Goal: Information Seeking & Learning: Find specific fact

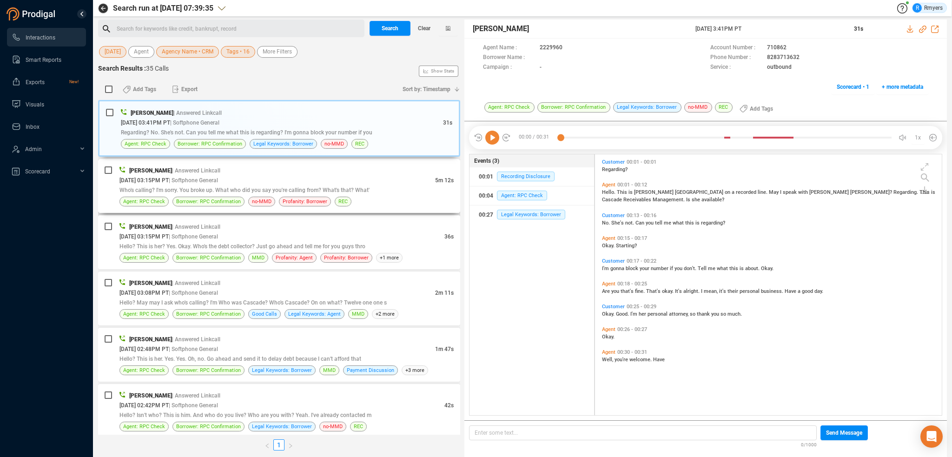
scroll to position [259, 342]
click at [421, 29] on span "Clear" at bounding box center [424, 28] width 13 height 15
click at [132, 52] on span "Last 7 days" at bounding box center [119, 52] width 29 height 12
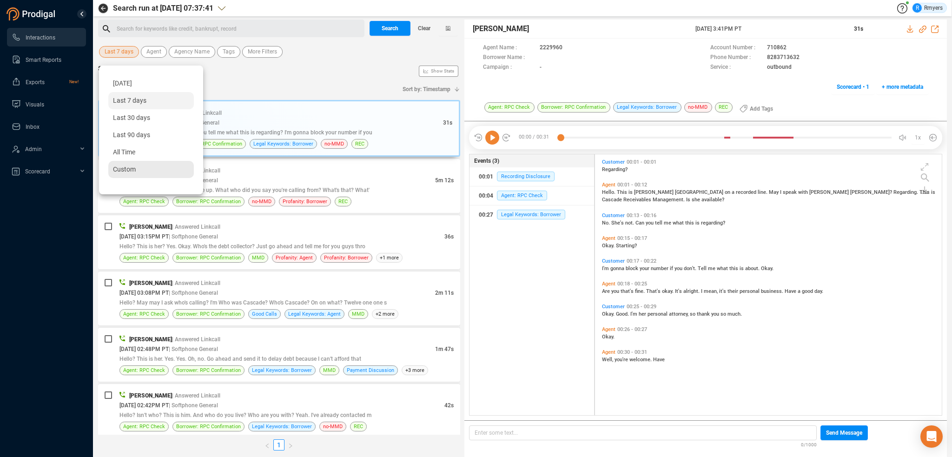
click at [131, 167] on span "Custom" at bounding box center [124, 169] width 23 height 7
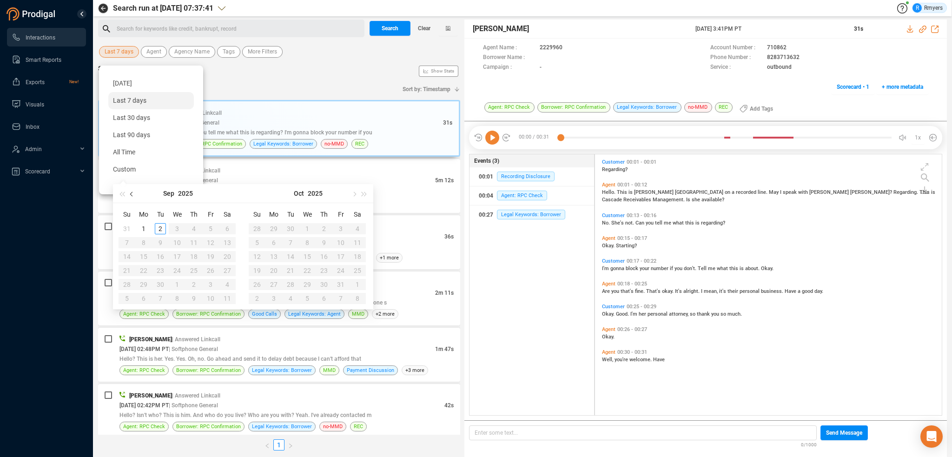
click at [133, 195] on span "button" at bounding box center [132, 194] width 5 height 5
click at [133, 194] on span "button" at bounding box center [132, 194] width 5 height 5
click at [133, 193] on span "button" at bounding box center [132, 194] width 5 height 5
type input "2025-06-01"
click at [126, 226] on div "1" at bounding box center [126, 228] width 11 height 11
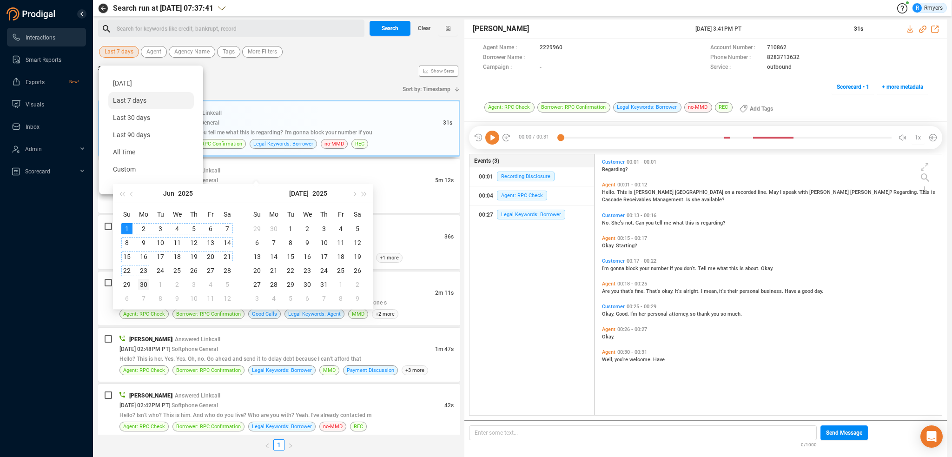
type input "2025-06-30"
click at [143, 284] on div "30" at bounding box center [143, 284] width 11 height 11
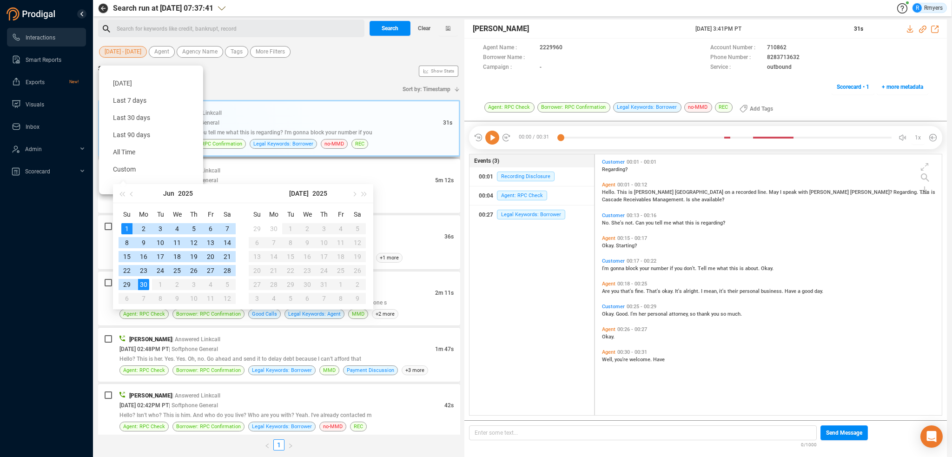
type input "2025-06-01"
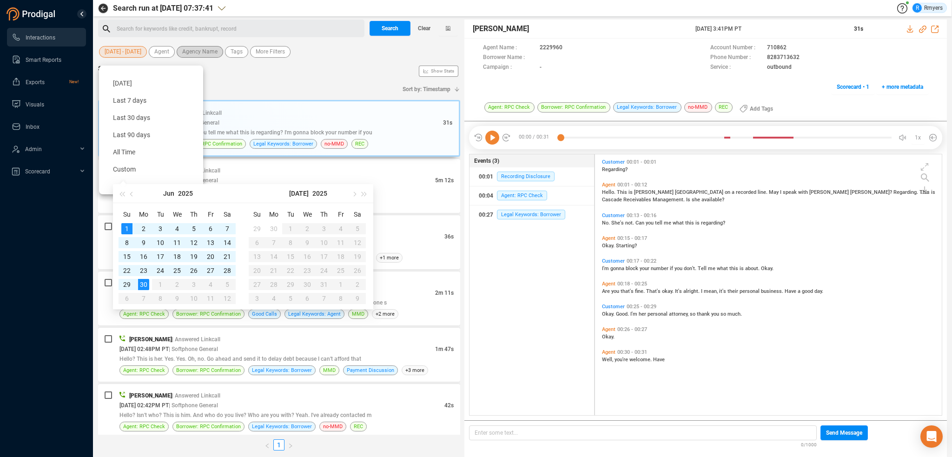
click at [193, 50] on span "Agency Name" at bounding box center [199, 52] width 35 height 12
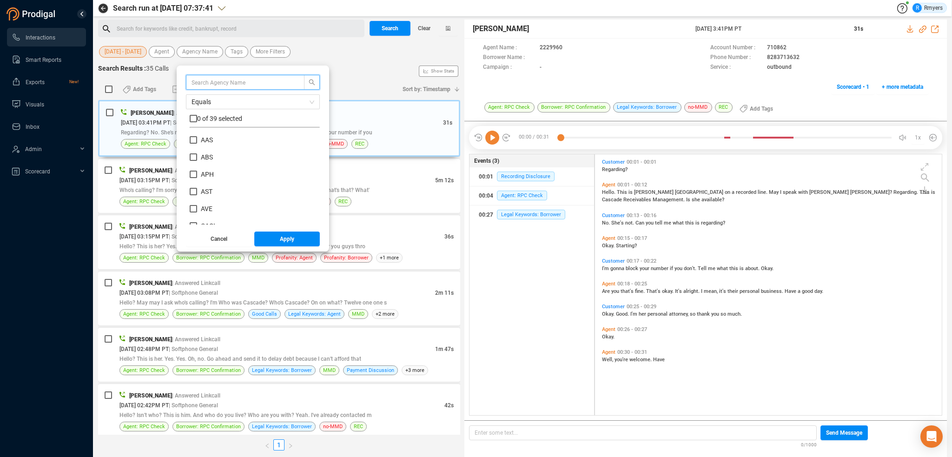
scroll to position [87, 126]
click at [195, 156] on input "ABS" at bounding box center [193, 156] width 7 height 7
checkbox input "true"
click at [273, 242] on button "Apply" at bounding box center [287, 239] width 66 height 15
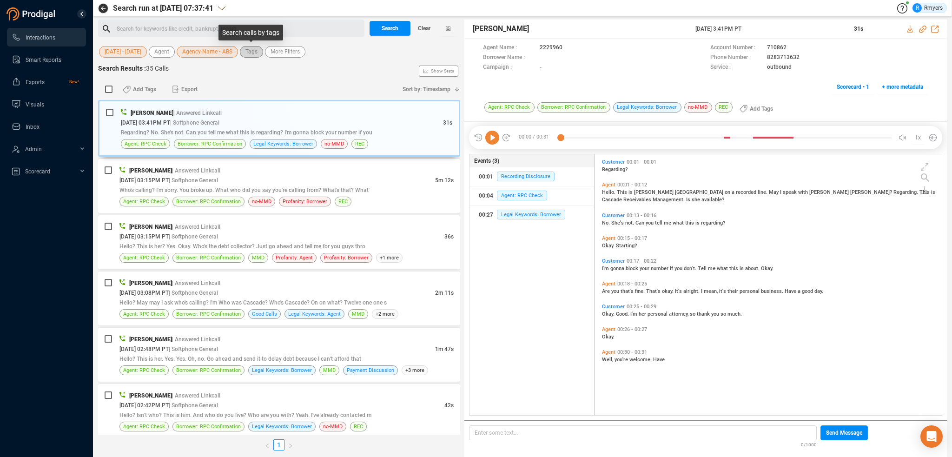
click at [253, 53] on span "Tags" at bounding box center [252, 52] width 12 height 12
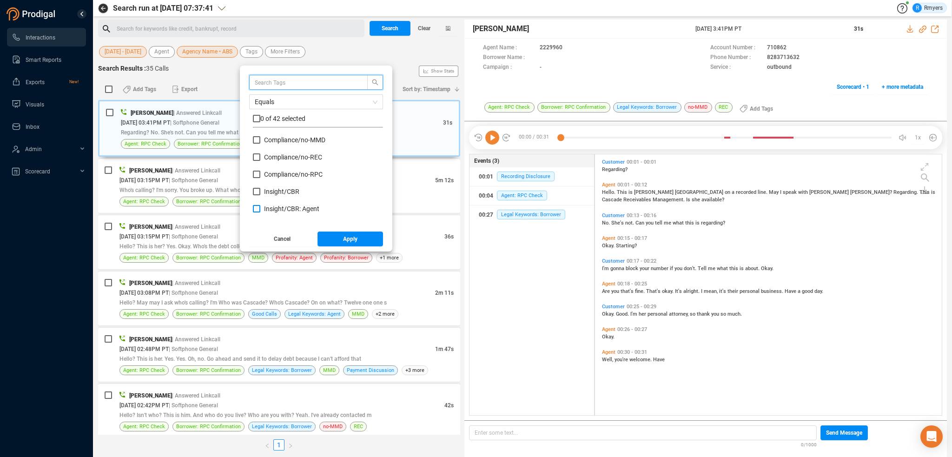
scroll to position [46, 0]
click at [273, 163] on span "Compliance/ no-MMD" at bounding box center [294, 162] width 61 height 7
click at [260, 163] on input "Compliance/ no-MMD" at bounding box center [256, 162] width 7 height 7
checkbox input "true"
click at [273, 175] on label "Compliance/ no-REC" at bounding box center [289, 180] width 73 height 10
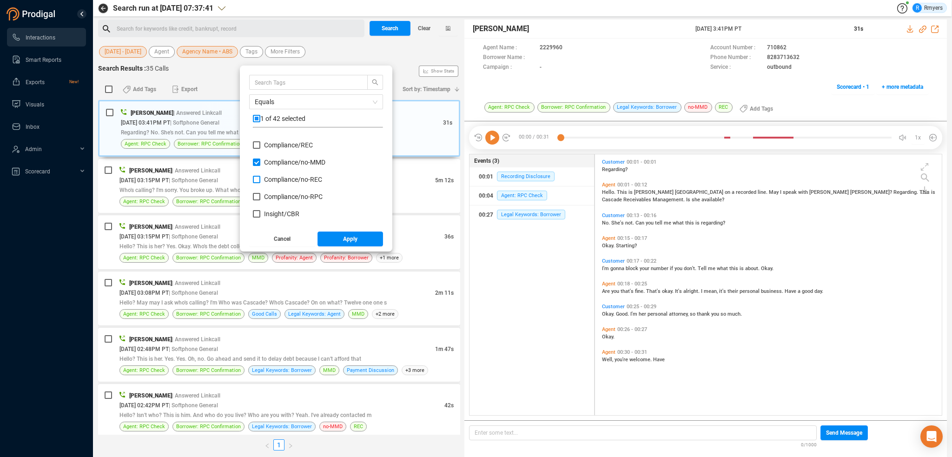
click at [260, 176] on input "Compliance/ no-REC" at bounding box center [256, 179] width 7 height 7
checkbox input "true"
drag, startPoint x: 273, startPoint y: 197, endPoint x: 271, endPoint y: 201, distance: 5.0
click at [273, 197] on span "Compliance/ no-RPC" at bounding box center [293, 196] width 59 height 7
click at [260, 197] on input "Compliance/ no-RPC" at bounding box center [256, 196] width 7 height 7
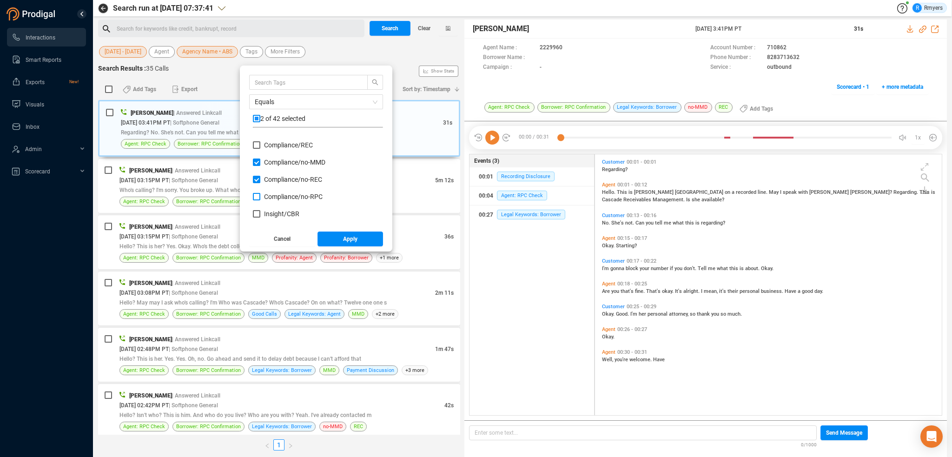
checkbox input "true"
click at [271, 212] on span "Insight/ CBR" at bounding box center [281, 213] width 35 height 7
click at [260, 212] on input "Insight/ CBR" at bounding box center [256, 213] width 7 height 7
checkbox input "true"
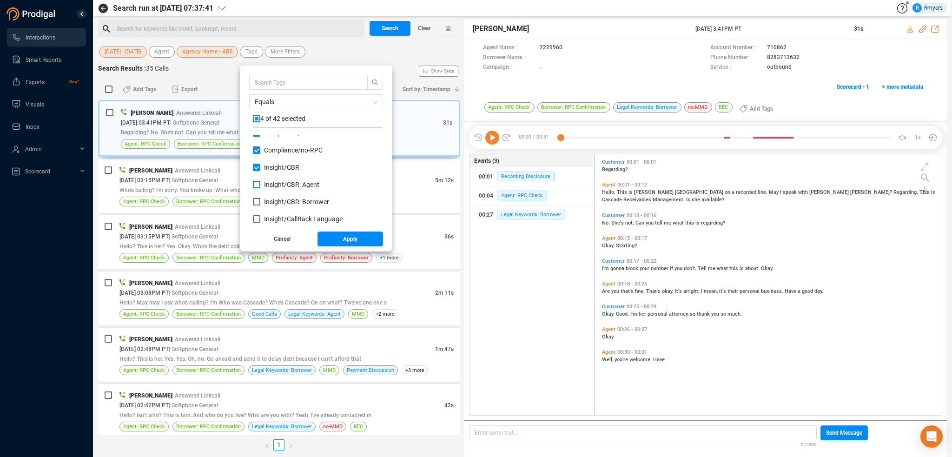
click at [266, 185] on span "Insight/ CBR: Agent" at bounding box center [291, 184] width 55 height 7
click at [260, 185] on input "Insight/ CBR: Agent" at bounding box center [256, 184] width 7 height 7
checkbox input "true"
click at [268, 200] on span "Insight/ CBR: Borrower" at bounding box center [296, 201] width 65 height 7
click at [260, 200] on input "Insight/ CBR: Borrower" at bounding box center [256, 201] width 7 height 7
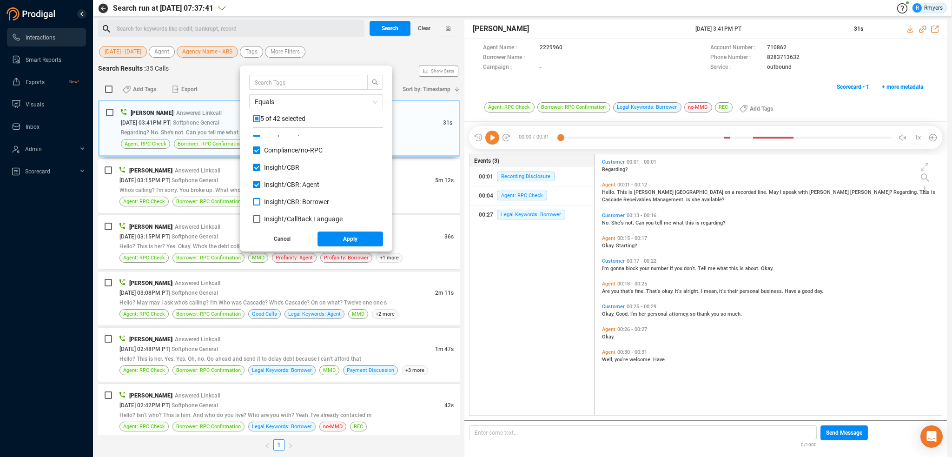
checkbox input "true"
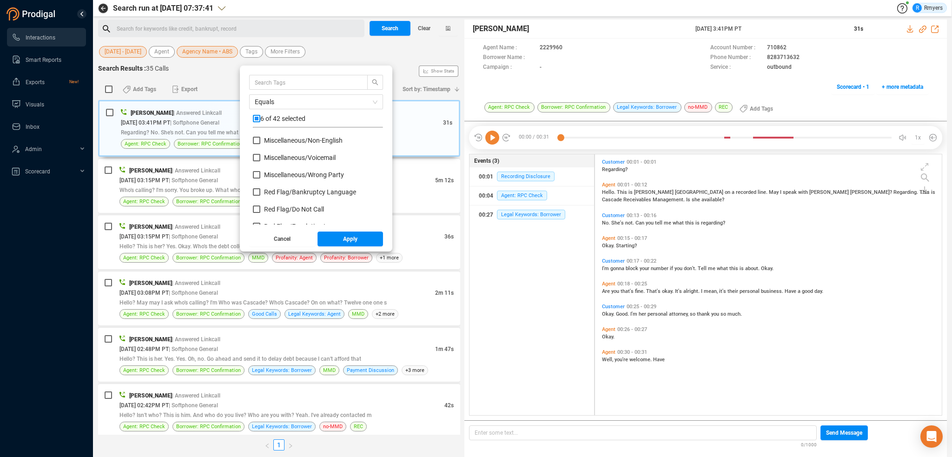
scroll to position [418, 0]
click at [277, 167] on span "Red Flag/ Bankruptcy Language" at bounding box center [310, 168] width 92 height 7
click at [260, 167] on input "Red Flag/ Bankruptcy Language" at bounding box center [256, 168] width 7 height 7
checkbox input "true"
click at [276, 186] on span "Red Flag/ Do Not Call" at bounding box center [294, 185] width 60 height 7
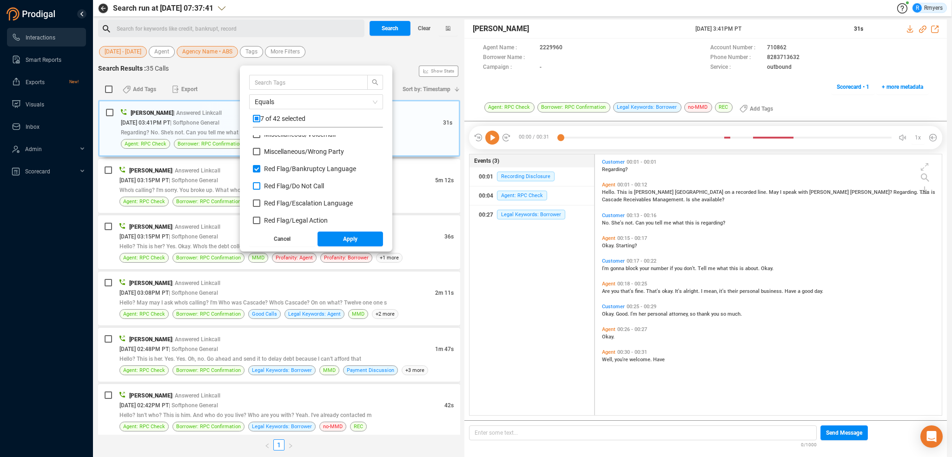
click at [260, 186] on input "Red Flag/ Do Not Call" at bounding box center [256, 185] width 7 height 7
checkbox input "true"
drag, startPoint x: 277, startPoint y: 201, endPoint x: 276, endPoint y: 207, distance: 6.1
click at [277, 202] on span "Red Flag/ Escalation Language" at bounding box center [308, 202] width 89 height 7
click at [260, 202] on input "Red Flag/ Escalation Language" at bounding box center [256, 202] width 7 height 7
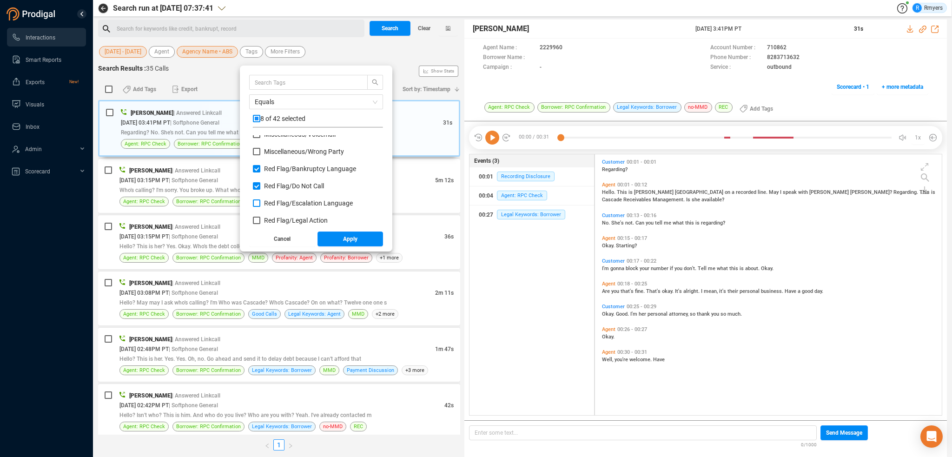
checkbox input "true"
click at [276, 219] on span "Red Flag/ Legal Action" at bounding box center [296, 220] width 64 height 7
click at [260, 219] on input "Red Flag/ Legal Action" at bounding box center [256, 220] width 7 height 7
checkbox input "true"
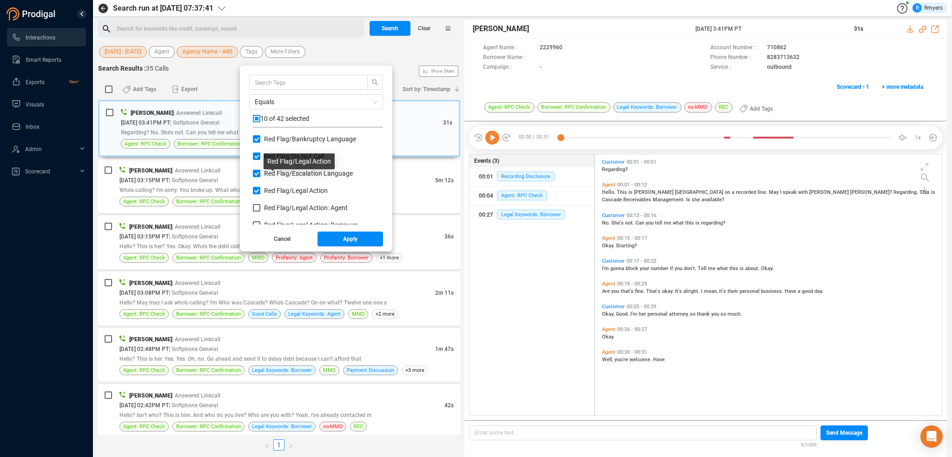
scroll to position [465, 0]
click at [276, 185] on div "Red Flag/ Legal Action" at bounding box center [318, 177] width 130 height 17
click at [275, 194] on span "Red Flag/ Legal Action: Agent" at bounding box center [306, 190] width 84 height 7
click at [260, 194] on input "Red Flag/ Legal Action: Agent" at bounding box center [256, 190] width 7 height 7
checkbox input "true"
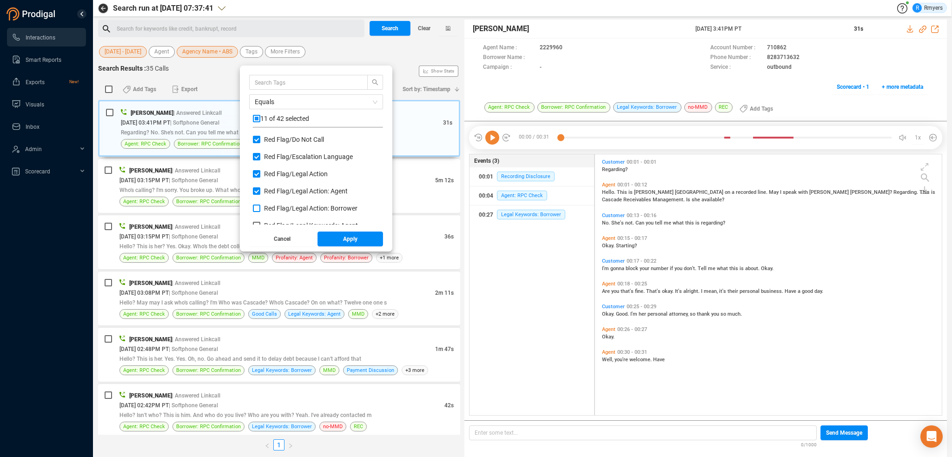
click at [275, 207] on span "Red Flag/ Legal Action: Borrower" at bounding box center [310, 208] width 93 height 7
click at [260, 207] on input "Red Flag/ Legal Action: Borrower" at bounding box center [256, 208] width 7 height 7
checkbox input "true"
click at [272, 178] on span "Red Flag/ Legal Keywords: Agent" at bounding box center [311, 178] width 94 height 7
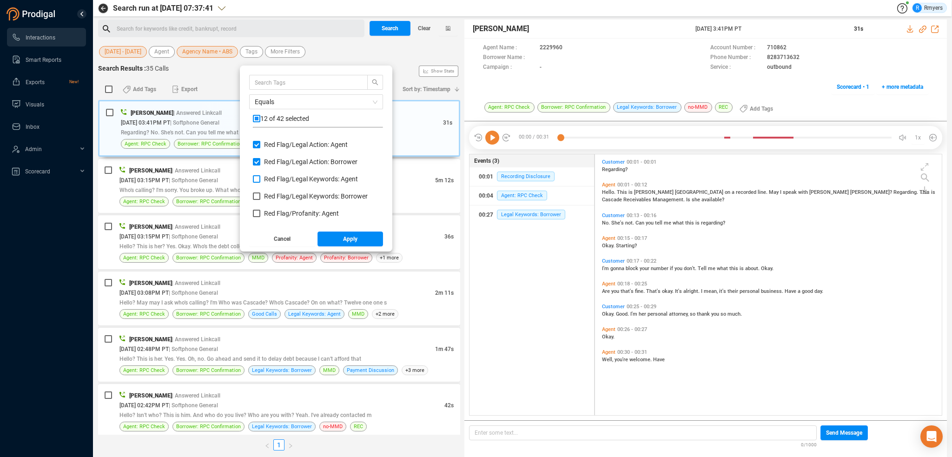
click at [260, 178] on input "Red Flag/ Legal Keywords: Agent" at bounding box center [256, 178] width 7 height 7
checkbox input "true"
click at [271, 193] on span "Red Flag/ Legal Keywords: Borrower" at bounding box center [316, 195] width 104 height 7
click at [260, 193] on input "Red Flag/ Legal Keywords: Borrower" at bounding box center [256, 195] width 7 height 7
checkbox input "true"
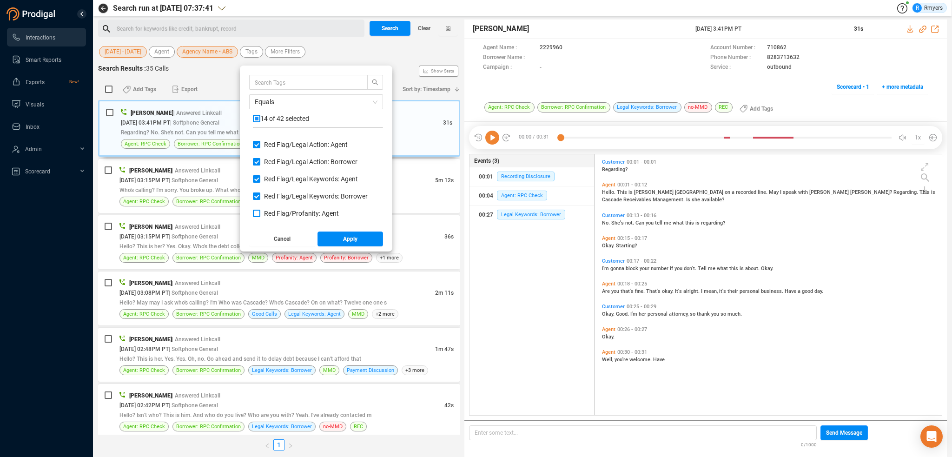
click at [272, 212] on span "Red Flag/ Profanity: Agent" at bounding box center [301, 213] width 75 height 7
click at [260, 212] on input "Red Flag/ Profanity: Agent" at bounding box center [256, 213] width 7 height 7
checkbox input "true"
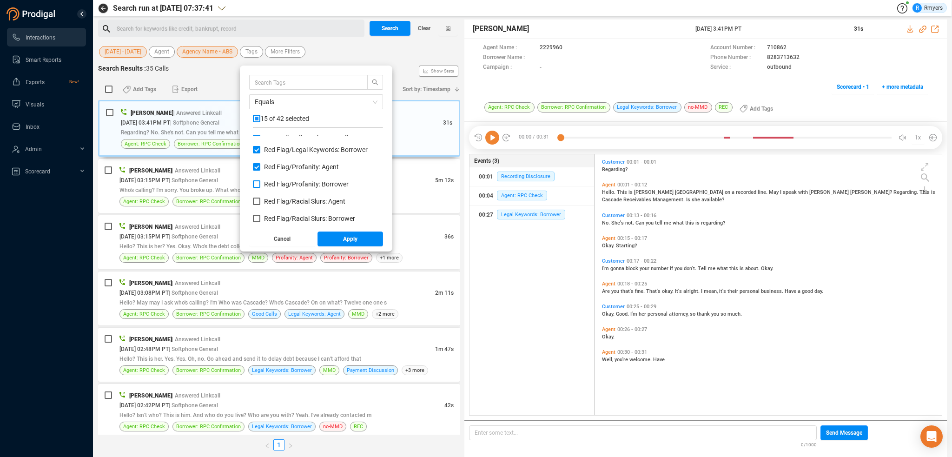
click at [270, 184] on span "Red Flag/ Profanity: Borrower" at bounding box center [306, 183] width 85 height 7
click at [260, 184] on input "Red Flag/ Profanity: Borrower" at bounding box center [256, 183] width 7 height 7
checkbox input "true"
click at [273, 201] on span "Red Flag/ Racial Slurs: Agent" at bounding box center [304, 201] width 81 height 7
click at [260, 201] on input "Red Flag/ Racial Slurs: Agent" at bounding box center [256, 201] width 7 height 7
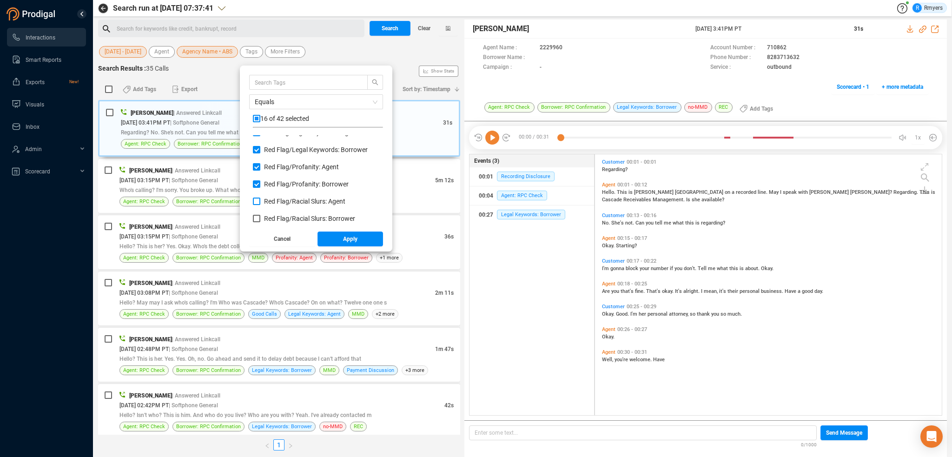
checkbox input "true"
click at [275, 215] on span "Red Flag/ Racial Slurs: Borrower" at bounding box center [309, 218] width 91 height 7
click at [260, 215] on input "Red Flag/ Racial Slurs: Borrower" at bounding box center [256, 218] width 7 height 7
checkbox input "true"
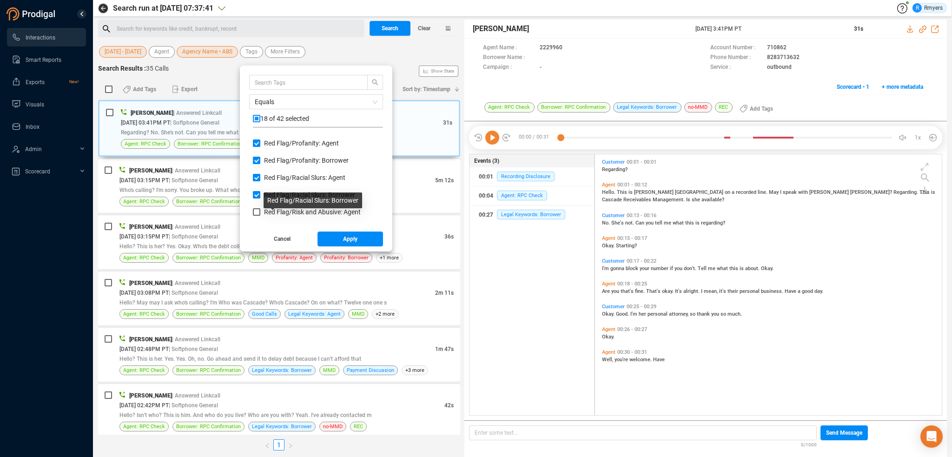
scroll to position [604, 0]
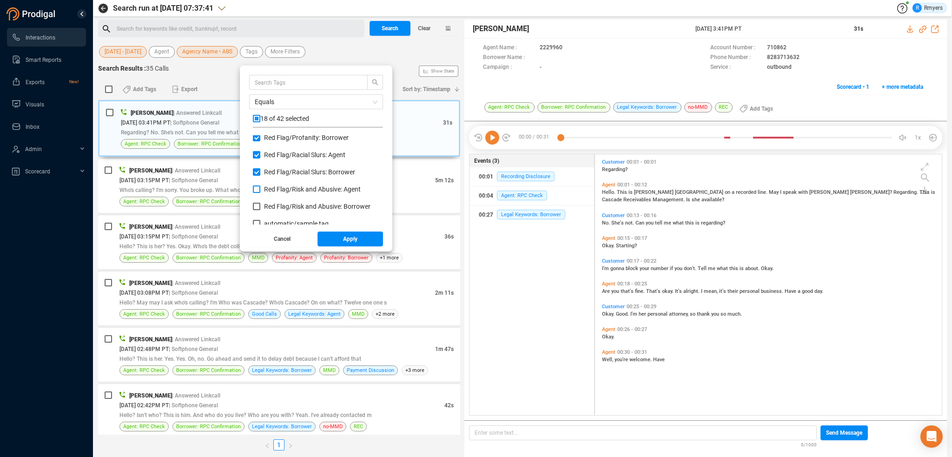
click at [270, 191] on span "Red Flag/ Risk and Abusive: Agent" at bounding box center [312, 189] width 97 height 7
click at [260, 191] on input "Red Flag/ Risk and Abusive: Agent" at bounding box center [256, 189] width 7 height 7
checkbox input "true"
click at [272, 206] on span "Red Flag/ Risk and Abusive: Borrower" at bounding box center [317, 206] width 106 height 7
click at [260, 206] on input "Red Flag/ Risk and Abusive: Borrower" at bounding box center [256, 206] width 7 height 7
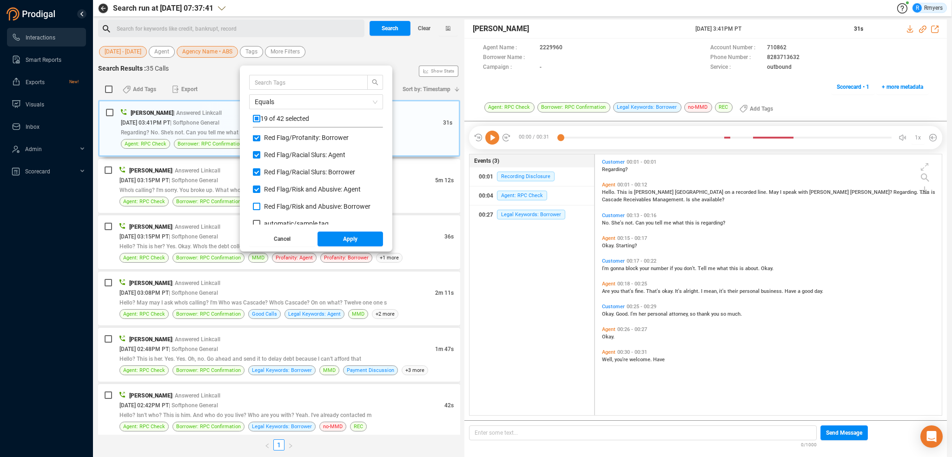
checkbox input "true"
click at [334, 237] on button "Apply" at bounding box center [351, 239] width 66 height 15
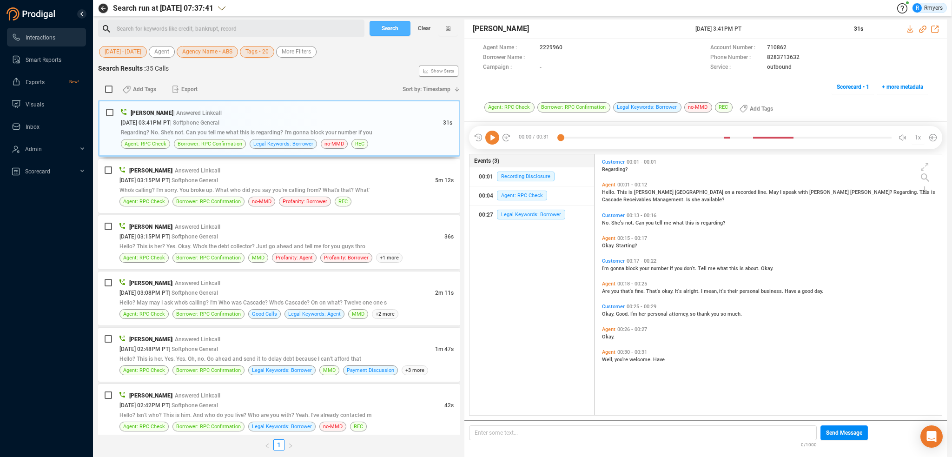
click at [384, 27] on span "Search" at bounding box center [390, 28] width 17 height 15
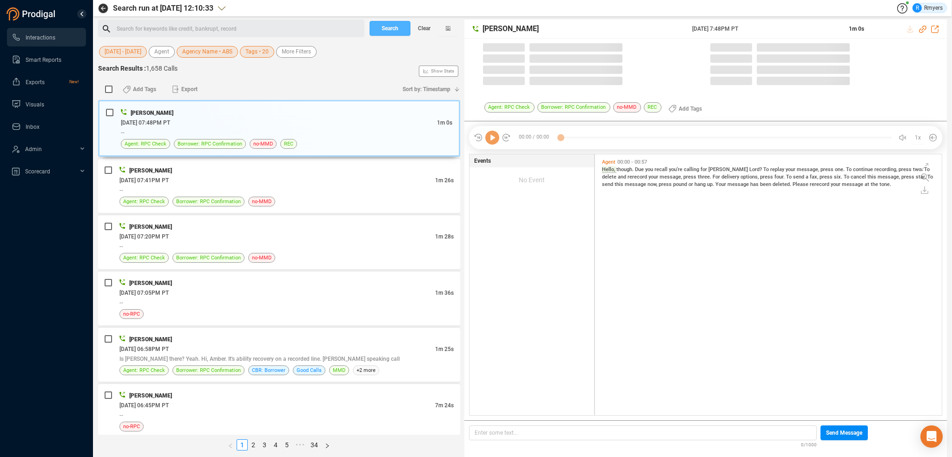
scroll to position [259, 342]
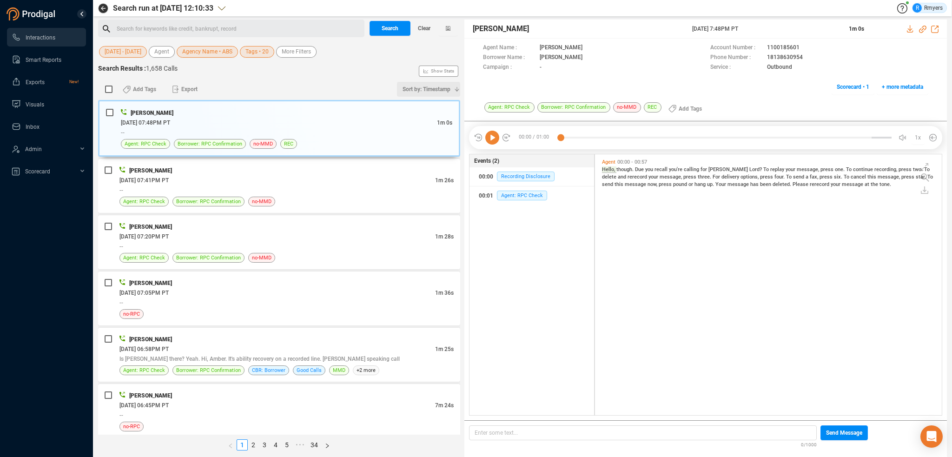
click at [423, 86] on span "Sort by: Timestamp" at bounding box center [427, 89] width 48 height 15
click at [419, 104] on span "Timestamp" at bounding box center [422, 106] width 74 height 19
drag, startPoint x: 415, startPoint y: 86, endPoint x: 415, endPoint y: 96, distance: 10.2
click at [415, 86] on span "Sort by: Timestamp" at bounding box center [427, 89] width 48 height 15
click at [420, 99] on span "Timestamp" at bounding box center [422, 106] width 74 height 19
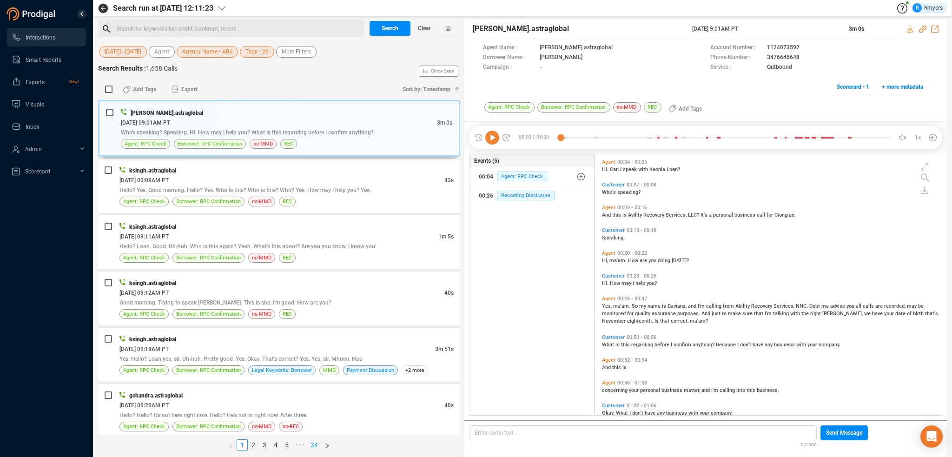
click at [315, 444] on link "34" at bounding box center [314, 445] width 13 height 10
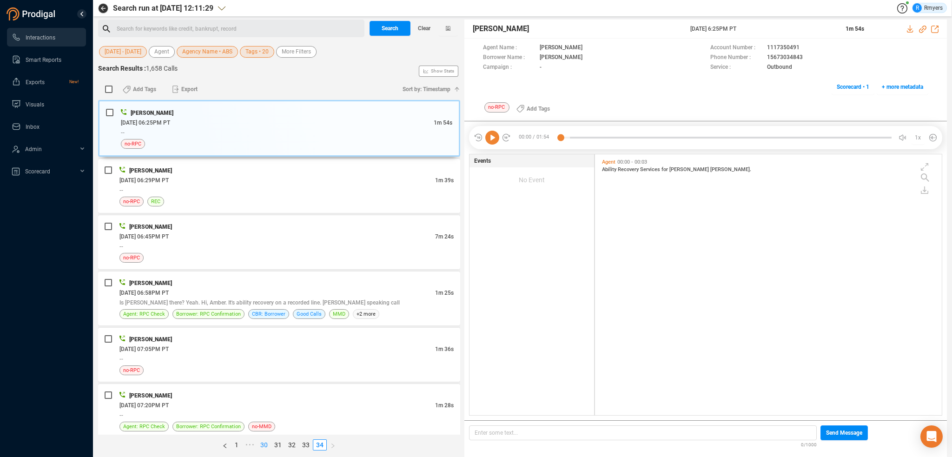
click at [263, 445] on link "30" at bounding box center [264, 445] width 13 height 10
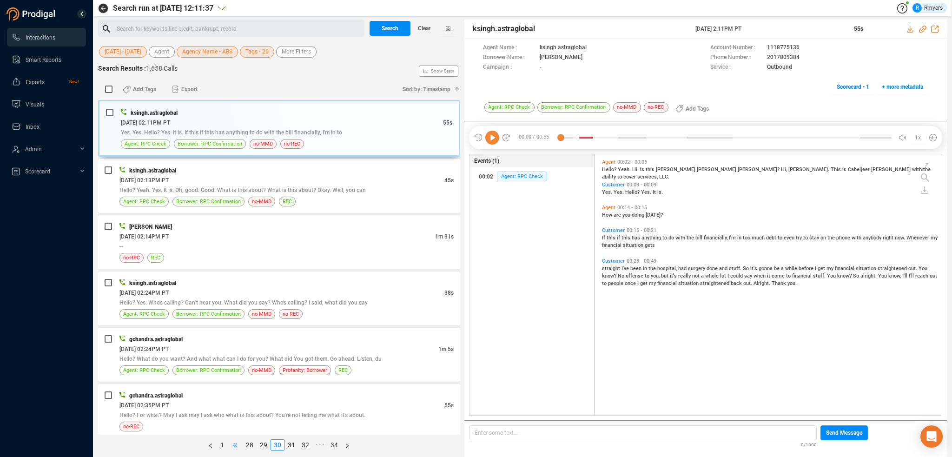
click at [240, 444] on span "•••" at bounding box center [235, 444] width 15 height 11
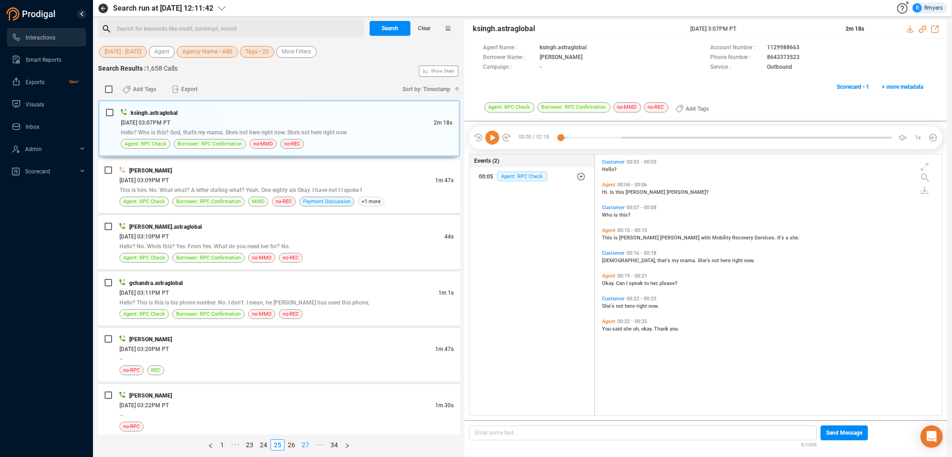
click at [305, 444] on link "27" at bounding box center [305, 445] width 13 height 10
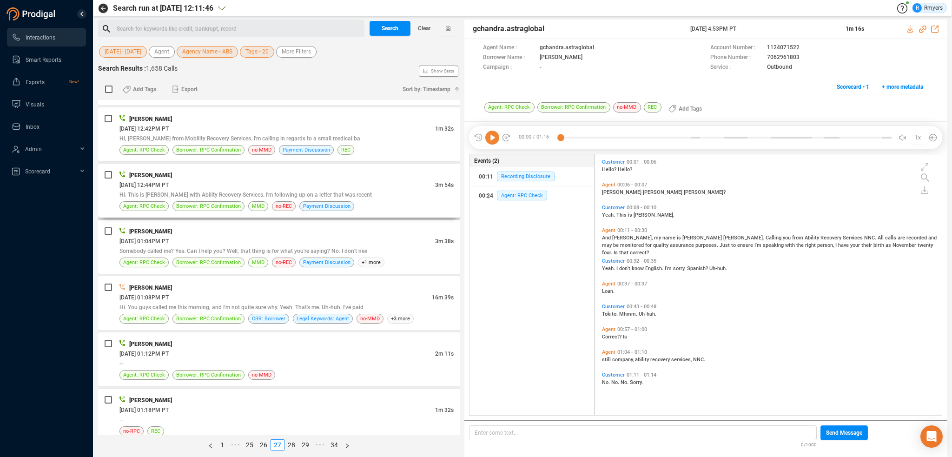
scroll to position [2424, 0]
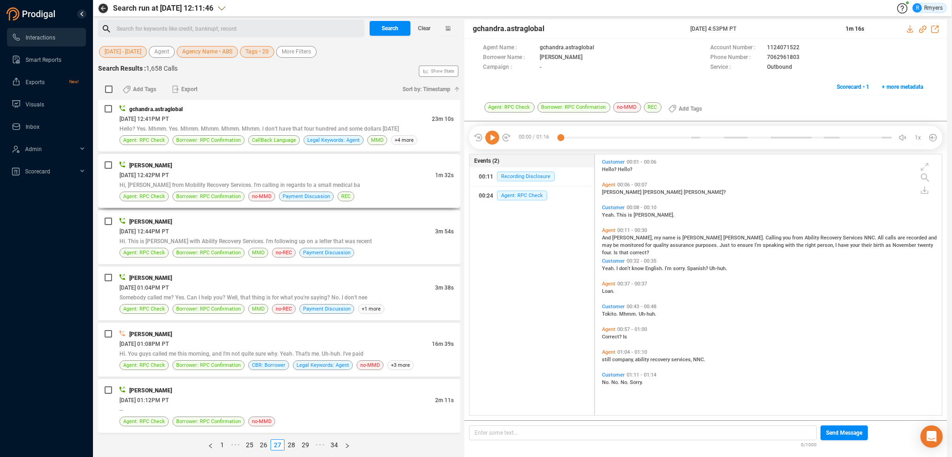
click at [246, 182] on span "Hi, miss Taylor, Sarah from Mobility Recovery Services. I'm calling in regards …" at bounding box center [239, 185] width 241 height 7
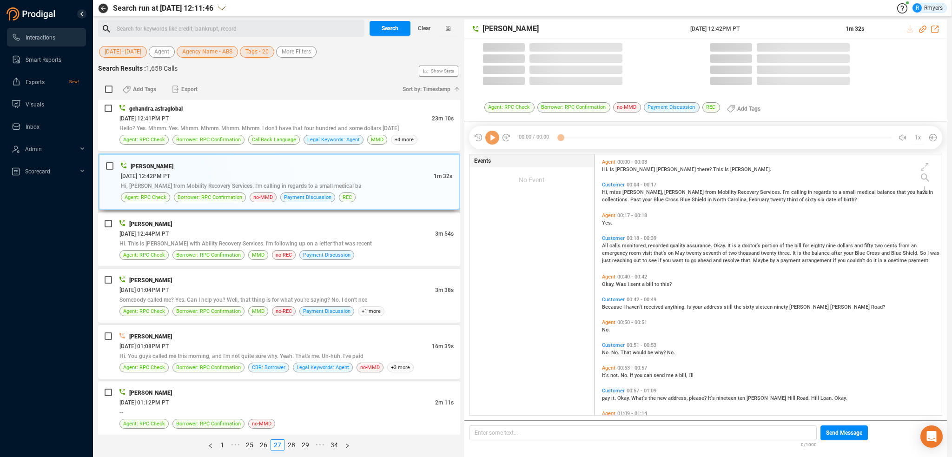
scroll to position [259, 342]
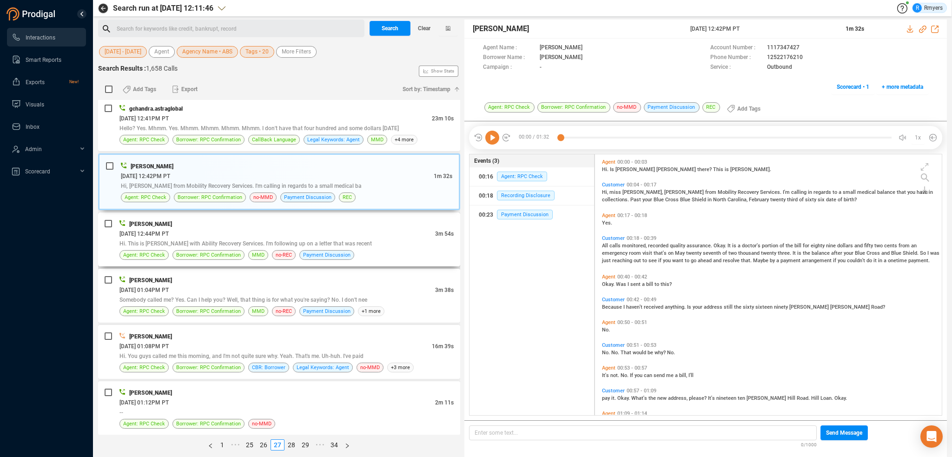
click at [236, 239] on div "Hi. This is Mark Carson with Ability Recovery Services. I'm following up on a l…" at bounding box center [286, 244] width 334 height 10
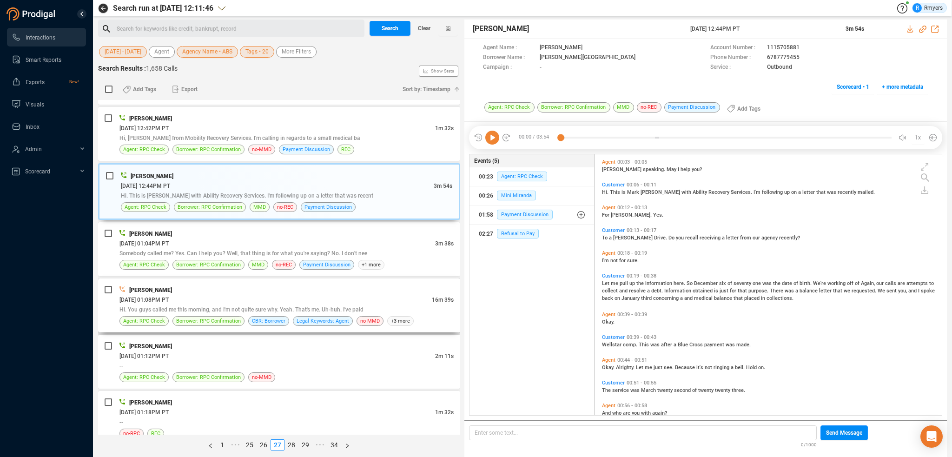
scroll to position [2471, 0]
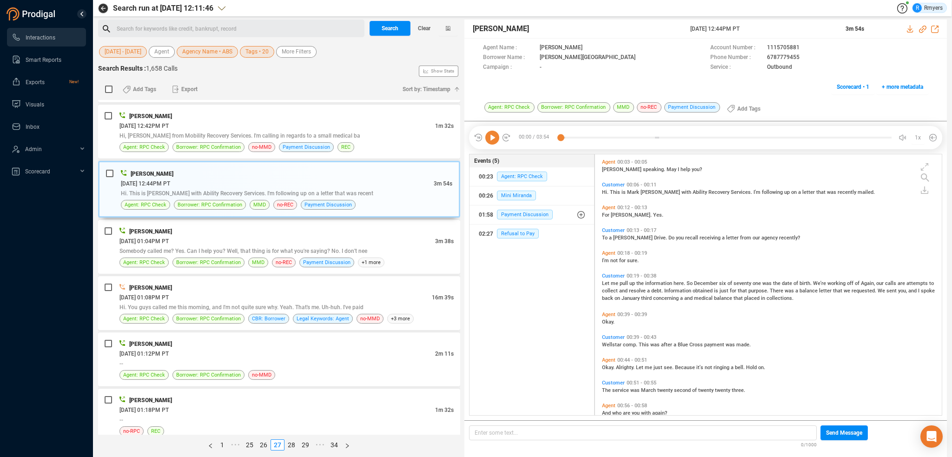
click at [491, 143] on icon at bounding box center [492, 138] width 14 height 14
click at [920, 29] on icon at bounding box center [922, 29] width 7 height 7
drag, startPoint x: 689, startPoint y: 28, endPoint x: 772, endPoint y: 29, distance: 83.2
click at [772, 29] on div "Mark Carlson 25 Jun 2025 @ 12:44PM PT 3m 54s" at bounding box center [706, 29] width 483 height 19
copy div "25 Jun 2025 @ 12:44PM PT"
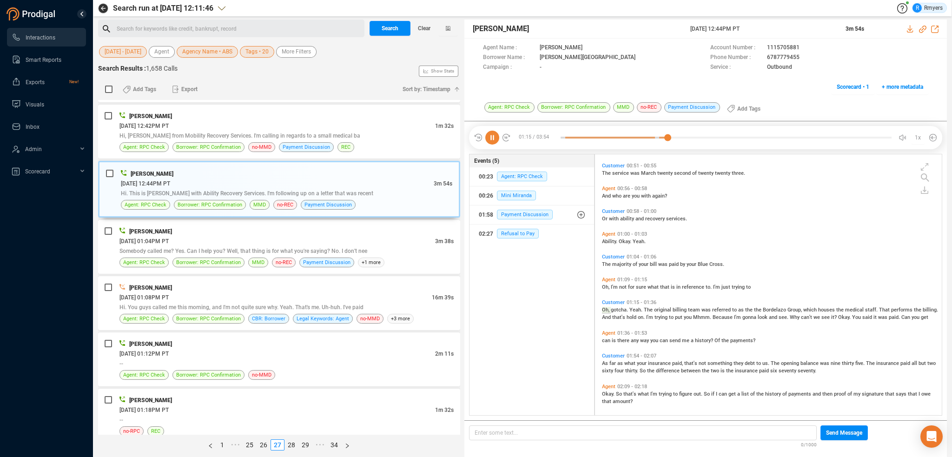
scroll to position [244, 0]
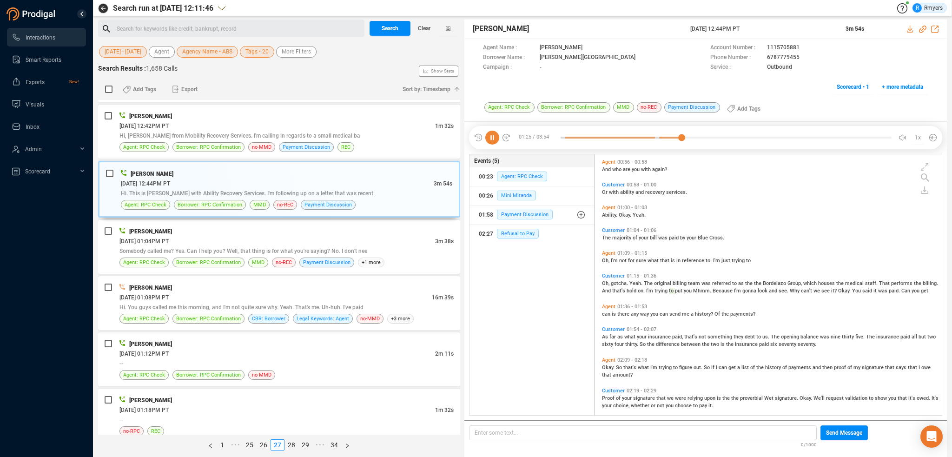
click at [494, 136] on icon at bounding box center [492, 138] width 14 height 14
click at [491, 143] on icon at bounding box center [492, 138] width 14 height 14
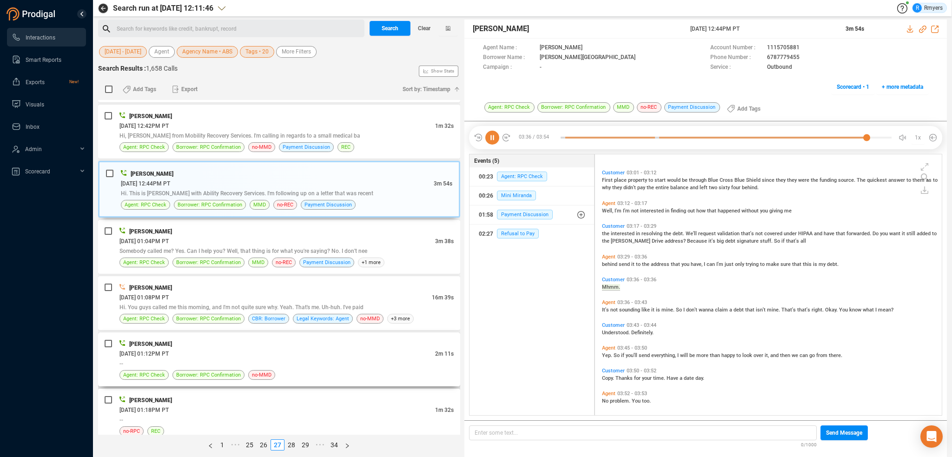
scroll to position [580, 0]
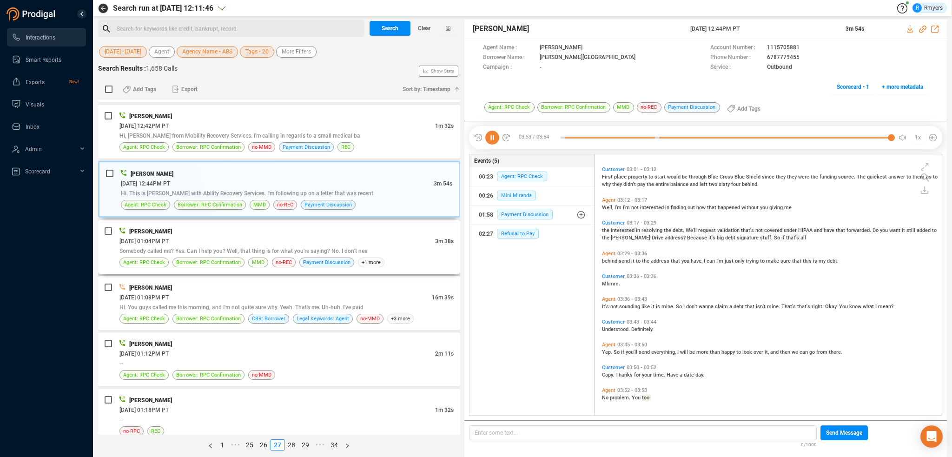
click at [212, 236] on div "06/25/2025 @ 01:04PM PT" at bounding box center [277, 241] width 316 height 10
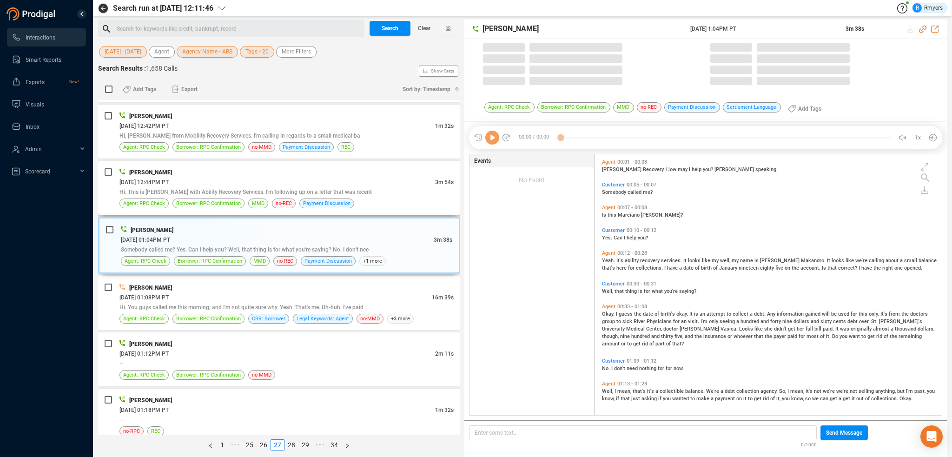
scroll to position [259, 342]
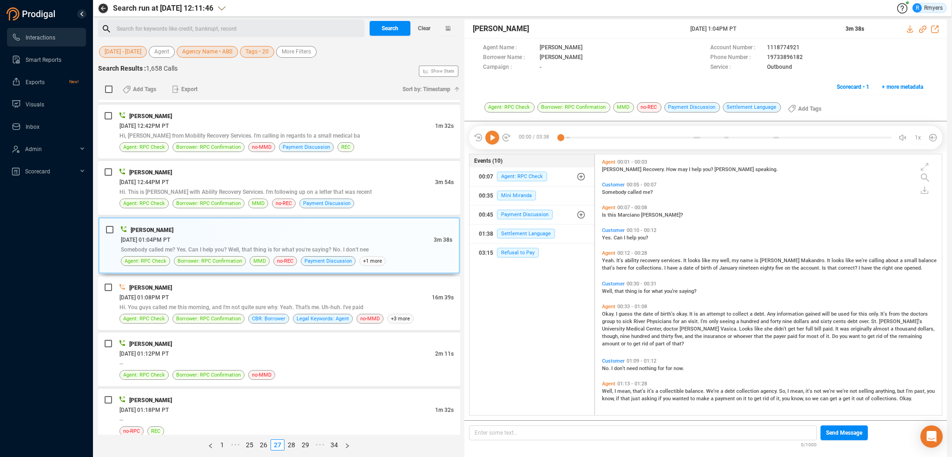
click at [489, 138] on icon at bounding box center [492, 138] width 14 height 14
click at [923, 28] on icon at bounding box center [922, 29] width 7 height 7
drag, startPoint x: 687, startPoint y: 31, endPoint x: 750, endPoint y: 31, distance: 63.2
click at [750, 31] on div "Joe McAndrew 25 Jun 2025 @ 1:04PM PT 3m 38s" at bounding box center [706, 29] width 483 height 19
click at [769, 34] on div "Joe McAndrew 25 Jun 2025 @ 1:04PM PT 3m 38s" at bounding box center [706, 29] width 483 height 19
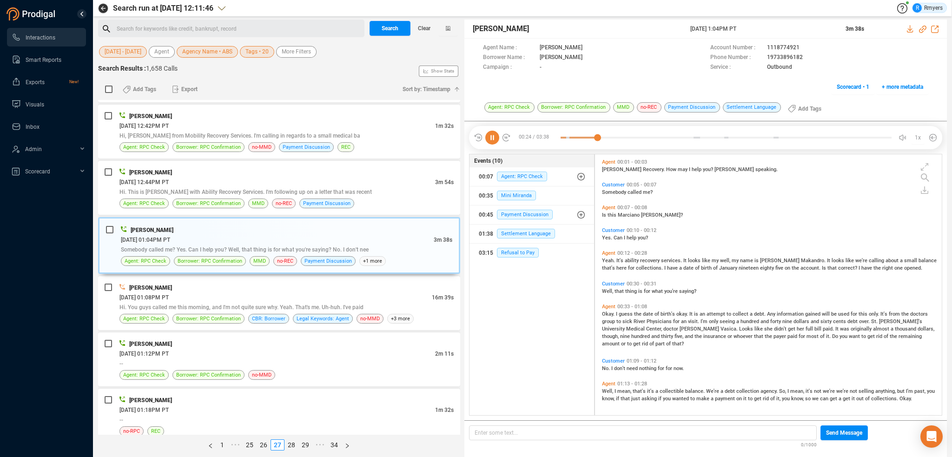
drag, startPoint x: 684, startPoint y: 29, endPoint x: 765, endPoint y: 25, distance: 81.5
click at [765, 26] on div "Joe McAndrew 25 Jun 2025 @ 1:04PM PT 3m 38s" at bounding box center [706, 29] width 483 height 19
copy div "25 Jun 2025 @ 1:04PM PT"
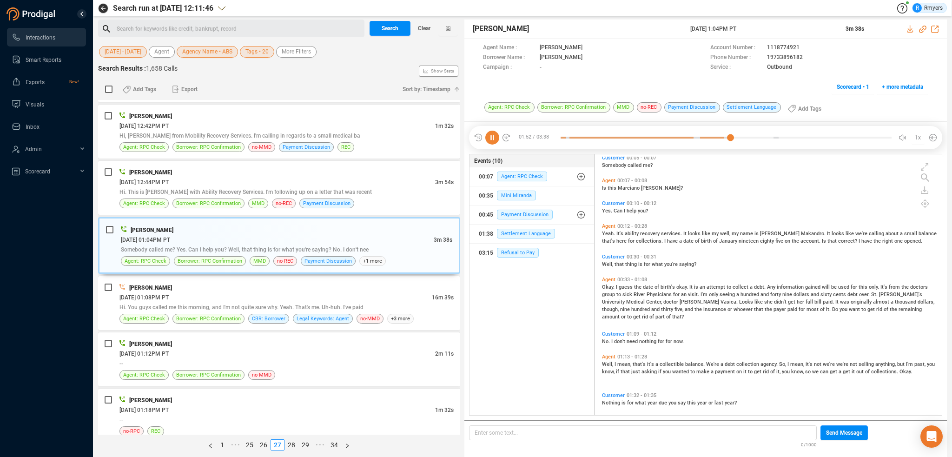
scroll to position [0, 0]
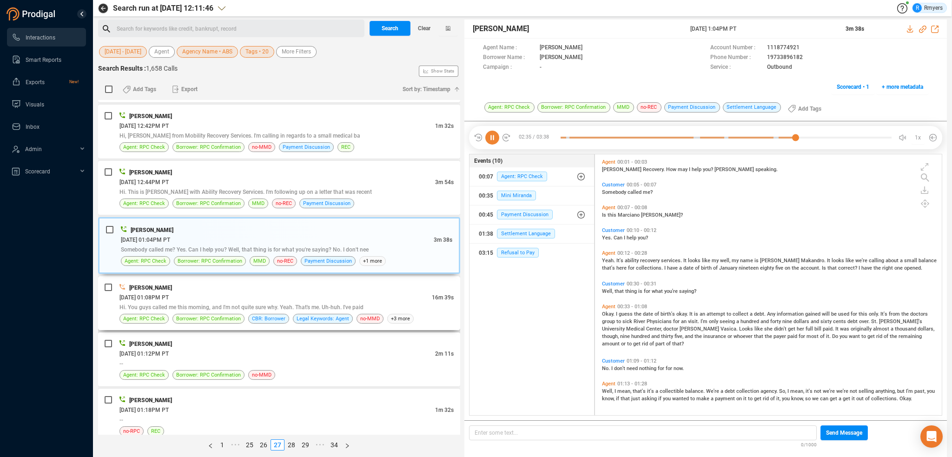
click at [284, 292] on div "06/25/2025 @ 01:08PM PT" at bounding box center [275, 297] width 312 height 10
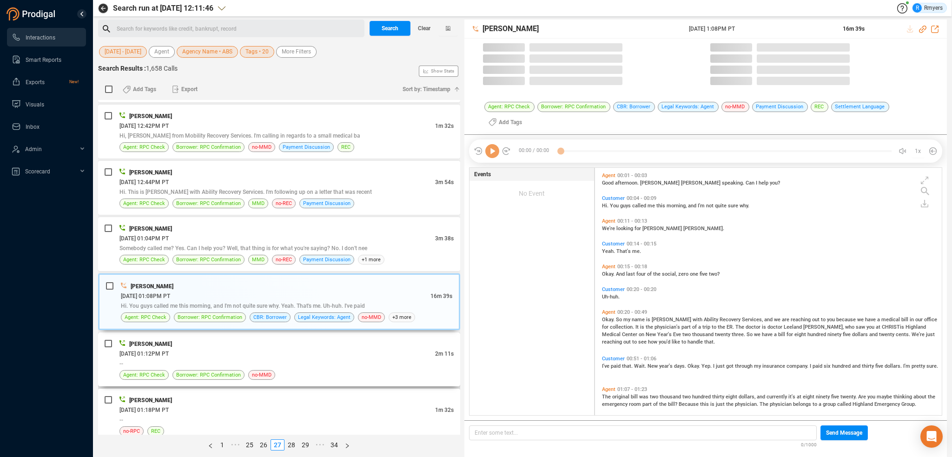
scroll to position [246, 342]
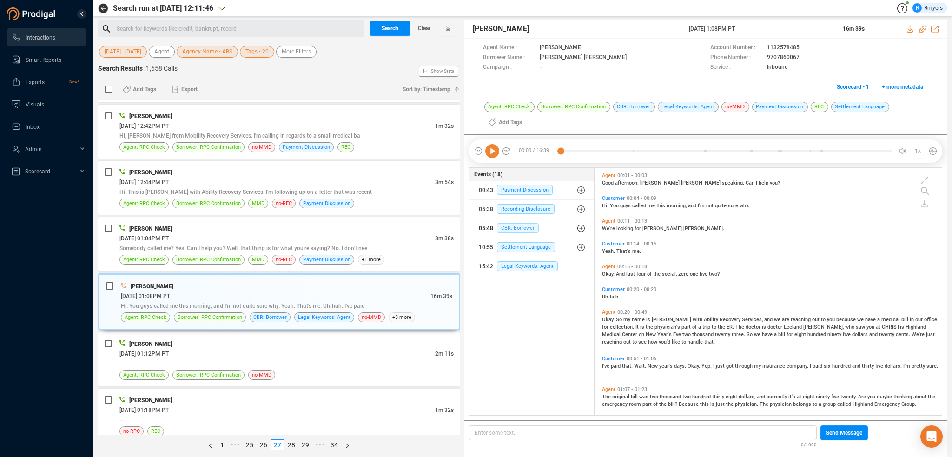
click at [504, 227] on span "CBR: Borrower" at bounding box center [518, 228] width 42 height 10
click at [514, 246] on span "CBR: Borrower" at bounding box center [525, 247] width 42 height 10
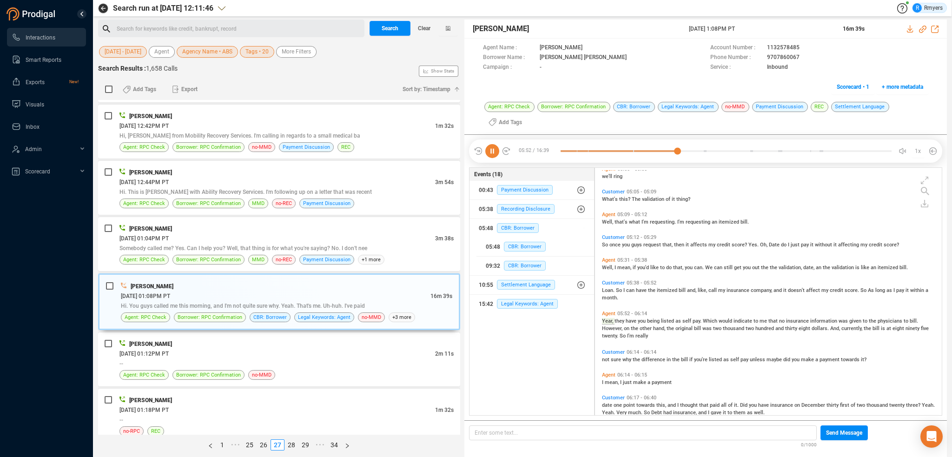
scroll to position [576, 0]
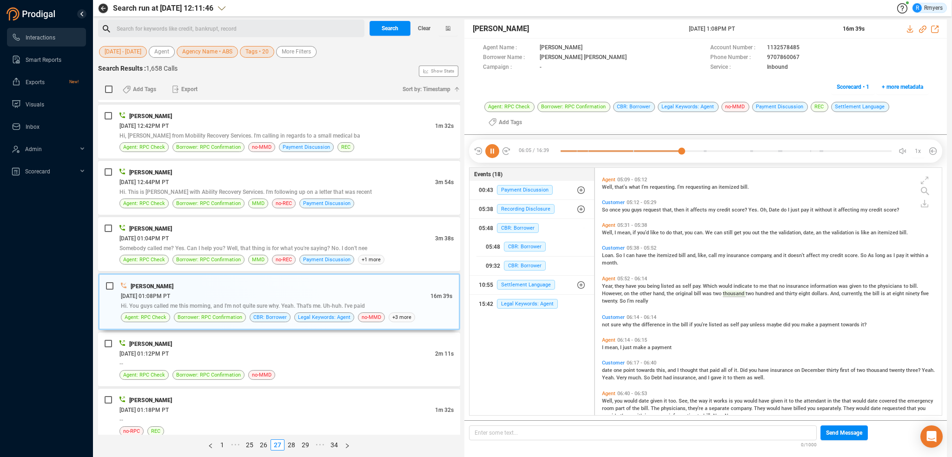
click at [491, 147] on icon at bounding box center [492, 151] width 14 height 14
click at [494, 157] on icon at bounding box center [492, 151] width 14 height 14
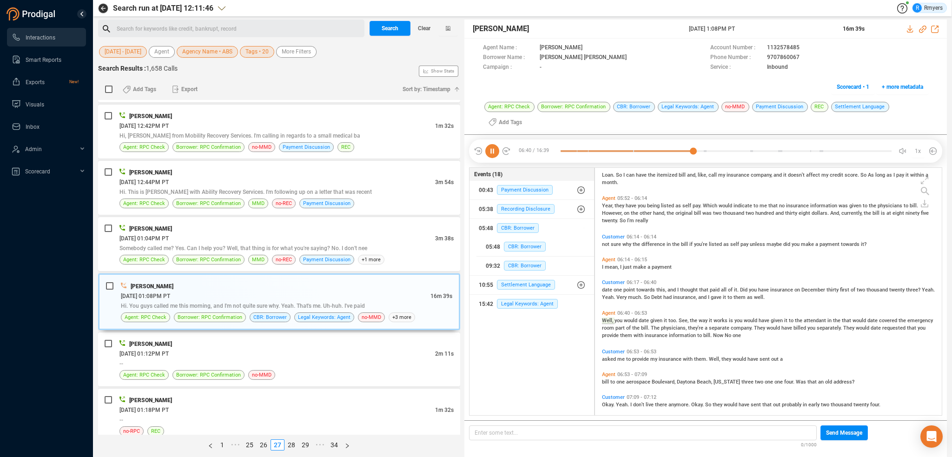
scroll to position [691, 0]
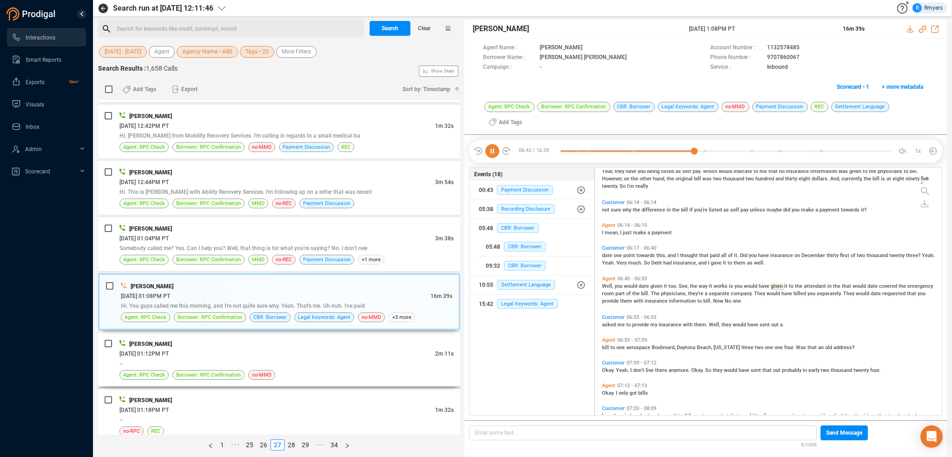
drag, startPoint x: 244, startPoint y: 330, endPoint x: 247, endPoint y: 339, distance: 9.0
click at [244, 339] on div "[PERSON_NAME]" at bounding box center [286, 344] width 334 height 10
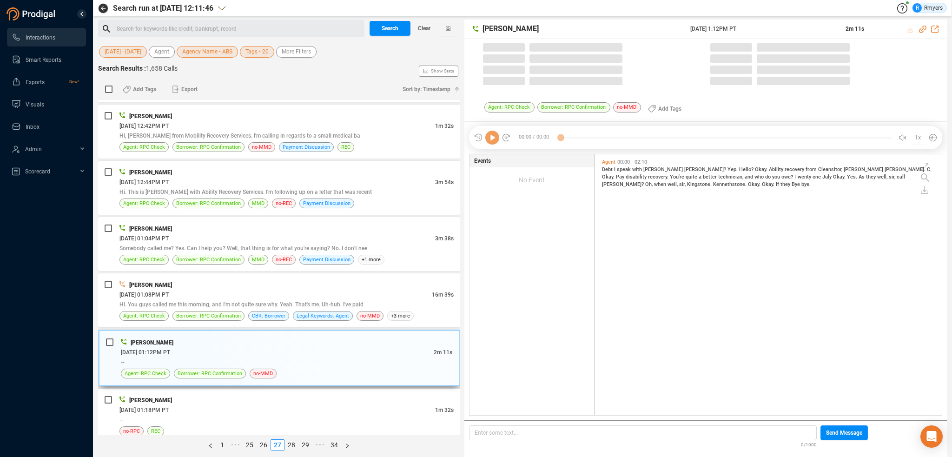
scroll to position [2, 5]
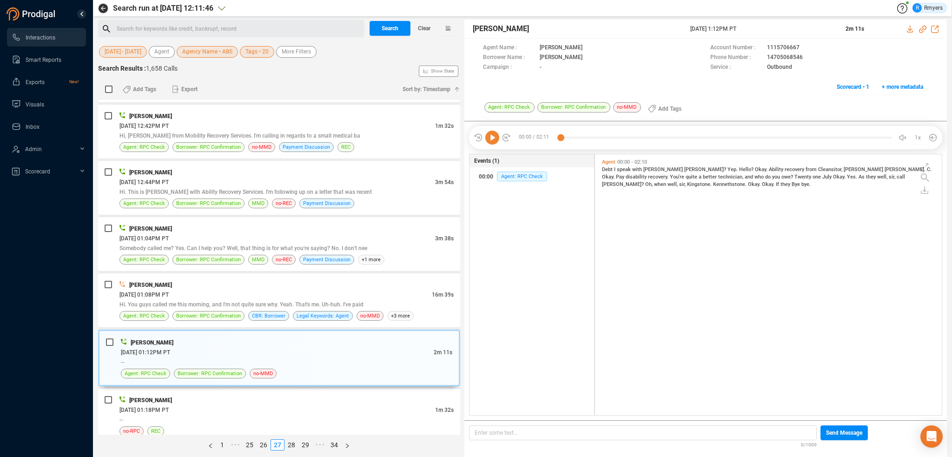
click at [492, 139] on icon at bounding box center [492, 138] width 14 height 14
click at [225, 395] on div "[PERSON_NAME]" at bounding box center [286, 400] width 334 height 10
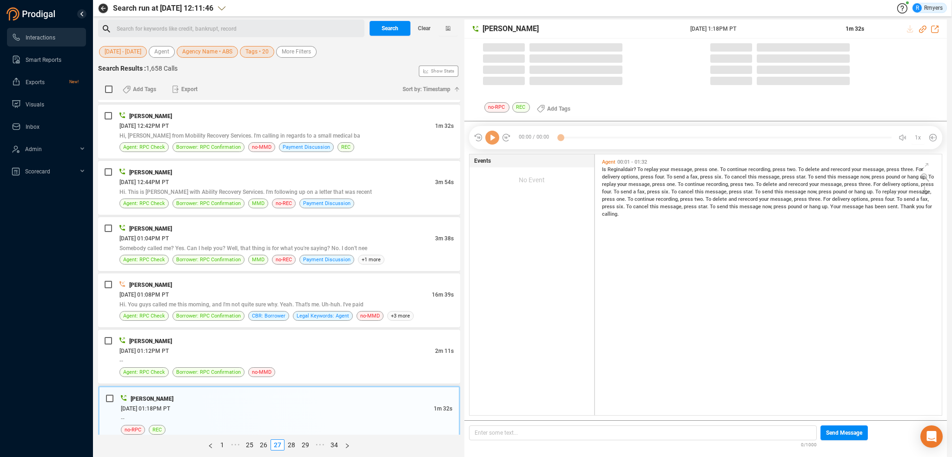
scroll to position [259, 342]
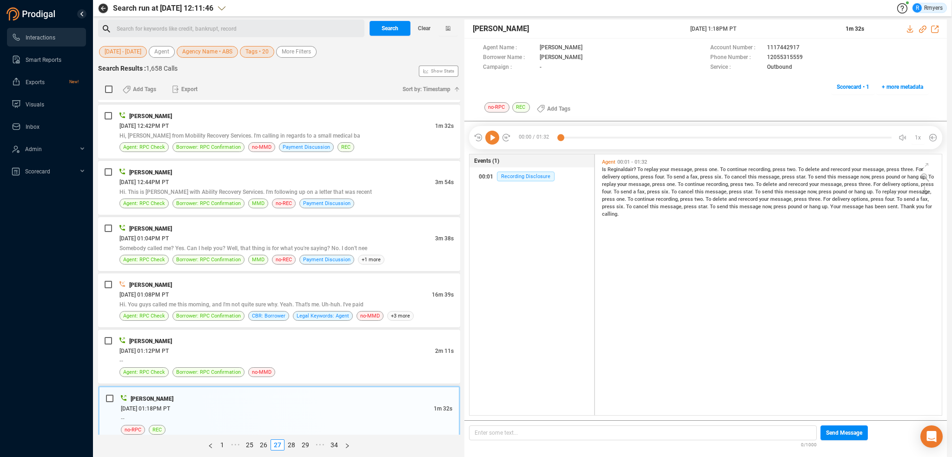
click at [486, 139] on icon at bounding box center [492, 138] width 14 height 14
click at [293, 445] on link "28" at bounding box center [291, 445] width 13 height 10
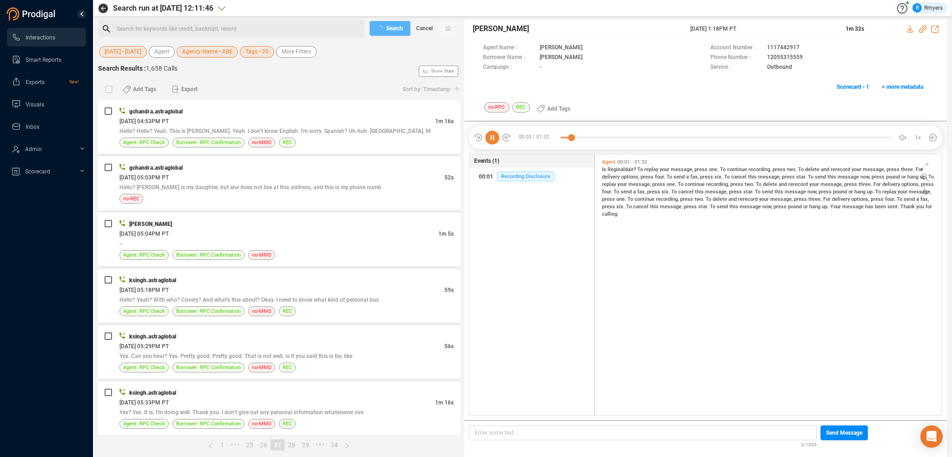
click at [493, 137] on icon at bounding box center [492, 138] width 14 height 14
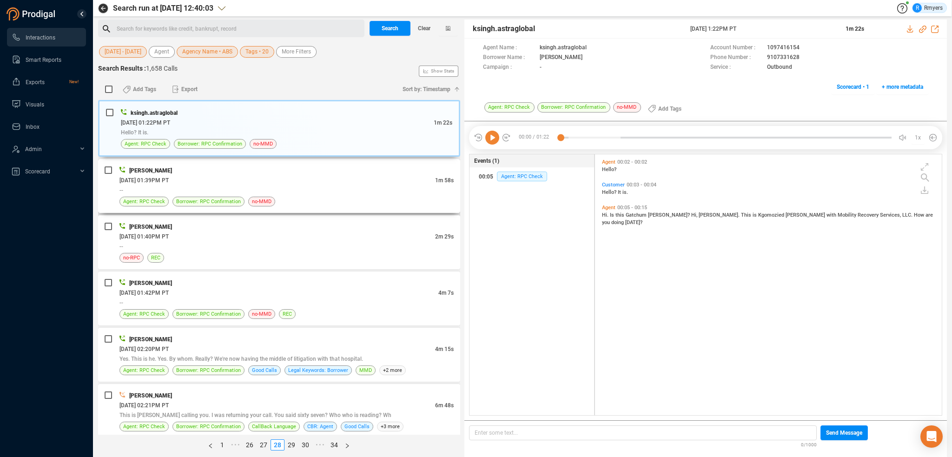
click at [193, 189] on div "--" at bounding box center [286, 190] width 334 height 10
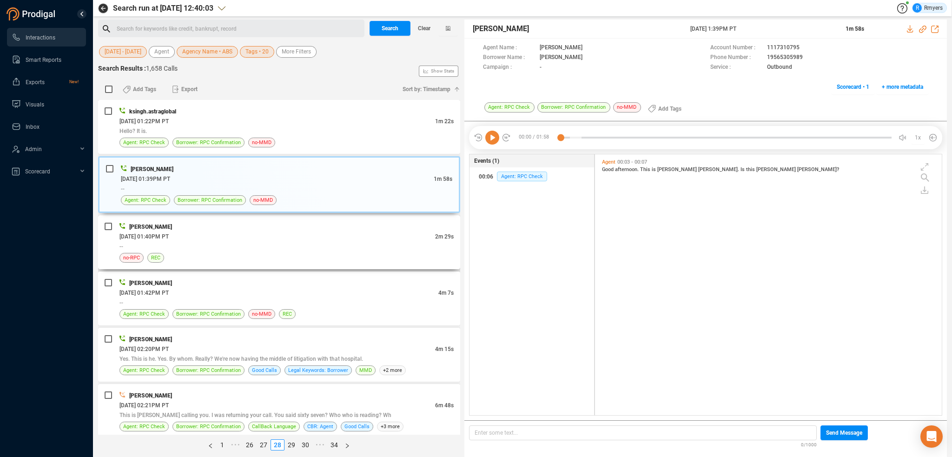
click at [307, 243] on div "--" at bounding box center [286, 246] width 334 height 10
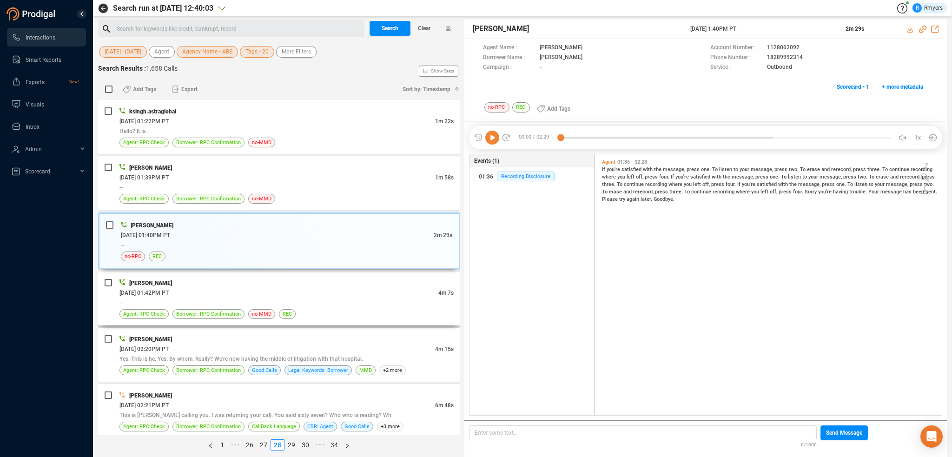
click at [347, 292] on div "06/25/2025 @ 01:42PM PT" at bounding box center [278, 293] width 319 height 10
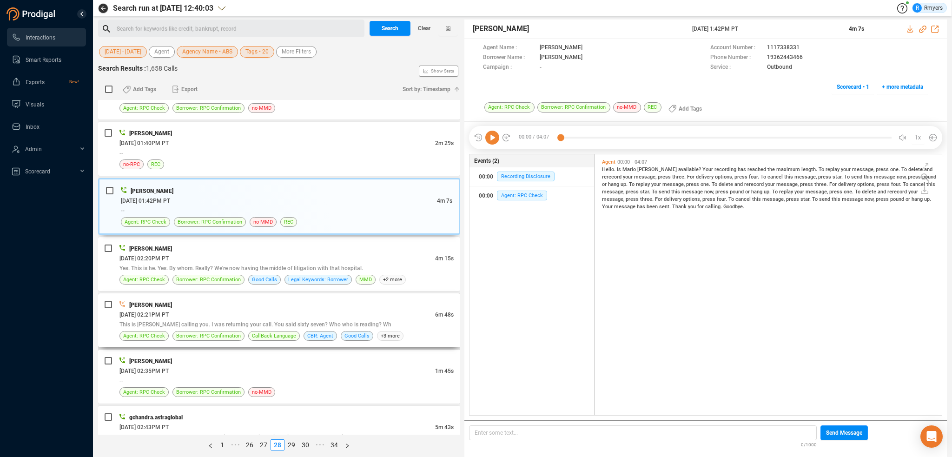
scroll to position [93, 0]
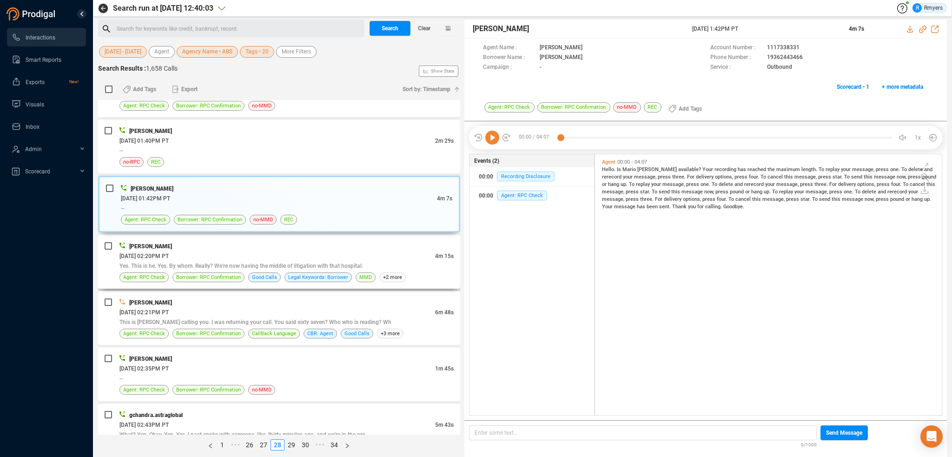
click at [365, 281] on div "Katie Hopkins 06/25/2025 @ 02:20PM PT 4m 15s Yes. This is he. Yes. By whom. Rea…" at bounding box center [279, 262] width 362 height 54
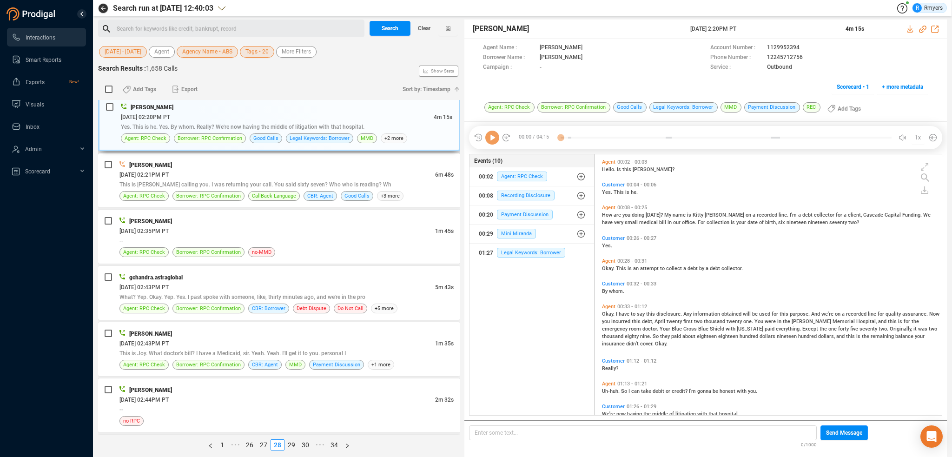
scroll to position [232, 0]
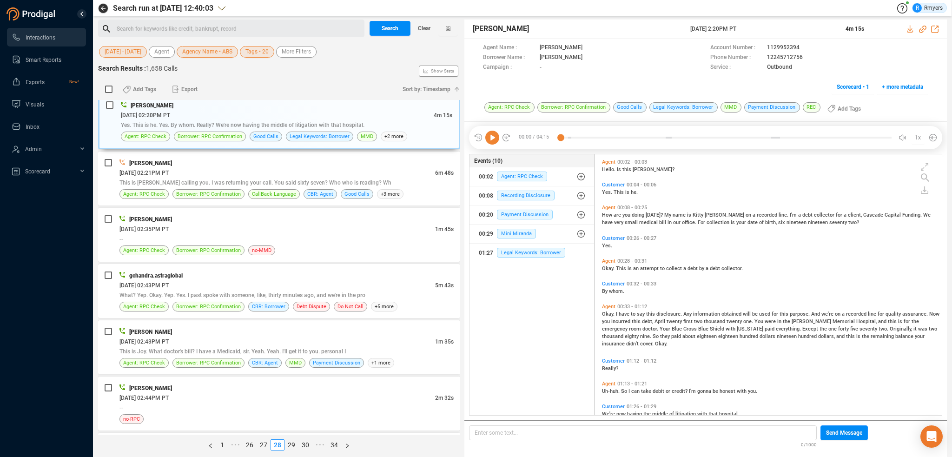
click at [487, 137] on icon at bounding box center [492, 138] width 14 height 14
click at [510, 197] on span "Recording Disclosure" at bounding box center [526, 196] width 58 height 10
click at [511, 213] on span "Recording Disclosure" at bounding box center [533, 214] width 58 height 10
click at [606, 171] on span "Hello." at bounding box center [609, 169] width 15 height 6
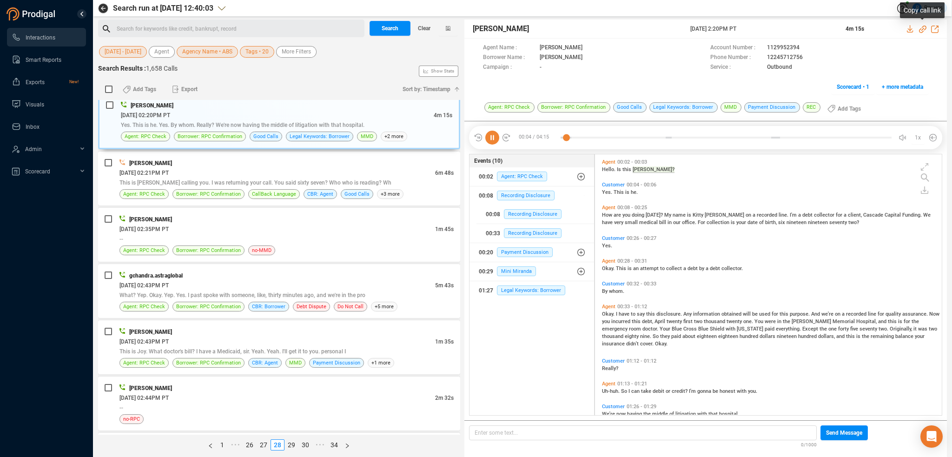
click at [924, 29] on icon at bounding box center [922, 29] width 7 height 7
drag, startPoint x: 718, startPoint y: 32, endPoint x: 749, endPoint y: 31, distance: 30.7
click at [762, 31] on div "Katie Hopkins 25 Jun 2025 @ 2:20PM PT 4m 15s" at bounding box center [706, 29] width 483 height 19
copy div "25 Jun 2025 @ 2:20PM PT"
drag, startPoint x: 472, startPoint y: 30, endPoint x: 532, endPoint y: 28, distance: 59.5
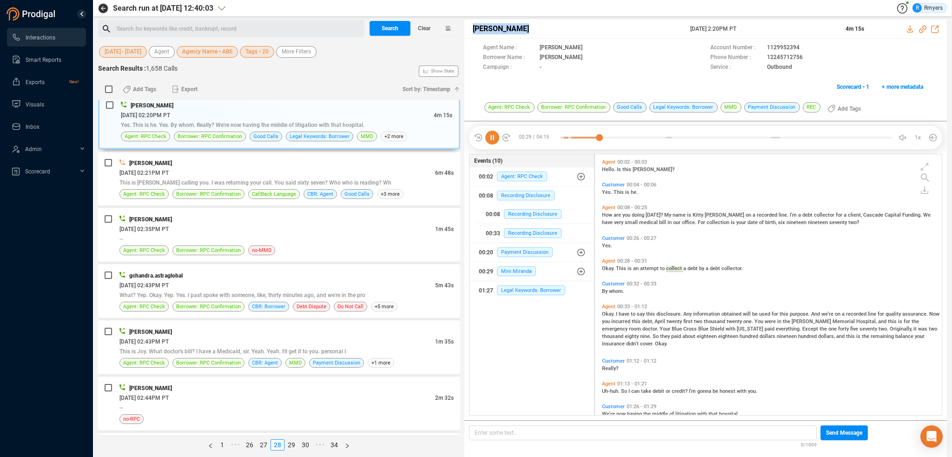
click at [532, 28] on span "[PERSON_NAME]" at bounding box center [581, 28] width 216 height 11
copy span "[PERSON_NAME]"
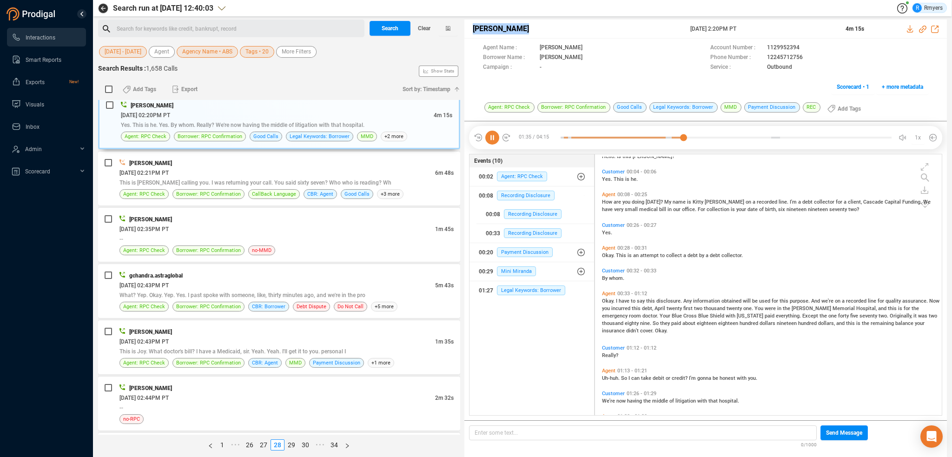
scroll to position [0, 0]
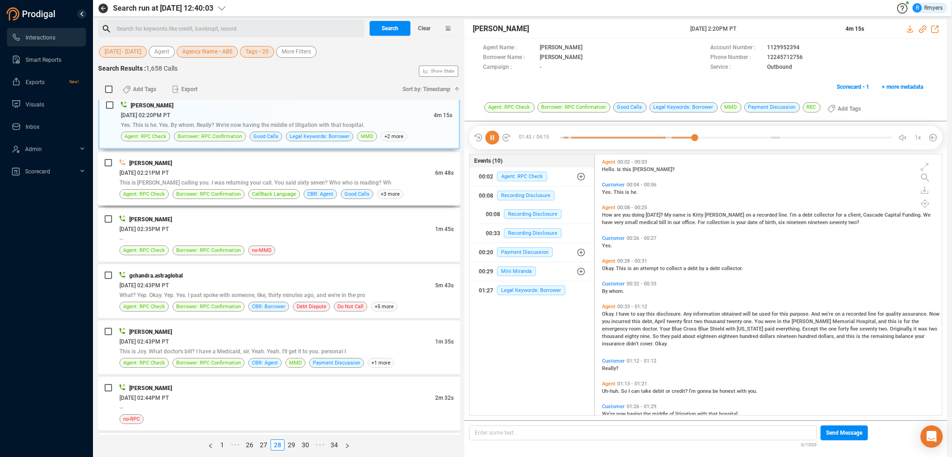
click at [245, 187] on div "Maria Miller 06/25/2025 @ 02:21PM PT 6m 48s This is Carolyn calling you. I was …" at bounding box center [286, 178] width 334 height 41
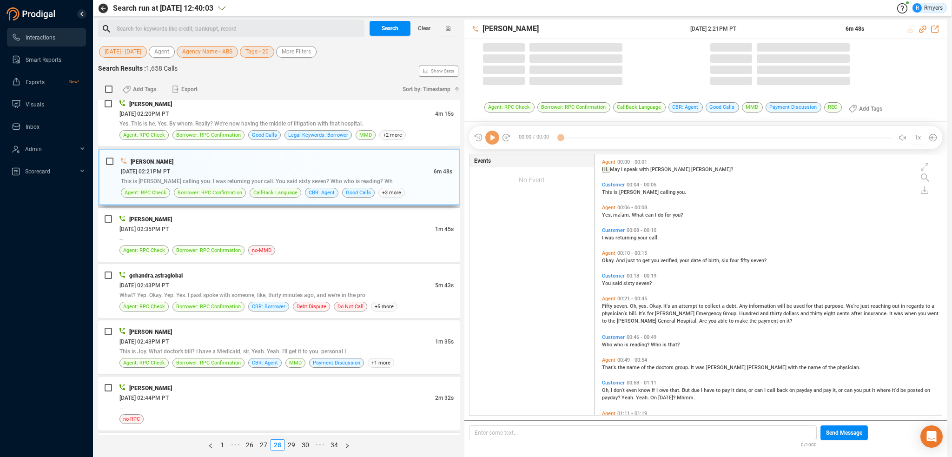
scroll to position [259, 342]
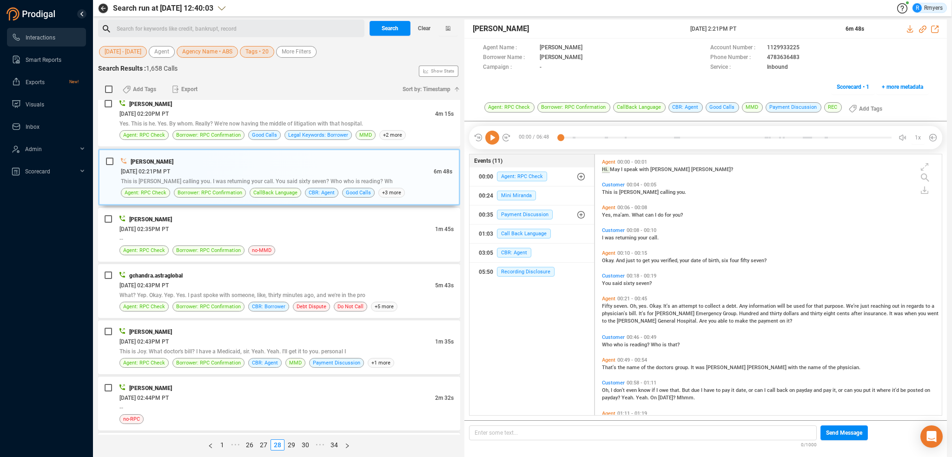
click at [493, 137] on icon at bounding box center [492, 138] width 14 height 14
click at [513, 255] on span "CBR: Agent" at bounding box center [514, 253] width 34 height 10
click at [265, 230] on div "06/25/2025 @ 02:35PM PT" at bounding box center [277, 229] width 316 height 10
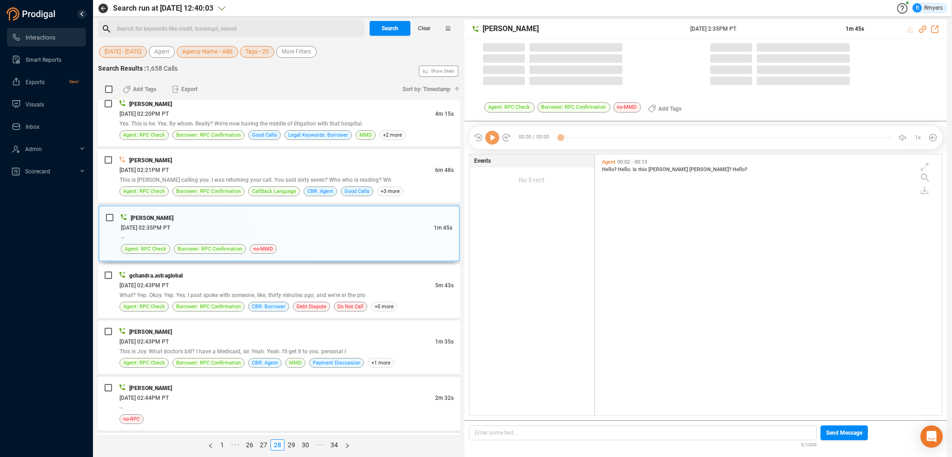
scroll to position [259, 342]
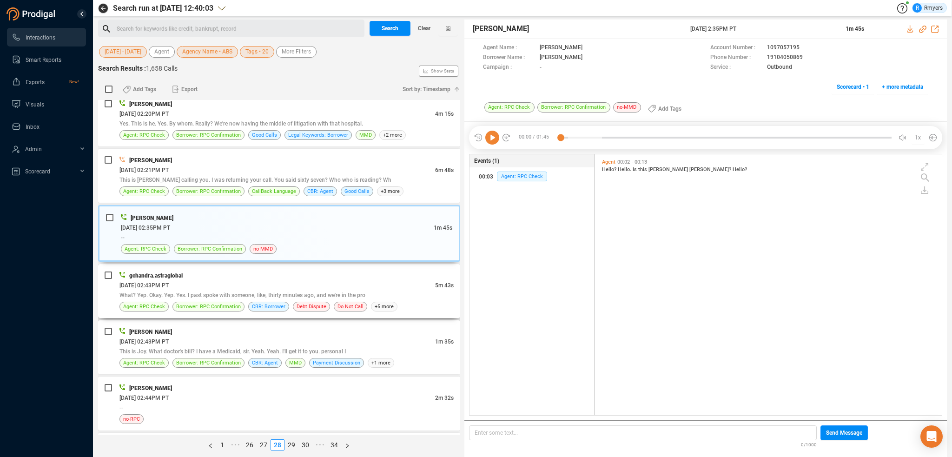
click at [250, 278] on div "gchandra.astraglobal" at bounding box center [286, 276] width 334 height 10
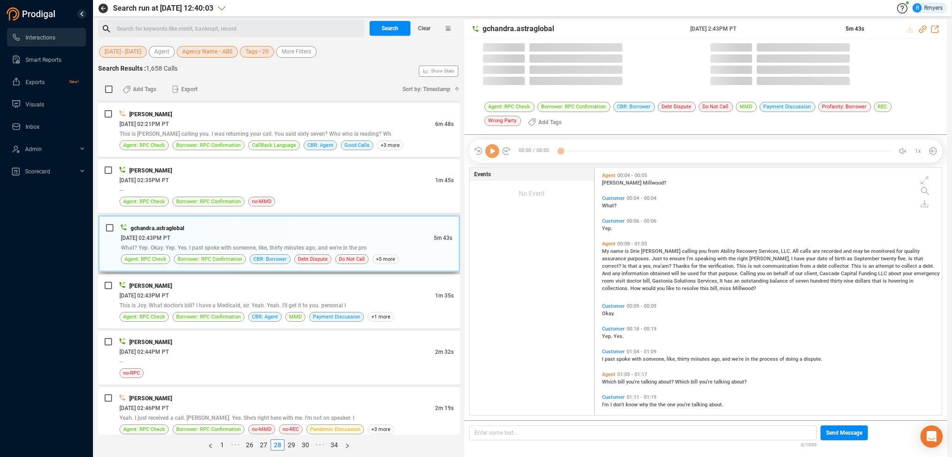
scroll to position [246, 342]
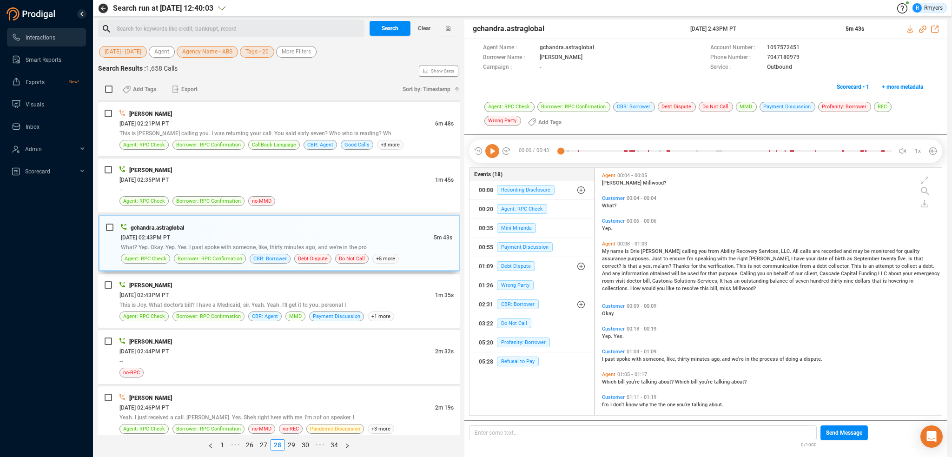
click at [488, 148] on icon at bounding box center [492, 151] width 14 height 14
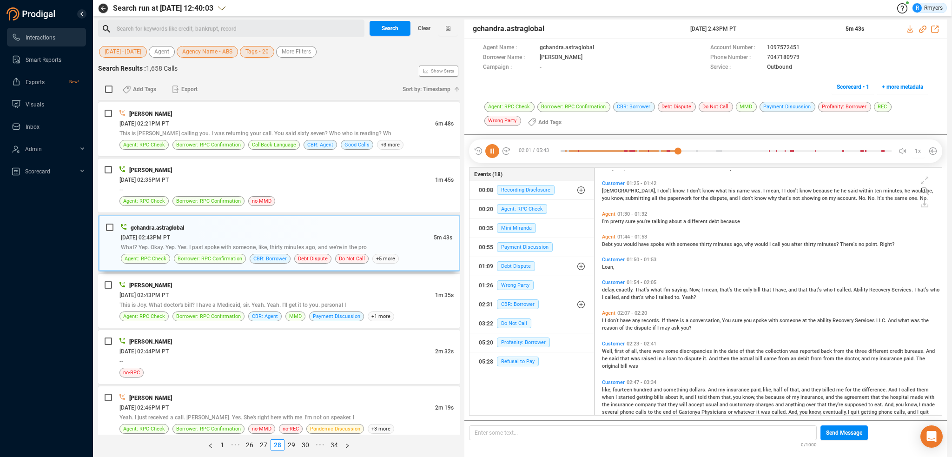
scroll to position [325, 0]
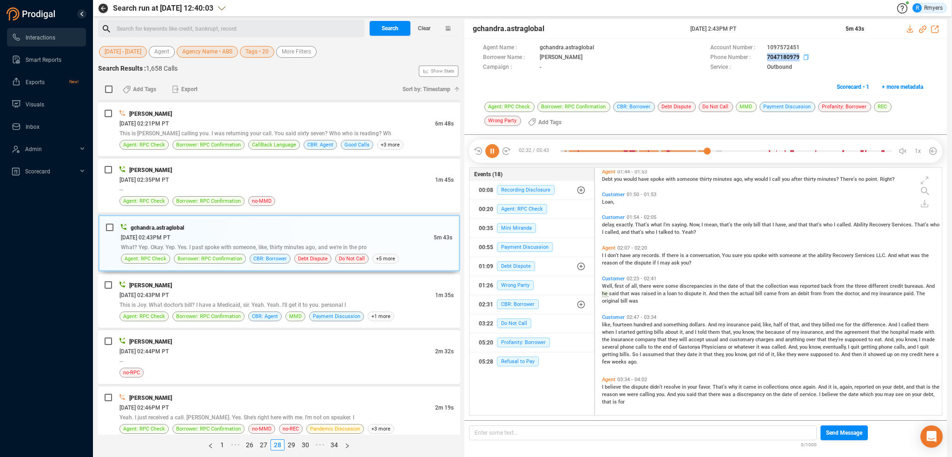
drag, startPoint x: 757, startPoint y: 56, endPoint x: 800, endPoint y: 58, distance: 42.8
click at [801, 58] on div "Phone Number : 7047180979" at bounding box center [819, 58] width 218 height 10
copy div "7047180979"
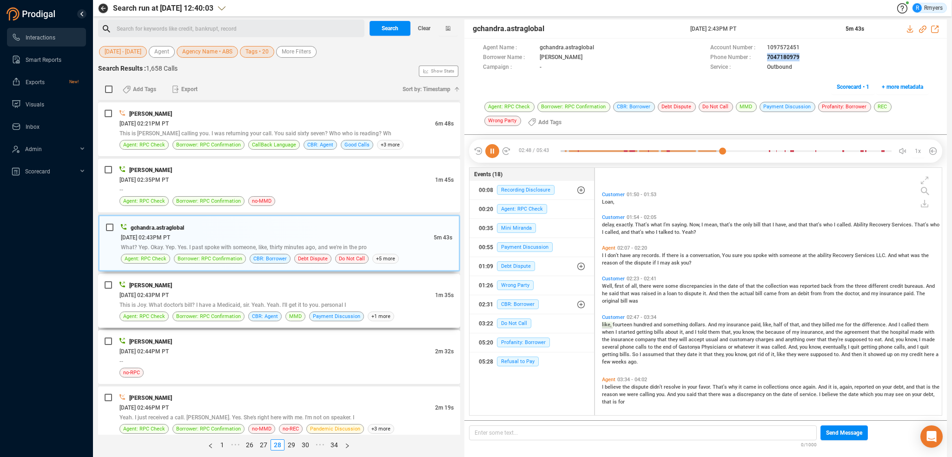
scroll to position [375, 0]
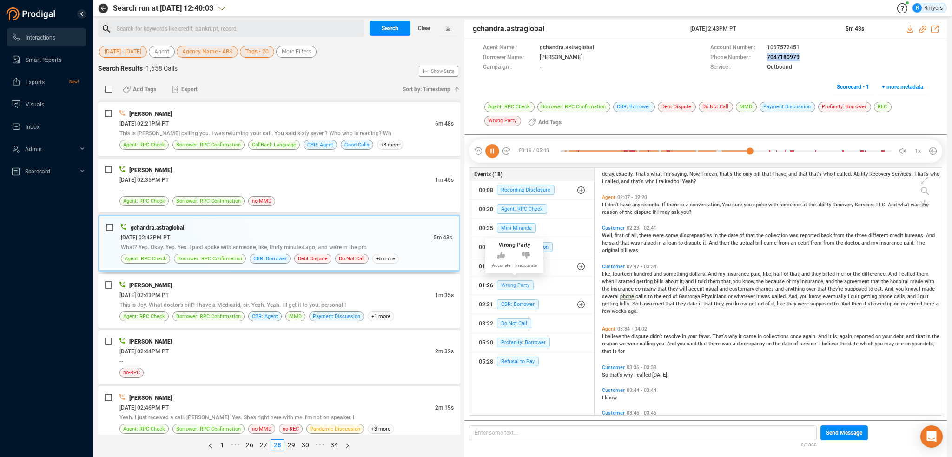
click at [519, 289] on span "Wrong Party" at bounding box center [515, 285] width 37 height 10
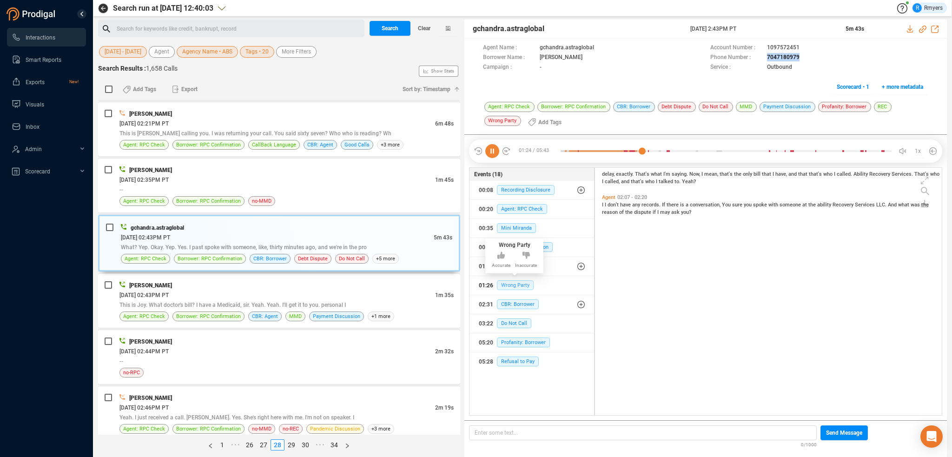
scroll to position [133, 0]
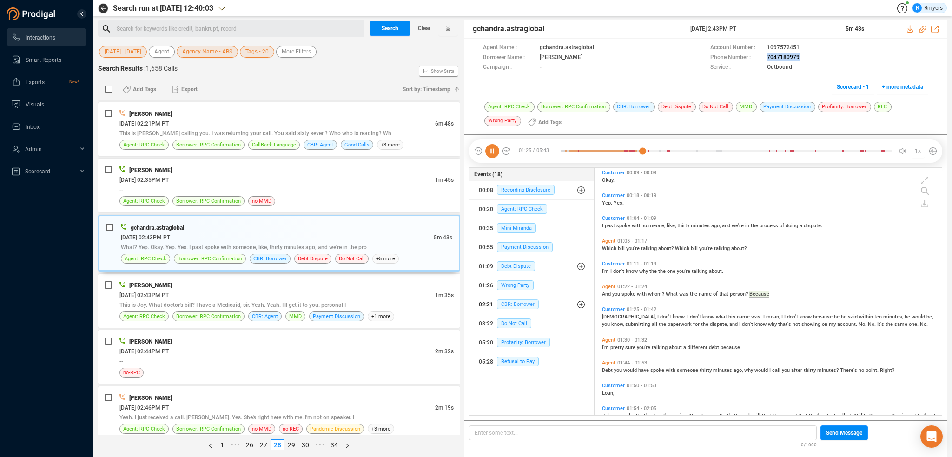
click at [518, 304] on span "CBR: Borrower" at bounding box center [518, 304] width 42 height 10
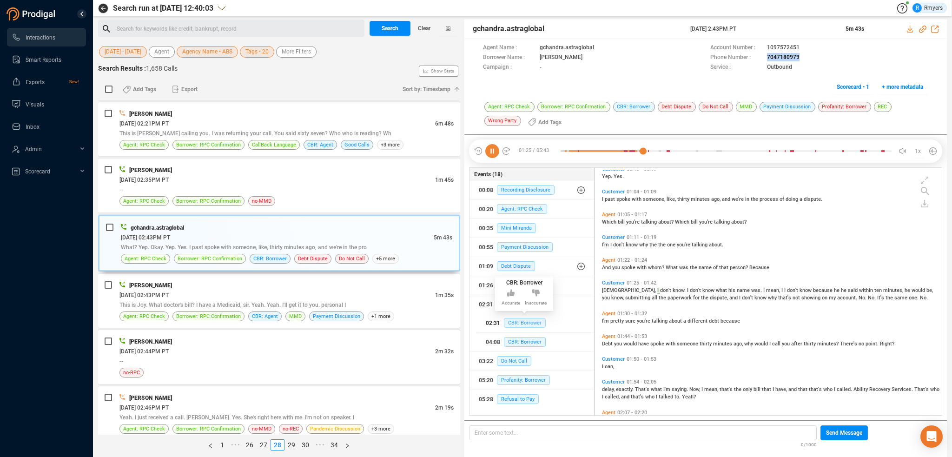
click at [515, 319] on span "CBR: Borrower" at bounding box center [525, 323] width 42 height 10
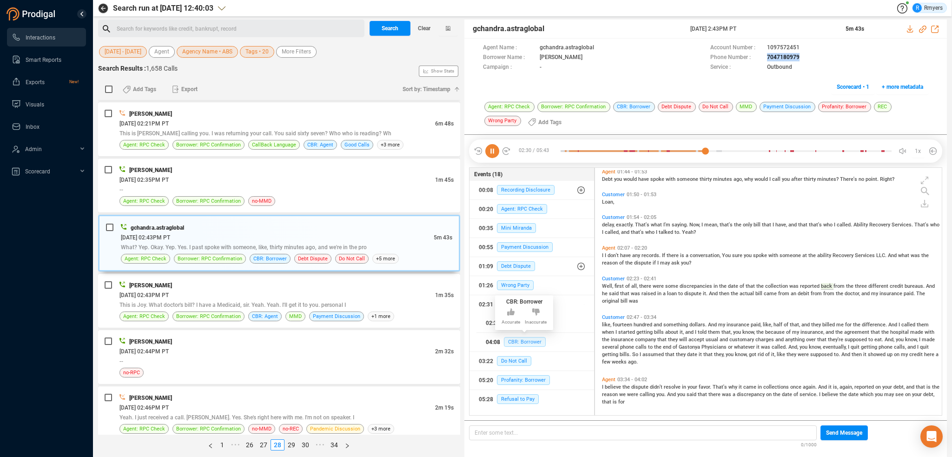
click at [515, 342] on span "CBR: Borrower" at bounding box center [525, 342] width 42 height 10
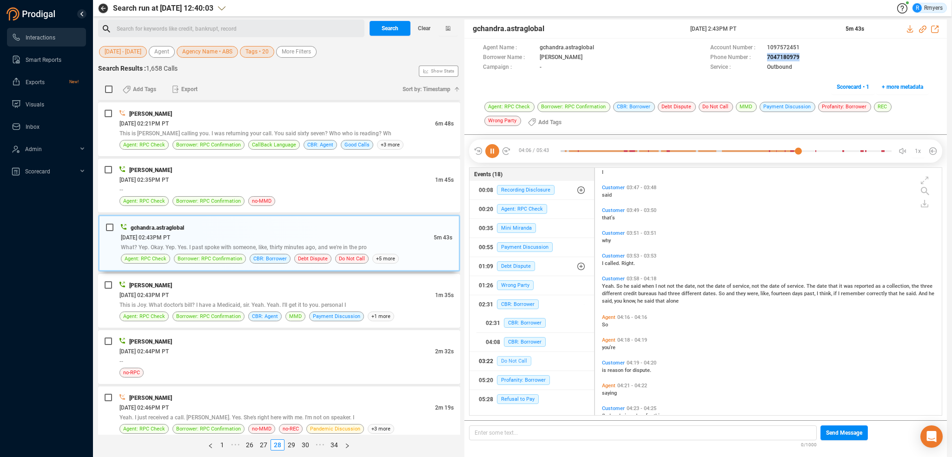
click at [515, 357] on span "Do Not Call" at bounding box center [514, 361] width 34 height 10
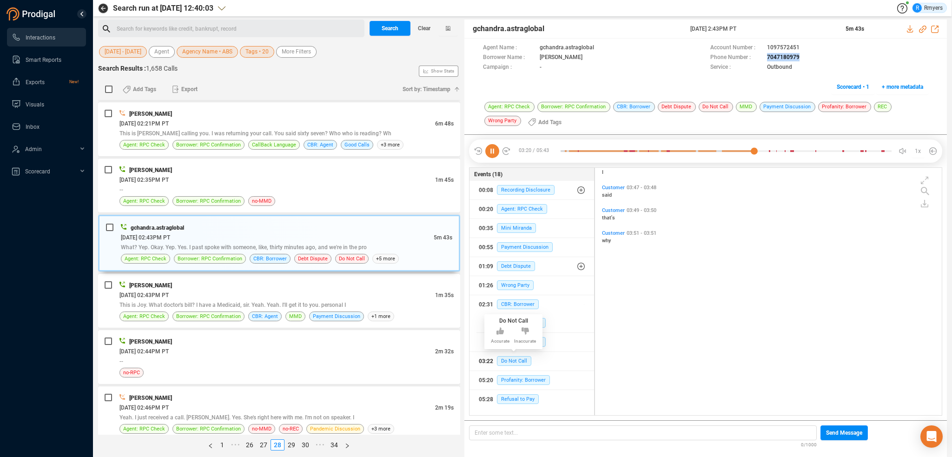
scroll to position [375, 0]
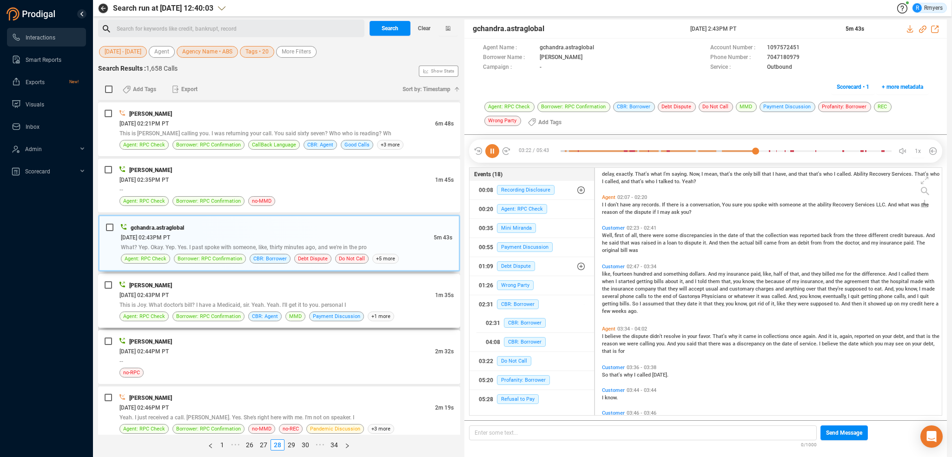
click at [218, 306] on span "This is Joy. What doctor's bill? I have a Medicaid, sir. Yeah. Yeah. I'll get i…" at bounding box center [232, 305] width 226 height 7
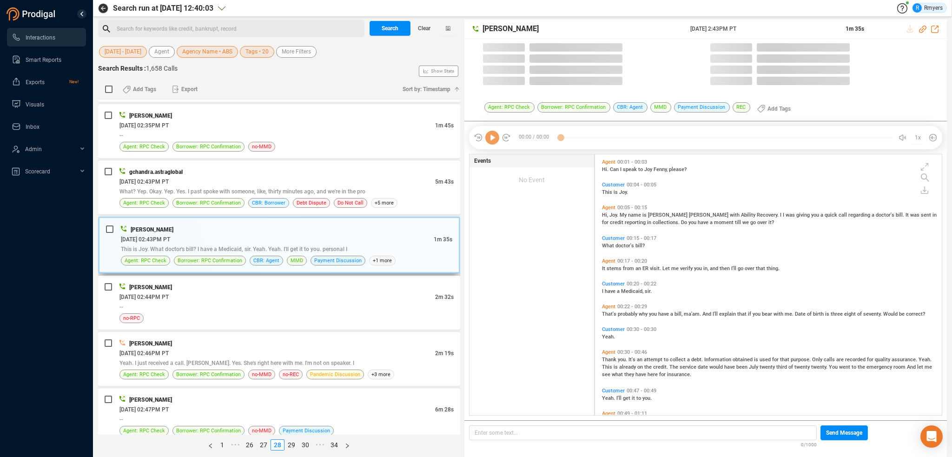
scroll to position [372, 0]
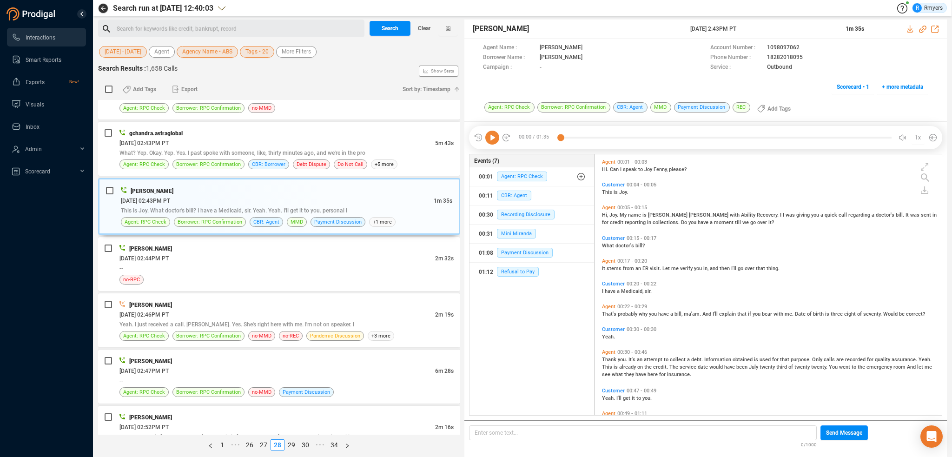
click at [489, 139] on icon at bounding box center [492, 138] width 14 height 14
click at [920, 28] on icon at bounding box center [922, 29] width 7 height 7
drag, startPoint x: 679, startPoint y: 29, endPoint x: 763, endPoint y: 33, distance: 83.8
click at [763, 33] on div "John Tucker 25 Jun 2025 @ 2:43PM PT 1m 35s" at bounding box center [706, 29] width 483 height 19
copy div "25 Jun 2025 @ 2:43PM PT"
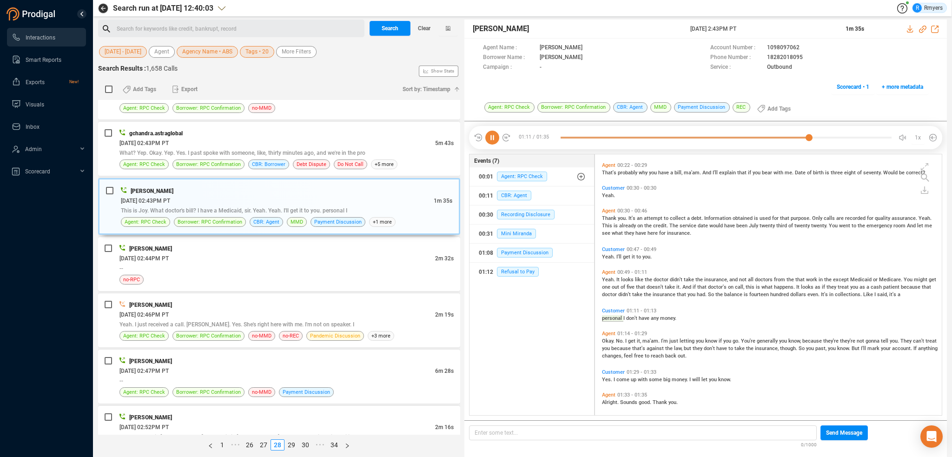
scroll to position [146, 0]
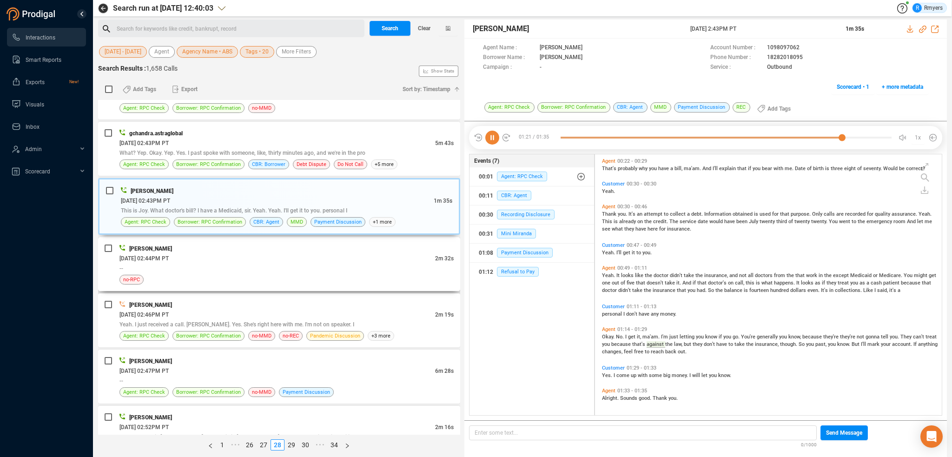
click at [338, 275] on div "no-RPC" at bounding box center [286, 280] width 334 height 10
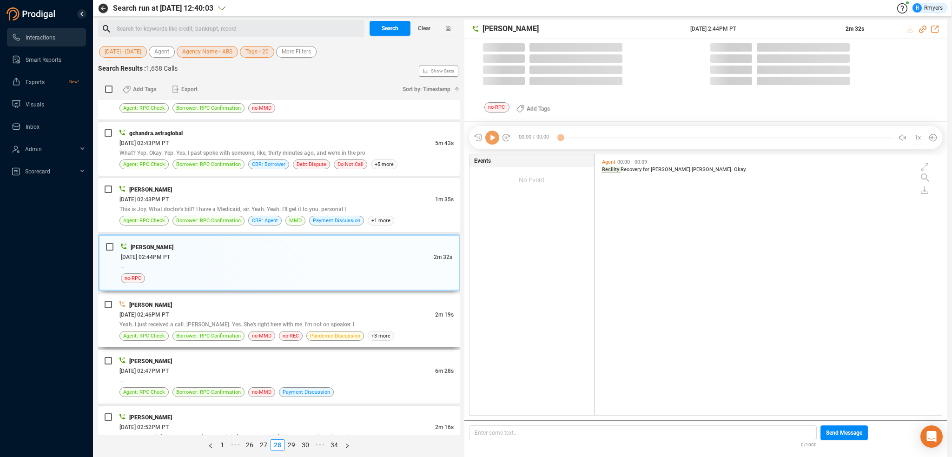
scroll to position [259, 342]
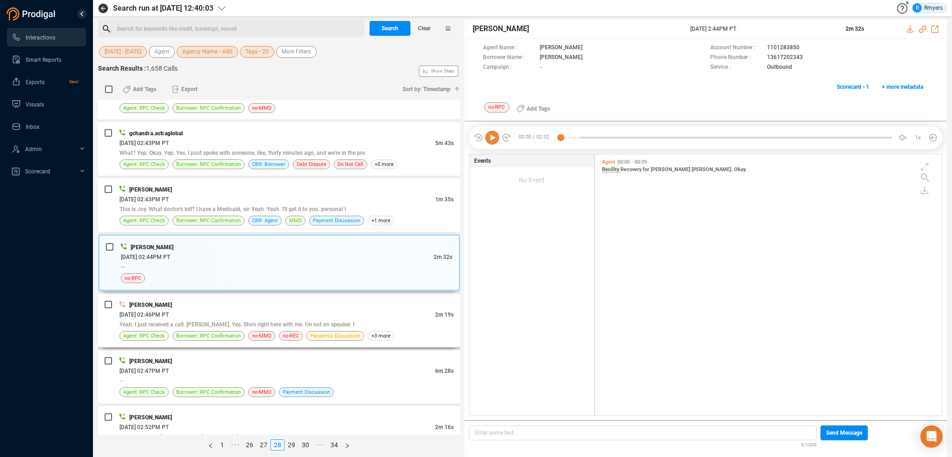
click at [323, 311] on div "06/25/2025 @ 02:46PM PT" at bounding box center [277, 315] width 316 height 10
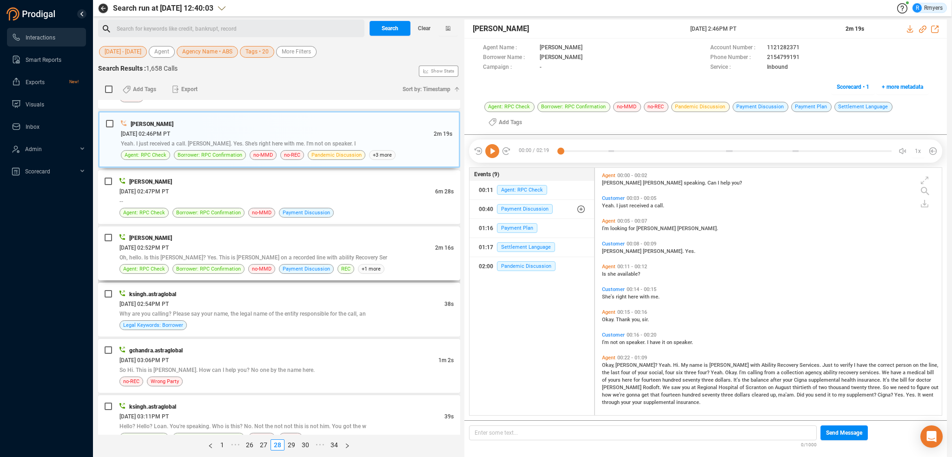
scroll to position [558, 0]
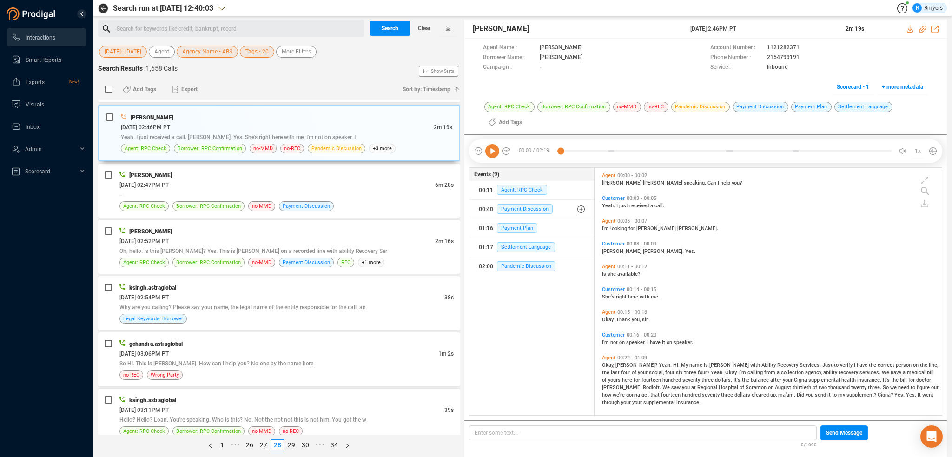
click at [493, 152] on icon at bounding box center [492, 151] width 14 height 14
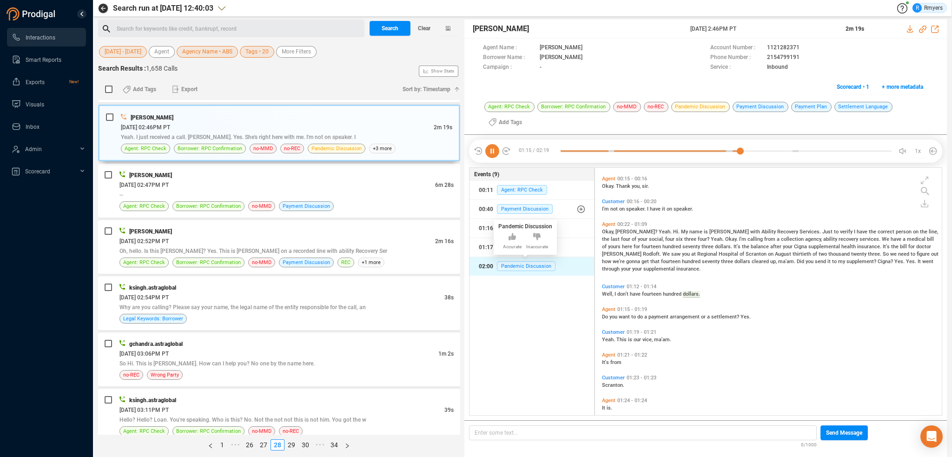
scroll to position [156, 0]
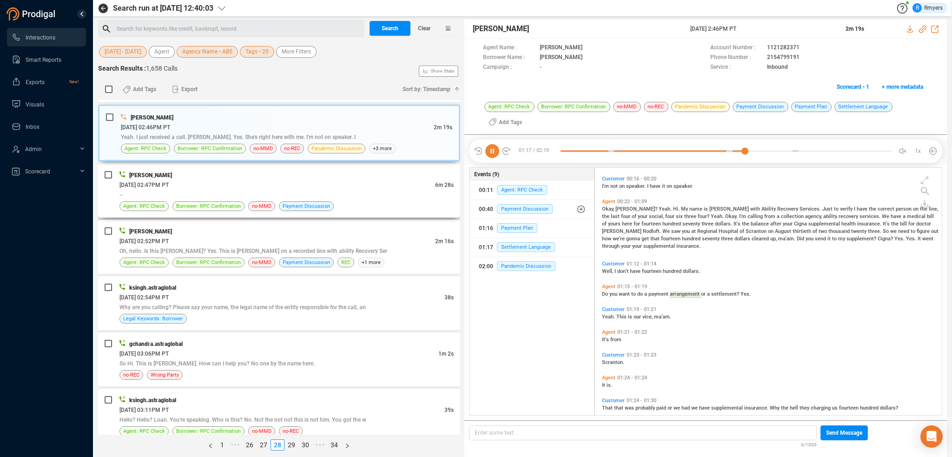
click at [187, 198] on div "John Tucker 06/25/2025 @ 02:47PM PT 6m 28s -- Agent: RPC Check Borrower: RPC Co…" at bounding box center [286, 190] width 334 height 41
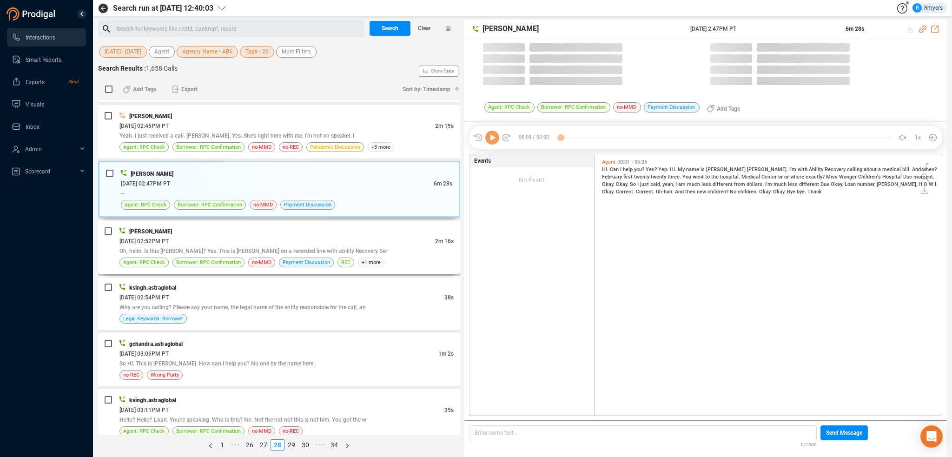
scroll to position [259, 342]
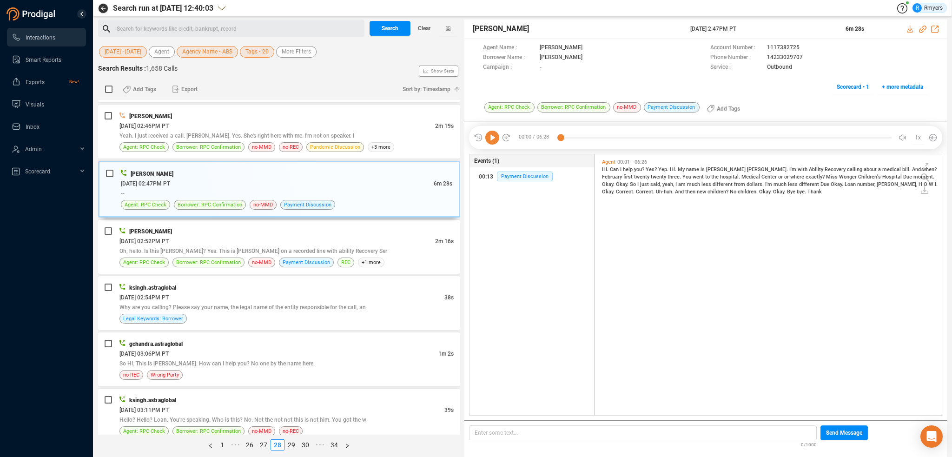
click at [490, 139] on icon at bounding box center [492, 138] width 14 height 14
click at [922, 28] on icon at bounding box center [922, 29] width 7 height 7
drag, startPoint x: 694, startPoint y: 33, endPoint x: 748, endPoint y: 31, distance: 54.0
click at [748, 31] on div "John Tucker 25 Jun 2025 @ 2:47PM PT 6m 28s" at bounding box center [706, 29] width 483 height 19
click at [670, 35] on div "John Tucker 25 Jun 2025 @ 2:47PM PT 6m 28s" at bounding box center [706, 29] width 483 height 19
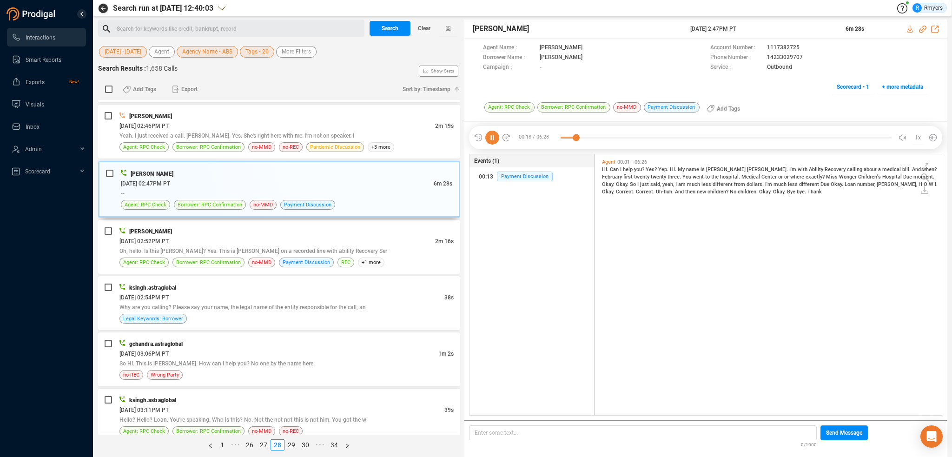
drag, startPoint x: 668, startPoint y: 25, endPoint x: 765, endPoint y: 26, distance: 97.2
click at [765, 26] on div "John Tucker 25 Jun 2025 @ 2:47PM PT 6m 28s" at bounding box center [706, 29] width 483 height 19
copy div "25 Jun 2025 @ 2:47PM PT"
click at [491, 139] on icon at bounding box center [492, 138] width 14 height 14
click at [605, 168] on span "Hi." at bounding box center [606, 169] width 8 height 6
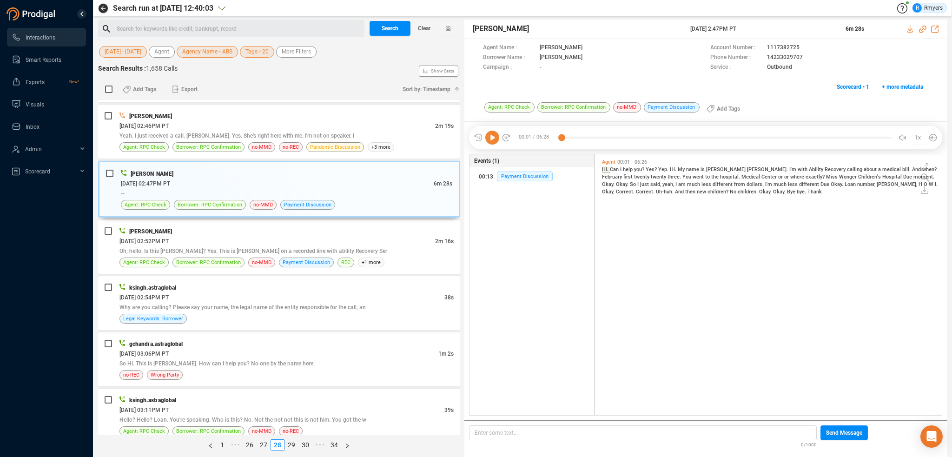
click at [486, 137] on icon at bounding box center [492, 138] width 14 height 14
drag, startPoint x: 246, startPoint y: 246, endPoint x: 266, endPoint y: 259, distance: 24.2
click at [246, 248] on span "Oh, hello. Is this Michelle? Yes. This is Katie Hopkins on a recorded line with…" at bounding box center [253, 251] width 268 height 7
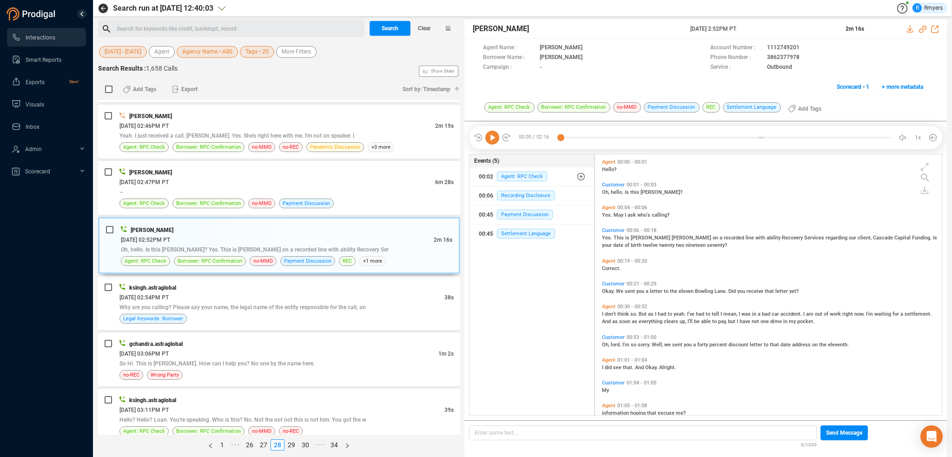
click at [490, 137] on icon at bounding box center [492, 138] width 14 height 14
click at [923, 29] on icon at bounding box center [922, 29] width 7 height 7
drag, startPoint x: 689, startPoint y: 29, endPoint x: 757, endPoint y: 28, distance: 68.4
click at [757, 28] on div "Katie Hopkins 25 Jun 2025 @ 2:52PM PT 2m 16s" at bounding box center [706, 29] width 483 height 19
copy div "25 Jun 2025 @ 2:52PM PT"
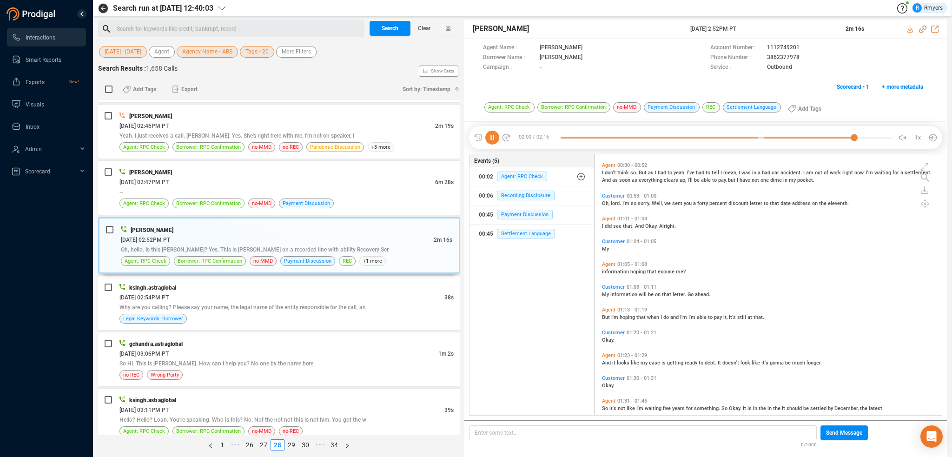
scroll to position [125, 0]
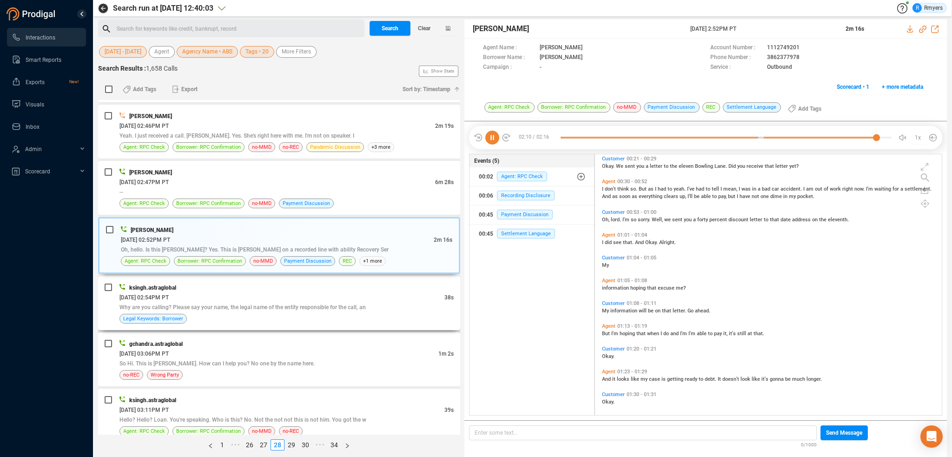
click at [260, 302] on div "Why are you calling? Please say your name, the legal name of the entity respons…" at bounding box center [286, 307] width 334 height 10
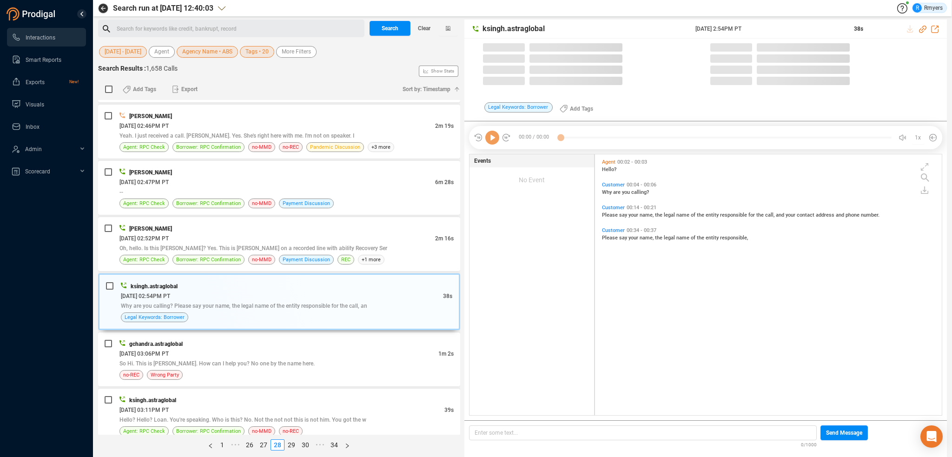
scroll to position [259, 342]
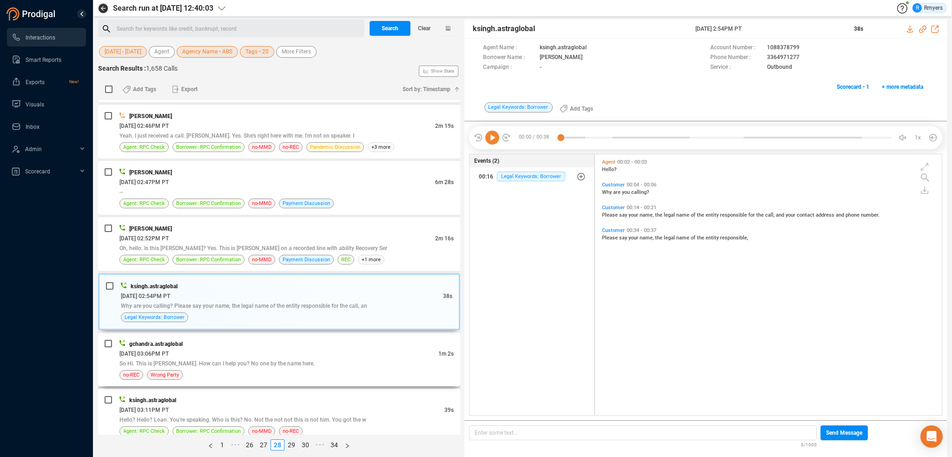
drag, startPoint x: 226, startPoint y: 347, endPoint x: 235, endPoint y: 352, distance: 9.6
click at [227, 349] on div "06/25/2025 @ 03:06PM PT" at bounding box center [278, 354] width 319 height 10
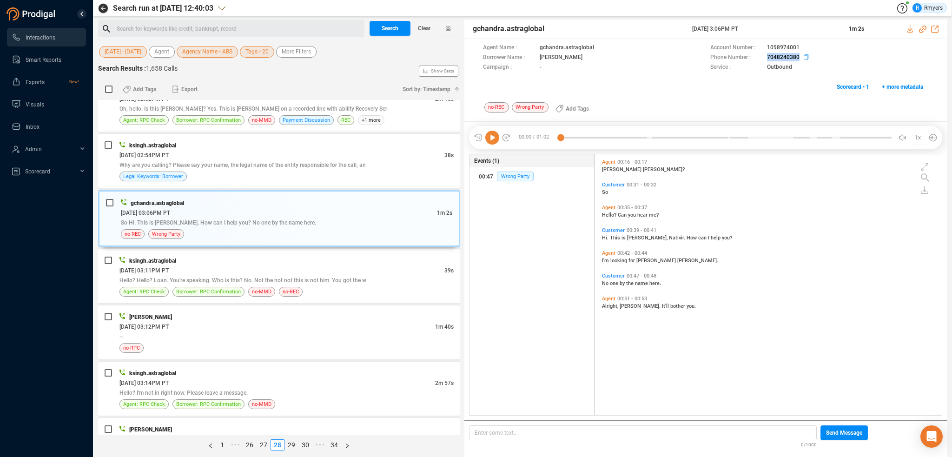
drag, startPoint x: 762, startPoint y: 57, endPoint x: 800, endPoint y: 59, distance: 37.7
click at [800, 59] on div "Phone Number : 7048240380" at bounding box center [819, 58] width 218 height 10
copy div "7048240380"
click at [296, 275] on div "Hello? Hello? Loan. You're speaking. Who is this? No. Not the not not this is n…" at bounding box center [286, 280] width 334 height 10
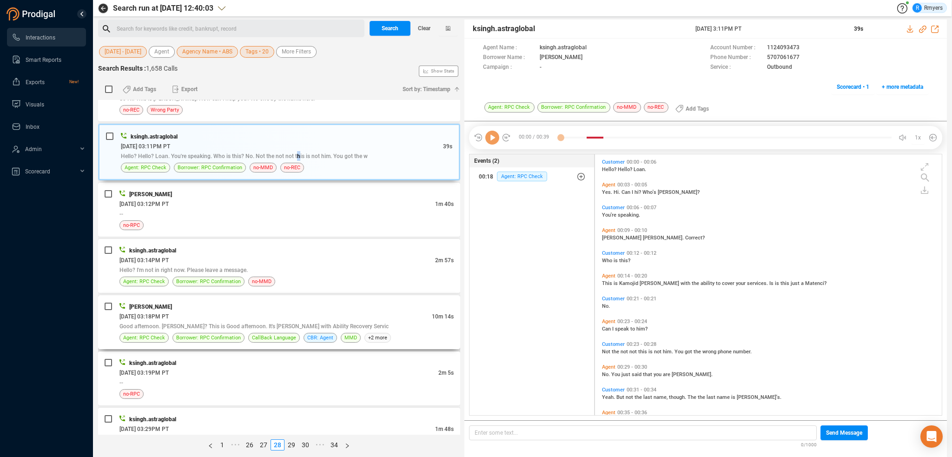
scroll to position [837, 0]
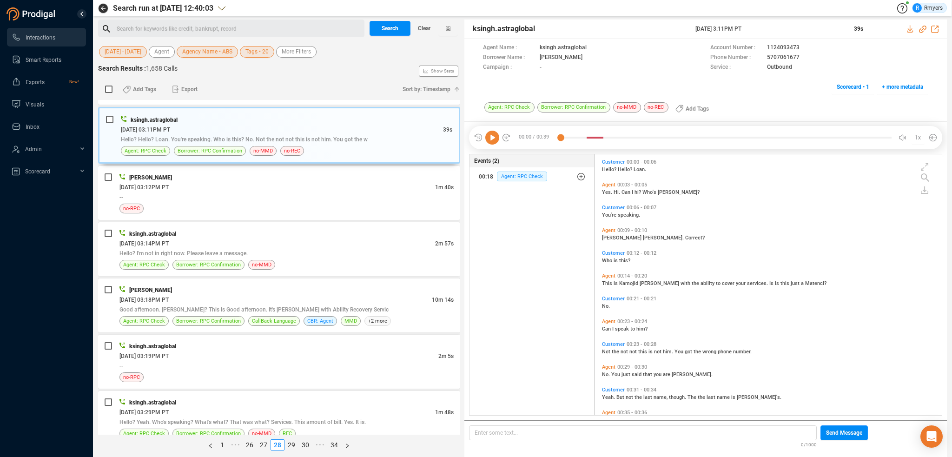
click at [495, 133] on icon at bounding box center [492, 138] width 14 height 14
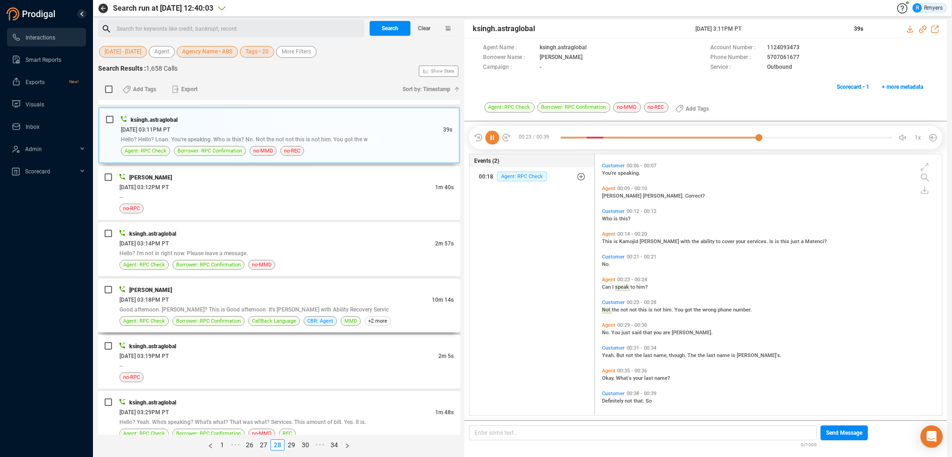
scroll to position [45, 0]
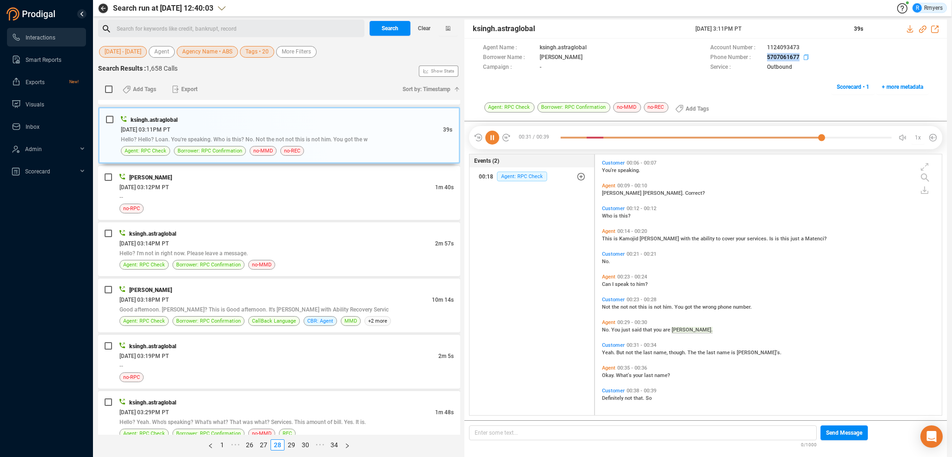
drag, startPoint x: 761, startPoint y: 57, endPoint x: 785, endPoint y: 57, distance: 23.7
click at [799, 59] on div "Phone Number : 5707061677" at bounding box center [819, 58] width 218 height 10
copy div "5707061677"
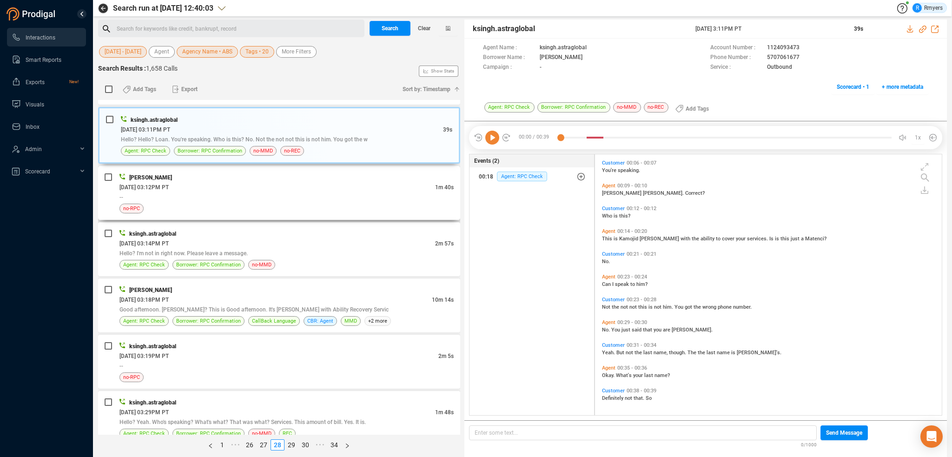
click at [254, 208] on div "no-RPC" at bounding box center [286, 209] width 334 height 10
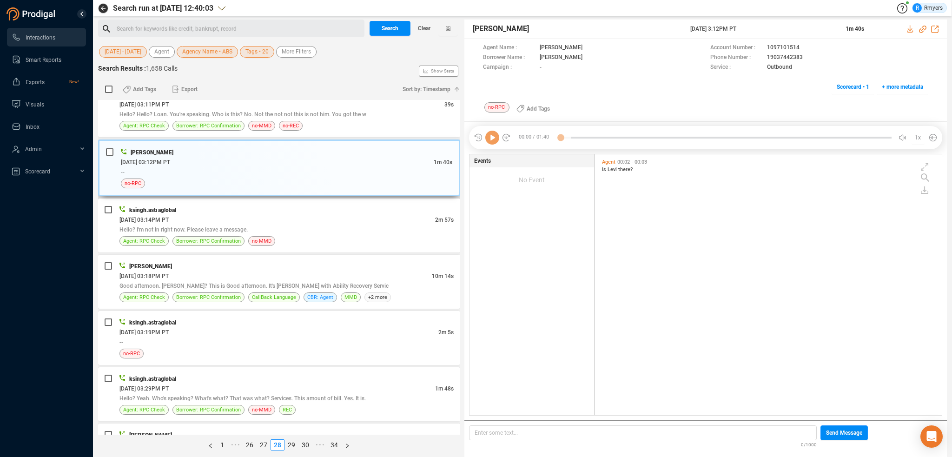
scroll to position [883, 0]
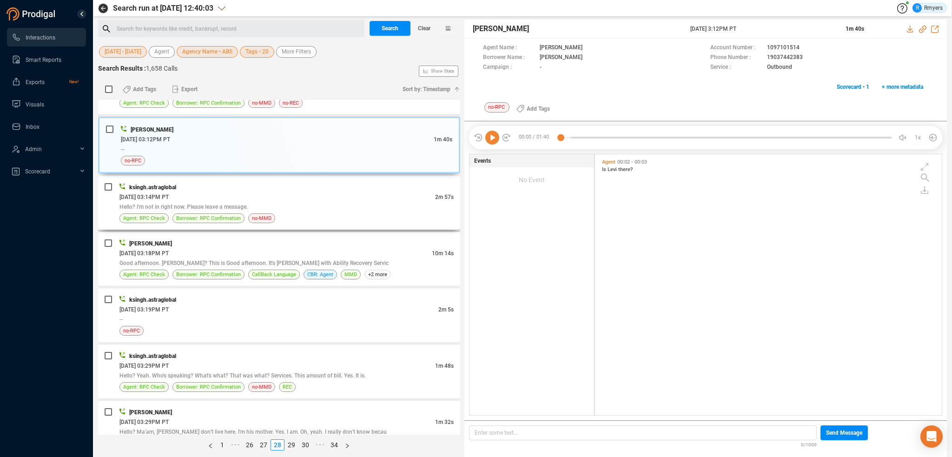
click at [257, 207] on div "Hello? I'm not in right now. Please leave a message." at bounding box center [286, 207] width 334 height 10
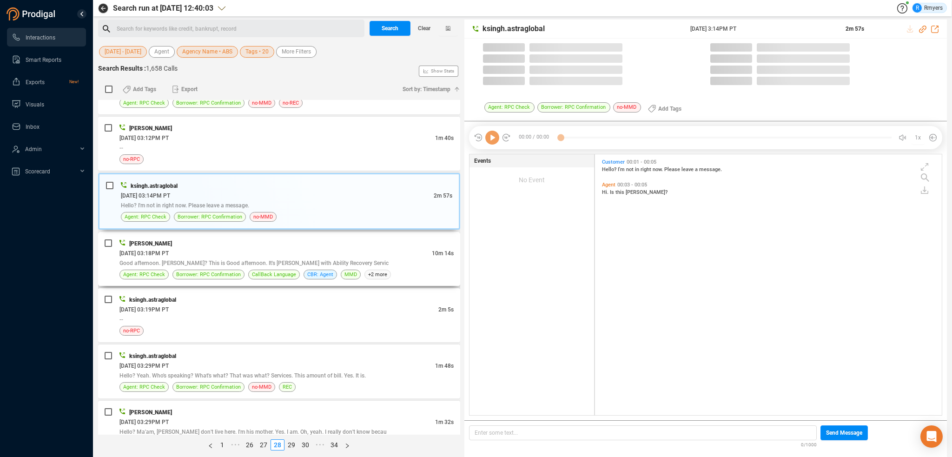
scroll to position [2, 5]
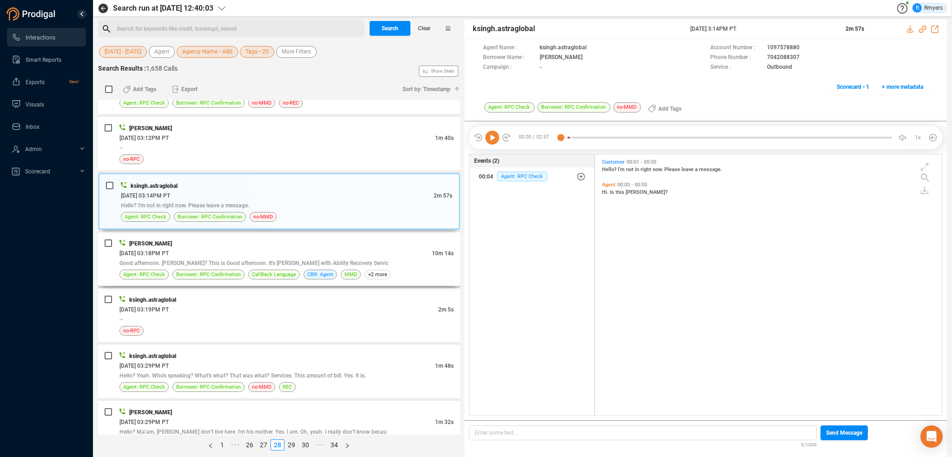
click at [319, 252] on div "06/25/2025 @ 03:18PM PT" at bounding box center [275, 253] width 312 height 10
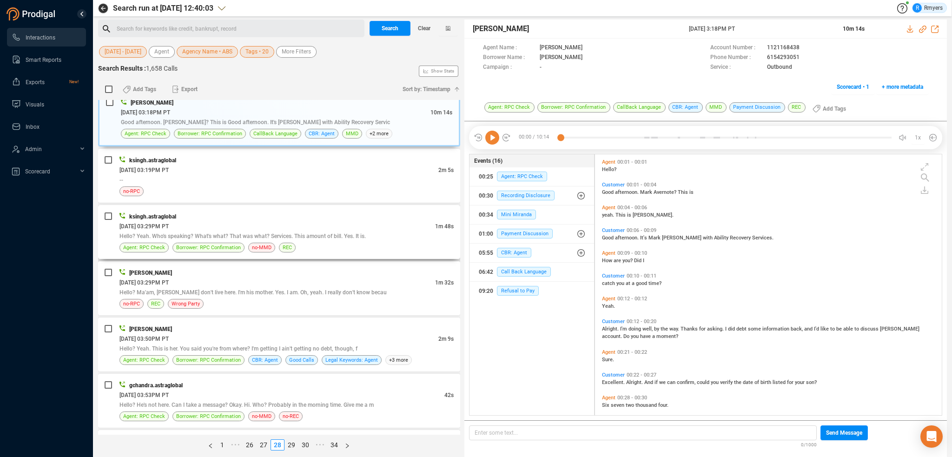
scroll to position [976, 0]
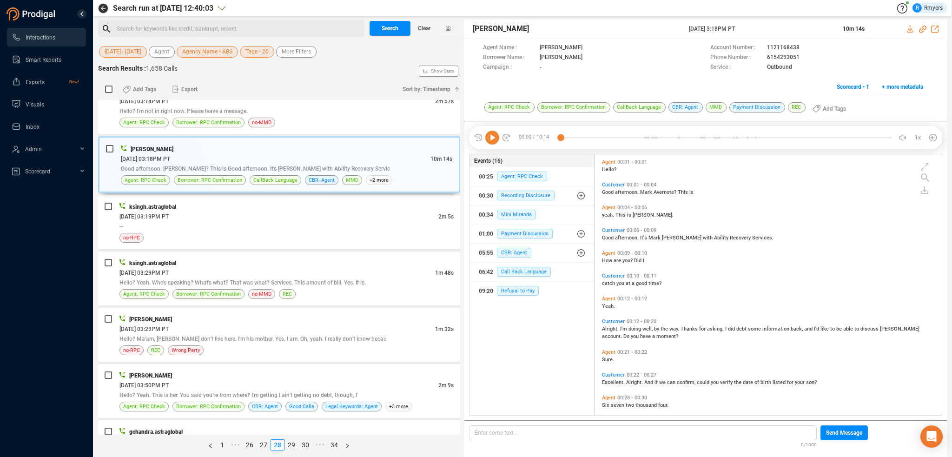
click at [494, 134] on icon at bounding box center [492, 138] width 14 height 14
click at [922, 29] on icon at bounding box center [922, 29] width 7 height 7
click at [212, 233] on div "no-RPC" at bounding box center [286, 238] width 334 height 10
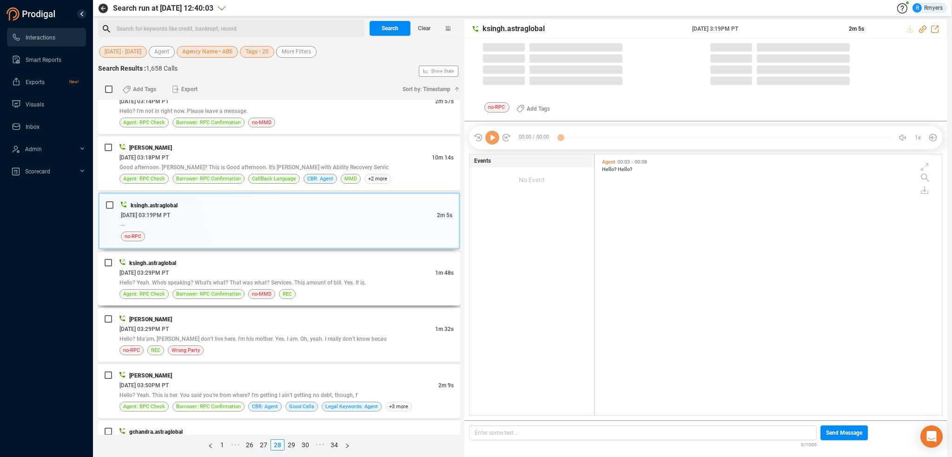
scroll to position [259, 342]
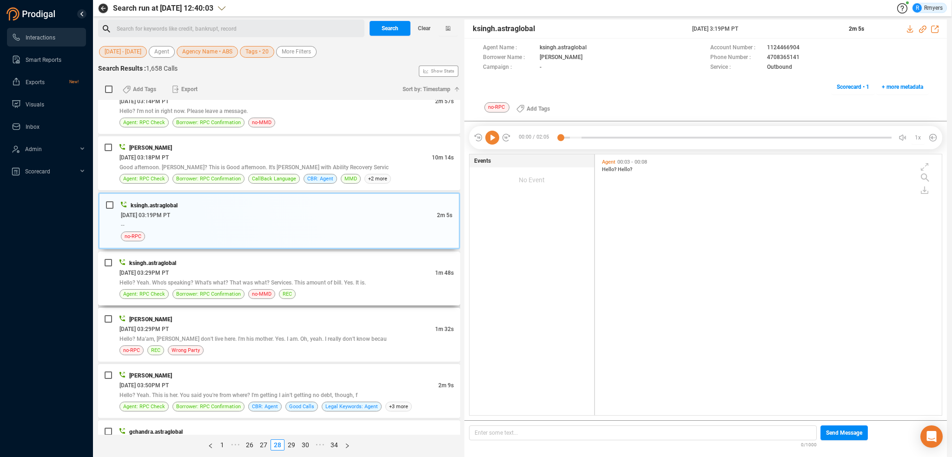
click at [372, 278] on div "Hello? Yeah. Who's speaking? What's what? That was what? Services. This amount …" at bounding box center [286, 283] width 334 height 10
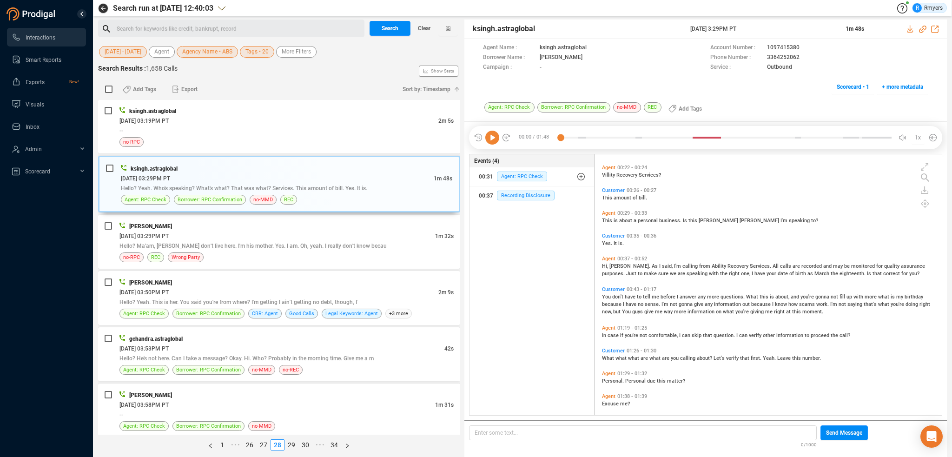
scroll to position [182, 0]
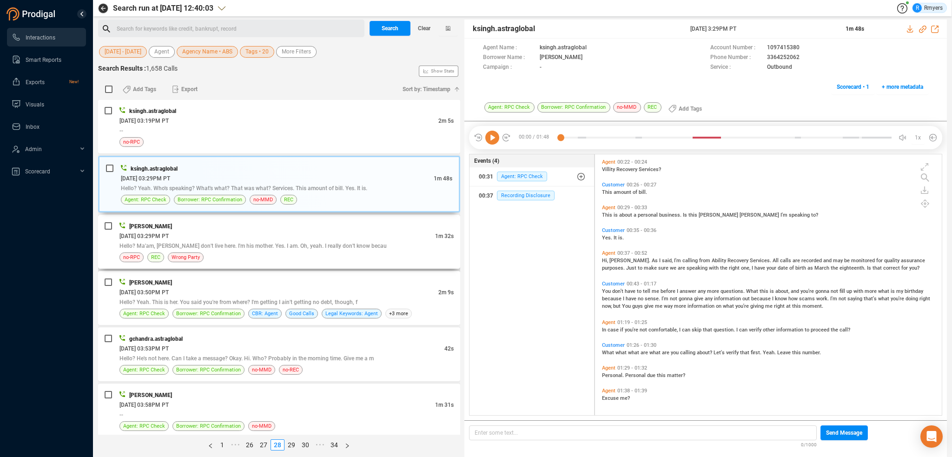
click at [241, 243] on span "Hello? Ma'am, Joseph don't live here. I'm his mother. Yes. I am. Oh, yeah. I re…" at bounding box center [252, 246] width 267 height 7
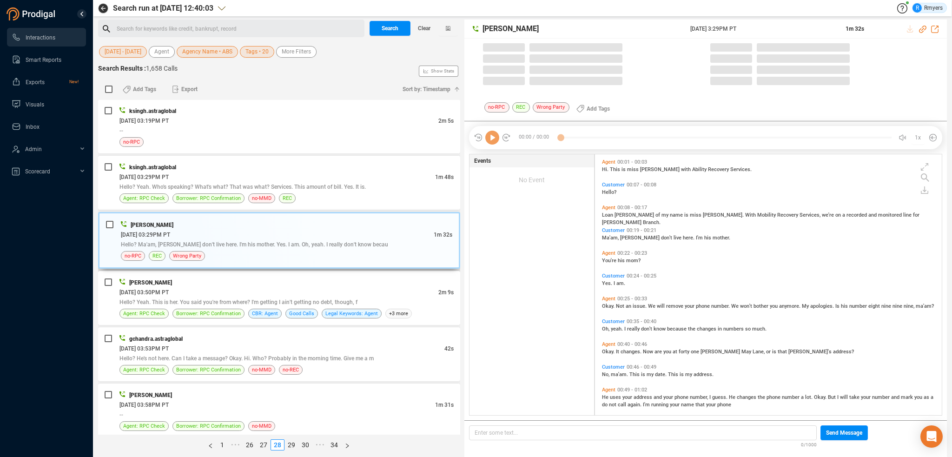
scroll to position [259, 342]
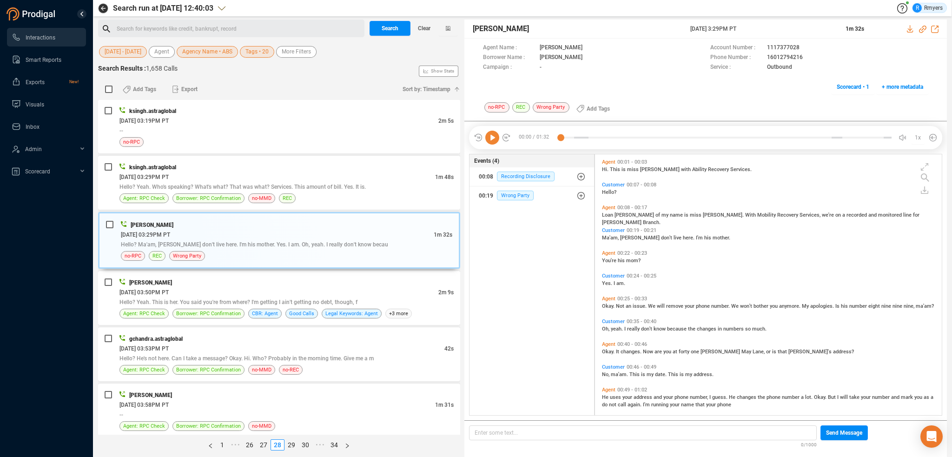
click at [489, 137] on icon at bounding box center [492, 138] width 14 height 14
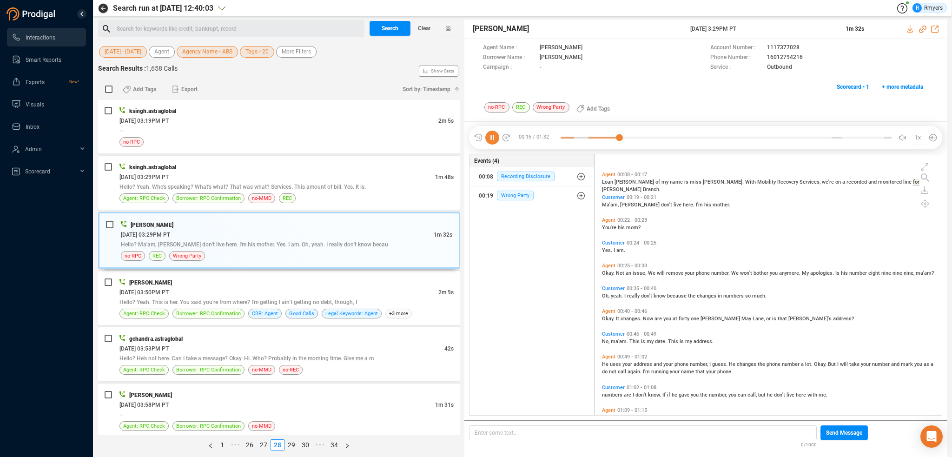
scroll to position [93, 0]
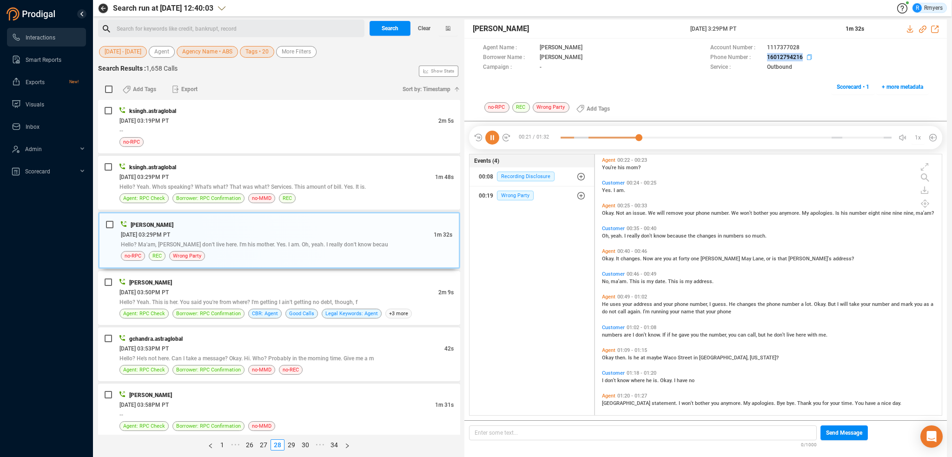
drag, startPoint x: 763, startPoint y: 57, endPoint x: 802, endPoint y: 59, distance: 39.1
click at [802, 59] on div "Phone Number : 16012794216" at bounding box center [819, 58] width 218 height 10
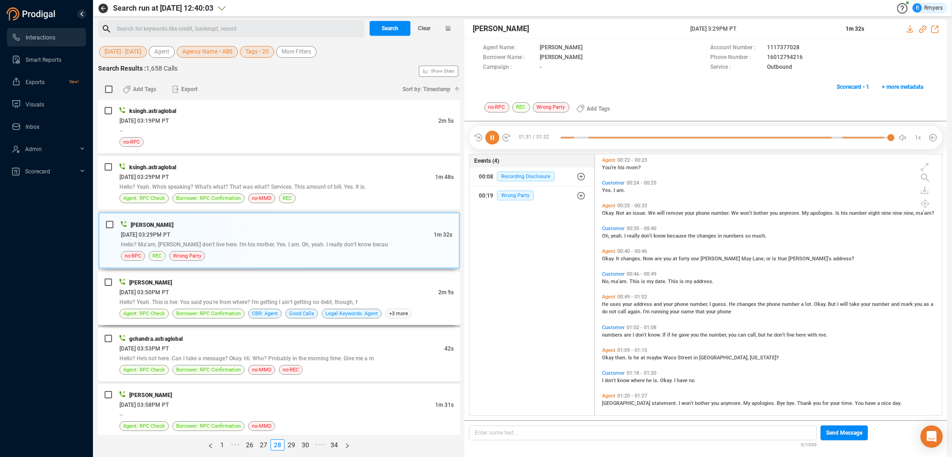
click at [306, 288] on div "06/25/2025 @ 03:50PM PT" at bounding box center [278, 292] width 319 height 10
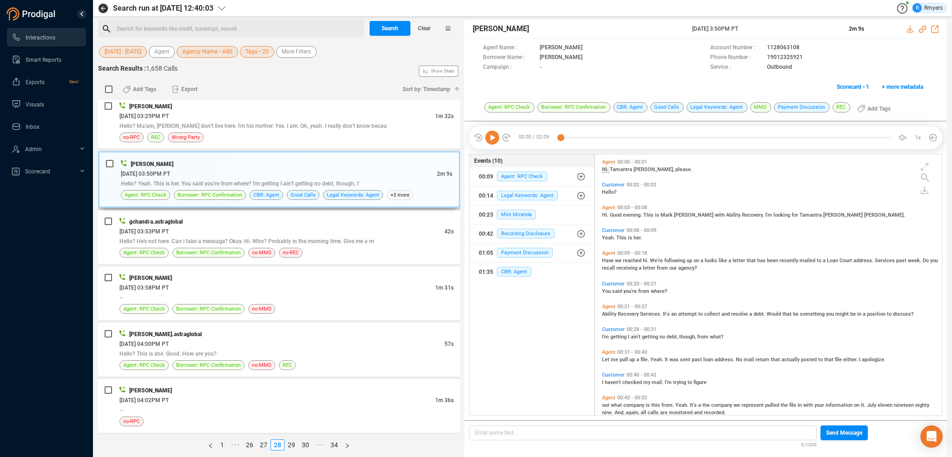
scroll to position [1209, 0]
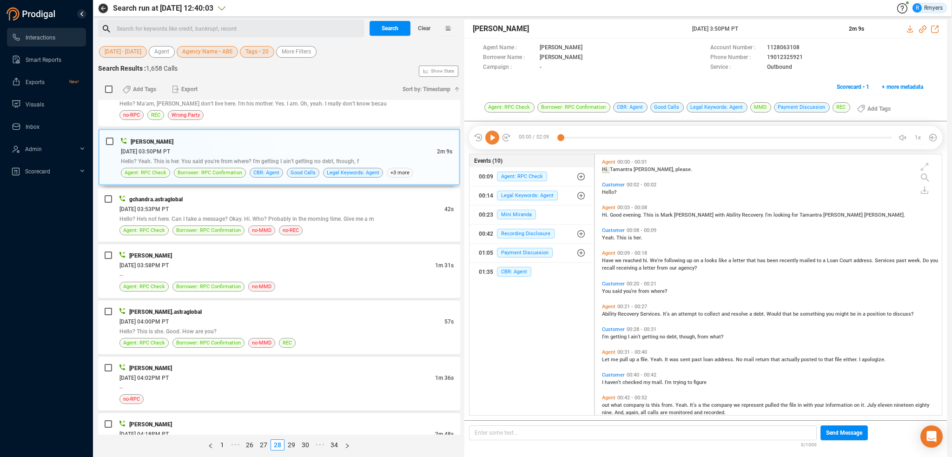
click at [491, 135] on icon at bounding box center [492, 138] width 14 height 14
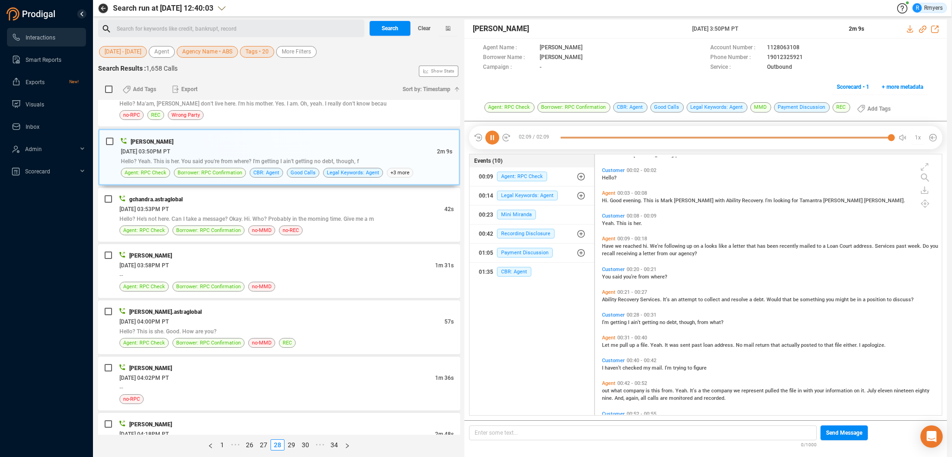
scroll to position [0, 0]
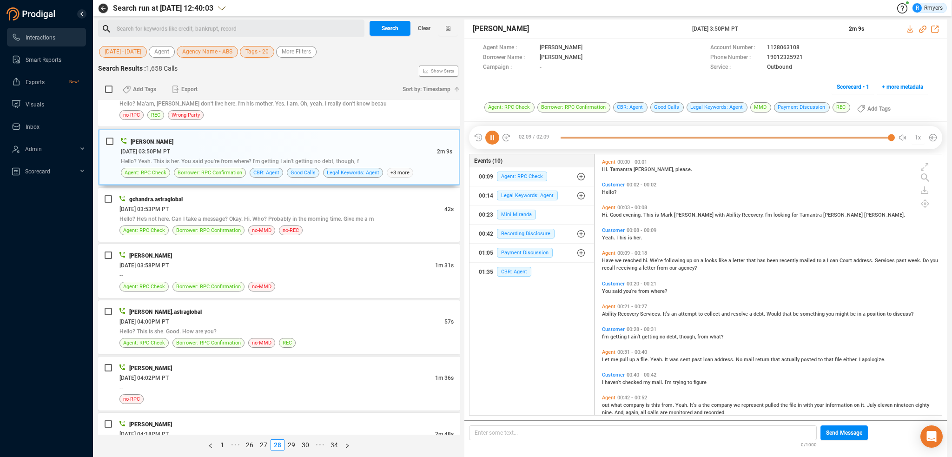
click at [490, 134] on icon at bounding box center [492, 138] width 14 height 14
click at [490, 135] on icon at bounding box center [492, 138] width 14 height 14
click at [570, 139] on div at bounding box center [726, 138] width 331 height 14
click at [561, 138] on div at bounding box center [726, 138] width 331 height 14
click at [489, 136] on icon at bounding box center [492, 138] width 14 height 14
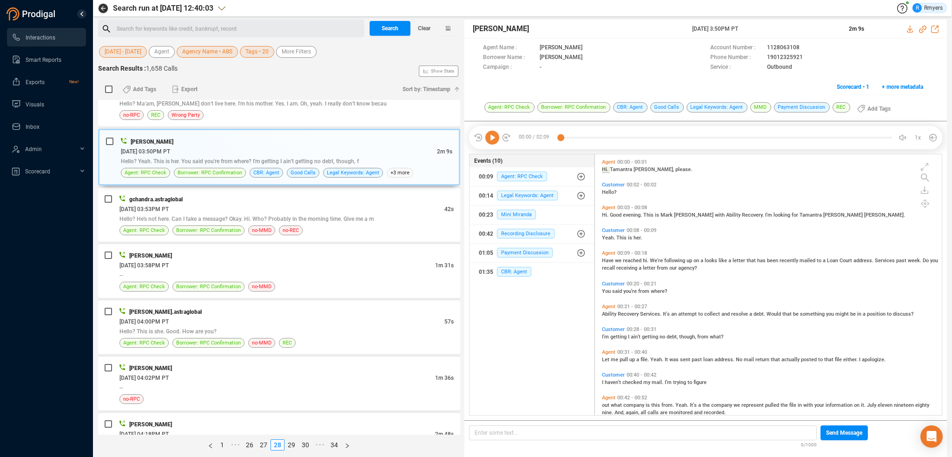
click at [489, 136] on icon at bounding box center [492, 138] width 14 height 14
click at [319, 230] on div "Agent: RPC Check Borrower: RPC Confirmation no-MMD no-REC" at bounding box center [286, 231] width 334 height 10
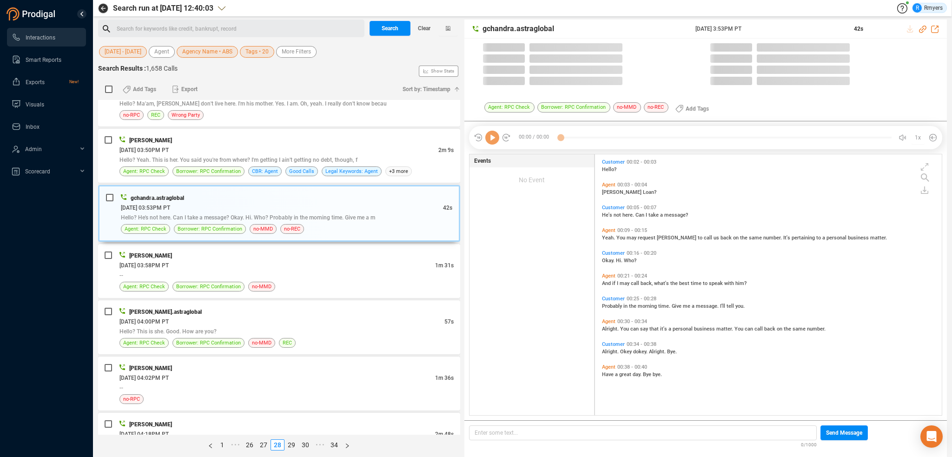
scroll to position [259, 342]
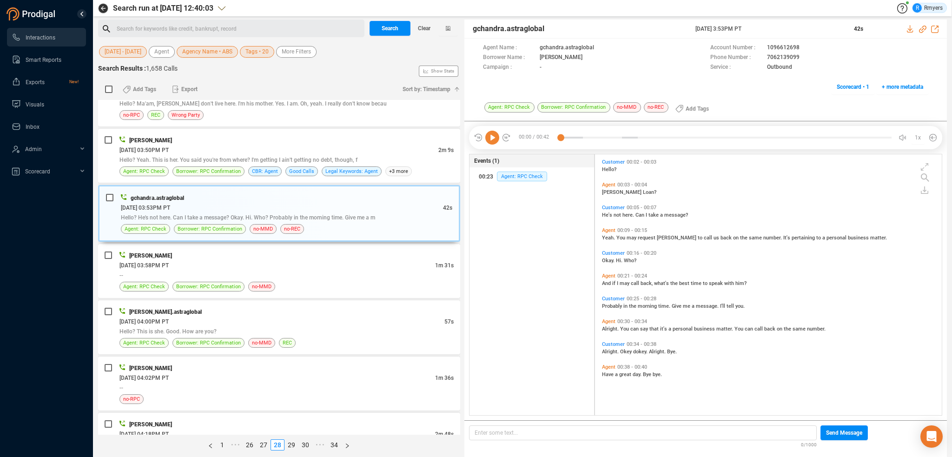
click at [490, 138] on icon at bounding box center [492, 138] width 14 height 14
click at [303, 260] on div "06/25/2025 @ 03:58PM PT" at bounding box center [277, 265] width 316 height 10
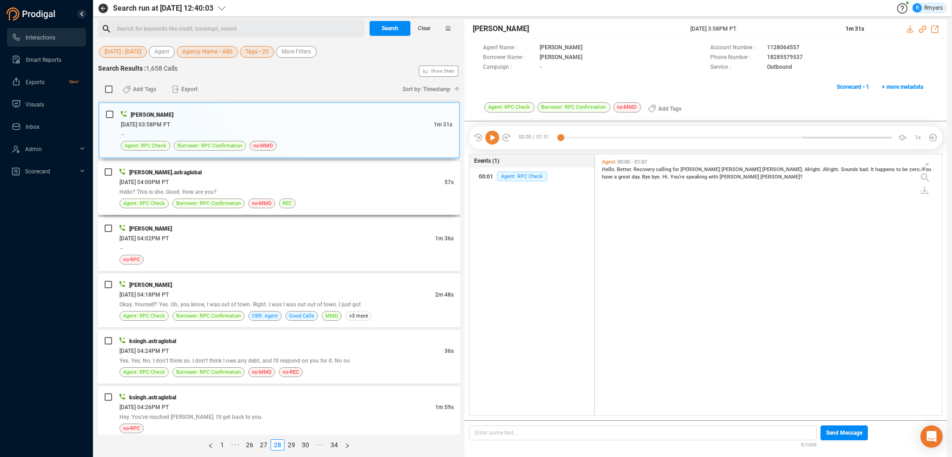
click at [277, 187] on div "Hello? This is she. Good. How are you?" at bounding box center [286, 192] width 334 height 10
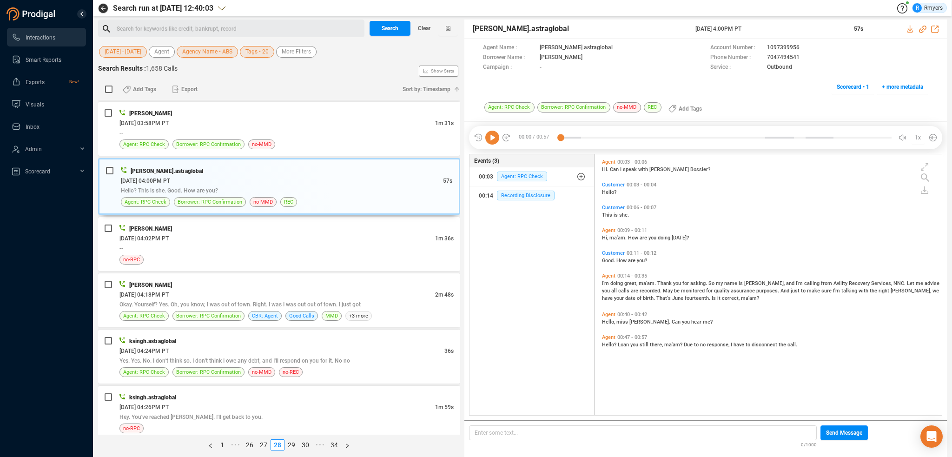
click at [488, 137] on icon at bounding box center [492, 138] width 14 height 14
click at [201, 243] on div "--" at bounding box center [286, 248] width 334 height 10
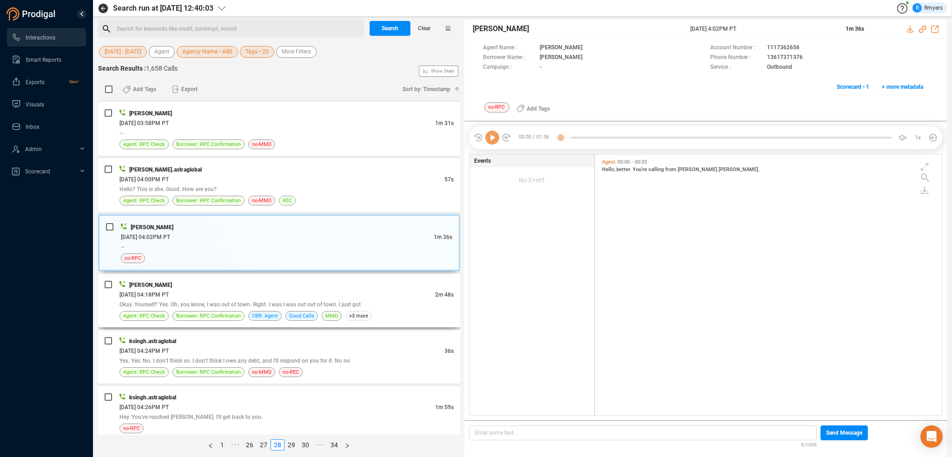
click at [242, 301] on span "Okay. Yourself? Yes. Oh, you know, I was out of town. Right. I was I was out ou…" at bounding box center [239, 304] width 241 height 7
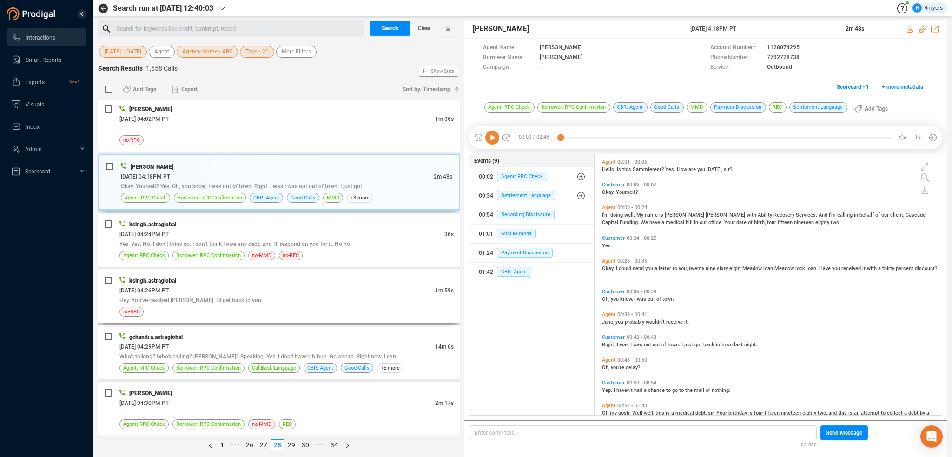
scroll to position [1488, 0]
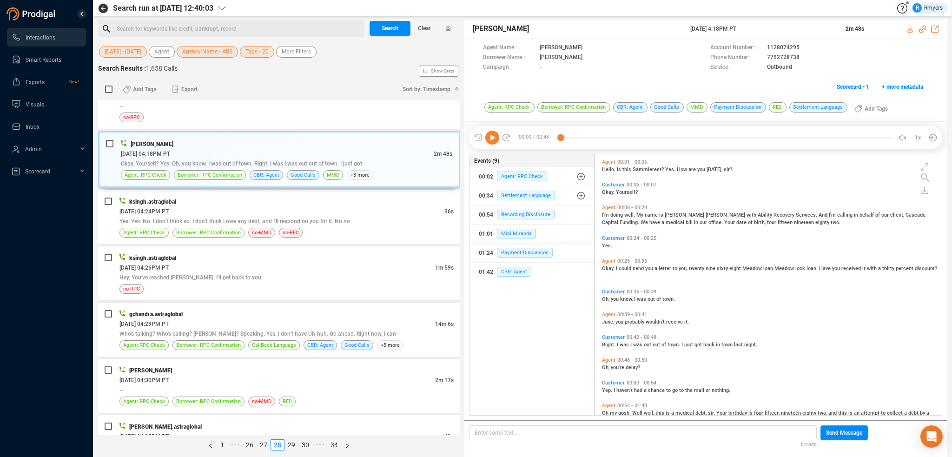
click at [488, 139] on icon at bounding box center [492, 138] width 14 height 14
click at [922, 29] on icon at bounding box center [922, 29] width 7 height 7
drag, startPoint x: 684, startPoint y: 27, endPoint x: 767, endPoint y: 35, distance: 82.7
click at [773, 35] on div "Katie Hopkins 25 Jun 2025 @ 4:18PM PT 2m 48s" at bounding box center [706, 29] width 483 height 19
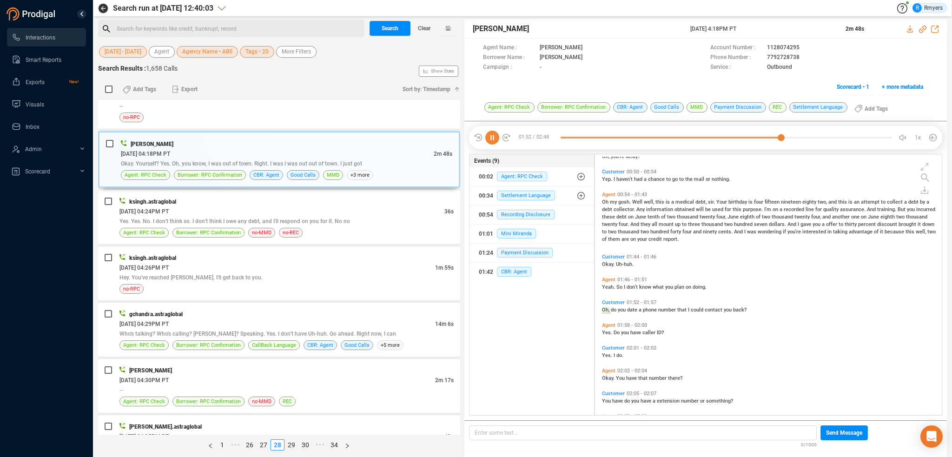
scroll to position [234, 0]
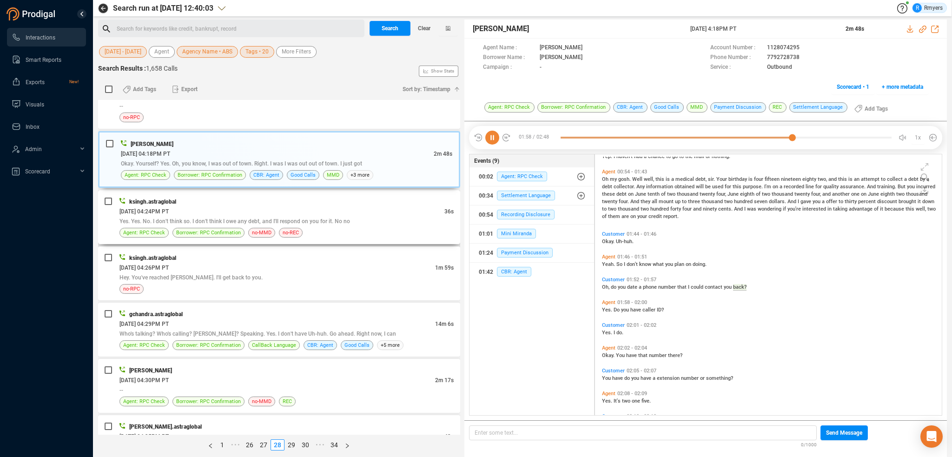
click at [178, 218] on span "Yes. Yes. No. I don't think so. I don't think I owe any debt, and I'll respond …" at bounding box center [234, 221] width 231 height 7
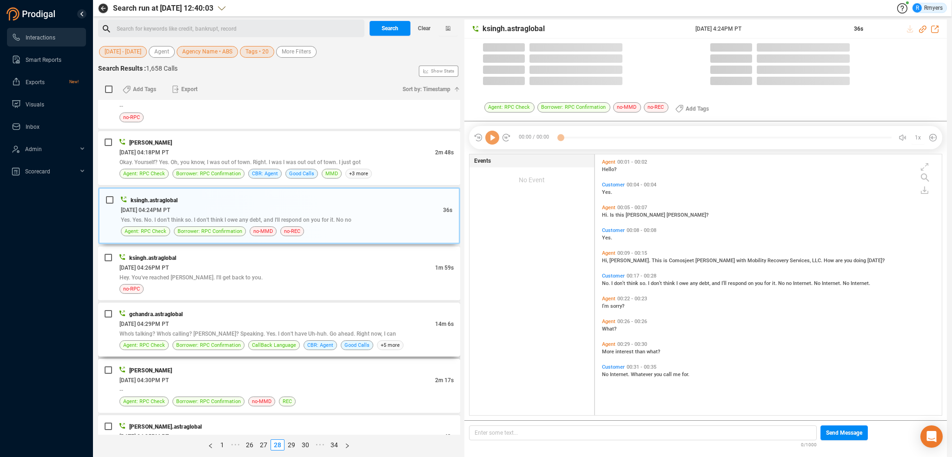
scroll to position [259, 342]
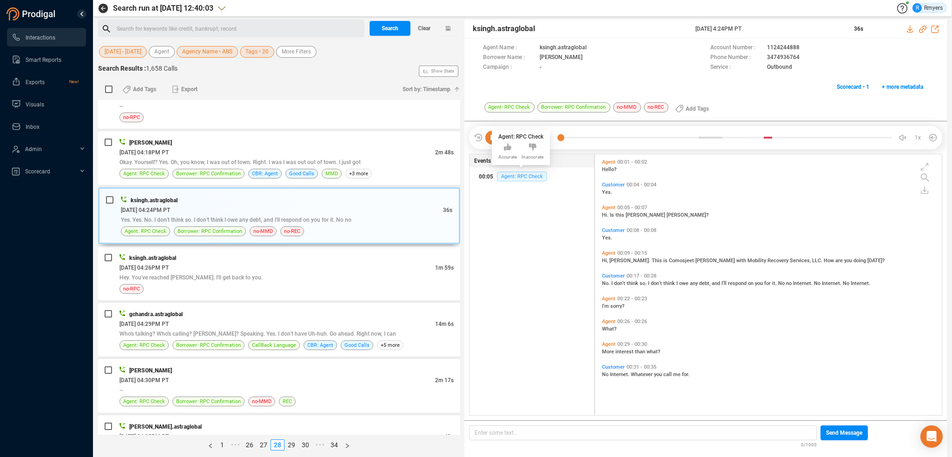
click at [505, 177] on span "Agent: RPC Check" at bounding box center [522, 177] width 50 height 10
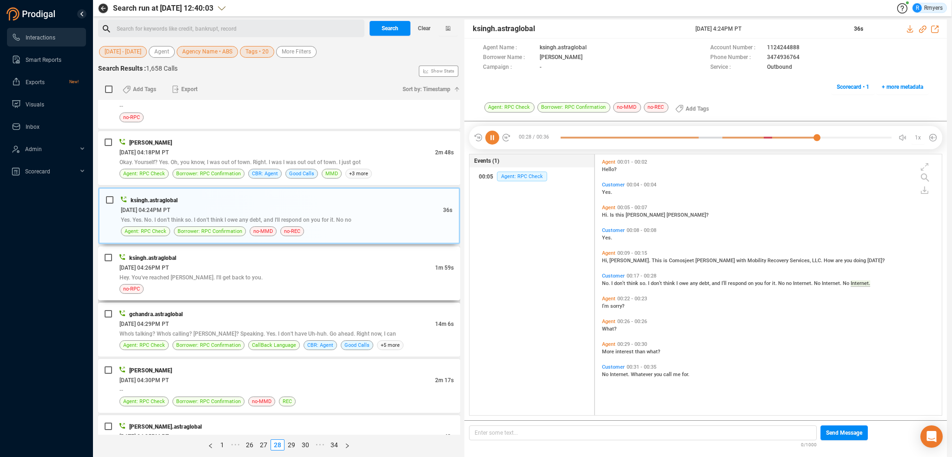
click at [244, 273] on div "Hey. You've reached James. I'll get back to you." at bounding box center [286, 277] width 334 height 10
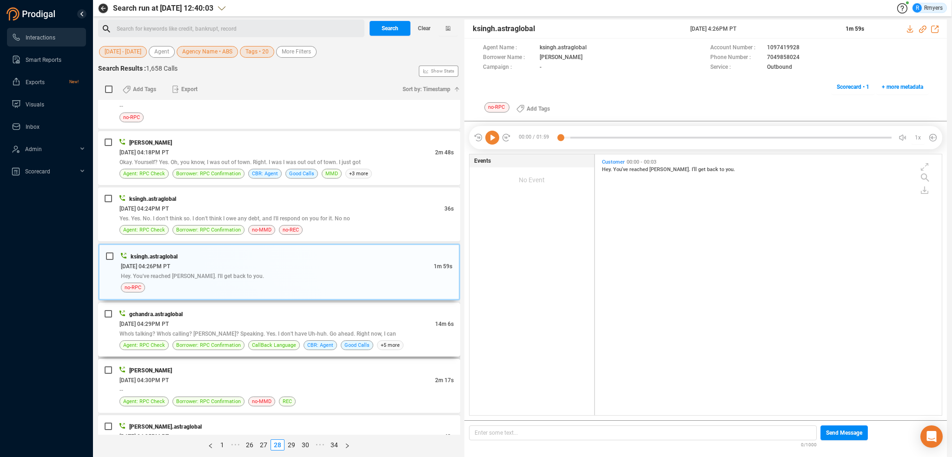
click at [253, 319] on div "06/25/2025 @ 04:29PM PT" at bounding box center [277, 324] width 316 height 10
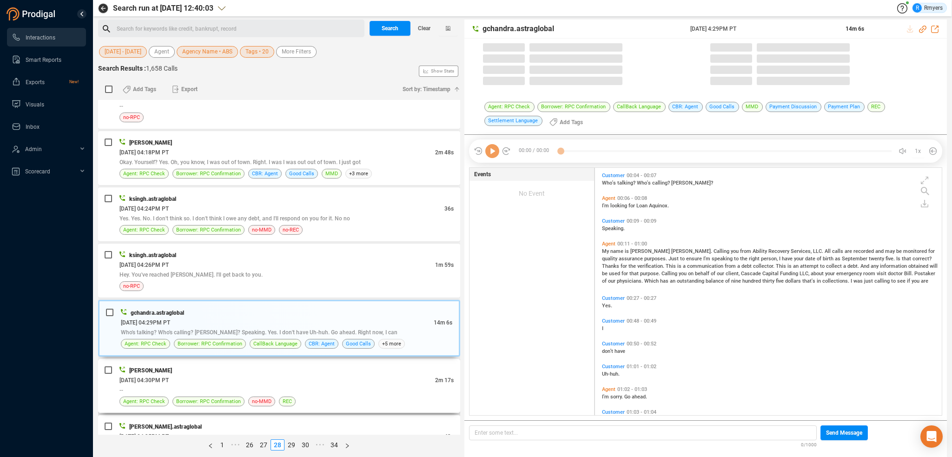
scroll to position [246, 342]
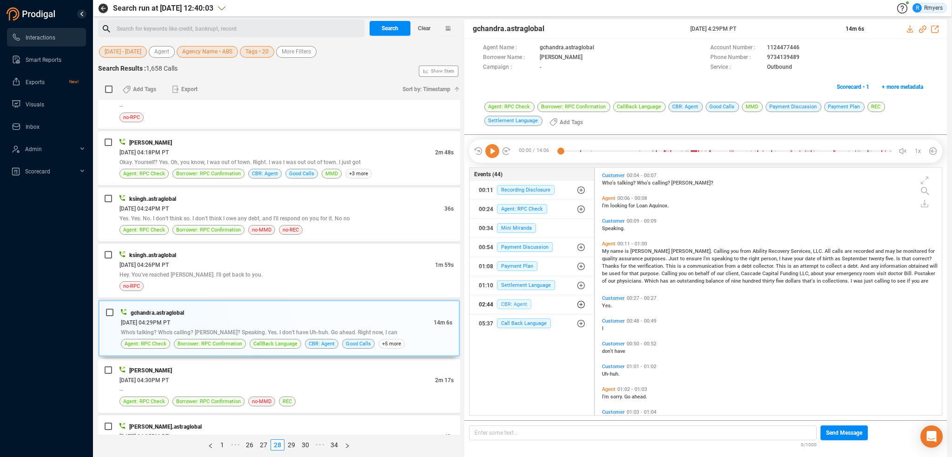
click at [515, 301] on span "CBR: Agent" at bounding box center [514, 304] width 34 height 10
click at [518, 321] on span "CBR: Agent" at bounding box center [521, 323] width 34 height 10
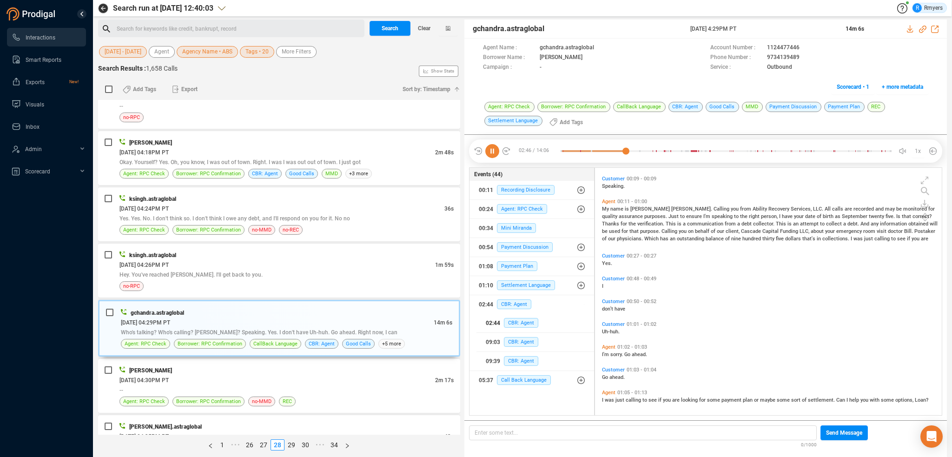
scroll to position [0, 0]
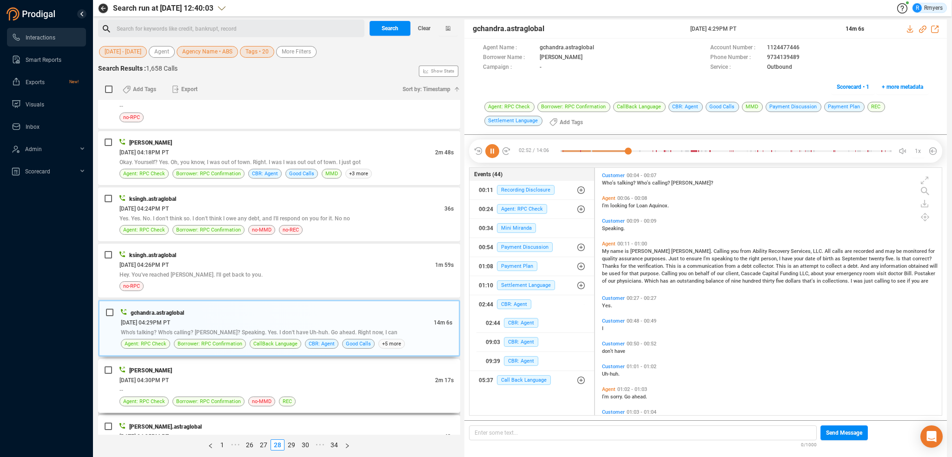
click at [239, 369] on div "Holly Ruiz 06/25/2025 @ 04:30PM PT 2m 17s -- Agent: RPC Check Borrower: RPC Con…" at bounding box center [286, 385] width 334 height 41
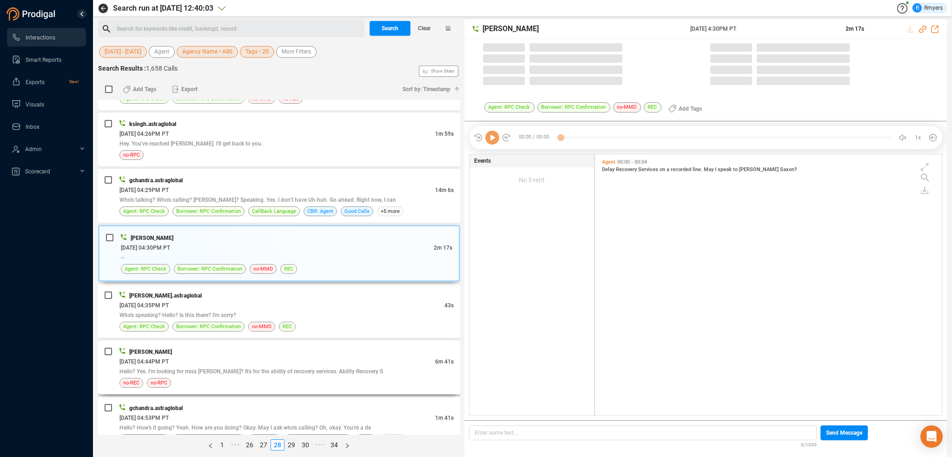
scroll to position [1627, 0]
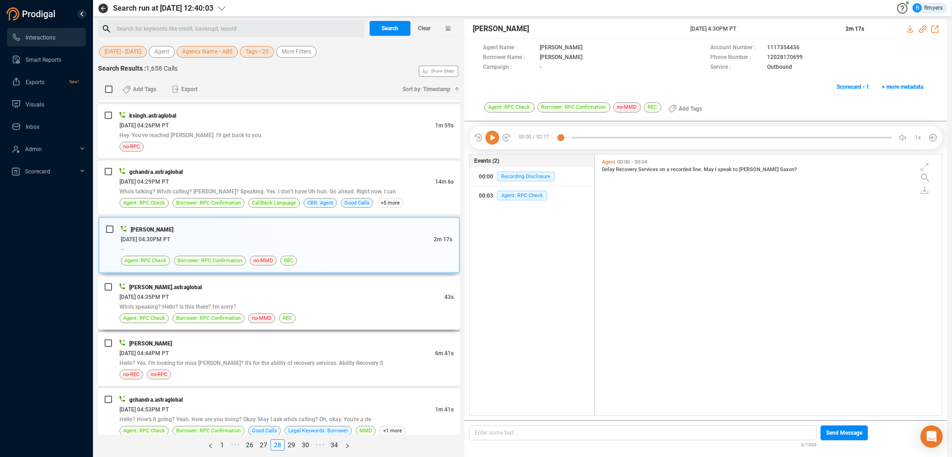
click at [245, 313] on div "Agent: RPC Check Borrower: RPC Confirmation no-MMD REC" at bounding box center [286, 318] width 334 height 10
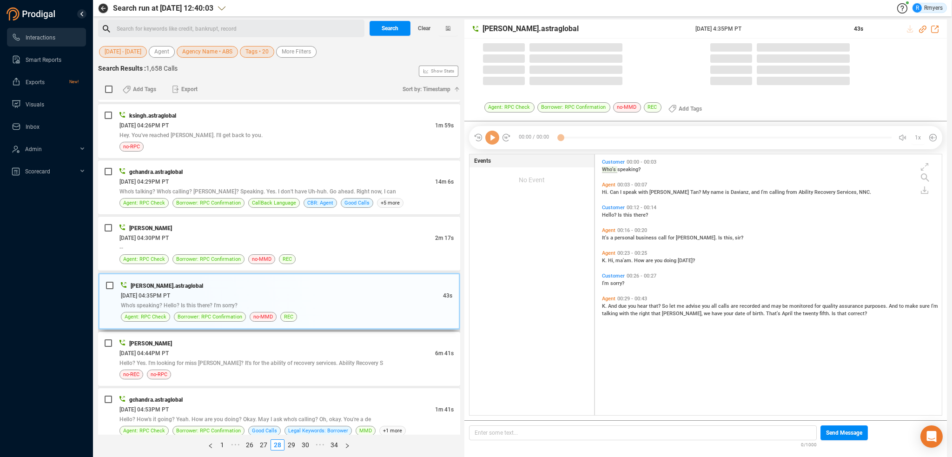
scroll to position [259, 342]
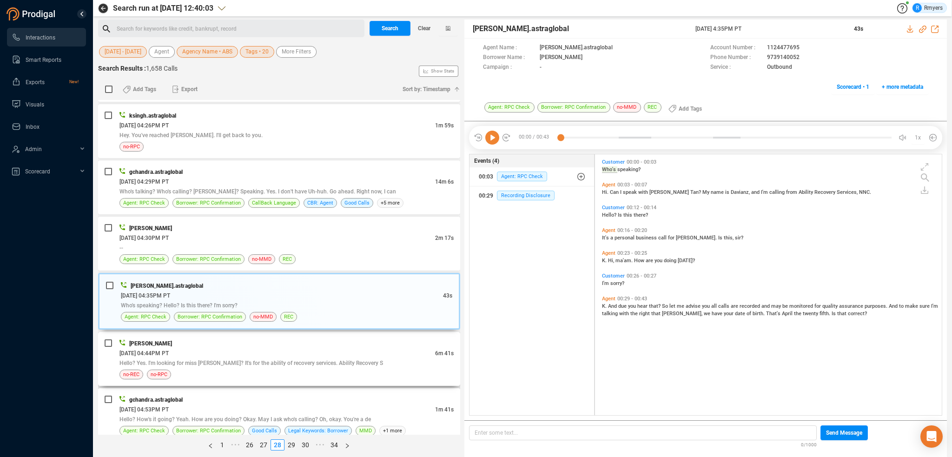
click at [264, 348] on div "06/25/2025 @ 04:44PM PT" at bounding box center [277, 353] width 316 height 10
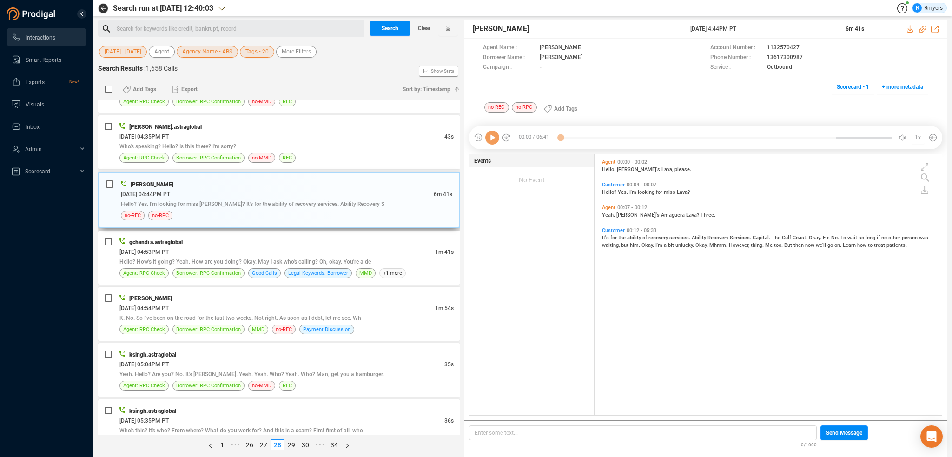
scroll to position [1813, 0]
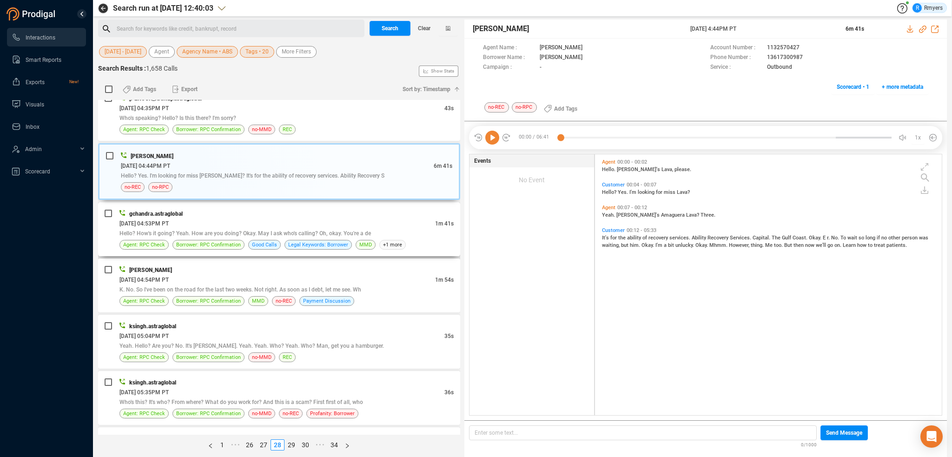
click at [285, 220] on div "06/25/2025 @ 04:53PM PT" at bounding box center [277, 224] width 316 height 10
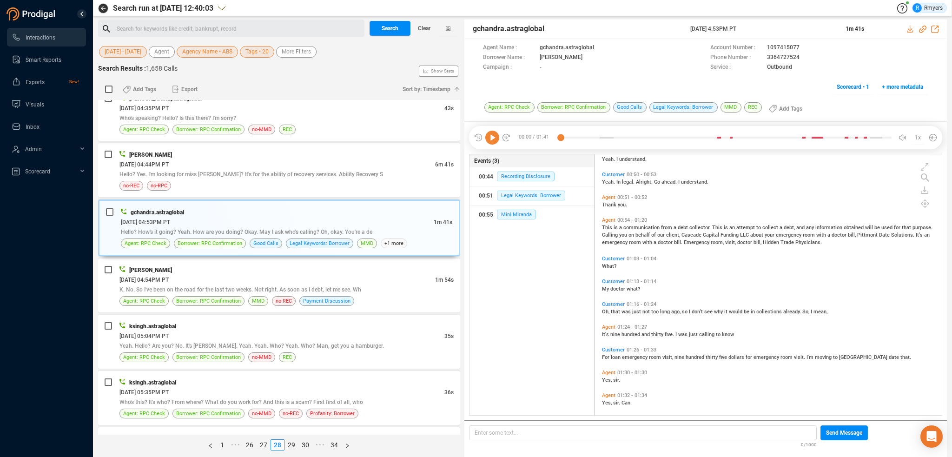
scroll to position [251, 0]
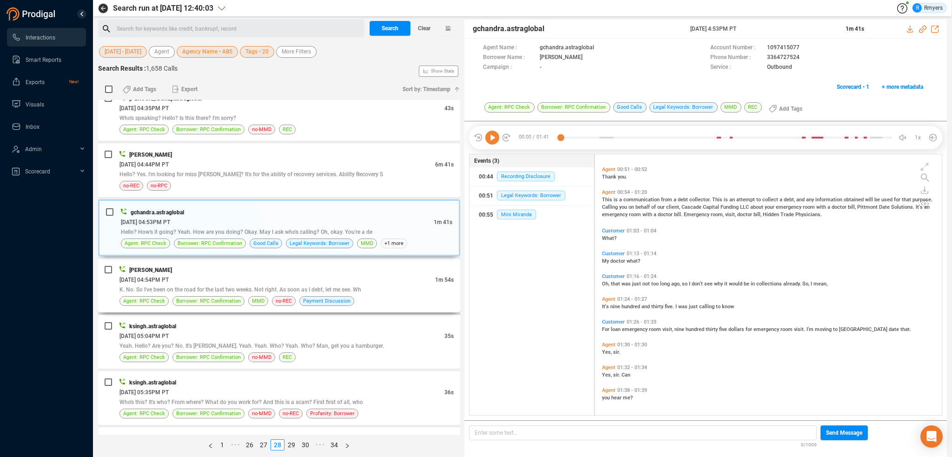
click at [341, 288] on div "Mark Carlson 06/25/2025 @ 04:54PM PT 1m 54s K. No. So I've been on the road for…" at bounding box center [286, 285] width 334 height 41
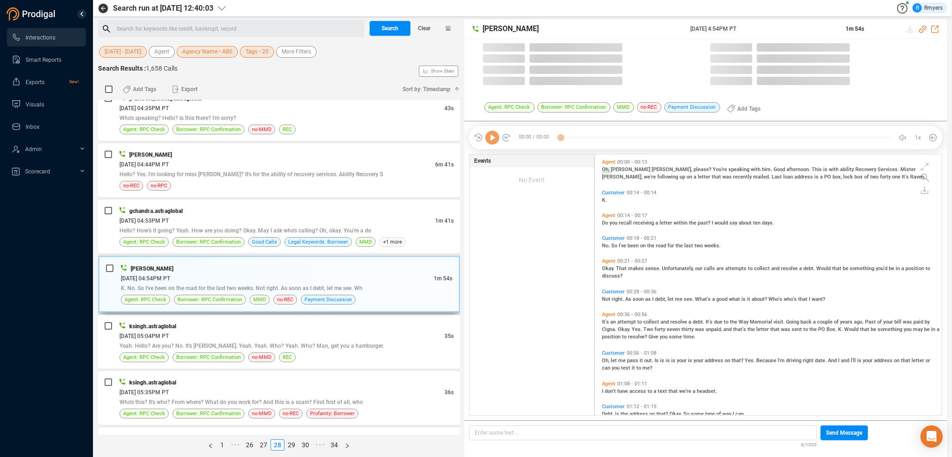
scroll to position [259, 342]
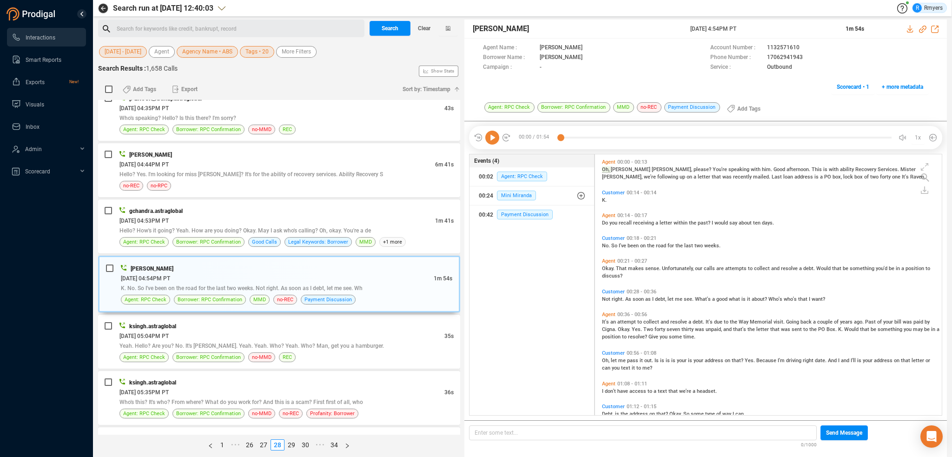
click at [489, 141] on icon at bounding box center [492, 138] width 14 height 14
click at [923, 29] on icon at bounding box center [922, 29] width 7 height 7
drag, startPoint x: 708, startPoint y: 28, endPoint x: 761, endPoint y: 27, distance: 52.6
click at [761, 27] on div "Mark Carlson 25 Jun 2025 @ 4:54PM PT 1m 54s" at bounding box center [706, 29] width 483 height 19
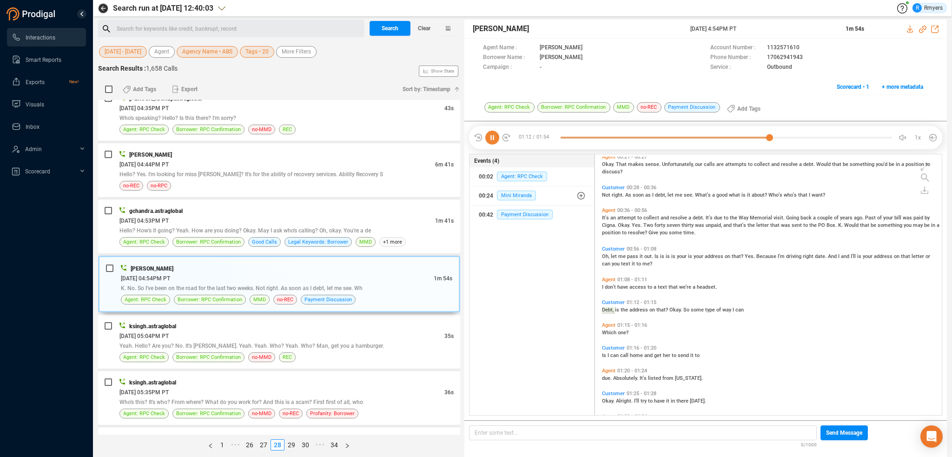
scroll to position [126, 0]
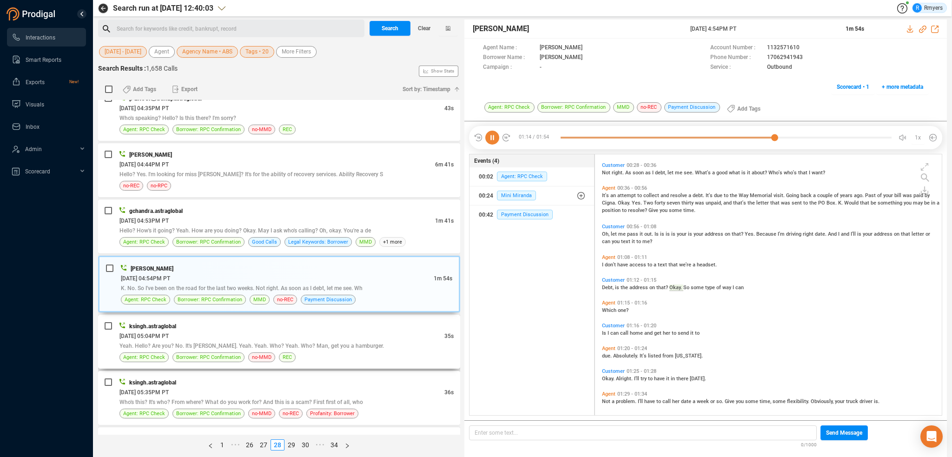
click at [212, 343] on span "Yeah. Hello? Are you? No. It's Dwayne. Yeah. Yeah. Who? Yeah. Who? Man, get you…" at bounding box center [251, 346] width 265 height 7
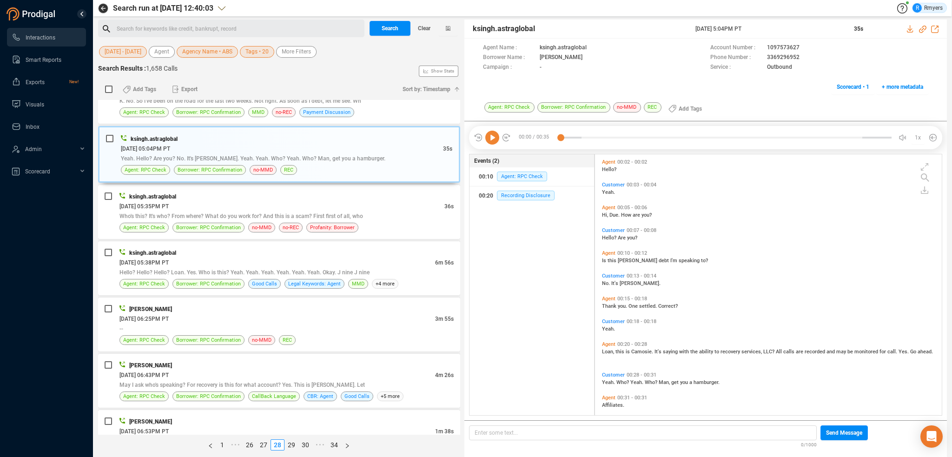
scroll to position [7, 0]
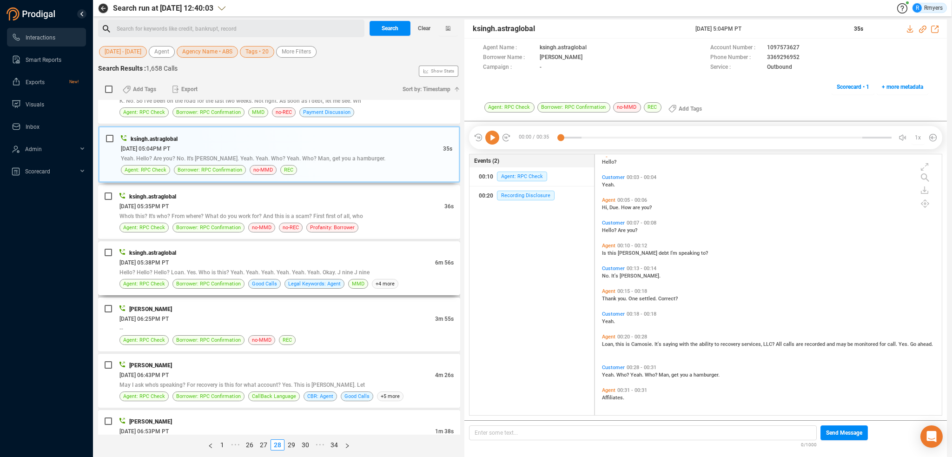
click at [286, 248] on div "ksingh.astraglobal" at bounding box center [286, 253] width 334 height 10
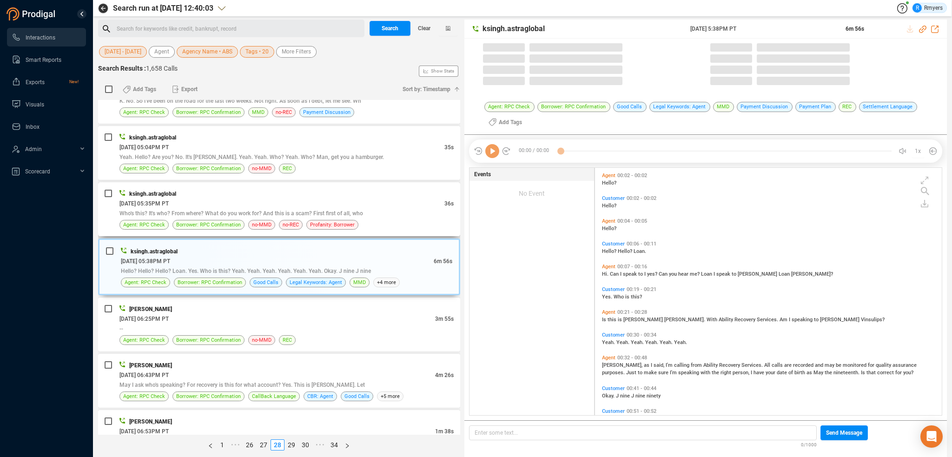
scroll to position [246, 342]
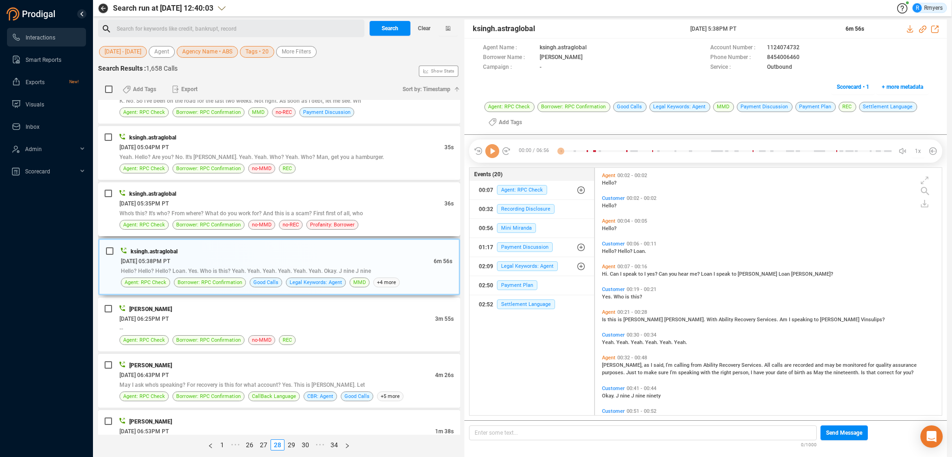
click at [270, 210] on span "Who's this? It's who? From where? What do you work for? And this is a scam? Fir…" at bounding box center [241, 213] width 244 height 7
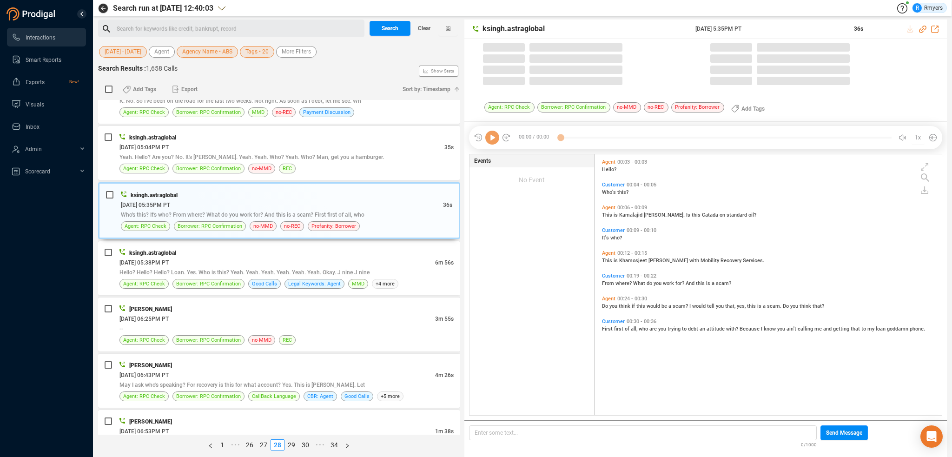
scroll to position [259, 342]
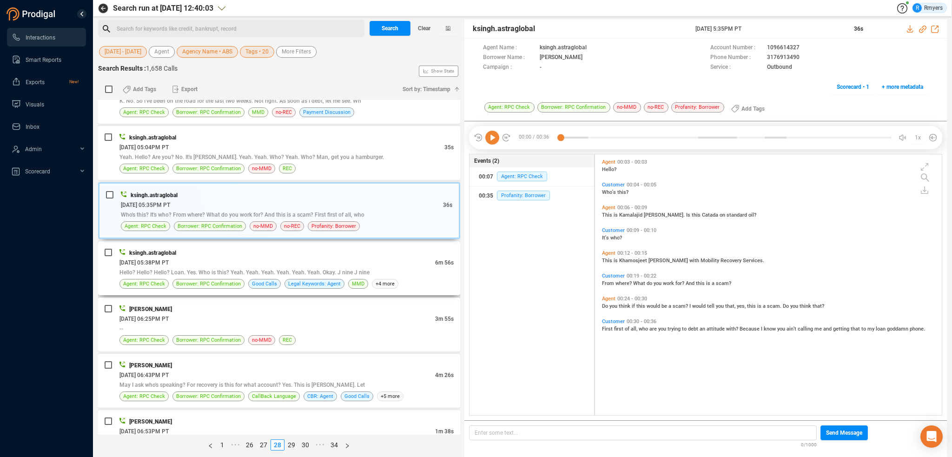
click at [250, 269] on span "Hello? Hello? Hello? Loan. Yes. Who is this? Yeah. Yeah. Yeah. Yeah. Yeah. Yeah…" at bounding box center [244, 272] width 250 height 7
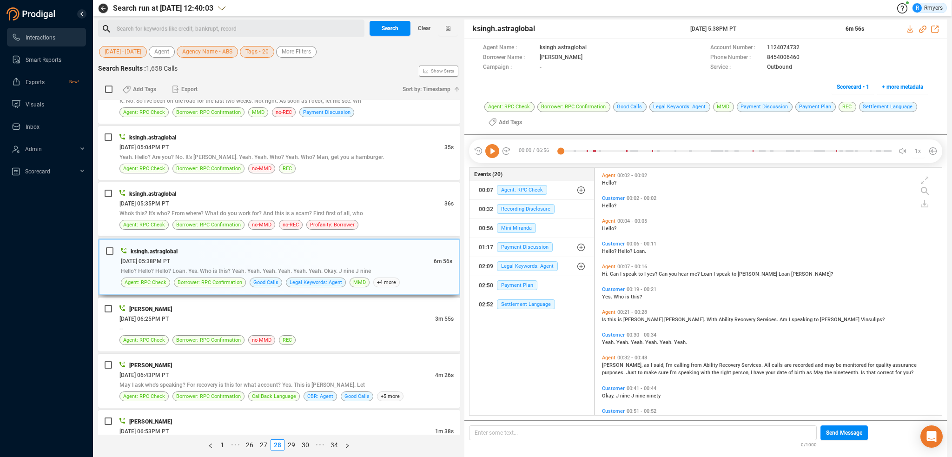
scroll to position [246, 342]
click at [495, 152] on icon at bounding box center [492, 151] width 14 height 14
click at [620, 273] on span "I" at bounding box center [621, 274] width 3 height 6
click at [614, 321] on span "this" at bounding box center [613, 320] width 10 height 6
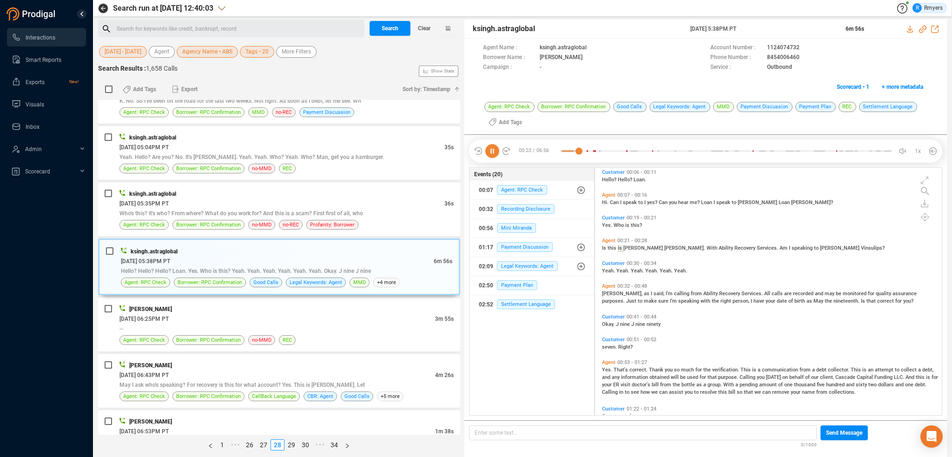
scroll to position [72, 0]
drag, startPoint x: 608, startPoint y: 294, endPoint x: 616, endPoint y: 300, distance: 10.6
click at [608, 294] on span "Isaac," at bounding box center [623, 293] width 42 height 6
click at [612, 369] on span "Yes." at bounding box center [608, 369] width 12 height 6
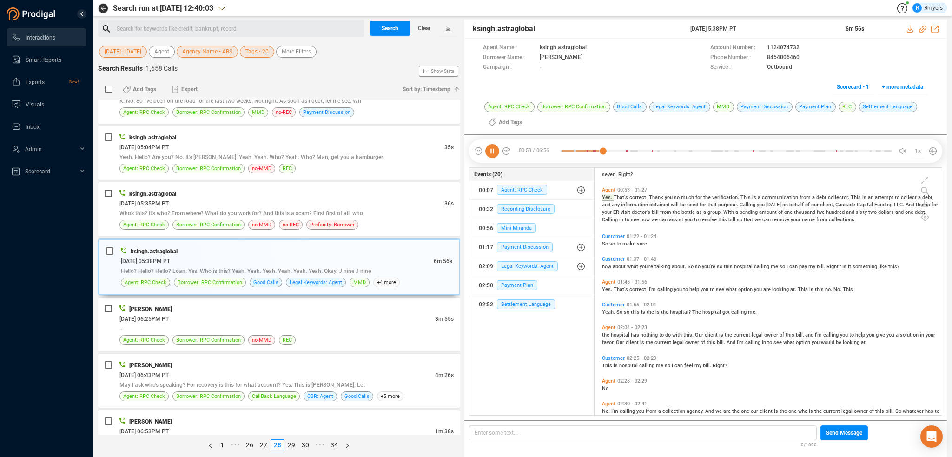
scroll to position [258, 0]
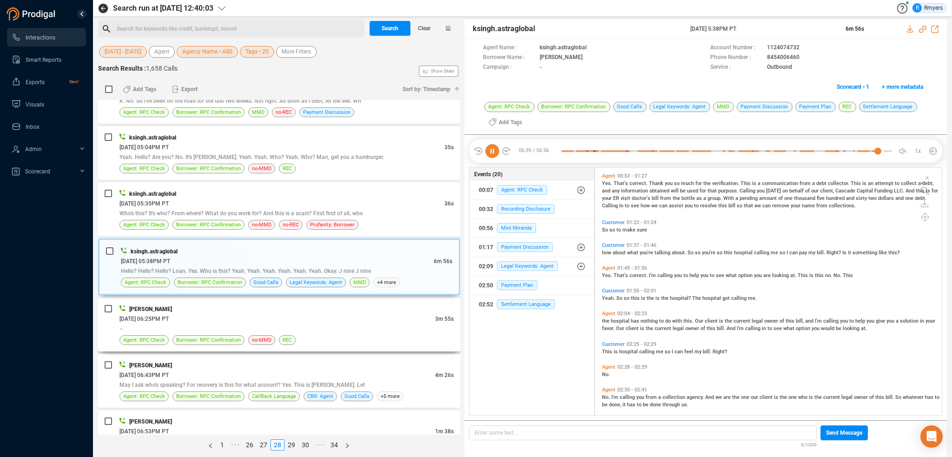
click at [242, 305] on div "[PERSON_NAME]" at bounding box center [286, 309] width 334 height 10
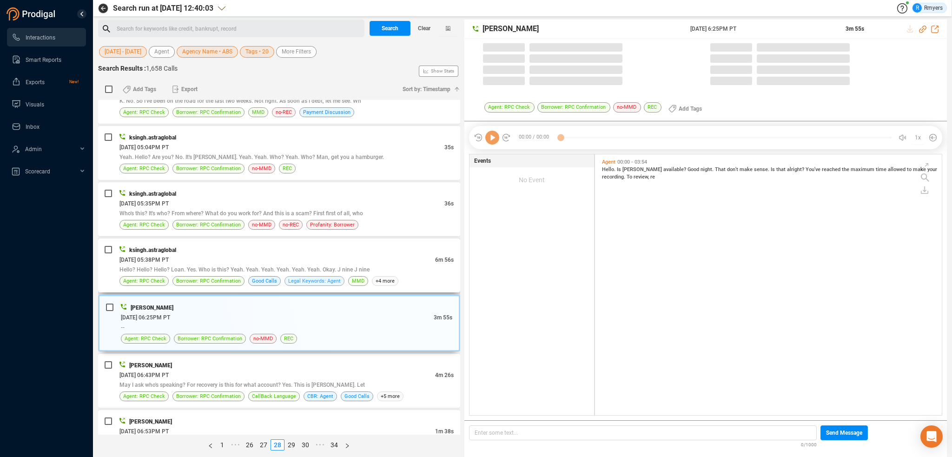
scroll to position [259, 342]
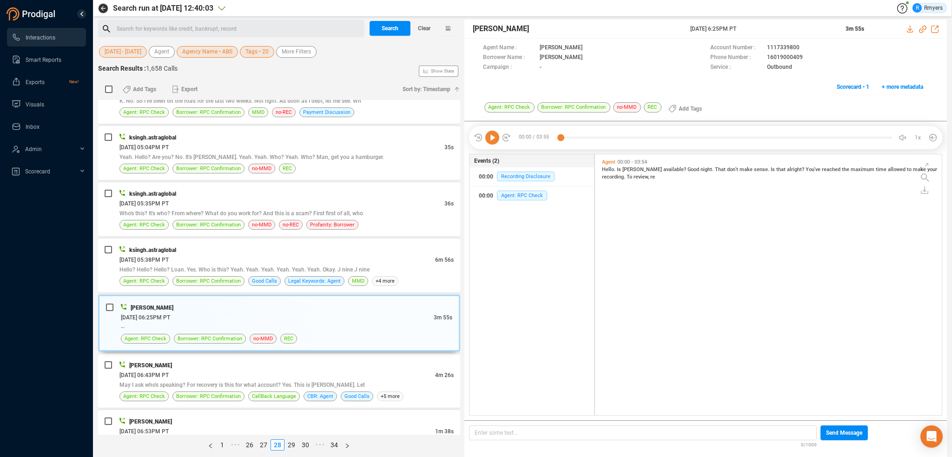
click at [491, 143] on icon at bounding box center [492, 138] width 14 height 14
click at [493, 141] on icon at bounding box center [492, 138] width 14 height 14
click at [491, 138] on icon at bounding box center [492, 138] width 14 height 14
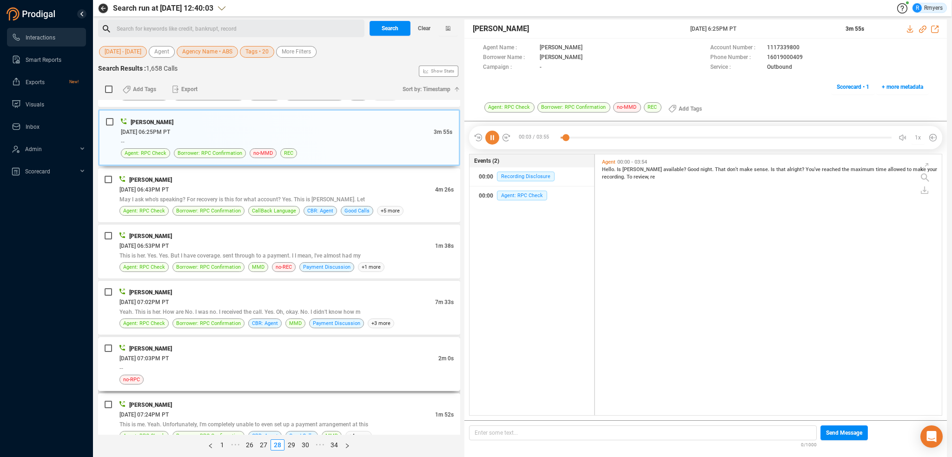
scroll to position [2185, 0]
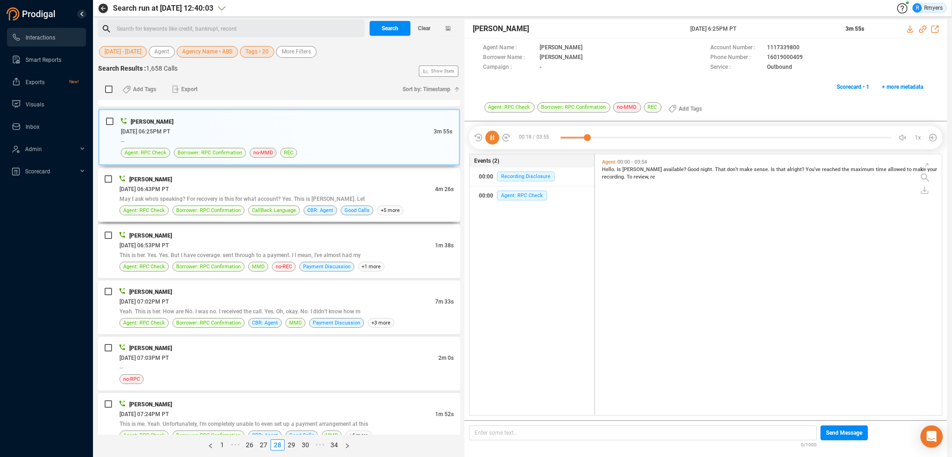
click at [239, 194] on div "May I ask who's speaking? For recovery is this for what account? Yes. This is F…" at bounding box center [286, 199] width 334 height 10
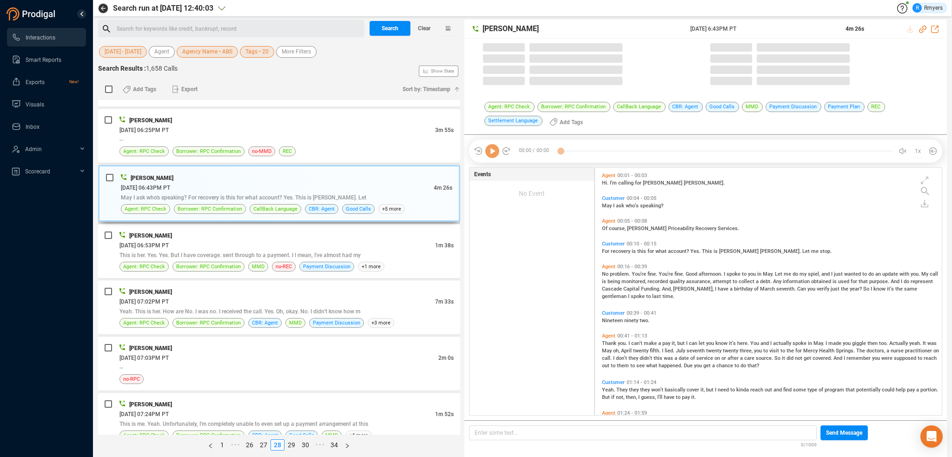
scroll to position [246, 342]
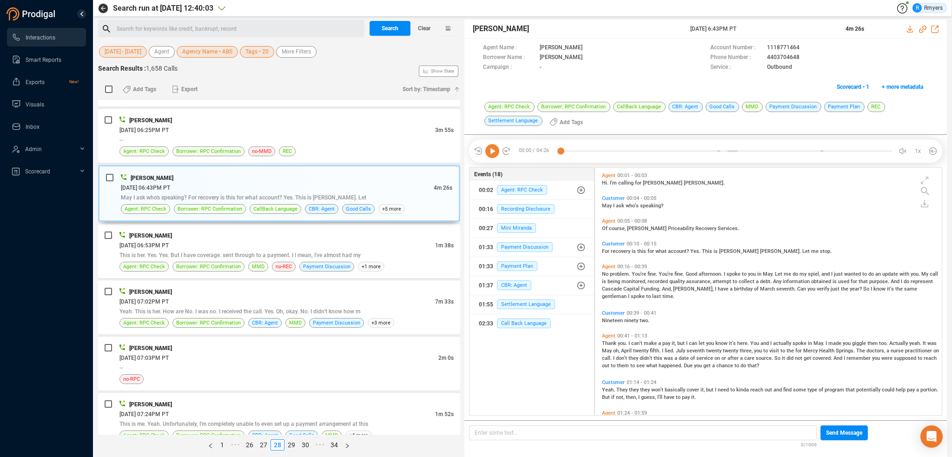
click at [491, 156] on icon at bounding box center [492, 151] width 14 height 14
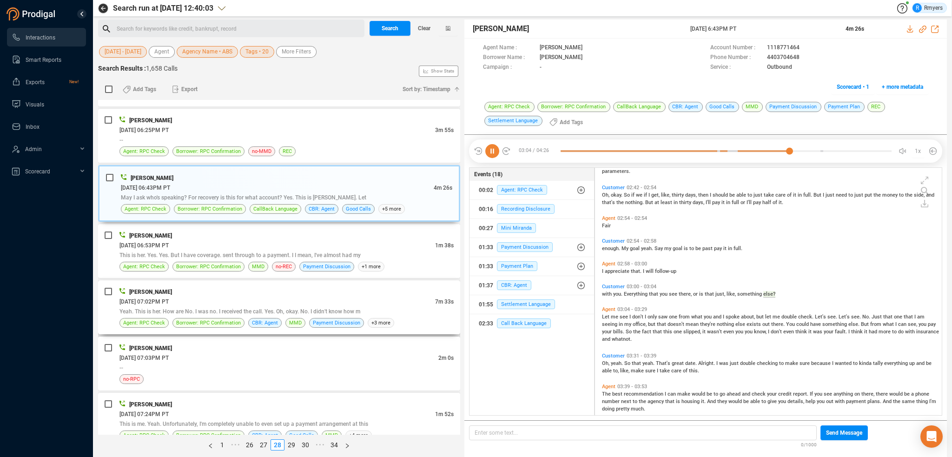
scroll to position [467, 0]
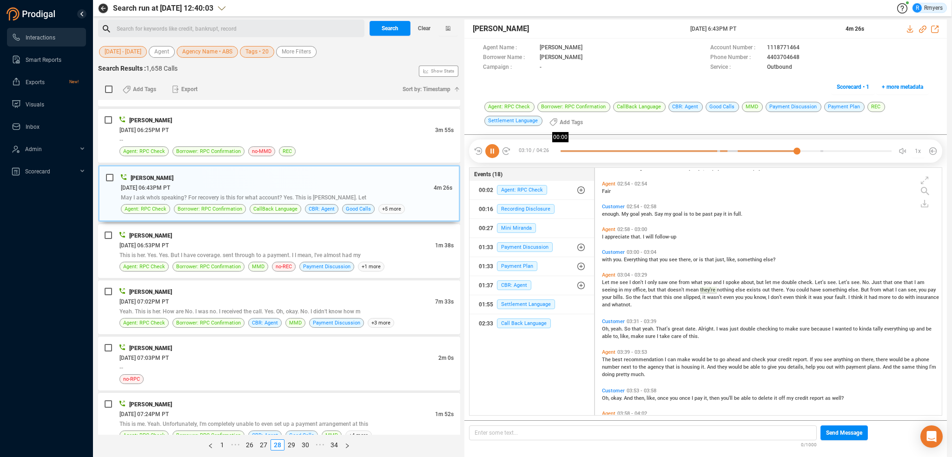
click at [561, 150] on div at bounding box center [726, 151] width 331 height 14
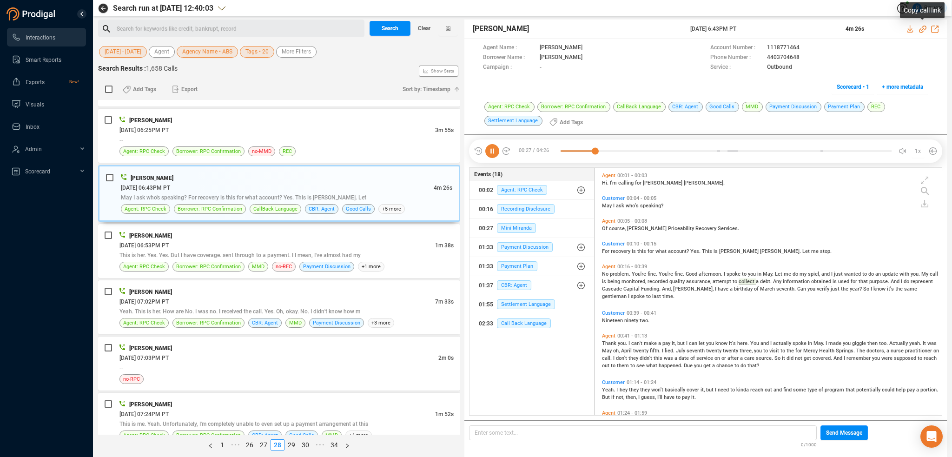
click at [923, 30] on icon at bounding box center [922, 29] width 7 height 7
drag, startPoint x: 690, startPoint y: 31, endPoint x: 771, endPoint y: 23, distance: 81.2
click at [771, 23] on div "Jennifer Price 25 Jun 2025 @ 6:43PM PT 4m 26s" at bounding box center [706, 29] width 483 height 19
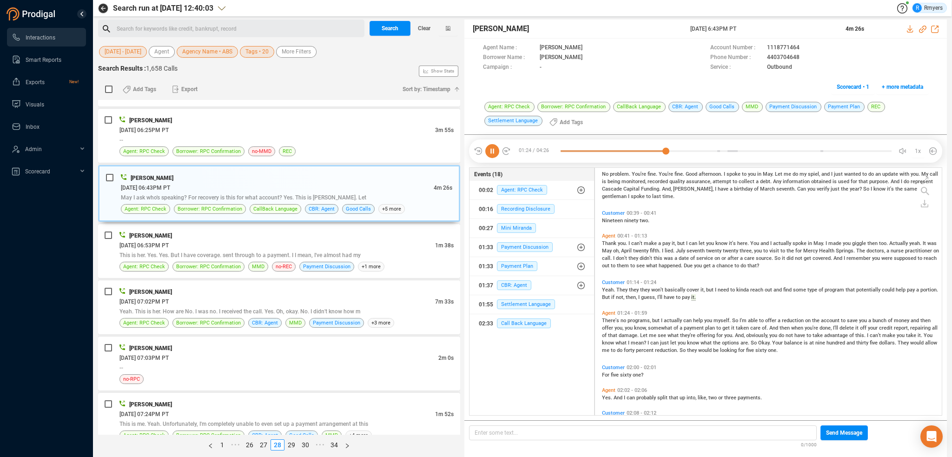
scroll to position [142, 0]
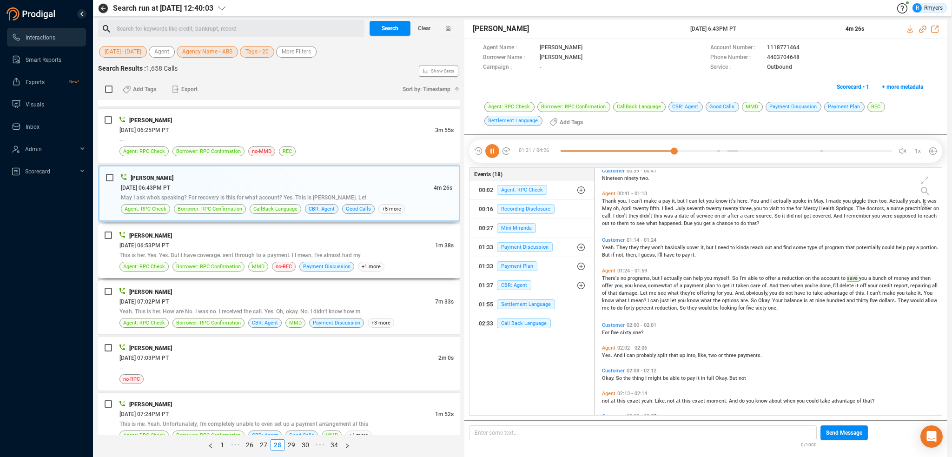
click at [169, 242] on span "06/25/2025 @ 06:53PM PT" at bounding box center [143, 245] width 49 height 7
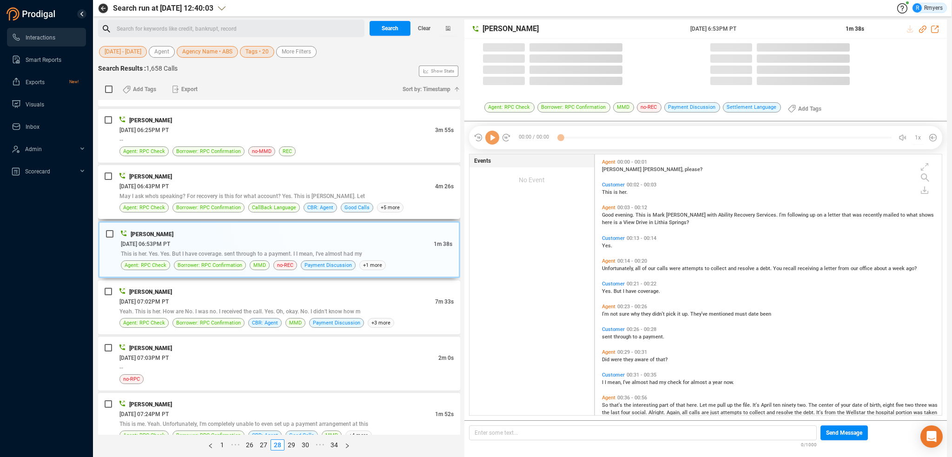
click at [244, 191] on div "May I ask who's speaking? For recovery is this for what account? Yes. This is F…" at bounding box center [286, 196] width 334 height 10
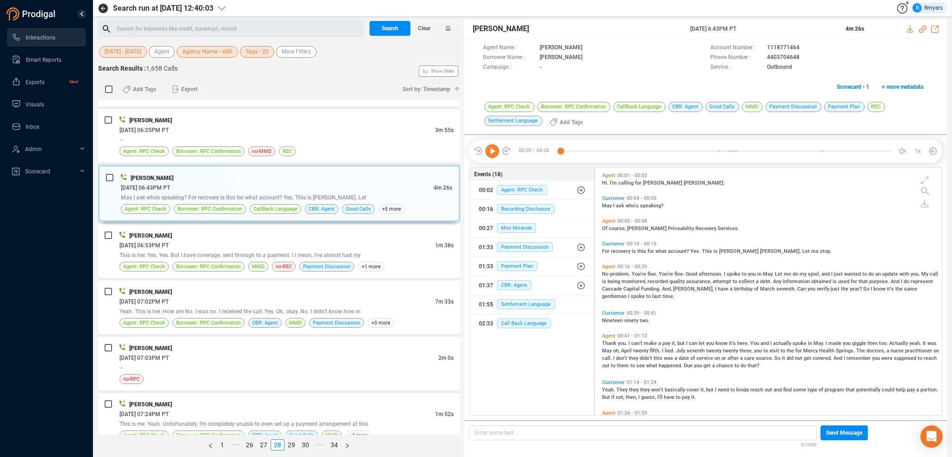
scroll to position [246, 342]
click at [252, 262] on span "MMD" at bounding box center [258, 266] width 13 height 9
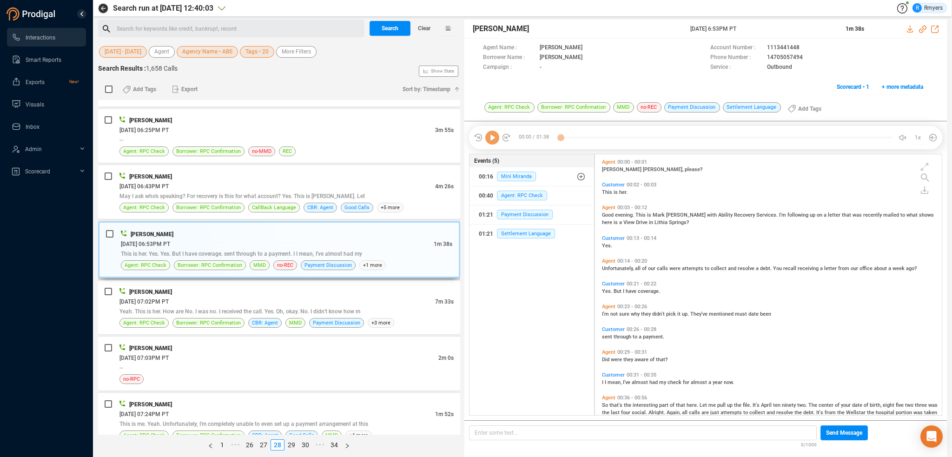
scroll to position [259, 342]
click at [489, 137] on icon at bounding box center [492, 138] width 14 height 14
click at [923, 29] on icon at bounding box center [922, 29] width 7 height 7
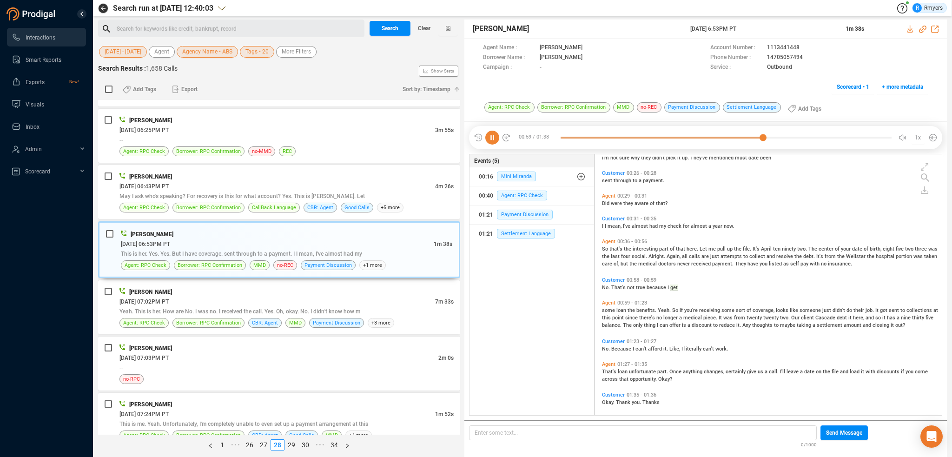
scroll to position [184, 0]
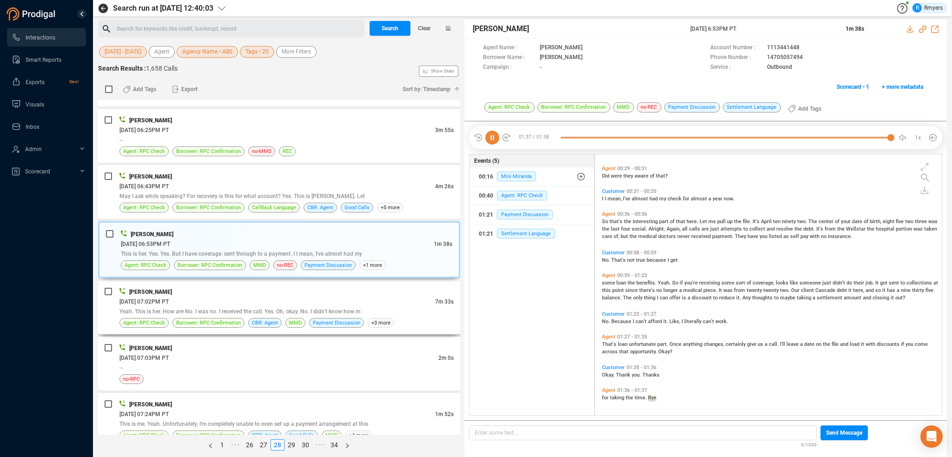
click at [232, 308] on span "Yeah. This is her. How are No. I was no. I received the call. Yes. Oh, okay. No…" at bounding box center [239, 311] width 241 height 7
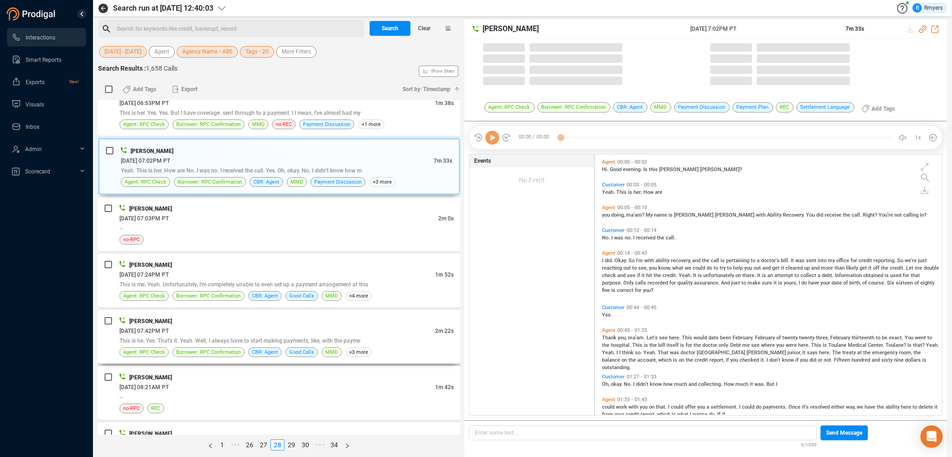
scroll to position [259, 342]
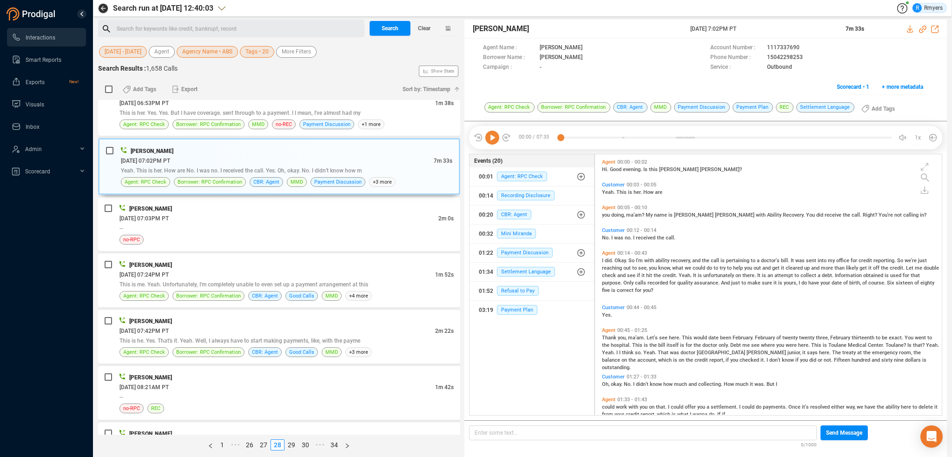
click at [499, 137] on icon at bounding box center [492, 138] width 14 height 14
click at [919, 28] on icon at bounding box center [922, 29] width 7 height 7
drag, startPoint x: 684, startPoint y: 30, endPoint x: 758, endPoint y: 27, distance: 74.0
click at [758, 27] on div "John Tucker 25 Jun 2025 @ 7:02PM PT 7m 33s" at bounding box center [706, 29] width 483 height 19
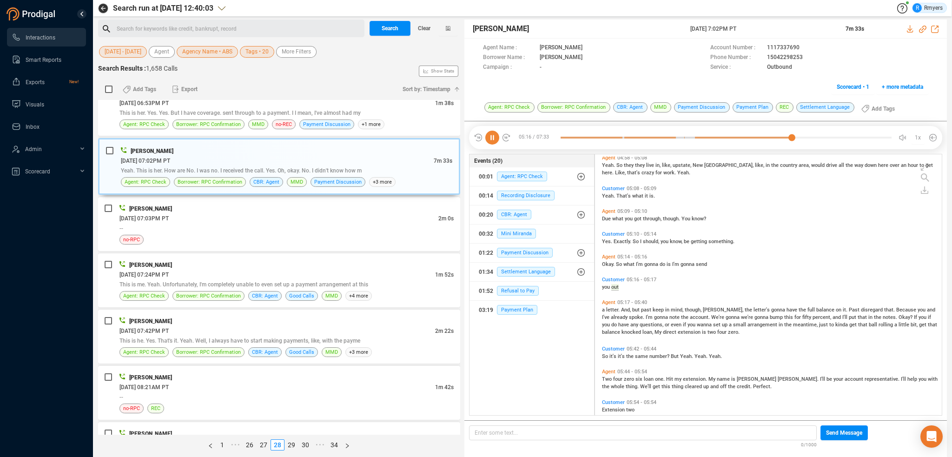
scroll to position [1146, 0]
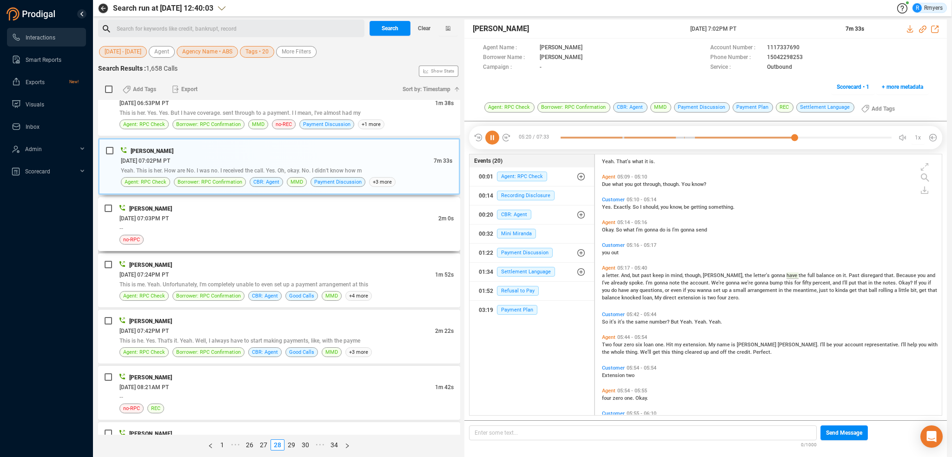
click at [277, 223] on div "--" at bounding box center [286, 228] width 334 height 10
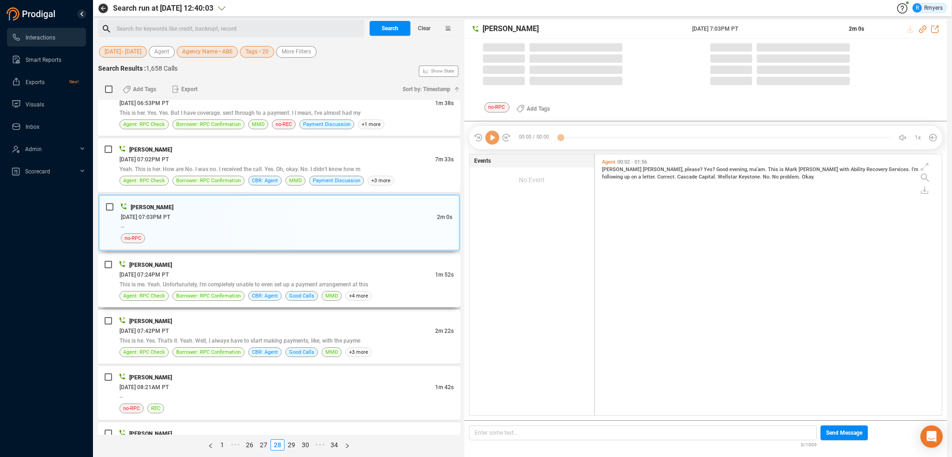
scroll to position [259, 342]
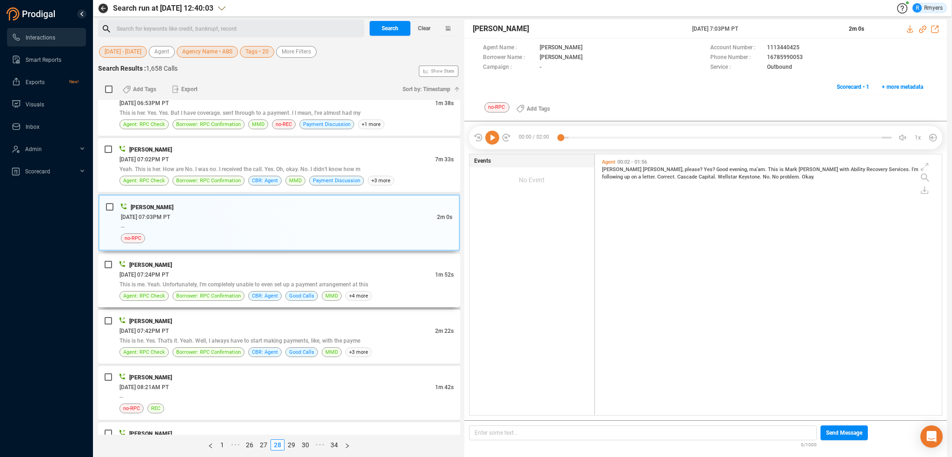
click at [304, 270] on div "06/25/2025 @ 07:24PM PT" at bounding box center [277, 275] width 316 height 10
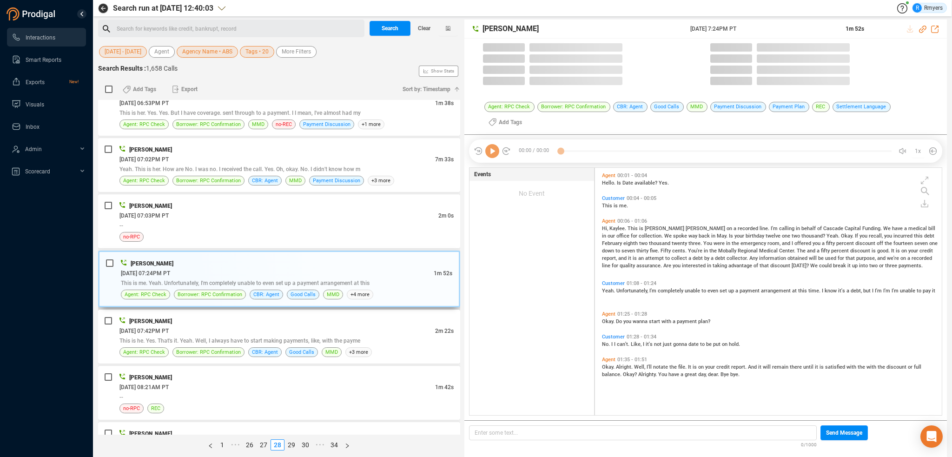
scroll to position [3, 5]
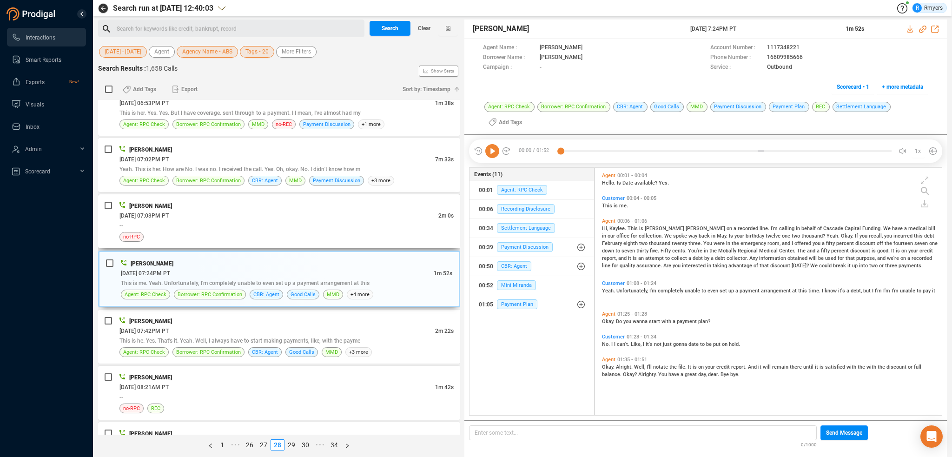
click at [305, 232] on div "no-RPC" at bounding box center [286, 237] width 334 height 10
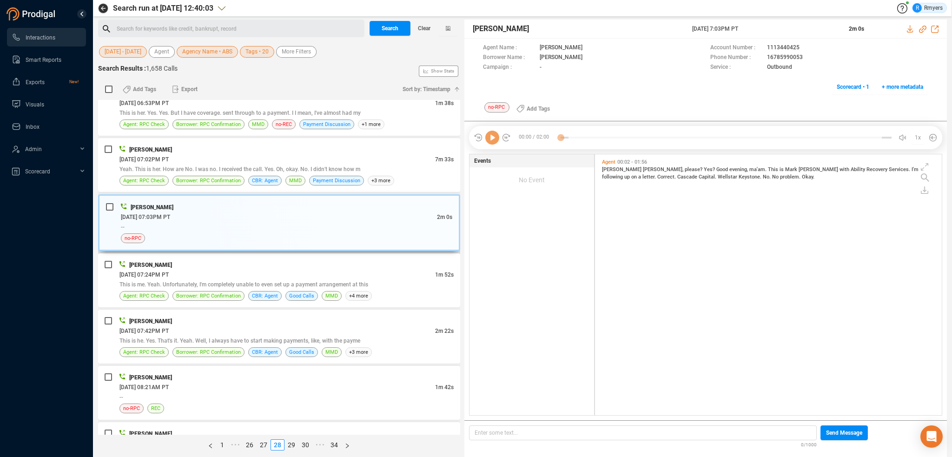
scroll to position [259, 342]
click at [301, 279] on div "This is me. Yeah. Unfortunately, I'm completely unable to even set up a payment…" at bounding box center [286, 284] width 334 height 10
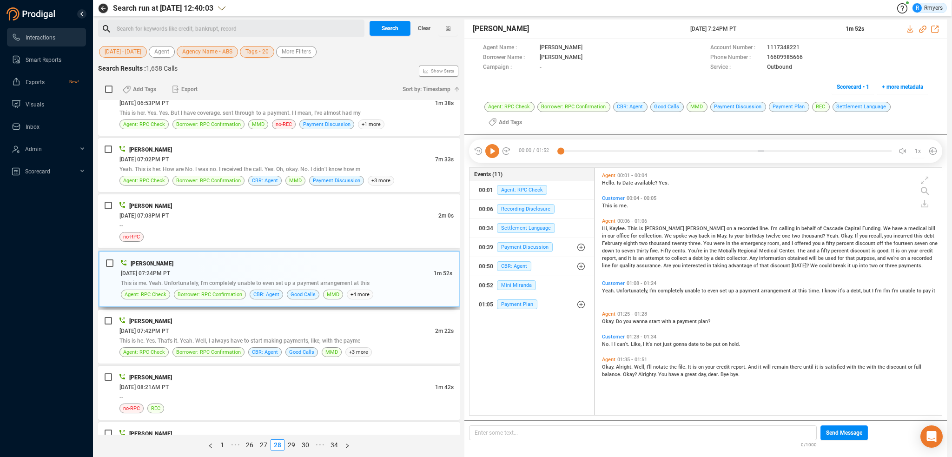
scroll to position [246, 342]
click at [488, 150] on icon at bounding box center [492, 151] width 14 height 14
click at [923, 28] on icon at bounding box center [922, 29] width 7 height 7
drag, startPoint x: 689, startPoint y: 30, endPoint x: 761, endPoint y: 28, distance: 71.6
click at [761, 28] on div "Katie Hopkins 25 Jun 2025 @ 7:24PM PT 1m 52s" at bounding box center [706, 29] width 483 height 19
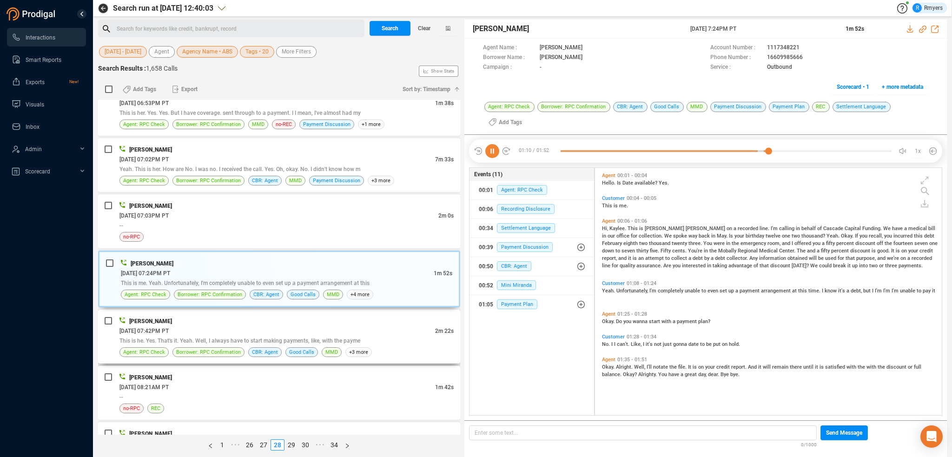
click at [247, 326] on div "06/25/2025 @ 07:42PM PT" at bounding box center [277, 331] width 316 height 10
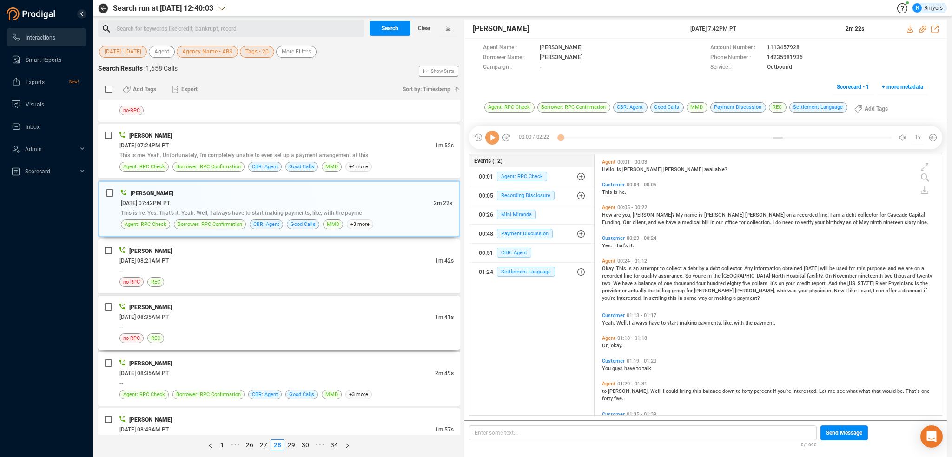
scroll to position [2464, 0]
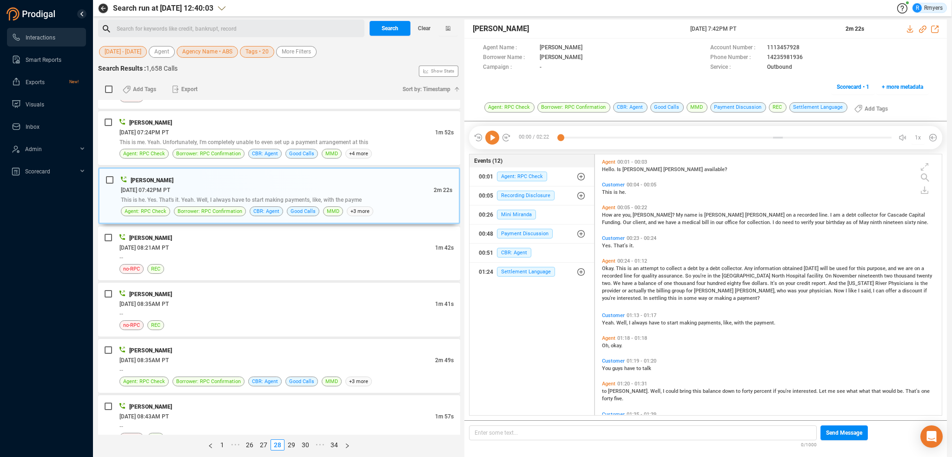
click at [492, 139] on icon at bounding box center [492, 138] width 14 height 14
click at [257, 127] on div "06/25/2025 @ 07:24PM PT" at bounding box center [277, 132] width 316 height 10
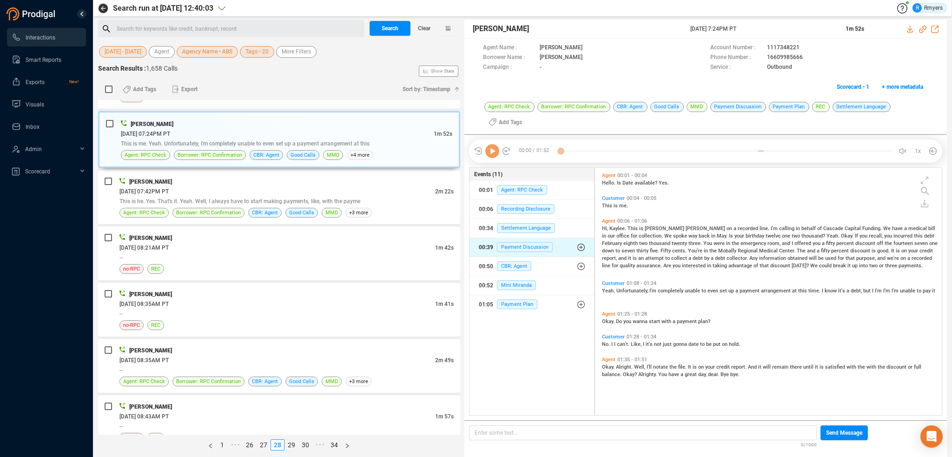
scroll to position [246, 342]
click at [515, 266] on span "CBR: Agent" at bounding box center [514, 266] width 34 height 10
click at [515, 283] on span "CBR: Agent" at bounding box center [521, 285] width 34 height 10
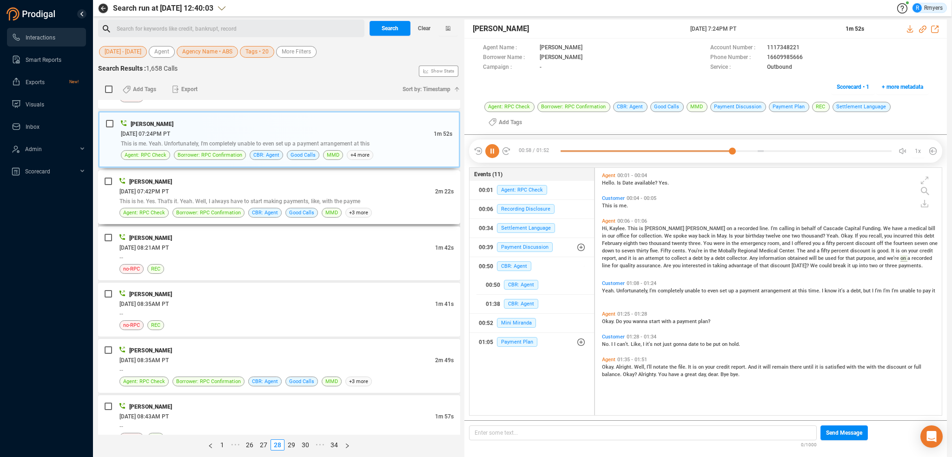
click at [213, 198] on span "This is he. Yes. That's it. Yeah. Well, I always have to start making payments,…" at bounding box center [239, 201] width 241 height 7
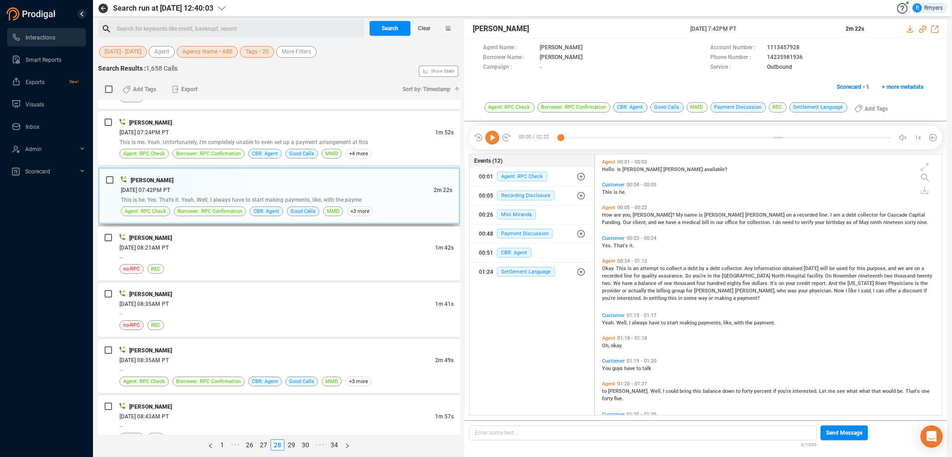
scroll to position [259, 342]
click at [491, 139] on icon at bounding box center [492, 138] width 14 height 14
drag, startPoint x: 921, startPoint y: 27, endPoint x: 916, endPoint y: 33, distance: 7.6
click at [921, 27] on icon at bounding box center [922, 29] width 7 height 7
drag, startPoint x: 703, startPoint y: 29, endPoint x: 761, endPoint y: 30, distance: 58.6
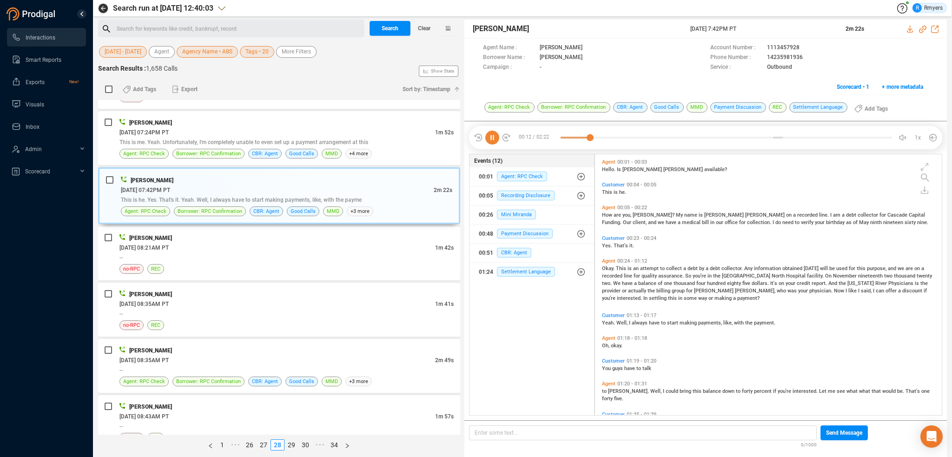
click at [761, 30] on span "25 Jun 2025 @ 7:42PM PT" at bounding box center [762, 29] width 144 height 8
click at [285, 252] on div "--" at bounding box center [286, 257] width 334 height 10
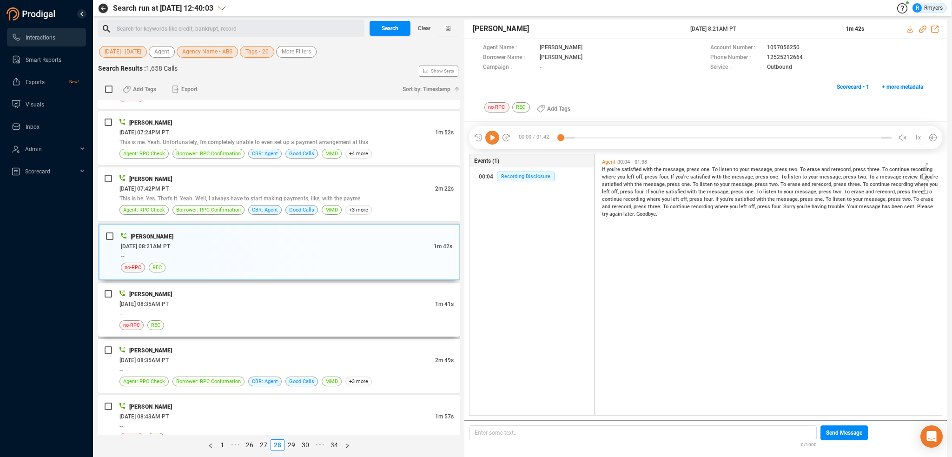
click at [275, 309] on div "--" at bounding box center [286, 314] width 334 height 10
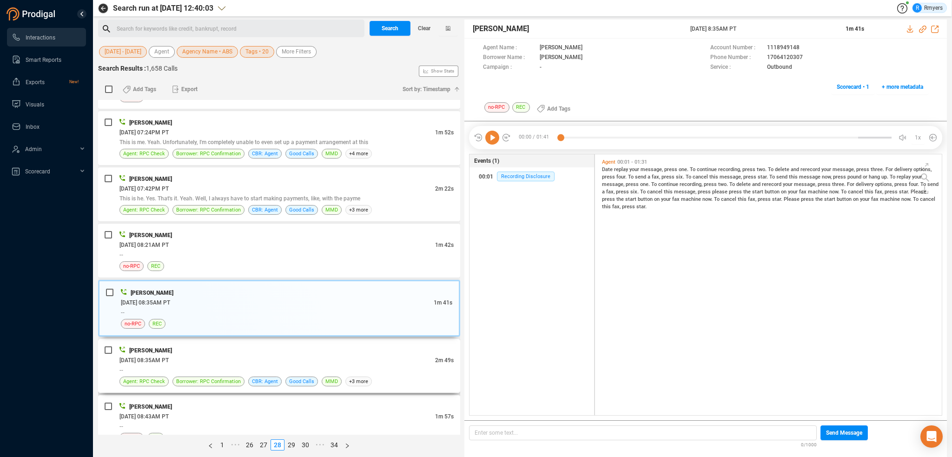
click at [278, 355] on div "06/26/2025 @ 08:35AM PT" at bounding box center [277, 360] width 316 height 10
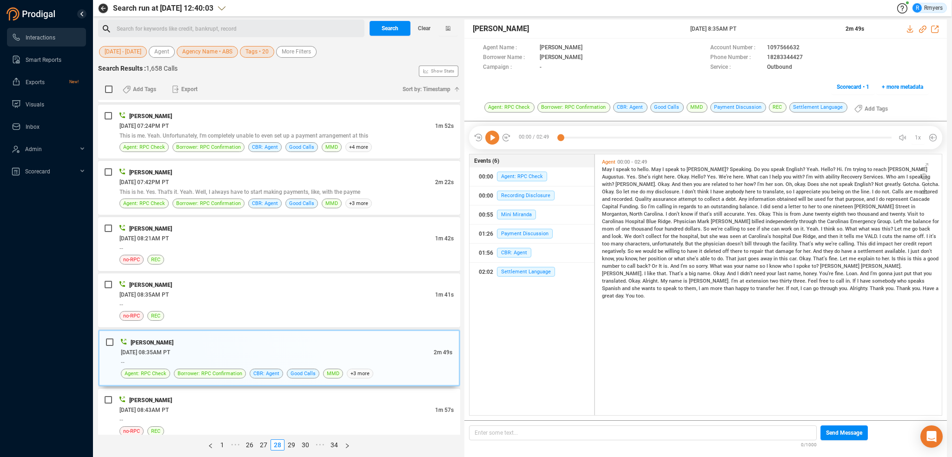
click at [491, 136] on icon at bounding box center [492, 138] width 14 height 14
click at [920, 30] on icon at bounding box center [922, 29] width 7 height 7
click at [279, 405] on div "06/26/2025 @ 08:43AM PT" at bounding box center [277, 410] width 316 height 10
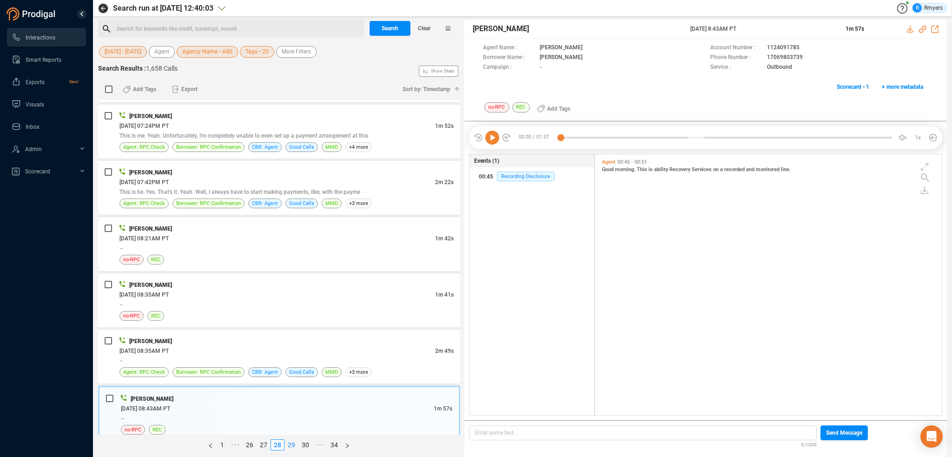
click at [288, 445] on link "29" at bounding box center [291, 445] width 13 height 10
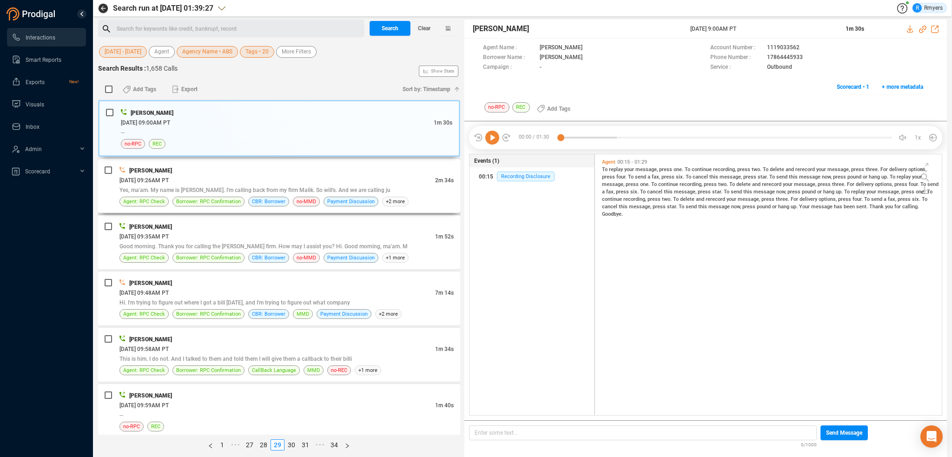
click at [317, 191] on span "Yes, ma'am. My name is Laurie. I'm calling back from my firm Malik. So will's. …" at bounding box center [254, 190] width 271 height 7
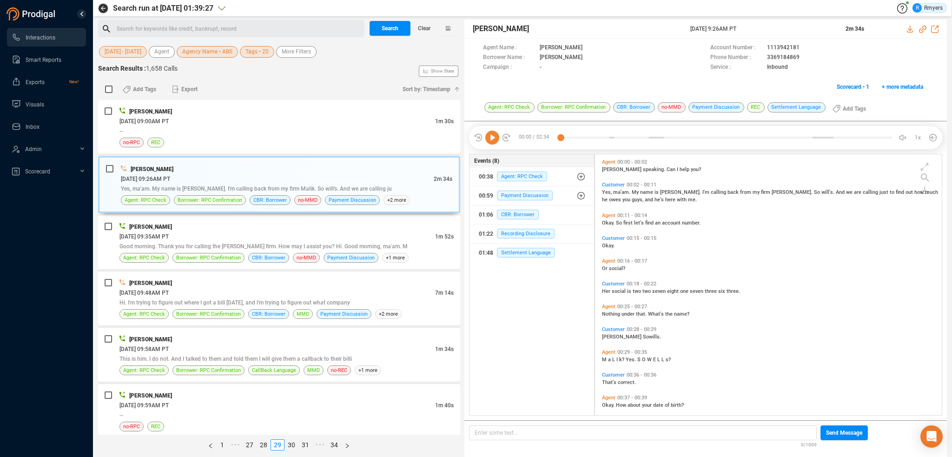
click at [494, 137] on icon at bounding box center [492, 138] width 14 height 14
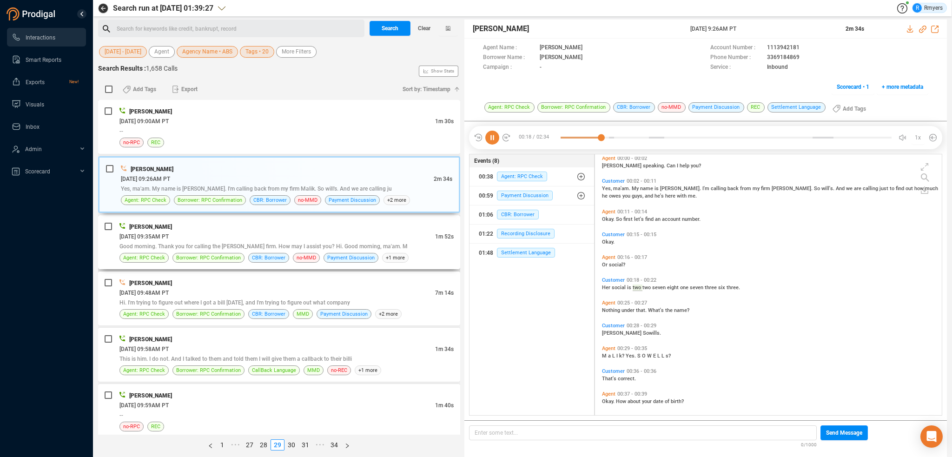
click at [271, 233] on div "06/26/2025 @ 09:35AM PT" at bounding box center [277, 237] width 316 height 10
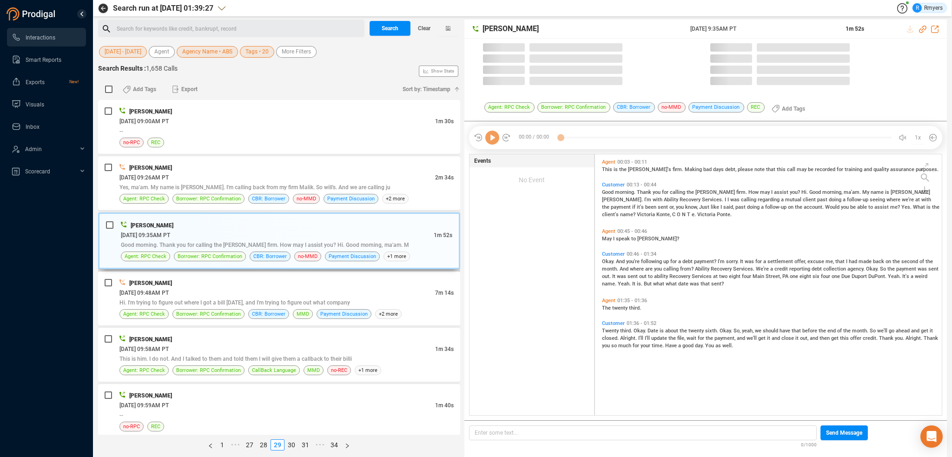
scroll to position [259, 342]
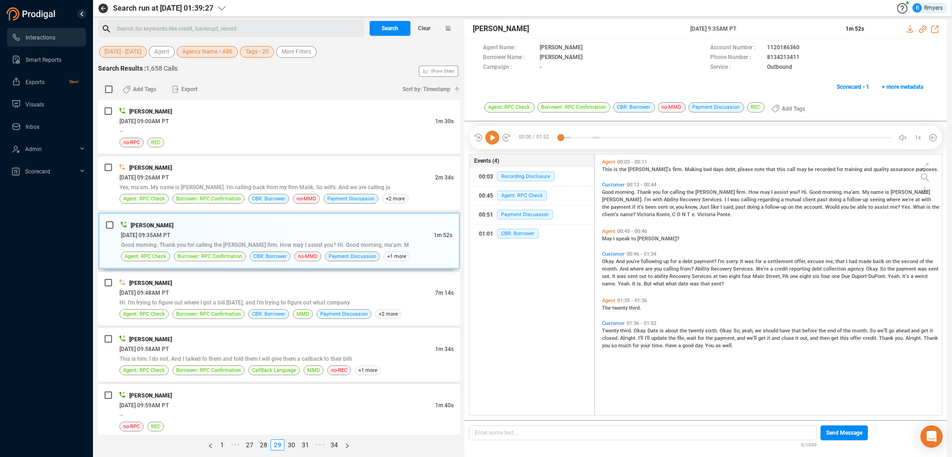
drag, startPoint x: 488, startPoint y: 139, endPoint x: 501, endPoint y: 156, distance: 20.6
click at [489, 142] on icon at bounding box center [492, 138] width 14 height 14
click at [692, 173] on div "Agent 00:03 - 00:11 This is the Ray's firm. Making bad days debt, please note t…" at bounding box center [771, 166] width 342 height 18
drag, startPoint x: 726, startPoint y: 171, endPoint x: 740, endPoint y: 171, distance: 13.9
click at [755, 171] on span "note" at bounding box center [761, 169] width 12 height 6
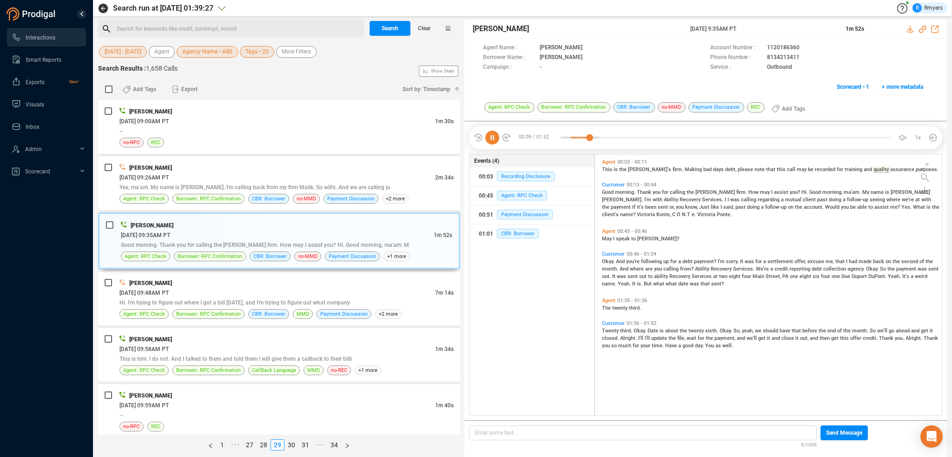
click at [608, 193] on span "Good" at bounding box center [608, 192] width 13 height 6
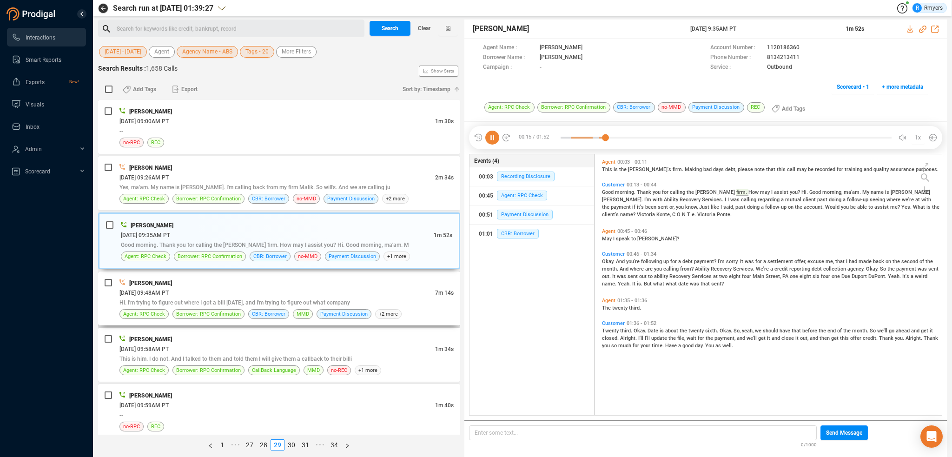
click at [236, 279] on div "[PERSON_NAME]" at bounding box center [286, 283] width 334 height 10
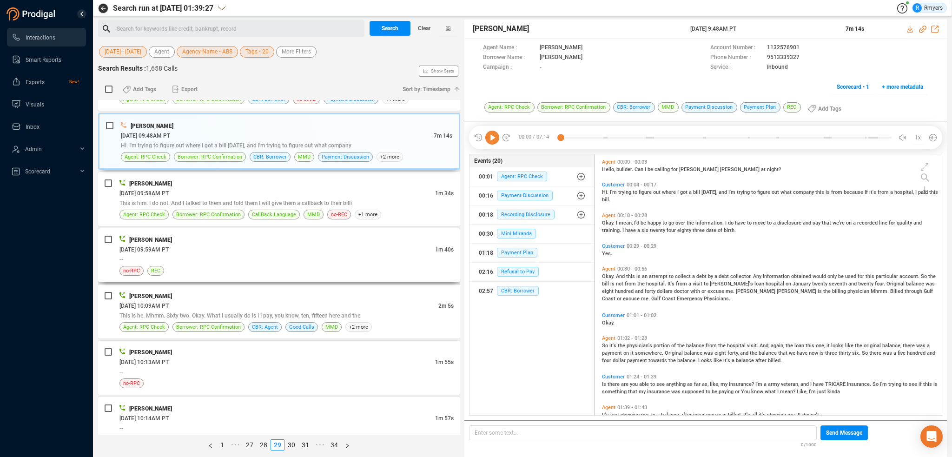
scroll to position [139, 0]
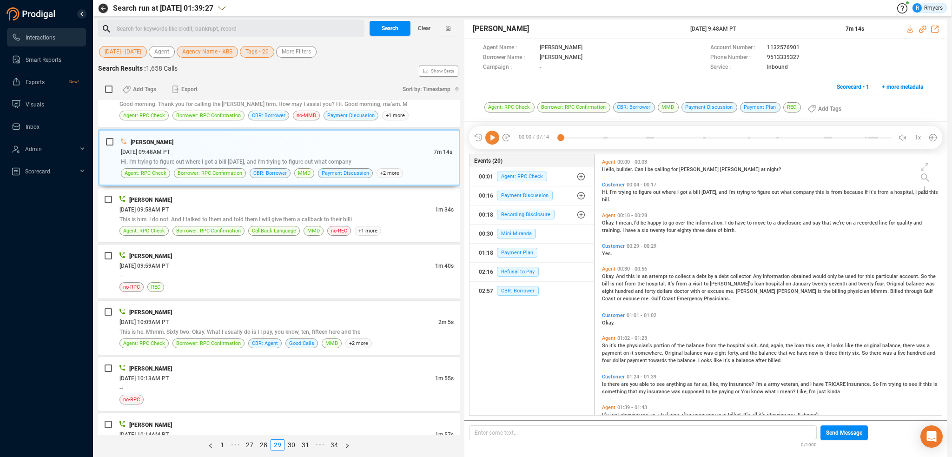
click at [496, 137] on icon at bounding box center [492, 138] width 14 height 14
click at [511, 290] on span "CBR: Borrower" at bounding box center [518, 291] width 42 height 10
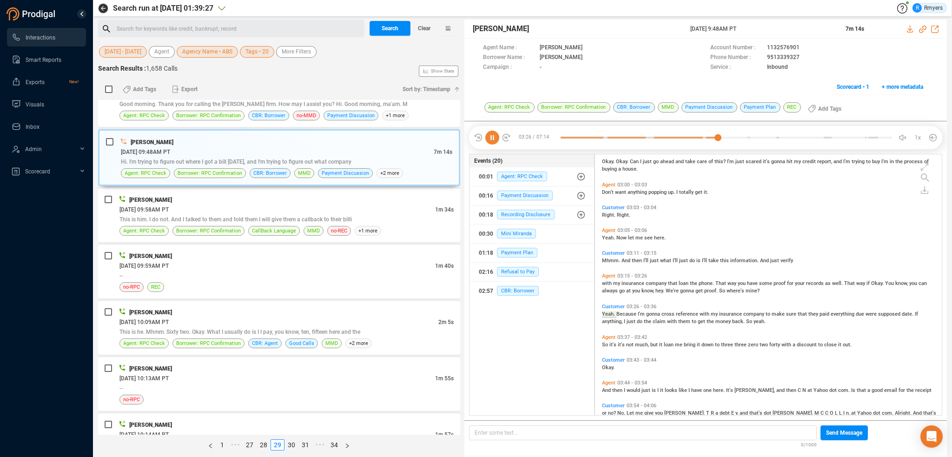
scroll to position [604, 0]
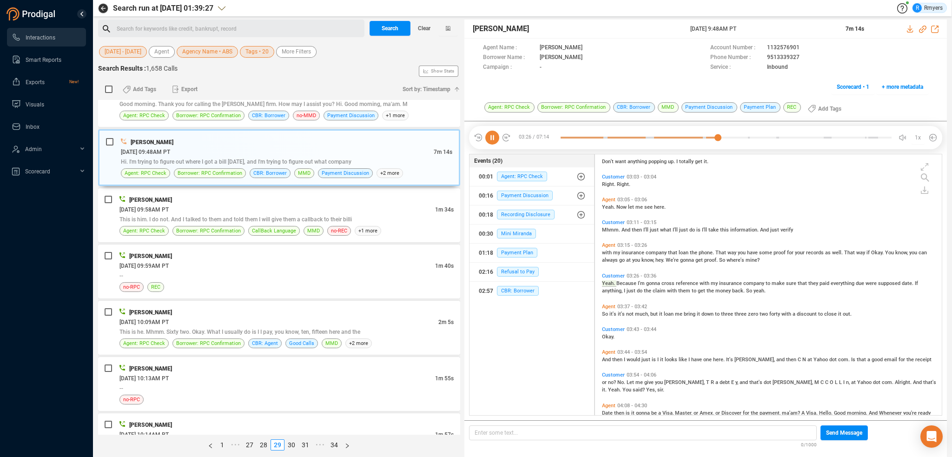
click at [612, 345] on div "Customer 02:47 - 02:47 Got you. Agent 02:47 - 02:52 Yeah. It's just showing me …" at bounding box center [771, 286] width 342 height 258
click at [608, 314] on span "So" at bounding box center [605, 314] width 7 height 6
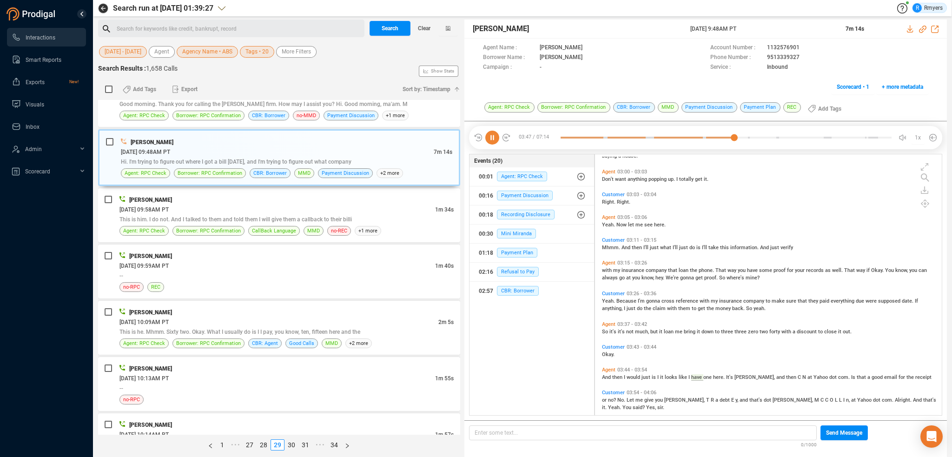
scroll to position [584, 0]
click at [246, 212] on div "06/26/2025 @ 09:58AM PT" at bounding box center [277, 210] width 316 height 10
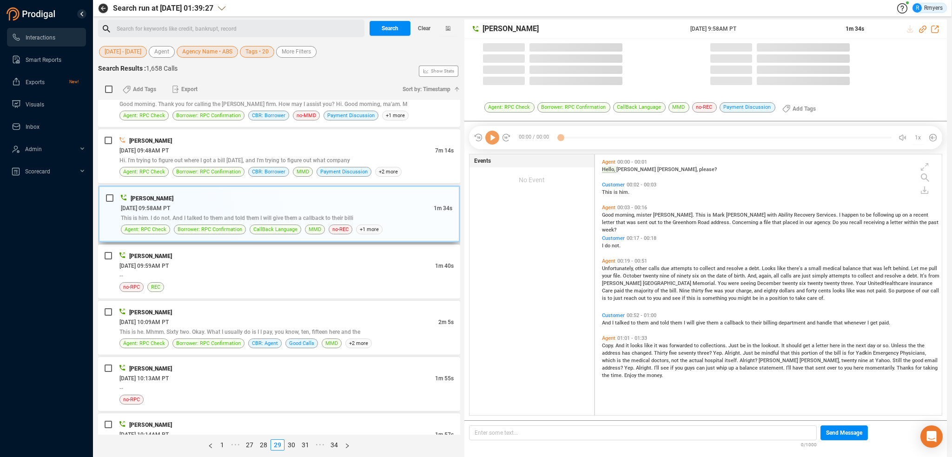
scroll to position [259, 342]
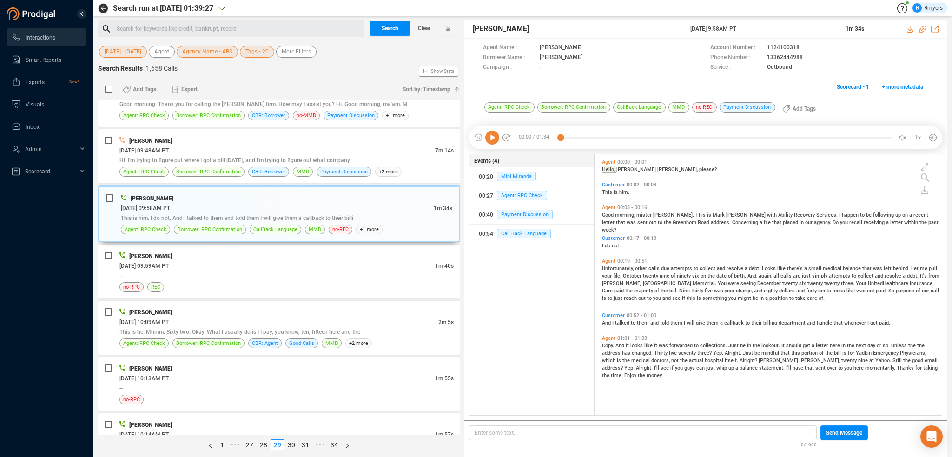
click at [495, 143] on icon at bounding box center [492, 138] width 14 height 14
click at [922, 30] on icon at bounding box center [922, 29] width 7 height 7
drag, startPoint x: 690, startPoint y: 31, endPoint x: 750, endPoint y: 27, distance: 60.5
click at [759, 27] on div "Mark Carlson 26 Jun 2025 @ 9:58AM PT 1m 34s" at bounding box center [706, 29] width 483 height 19
click at [242, 277] on div "--" at bounding box center [286, 276] width 334 height 10
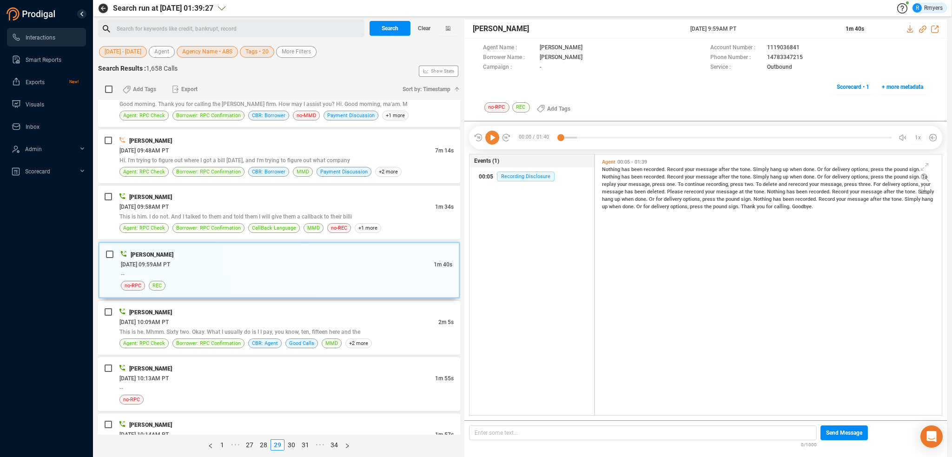
click at [511, 182] on div "00:05 Recording Disclosure" at bounding box center [532, 176] width 106 height 15
click at [293, 318] on div "06/26/2025 @ 10:09AM PT" at bounding box center [278, 322] width 319 height 10
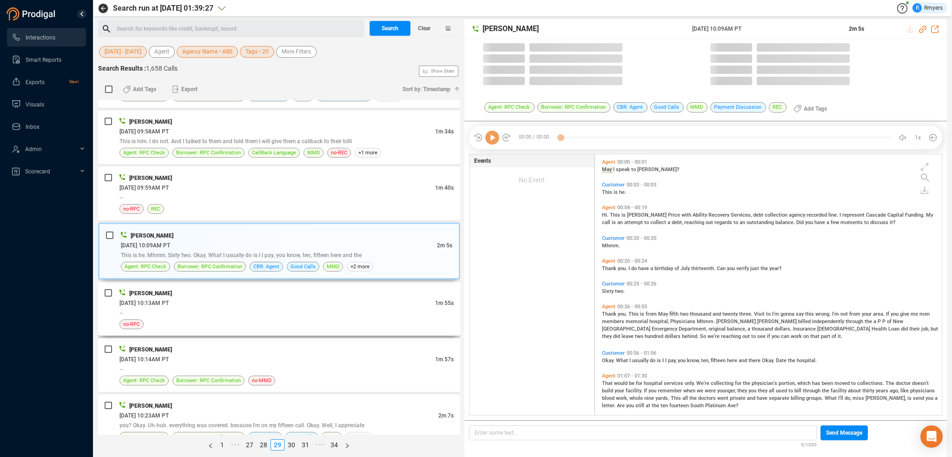
scroll to position [232, 0]
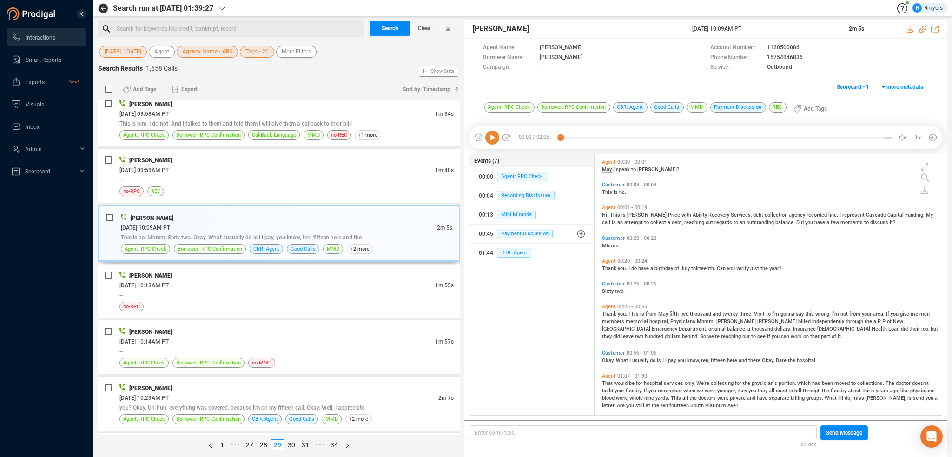
click at [496, 139] on icon at bounding box center [492, 138] width 14 height 14
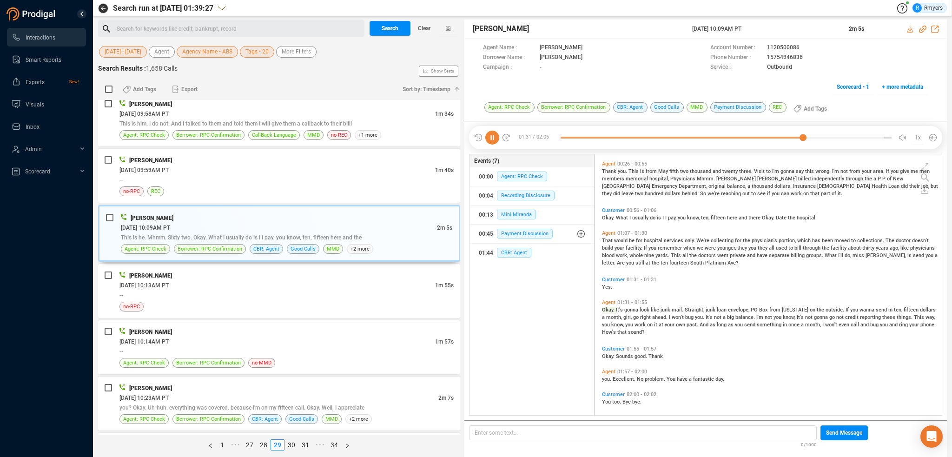
scroll to position [147, 0]
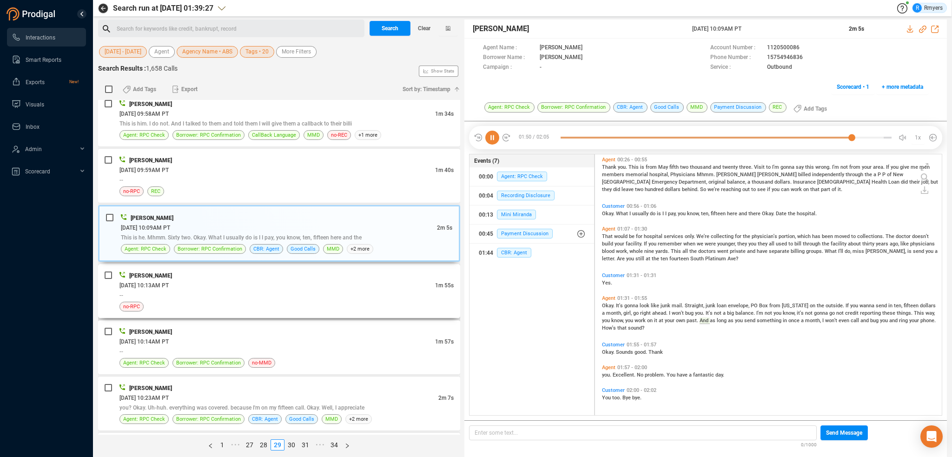
click at [287, 285] on div "06/26/2025 @ 10:13AM PT" at bounding box center [277, 285] width 316 height 10
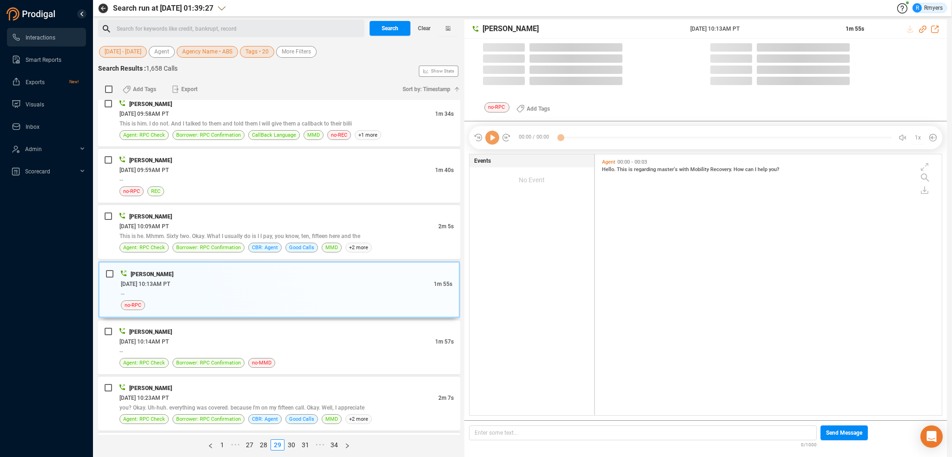
scroll to position [259, 342]
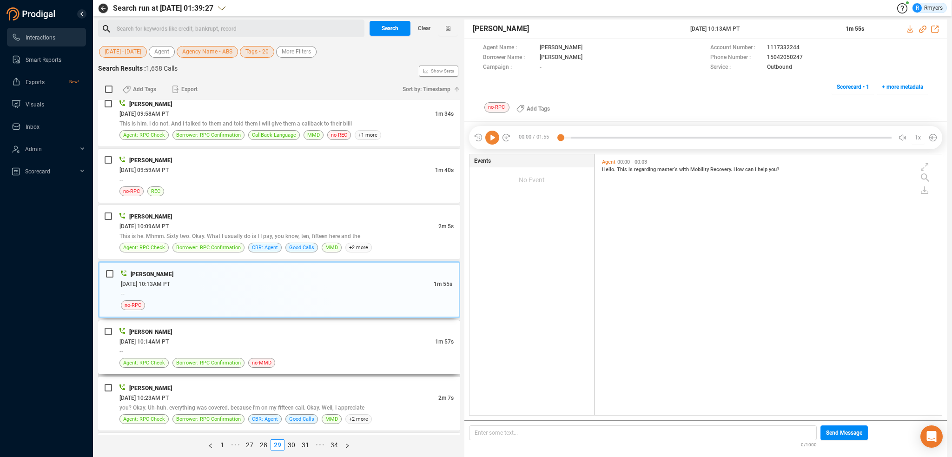
click at [298, 339] on div "06/26/2025 @ 10:14AM PT" at bounding box center [277, 342] width 316 height 10
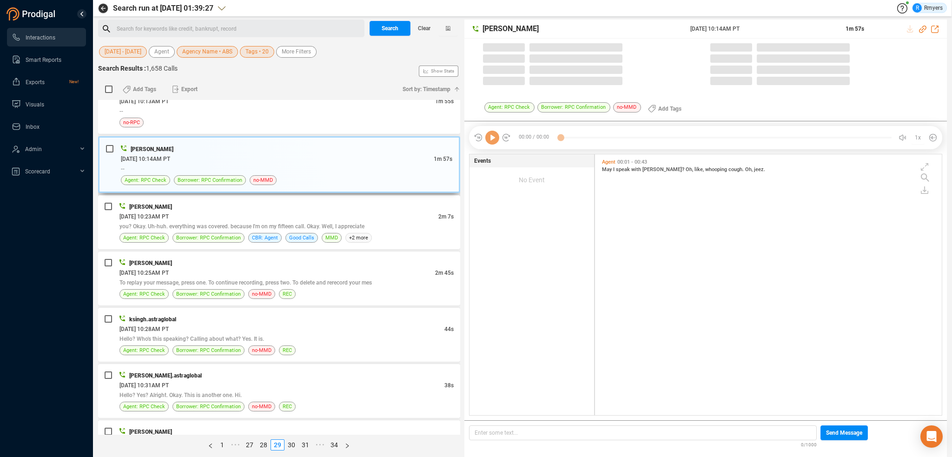
scroll to position [418, 0]
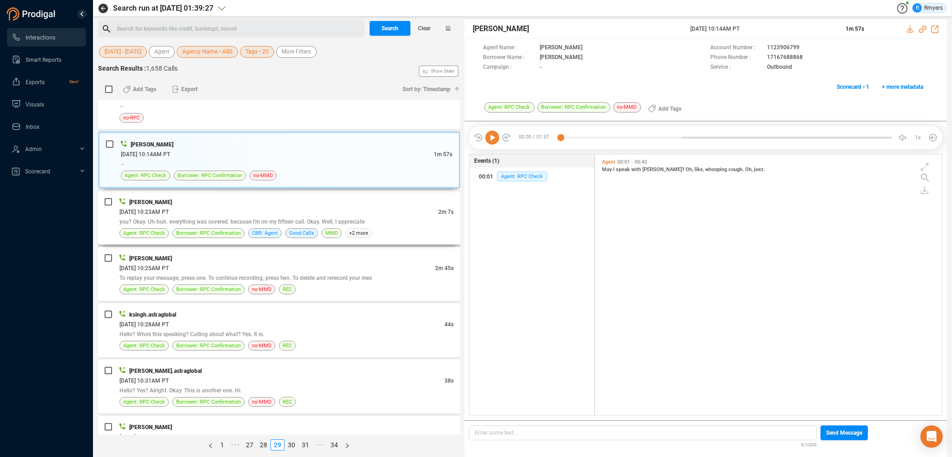
drag, startPoint x: 309, startPoint y: 213, endPoint x: 318, endPoint y: 239, distance: 27.5
click at [309, 213] on div "06/26/2025 @ 10:23AM PT" at bounding box center [278, 212] width 319 height 10
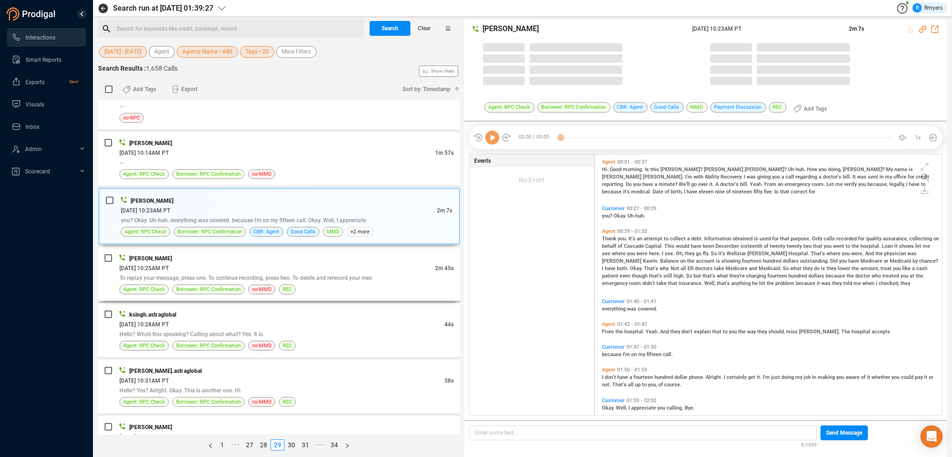
scroll to position [259, 342]
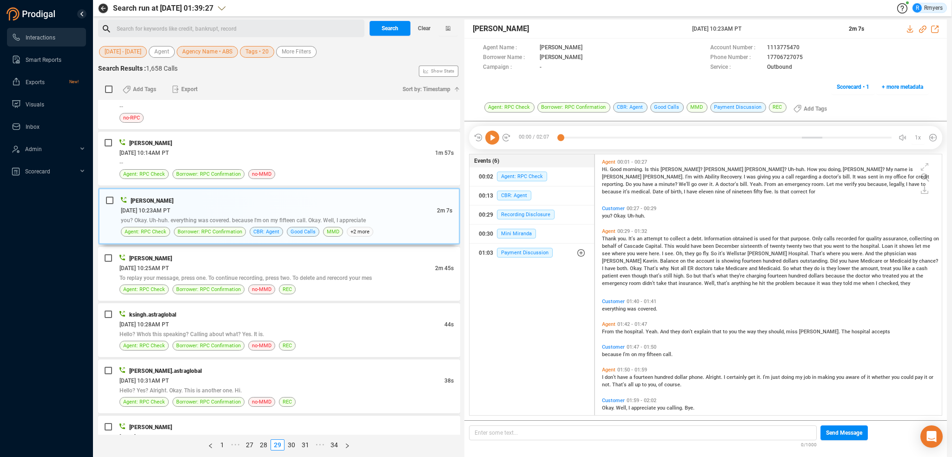
click at [489, 139] on icon at bounding box center [492, 138] width 14 height 14
click at [895, 86] on span "+ more metadata" at bounding box center [902, 87] width 41 height 15
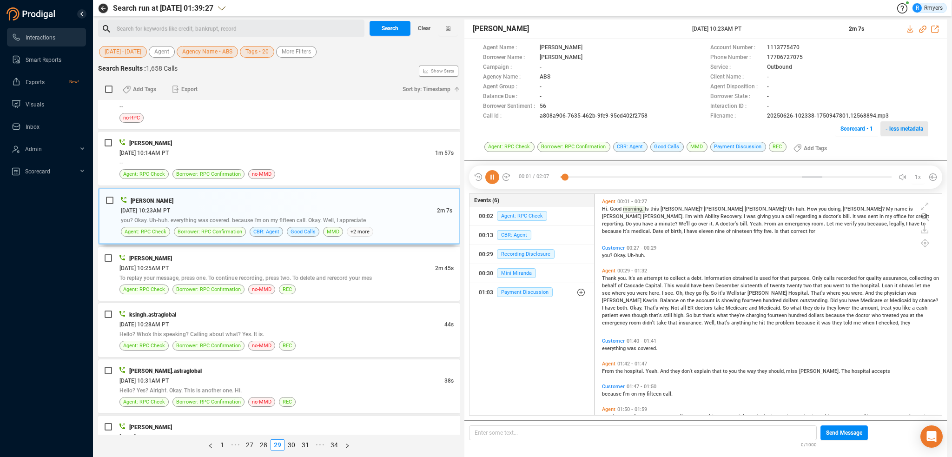
scroll to position [3, 5]
click at [909, 128] on span "- less metadata" at bounding box center [905, 128] width 38 height 15
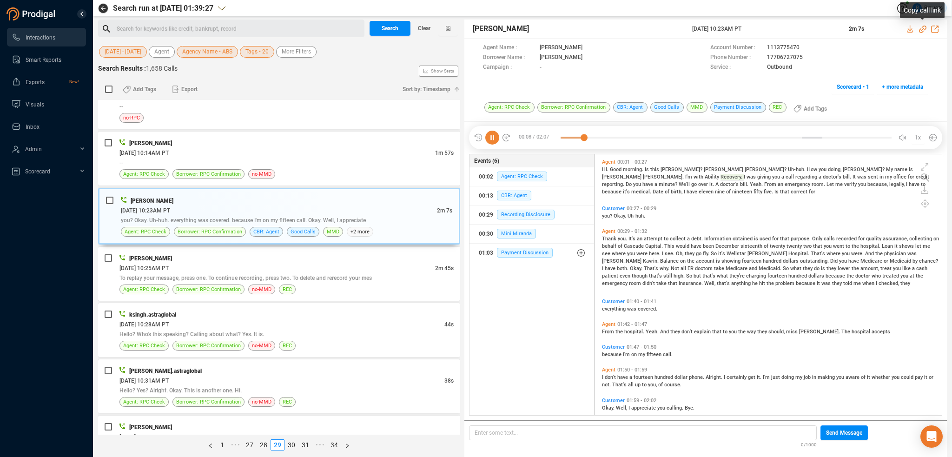
click at [923, 29] on icon at bounding box center [922, 29] width 7 height 7
drag, startPoint x: 689, startPoint y: 31, endPoint x: 777, endPoint y: 21, distance: 88.0
click at [777, 21] on div "John Tucker 26 Jun 2025 @ 10:23AM PT 2m 7s" at bounding box center [706, 29] width 483 height 19
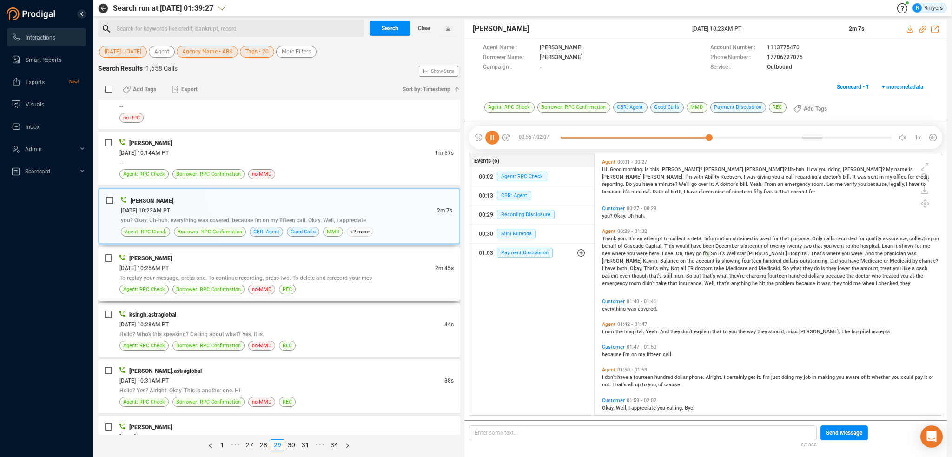
click at [218, 269] on div "06/26/2025 @ 10:25AM PT" at bounding box center [277, 268] width 316 height 10
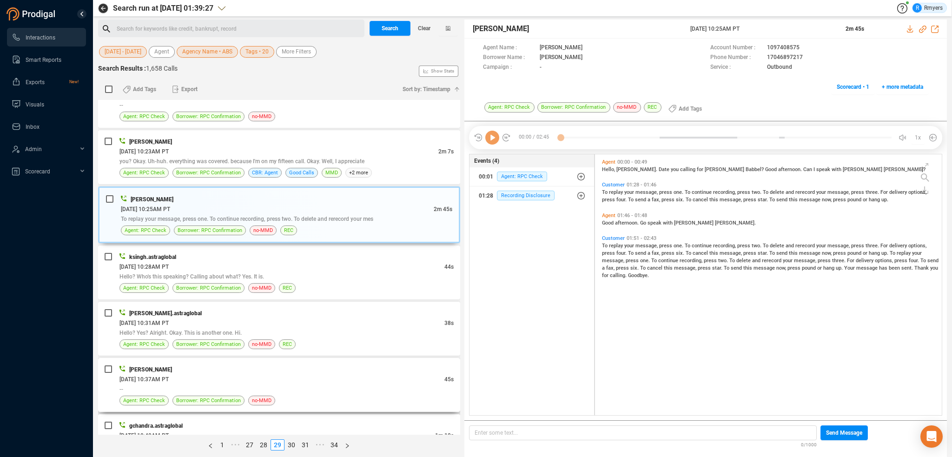
scroll to position [558, 0]
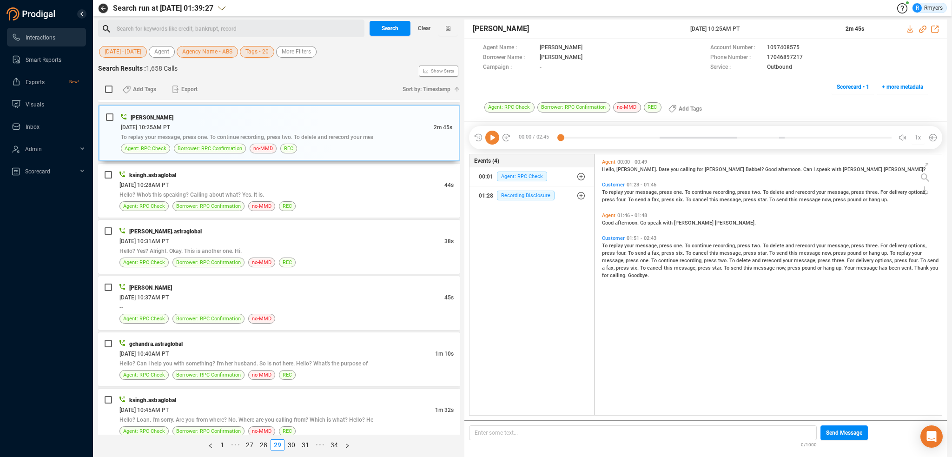
click at [494, 138] on icon at bounding box center [492, 138] width 14 height 14
click at [255, 180] on div "06/26/2025 @ 10:28AM PT" at bounding box center [281, 185] width 325 height 10
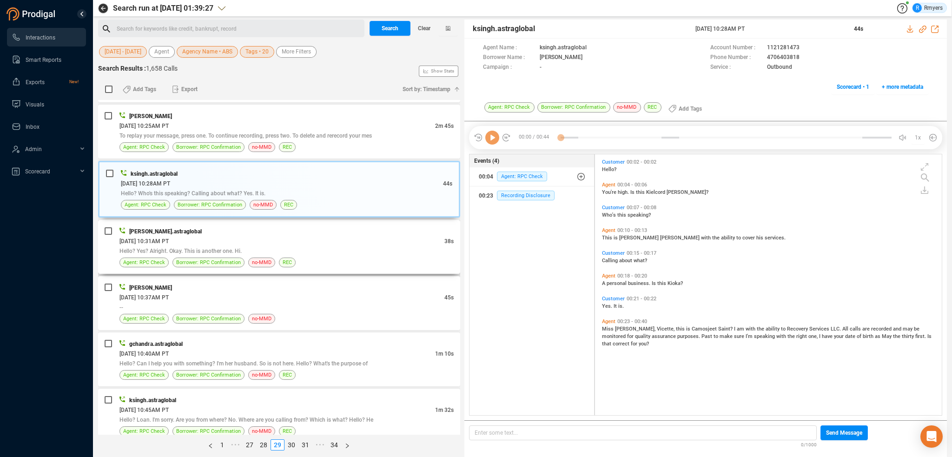
scroll to position [259, 342]
click at [305, 247] on div "Hello? Yes? Alright. Okay. This is another one. Hi." at bounding box center [286, 251] width 334 height 10
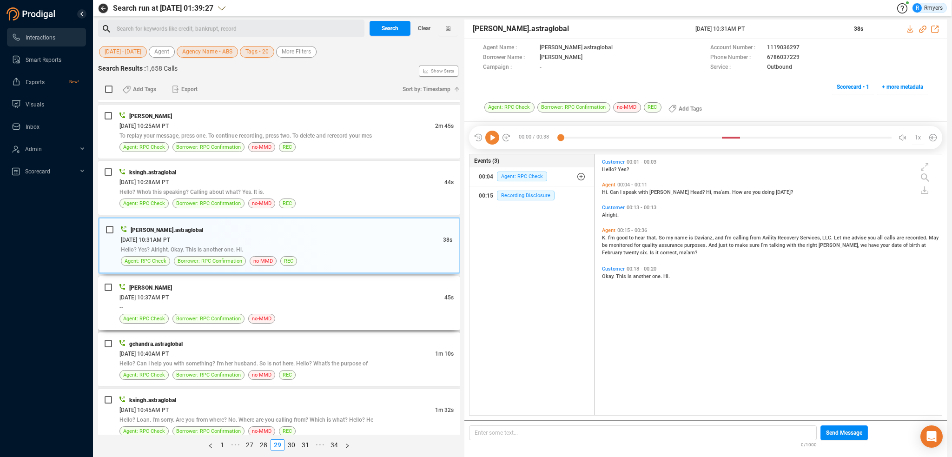
click at [281, 314] on div "Agent: RPC Check Borrower: RPC Confirmation no-MMD" at bounding box center [286, 319] width 334 height 10
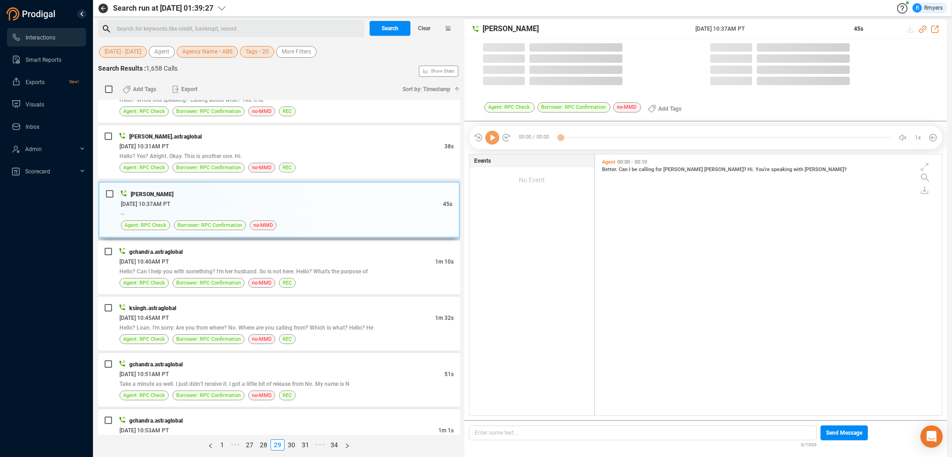
scroll to position [651, 0]
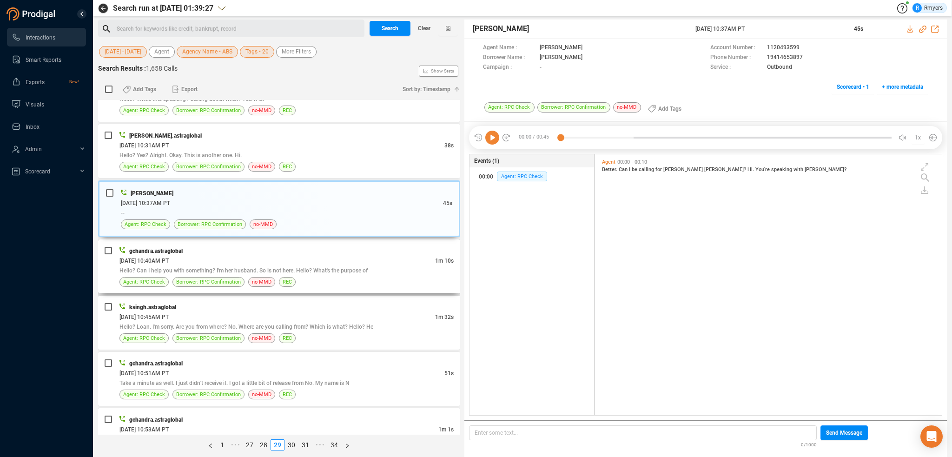
click at [285, 256] on div "06/26/2025 @ 10:40AM PT" at bounding box center [277, 261] width 316 height 10
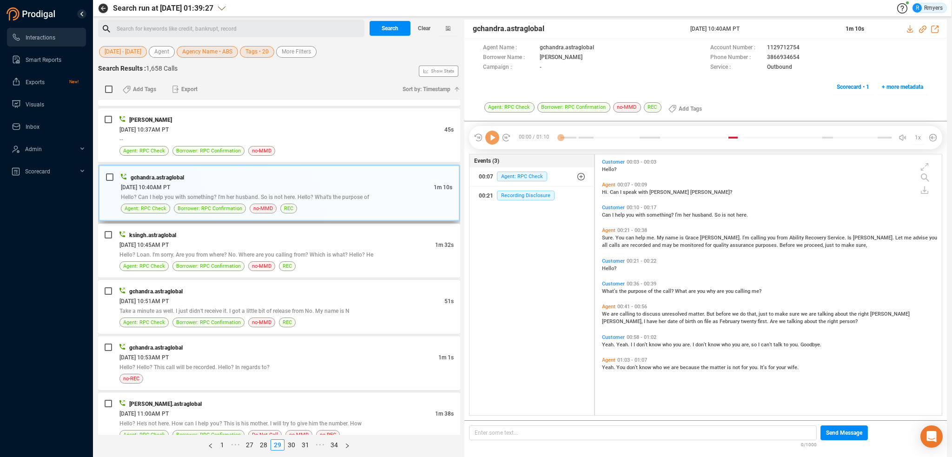
scroll to position [744, 0]
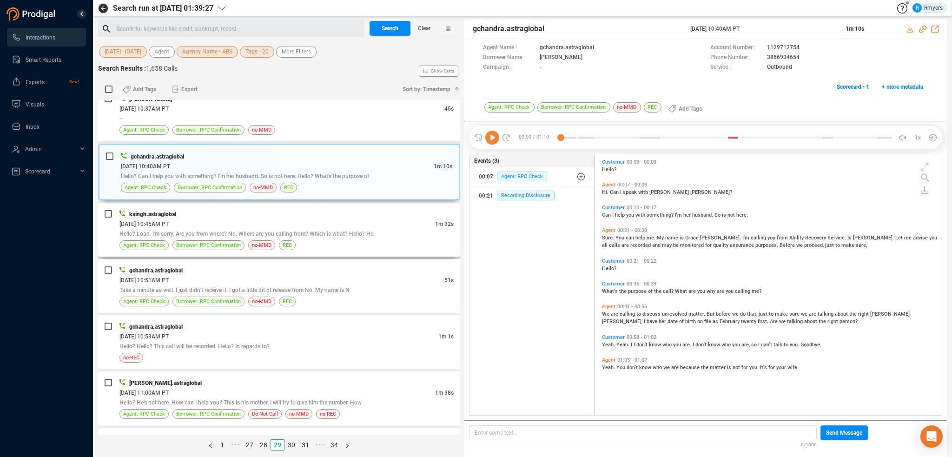
click at [292, 232] on span "Hello? Loan. I'm sorry. Are you from where? No. Where are you calling from? Whi…" at bounding box center [246, 234] width 254 height 7
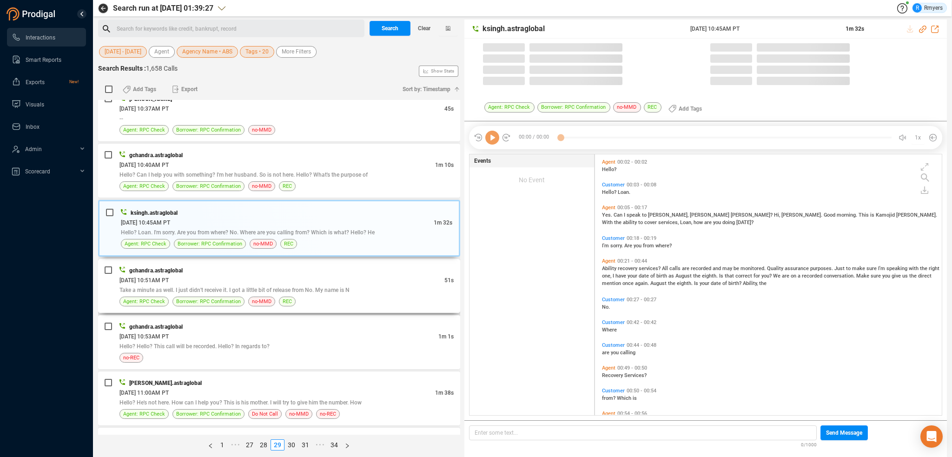
scroll to position [259, 342]
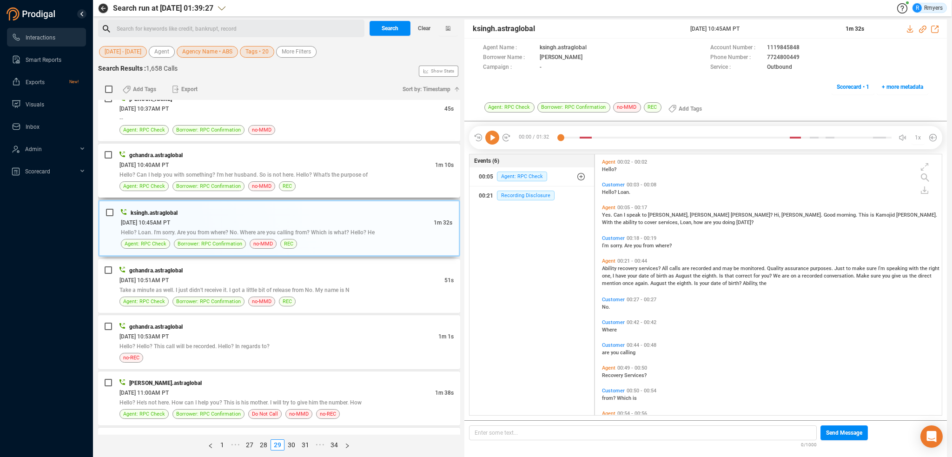
click at [298, 174] on span "Hello? Can I help you with something? I'm her husband. So is not here. Hello? W…" at bounding box center [243, 175] width 248 height 7
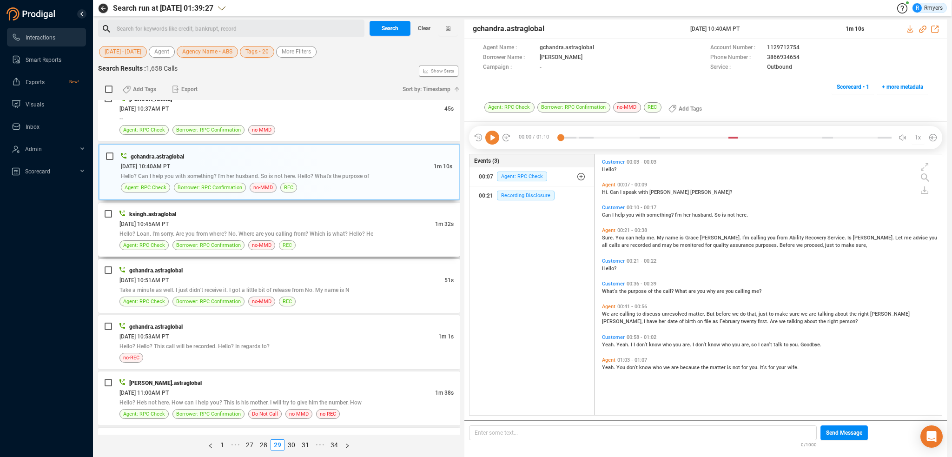
click at [289, 240] on span "REC" at bounding box center [287, 245] width 17 height 10
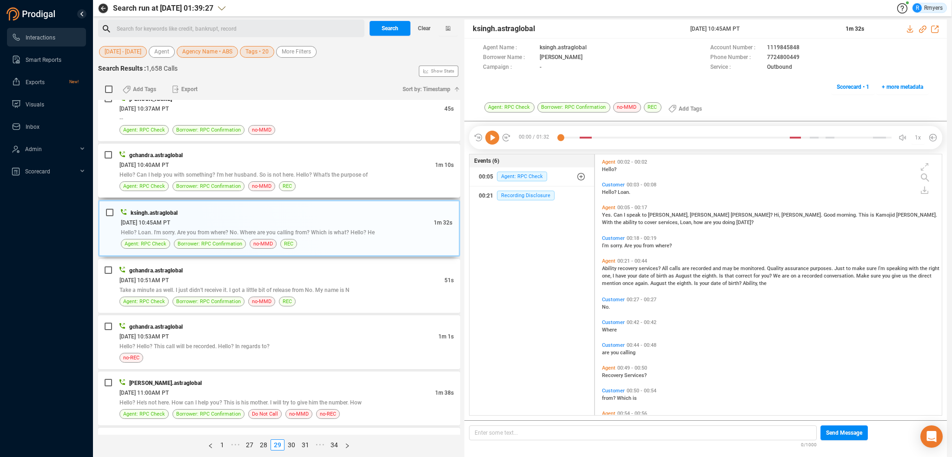
click at [340, 166] on div "06/26/2025 @ 10:40AM PT" at bounding box center [277, 165] width 316 height 10
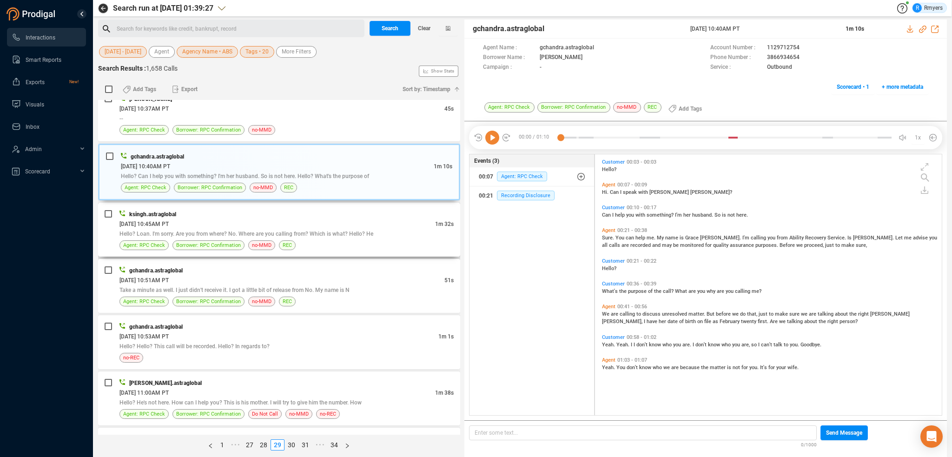
drag, startPoint x: 262, startPoint y: 227, endPoint x: 265, endPoint y: 219, distance: 8.5
click at [262, 231] on span "Hello? Loan. I'm sorry. Are you from where? No. Where are you calling from? Whi…" at bounding box center [246, 234] width 254 height 7
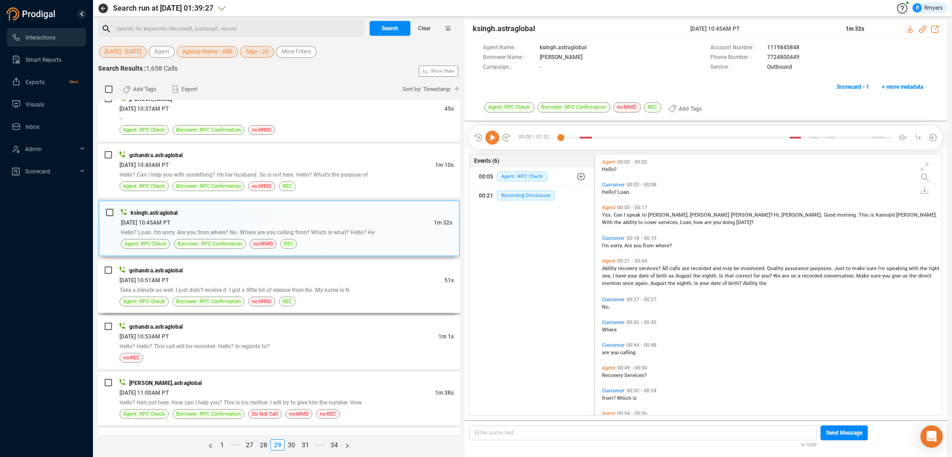
click at [312, 270] on div "gchandra.astraglobal" at bounding box center [286, 271] width 334 height 10
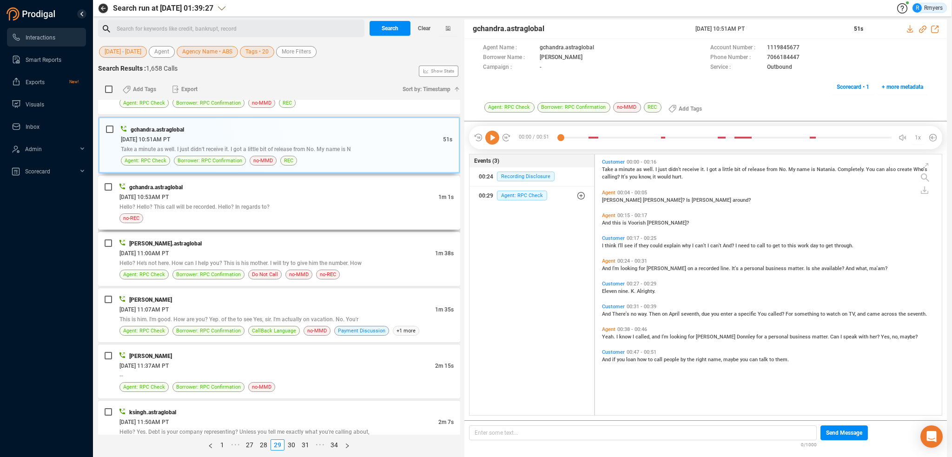
click at [237, 207] on div "Hello? Hello? This call will be recorded. Hello? In regards to?" at bounding box center [286, 207] width 334 height 10
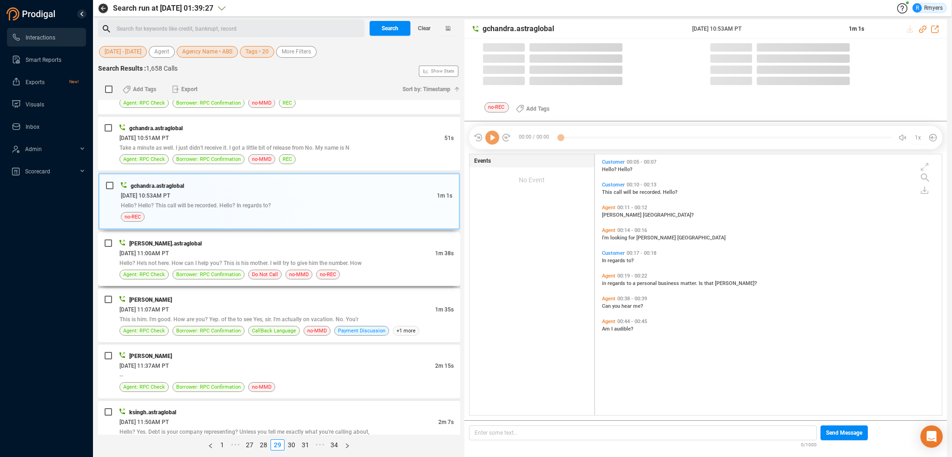
click at [249, 250] on div "06/26/2025 @ 11:00AM PT" at bounding box center [277, 253] width 316 height 10
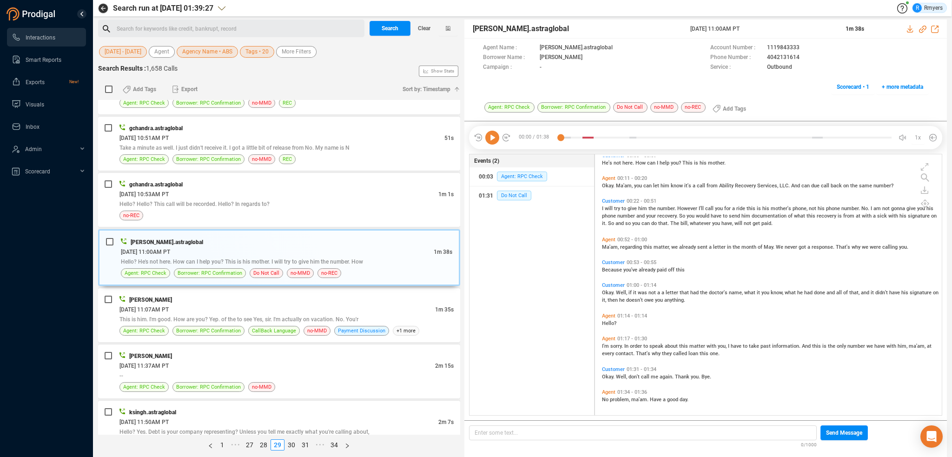
scroll to position [54, 0]
click at [200, 300] on div "[PERSON_NAME]" at bounding box center [286, 300] width 334 height 10
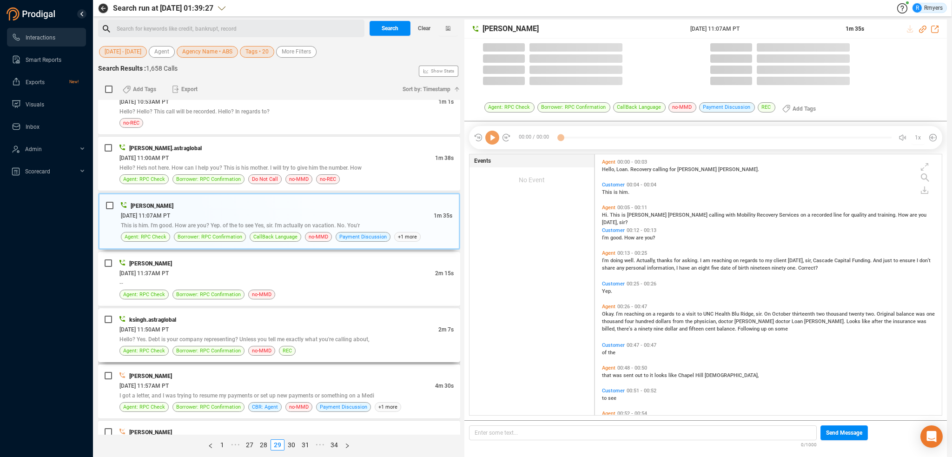
scroll to position [0, 0]
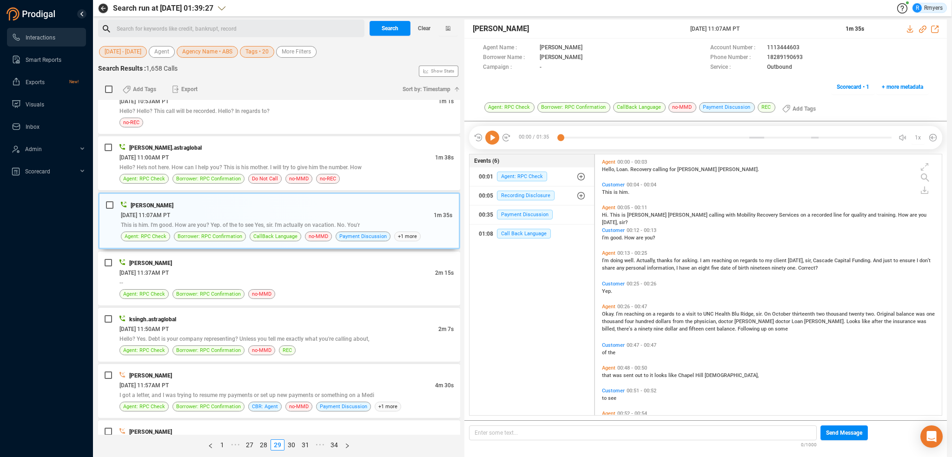
click at [487, 137] on icon at bounding box center [492, 138] width 14 height 14
click at [921, 30] on icon at bounding box center [922, 29] width 7 height 7
drag, startPoint x: 682, startPoint y: 26, endPoint x: 782, endPoint y: 28, distance: 100.5
click at [782, 28] on div "Greg Masters 26 Jun 2025 @ 11:07AM PT 1m 35s" at bounding box center [706, 29] width 483 height 19
click at [278, 271] on div "06/26/2025 @ 11:37AM PT" at bounding box center [277, 273] width 316 height 10
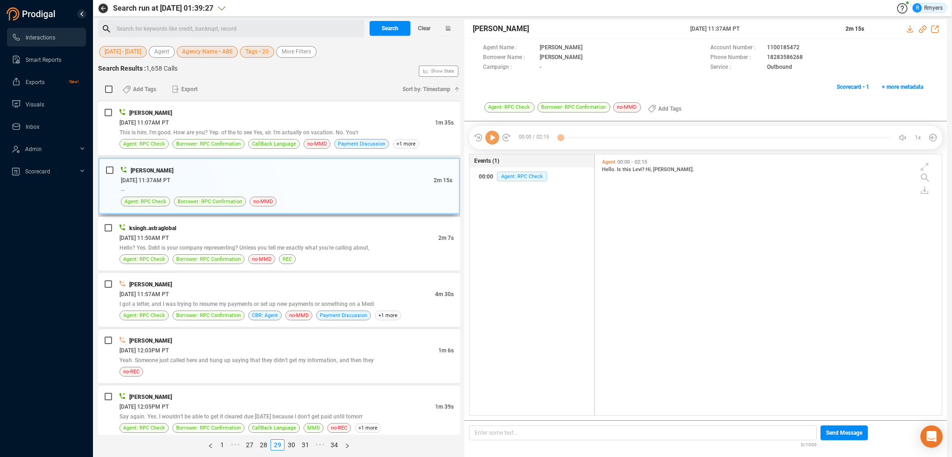
scroll to position [1069, 0]
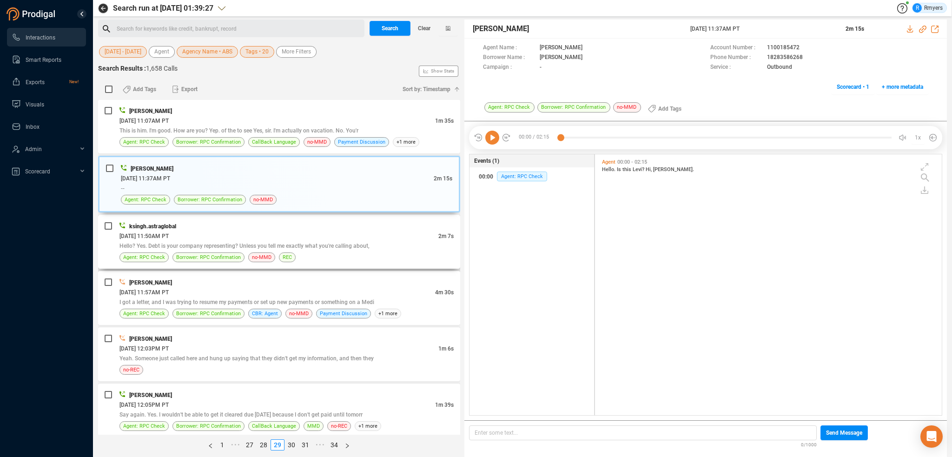
click at [277, 245] on span "Hello? Yes. Debt is your company representing? Unless you tell me exactly what …" at bounding box center [244, 246] width 250 height 7
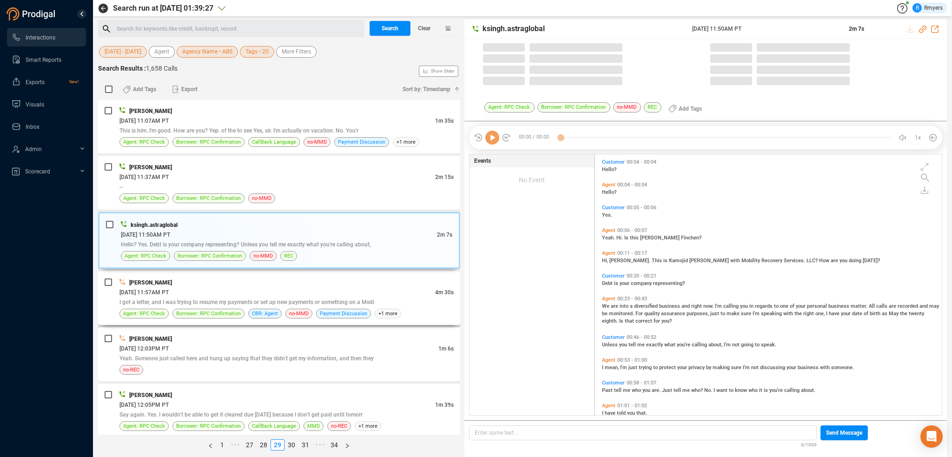
scroll to position [259, 342]
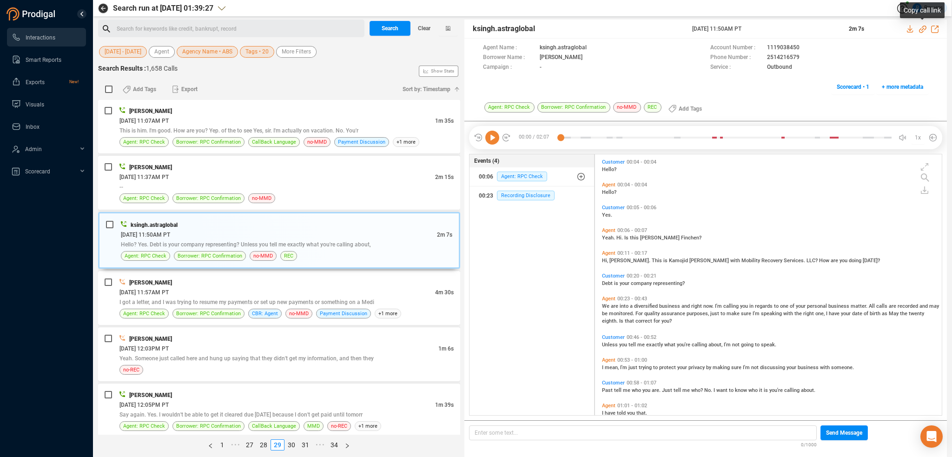
click at [921, 29] on icon at bounding box center [922, 29] width 7 height 7
drag, startPoint x: 922, startPoint y: 29, endPoint x: 905, endPoint y: 41, distance: 20.9
click at [922, 29] on icon at bounding box center [922, 29] width 7 height 7
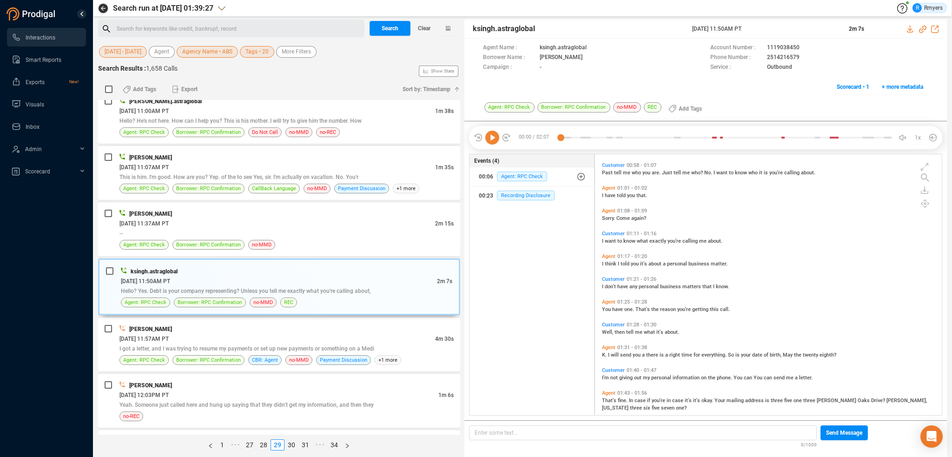
scroll to position [251, 0]
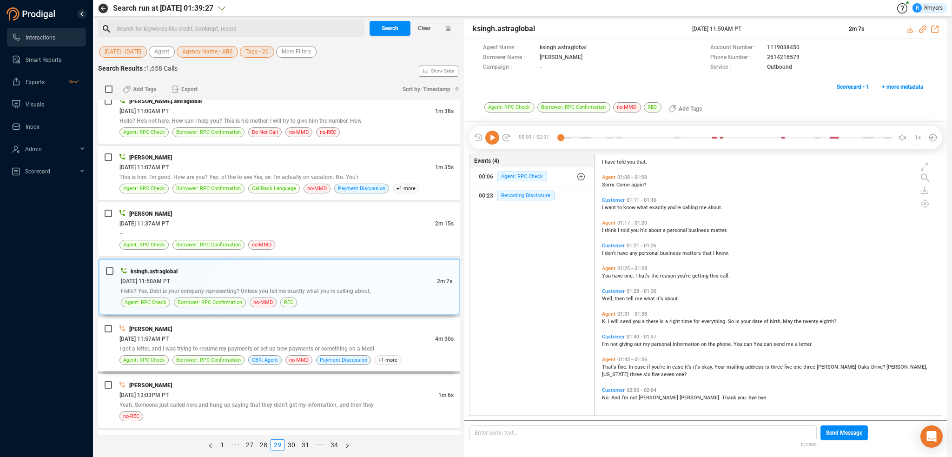
click at [158, 345] on span "I got a letter, and I was trying to resume my payments or set up new payments o…" at bounding box center [246, 348] width 255 height 7
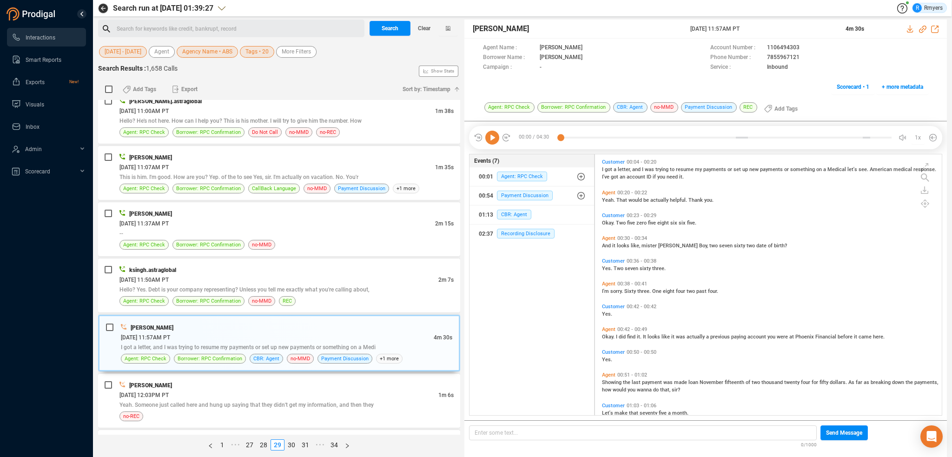
scroll to position [0, 0]
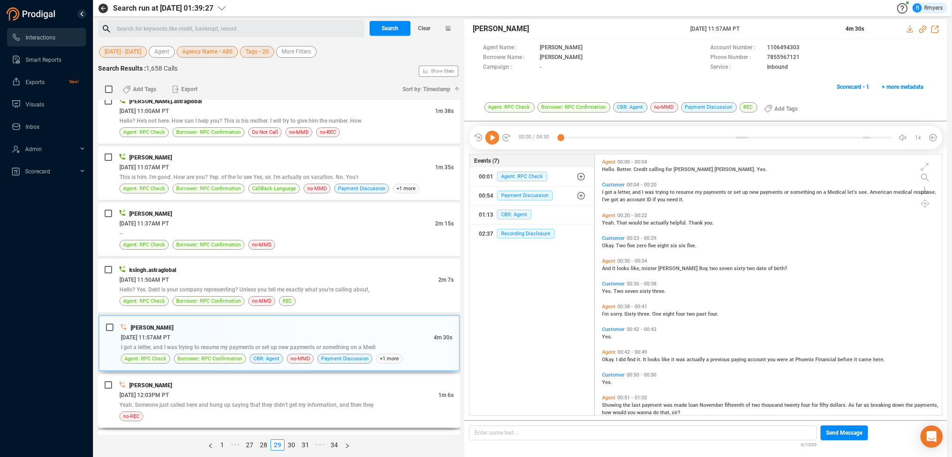
click at [261, 390] on div "06/26/2025 @ 12:03PM PT" at bounding box center [278, 395] width 319 height 10
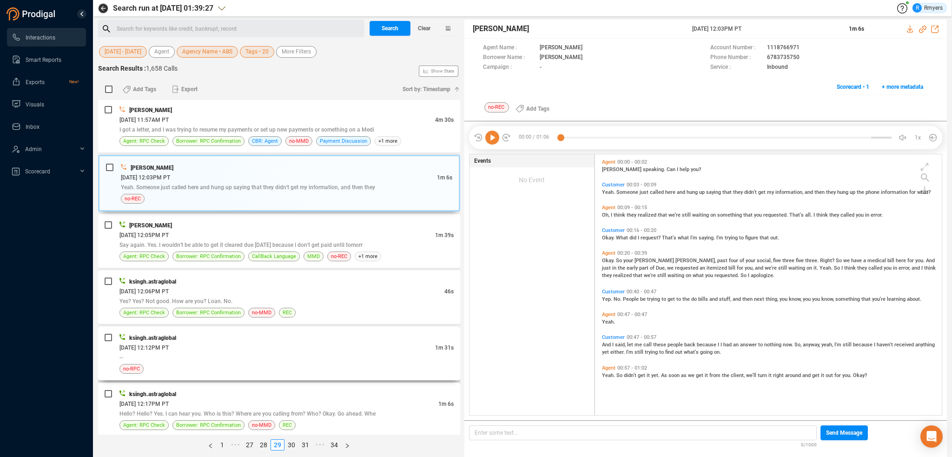
scroll to position [1255, 0]
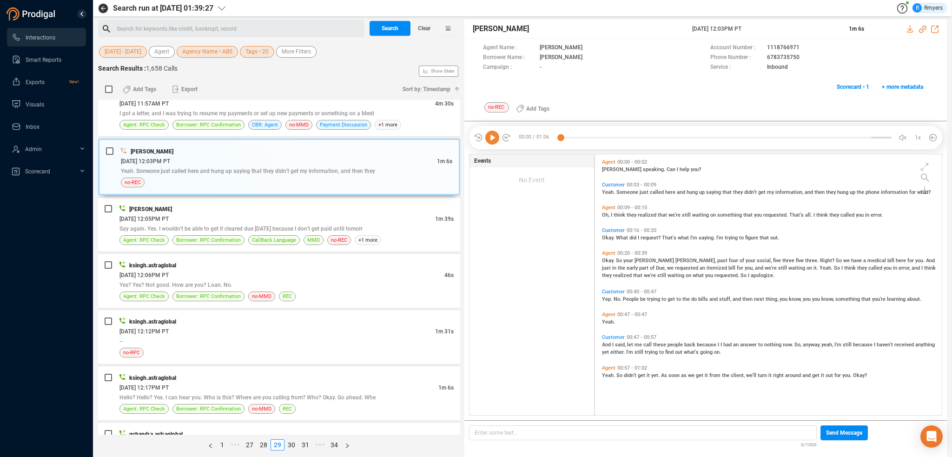
click at [491, 135] on icon at bounding box center [492, 138] width 14 height 14
drag, startPoint x: 352, startPoint y: 225, endPoint x: 354, endPoint y: 206, distance: 18.7
click at [354, 216] on div "John Tucker 06/26/2025 @ 12:05PM PT 1m 39s Say again. Yes. I wouldn't be able t…" at bounding box center [286, 224] width 334 height 41
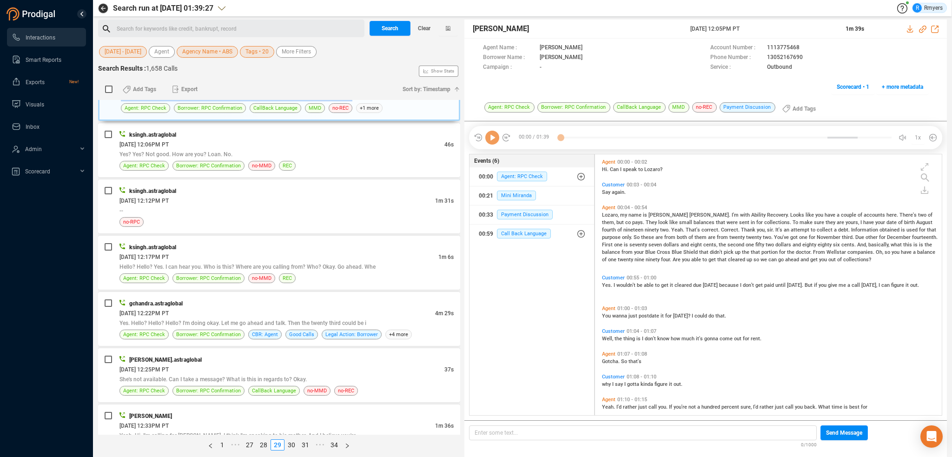
scroll to position [1395, 0]
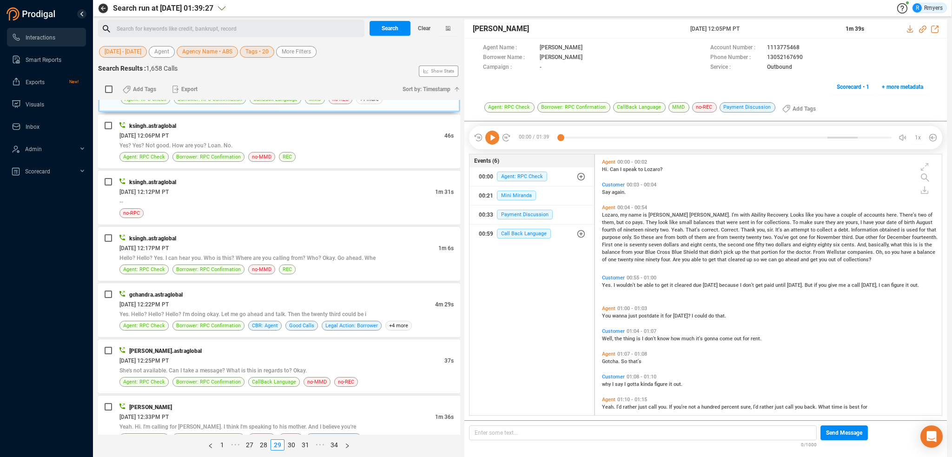
click at [496, 143] on icon at bounding box center [492, 138] width 14 height 14
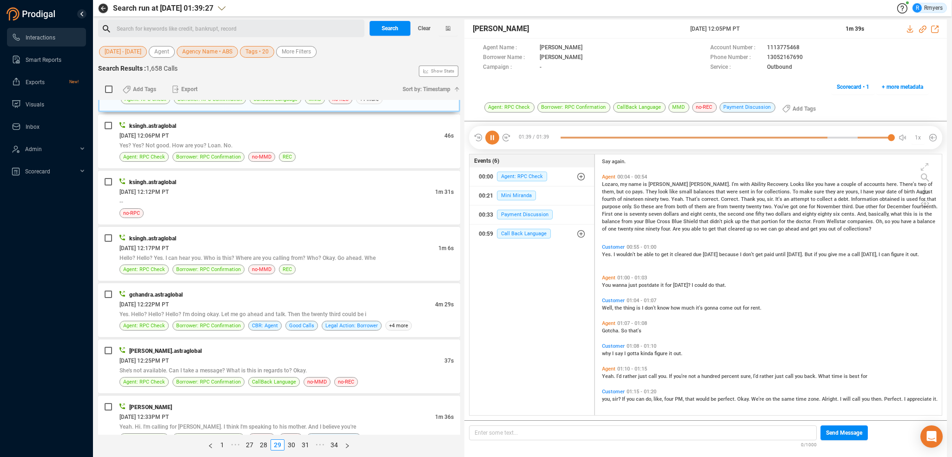
scroll to position [14, 0]
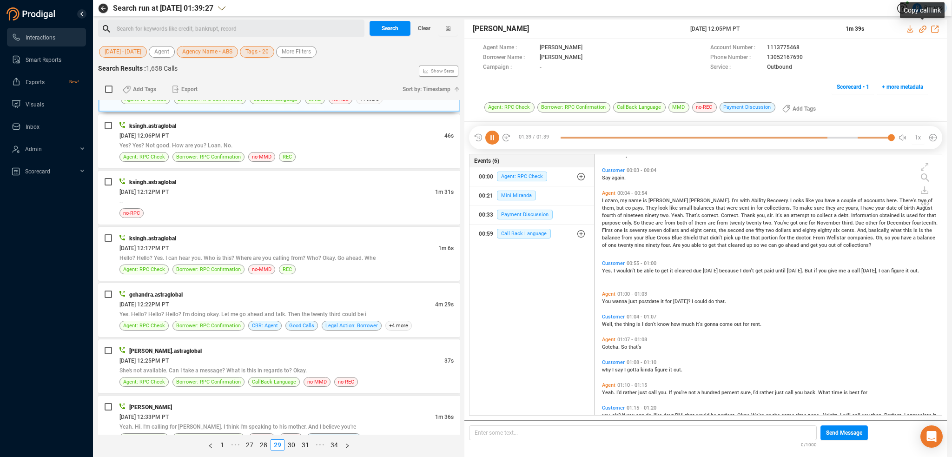
click at [922, 30] on icon at bounding box center [922, 29] width 7 height 7
drag, startPoint x: 689, startPoint y: 29, endPoint x: 763, endPoint y: 28, distance: 74.9
click at [765, 31] on div "John Tucker 26 Jun 2025 @ 12:05PM PT 1m 39s" at bounding box center [706, 29] width 483 height 19
click at [282, 146] on div "ksingh.astraglobal 06/26/2025 @ 12:06PM PT 46s Yes? Yes? Not good. How are you?…" at bounding box center [286, 141] width 334 height 41
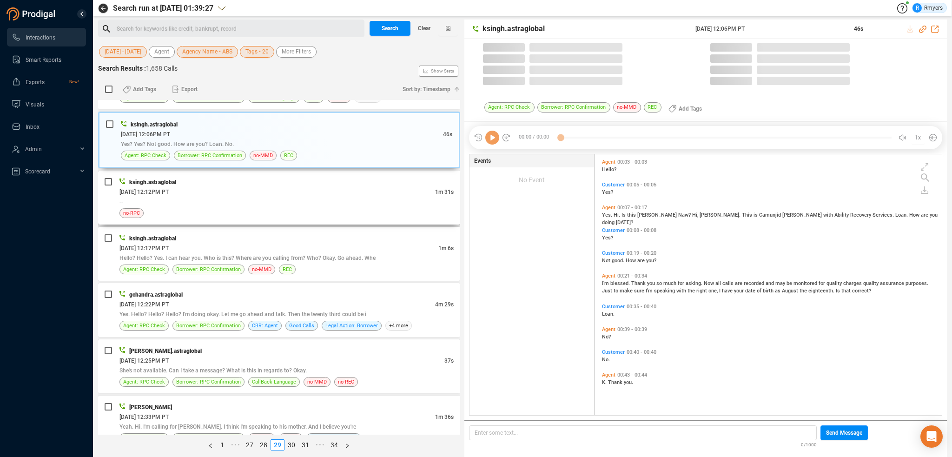
scroll to position [2, 5]
click at [312, 187] on div "06/26/2025 @ 12:12PM PT" at bounding box center [277, 192] width 316 height 10
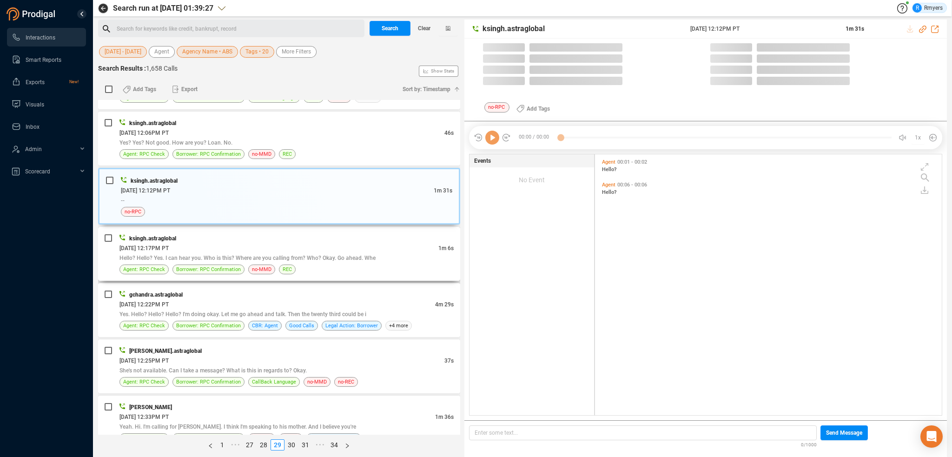
scroll to position [259, 342]
click at [308, 258] on div "ksingh.astraglobal 06/26/2025 @ 12:17PM PT 1m 6s Hello? Hello? Yes. I can hear …" at bounding box center [286, 253] width 334 height 41
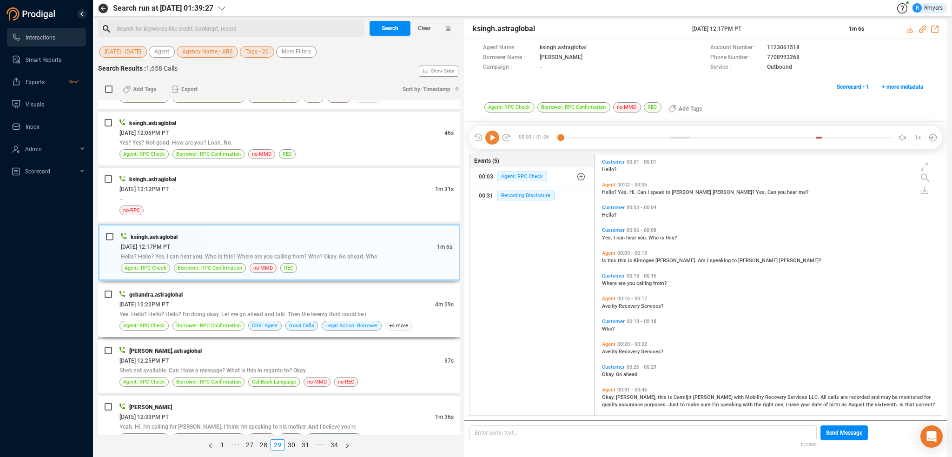
click at [312, 299] on div "06/26/2025 @ 12:22PM PT" at bounding box center [277, 304] width 316 height 10
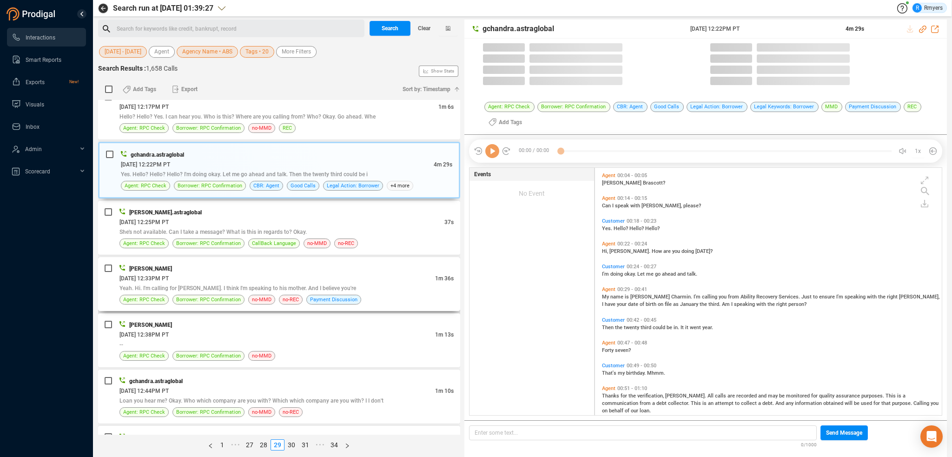
scroll to position [1534, 0]
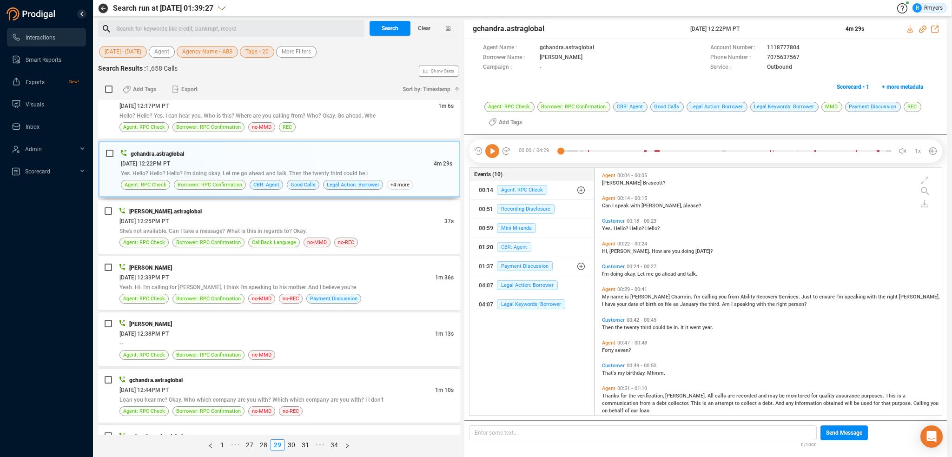
click at [500, 244] on span "CBR: Agent" at bounding box center [514, 247] width 34 height 10
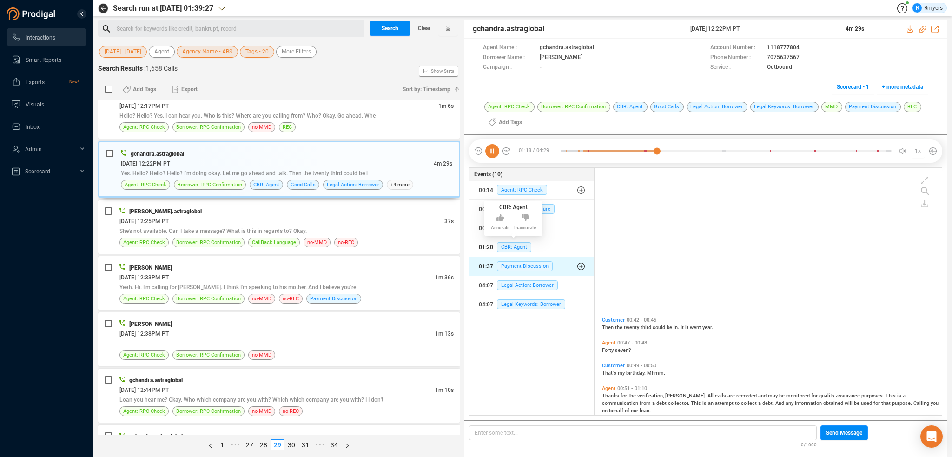
scroll to position [171, 0]
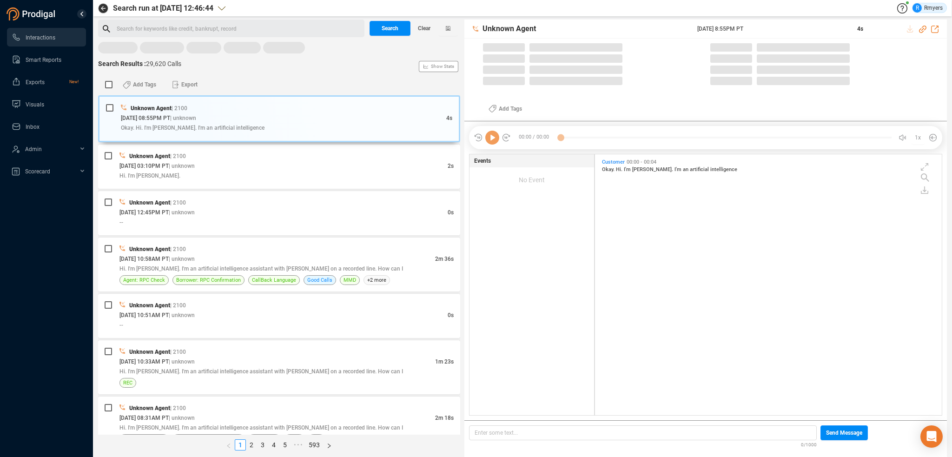
scroll to position [259, 342]
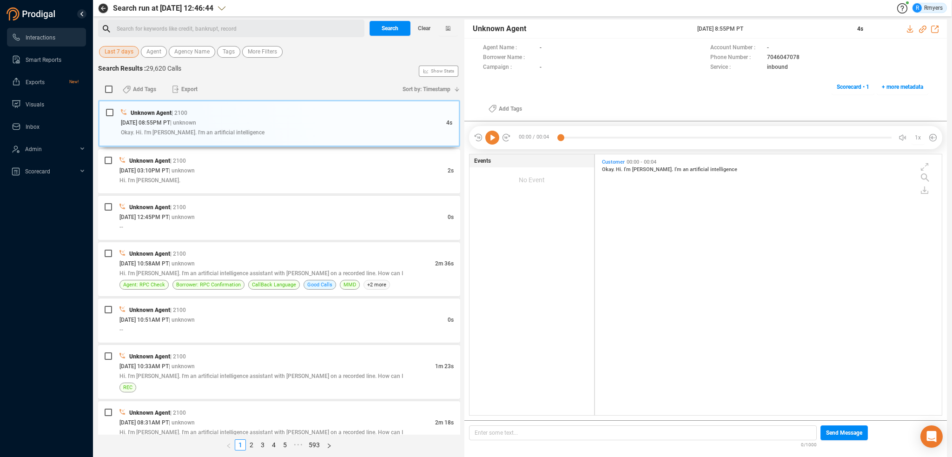
click at [117, 49] on span "Last 7 days" at bounding box center [119, 52] width 29 height 12
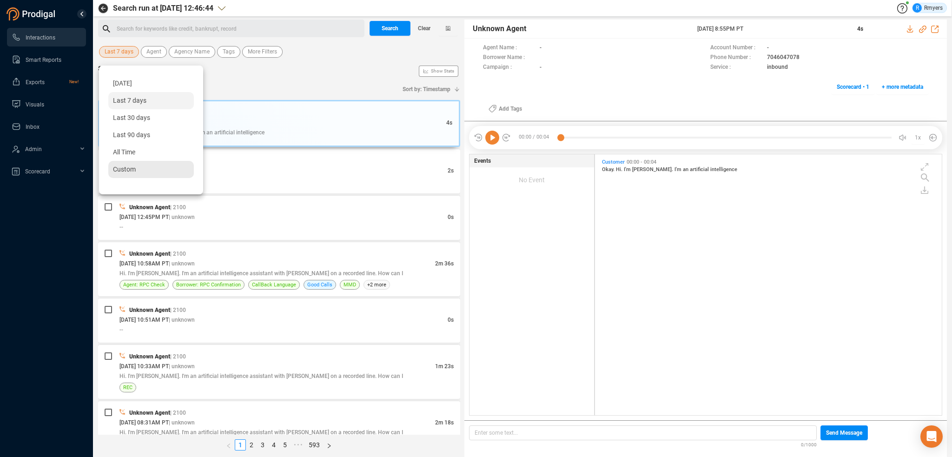
click at [131, 166] on span "Custom" at bounding box center [124, 169] width 23 height 7
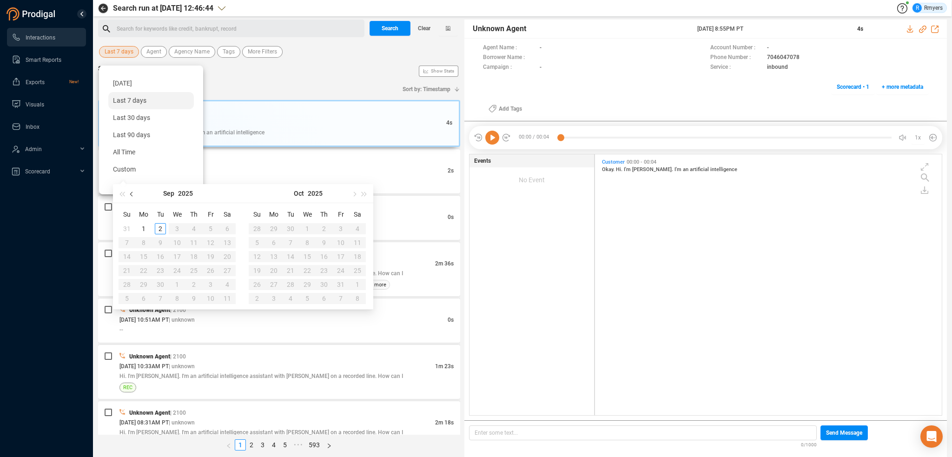
click at [133, 194] on span "button" at bounding box center [132, 194] width 5 height 5
type input "2025-07-01"
click at [160, 227] on div "1" at bounding box center [160, 228] width 11 height 11
type input "2025-07-26"
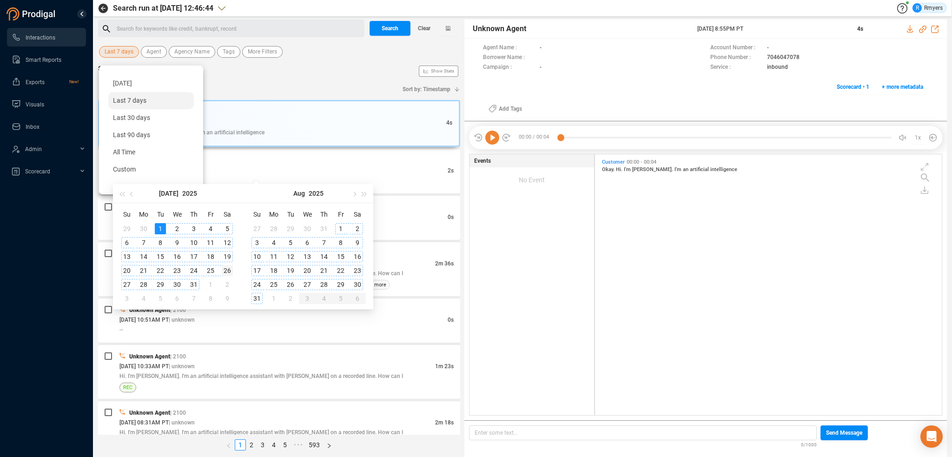
type input "2025-08-24"
type input "2025-07-01"
click at [131, 193] on span "button" at bounding box center [132, 194] width 5 height 5
type input "2025-06-01"
click at [127, 226] on div "1" at bounding box center [126, 228] width 11 height 11
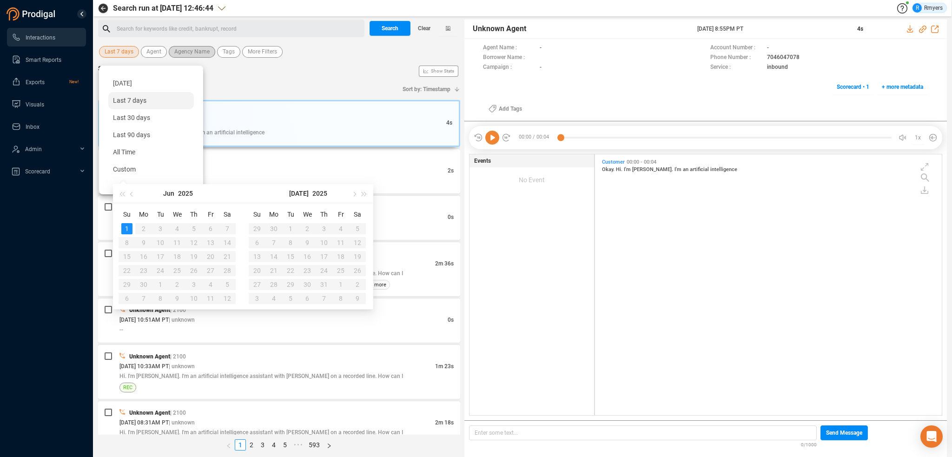
click at [176, 53] on span "Agency Name" at bounding box center [191, 52] width 35 height 12
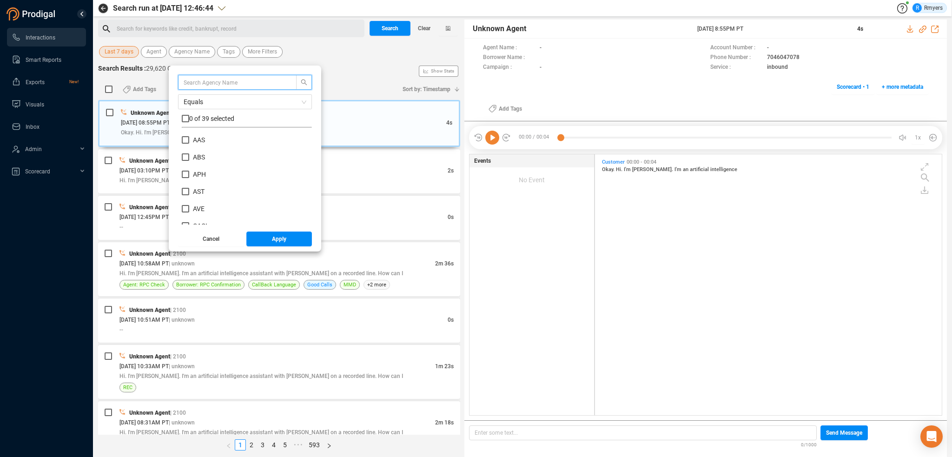
scroll to position [87, 126]
click at [119, 53] on span "Last 7 days" at bounding box center [119, 52] width 29 height 12
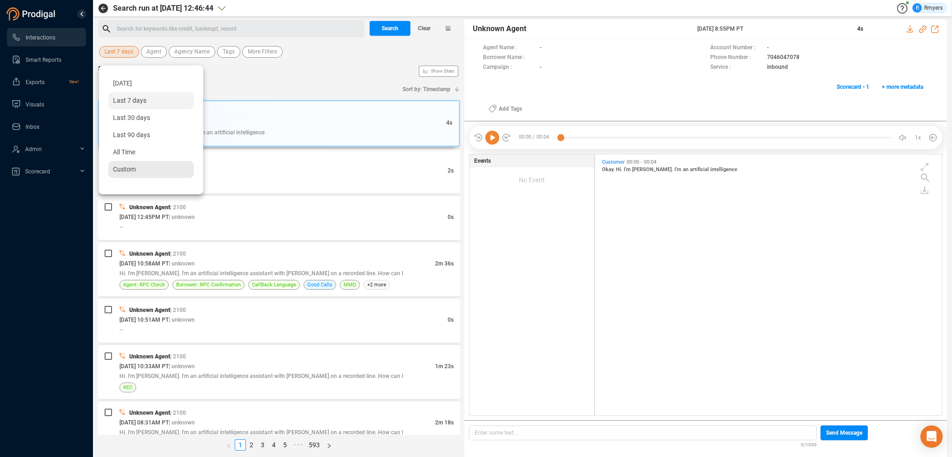
click at [121, 166] on span "Custom" at bounding box center [124, 169] width 23 height 7
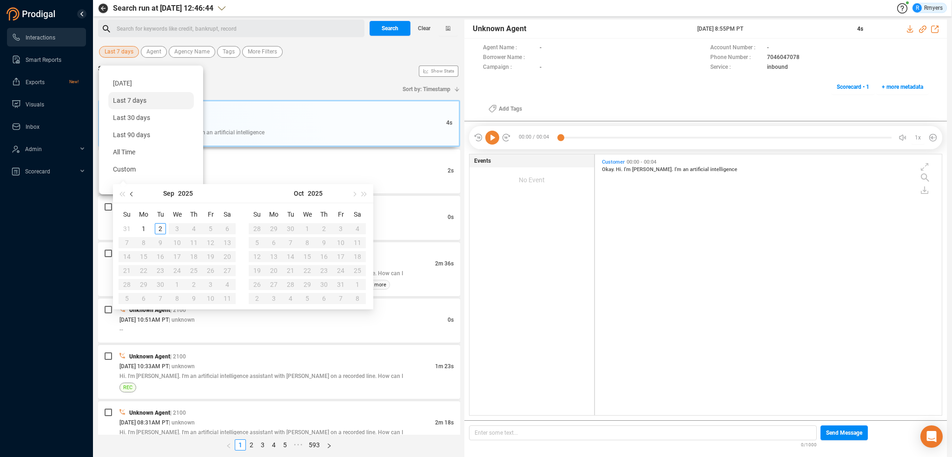
click at [131, 190] on button "button" at bounding box center [132, 193] width 10 height 19
click at [133, 197] on button "button" at bounding box center [132, 193] width 10 height 19
click at [133, 190] on button "button" at bounding box center [132, 193] width 10 height 19
type input "2025-06-01"
click at [125, 226] on div "1" at bounding box center [126, 228] width 11 height 11
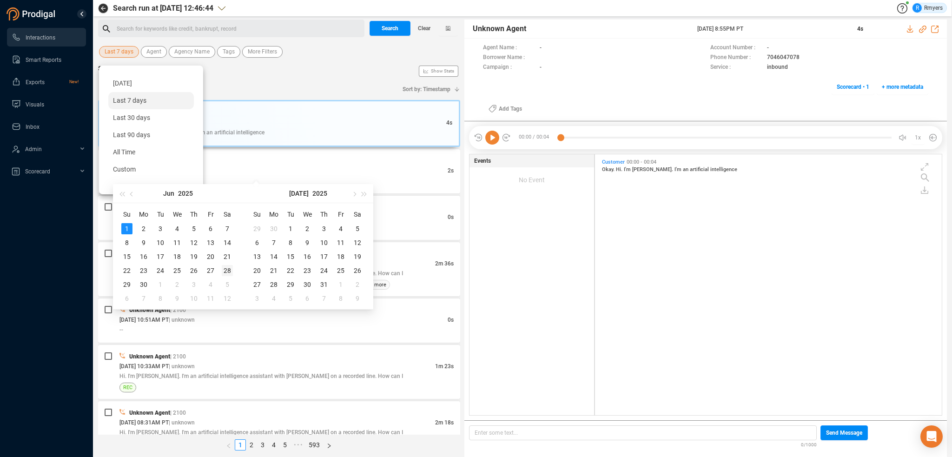
type input "2025-06-28"
type input "2025-07-31"
click at [322, 284] on div "31" at bounding box center [324, 284] width 11 height 11
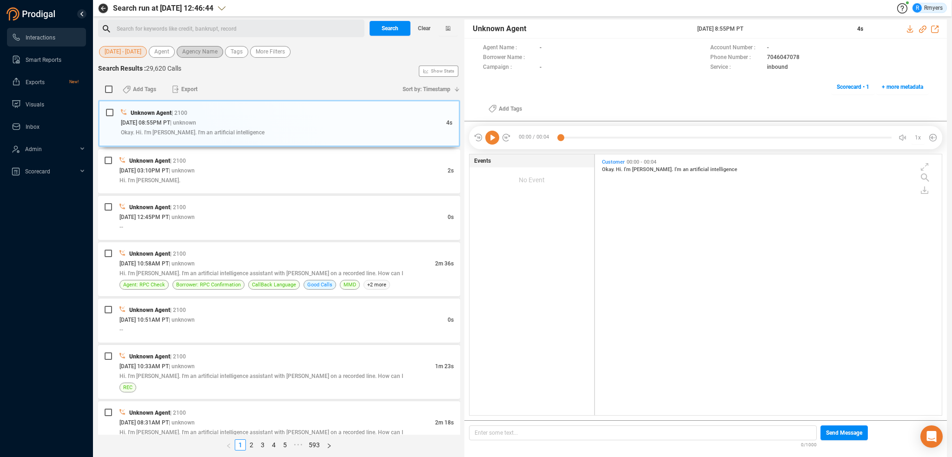
click at [198, 54] on span "Agency Name" at bounding box center [199, 52] width 35 height 12
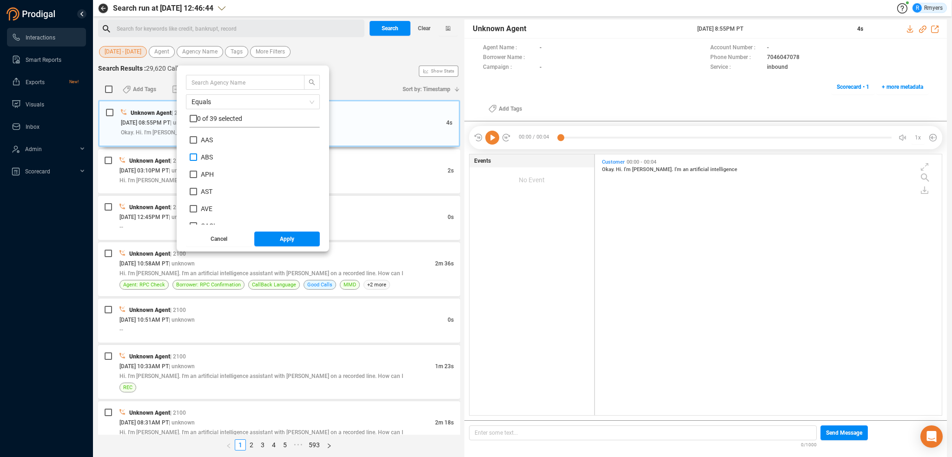
click at [204, 155] on span "ABS" at bounding box center [207, 156] width 12 height 7
click at [197, 155] on input "ABS" at bounding box center [193, 156] width 7 height 7
checkbox input "true"
click at [280, 241] on span "Apply" at bounding box center [287, 239] width 14 height 15
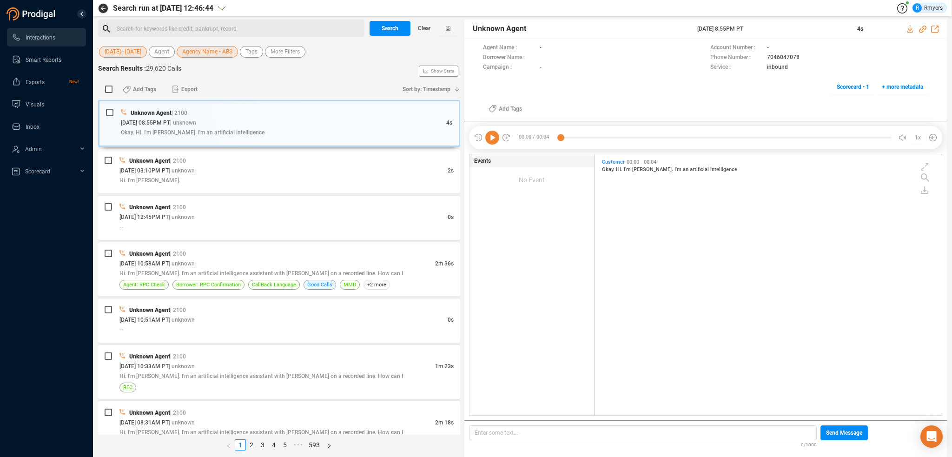
click at [176, 26] on div "Search for keywords like credit, bankrupt, record ﻿" at bounding box center [239, 29] width 245 height 14
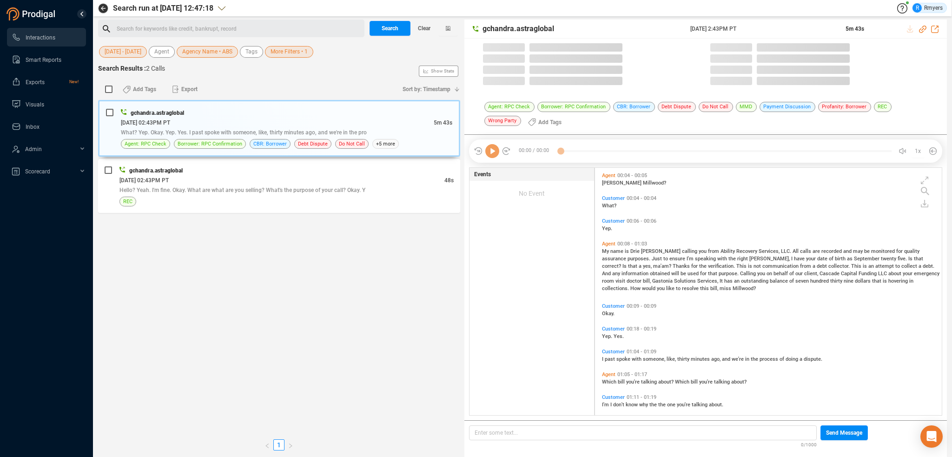
scroll to position [246, 342]
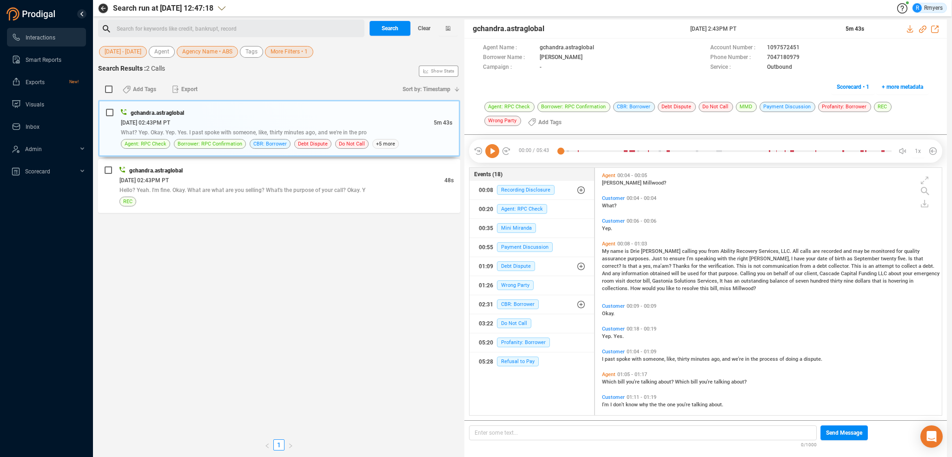
click at [151, 29] on div "Search for keywords like credit, bankrupt, record ﻿" at bounding box center [239, 29] width 245 height 14
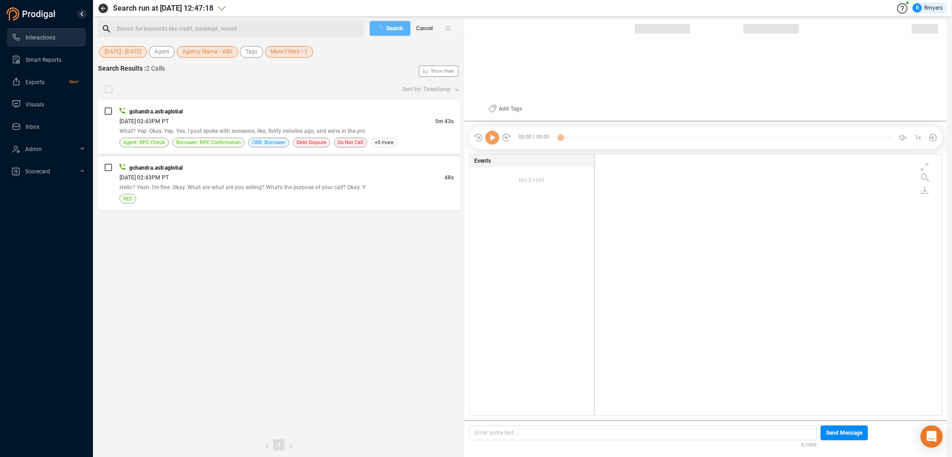
scroll to position [259, 342]
checkbox input "true"
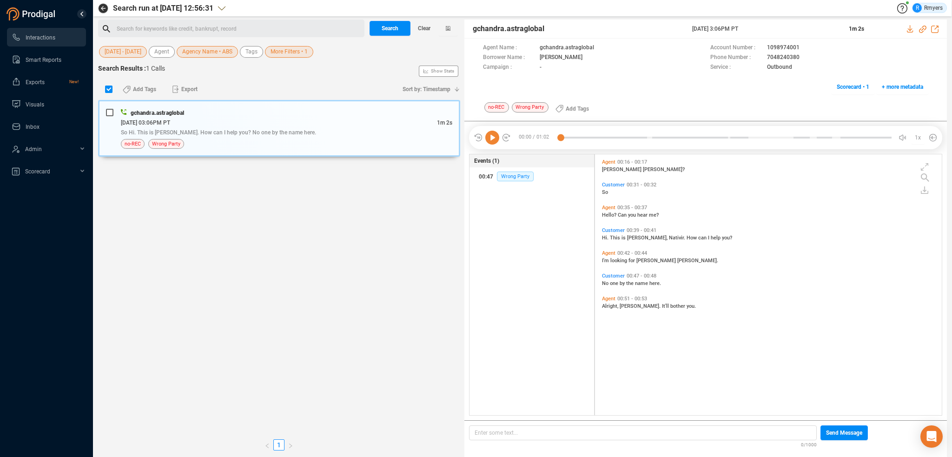
click at [174, 33] on div "Search for keywords like credit, bankrupt, record ﻿" at bounding box center [239, 29] width 245 height 14
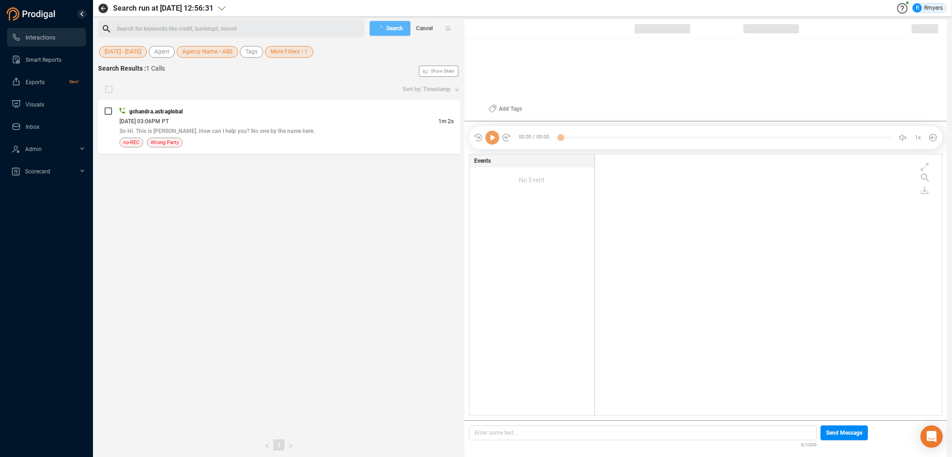
checkbox input "true"
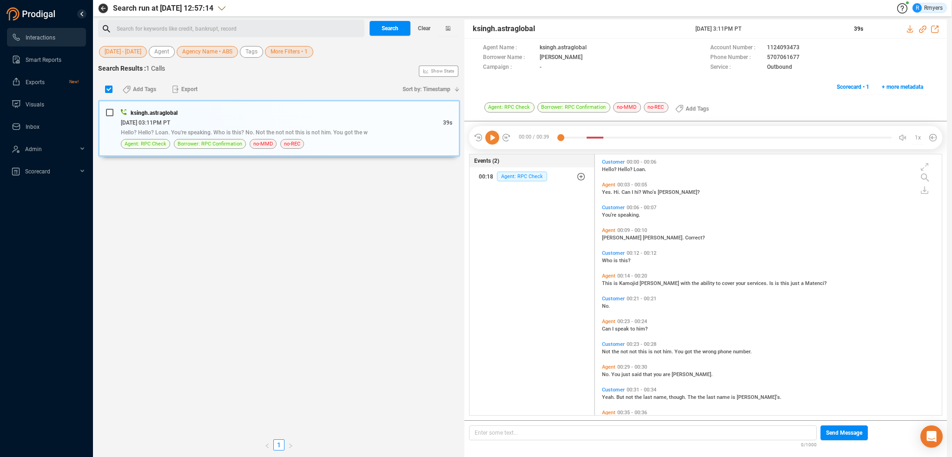
click at [196, 25] on div "Search for keywords like credit, bankrupt, record ﻿" at bounding box center [239, 29] width 245 height 14
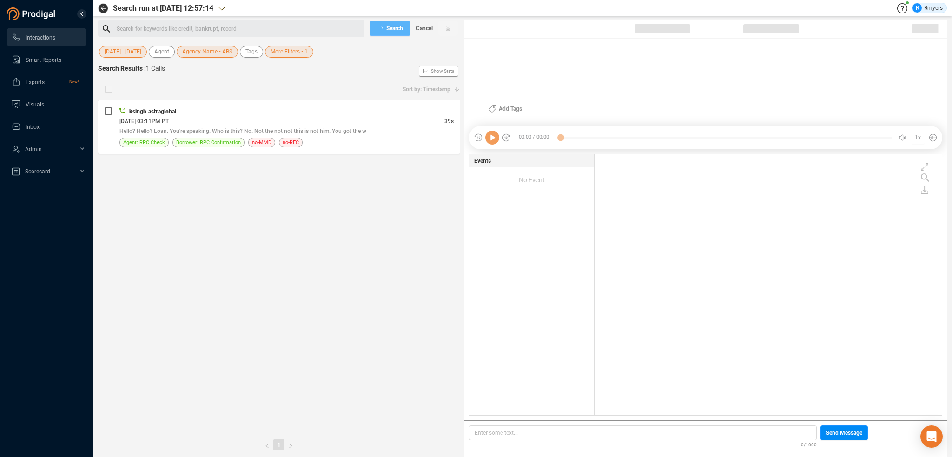
checkbox input "true"
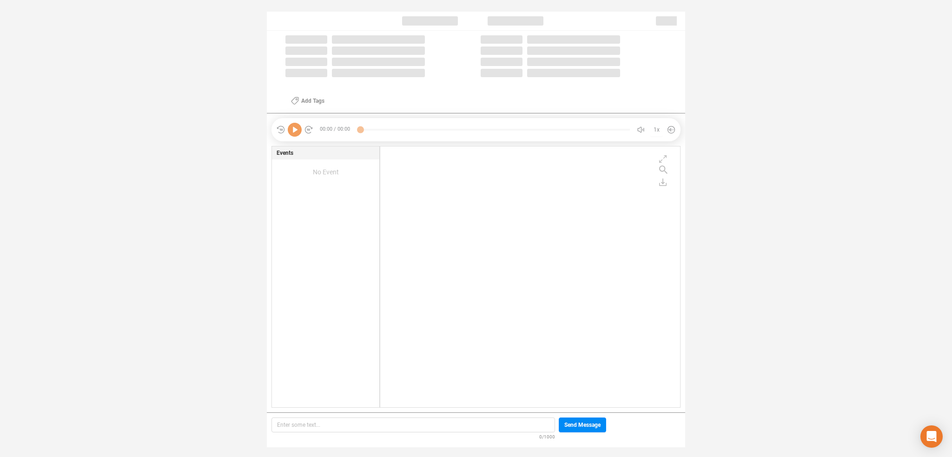
click at [231, 61] on div "Loading... Loading... Loading... Loading... Loading... Loading... Loading... Lo…" at bounding box center [476, 225] width 952 height 450
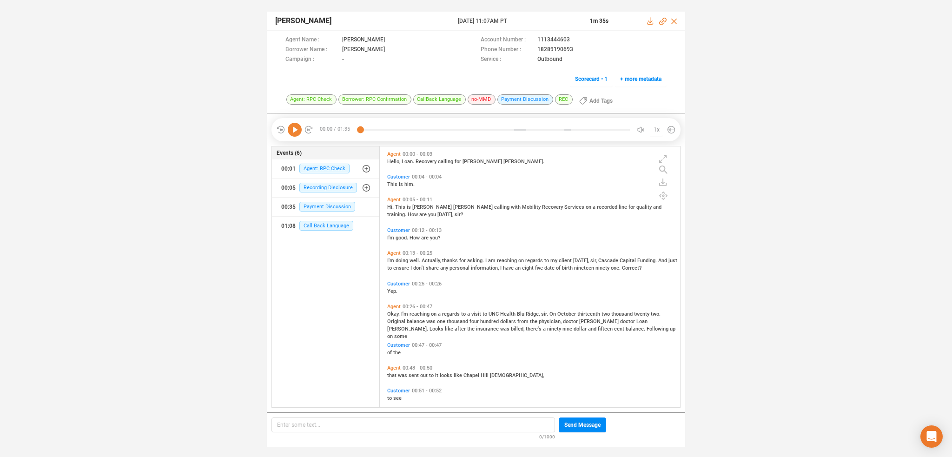
scroll to position [259, 296]
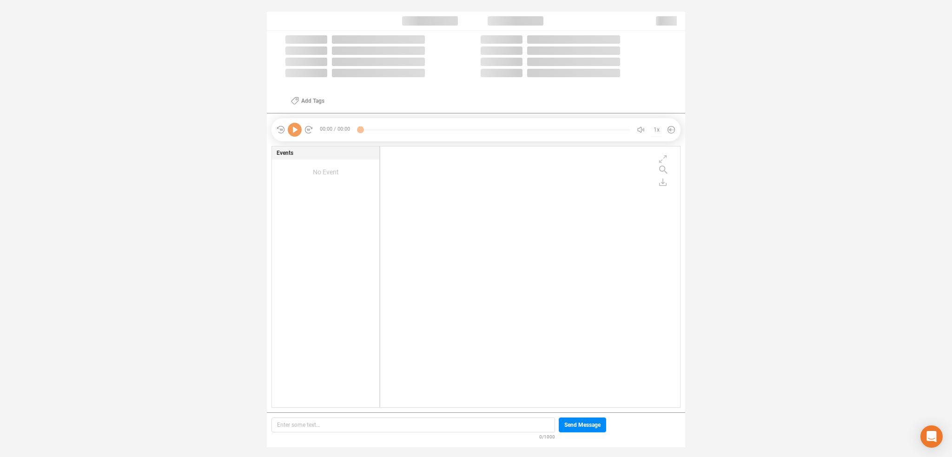
scroll to position [259, 296]
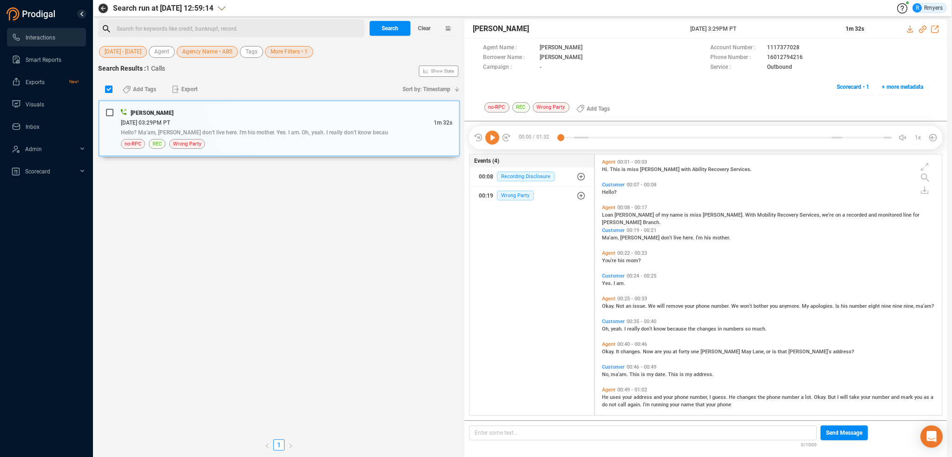
scroll to position [259, 342]
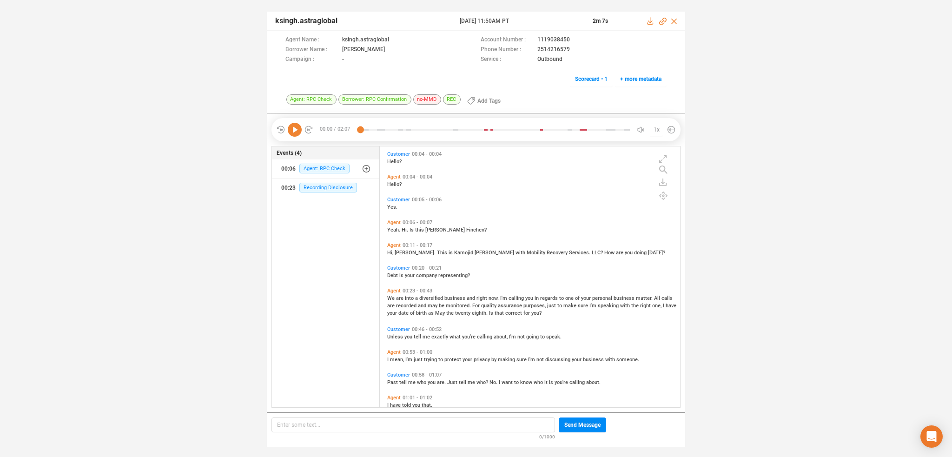
scroll to position [259, 296]
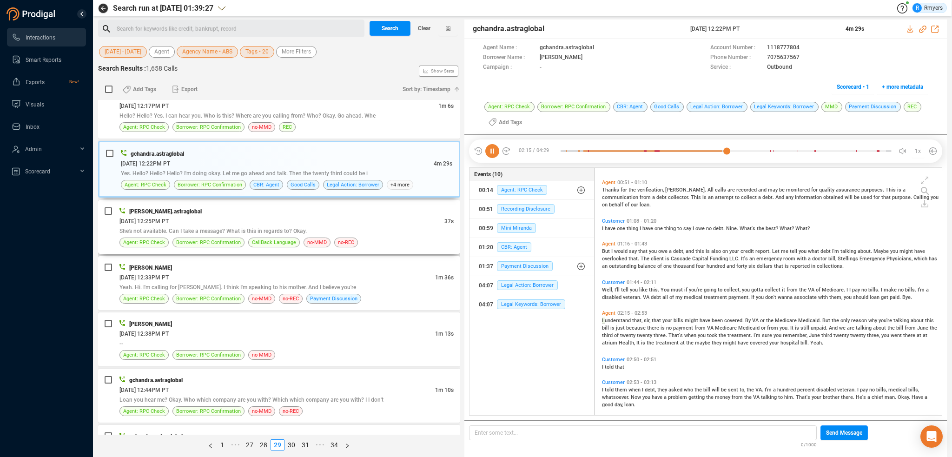
scroll to position [245, 0]
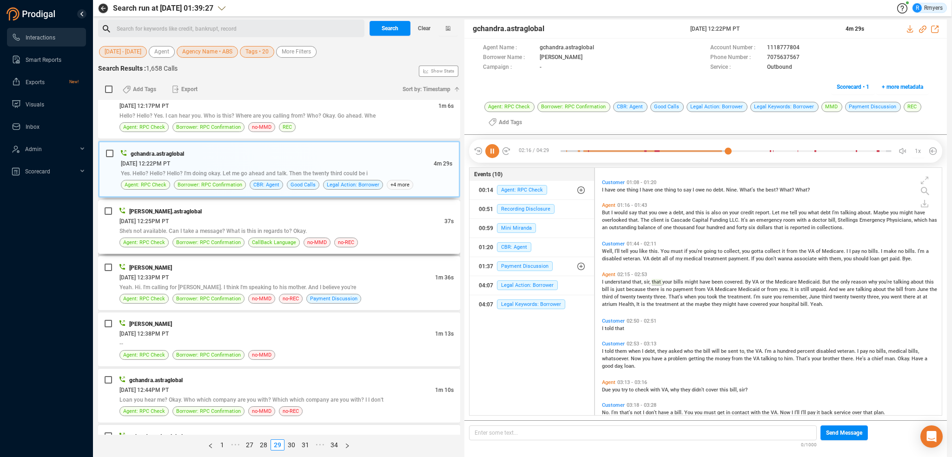
click at [318, 216] on div "[DATE] 12:25PM PT" at bounding box center [281, 221] width 325 height 10
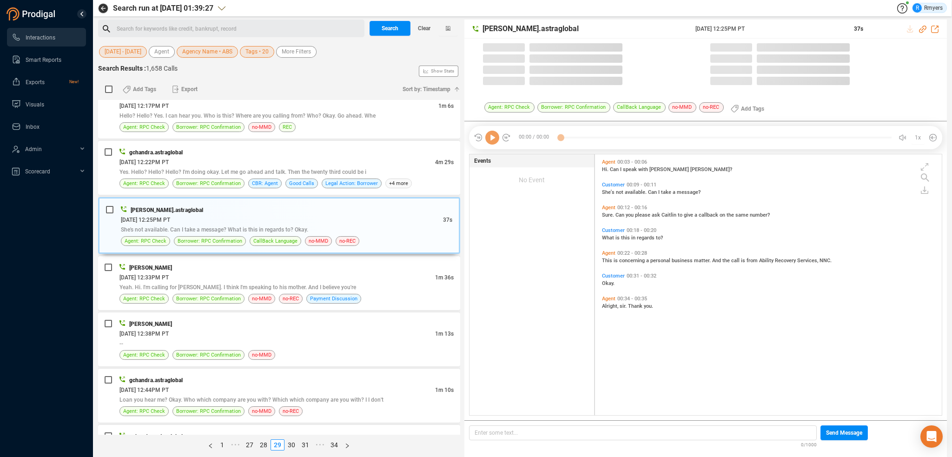
scroll to position [259, 342]
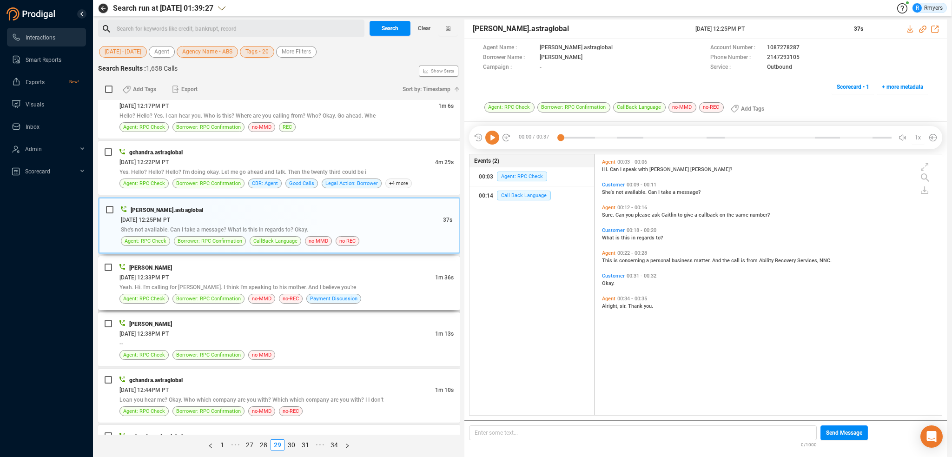
click at [286, 272] on div "[DATE] 12:33PM PT" at bounding box center [277, 277] width 316 height 10
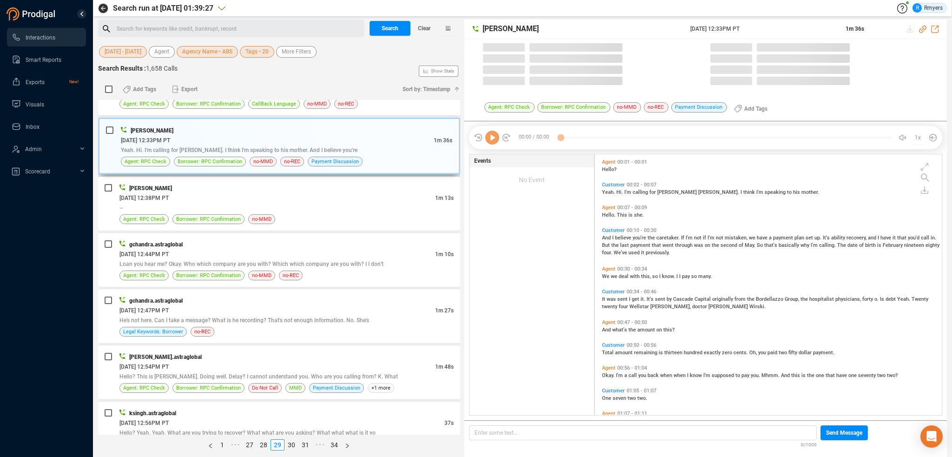
scroll to position [1674, 0]
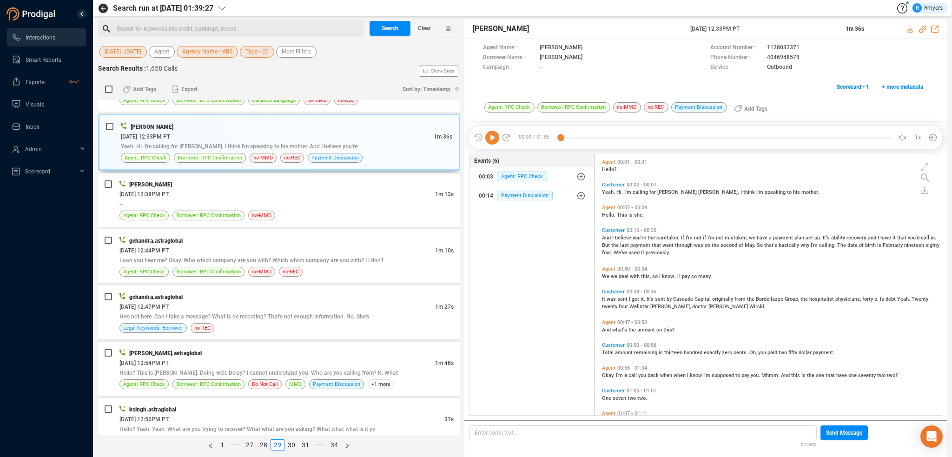
click at [487, 139] on icon at bounding box center [492, 138] width 14 height 14
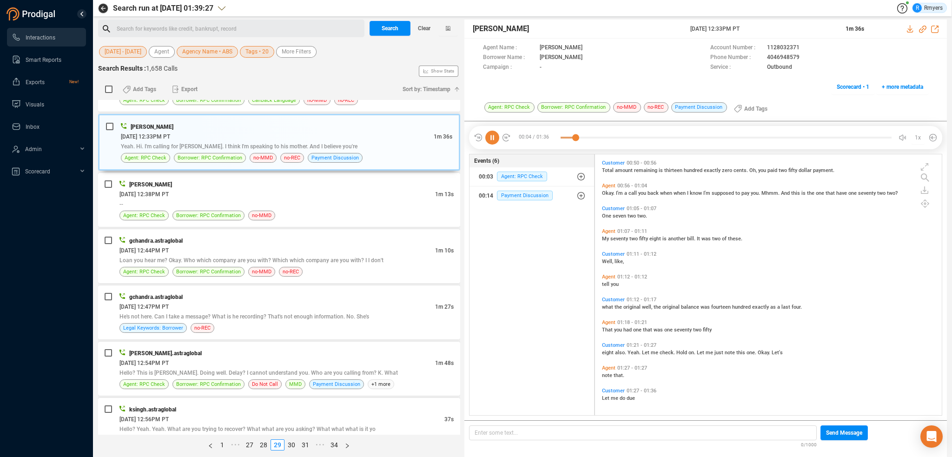
scroll to position [0, 0]
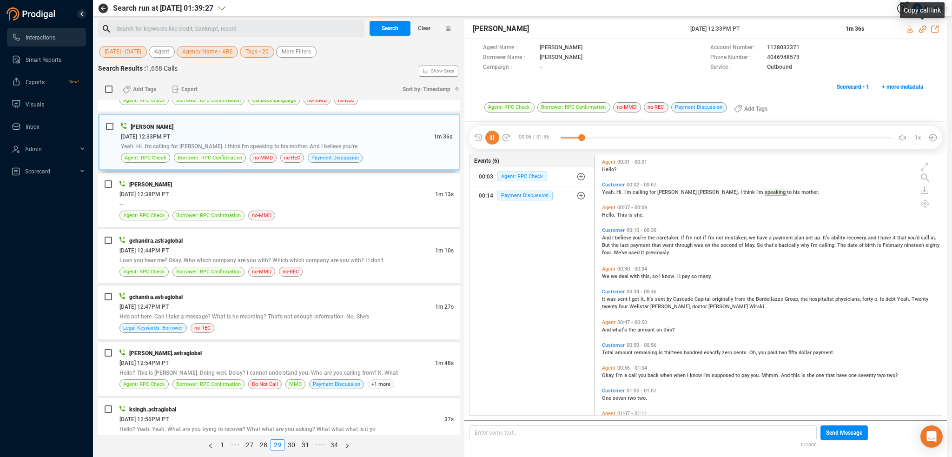
click at [922, 28] on icon at bounding box center [922, 29] width 7 height 7
drag, startPoint x: 686, startPoint y: 27, endPoint x: 758, endPoint y: 27, distance: 71.6
click at [770, 26] on div "[PERSON_NAME] [DATE] 12:33PM PT 1m 36s" at bounding box center [706, 29] width 483 height 19
copy div "[DATE] 12:33PM PT"
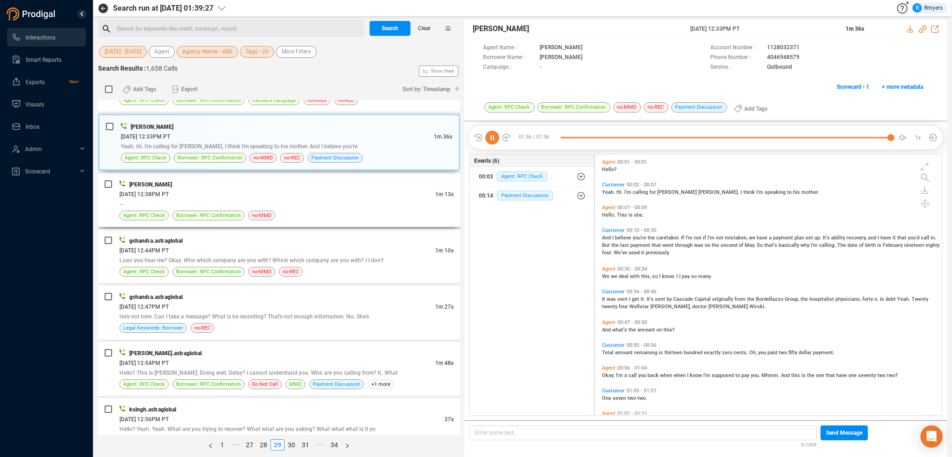
click at [228, 201] on div "--" at bounding box center [286, 204] width 334 height 10
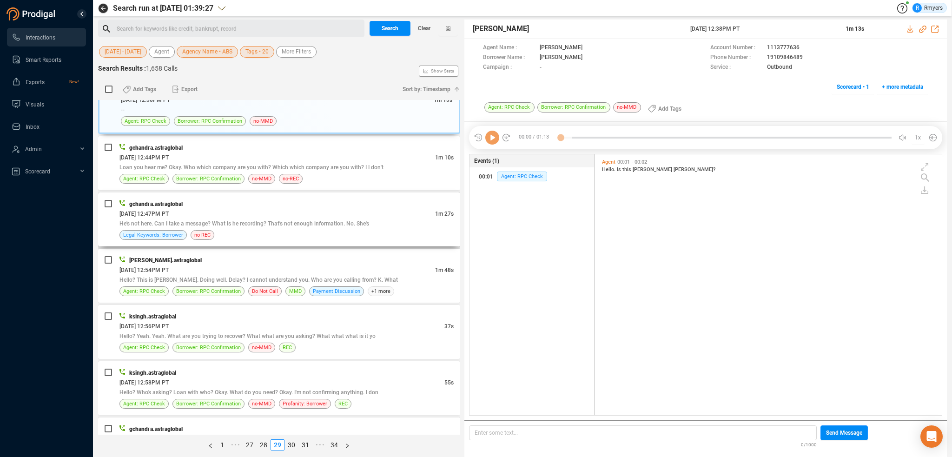
scroll to position [1720, 0]
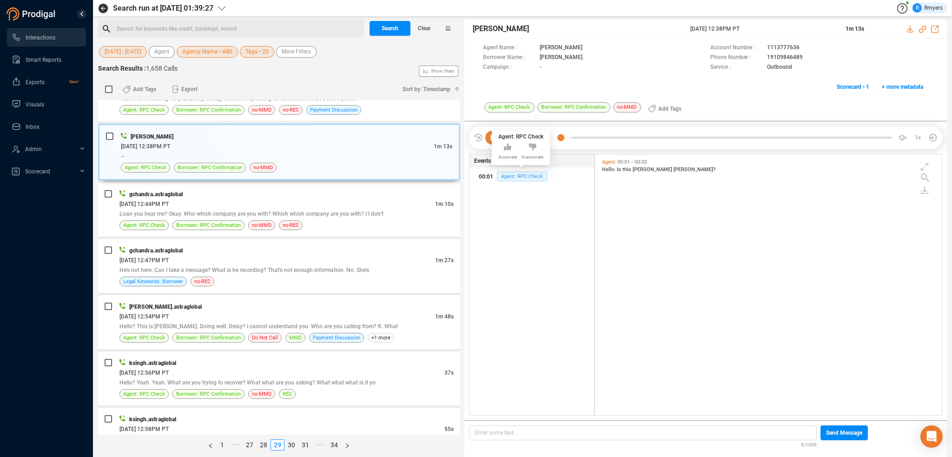
click at [522, 178] on span "Agent: RPC Check" at bounding box center [522, 177] width 50 height 10
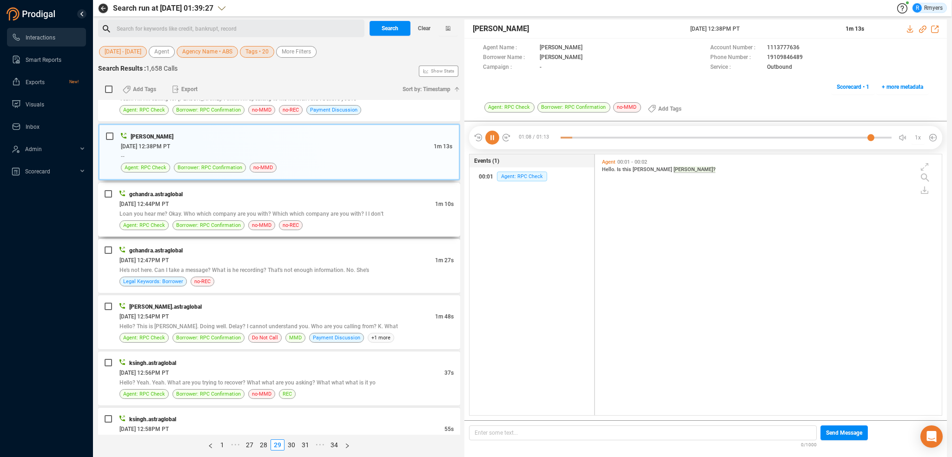
click at [270, 224] on div "gchandra.astraglobal 06/26/2025 @ 12:44PM PT 1m 10s Loan you hear me? Okay. Who…" at bounding box center [279, 210] width 362 height 54
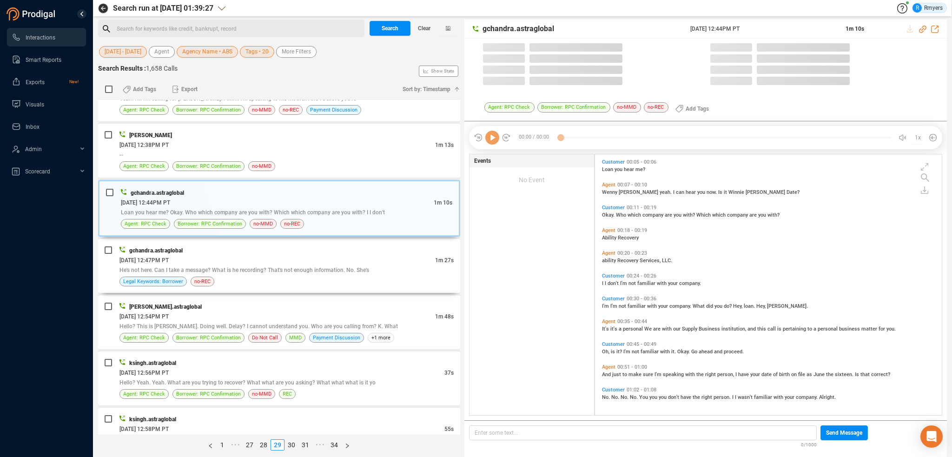
drag, startPoint x: 274, startPoint y: 261, endPoint x: 277, endPoint y: 286, distance: 24.8
click at [277, 267] on span "He's not here. Can I take a message? What is he recording? That's not enough in…" at bounding box center [244, 270] width 250 height 7
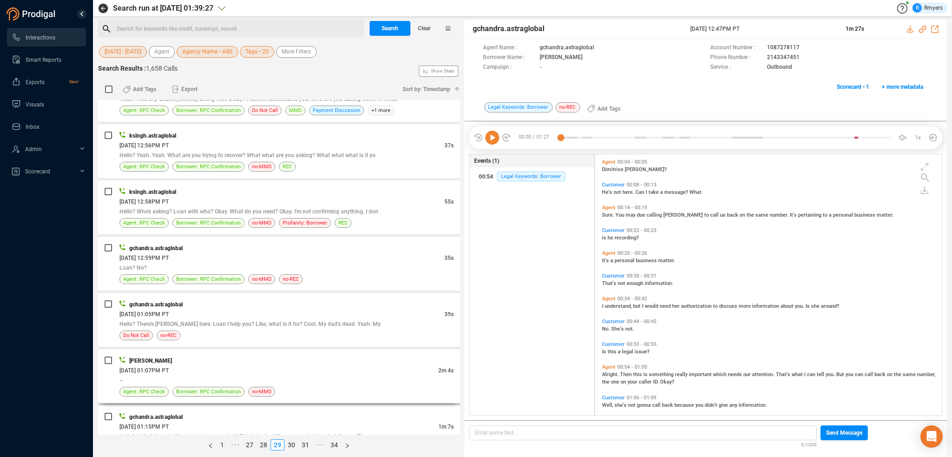
scroll to position [1999, 0]
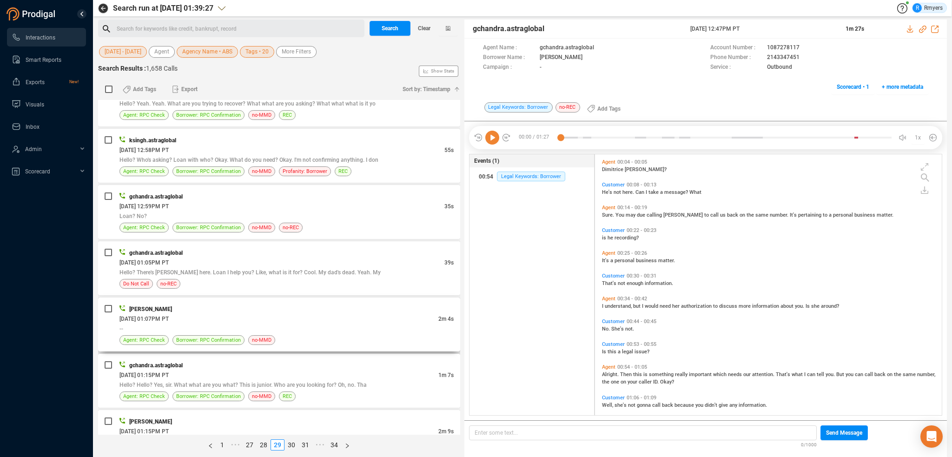
click at [239, 324] on div "--" at bounding box center [286, 329] width 334 height 10
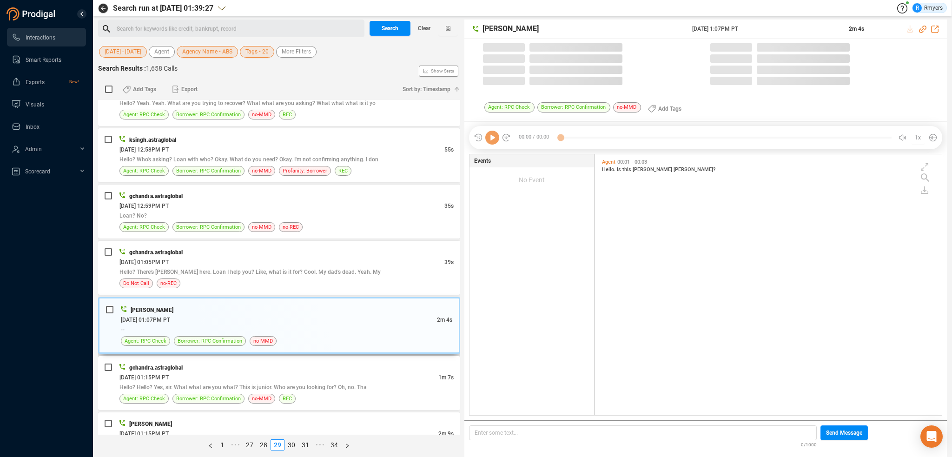
scroll to position [259, 342]
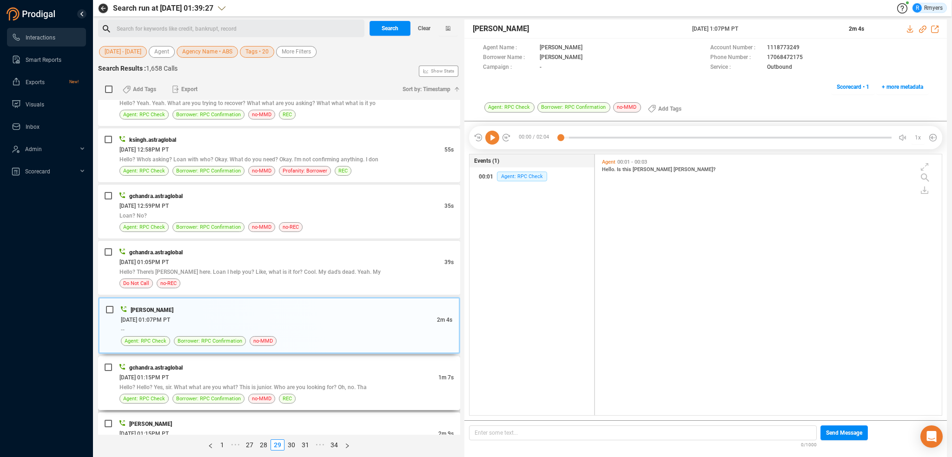
click at [199, 364] on div "gchandra.astraglobal" at bounding box center [286, 368] width 334 height 10
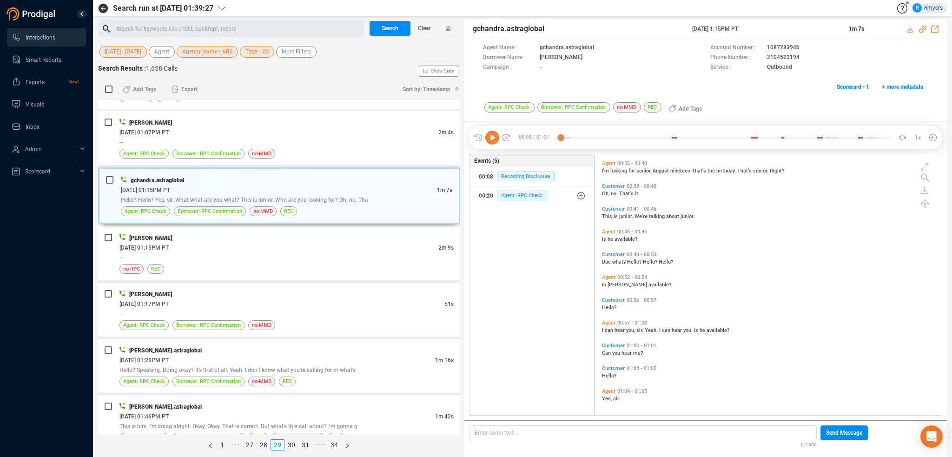
scroll to position [167, 0]
click at [307, 252] on div "--" at bounding box center [286, 257] width 334 height 10
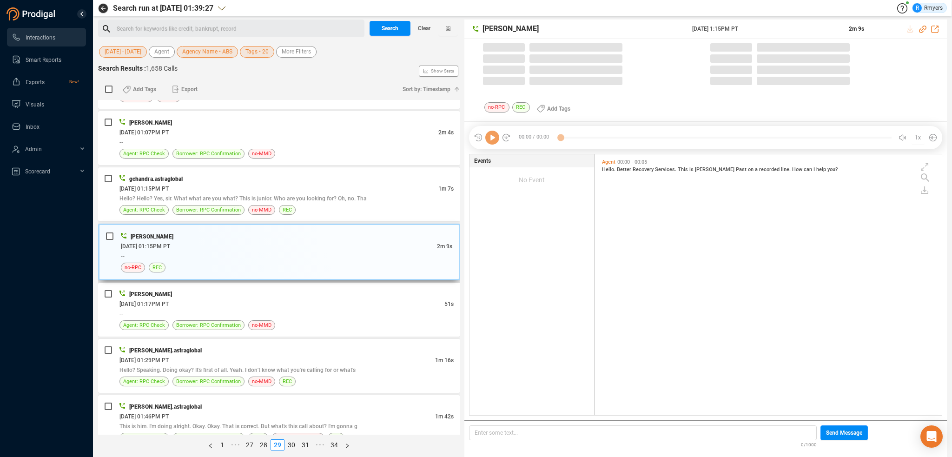
scroll to position [259, 342]
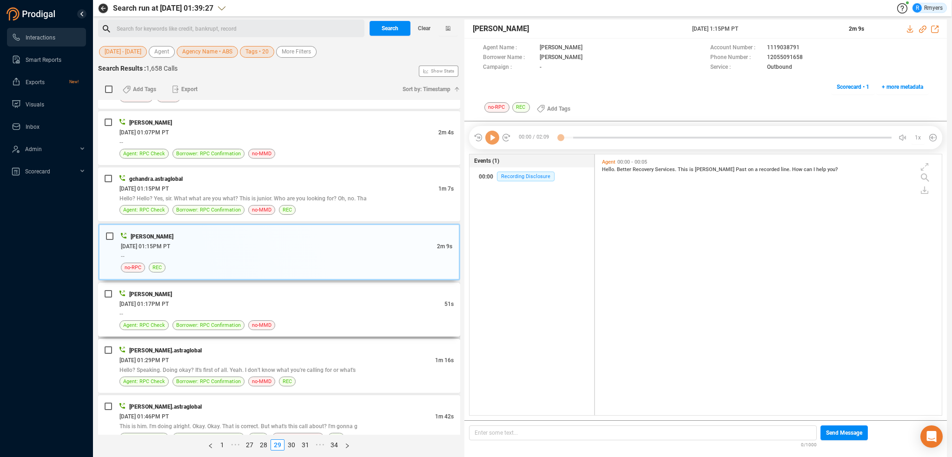
click at [337, 289] on div "[PERSON_NAME]" at bounding box center [286, 294] width 334 height 10
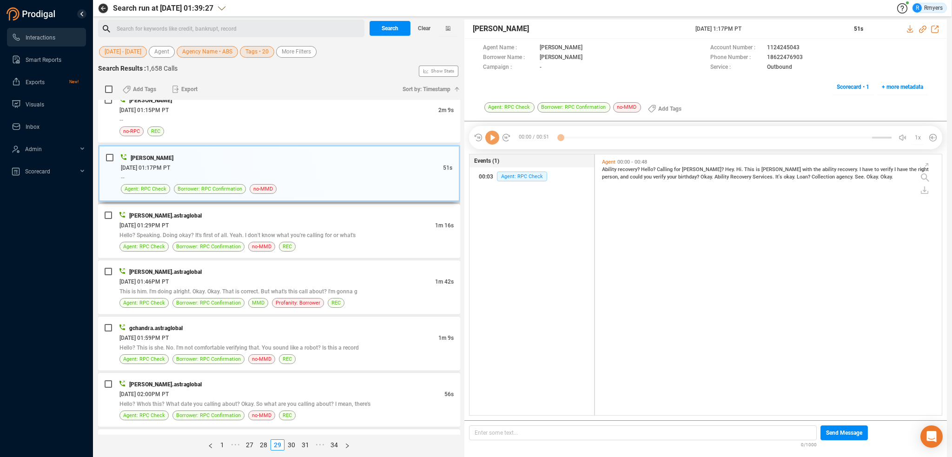
scroll to position [2323, 0]
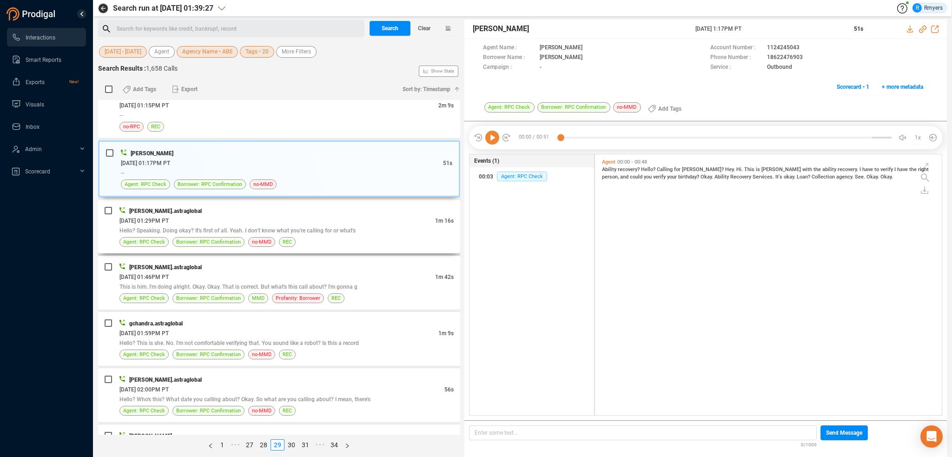
click at [273, 226] on div "Hello? Speaking. Doing okay? It's first of all. Yeah. I don't know what you're …" at bounding box center [286, 231] width 334 height 10
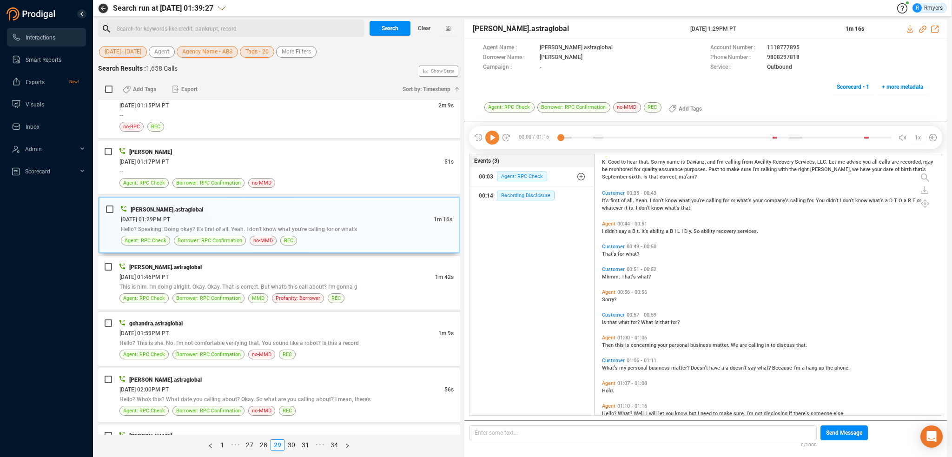
scroll to position [137, 0]
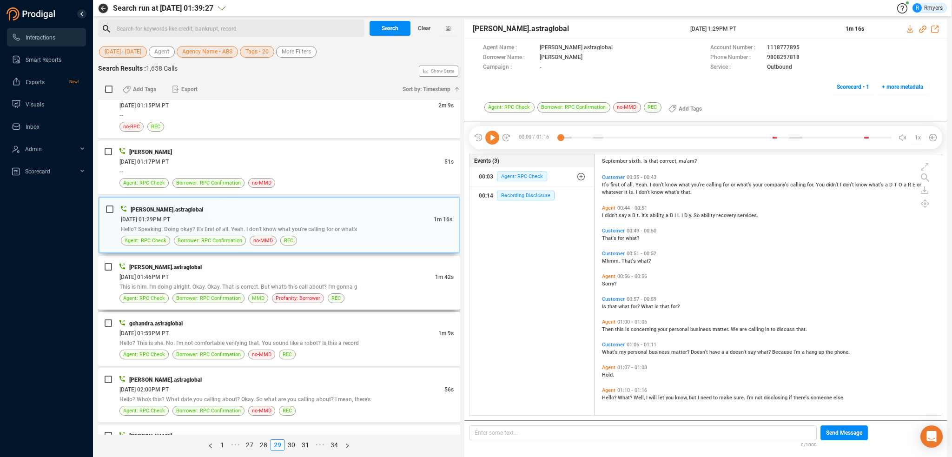
click at [245, 272] on div "06/26/2025 @ 01:46PM PT" at bounding box center [277, 277] width 316 height 10
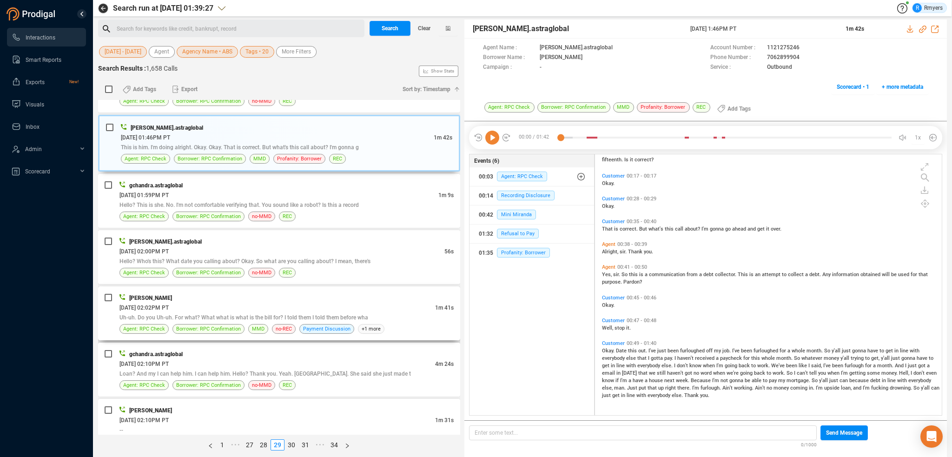
scroll to position [2462, 0]
click at [241, 301] on div "06/26/2025 @ 02:02PM PT" at bounding box center [277, 306] width 316 height 10
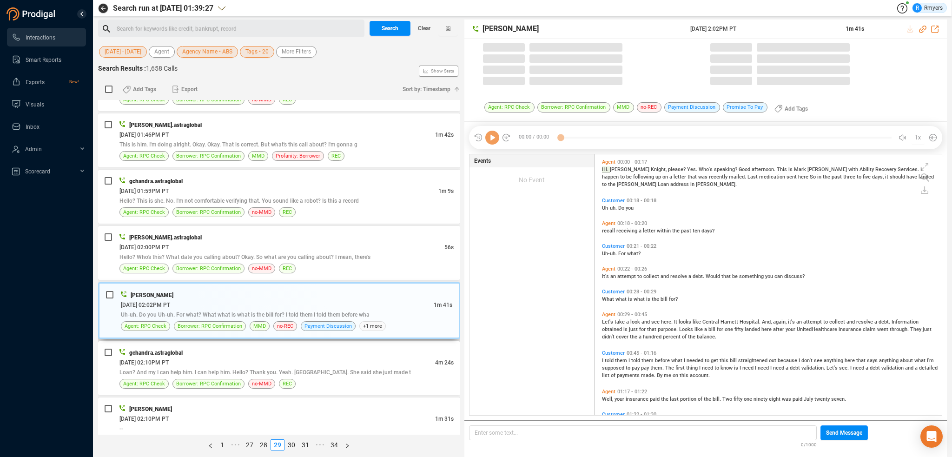
scroll to position [259, 342]
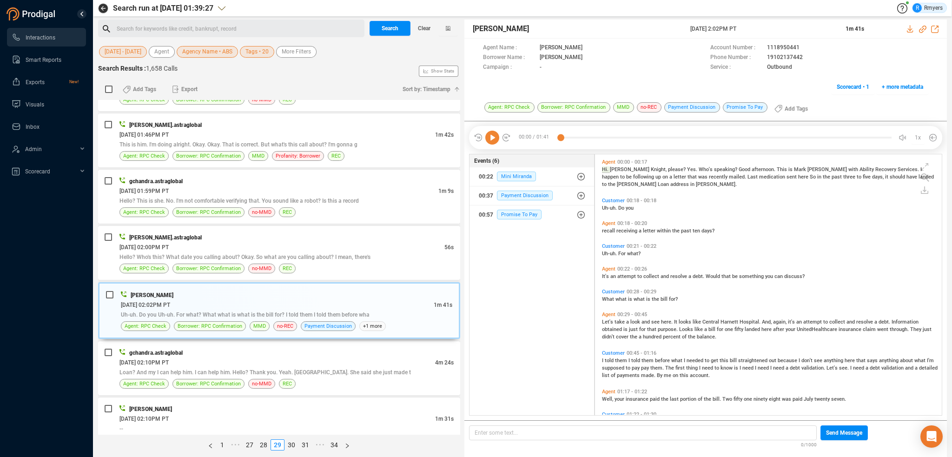
click at [489, 137] on icon at bounding box center [492, 138] width 14 height 14
click at [921, 29] on icon at bounding box center [922, 29] width 7 height 7
drag, startPoint x: 684, startPoint y: 28, endPoint x: 772, endPoint y: 27, distance: 87.4
click at [772, 27] on div "Mark Carlson 26 Jun 2025 @ 2:02PM PT 1m 41s" at bounding box center [706, 29] width 483 height 19
copy div "26 Jun 2025 @ 2:02PM PT"
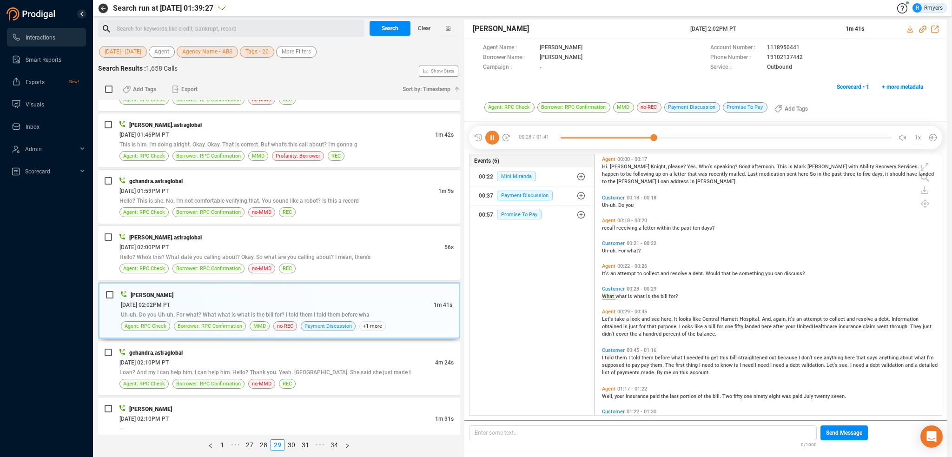
scroll to position [0, 0]
click at [603, 167] on span "Hi." at bounding box center [606, 169] width 8 height 6
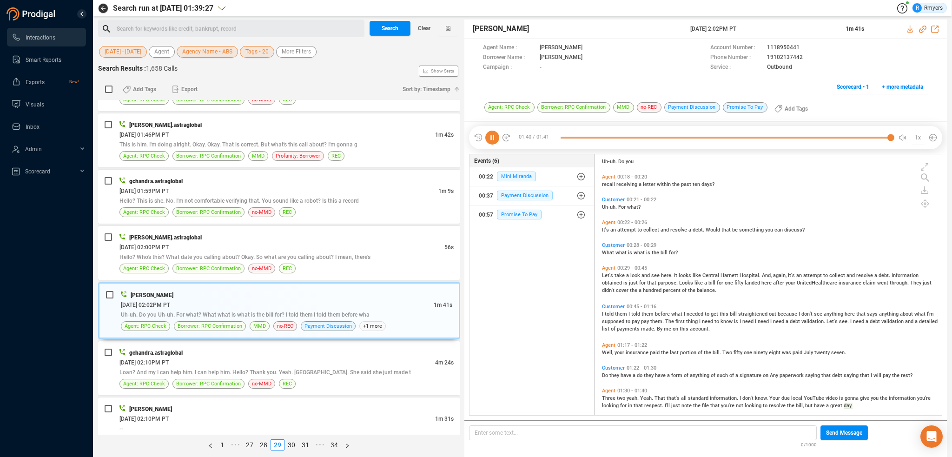
scroll to position [54, 0]
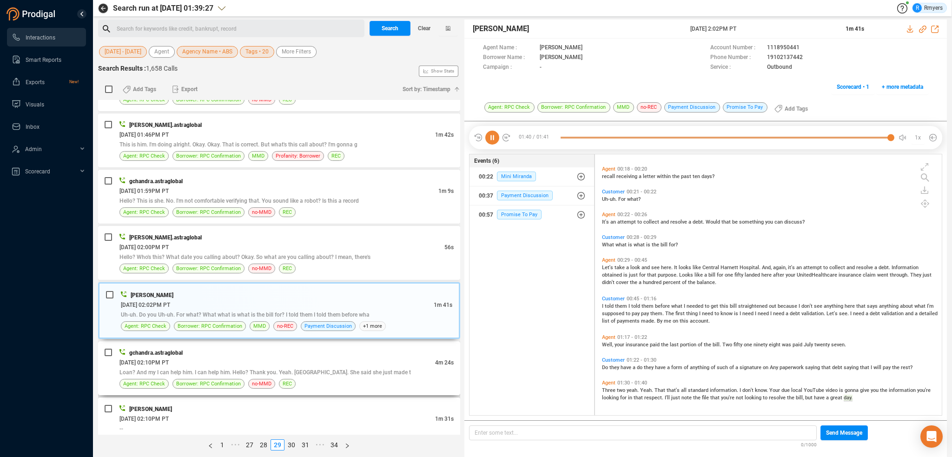
click at [288, 348] on div "gchandra.astraglobal" at bounding box center [286, 353] width 334 height 10
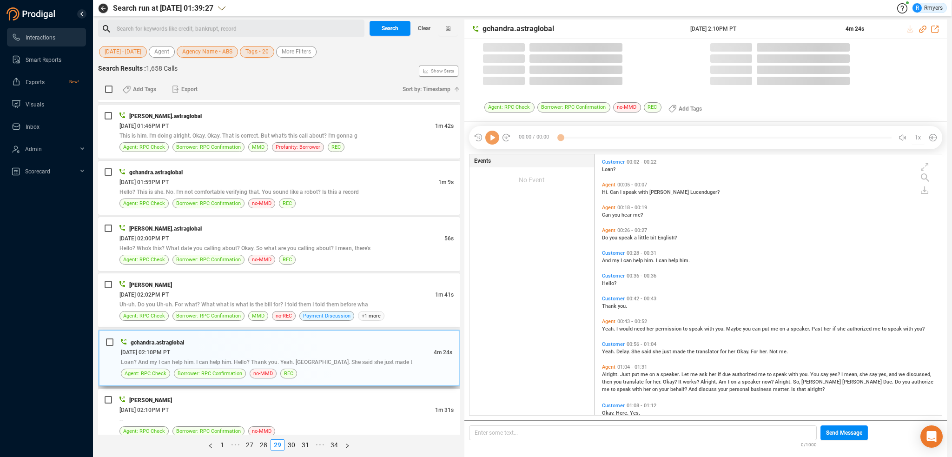
scroll to position [259, 342]
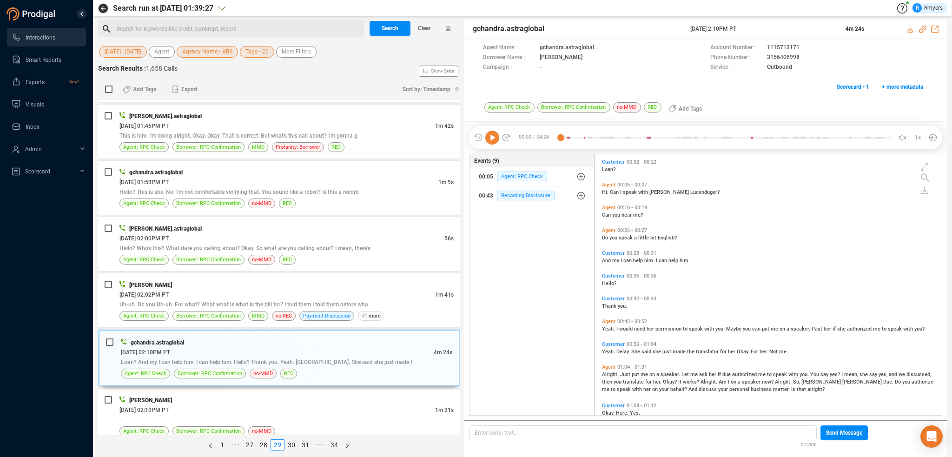
click at [272, 405] on div "06/26/2025 @ 02:10PM PT" at bounding box center [277, 410] width 316 height 10
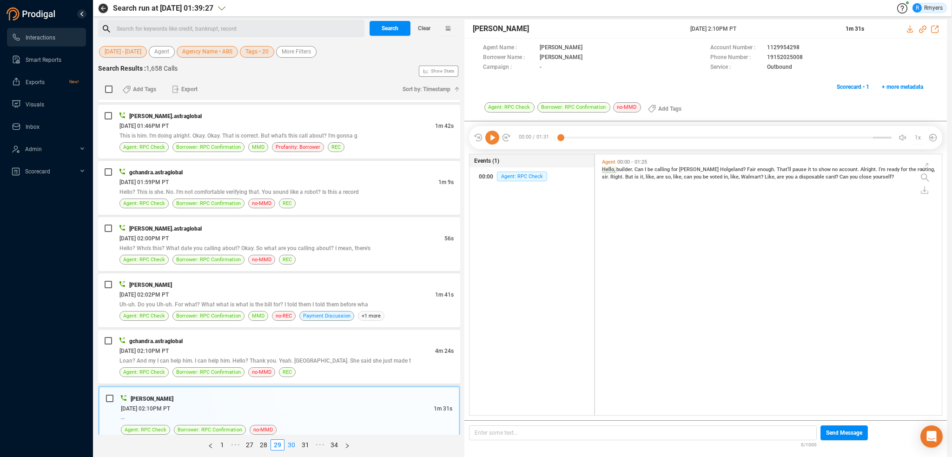
click at [295, 445] on link "30" at bounding box center [291, 445] width 13 height 10
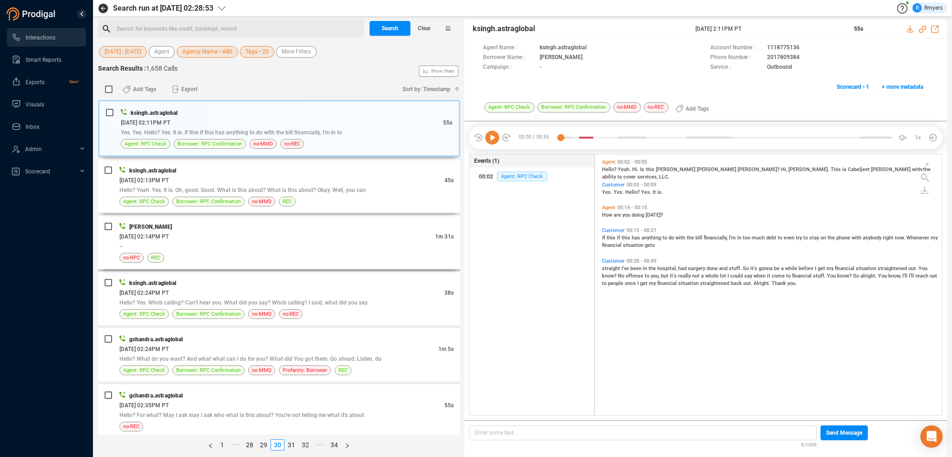
drag, startPoint x: 289, startPoint y: 184, endPoint x: 233, endPoint y: 222, distance: 67.6
click at [287, 186] on div "Hello? Yeah. Yes. It is. Oh, good. Good. What is this about? What is this about…" at bounding box center [286, 190] width 334 height 10
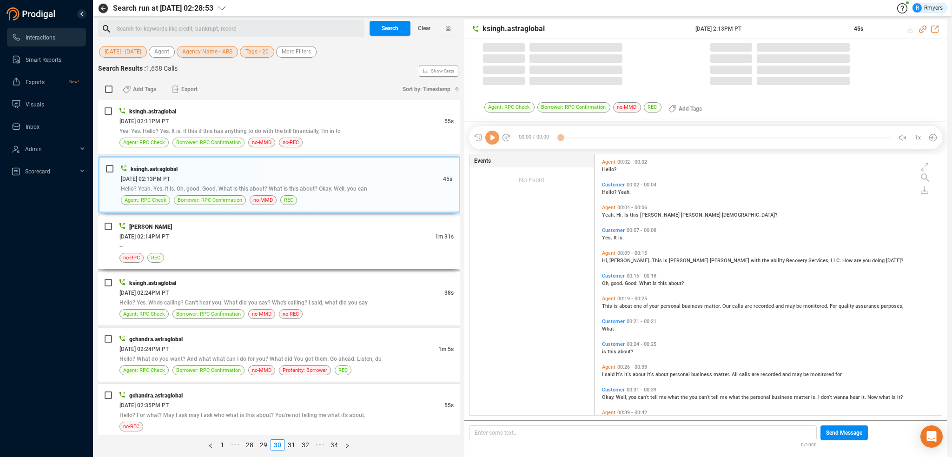
click at [250, 243] on div "--" at bounding box center [286, 246] width 334 height 10
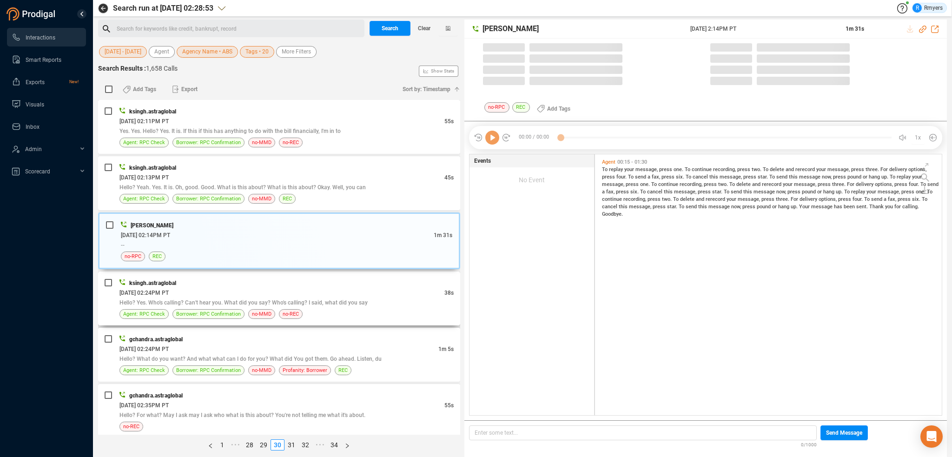
scroll to position [2, 5]
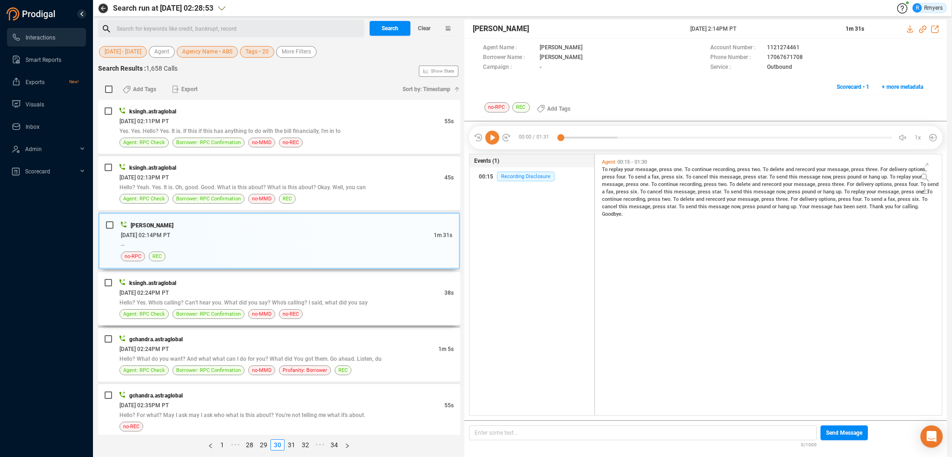
click at [291, 288] on div "06/26/2025 @ 02:24PM PT" at bounding box center [281, 293] width 325 height 10
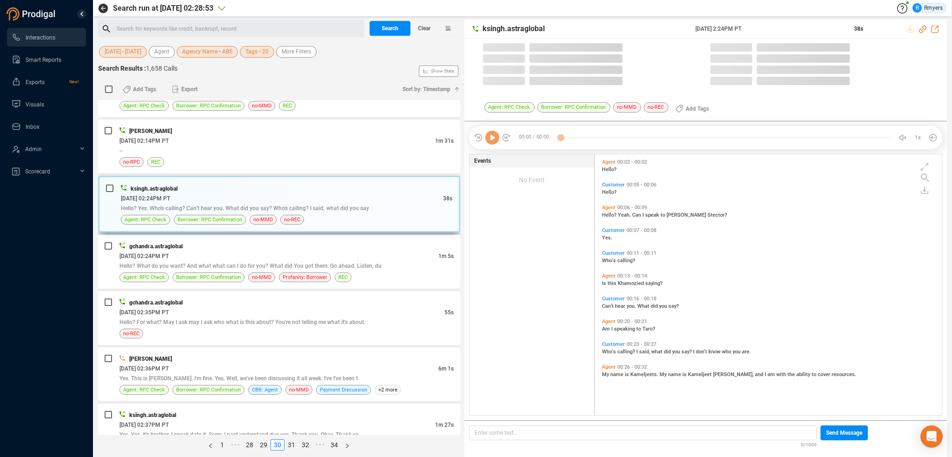
scroll to position [259, 342]
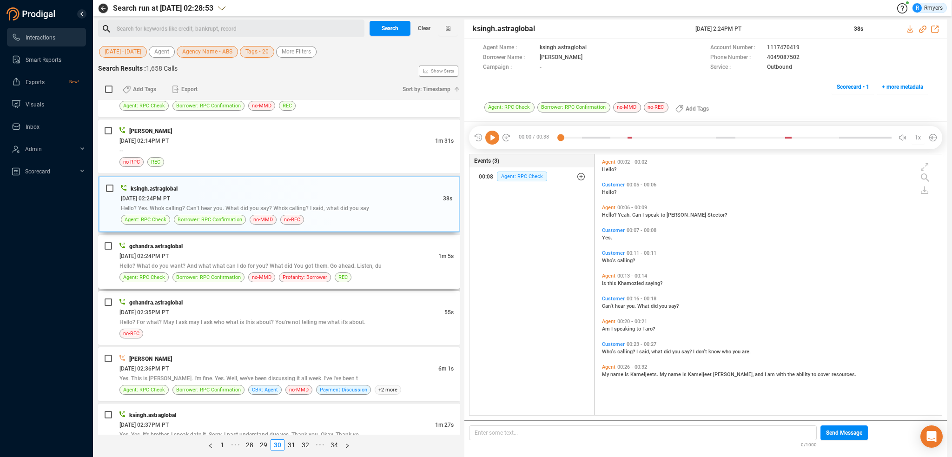
click at [282, 252] on div "06/26/2025 @ 02:24PM PT" at bounding box center [278, 256] width 319 height 10
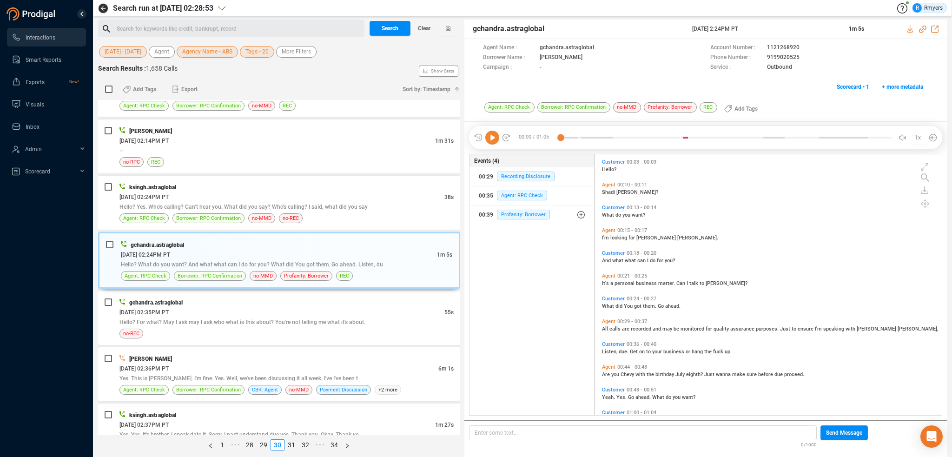
scroll to position [22, 0]
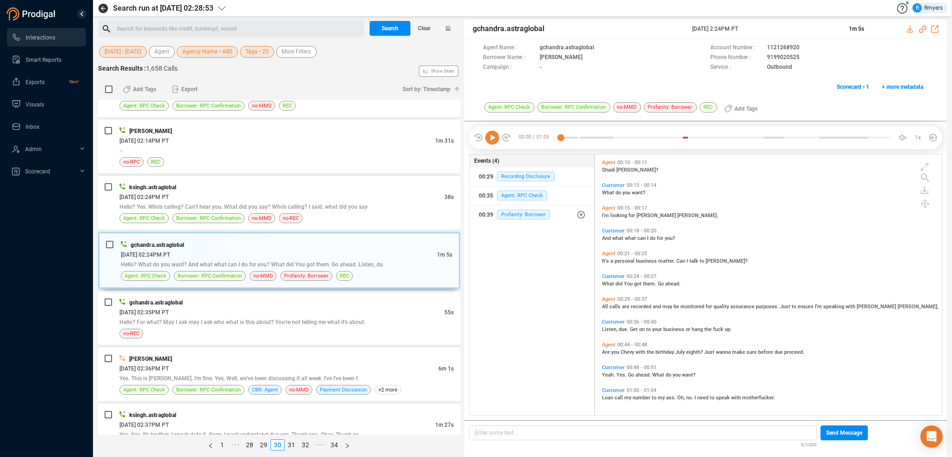
click at [606, 398] on span "Loan" at bounding box center [608, 398] width 13 height 6
click at [490, 134] on icon at bounding box center [492, 138] width 14 height 14
drag, startPoint x: 763, startPoint y: 60, endPoint x: 798, endPoint y: 57, distance: 35.4
click at [798, 57] on div "Phone Number : 9199020525" at bounding box center [819, 58] width 218 height 10
copy div "9199020525"
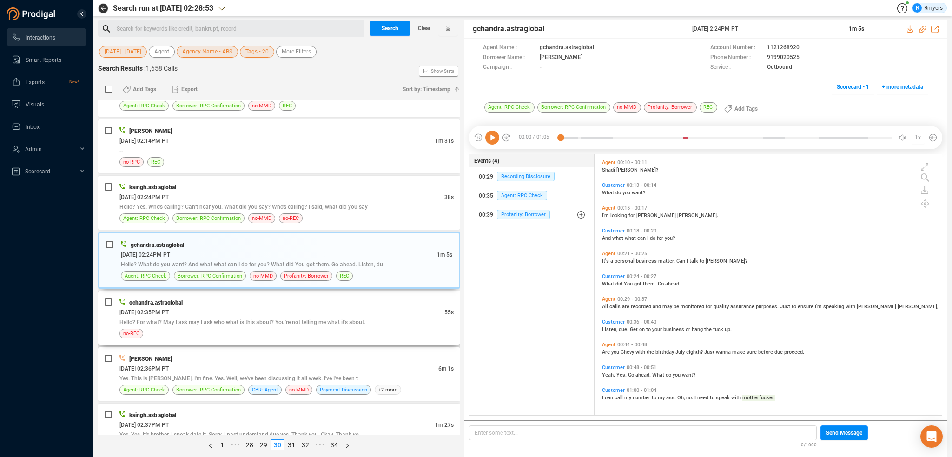
click at [236, 308] on div "06/26/2025 @ 02:35PM PT" at bounding box center [281, 312] width 325 height 10
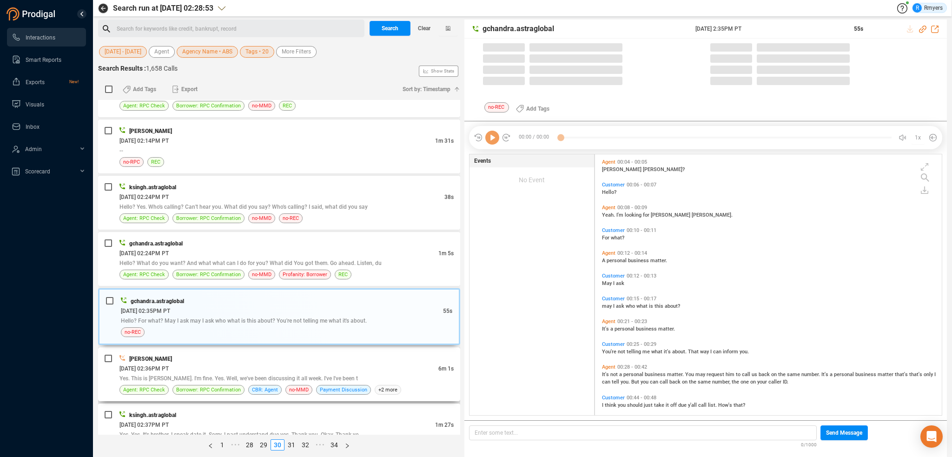
scroll to position [259, 342]
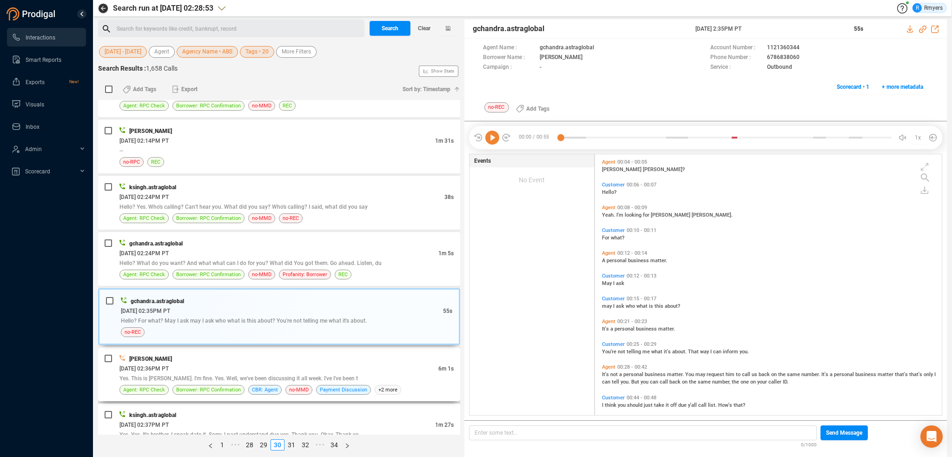
click at [250, 364] on div "06/26/2025 @ 02:36PM PT" at bounding box center [278, 369] width 319 height 10
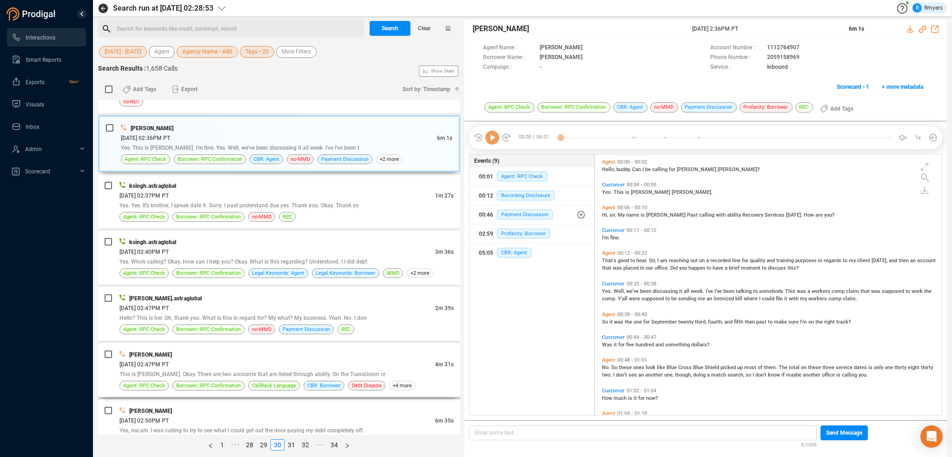
scroll to position [325, 0]
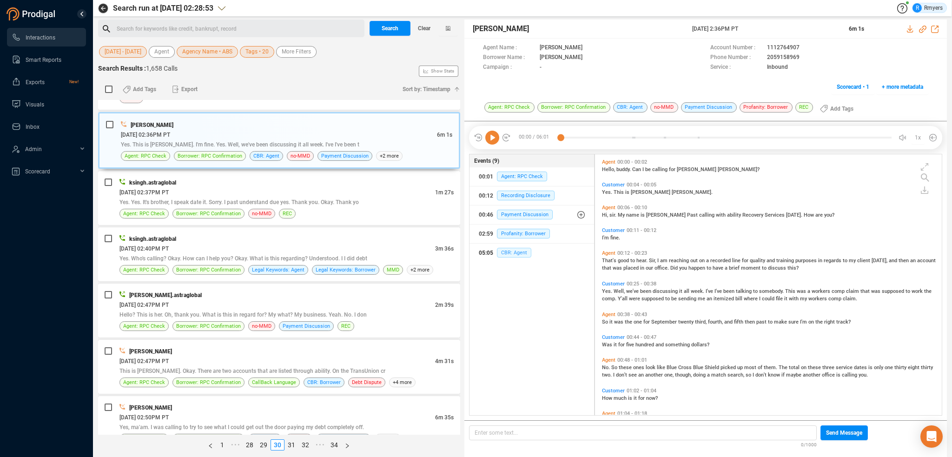
click at [513, 252] on span "CBR: Agent" at bounding box center [514, 253] width 34 height 10
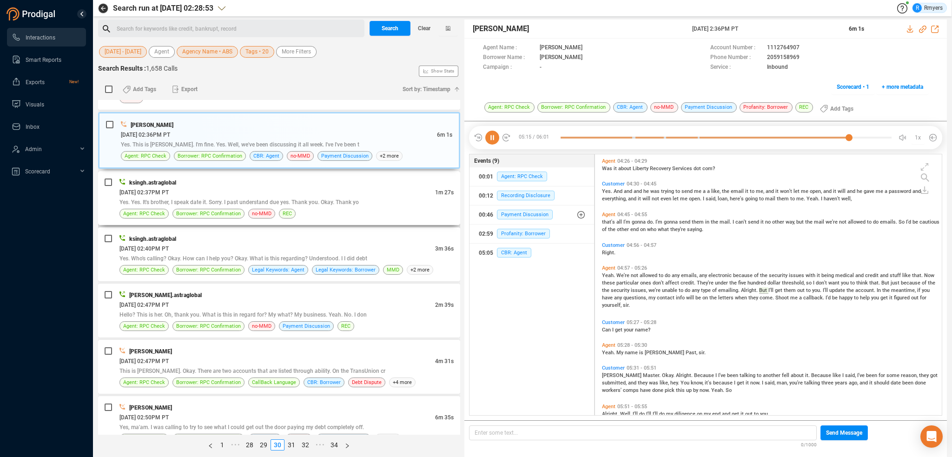
click at [203, 197] on div "Yes. Yes. It's brother, I speak date it. Sorry. I past understand due yes. Than…" at bounding box center [286, 202] width 334 height 10
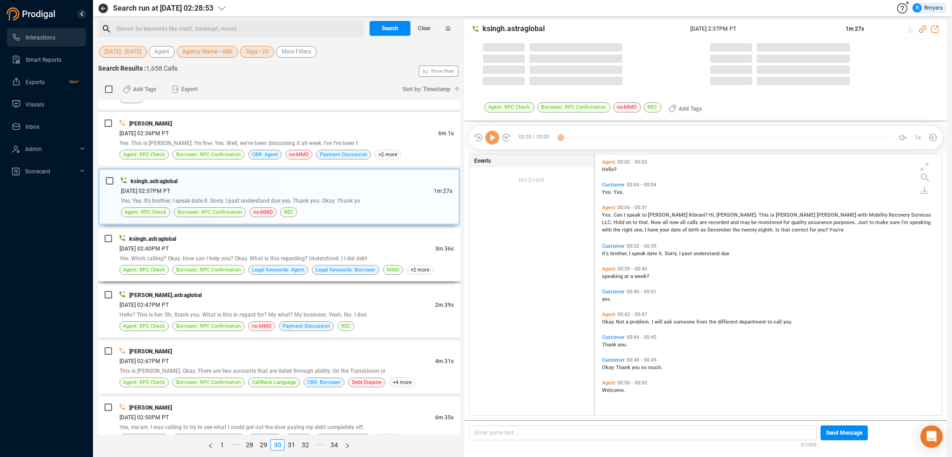
scroll to position [259, 342]
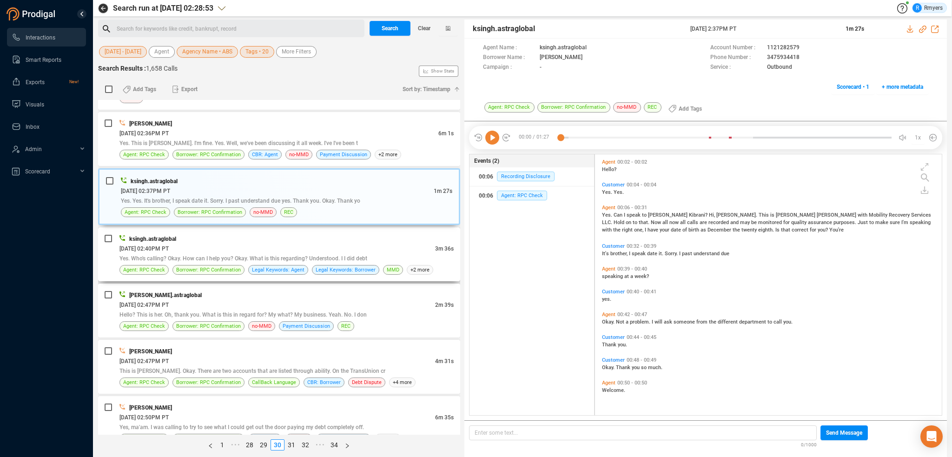
click at [310, 247] on div "06/26/2025 @ 02:40PM PT" at bounding box center [277, 249] width 316 height 10
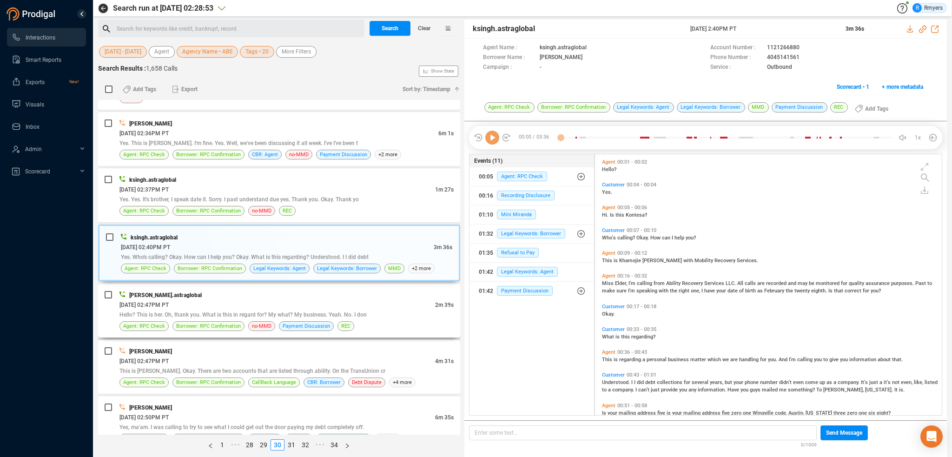
click at [303, 300] on div "06/26/2025 @ 02:47PM PT" at bounding box center [277, 305] width 316 height 10
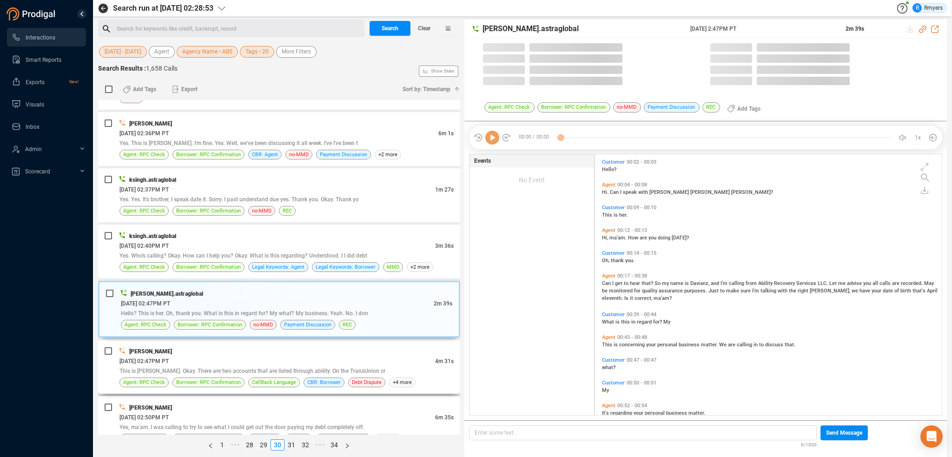
click at [294, 356] on div "06/26/2025 @ 02:47PM PT" at bounding box center [277, 361] width 316 height 10
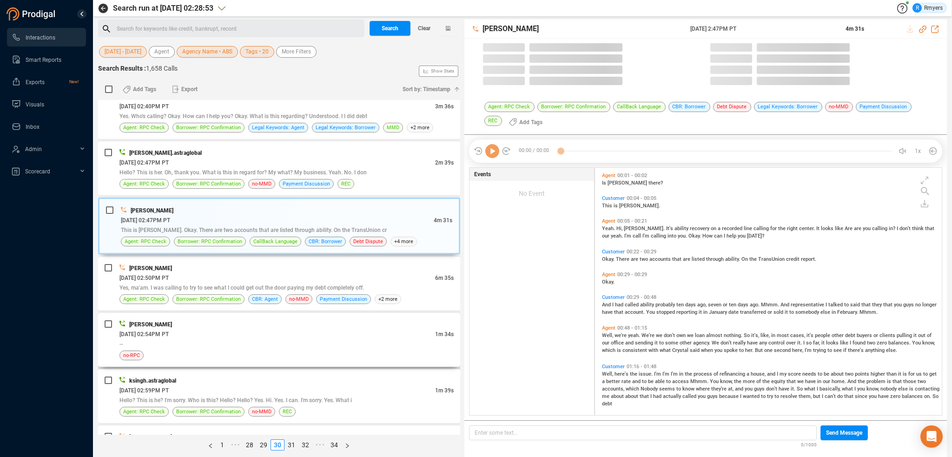
scroll to position [246, 342]
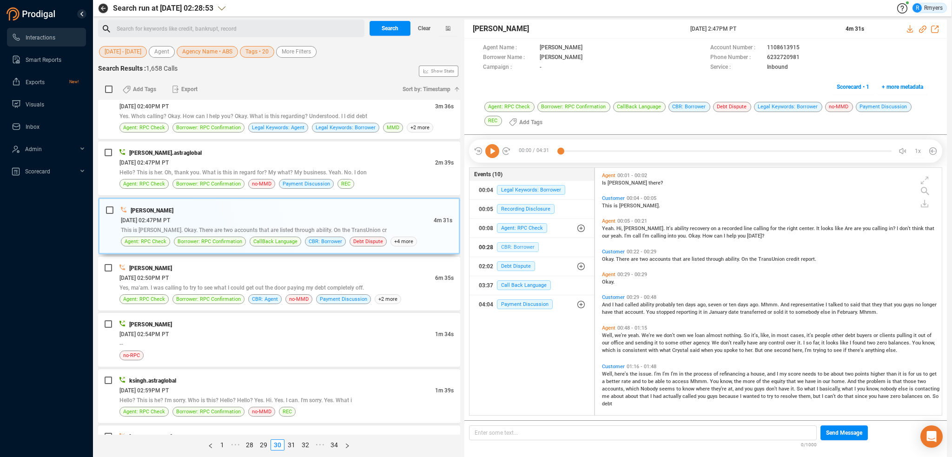
click at [512, 249] on span "CBR: Borrower" at bounding box center [518, 247] width 42 height 10
click at [562, 150] on div at bounding box center [726, 151] width 331 height 14
click at [277, 278] on div "06/26/2025 @ 02:50PM PT" at bounding box center [277, 278] width 316 height 10
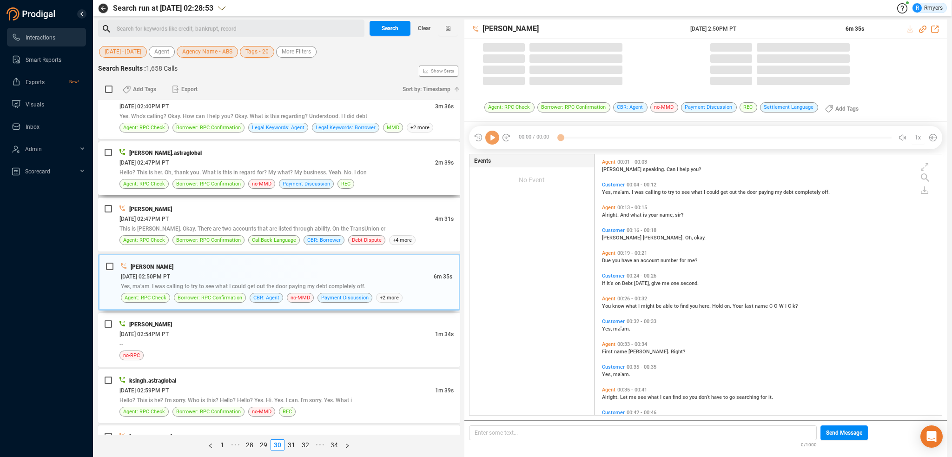
scroll to position [259, 342]
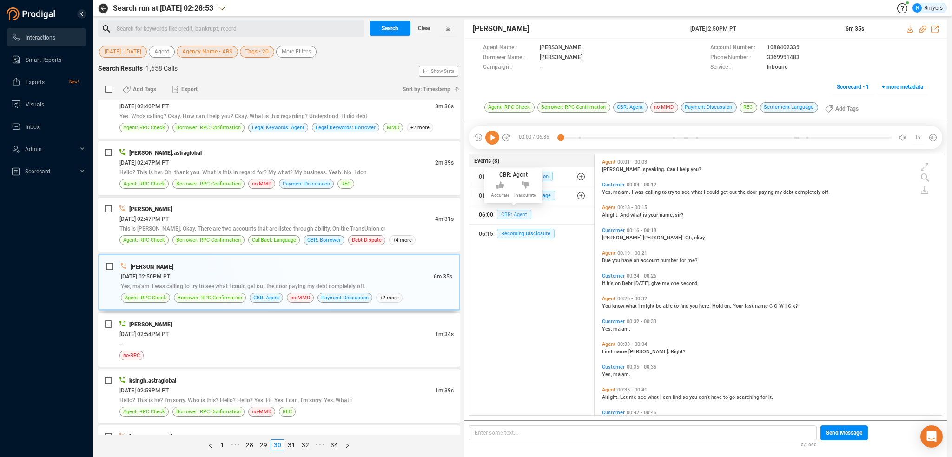
click at [517, 214] on span "CBR: Agent" at bounding box center [514, 215] width 34 height 10
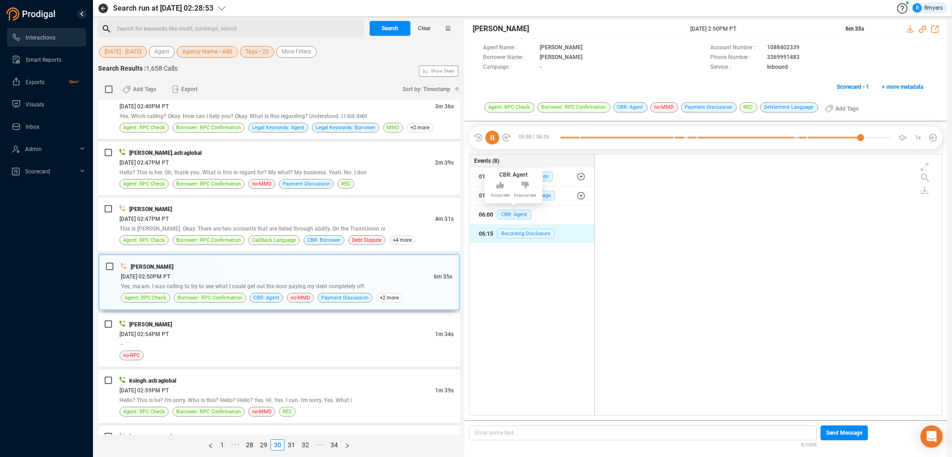
scroll to position [768, 0]
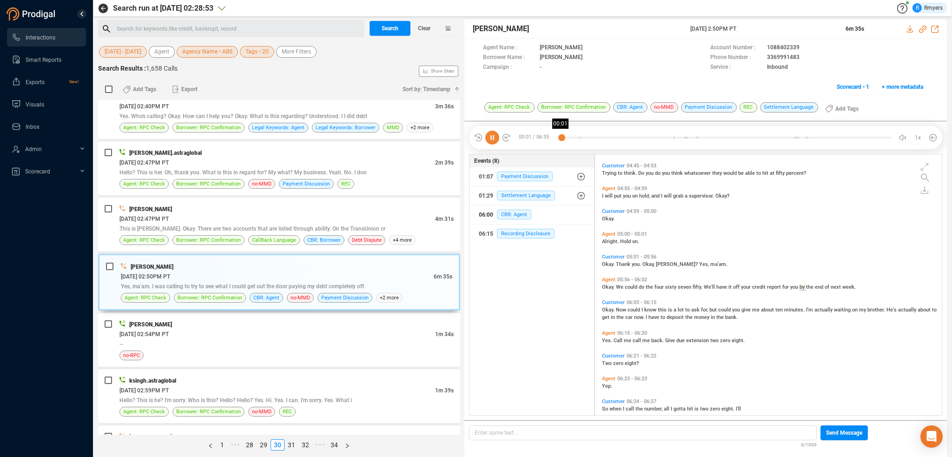
click at [562, 135] on div at bounding box center [726, 138] width 331 height 14
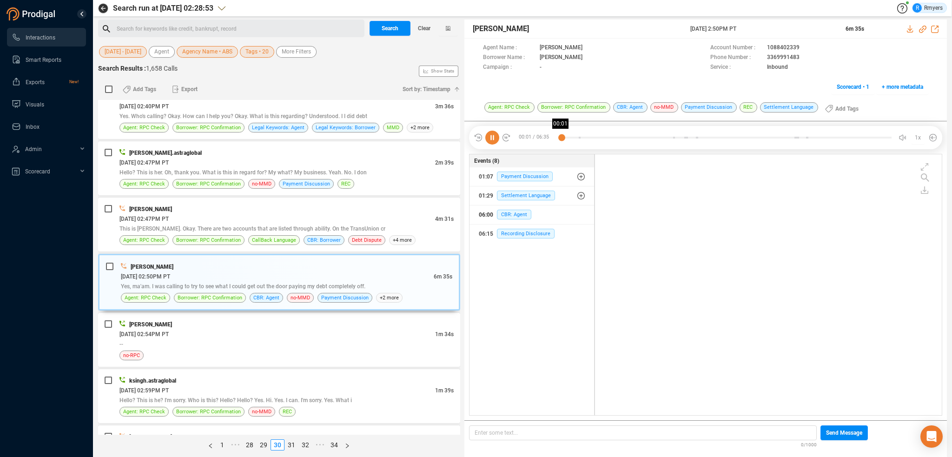
scroll to position [0, 0]
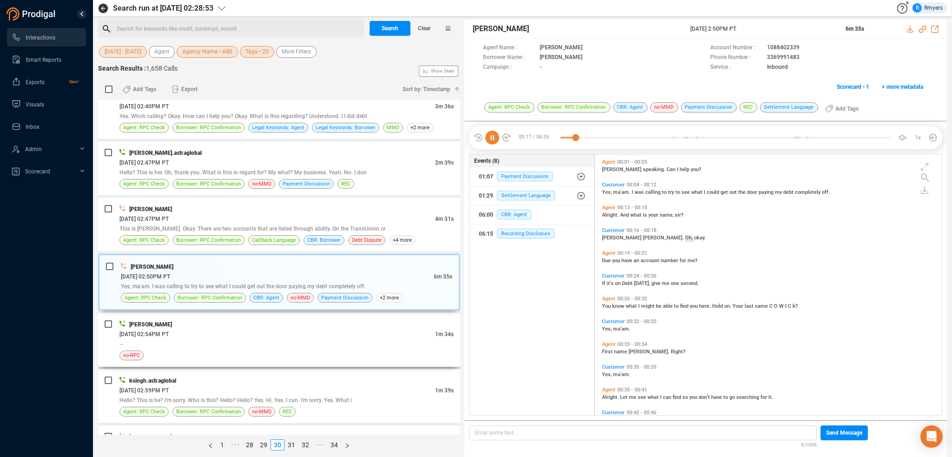
drag, startPoint x: 233, startPoint y: 323, endPoint x: 236, endPoint y: 331, distance: 7.9
click at [234, 323] on div "[PERSON_NAME]" at bounding box center [286, 324] width 334 height 10
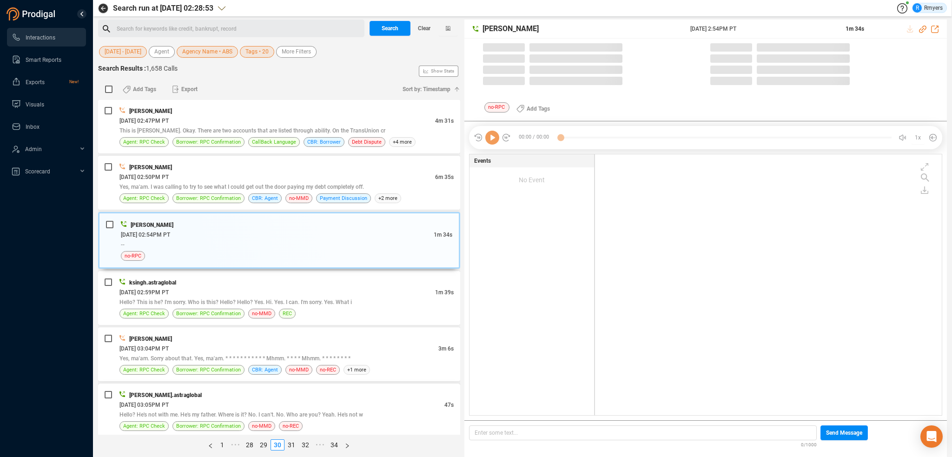
scroll to position [604, 0]
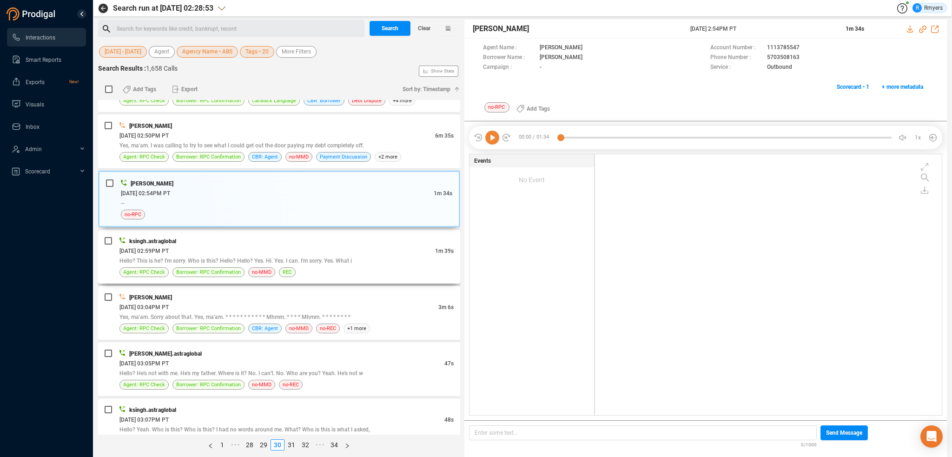
click at [325, 256] on div "Hello? This is he? I'm sorry. Who is this? Hello? Hello? Yes. Hi. Yes. I can. I…" at bounding box center [286, 261] width 334 height 10
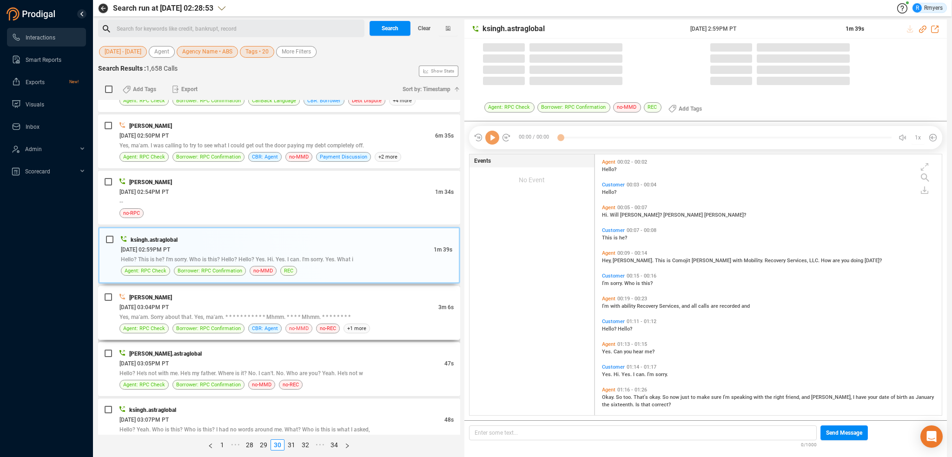
scroll to position [259, 342]
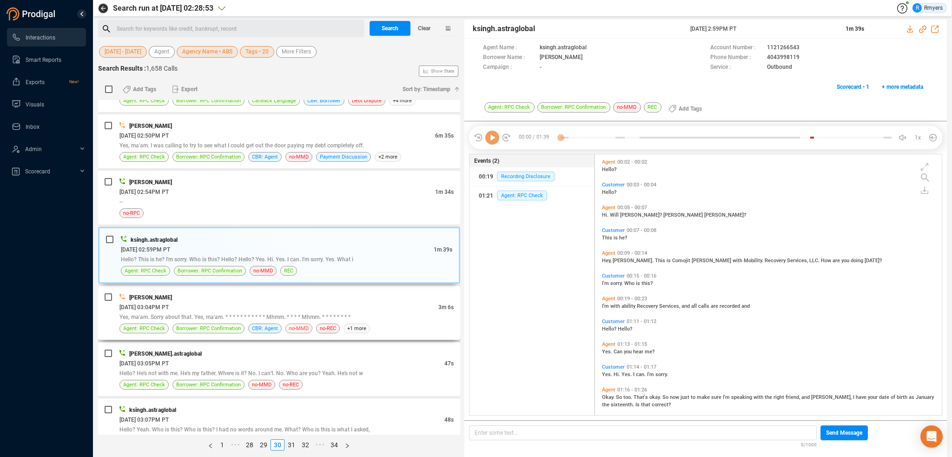
click at [304, 324] on span "no-MMD" at bounding box center [299, 328] width 20 height 9
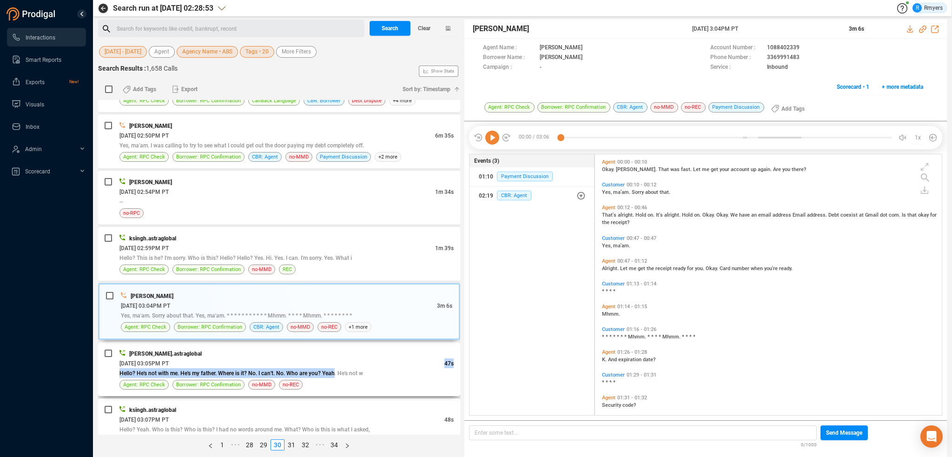
click at [334, 365] on div "divyansh.astraglobal 06/26/2025 @ 03:05PM PT 47s Hello? He's not with me. He's …" at bounding box center [286, 369] width 334 height 41
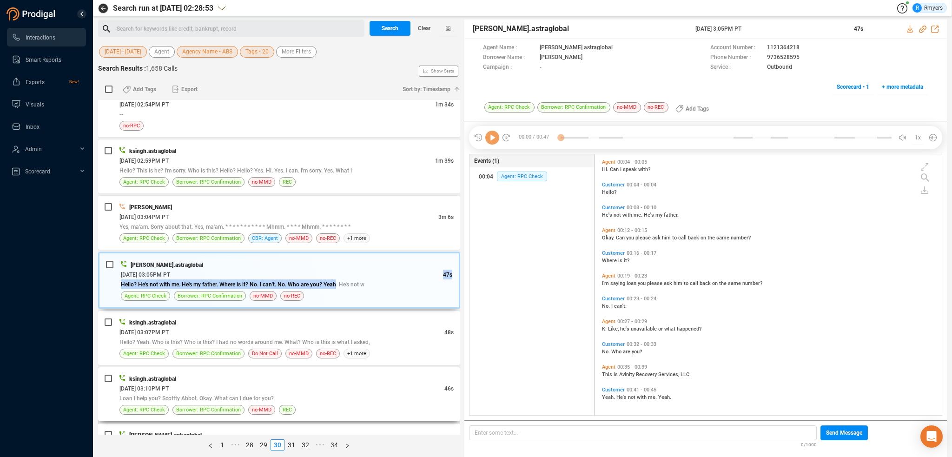
scroll to position [744, 0]
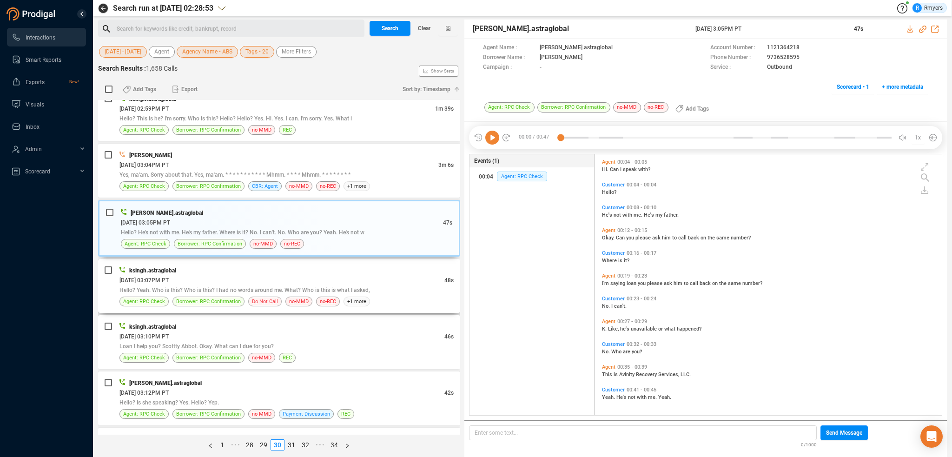
click at [266, 297] on span "Do Not Call" at bounding box center [265, 301] width 26 height 9
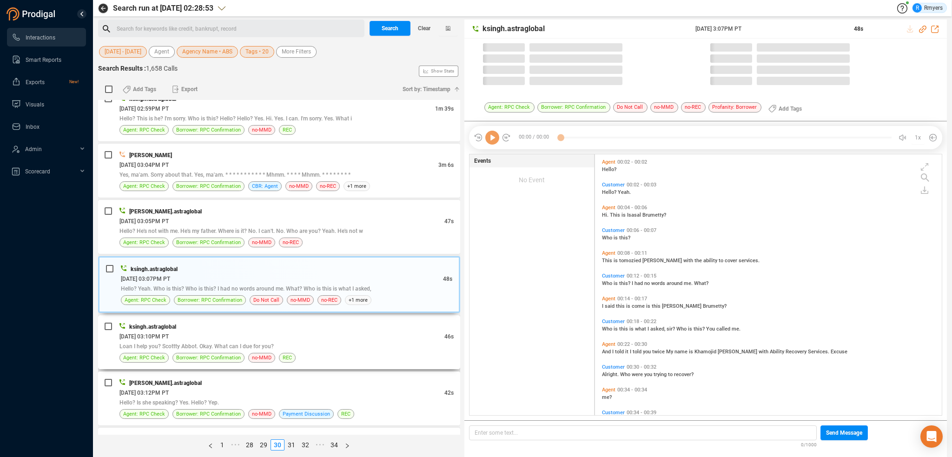
click at [277, 331] on div "ksingh.astraglobal 06/26/2025 @ 03:10PM PT 46s Loan I help you? Scottty Abbot. …" at bounding box center [286, 342] width 334 height 41
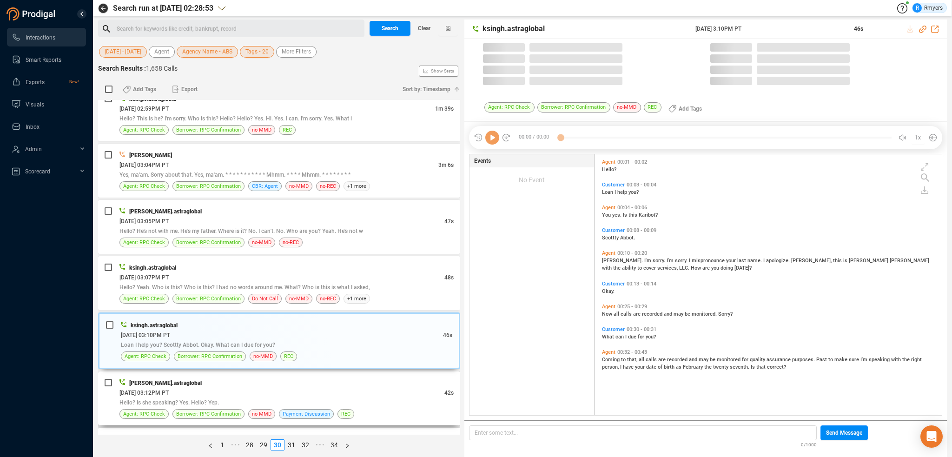
scroll to position [259, 342]
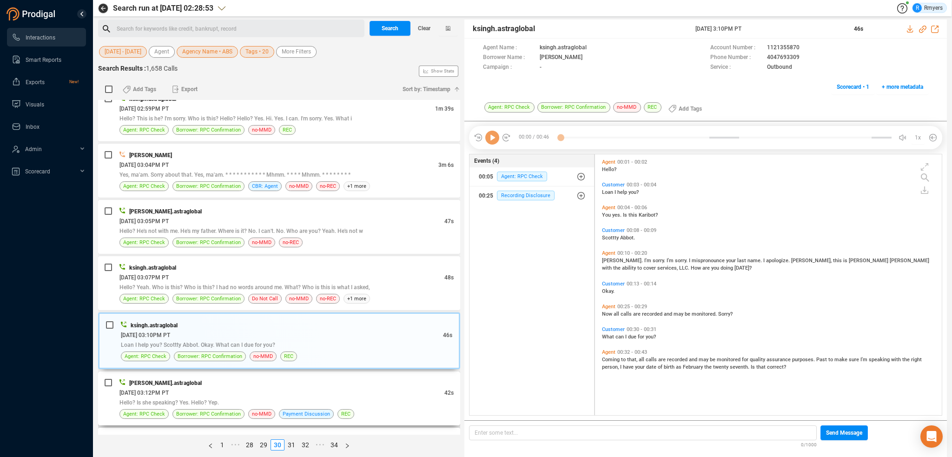
click at [289, 383] on div "[PERSON_NAME].astraglobal" at bounding box center [286, 383] width 334 height 10
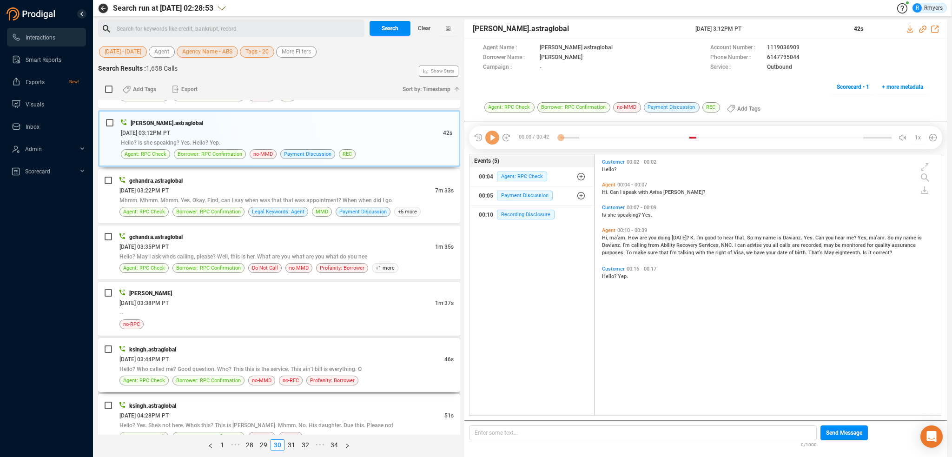
scroll to position [1023, 0]
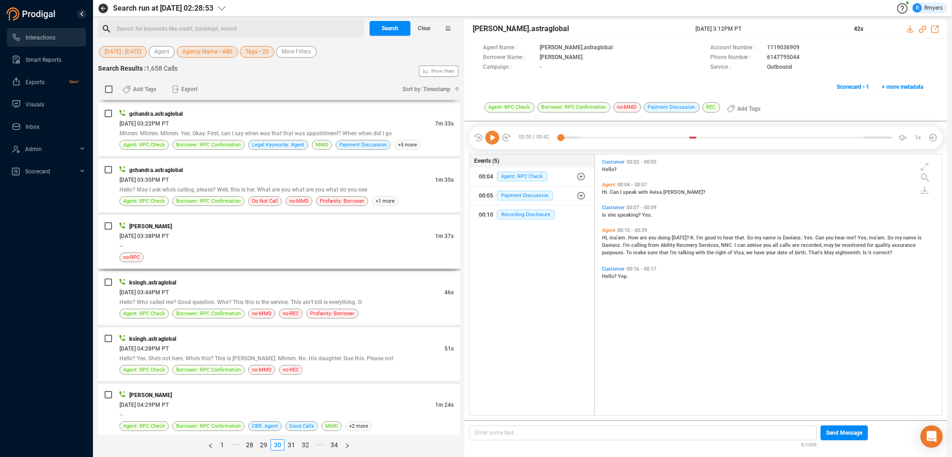
drag, startPoint x: 280, startPoint y: 245, endPoint x: 285, endPoint y: 258, distance: 13.7
click at [281, 246] on div "--" at bounding box center [286, 246] width 334 height 10
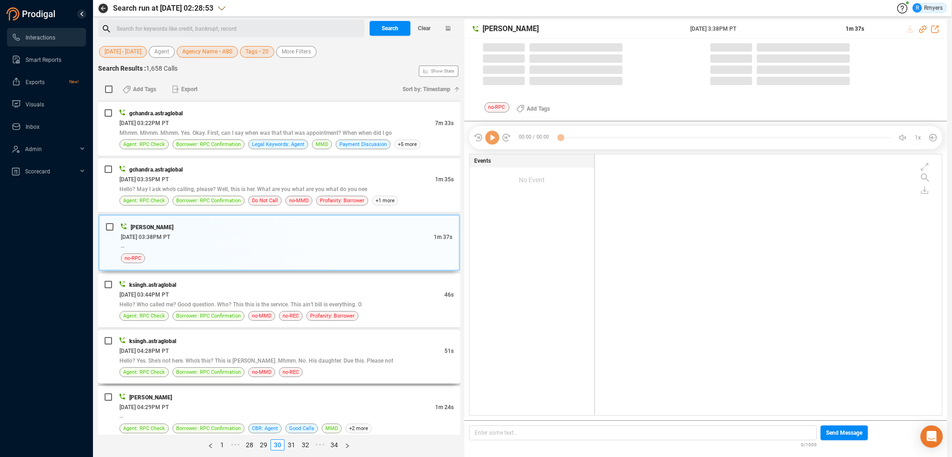
scroll to position [0, 0]
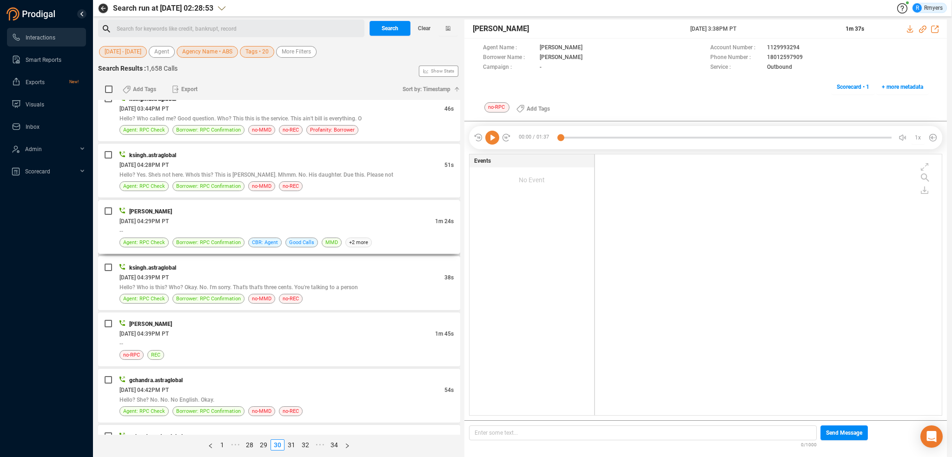
click at [266, 226] on div "--" at bounding box center [286, 231] width 334 height 10
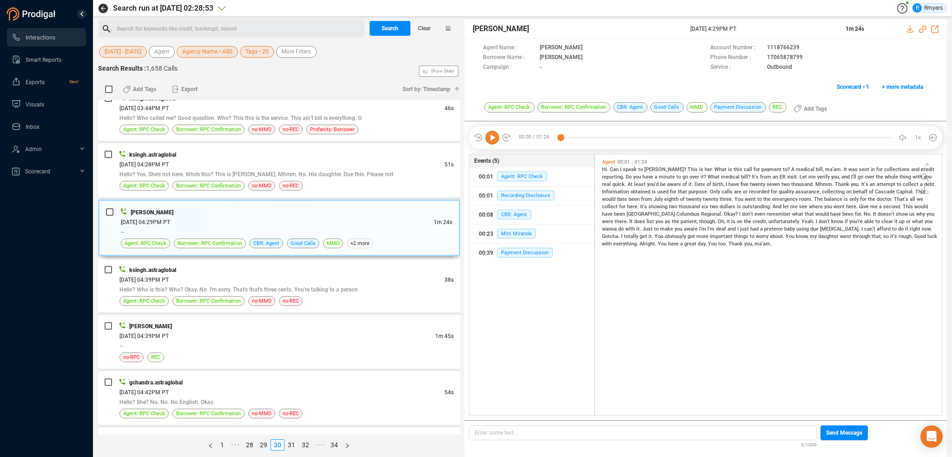
click at [488, 137] on icon at bounding box center [492, 138] width 14 height 14
click at [921, 31] on icon at bounding box center [922, 29] width 7 height 7
drag, startPoint x: 683, startPoint y: 31, endPoint x: 756, endPoint y: 28, distance: 73.1
click at [761, 32] on div "John Tucker 26 Jun 2025 @ 4:29PM PT 1m 24s" at bounding box center [706, 29] width 483 height 19
copy div "26 Jun 2025 @ 4:29PM PT"
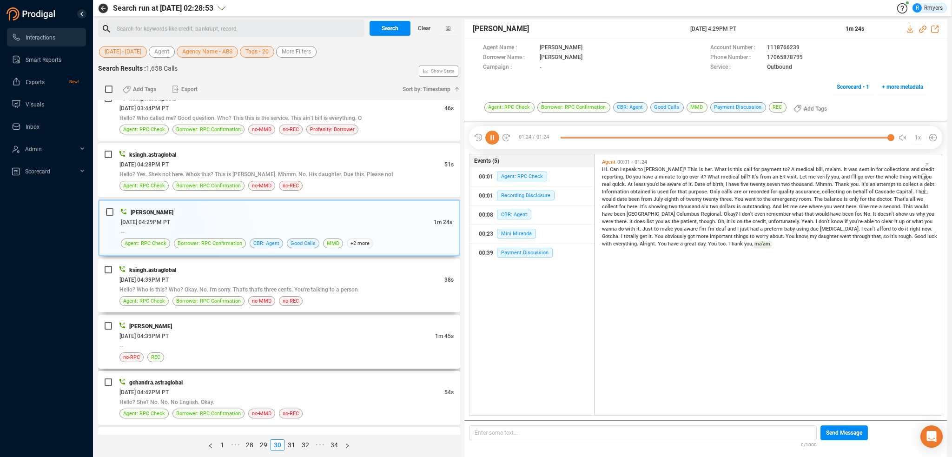
drag, startPoint x: 220, startPoint y: 279, endPoint x: 255, endPoint y: 325, distance: 57.0
click at [220, 285] on div "Hello? Who is this? Who? Okay. No. I'm sorry. That's that's three cents. You're…" at bounding box center [286, 290] width 334 height 10
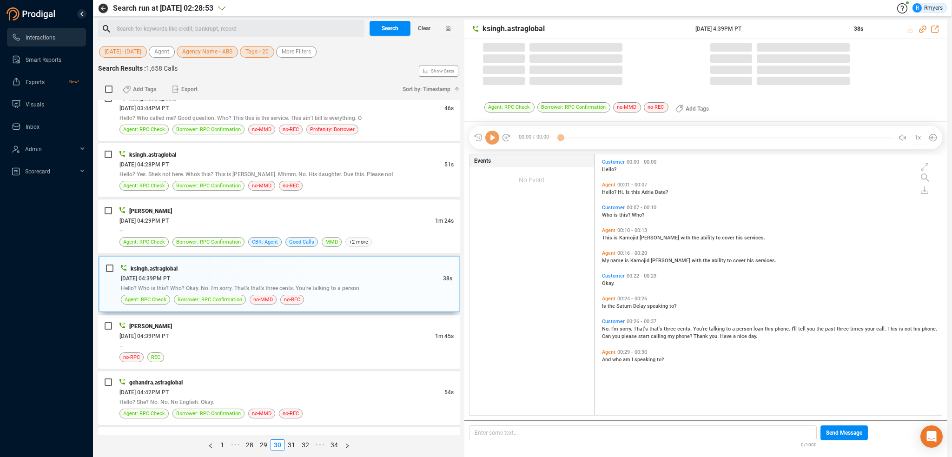
scroll to position [259, 342]
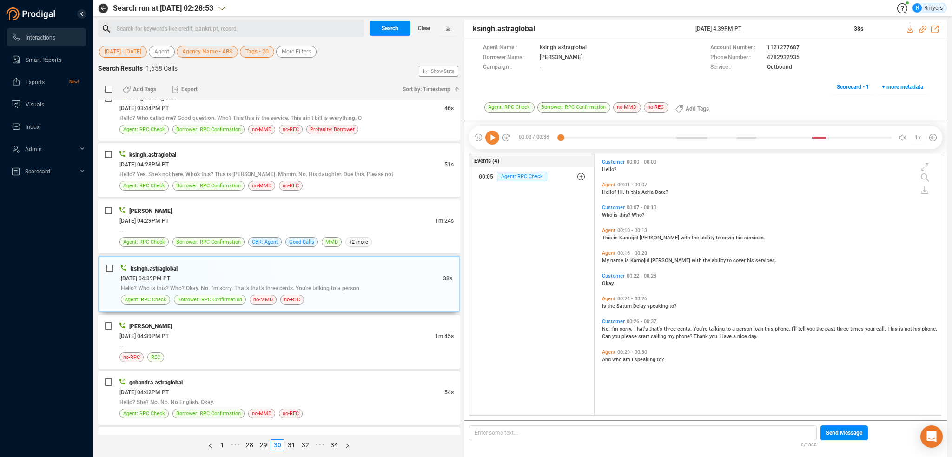
click at [493, 135] on icon at bounding box center [492, 138] width 14 height 14
drag, startPoint x: 764, startPoint y: 57, endPoint x: 800, endPoint y: 58, distance: 35.3
click at [800, 58] on div "Phone Number : 4782932935" at bounding box center [819, 58] width 218 height 10
copy div "4782932935"
drag, startPoint x: 247, startPoint y: 340, endPoint x: 243, endPoint y: 333, distance: 7.7
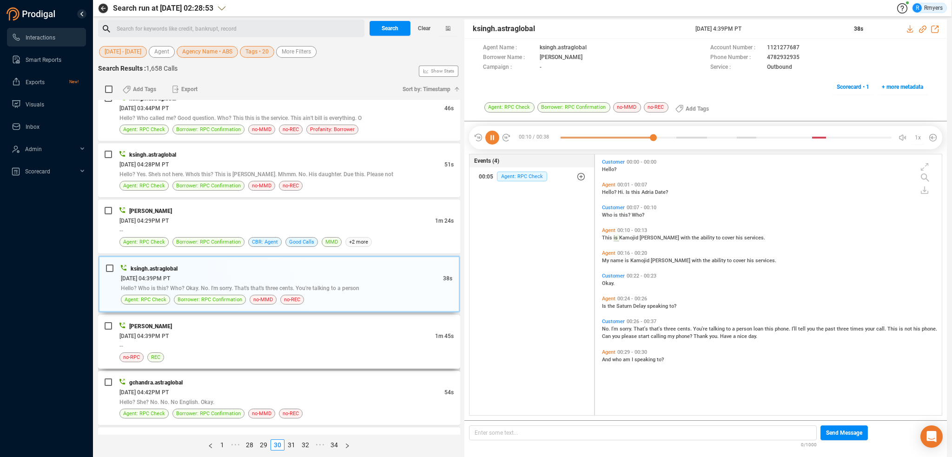
click at [247, 341] on div "--" at bounding box center [286, 346] width 334 height 10
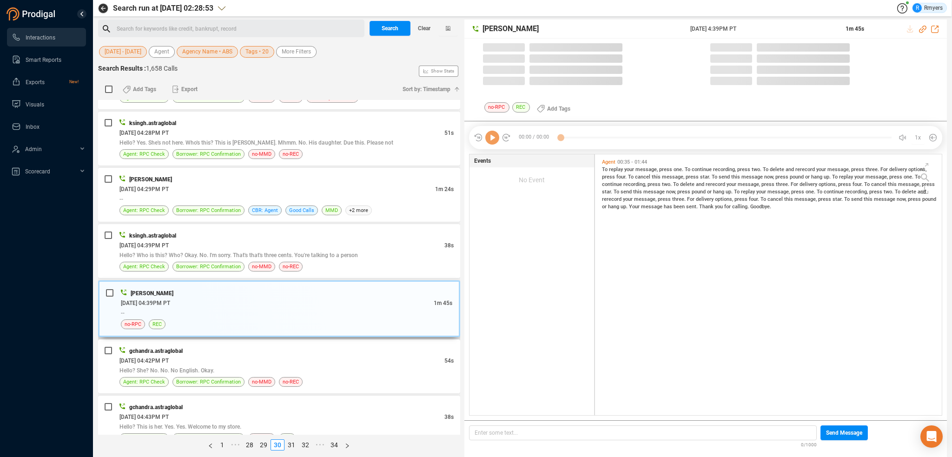
scroll to position [1437, 0]
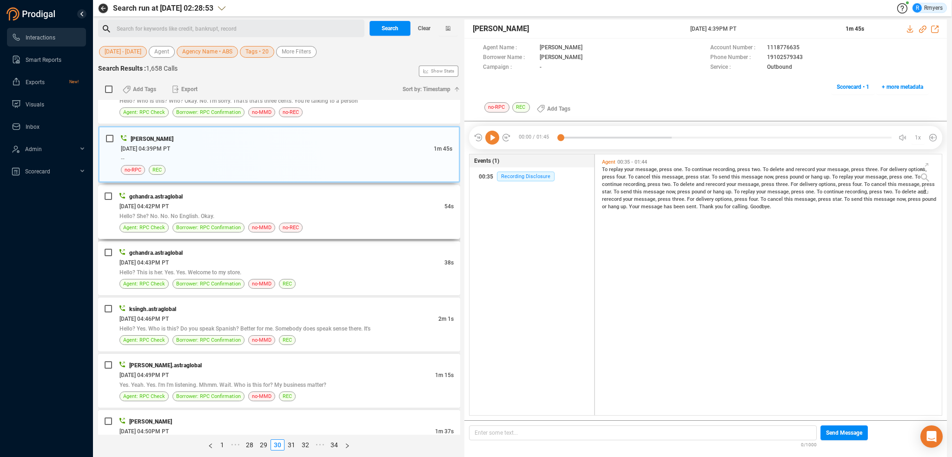
click at [320, 229] on div "gchandra.astraglobal 06/26/2025 @ 04:42PM PT 54s Hello? She? No. No. No English…" at bounding box center [279, 212] width 362 height 54
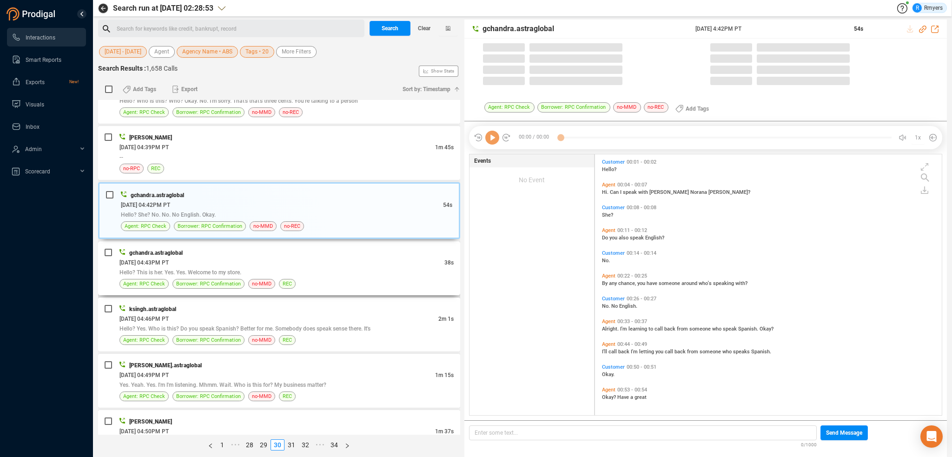
scroll to position [259, 342]
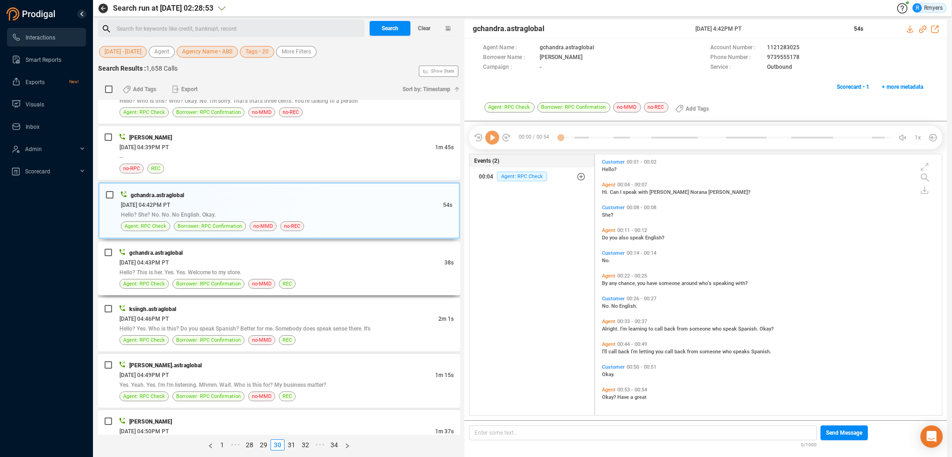
click at [296, 260] on div "06/26/2025 @ 04:43PM PT" at bounding box center [281, 263] width 325 height 10
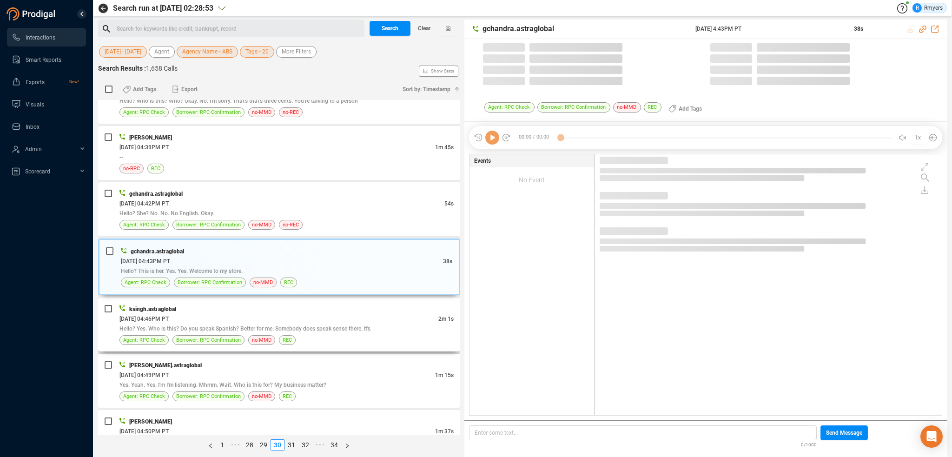
click at [285, 305] on div "ksingh.astraglobal" at bounding box center [286, 309] width 334 height 10
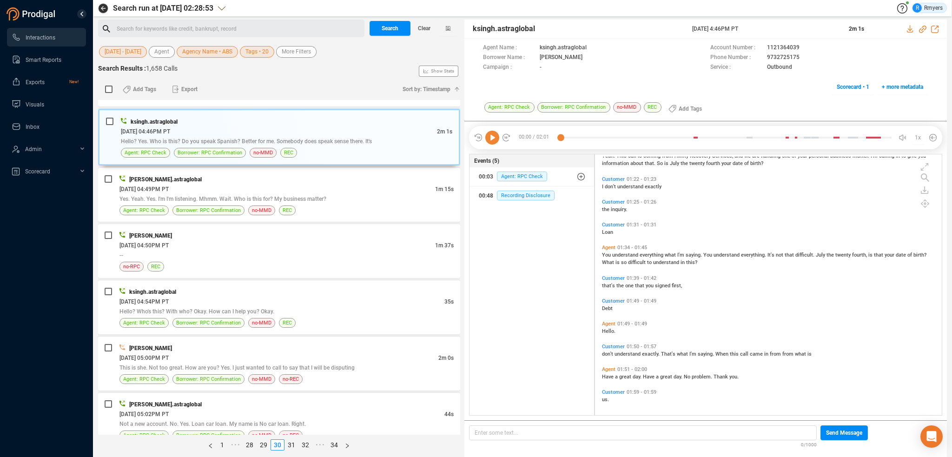
scroll to position [372, 0]
click at [485, 134] on icon at bounding box center [492, 138] width 14 height 14
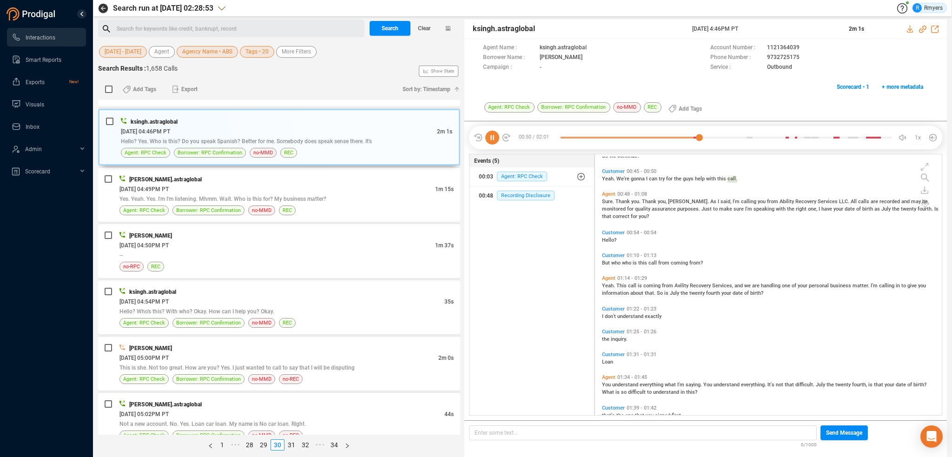
scroll to position [279, 0]
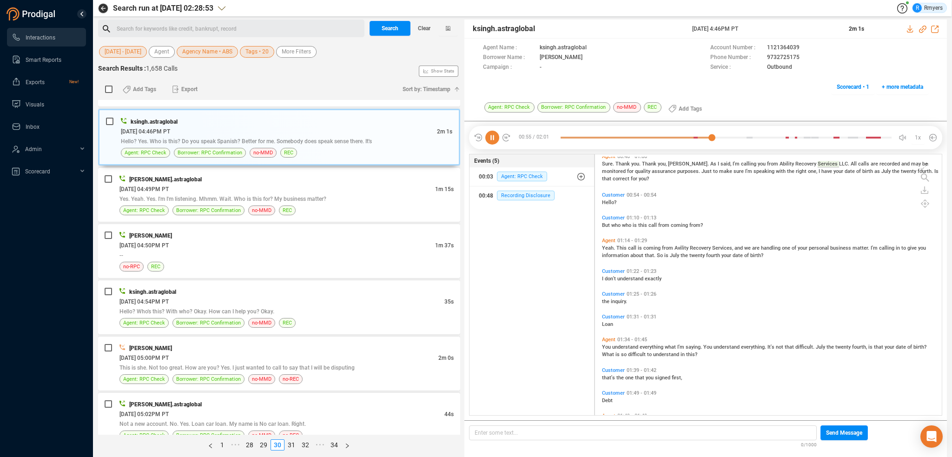
click at [609, 223] on span "But" at bounding box center [606, 225] width 9 height 6
click at [608, 249] on span "Yeah." at bounding box center [609, 248] width 14 height 6
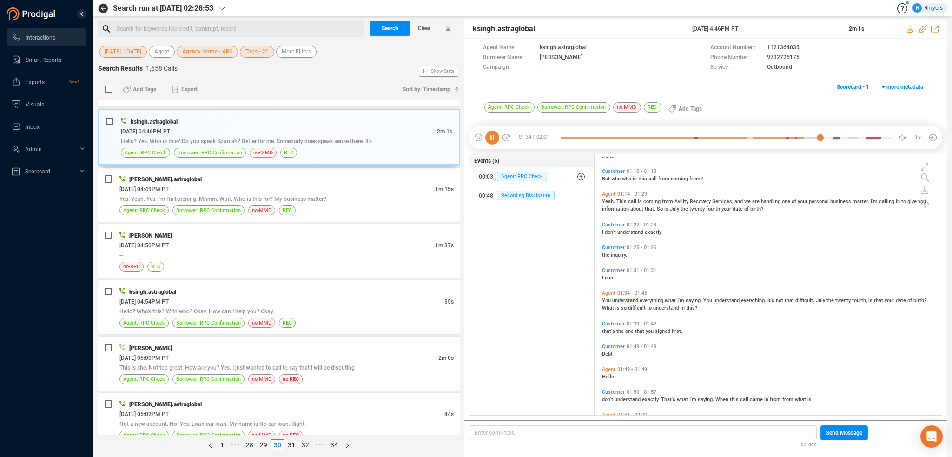
scroll to position [372, 0]
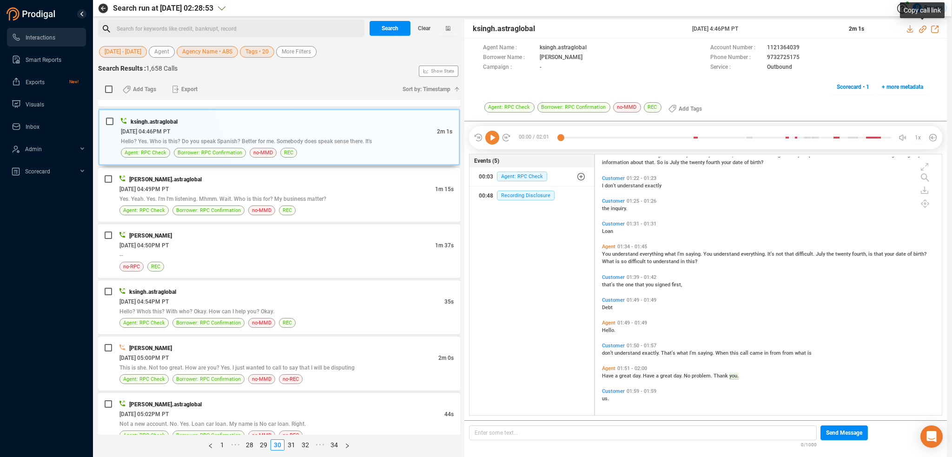
click at [923, 27] on icon at bounding box center [922, 29] width 7 height 7
drag, startPoint x: 690, startPoint y: 28, endPoint x: 768, endPoint y: 35, distance: 78.9
click at [768, 35] on div "ksingh.astraglobal 26 Jun 2025 @ 4:46PM PT 2m 1s" at bounding box center [706, 29] width 483 height 19
copy div "26 Jun 2025 @ 4:46PM PT"
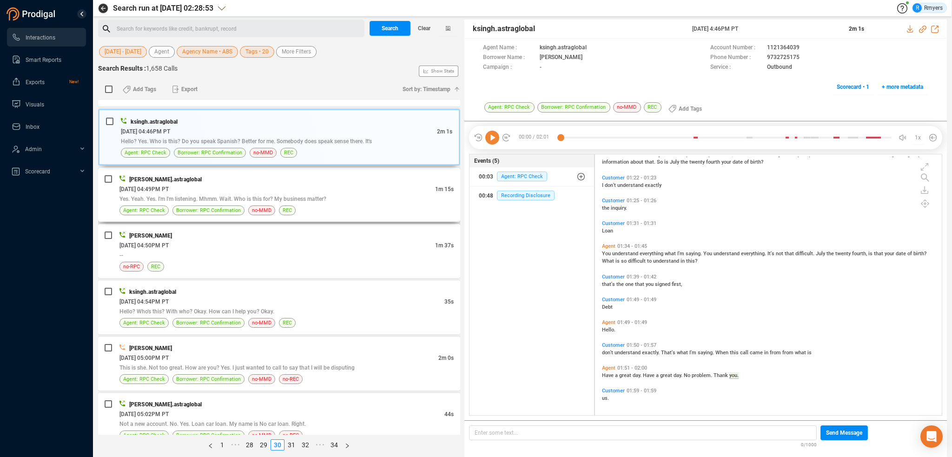
click at [201, 194] on div "Yes. Yeah. Yes. I'm I'm listening. Mhmm. Wait. Who is this for? My business mat…" at bounding box center [286, 199] width 334 height 10
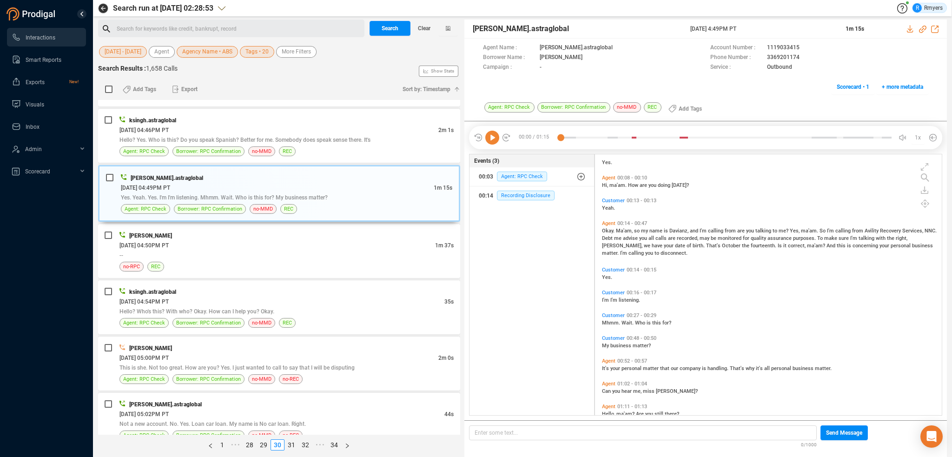
scroll to position [46, 0]
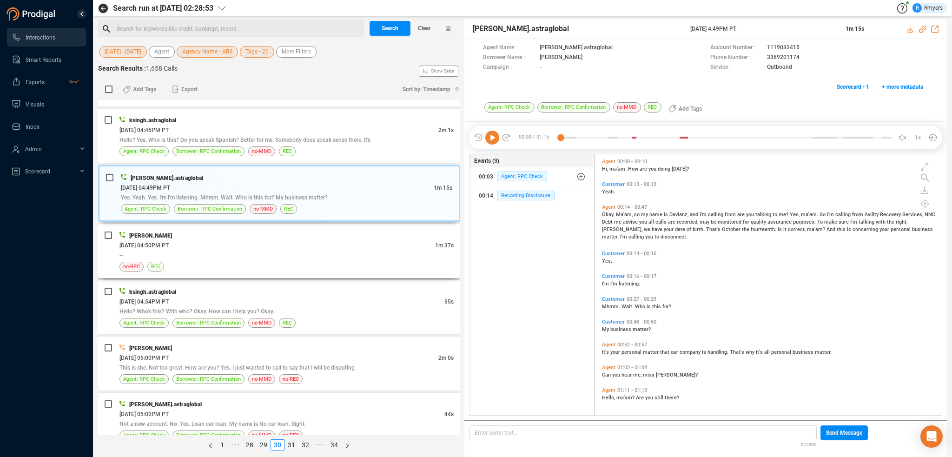
click at [242, 250] on div "--" at bounding box center [286, 255] width 334 height 10
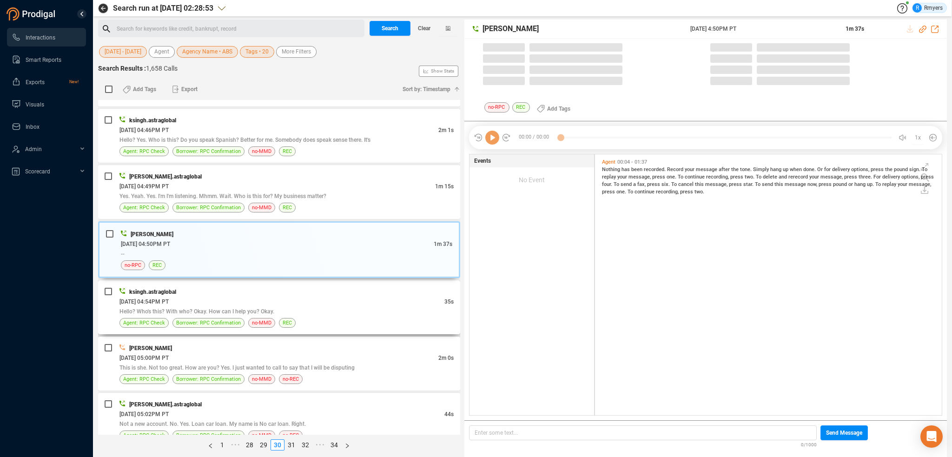
scroll to position [259, 342]
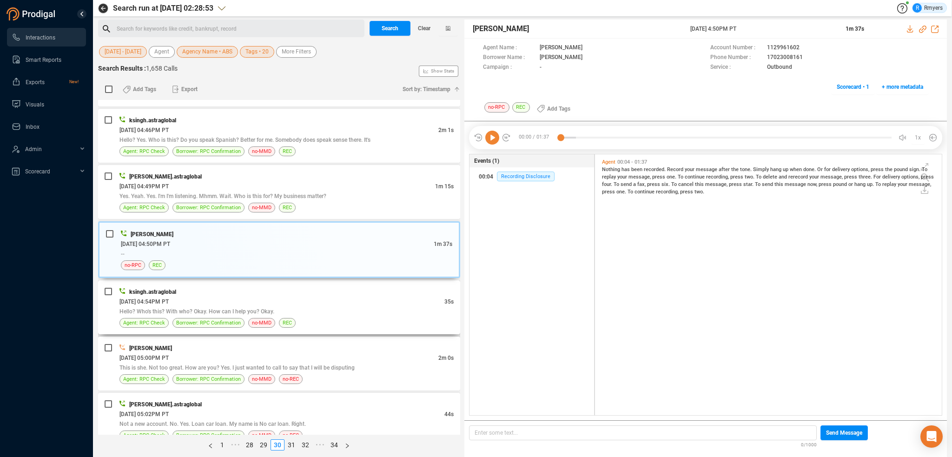
click at [269, 288] on div "ksingh.astraglobal" at bounding box center [286, 292] width 334 height 10
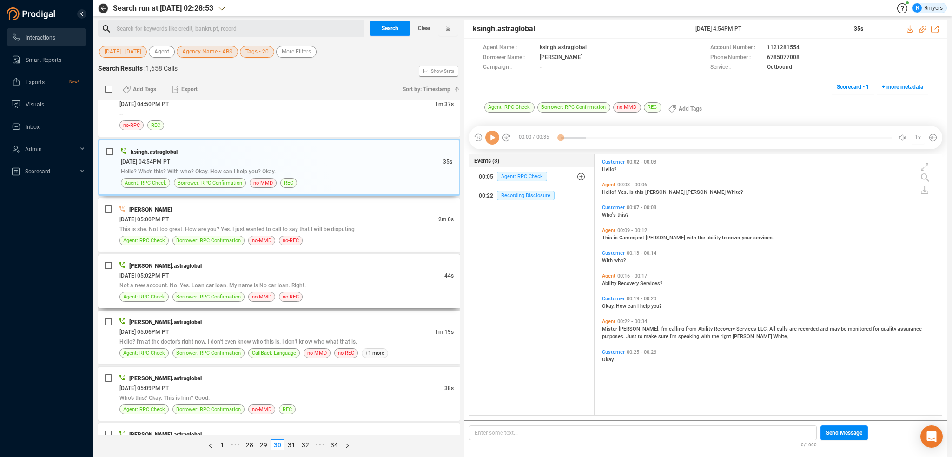
scroll to position [1762, 0]
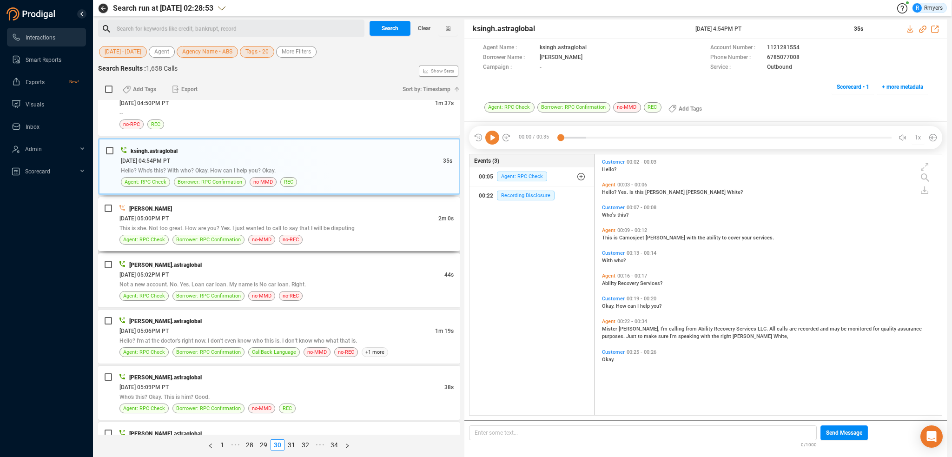
click at [257, 225] on span "This is she. Not too great. How are you? Yes. I just wanted to call to say that…" at bounding box center [236, 228] width 235 height 7
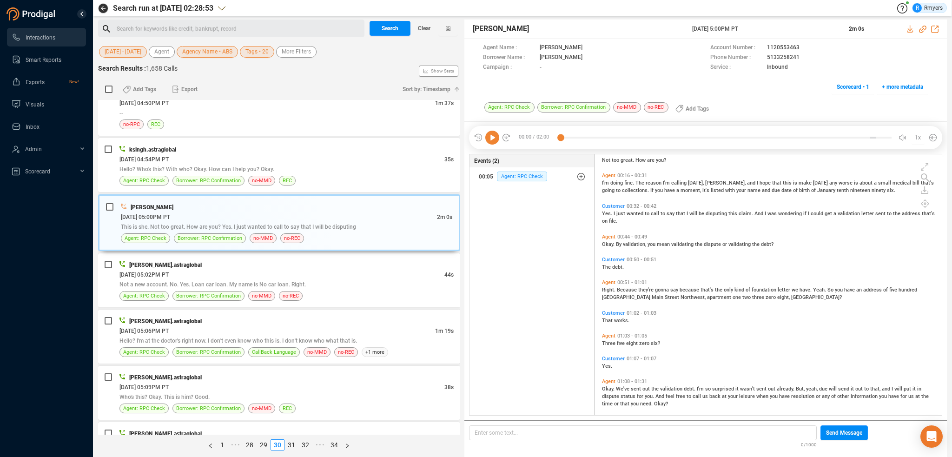
scroll to position [0, 0]
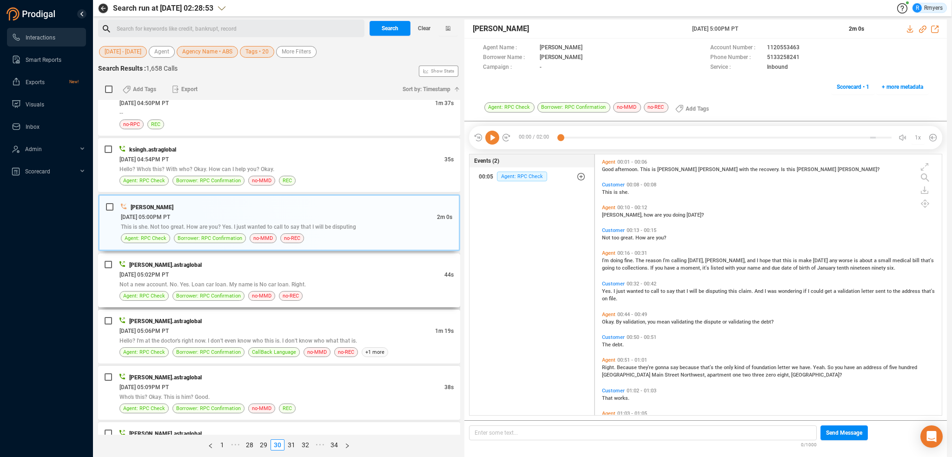
click at [268, 262] on div "[PERSON_NAME].astraglobal" at bounding box center [286, 265] width 334 height 10
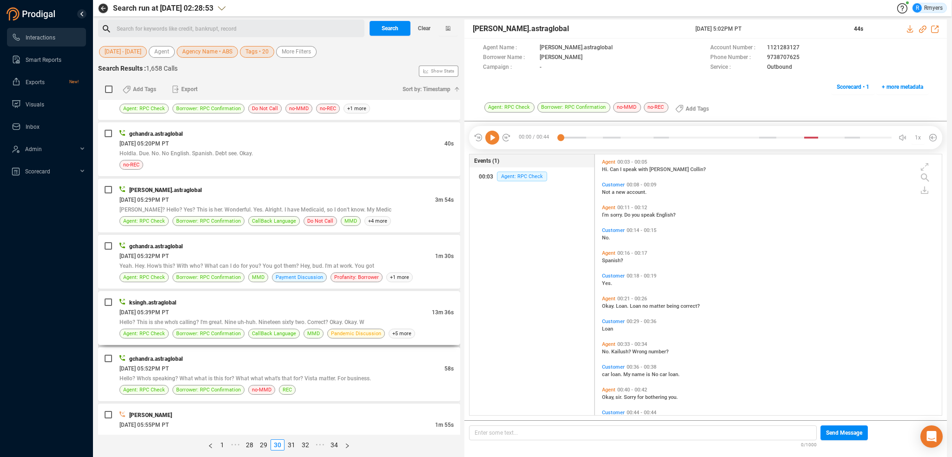
scroll to position [2041, 0]
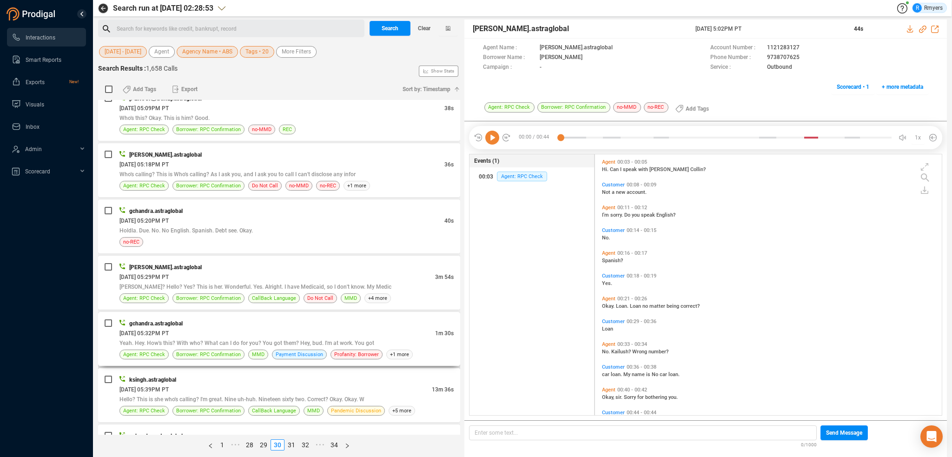
click at [245, 319] on div "gchandra.astraglobal" at bounding box center [286, 324] width 334 height 10
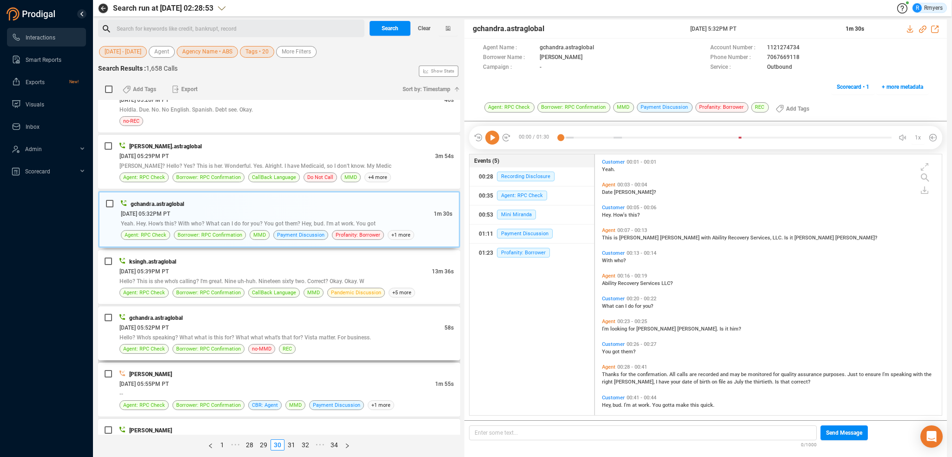
scroll to position [2178, 0]
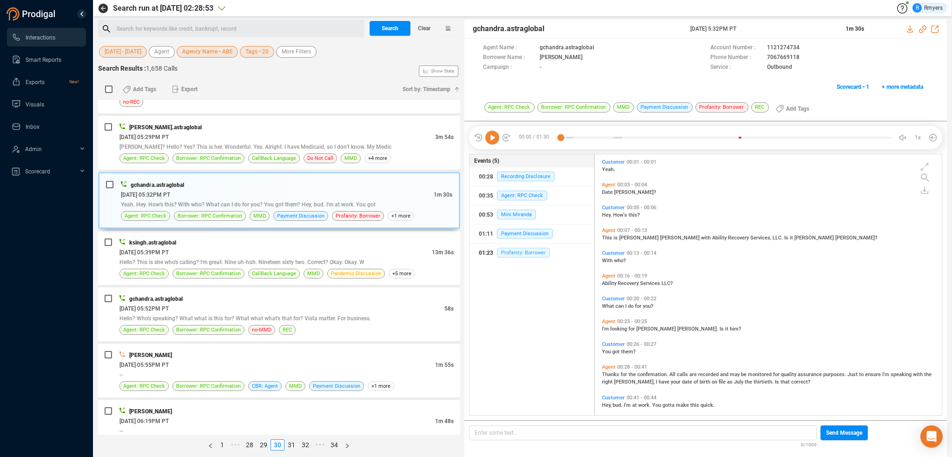
drag, startPoint x: 534, startPoint y: 249, endPoint x: 530, endPoint y: 256, distance: 8.5
click at [533, 252] on span "Profanity: Borrower" at bounding box center [523, 253] width 53 height 10
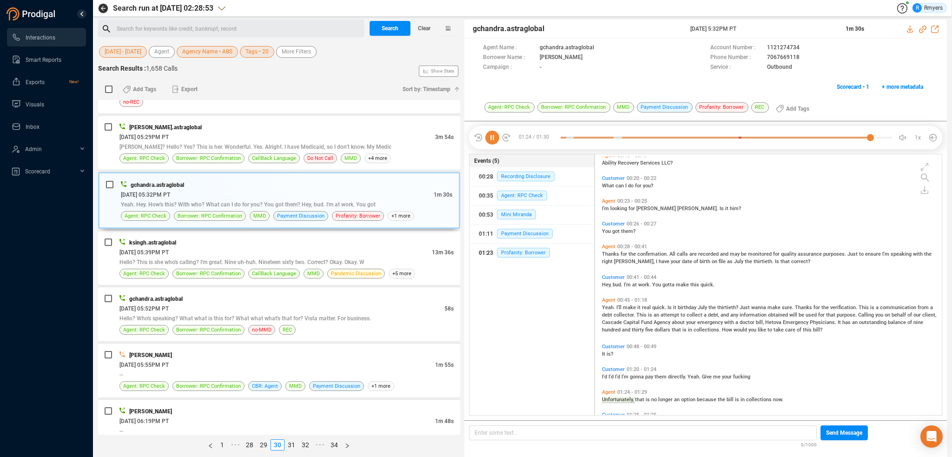
scroll to position [145, 0]
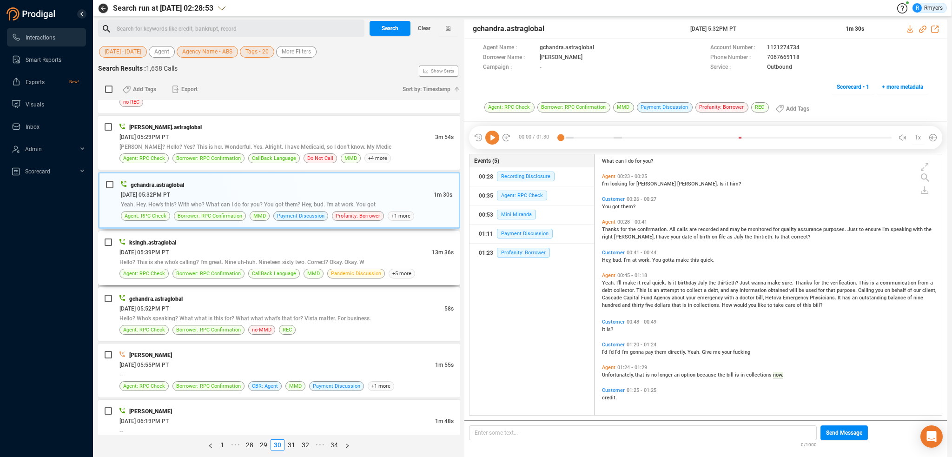
click at [240, 259] on span "Hello? This is she who's calling? I'm great. Nine uh-huh. Nineteen sixty two. C…" at bounding box center [241, 262] width 245 height 7
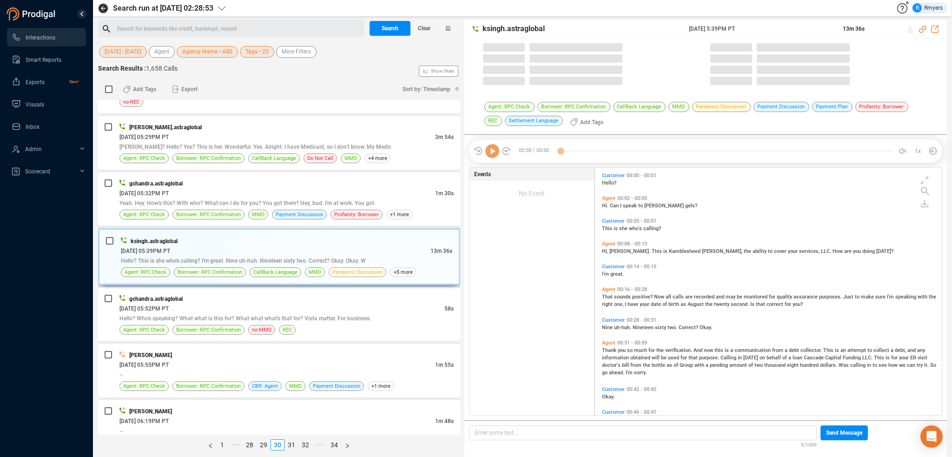
scroll to position [246, 342]
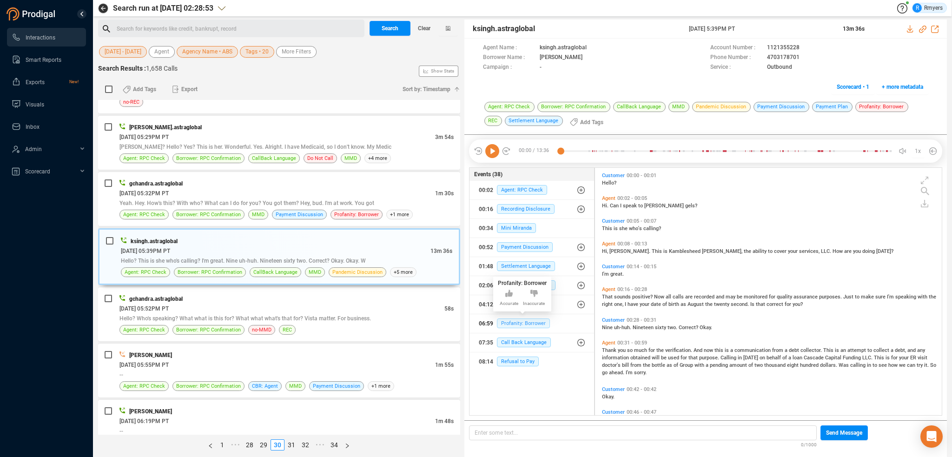
click at [521, 325] on span "Profanity: Borrower" at bounding box center [523, 324] width 53 height 10
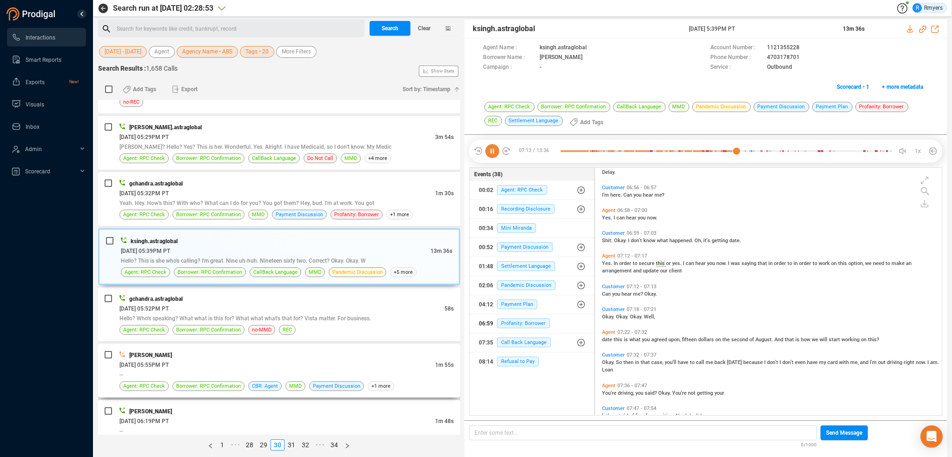
scroll to position [1328, 0]
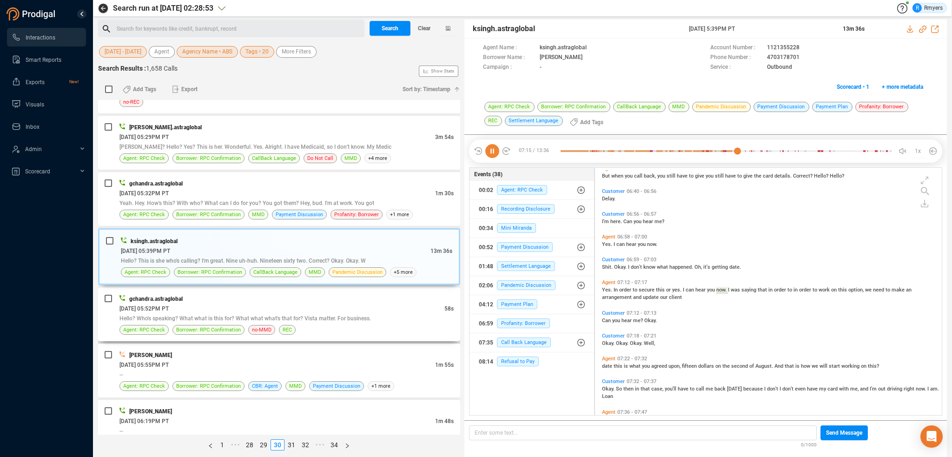
click at [273, 325] on div "Agent: RPC Check Borrower: RPC Confirmation no-MMD REC" at bounding box center [286, 330] width 334 height 10
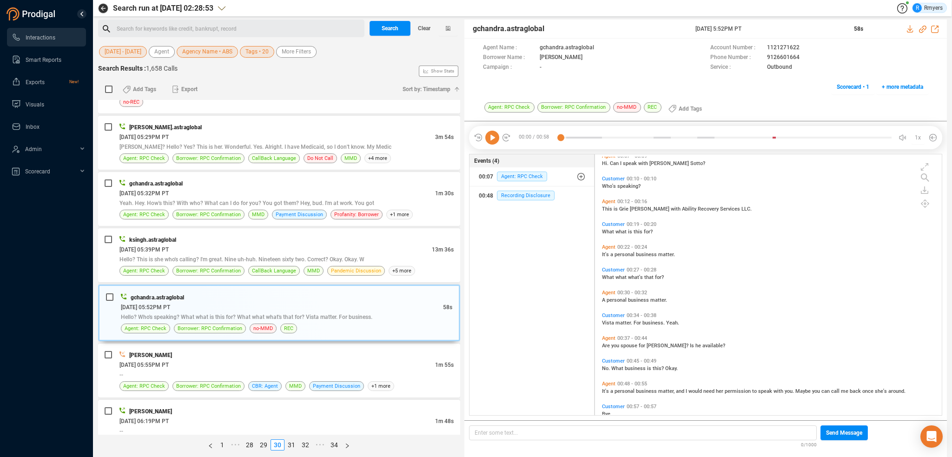
scroll to position [45, 0]
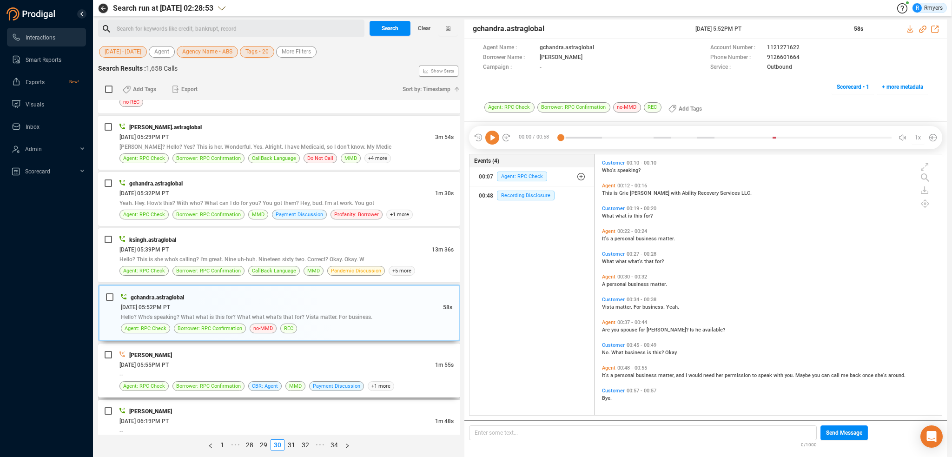
click at [195, 350] on div "[PERSON_NAME]" at bounding box center [286, 355] width 334 height 10
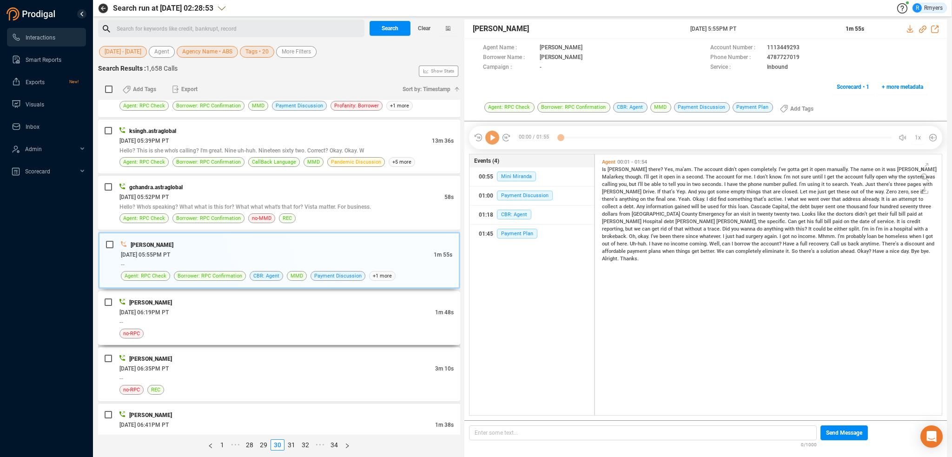
scroll to position [2364, 0]
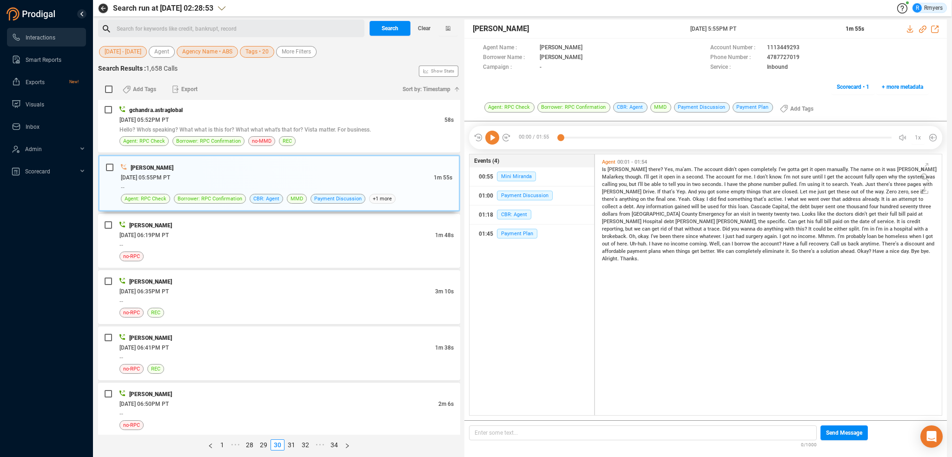
click at [491, 137] on icon at bounding box center [492, 138] width 14 height 14
drag, startPoint x: 329, startPoint y: 256, endPoint x: 323, endPoint y: 253, distance: 6.9
click at [327, 256] on div "Holly Ruiz 06/26/2025 @ 06:19PM PT 1m 48s -- no-RPC" at bounding box center [279, 241] width 362 height 54
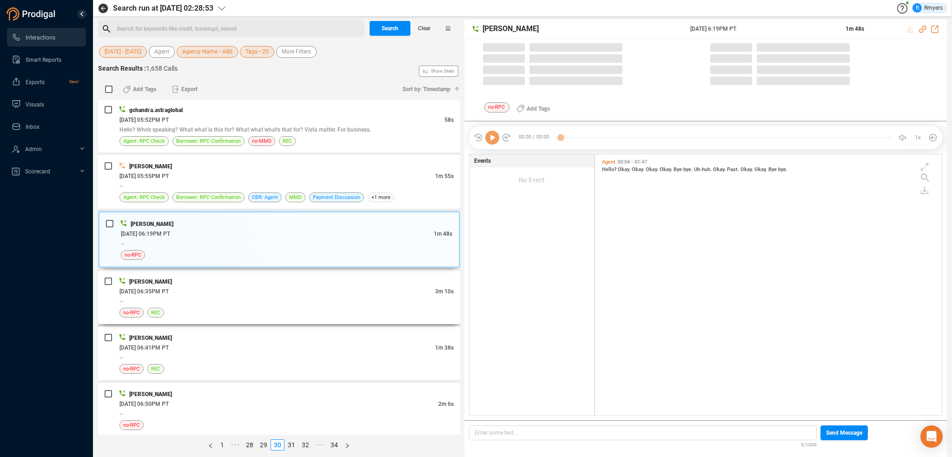
scroll to position [259, 342]
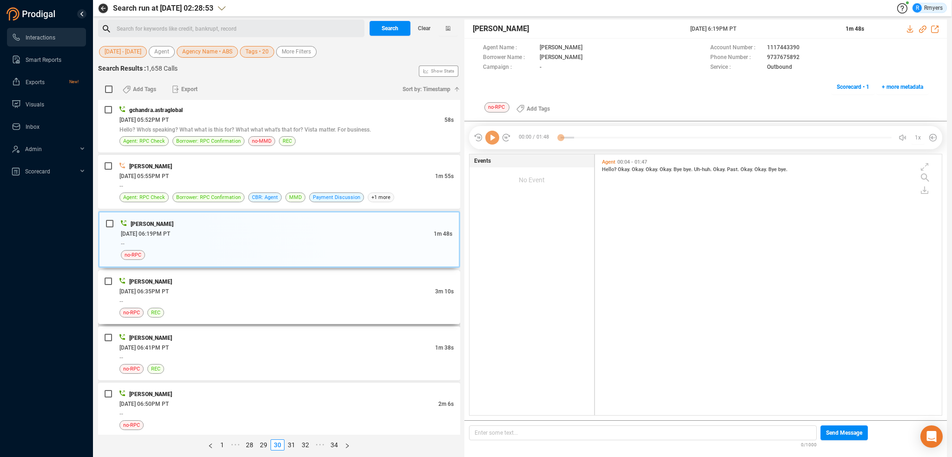
click at [293, 308] on div "no-RPC REC" at bounding box center [286, 313] width 334 height 10
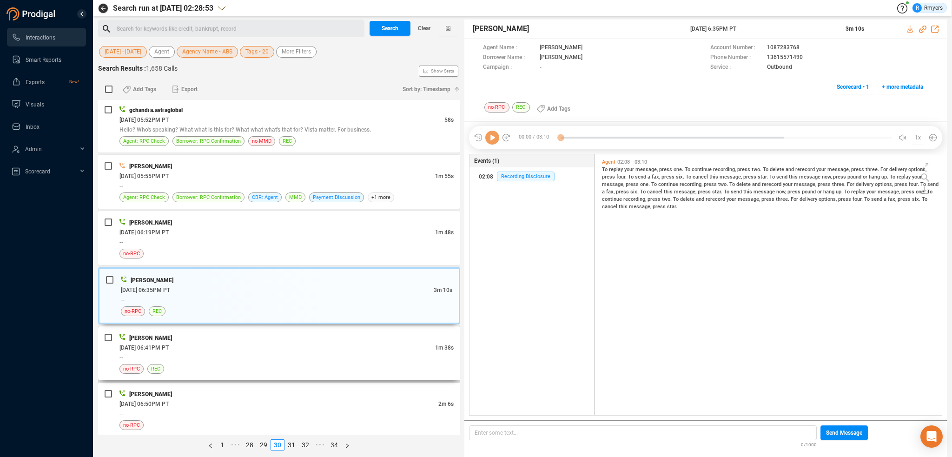
drag, startPoint x: 265, startPoint y: 340, endPoint x: 265, endPoint y: 347, distance: 7.0
click at [265, 343] on div "06/26/2025 @ 06:41PM PT" at bounding box center [277, 348] width 316 height 10
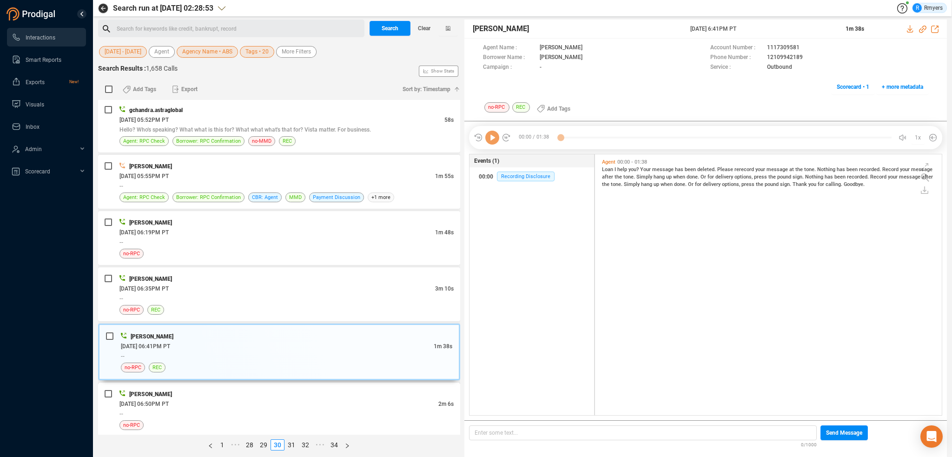
click at [262, 399] on div "06/26/2025 @ 06:50PM PT" at bounding box center [278, 404] width 319 height 10
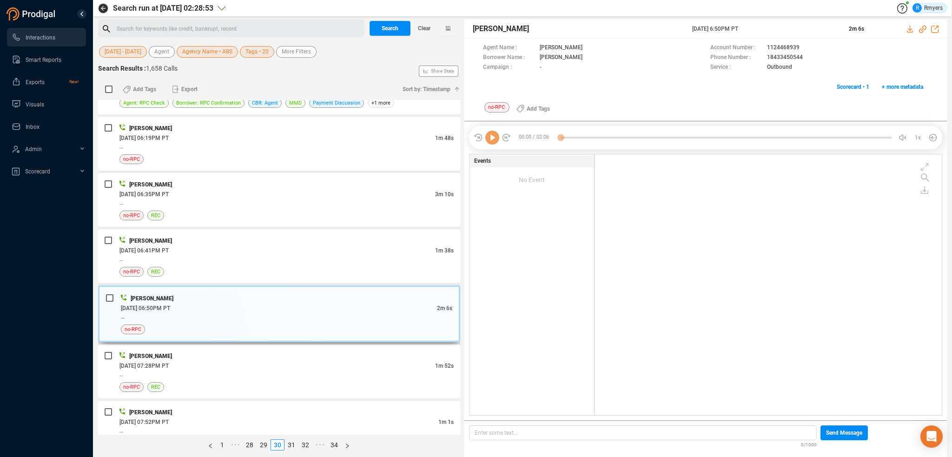
scroll to position [2471, 0]
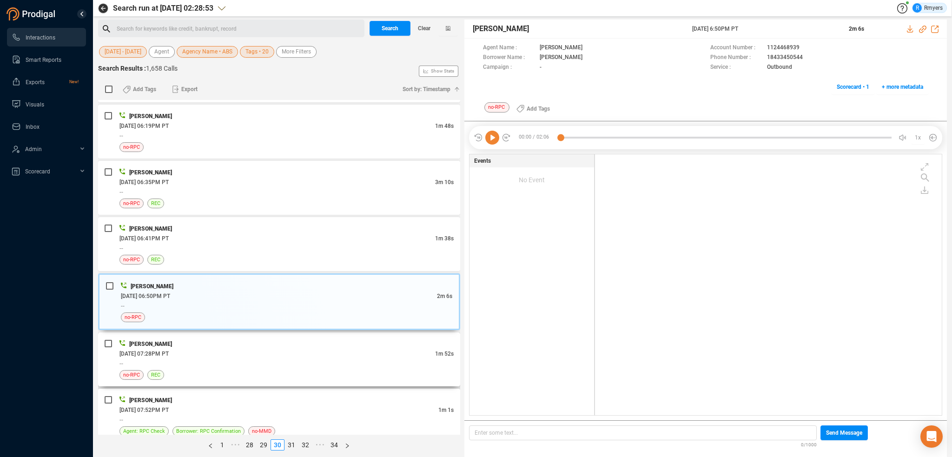
click at [259, 370] on div "no-RPC REC" at bounding box center [286, 375] width 334 height 10
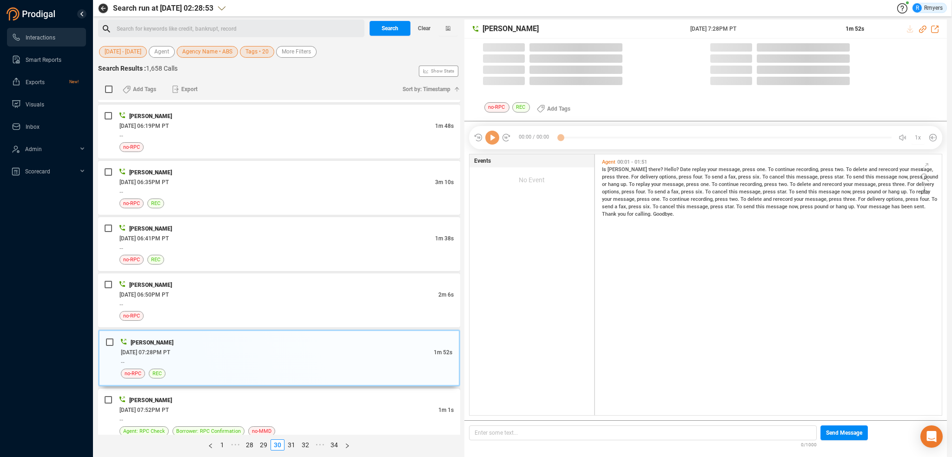
scroll to position [259, 342]
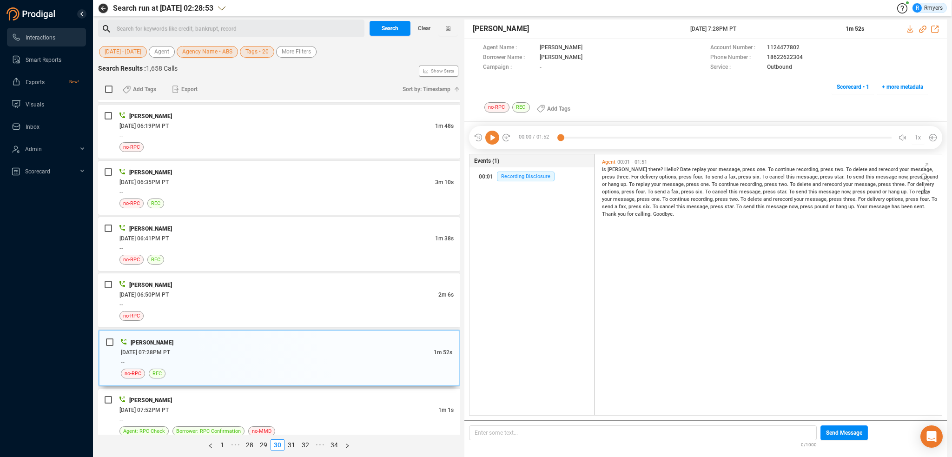
click at [286, 415] on div "--" at bounding box center [286, 420] width 334 height 10
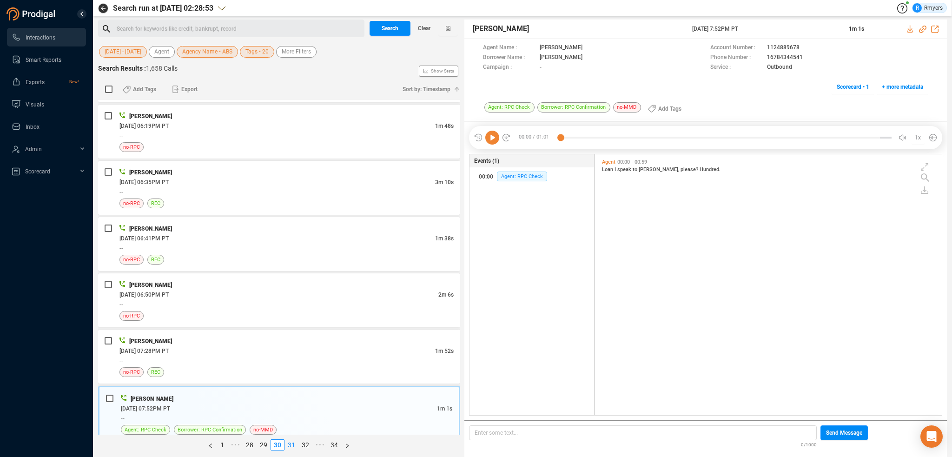
click at [292, 445] on link "31" at bounding box center [291, 445] width 13 height 10
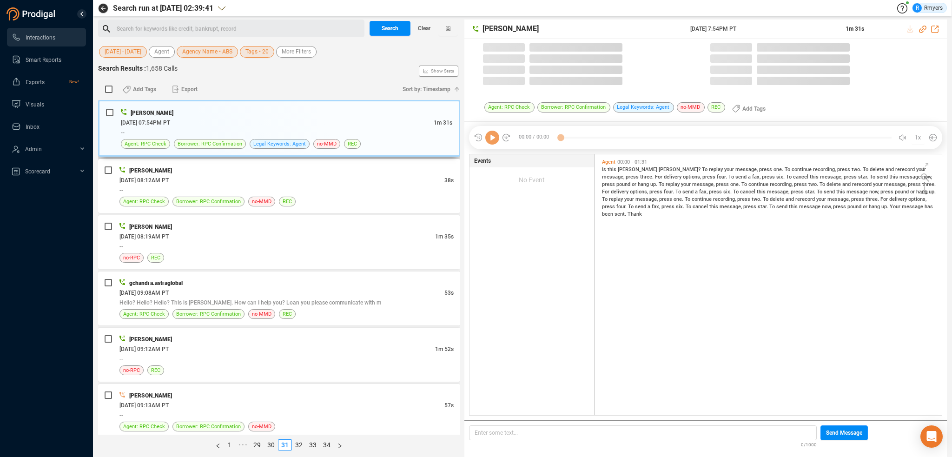
scroll to position [2, 5]
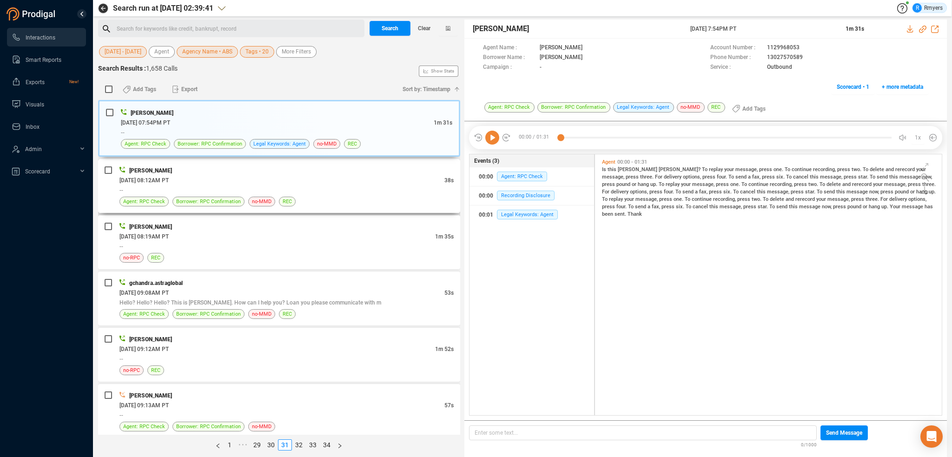
click at [329, 181] on div "06/27/2025 @ 08:12AM PT" at bounding box center [281, 180] width 325 height 10
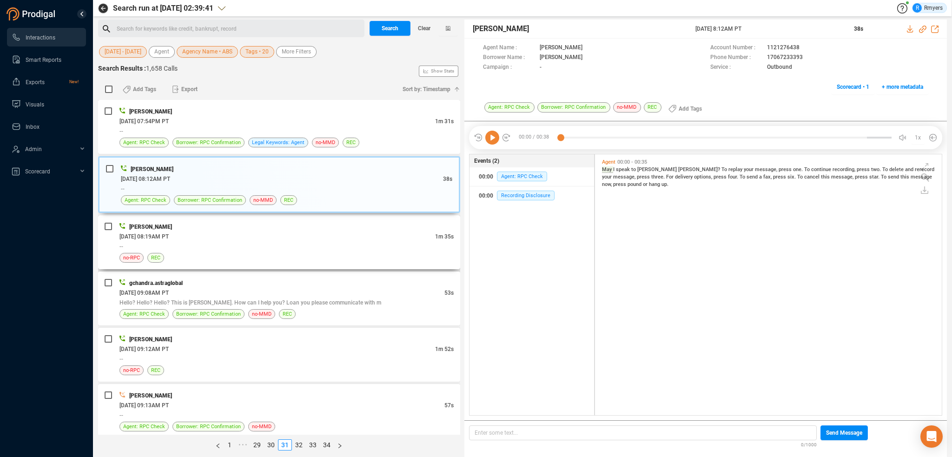
click at [301, 237] on div "06/27/2025 @ 08:19AM PT" at bounding box center [277, 237] width 316 height 10
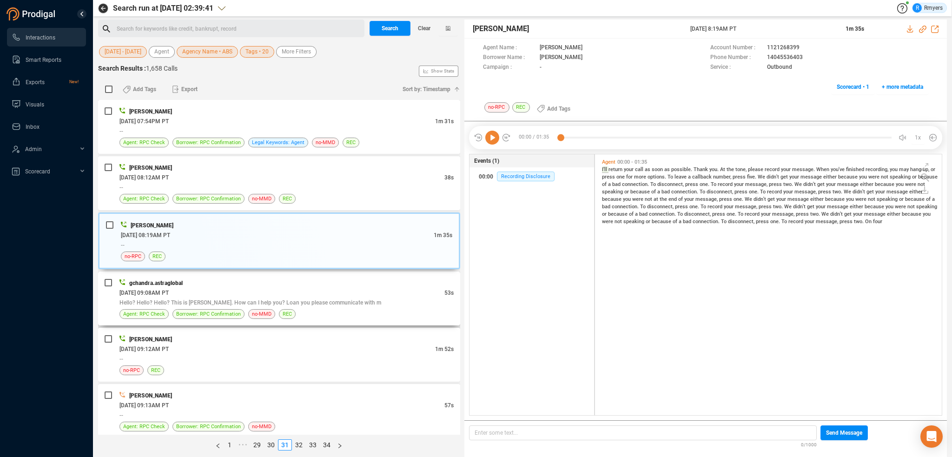
click at [296, 292] on div "06/27/2025 @ 09:08AM PT" at bounding box center [281, 293] width 325 height 10
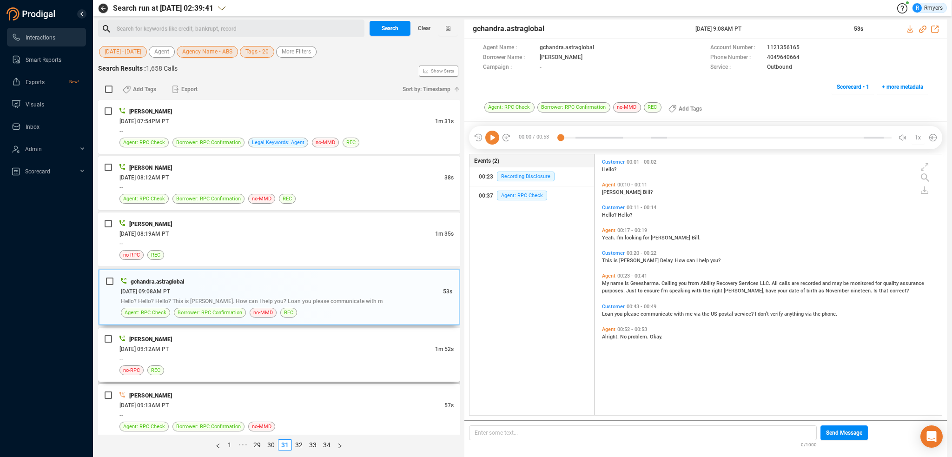
click at [289, 344] on div "06/27/2025 @ 09:12AM PT" at bounding box center [277, 349] width 316 height 10
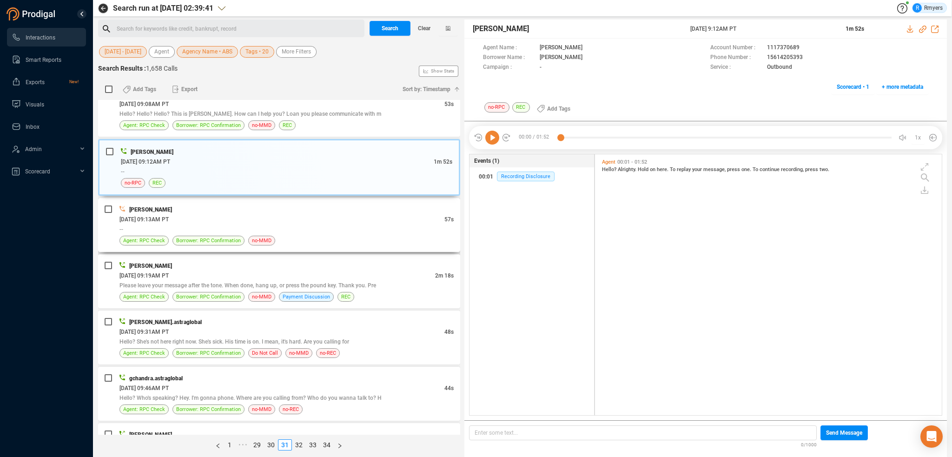
click at [287, 224] on div "--" at bounding box center [286, 229] width 334 height 10
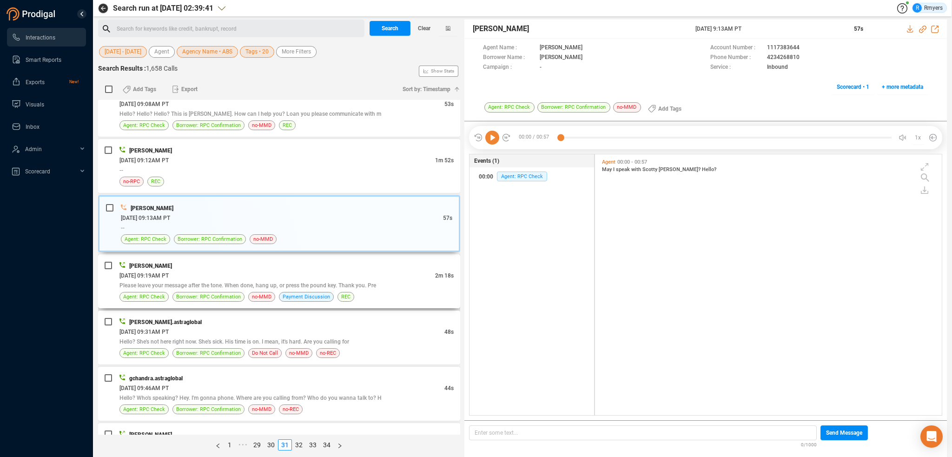
click at [290, 272] on div "06/27/2025 @ 09:19AM PT" at bounding box center [277, 276] width 316 height 10
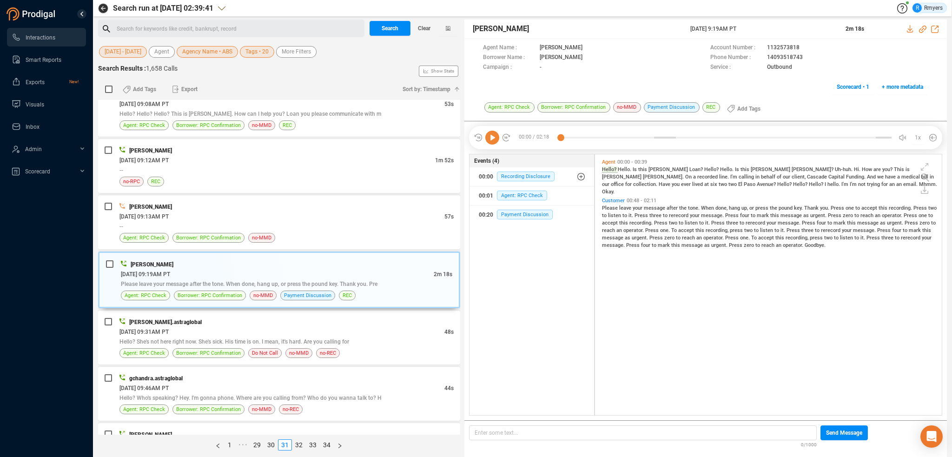
click at [492, 139] on icon at bounding box center [492, 138] width 14 height 14
click at [922, 30] on icon at bounding box center [922, 29] width 7 height 7
click at [608, 206] on span "Please" at bounding box center [610, 208] width 17 height 6
click at [746, 225] on span "rerecord" at bounding box center [756, 223] width 21 height 6
click at [786, 239] on span "recording," at bounding box center [798, 238] width 24 height 6
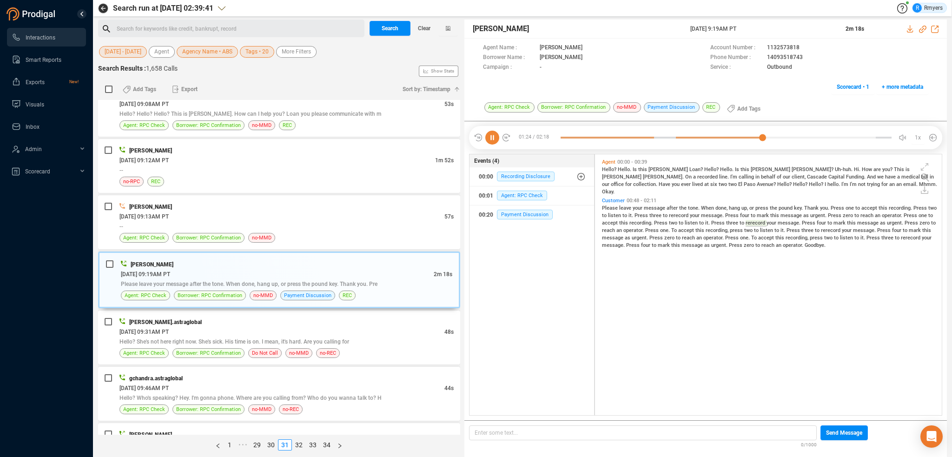
drag, startPoint x: 763, startPoint y: 238, endPoint x: 757, endPoint y: 239, distance: 5.3
click at [786, 239] on span "recording," at bounding box center [798, 238] width 24 height 6
click at [786, 239] on span "recording," at bounding box center [798, 238] width 24 height 7
drag, startPoint x: 731, startPoint y: 243, endPoint x: 726, endPoint y: 243, distance: 5.1
click at [730, 243] on div "Please leave your message after the tone. When done, hang up, or press the poun…" at bounding box center [771, 226] width 338 height 45
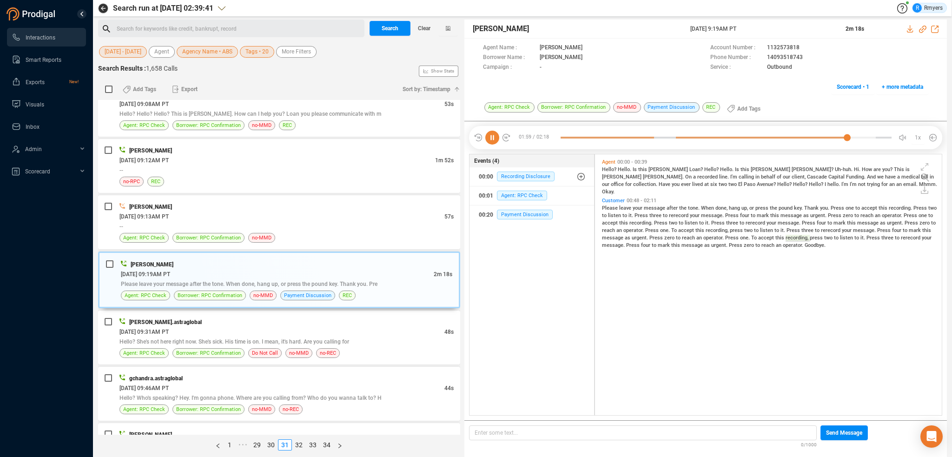
drag, startPoint x: 726, startPoint y: 243, endPoint x: 705, endPoint y: 239, distance: 21.2
click at [723, 243] on div "Please leave your message after the tone. When done, hang up, or press the poun…" at bounding box center [771, 226] width 338 height 45
drag, startPoint x: 705, startPoint y: 239, endPoint x: 699, endPoint y: 239, distance: 5.6
click at [701, 239] on span "Please leave your message after the tone. When done, hang up, or press the poun…" at bounding box center [769, 226] width 335 height 43
drag, startPoint x: 691, startPoint y: 238, endPoint x: 682, endPoint y: 238, distance: 9.3
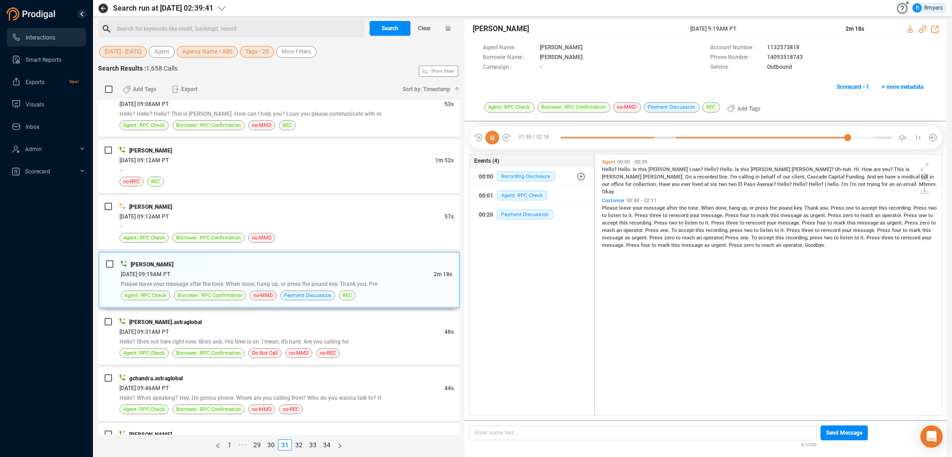
click at [704, 238] on span "operator." at bounding box center [715, 238] width 22 height 6
drag, startPoint x: 682, startPoint y: 238, endPoint x: 658, endPoint y: 242, distance: 24.2
click at [704, 238] on span "operator." at bounding box center [715, 238] width 22 height 7
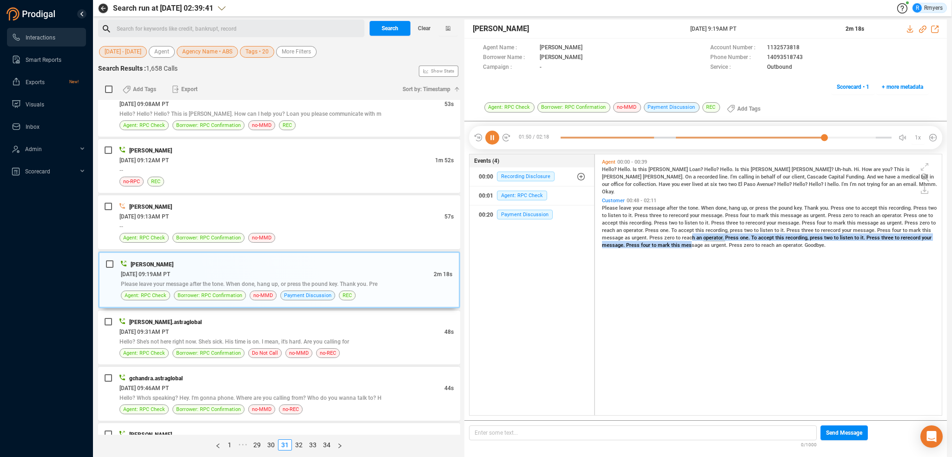
drag, startPoint x: 658, startPoint y: 242, endPoint x: 588, endPoint y: 256, distance: 72.0
click at [627, 252] on div "Customer 00:48 - 02:11 Please leave your message after the tone. When done, han…" at bounding box center [771, 229] width 342 height 69
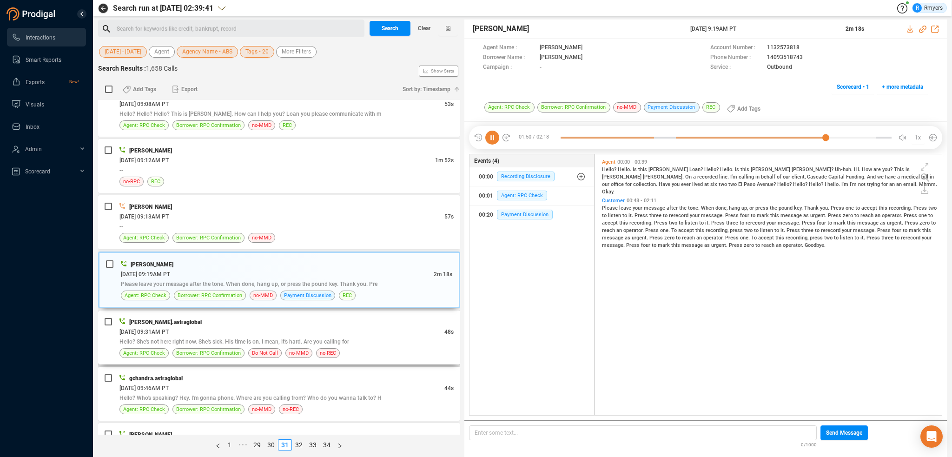
click at [270, 332] on div "06/27/2025 @ 09:31AM PT" at bounding box center [281, 332] width 325 height 10
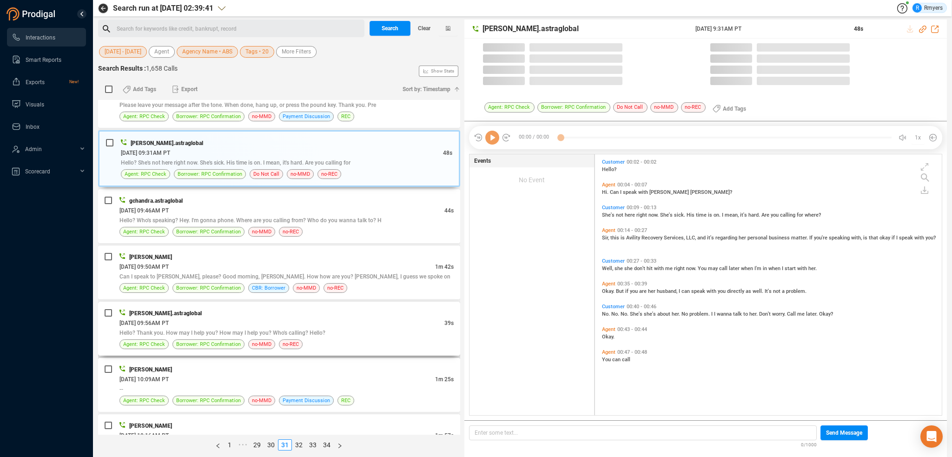
scroll to position [372, 0]
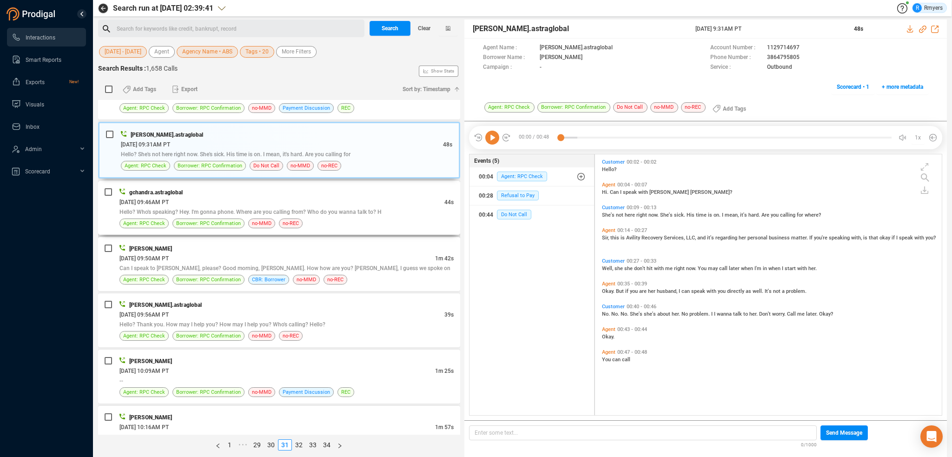
click at [246, 207] on div "Hello? Who's speaking? Hey. I'm gonna phone. Where are you calling from? Who do…" at bounding box center [286, 212] width 334 height 10
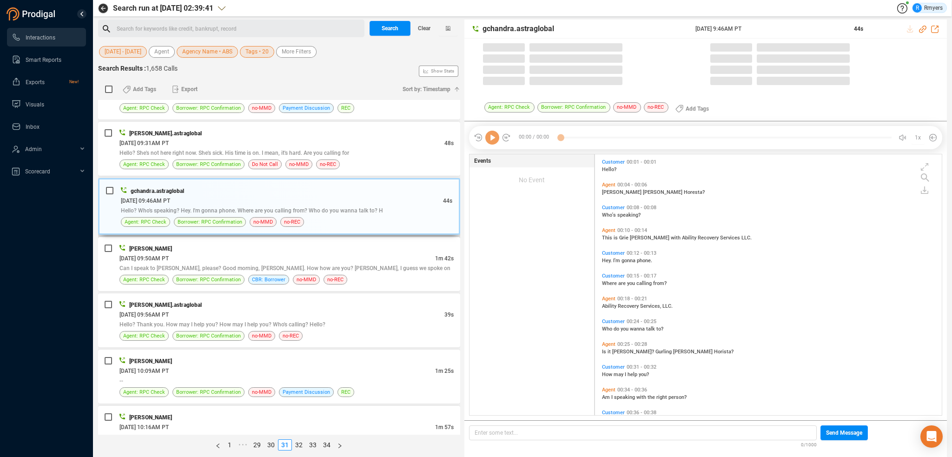
scroll to position [2, 5]
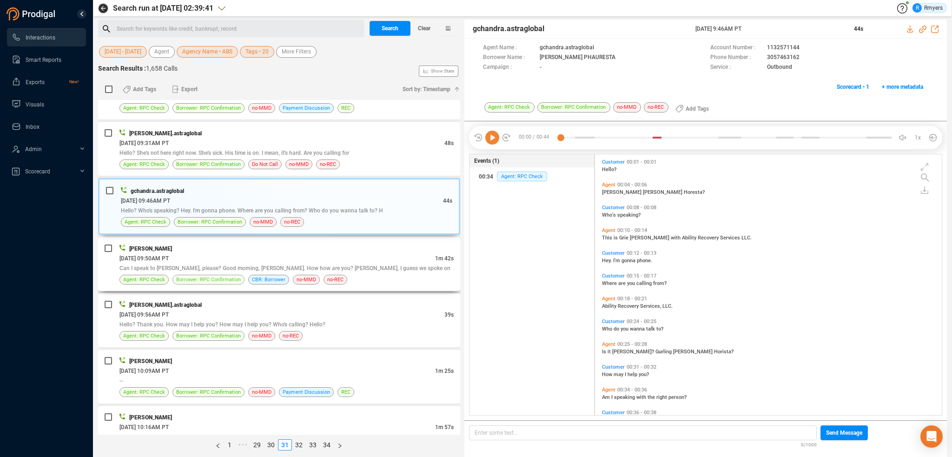
click at [237, 277] on span "Borrower: RPC Confirmation" at bounding box center [208, 279] width 65 height 9
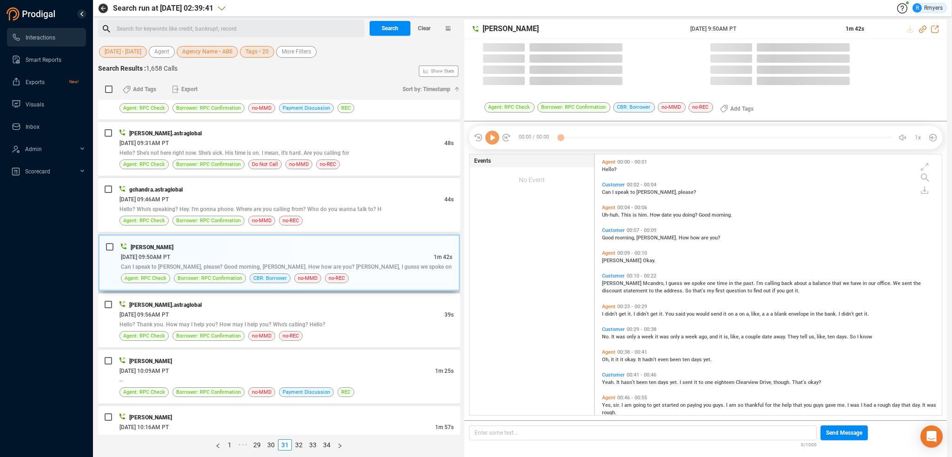
scroll to position [259, 342]
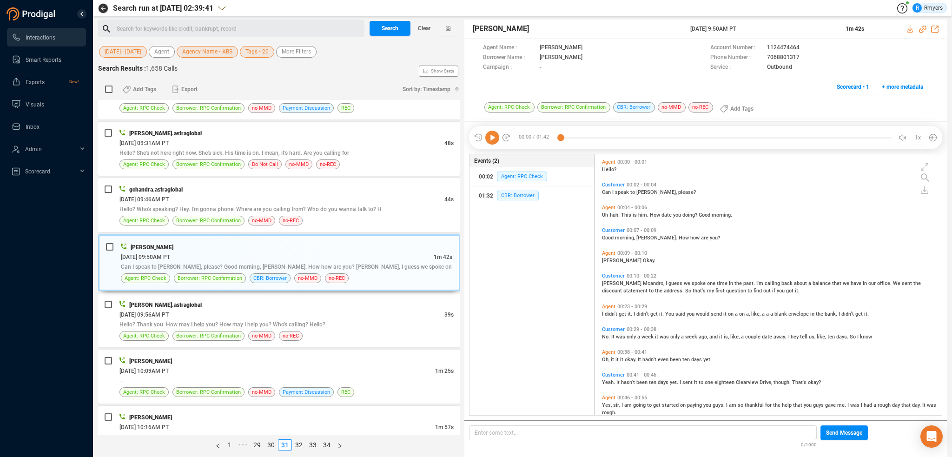
click at [495, 141] on icon at bounding box center [492, 138] width 14 height 14
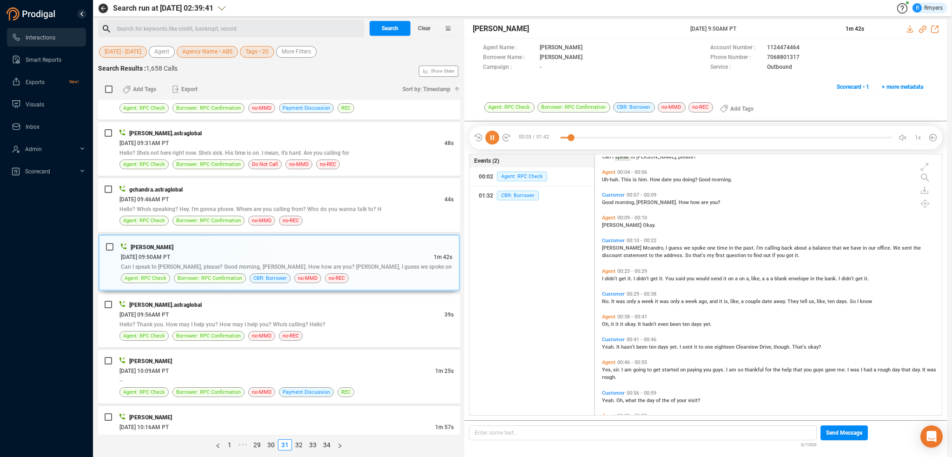
scroll to position [0, 0]
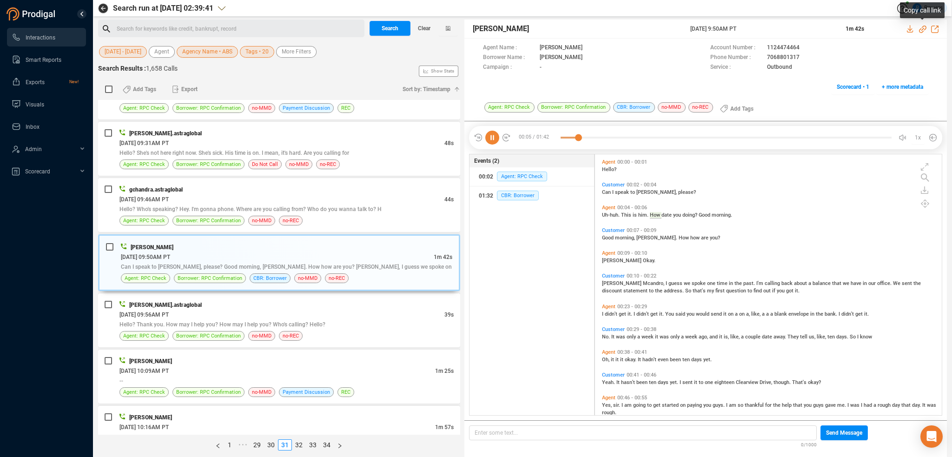
click at [922, 29] on icon at bounding box center [922, 29] width 7 height 7
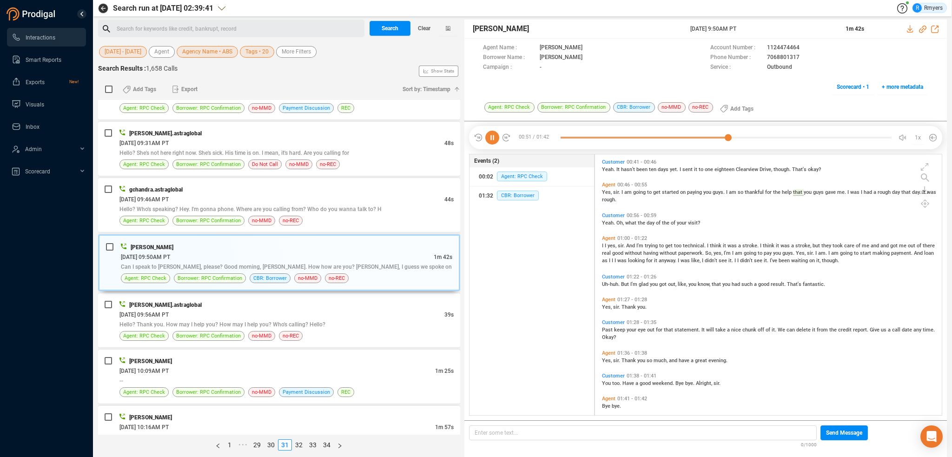
scroll to position [221, 0]
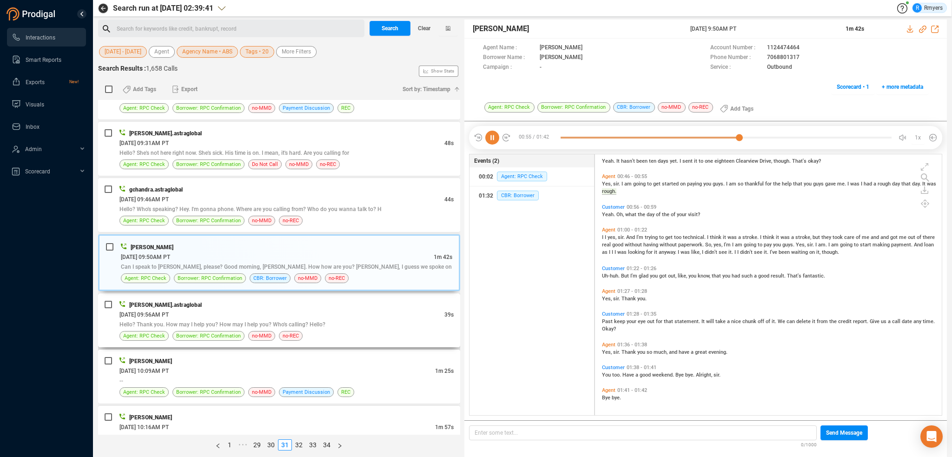
click at [221, 319] on div "Hello? Thank you. How may I help you? How may I help you? Who's calling? Hello?" at bounding box center [286, 324] width 334 height 10
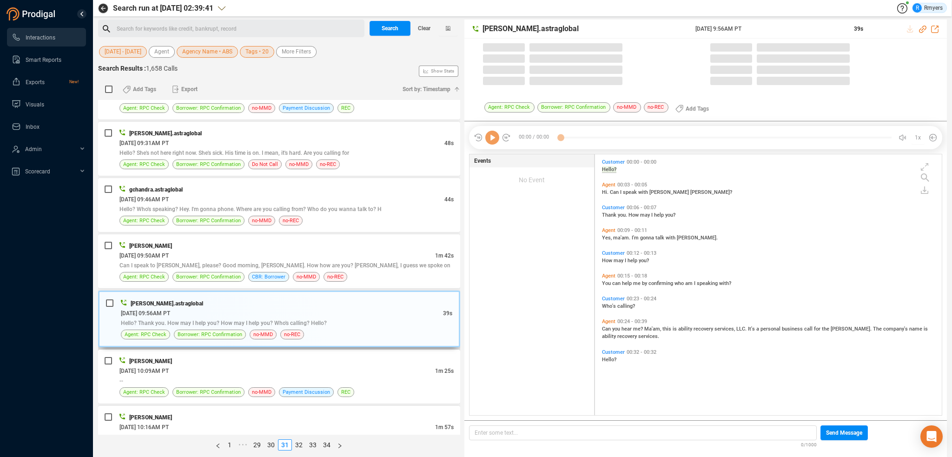
scroll to position [259, 342]
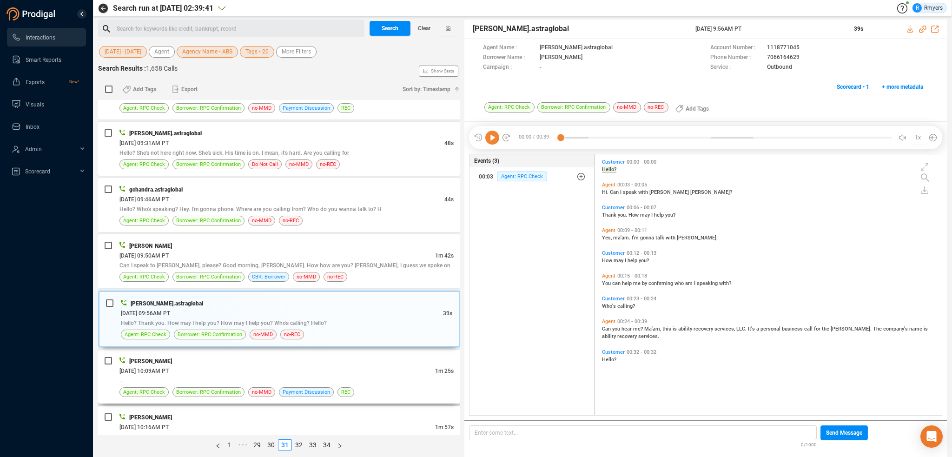
click at [260, 359] on div "[PERSON_NAME]" at bounding box center [286, 361] width 334 height 10
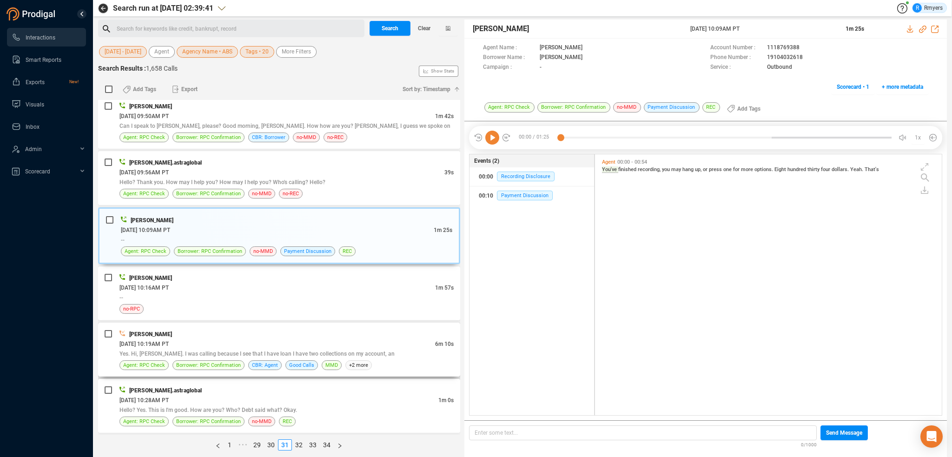
click at [242, 332] on div "Mark Carlson" at bounding box center [286, 334] width 334 height 10
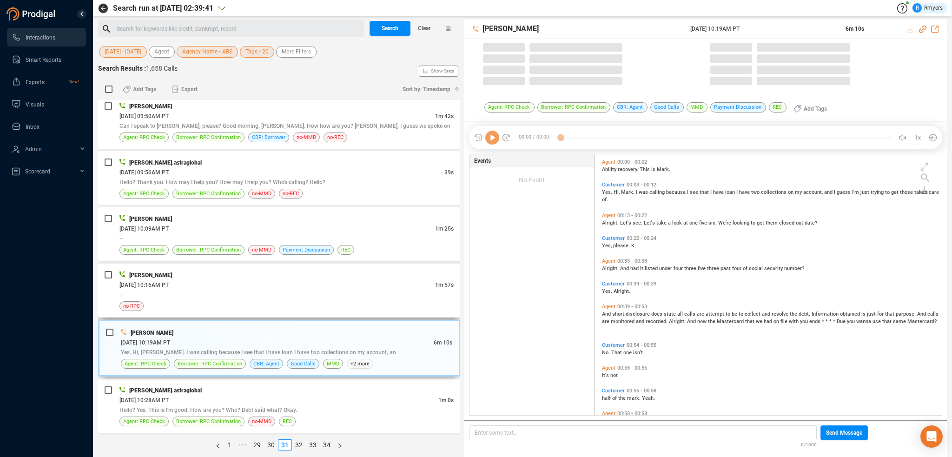
click at [242, 294] on div "--" at bounding box center [286, 295] width 334 height 10
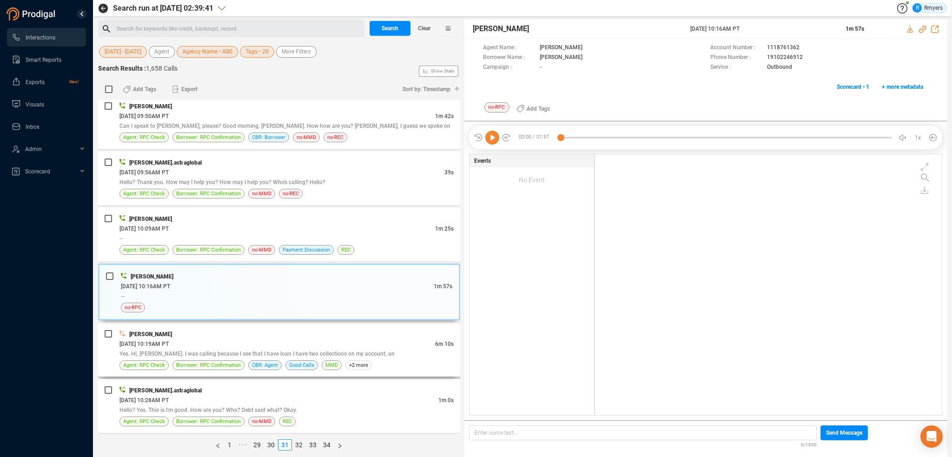
click at [267, 344] on div "06/27/2025 @ 10:19AM PT" at bounding box center [277, 344] width 316 height 10
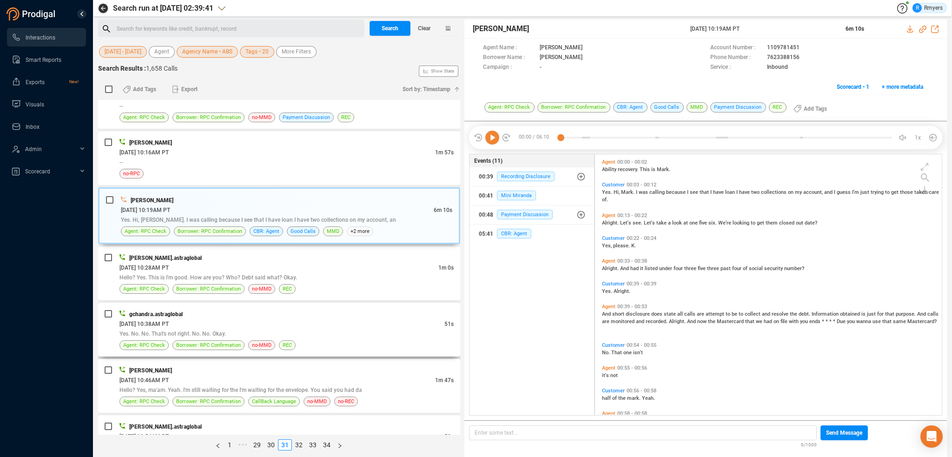
scroll to position [651, 0]
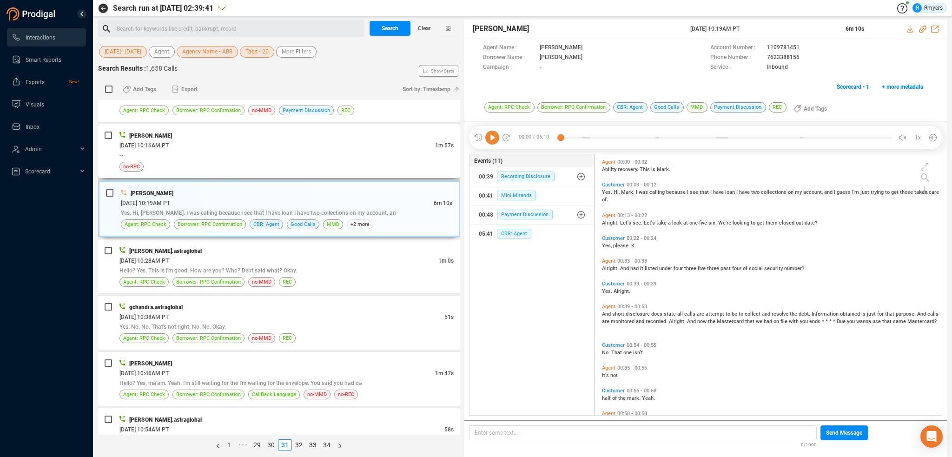
click at [253, 140] on div "06/27/2025 @ 10:16AM PT" at bounding box center [277, 145] width 316 height 10
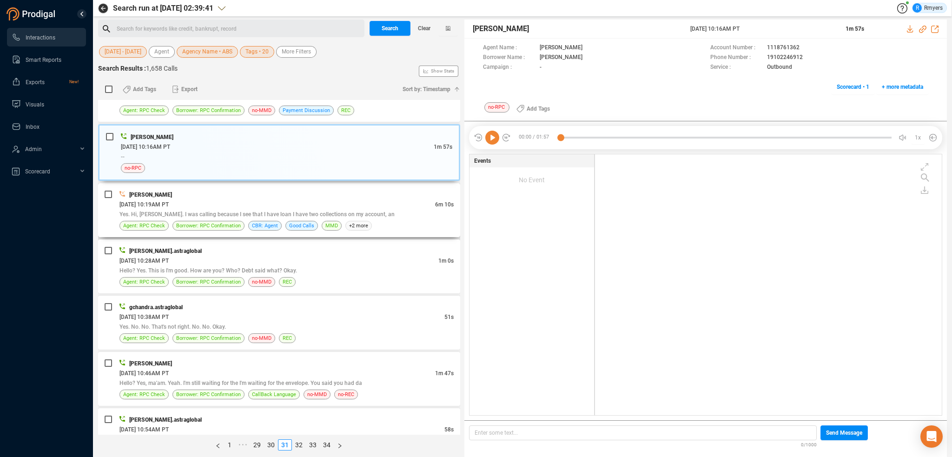
scroll to position [604, 0]
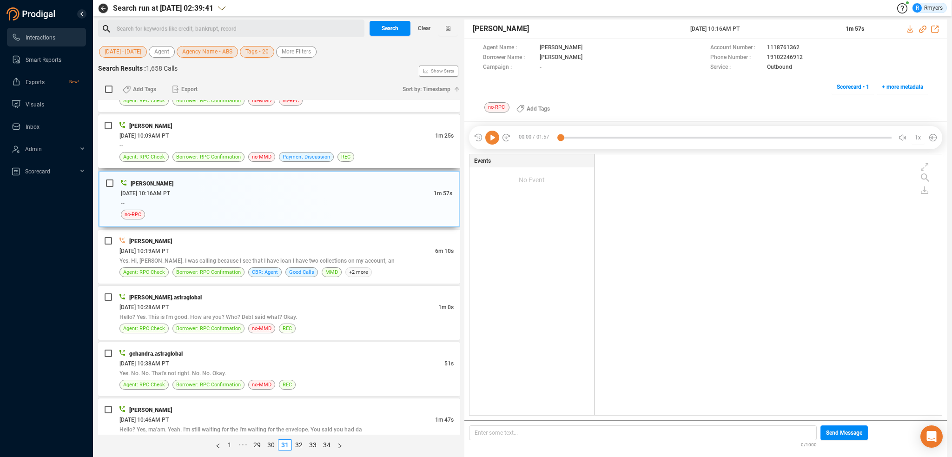
click at [266, 148] on div "Greg Masters 06/27/2025 @ 10:09AM PT 1m 25s -- Agent: RPC Check Borrower: RPC C…" at bounding box center [286, 141] width 334 height 41
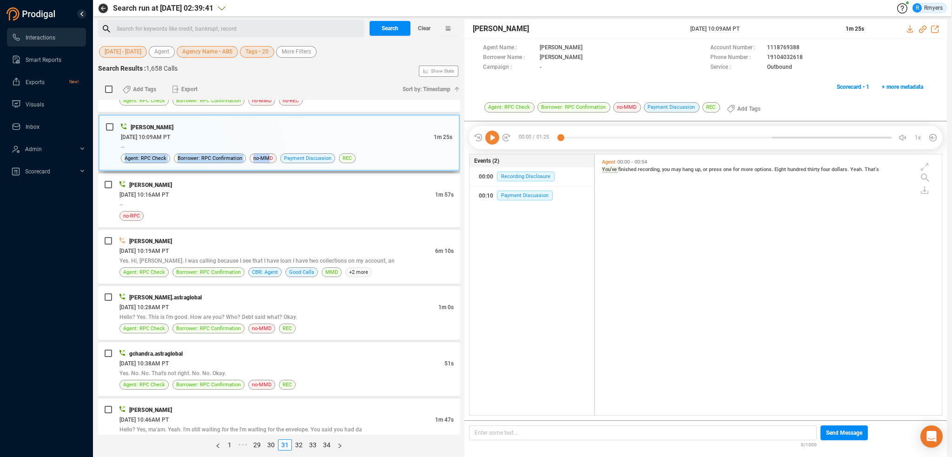
scroll to position [259, 342]
click at [255, 312] on div "Hello? Yes. This is I'm good. How are you? Who? Debt said what? Okay." at bounding box center [286, 317] width 334 height 10
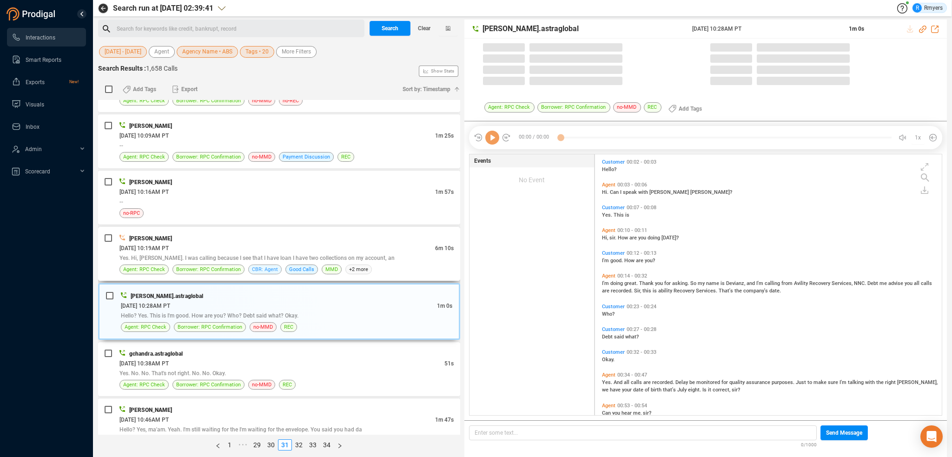
click at [252, 265] on span "CBR: Agent" at bounding box center [265, 269] width 26 height 9
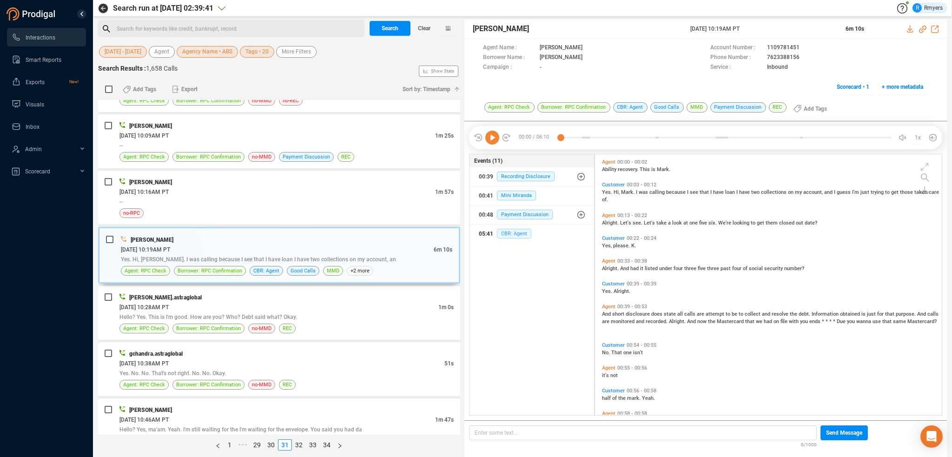
click at [510, 234] on span "CBR: Agent" at bounding box center [514, 234] width 34 height 10
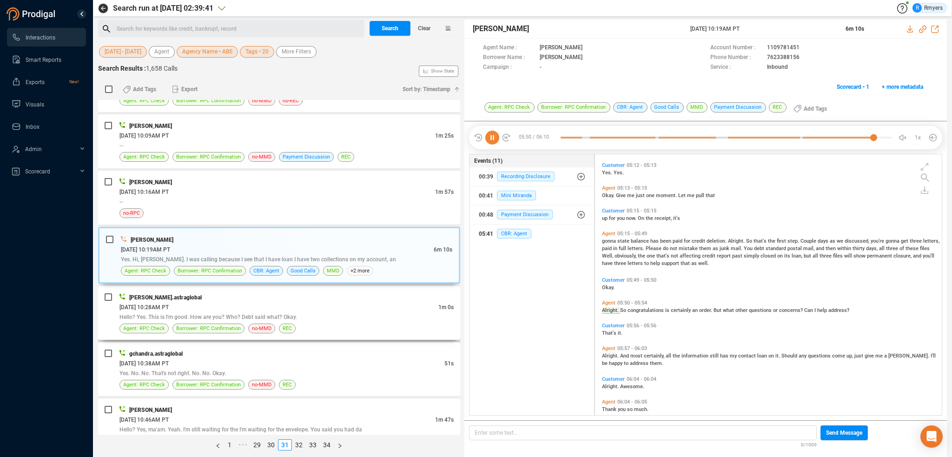
scroll to position [1124, 0]
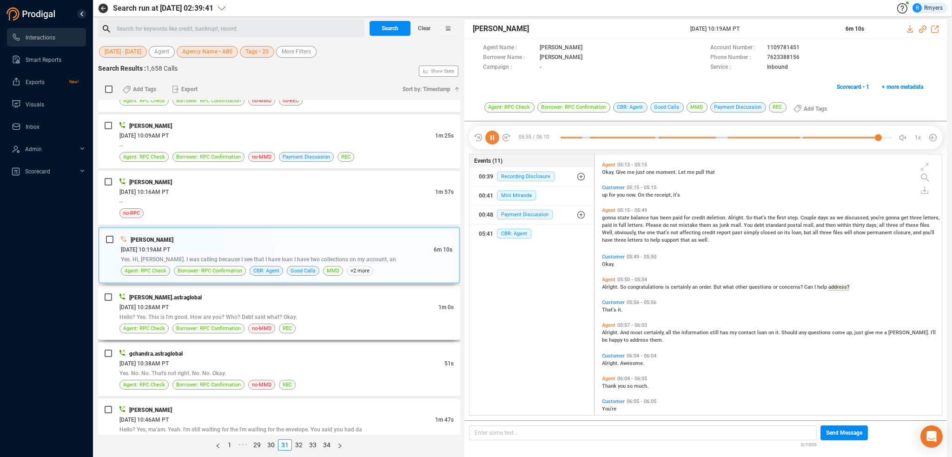
click at [308, 292] on div "[PERSON_NAME].astraglobal" at bounding box center [286, 297] width 334 height 10
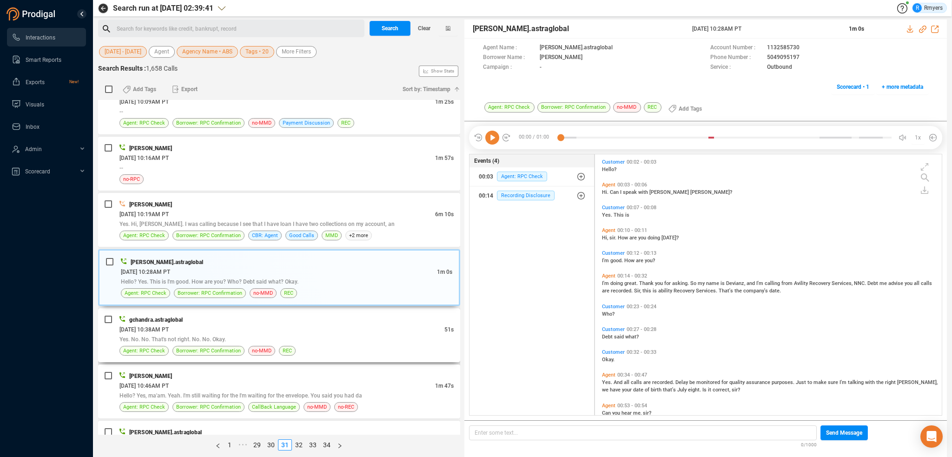
scroll to position [697, 0]
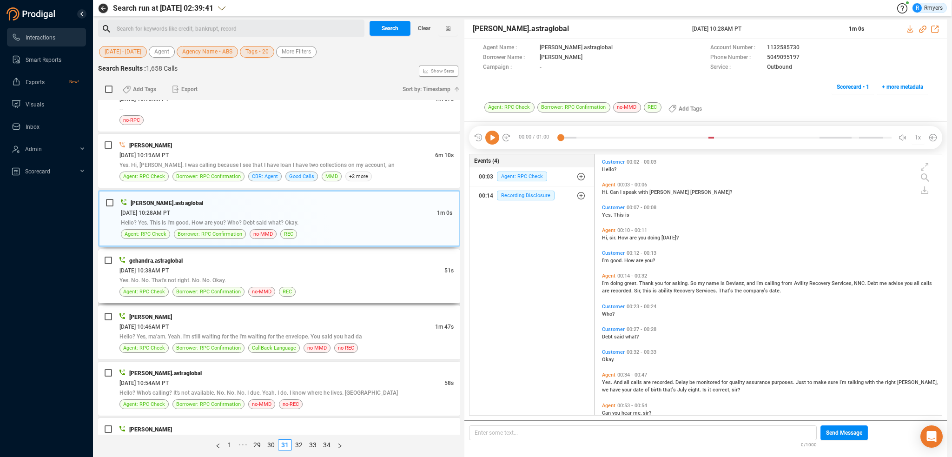
click at [276, 278] on div "Yes. No. No. That's not right. No. No. Okay." at bounding box center [286, 280] width 334 height 10
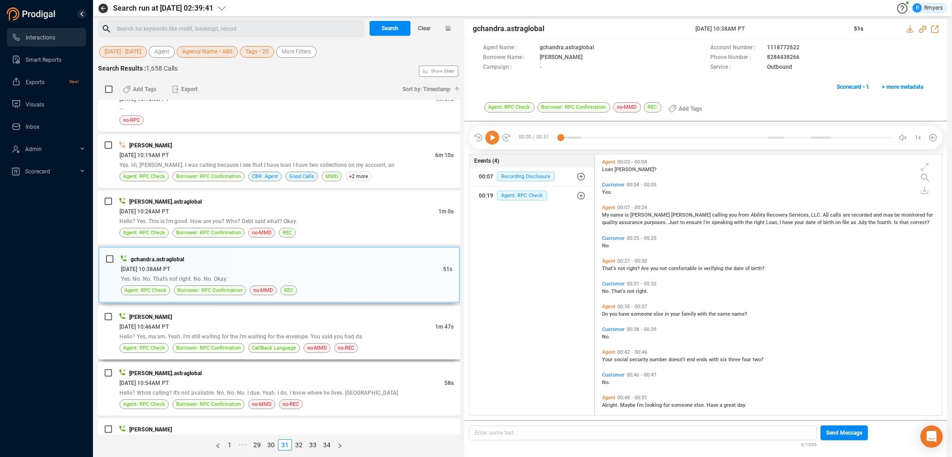
click at [258, 322] on div "06/27/2025 @ 10:46AM PT" at bounding box center [277, 327] width 316 height 10
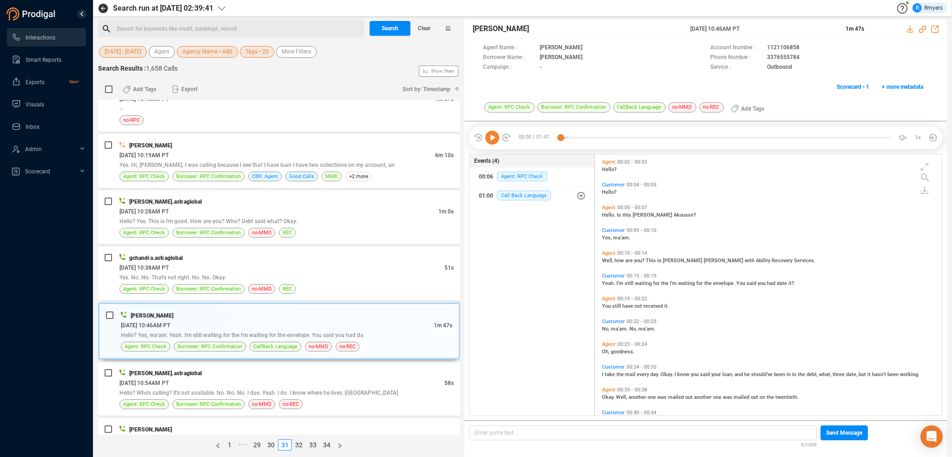
click at [491, 138] on icon at bounding box center [492, 138] width 14 height 14
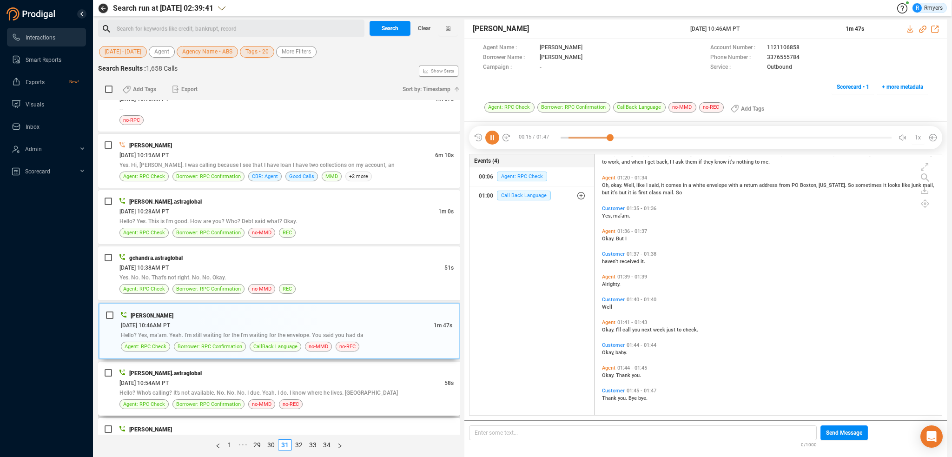
click at [258, 378] on div "06/27/2025 @ 10:54AM PT" at bounding box center [281, 383] width 325 height 10
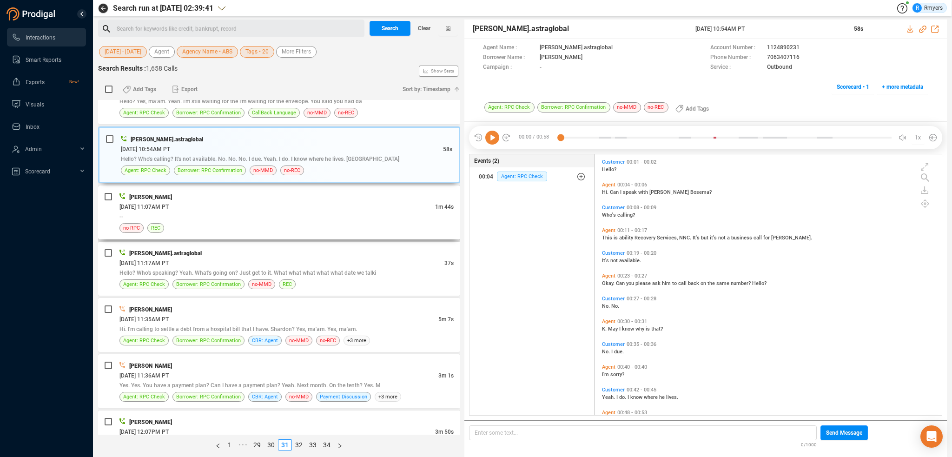
click at [294, 212] on div "--" at bounding box center [286, 217] width 334 height 10
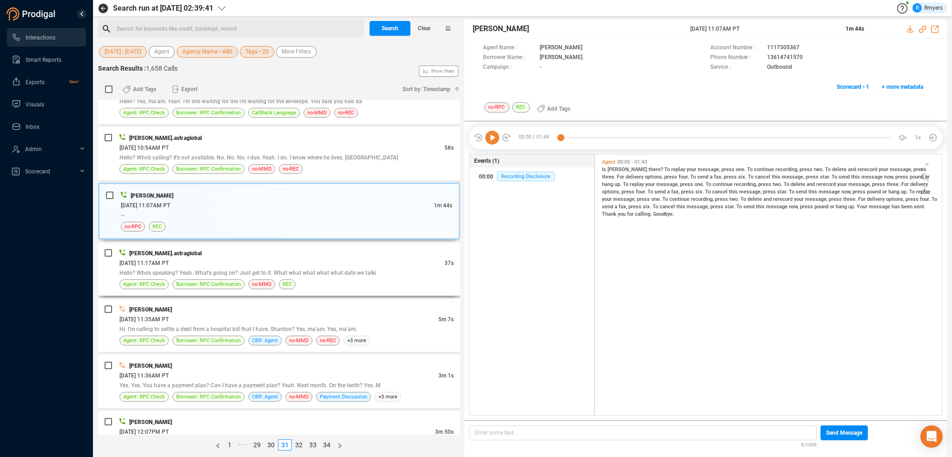
drag, startPoint x: 325, startPoint y: 263, endPoint x: 324, endPoint y: 272, distance: 9.3
click at [325, 263] on div "06/27/2025 @ 11:17AM PT" at bounding box center [281, 263] width 325 height 10
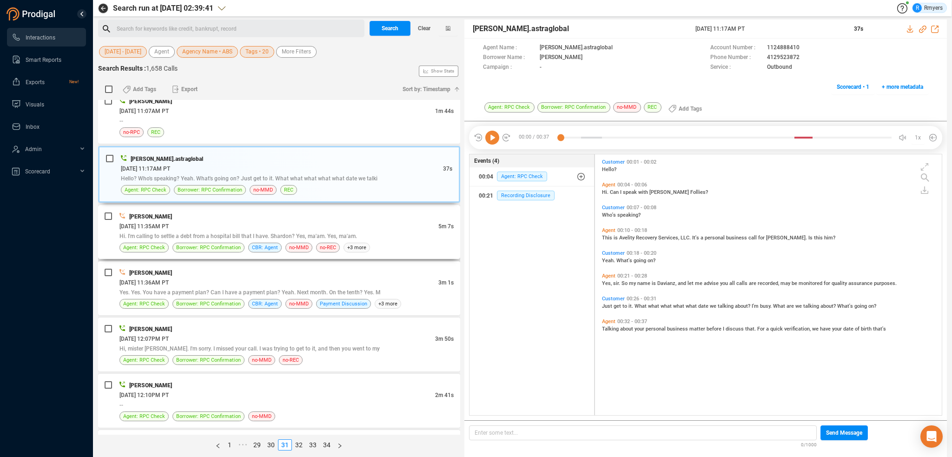
click at [309, 233] on span "Hi. I'm calling to settle a debt from a hospital bill that I have. Shardon? Yes…" at bounding box center [238, 236] width 238 height 7
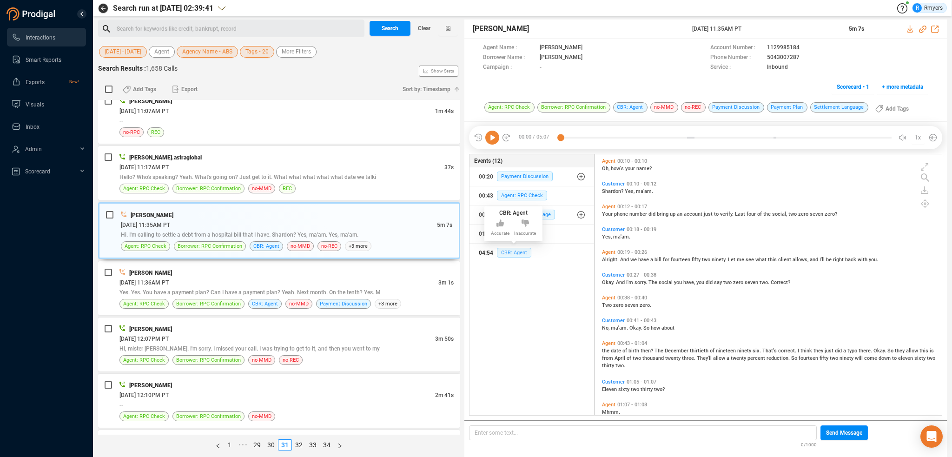
click at [523, 251] on span "CBR: Agent" at bounding box center [514, 253] width 34 height 10
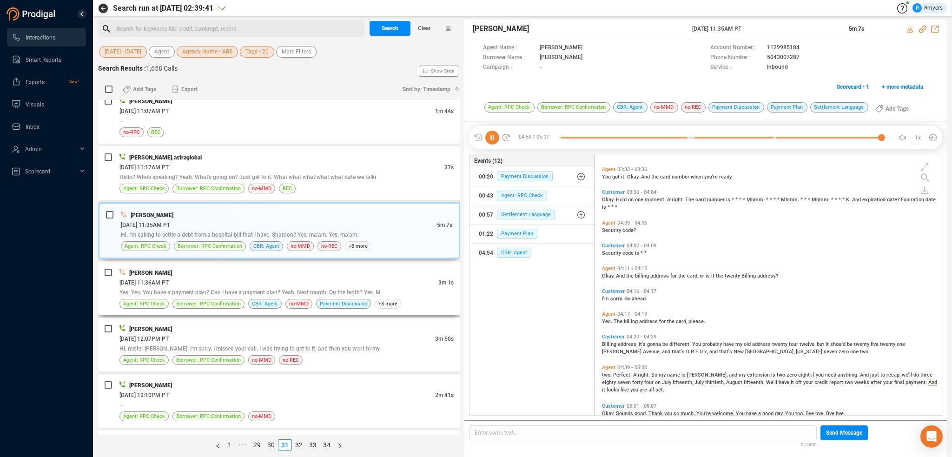
click at [327, 272] on div "[PERSON_NAME]" at bounding box center [286, 273] width 334 height 10
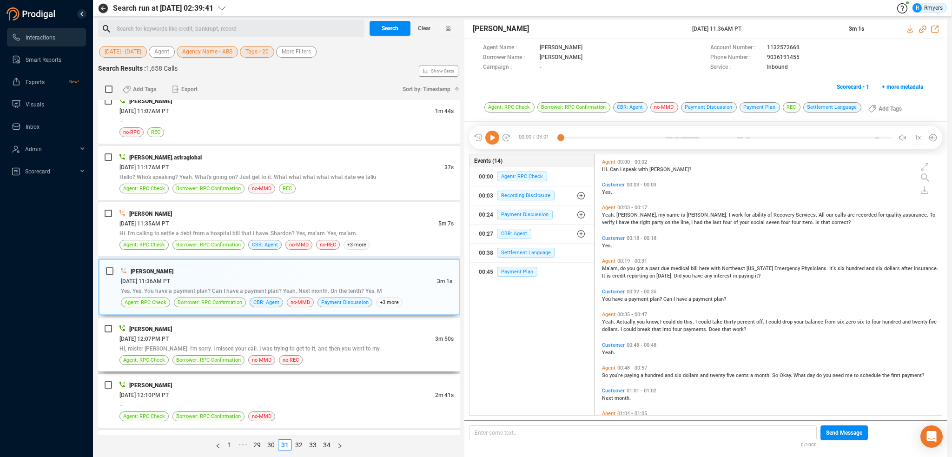
click at [185, 347] on span "Hi, mister Perry. I'm sorry. I missed your call. I was trying to get to it, and…" at bounding box center [249, 348] width 260 height 7
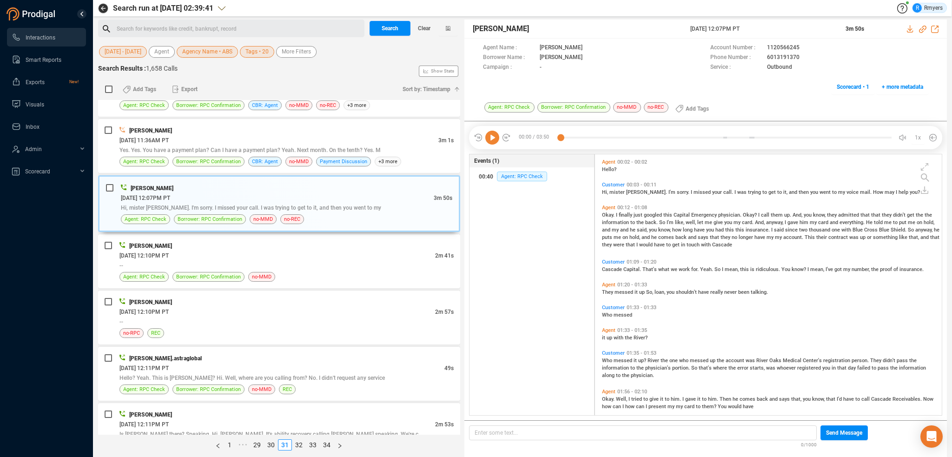
click at [494, 139] on icon at bounding box center [492, 138] width 14 height 14
click at [923, 28] on icon at bounding box center [922, 29] width 7 height 7
click at [314, 264] on div "--" at bounding box center [286, 265] width 334 height 10
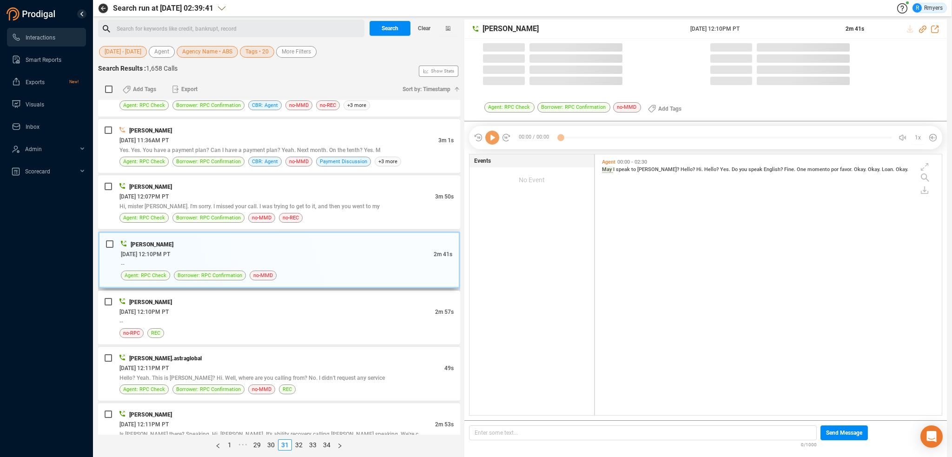
scroll to position [259, 342]
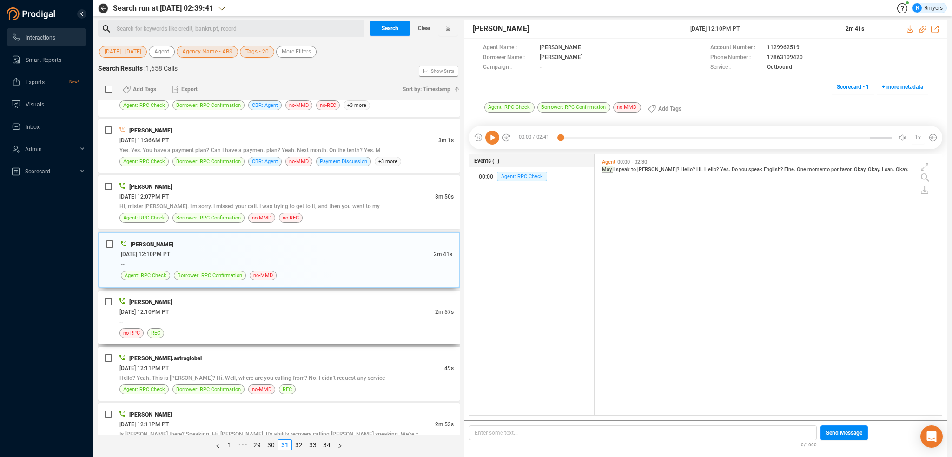
click at [304, 328] on div "no-RPC REC" at bounding box center [286, 333] width 334 height 10
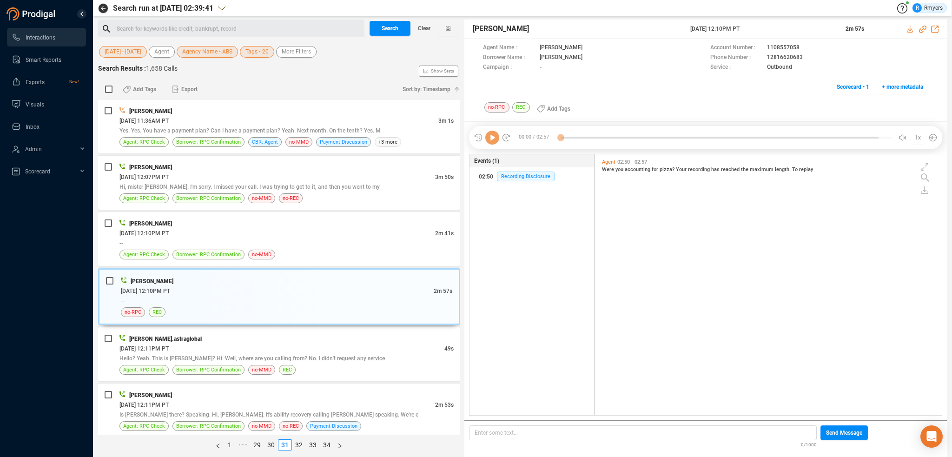
scroll to position [1302, 0]
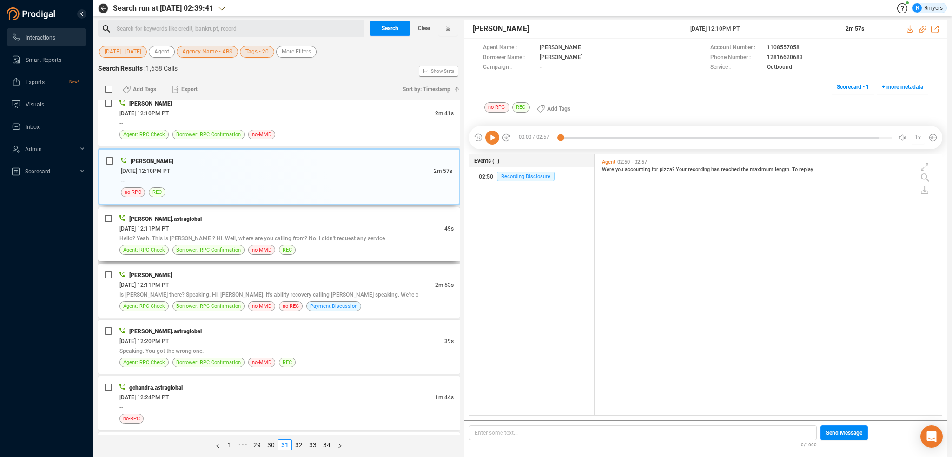
click at [259, 235] on span "Hello? Yeah. This is Jessica? Hi. Well, where are you calling from? No. I didn'…" at bounding box center [252, 238] width 266 height 7
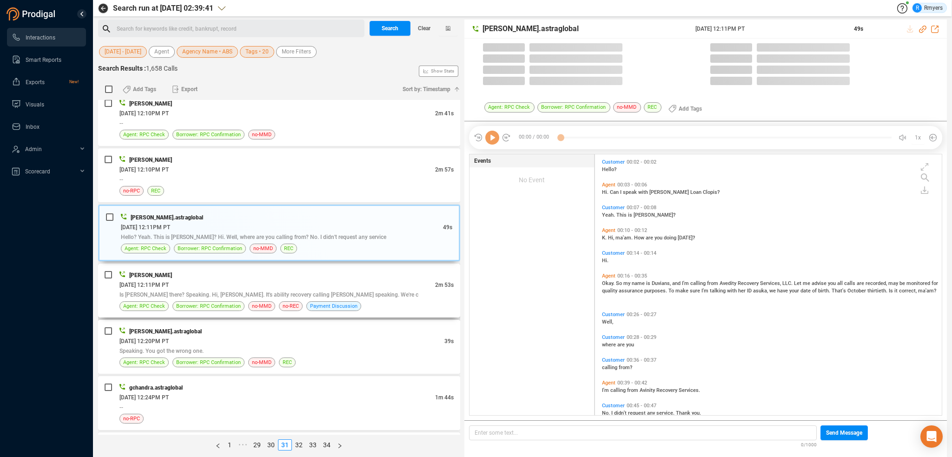
scroll to position [2, 5]
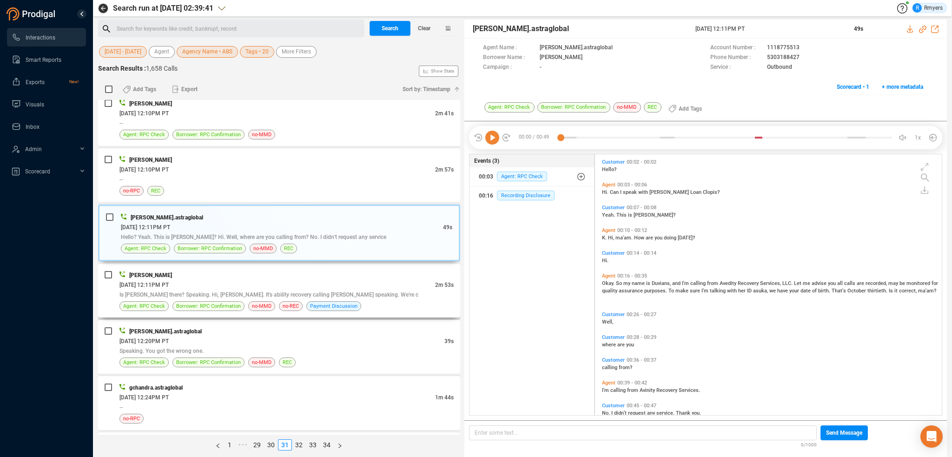
drag, startPoint x: 266, startPoint y: 279, endPoint x: 269, endPoint y: 283, distance: 5.3
click at [266, 280] on div "06/27/2025 @ 12:11PM PT" at bounding box center [277, 285] width 316 height 10
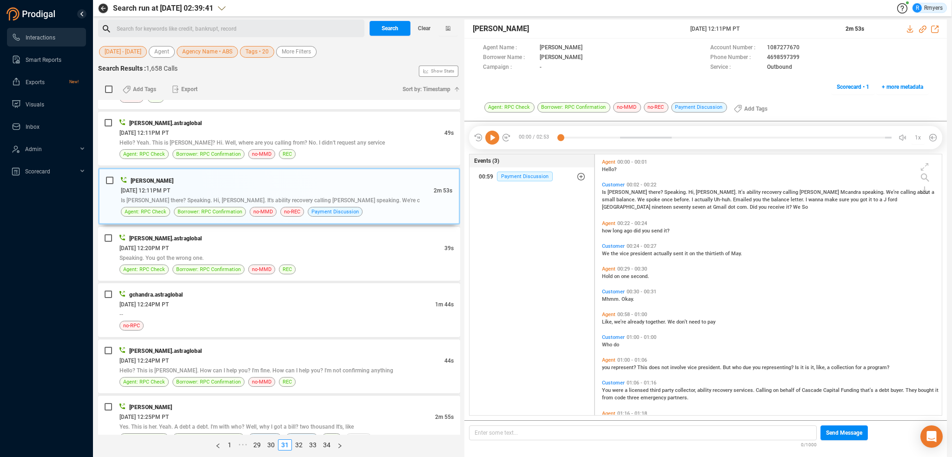
click at [498, 139] on icon at bounding box center [492, 138] width 14 height 14
click at [921, 29] on icon at bounding box center [922, 29] width 7 height 7
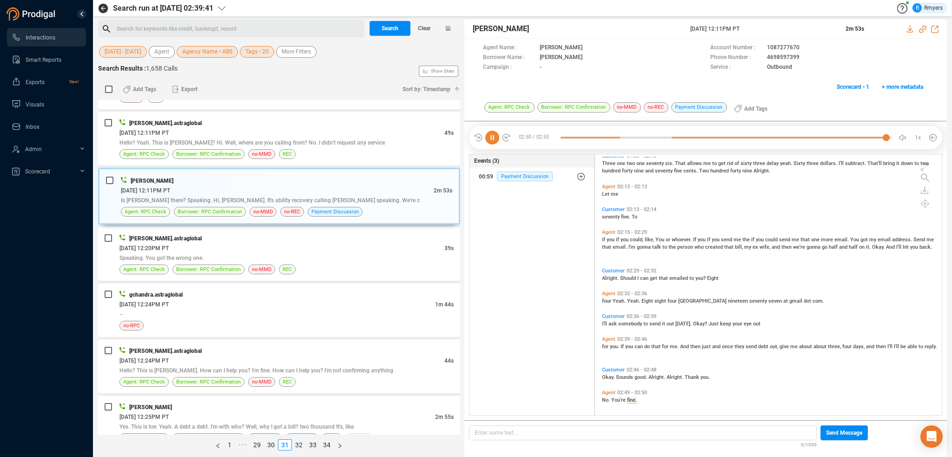
scroll to position [381, 0]
click at [262, 253] on div "Speaking. You got the wrong one." at bounding box center [286, 258] width 334 height 10
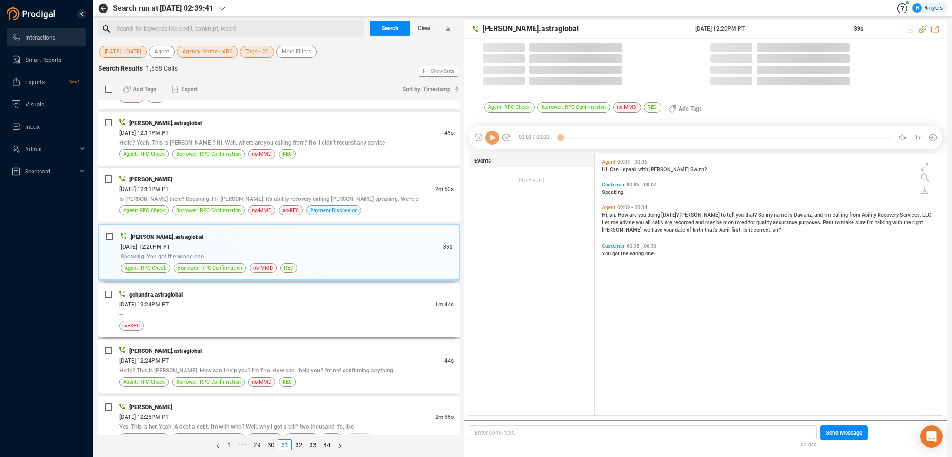
scroll to position [259, 342]
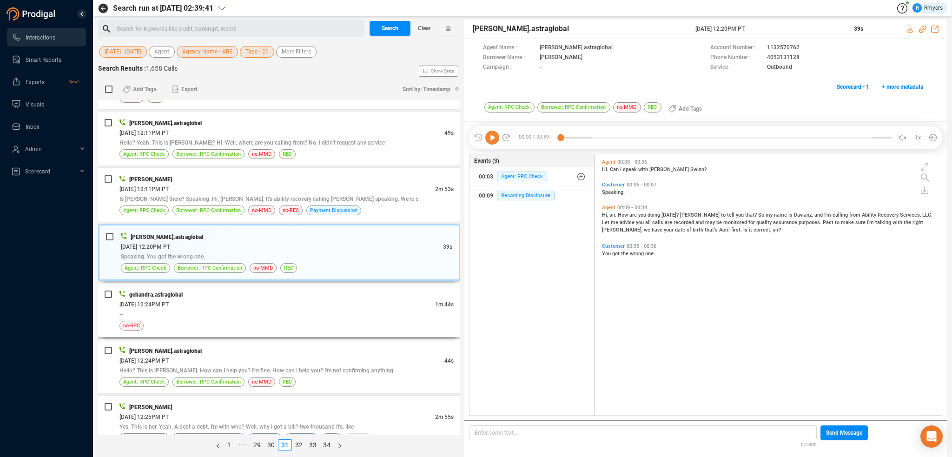
drag, startPoint x: 262, startPoint y: 299, endPoint x: 261, endPoint y: 311, distance: 12.6
click at [262, 300] on div "06/27/2025 @ 12:24PM PT" at bounding box center [277, 304] width 316 height 10
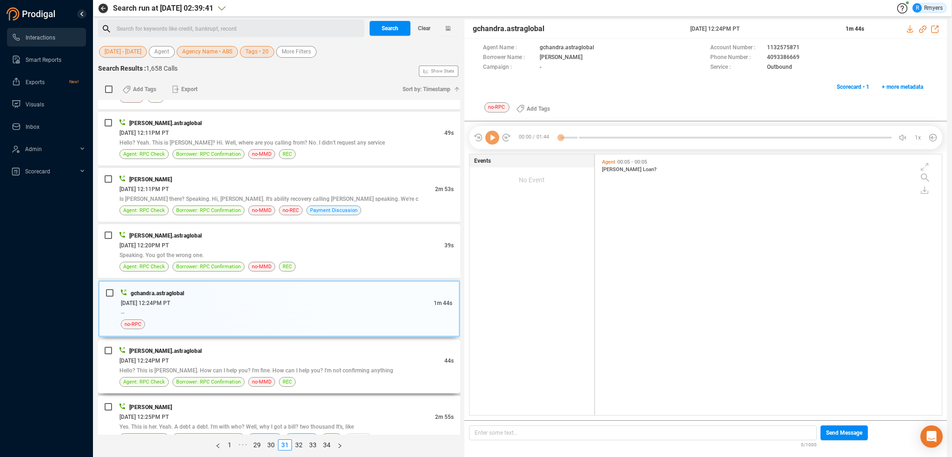
click at [312, 367] on span "Hello? This is Ashley. How can I help you? I'm fine. How can I help you? I'm no…" at bounding box center [256, 370] width 274 height 7
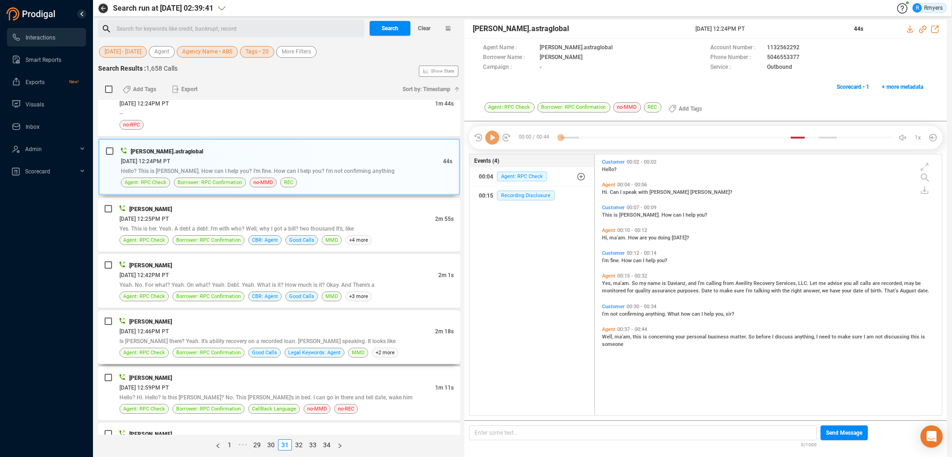
scroll to position [1627, 0]
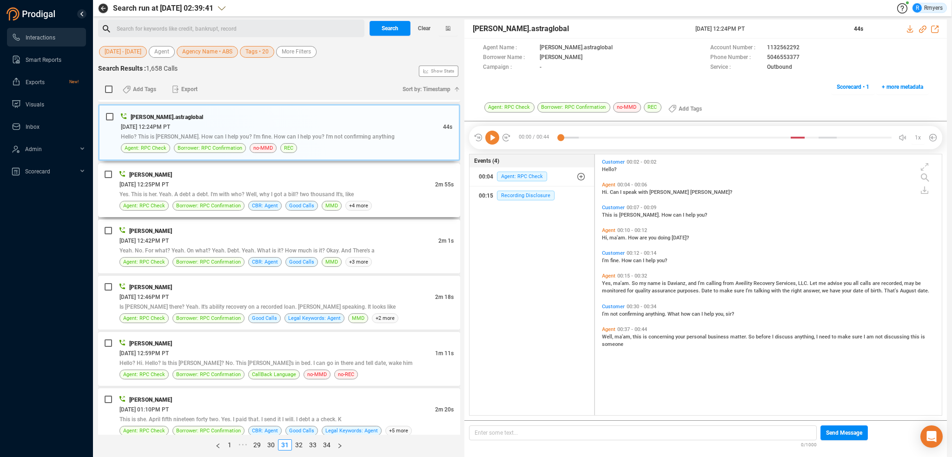
click at [287, 193] on div "Mark Carlson 06/27/2025 @ 12:25PM PT 2m 55s Yes. This is her. Yeah. A debt a de…" at bounding box center [286, 190] width 334 height 41
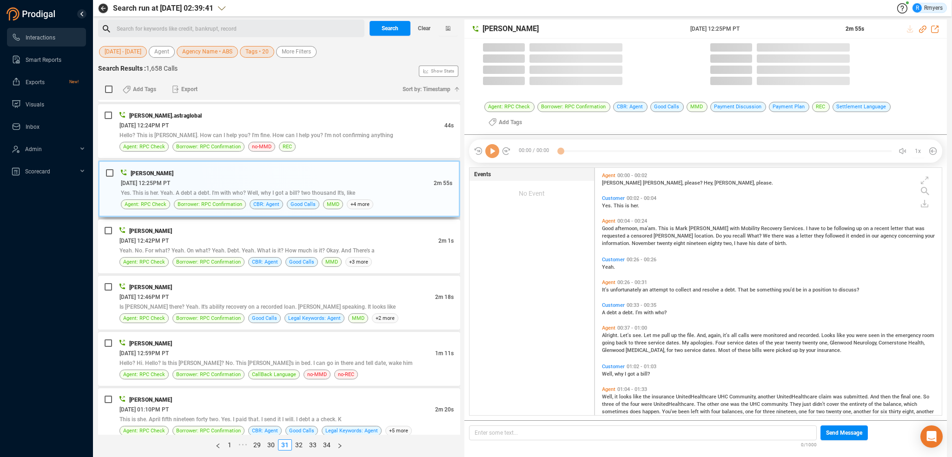
scroll to position [246, 342]
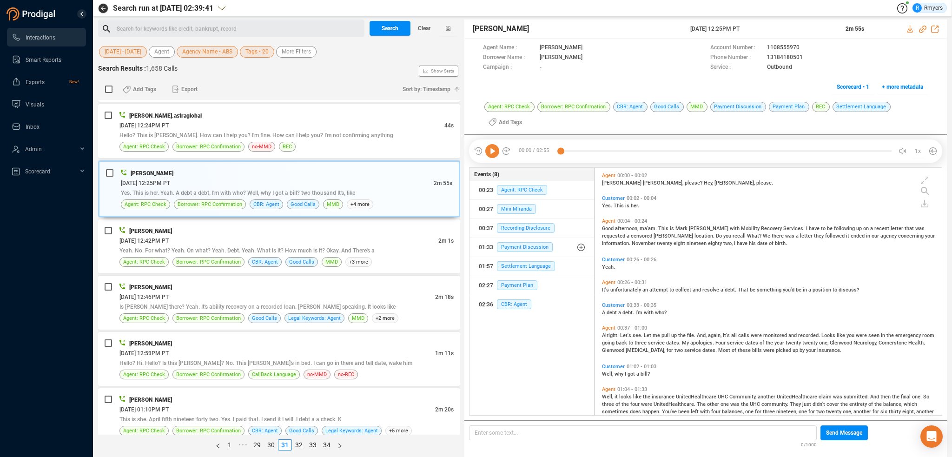
click at [494, 154] on icon at bounding box center [492, 151] width 14 height 14
click at [223, 236] on div "06/27/2025 @ 12:42PM PT" at bounding box center [278, 241] width 319 height 10
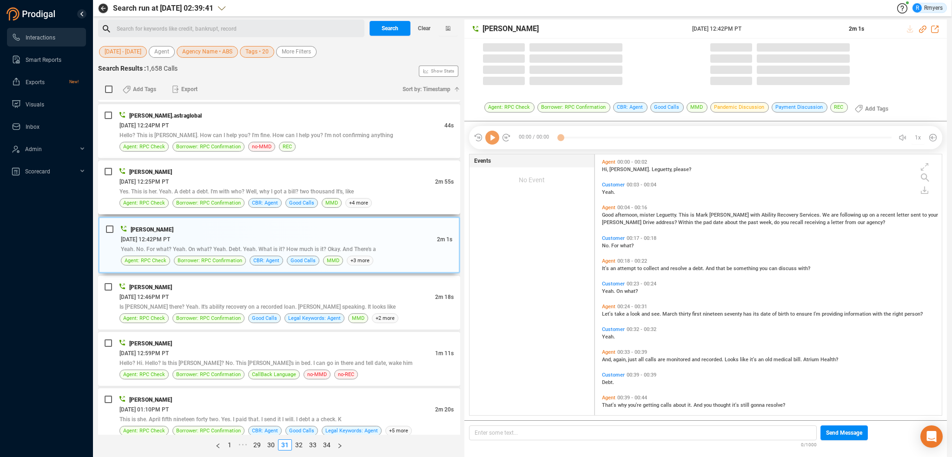
scroll to position [259, 342]
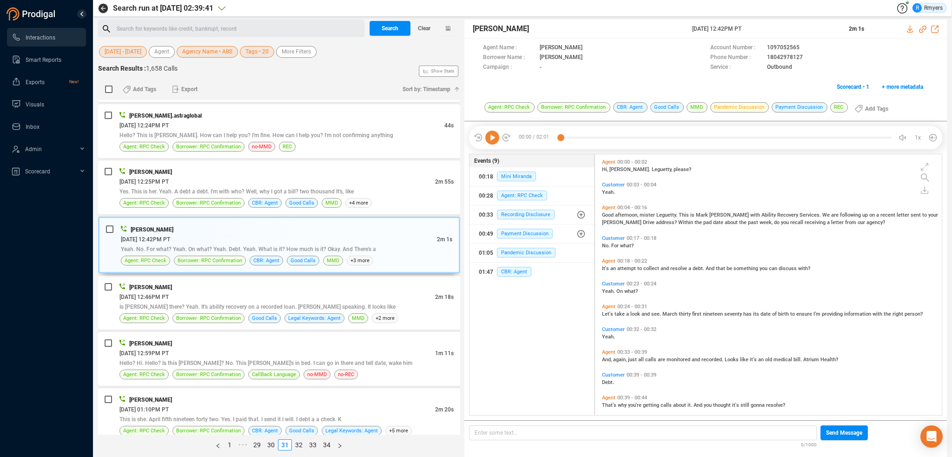
click at [493, 138] on icon at bounding box center [492, 138] width 14 height 14
click at [921, 31] on icon at bounding box center [922, 29] width 7 height 7
click at [216, 293] on div "06/27/2025 @ 12:46PM PT" at bounding box center [277, 297] width 316 height 10
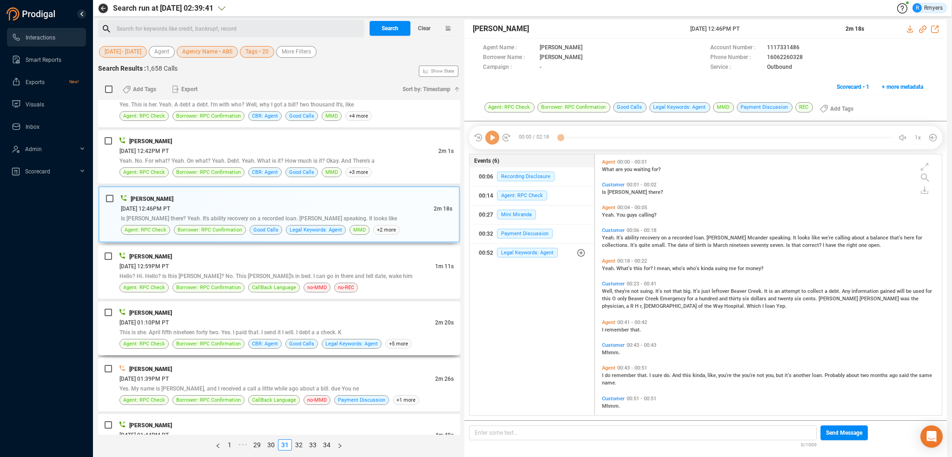
scroll to position [1720, 0]
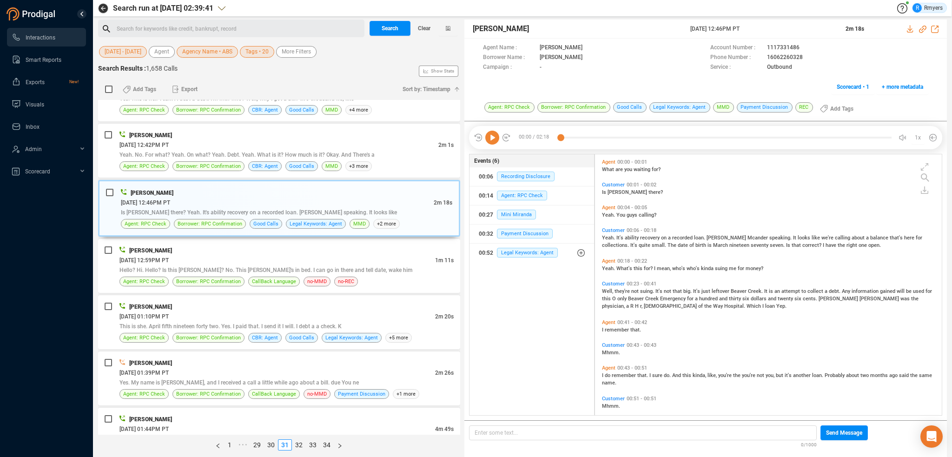
click at [491, 139] on icon at bounding box center [492, 138] width 14 height 14
click at [921, 30] on icon at bounding box center [922, 29] width 7 height 7
drag, startPoint x: 716, startPoint y: 27, endPoint x: 767, endPoint y: 27, distance: 51.1
click at [776, 29] on div "Joe McAndrew 27 Jun 2025 @ 12:46PM PT 2m 18s" at bounding box center [706, 29] width 483 height 19
copy div "27 Jun 2025 @ 12:46PM PT"
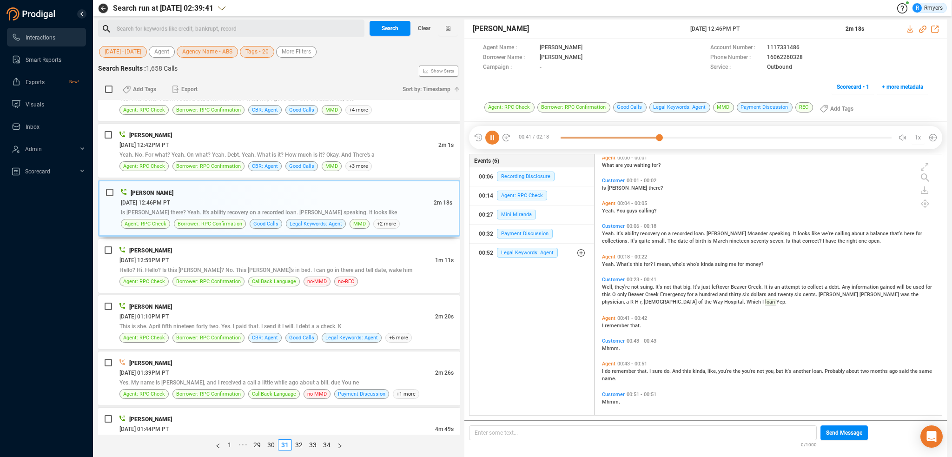
scroll to position [0, 0]
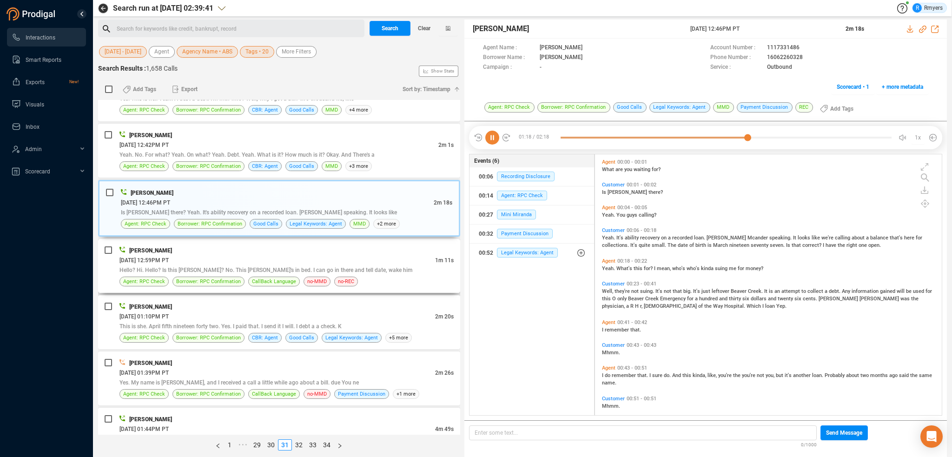
click at [352, 246] on div "[PERSON_NAME]" at bounding box center [286, 251] width 334 height 10
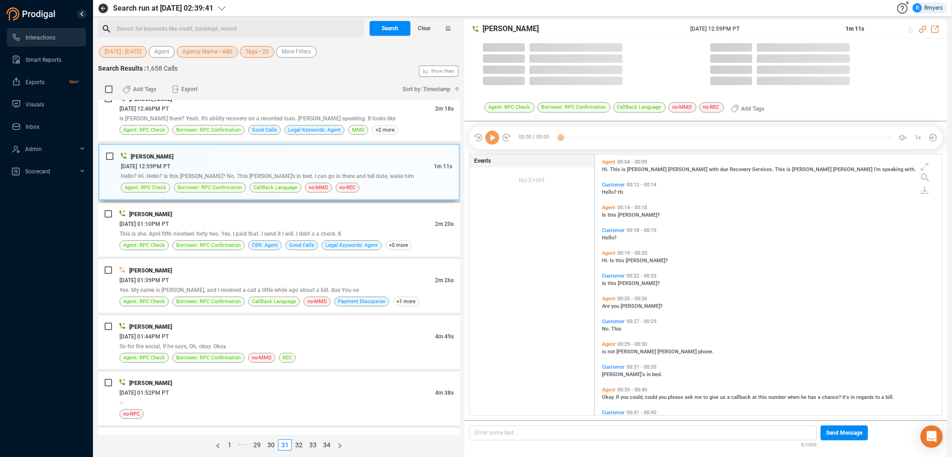
scroll to position [259, 342]
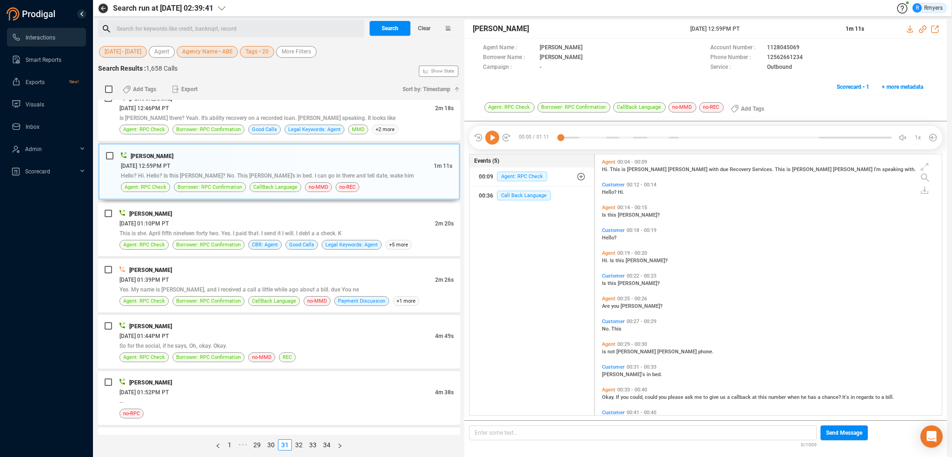
click at [491, 135] on icon at bounding box center [492, 138] width 14 height 14
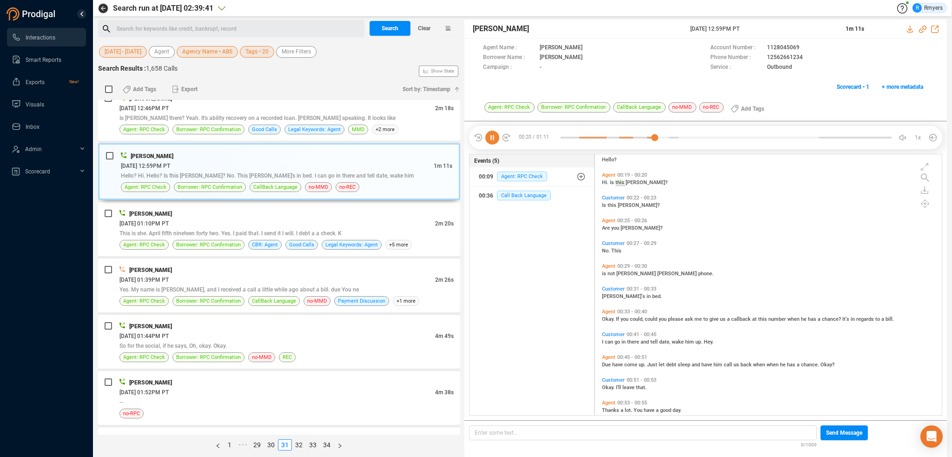
scroll to position [113, 0]
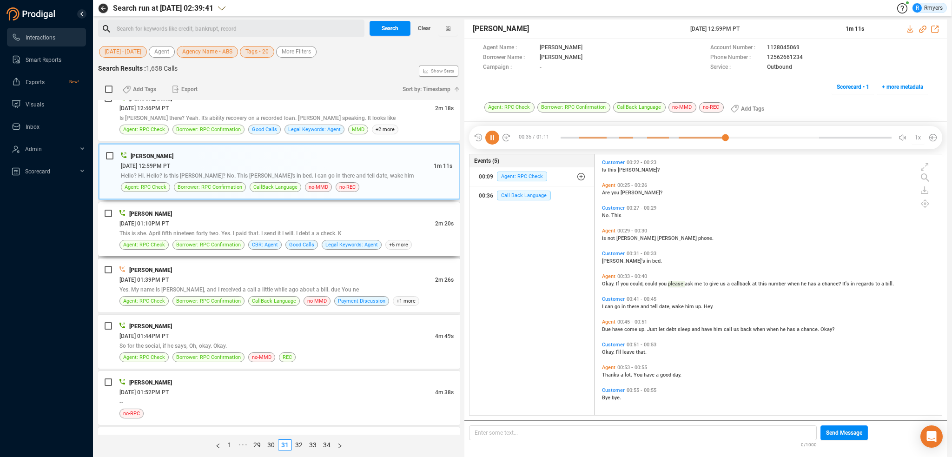
click at [241, 219] on div "06/27/2025 @ 01:10PM PT" at bounding box center [277, 224] width 316 height 10
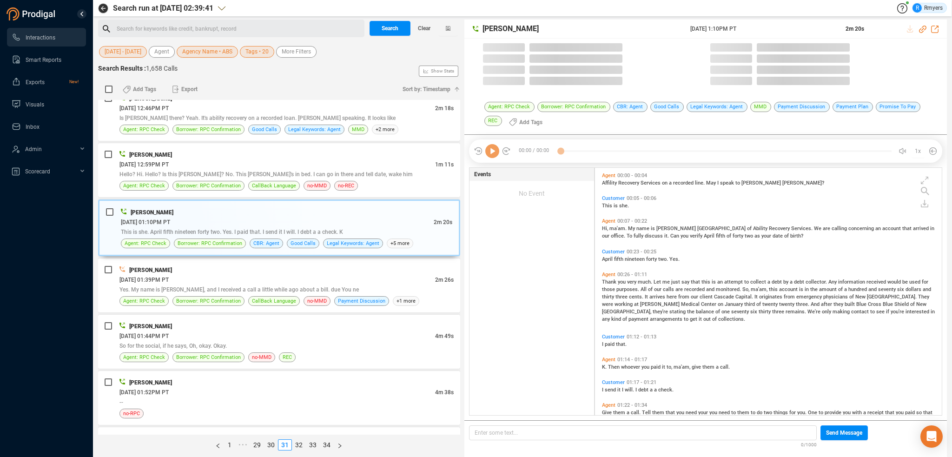
scroll to position [246, 342]
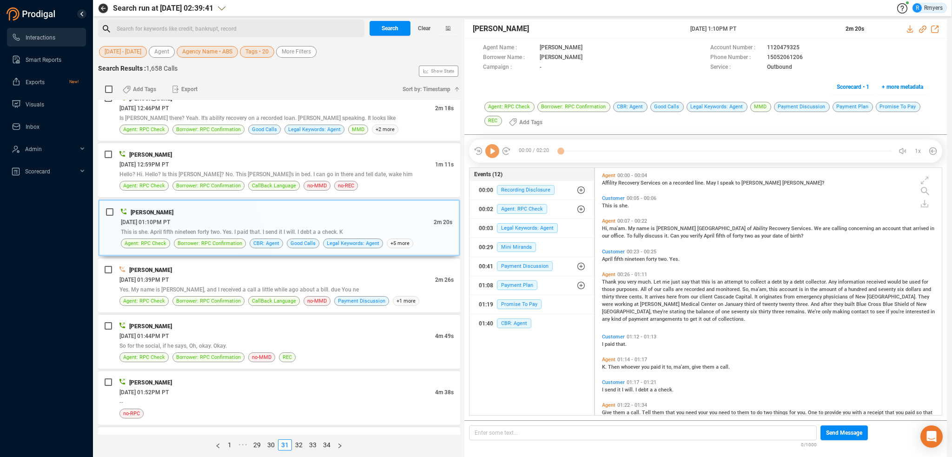
drag, startPoint x: 491, startPoint y: 152, endPoint x: 491, endPoint y: 157, distance: 5.1
click at [491, 152] on icon at bounding box center [492, 151] width 14 height 14
click at [491, 158] on div "00:00 / 02:20 1x" at bounding box center [705, 150] width 473 height 23
click at [491, 155] on icon at bounding box center [492, 151] width 14 height 14
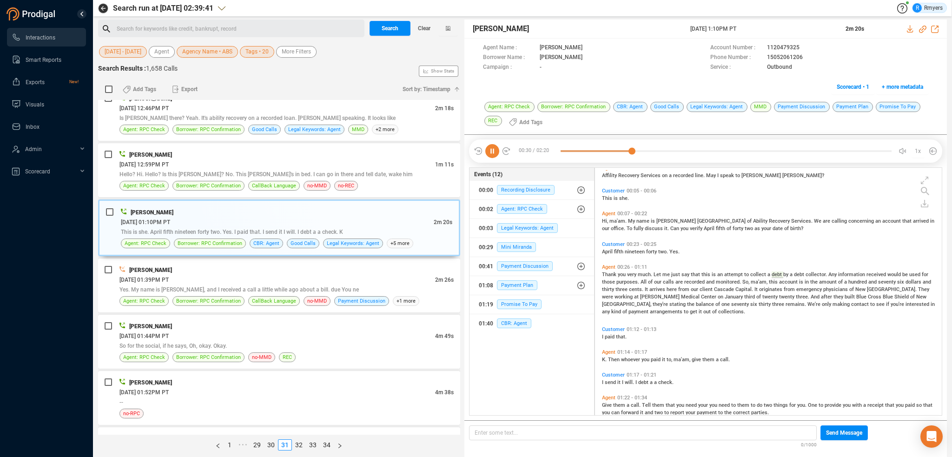
click at [696, 304] on span "balance" at bounding box center [706, 304] width 20 height 6
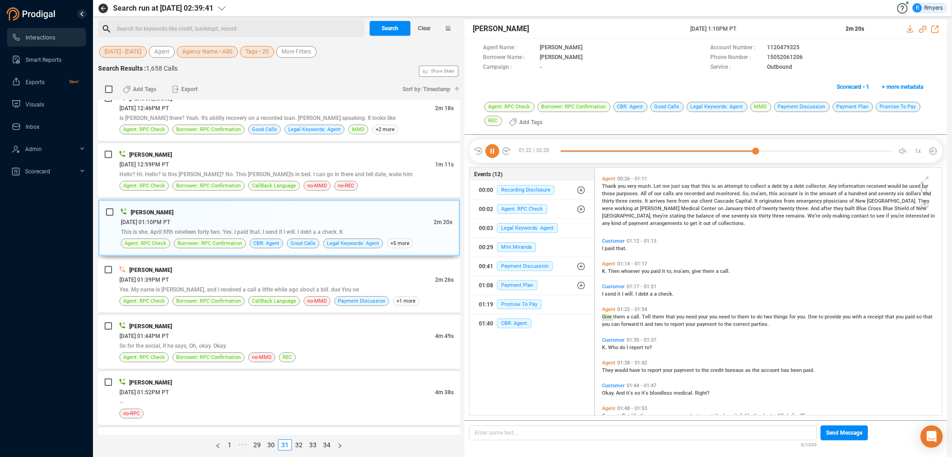
scroll to position [123, 0]
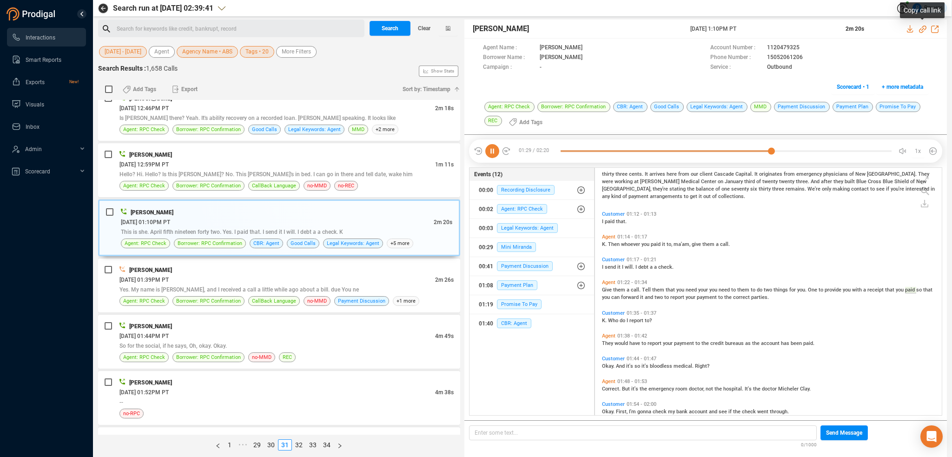
drag, startPoint x: 923, startPoint y: 28, endPoint x: 914, endPoint y: 34, distance: 11.4
click at [923, 28] on icon at bounding box center [922, 29] width 7 height 7
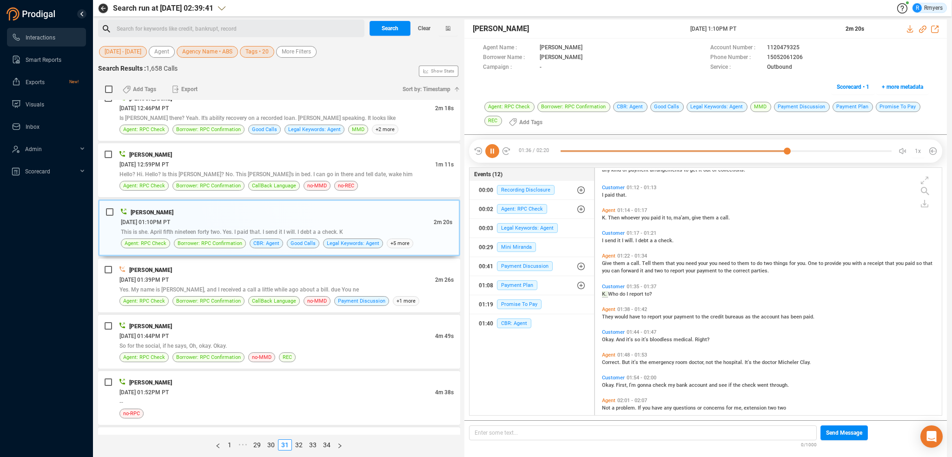
drag, startPoint x: 684, startPoint y: 28, endPoint x: 763, endPoint y: 28, distance: 79.5
click at [763, 28] on div "Holly Ruiz 27 Jun 2025 @ 1:10PM PT 2m 20s" at bounding box center [706, 29] width 483 height 19
copy div "27 Jun 2025 @ 1:10PM PT"
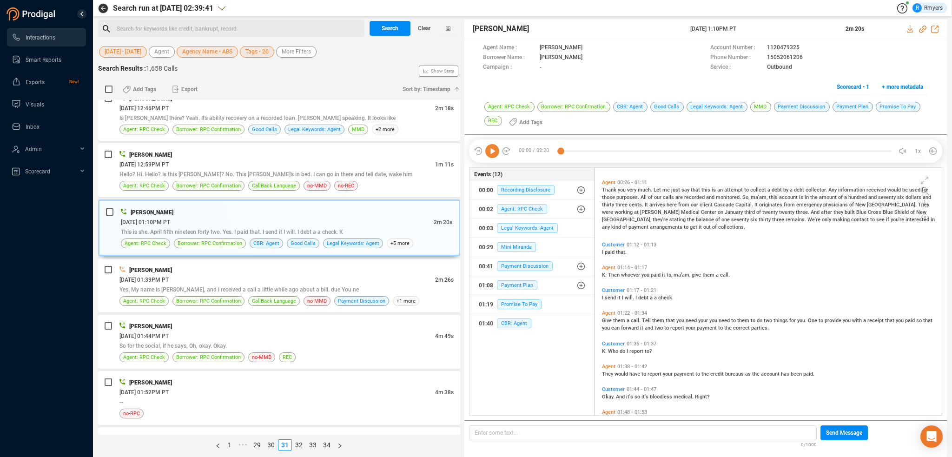
scroll to position [93, 0]
click at [221, 286] on span "Yes. My name is Seanne Strickland, and I received a call a little while ago abo…" at bounding box center [238, 289] width 239 height 7
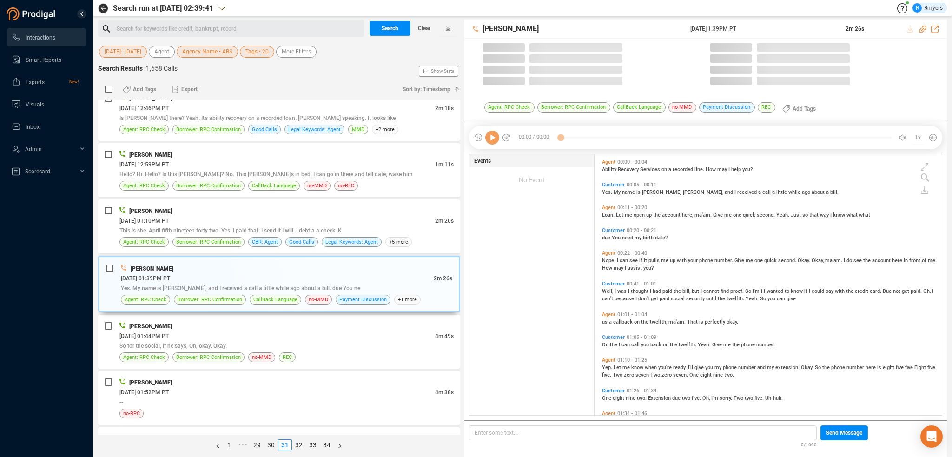
scroll to position [259, 342]
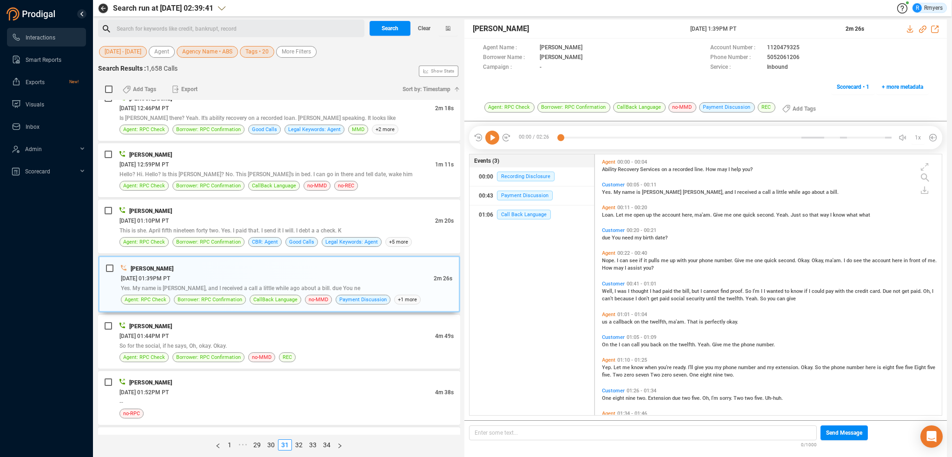
click at [493, 140] on icon at bounding box center [492, 138] width 14 height 14
click at [614, 258] on span "Nope." at bounding box center [609, 261] width 15 height 6
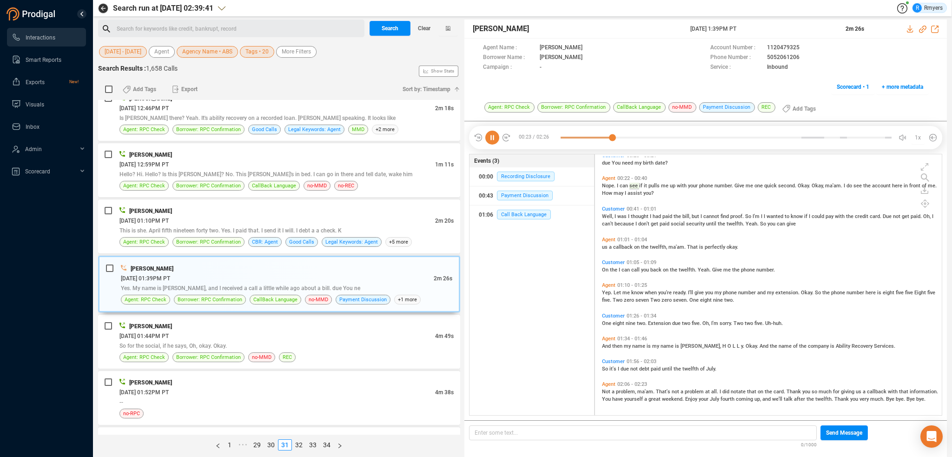
scroll to position [76, 0]
click at [619, 215] on span "was" at bounding box center [622, 215] width 11 height 6
click at [611, 290] on span "Yep." at bounding box center [608, 291] width 12 height 6
click at [632, 323] on span "nine" at bounding box center [631, 322] width 11 height 6
click at [616, 391] on span "problem," at bounding box center [626, 390] width 21 height 6
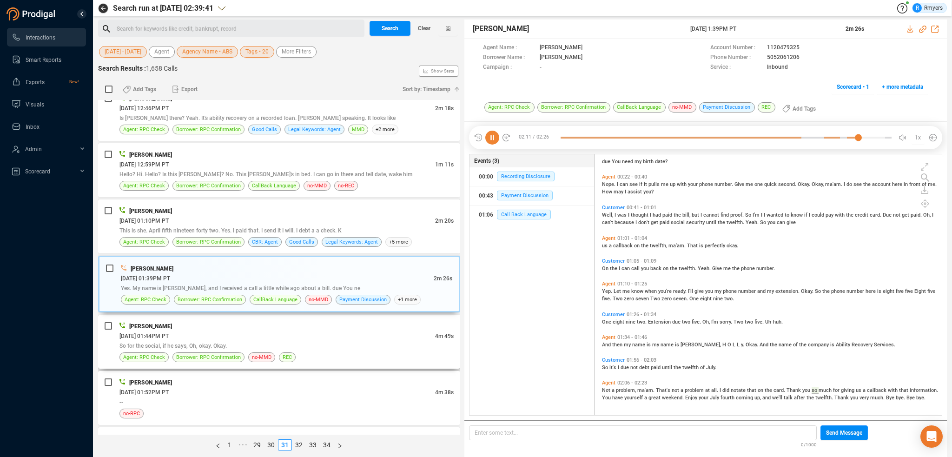
click at [209, 332] on div "06/27/2025 @ 01:44PM PT" at bounding box center [277, 336] width 316 height 10
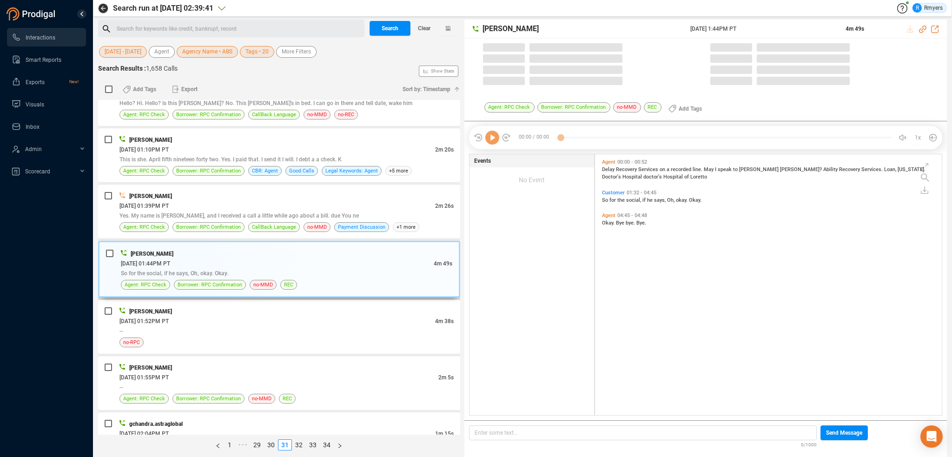
scroll to position [259, 342]
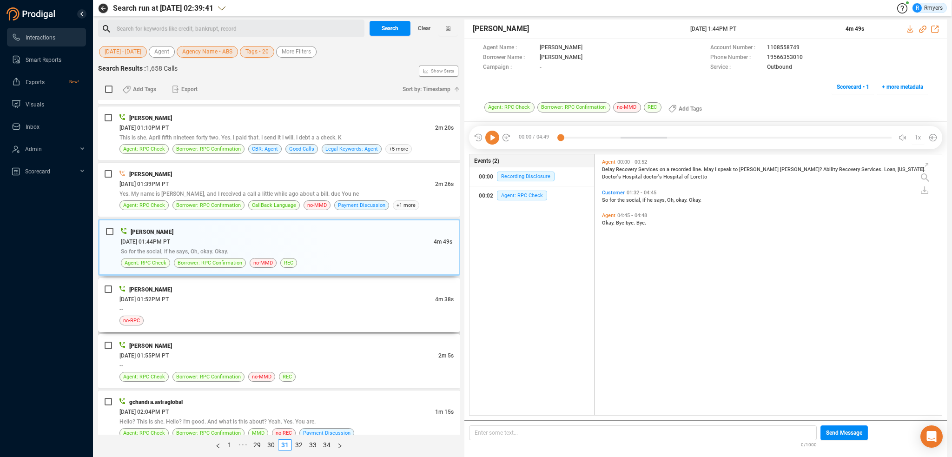
click at [309, 316] on div "no-RPC" at bounding box center [286, 321] width 334 height 10
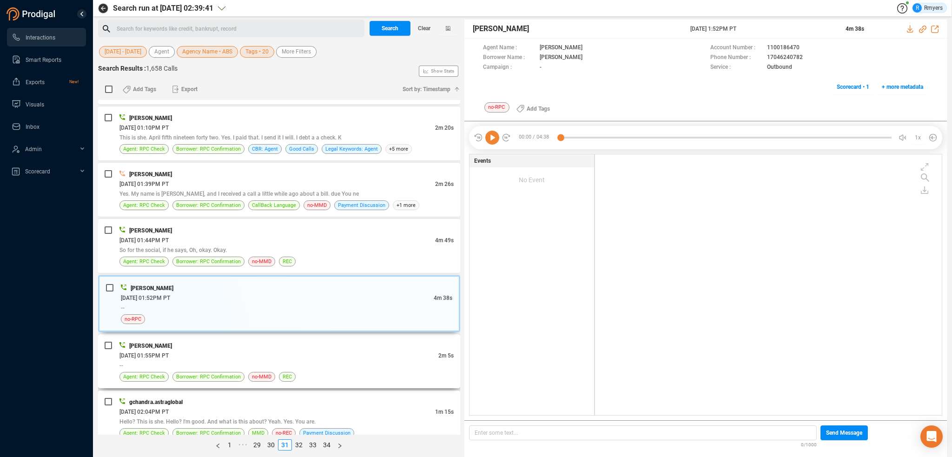
click at [356, 351] on div "06/27/2025 @ 01:55PM PT" at bounding box center [278, 356] width 319 height 10
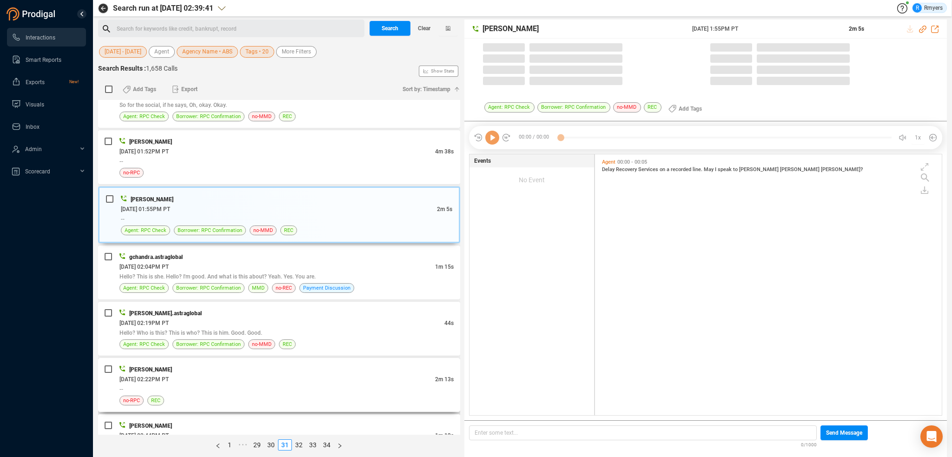
scroll to position [2092, 0]
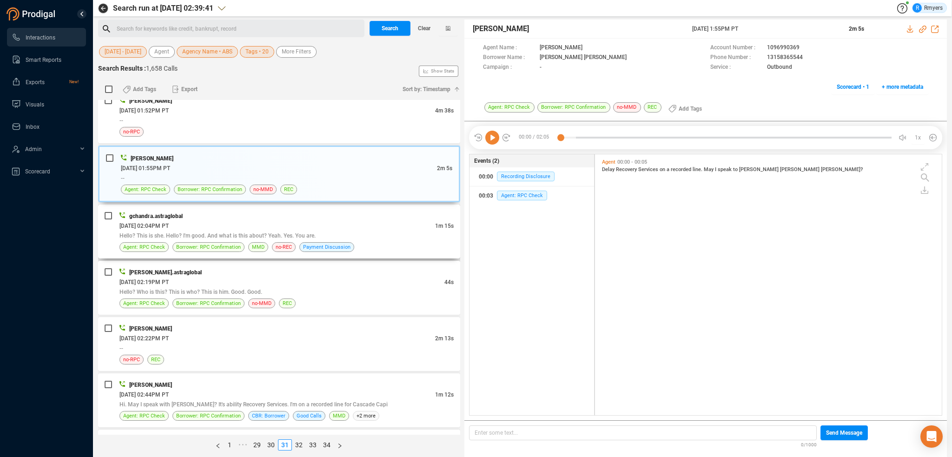
click at [272, 232] on span "Hello? This is she. Hello? I'm good. And what is this about? Yeah. Yes. You are." at bounding box center [217, 235] width 196 height 7
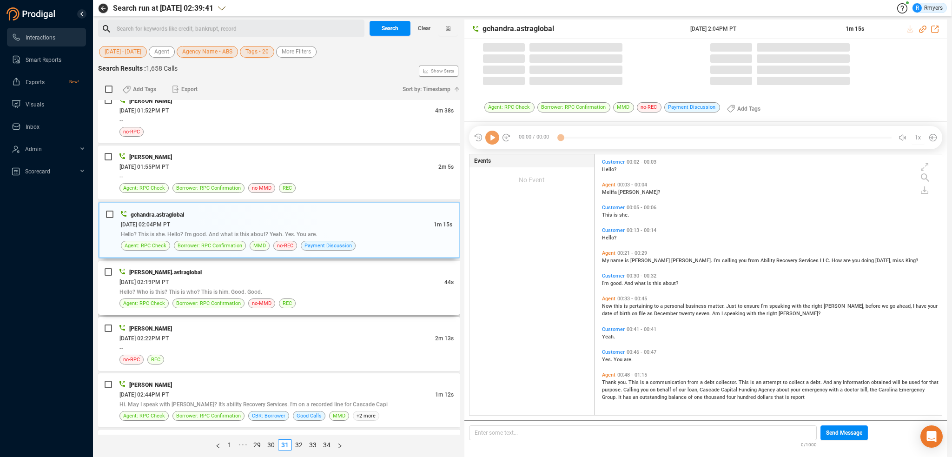
scroll to position [259, 342]
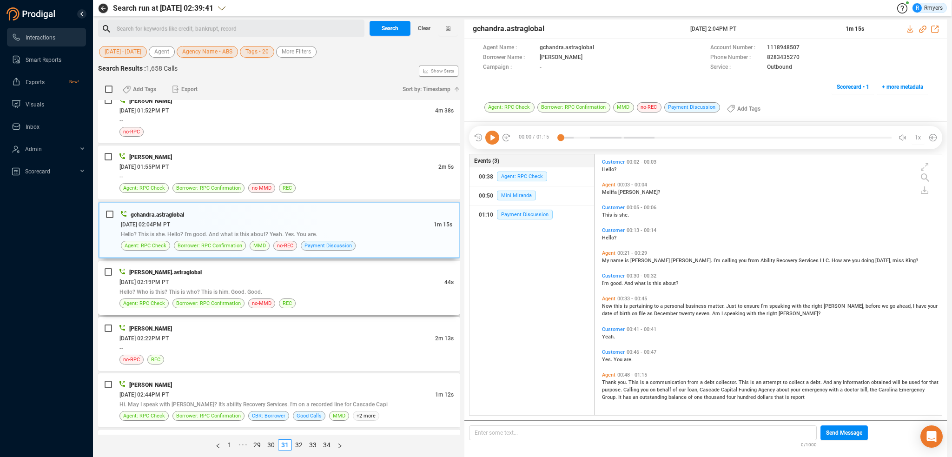
click at [268, 278] on div "06/27/2025 @ 02:19PM PT" at bounding box center [281, 282] width 325 height 10
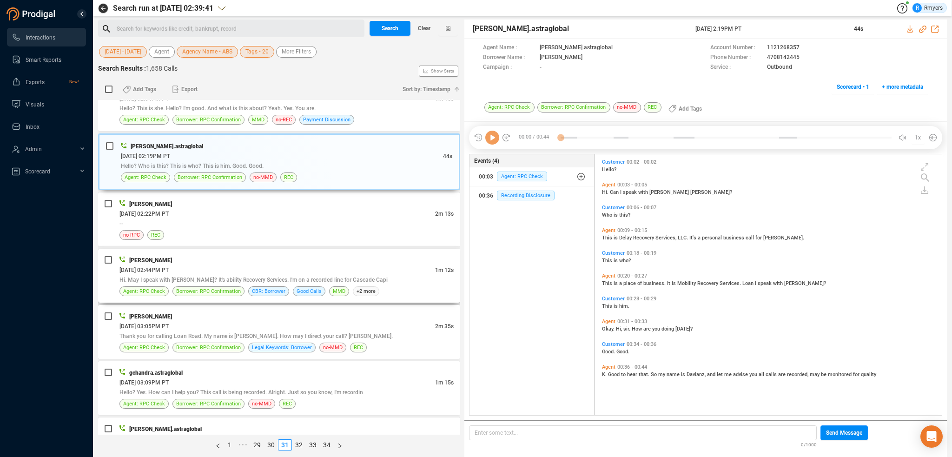
scroll to position [2232, 0]
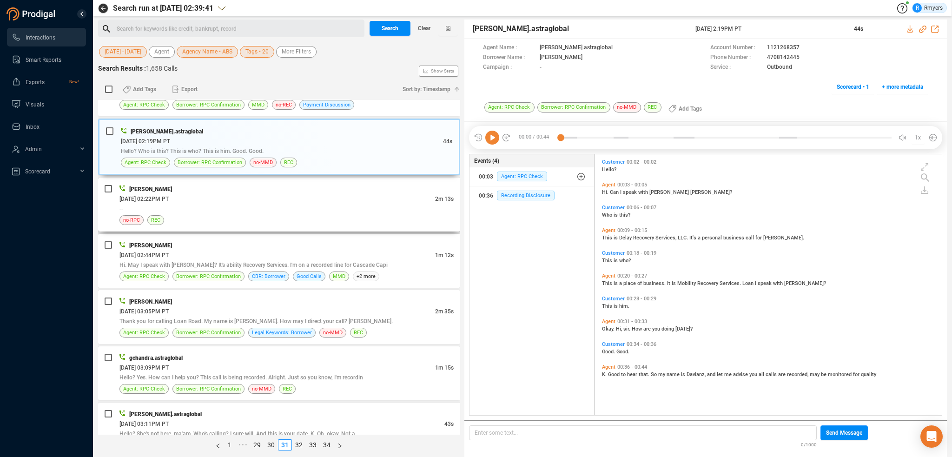
click at [237, 204] on div "--" at bounding box center [286, 209] width 334 height 10
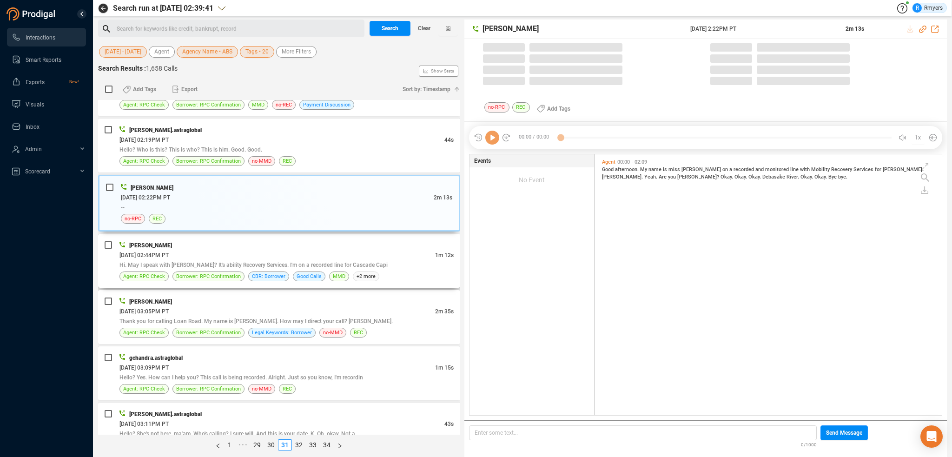
scroll to position [259, 342]
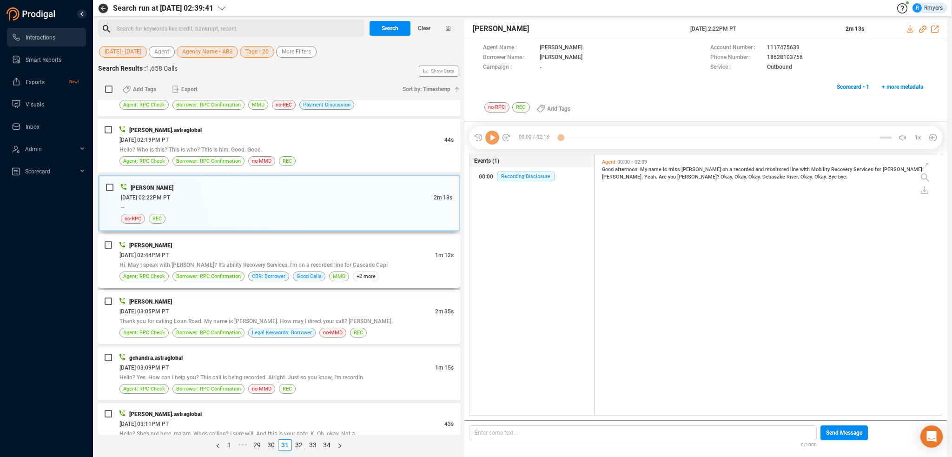
click at [253, 262] on span "Hi. May I speak with Raquel? It's ability Recovery Services. I'm on a recorded …" at bounding box center [253, 265] width 268 height 7
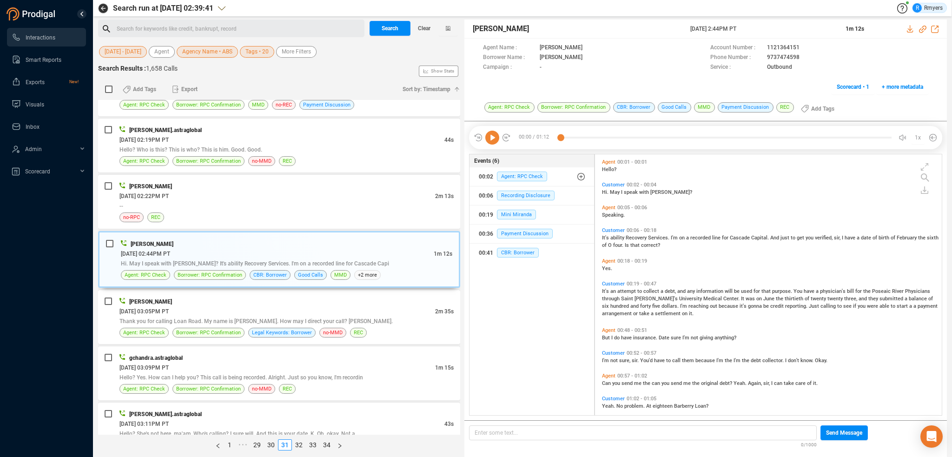
click at [487, 139] on icon at bounding box center [492, 138] width 14 height 14
click at [306, 318] on span "Thank you for calling Loan Road. My name is Ruby. How may I direct your call? C…" at bounding box center [255, 321] width 273 height 7
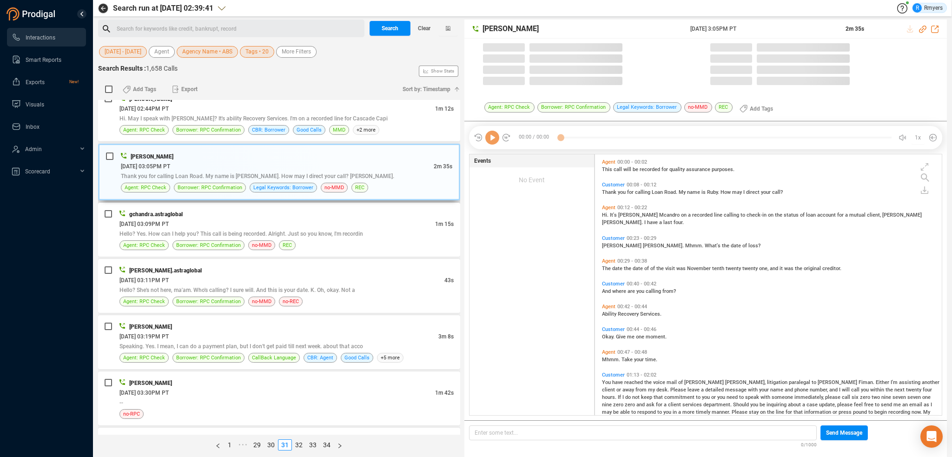
scroll to position [2418, 0]
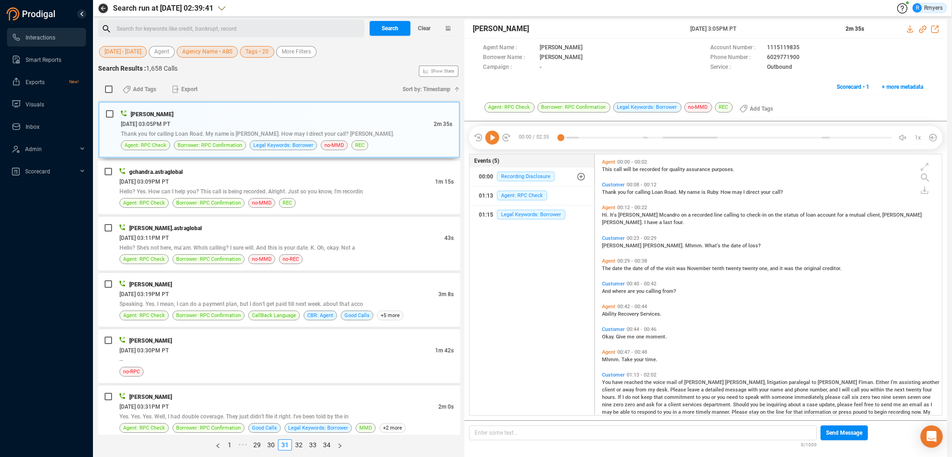
click at [494, 138] on icon at bounding box center [492, 138] width 14 height 14
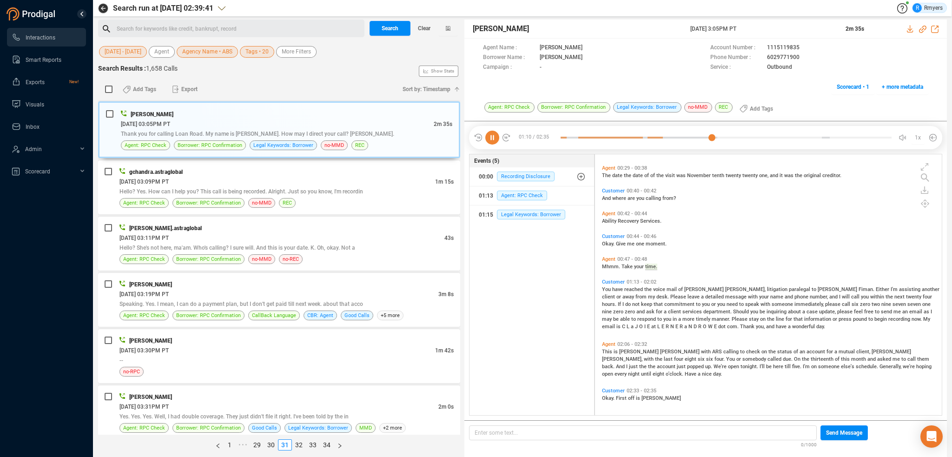
scroll to position [93, 0]
click at [169, 179] on span "06/27/2025 @ 03:09PM PT" at bounding box center [143, 182] width 49 height 7
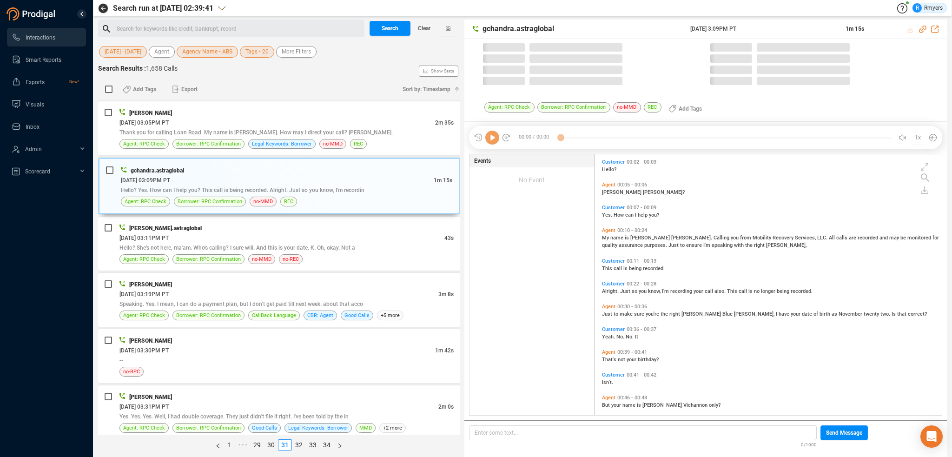
scroll to position [259, 342]
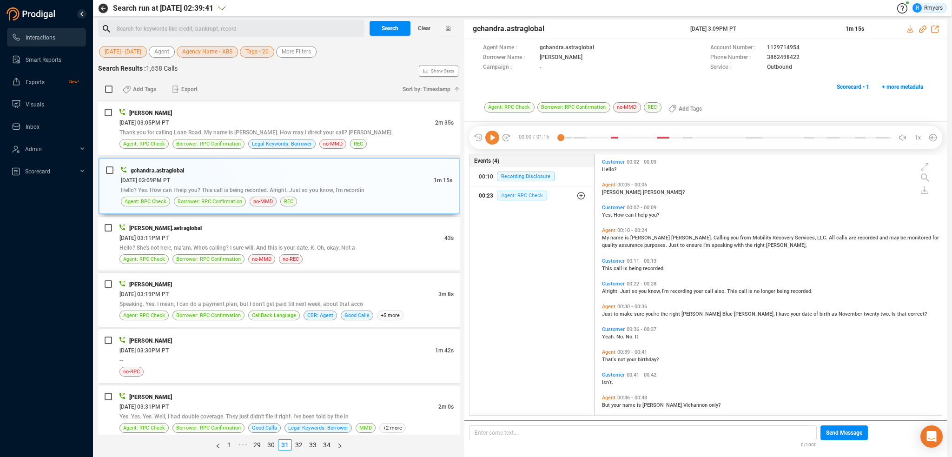
click at [508, 199] on span "Agent: RPC Check" at bounding box center [522, 196] width 50 height 10
drag, startPoint x: 506, startPoint y: 204, endPoint x: 498, endPoint y: 220, distance: 18.3
click at [498, 220] on div "00:23" at bounding box center [493, 214] width 14 height 15
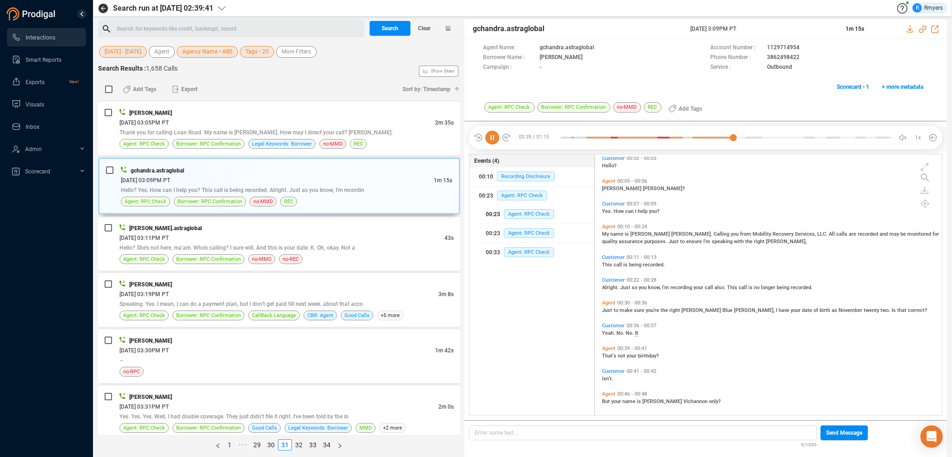
scroll to position [0, 0]
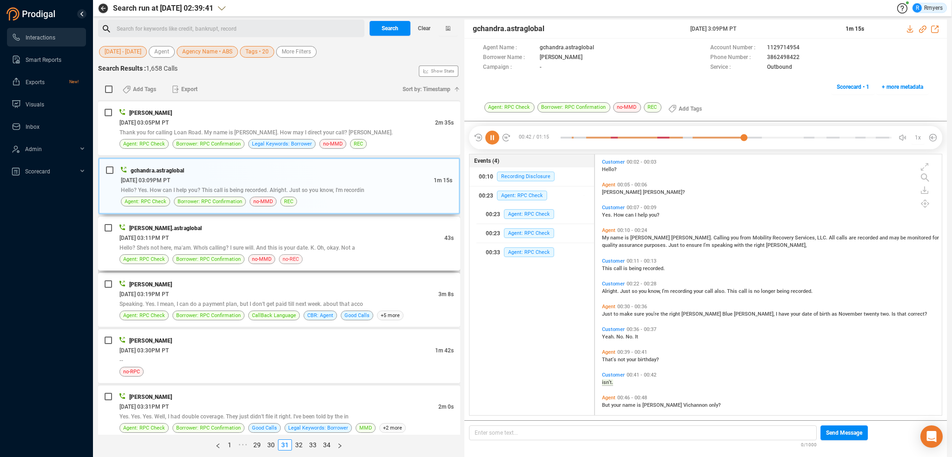
click at [284, 255] on span "no-REC" at bounding box center [291, 259] width 16 height 9
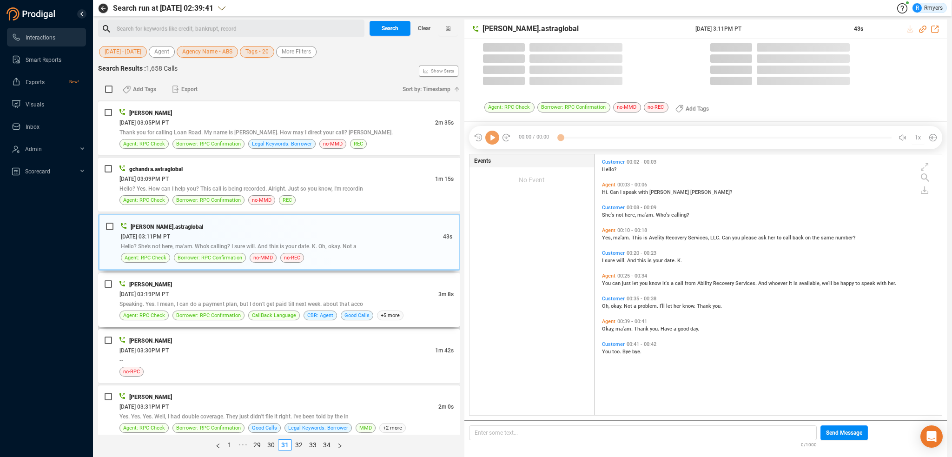
scroll to position [259, 342]
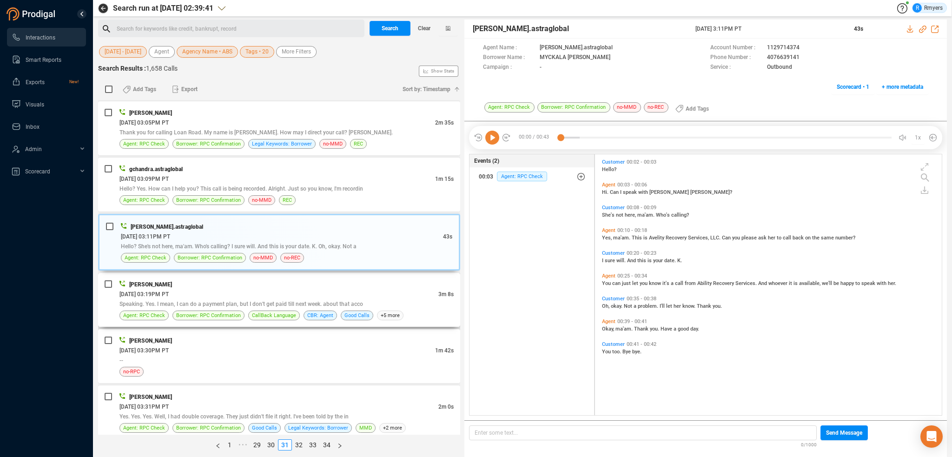
click at [286, 301] on span "Speaking. Yes. I mean, I can do a payment plan, but I don't get paid till next …" at bounding box center [241, 304] width 244 height 7
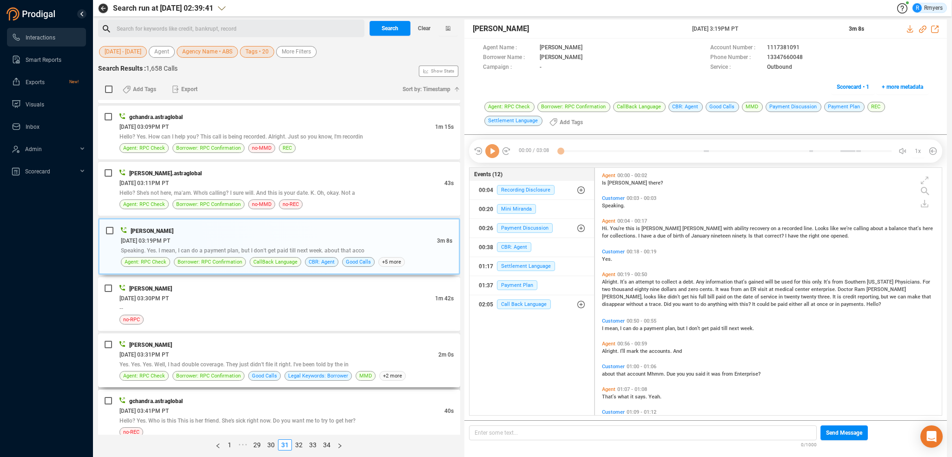
scroll to position [2471, 0]
click at [491, 151] on icon at bounding box center [492, 151] width 14 height 14
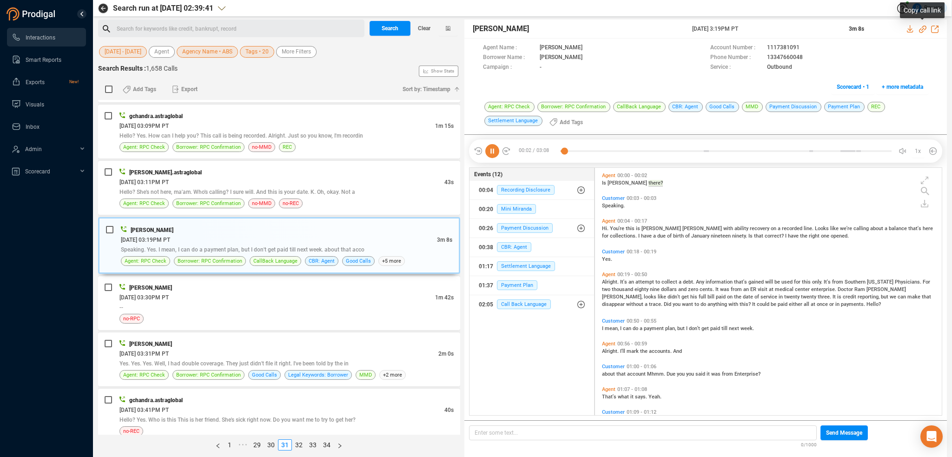
click at [922, 30] on icon at bounding box center [922, 29] width 7 height 7
drag, startPoint x: 714, startPoint y: 33, endPoint x: 765, endPoint y: 30, distance: 50.7
click at [765, 30] on div "Joe McAndrew 27 Jun 2025 @ 3:19PM PT 3m 8s" at bounding box center [706, 29] width 483 height 19
copy div "27 Jun 2025 @ 3:19PM PT"
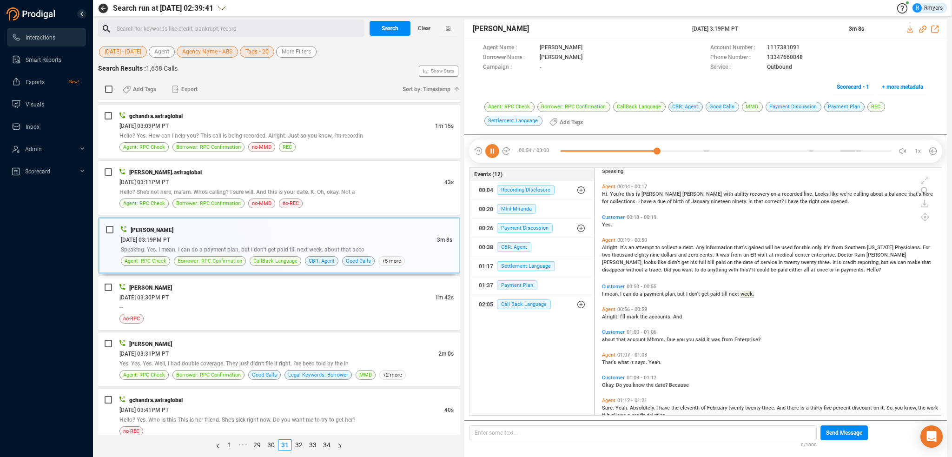
scroll to position [0, 0]
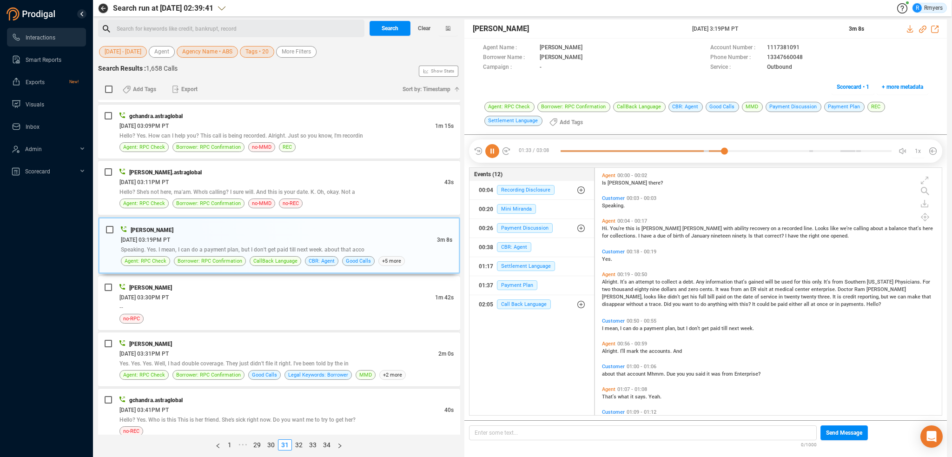
click at [613, 282] on span "Alright." at bounding box center [611, 282] width 18 height 6
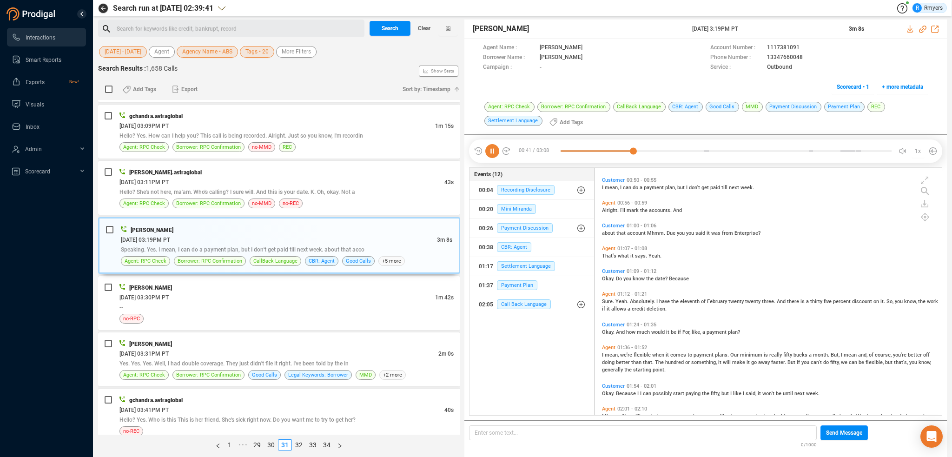
scroll to position [139, 0]
click at [612, 214] on div "Agent 00:56 - 00:59 Alright. I'll mark the accounts. And" at bounding box center [771, 208] width 342 height 18
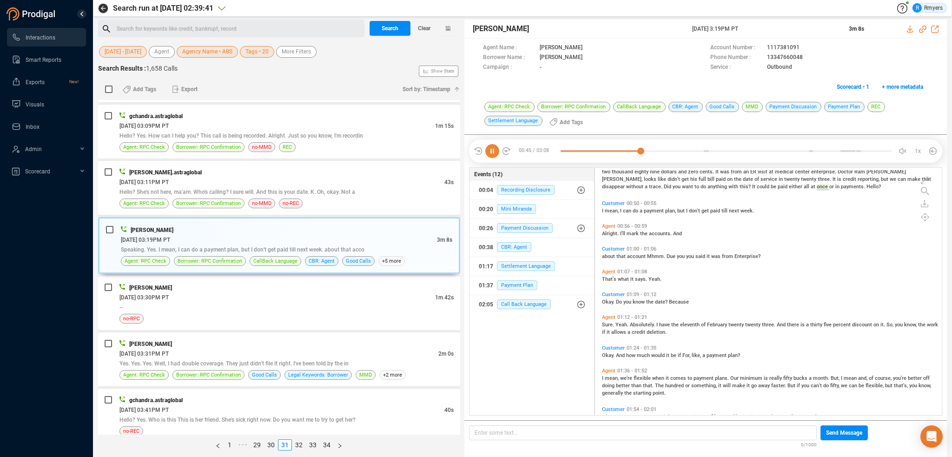
scroll to position [186, 0]
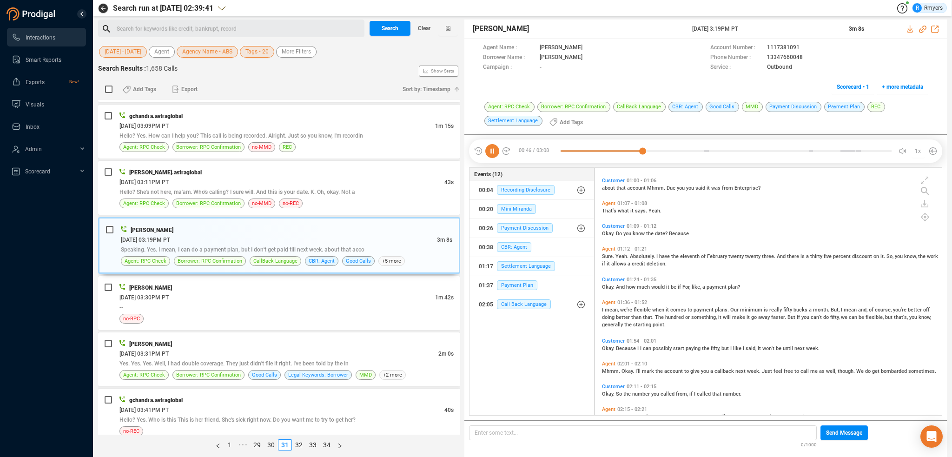
click at [614, 286] on span "Okay." at bounding box center [609, 287] width 14 height 6
click at [609, 347] on span "Okay." at bounding box center [609, 348] width 14 height 6
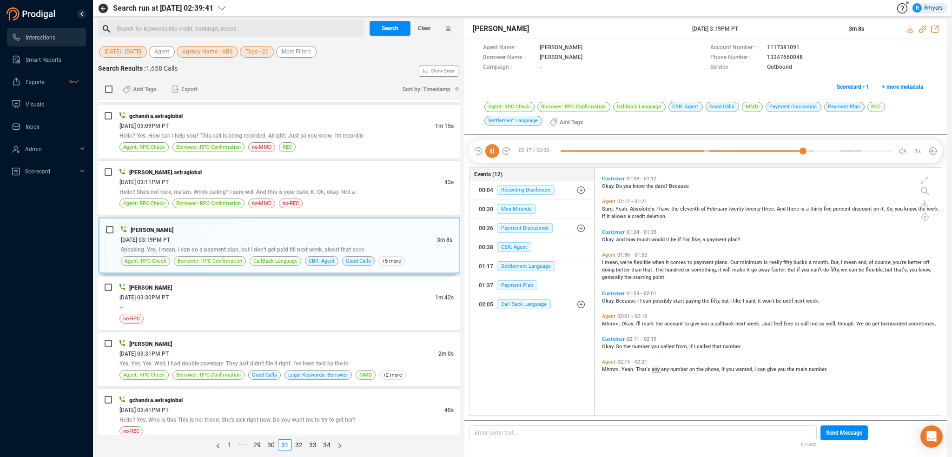
scroll to position [153, 0]
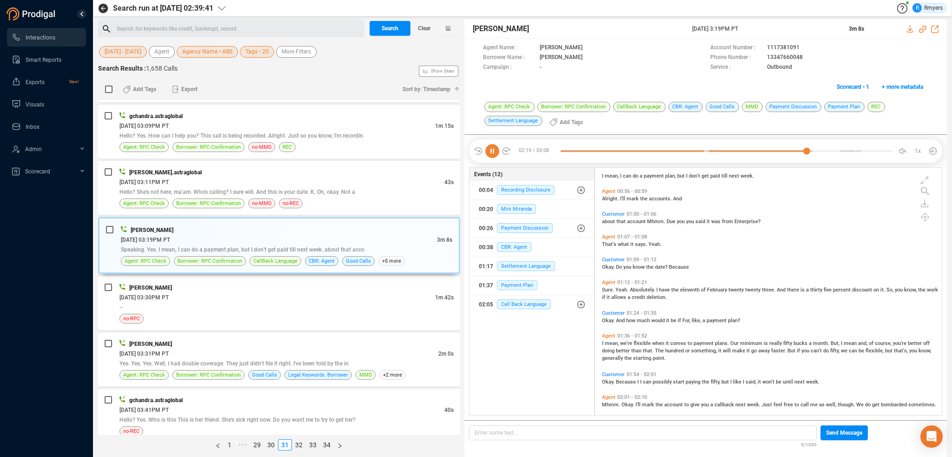
click at [606, 266] on span "Okay." at bounding box center [609, 267] width 14 height 6
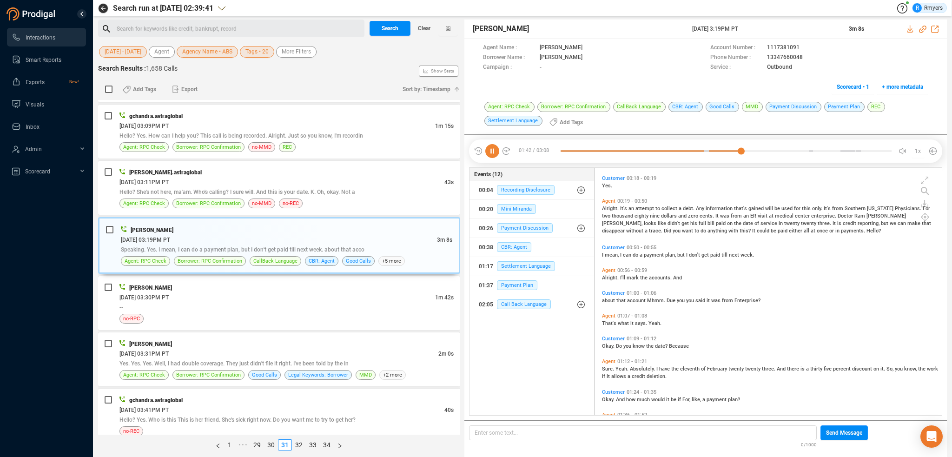
scroll to position [13, 0]
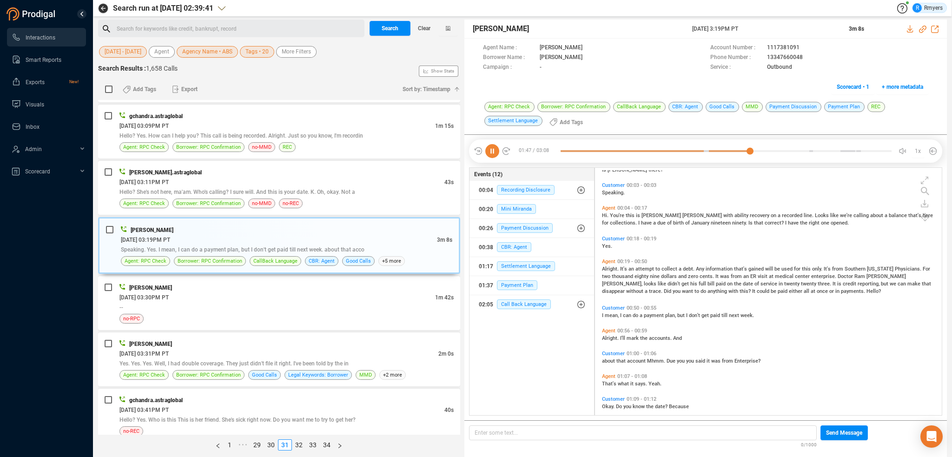
click at [921, 23] on div "Joe McAndrew 27 Jun 2025 @ 3:19PM PT 3m 8s" at bounding box center [706, 29] width 483 height 19
click at [921, 26] on icon at bounding box center [922, 29] width 7 height 7
click at [204, 283] on div "[PERSON_NAME]" at bounding box center [286, 288] width 334 height 10
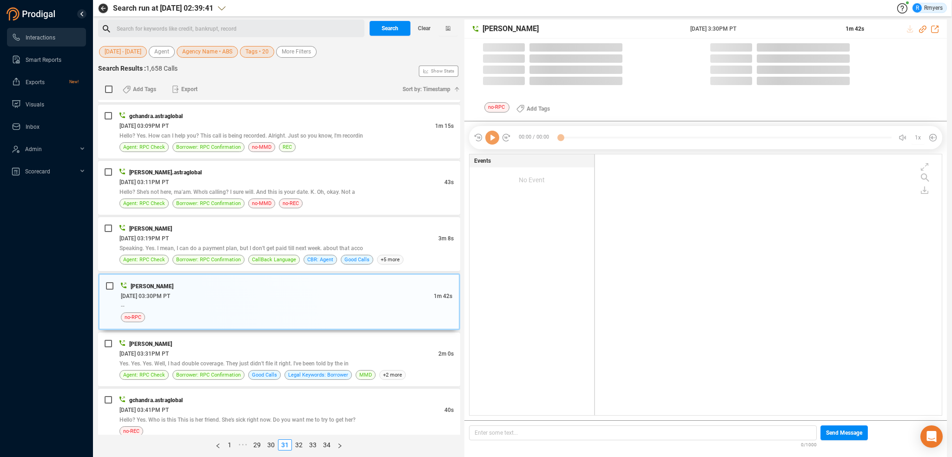
scroll to position [259, 342]
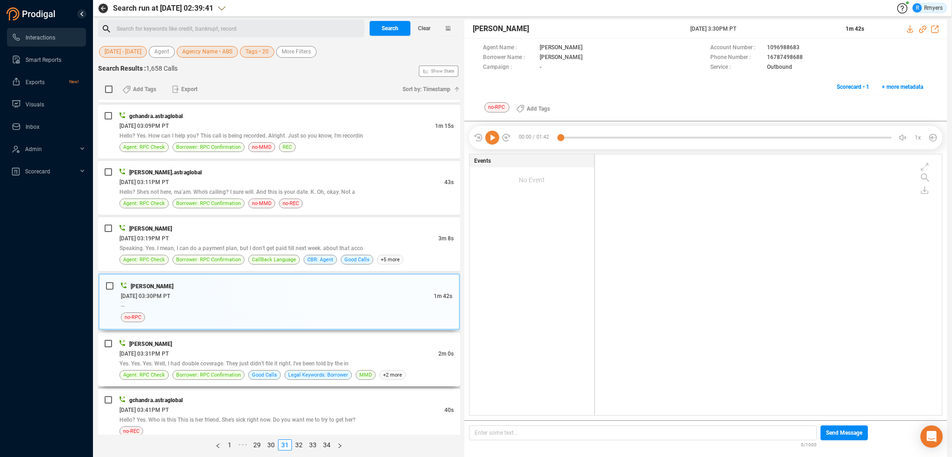
click at [317, 360] on span "Yes. Yes. Yes. Well, I had double coverage. They just didn't file it right. I'v…" at bounding box center [233, 363] width 229 height 7
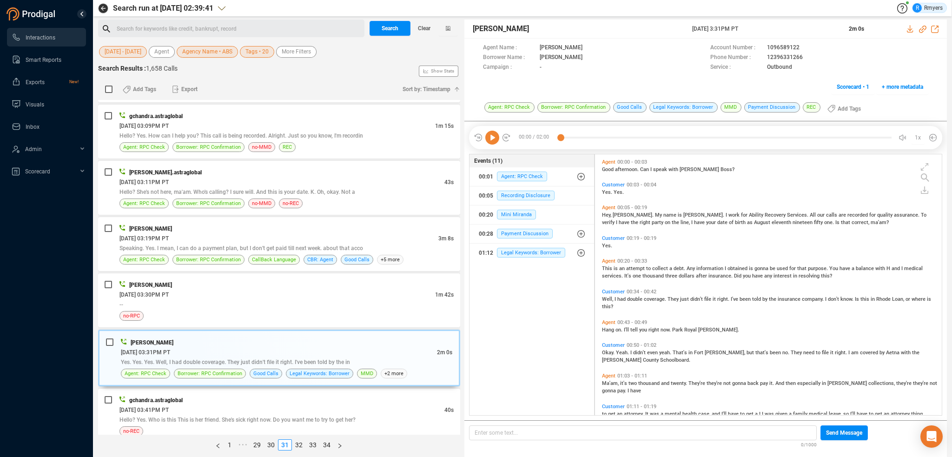
click at [491, 139] on icon at bounding box center [492, 138] width 14 height 14
click at [921, 30] on icon at bounding box center [922, 29] width 7 height 7
click at [223, 405] on div "06/27/2025 @ 03:41PM PT" at bounding box center [281, 410] width 325 height 10
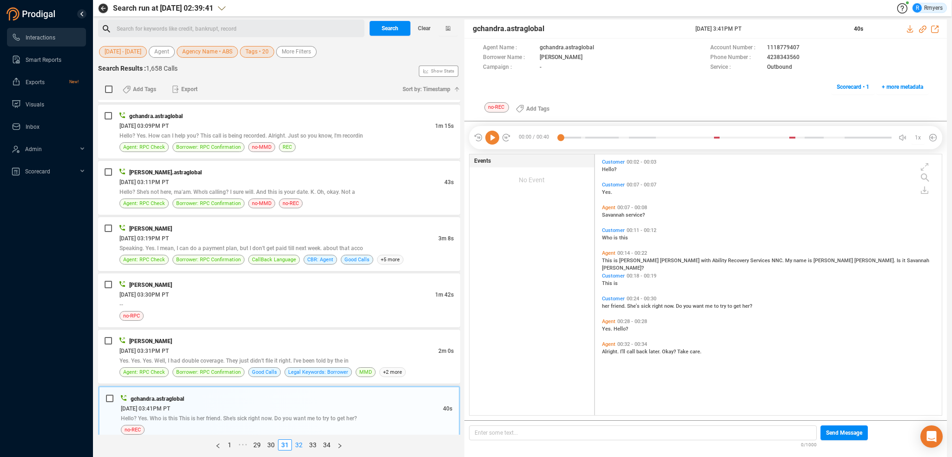
click at [303, 444] on link "32" at bounding box center [298, 445] width 13 height 10
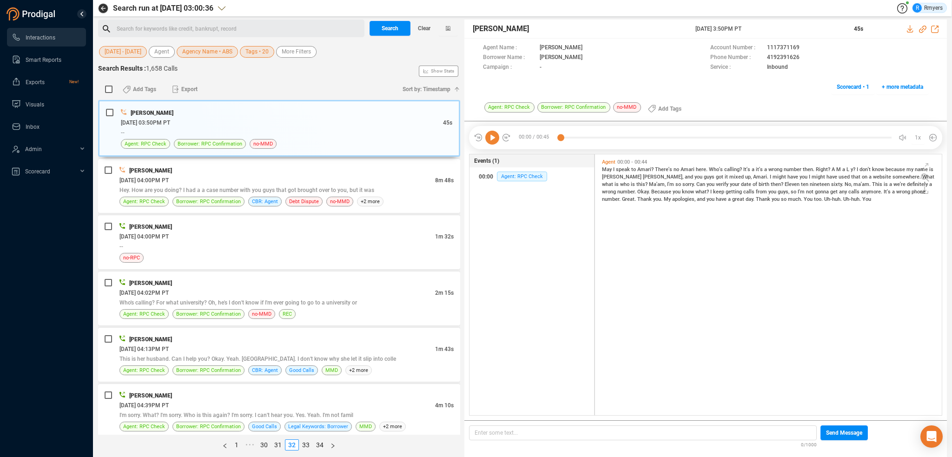
click at [490, 138] on icon at bounding box center [492, 138] width 14 height 14
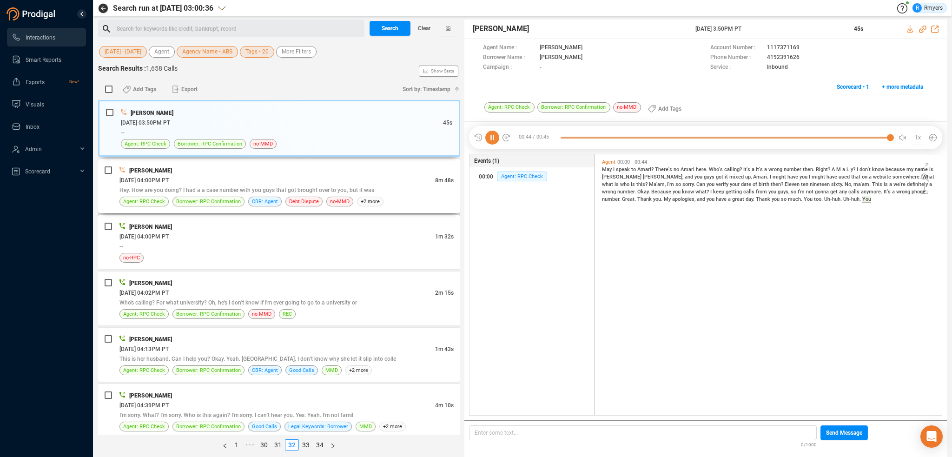
click at [212, 181] on div "06/27/2025 @ 04:00PM PT" at bounding box center [277, 180] width 316 height 10
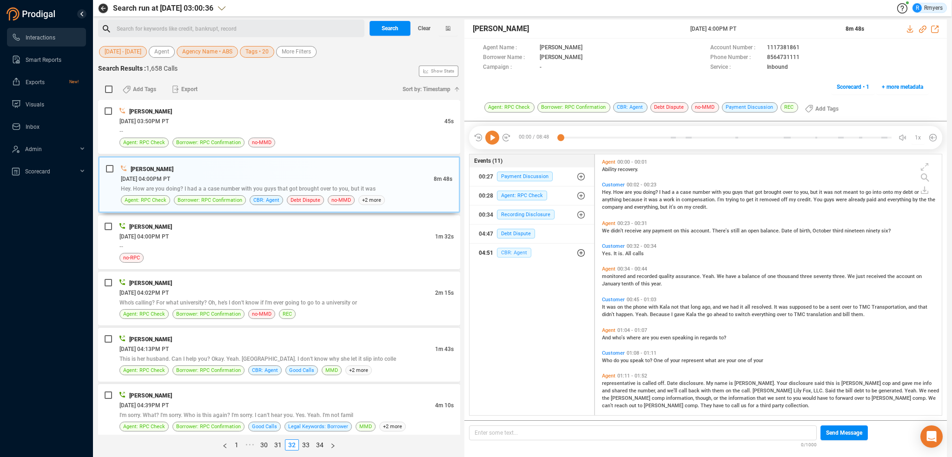
click at [505, 252] on span "CBR: Agent" at bounding box center [514, 253] width 34 height 10
drag, startPoint x: 505, startPoint y: 256, endPoint x: 508, endPoint y: 272, distance: 16.4
click at [508, 272] on span "CBR: Agent" at bounding box center [521, 271] width 34 height 10
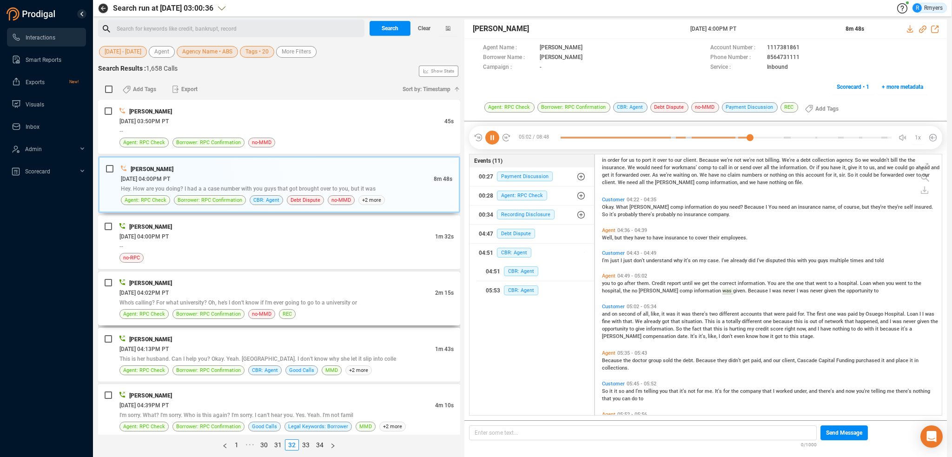
scroll to position [630, 0]
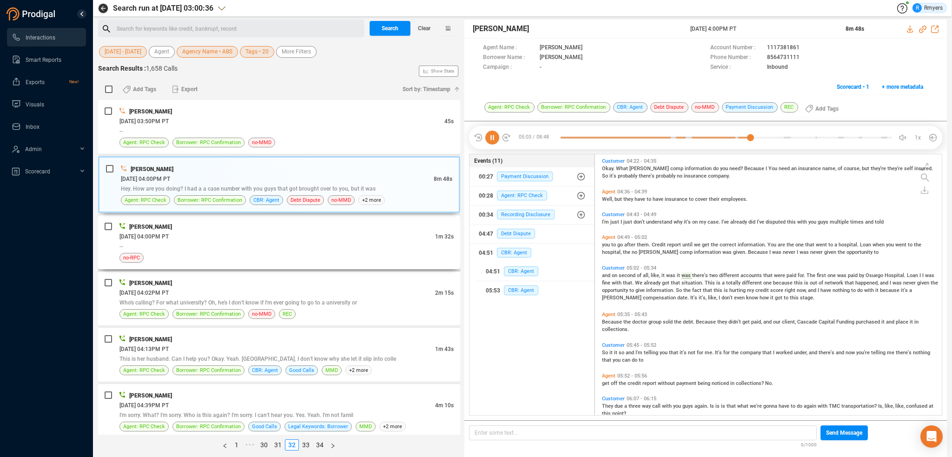
click at [278, 253] on div "no-RPC" at bounding box center [286, 258] width 334 height 10
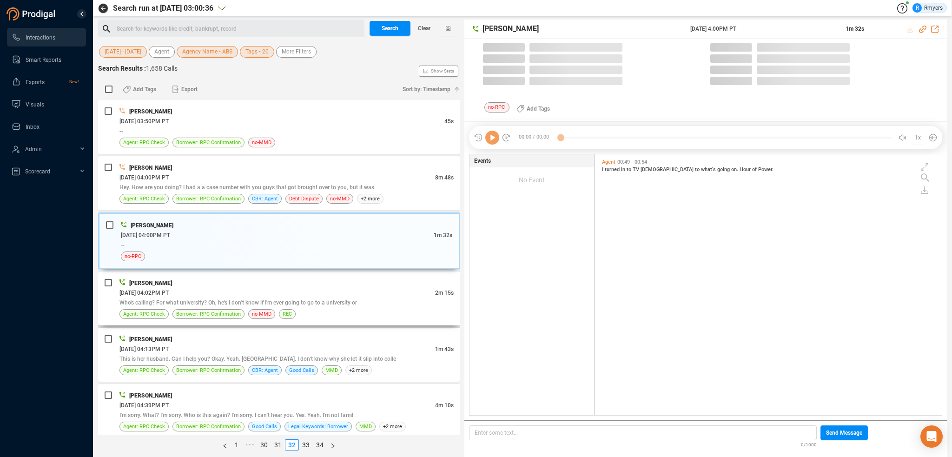
scroll to position [259, 342]
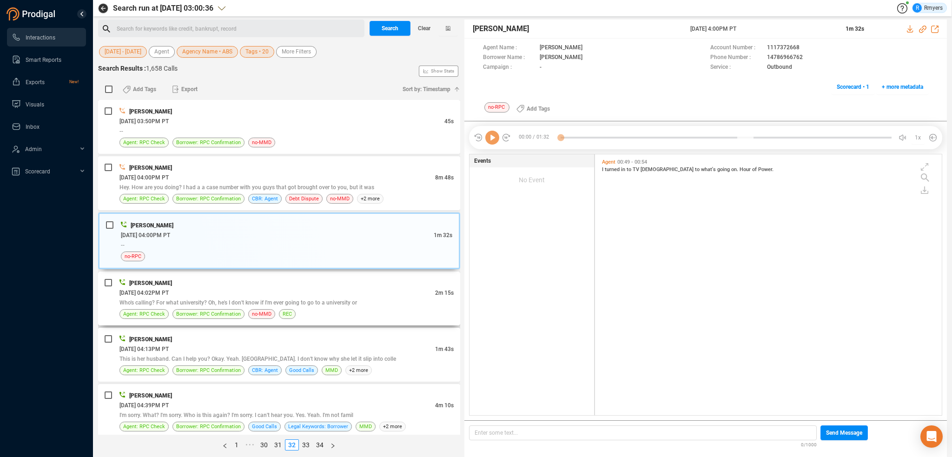
click at [273, 286] on div "[PERSON_NAME]" at bounding box center [286, 283] width 334 height 10
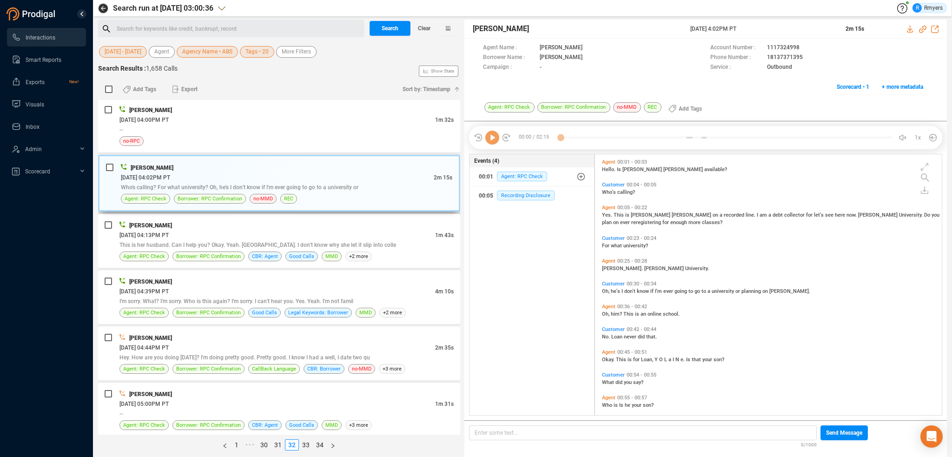
scroll to position [139, 0]
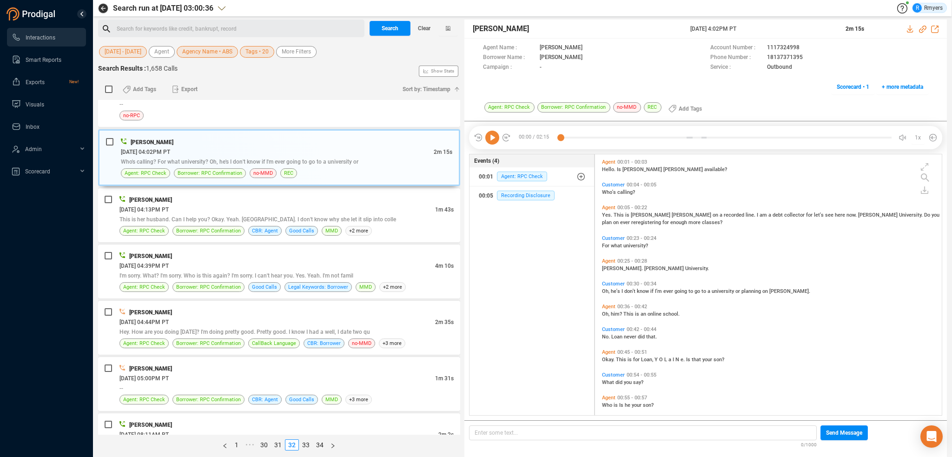
click at [493, 139] on icon at bounding box center [492, 138] width 14 height 14
click at [925, 29] on icon at bounding box center [922, 29] width 7 height 7
drag, startPoint x: 686, startPoint y: 29, endPoint x: 788, endPoint y: 32, distance: 101.9
click at [815, 34] on div "Katie Hopkins 27 Jun 2025 @ 4:02PM PT 2m 15s" at bounding box center [706, 29] width 483 height 19
copy div "27 Jun 2025 @ 4:02PM PT"
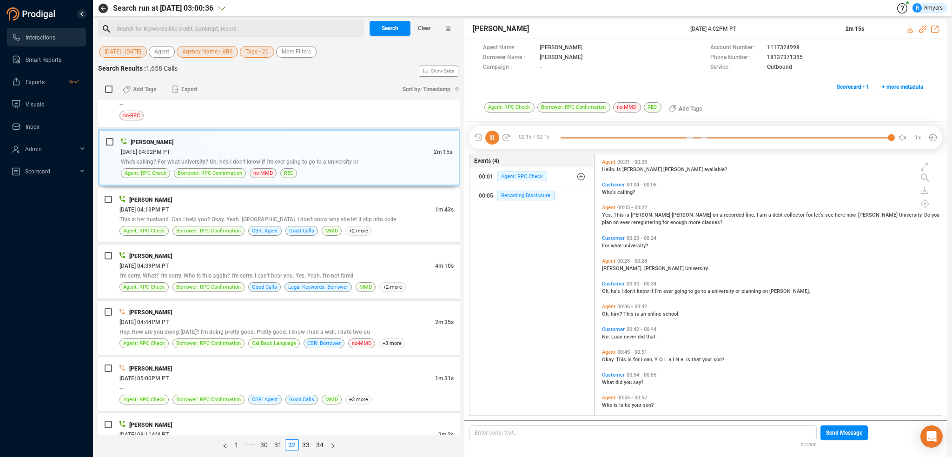
scroll to position [46, 0]
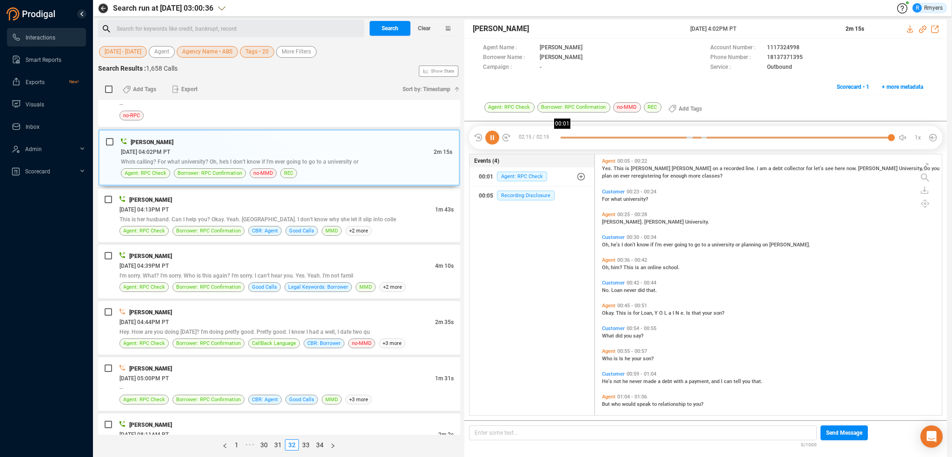
click at [565, 137] on div at bounding box center [726, 138] width 331 height 14
click at [497, 139] on icon at bounding box center [492, 138] width 14 height 14
click at [496, 139] on icon at bounding box center [492, 138] width 14 height 14
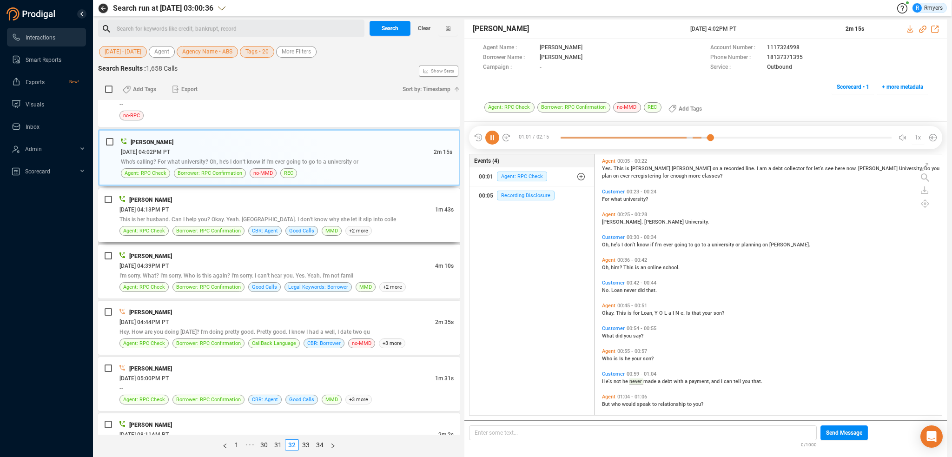
drag, startPoint x: 141, startPoint y: 199, endPoint x: 138, endPoint y: 210, distance: 10.7
click at [142, 199] on span "[PERSON_NAME]" at bounding box center [150, 200] width 43 height 7
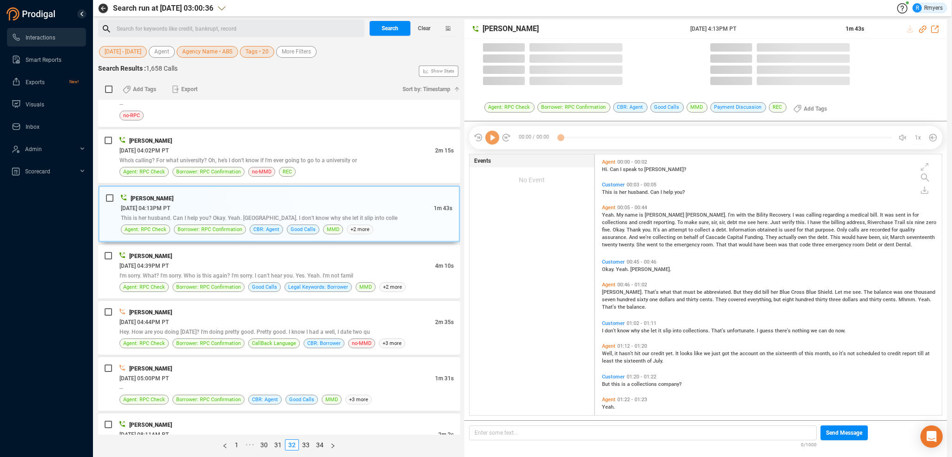
scroll to position [259, 342]
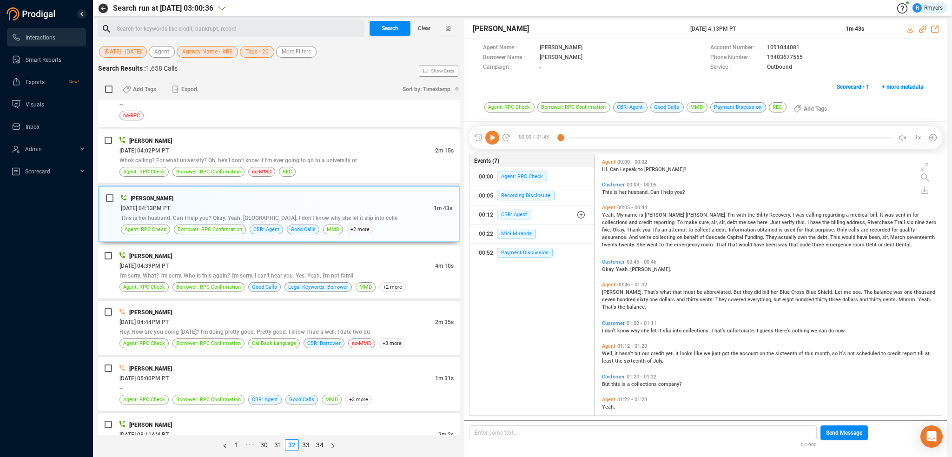
click at [493, 139] on icon at bounding box center [492, 138] width 14 height 14
click at [606, 212] on span "Yeah." at bounding box center [609, 215] width 14 height 6
click at [920, 28] on icon at bounding box center [922, 29] width 7 height 7
drag, startPoint x: 679, startPoint y: 33, endPoint x: 766, endPoint y: 30, distance: 87.0
click at [765, 30] on div "John Tucker 27 Jun 2025 @ 4:13PM PT 1m 43s" at bounding box center [706, 29] width 483 height 19
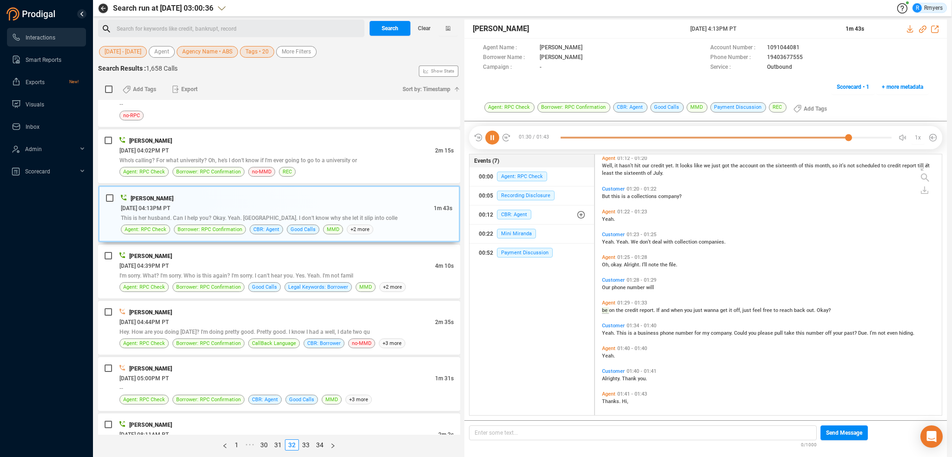
scroll to position [192, 0]
click at [226, 262] on div "06/27/2025 @ 04:39PM PT" at bounding box center [277, 266] width 316 height 10
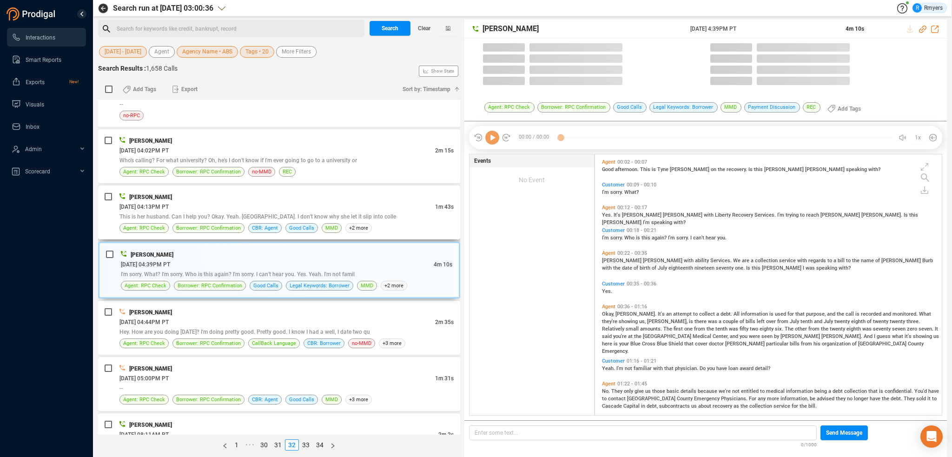
scroll to position [259, 342]
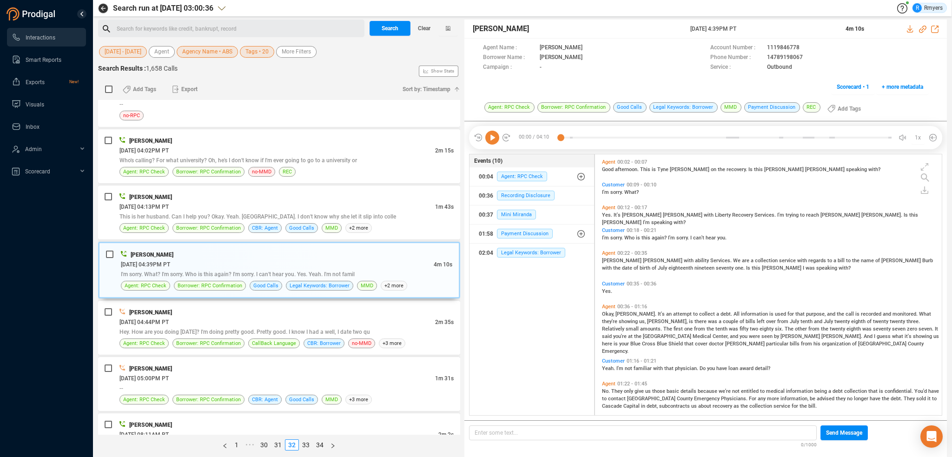
click at [497, 139] on icon at bounding box center [492, 138] width 14 height 14
click at [920, 29] on icon at bounding box center [922, 29] width 7 height 7
drag, startPoint x: 680, startPoint y: 24, endPoint x: 769, endPoint y: 27, distance: 89.3
click at [769, 27] on div "Tony Davis 27 Jun 2025 @ 4:39PM PT 4m 10s" at bounding box center [706, 29] width 483 height 19
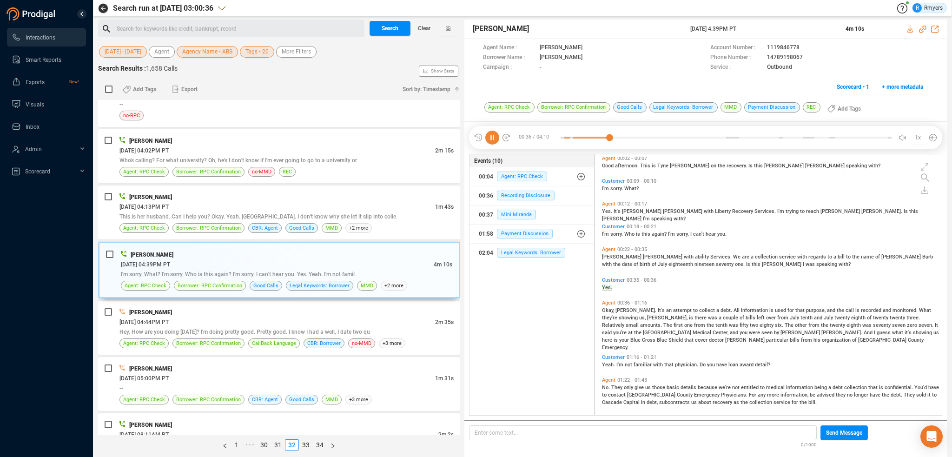
scroll to position [43, 0]
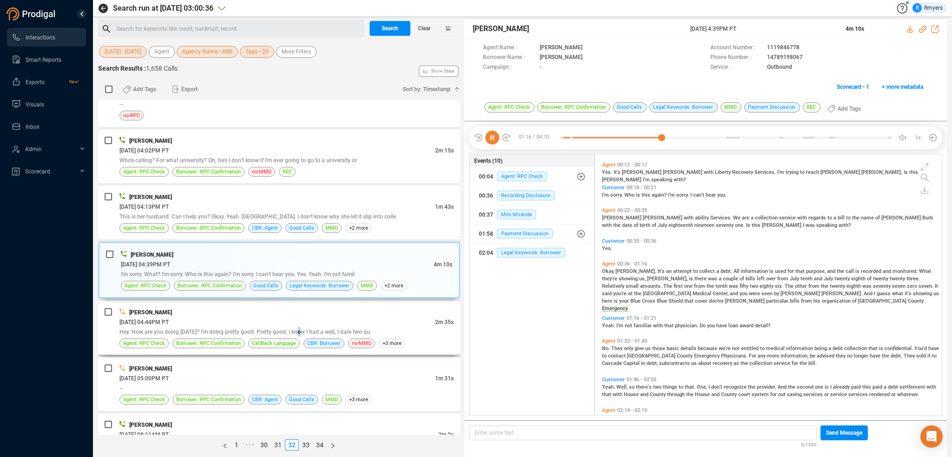
drag, startPoint x: 299, startPoint y: 331, endPoint x: 293, endPoint y: 329, distance: 6.2
click at [298, 330] on span "Hey. How are you doing today? I'm doing pretty good. Pretty good. I know I had …" at bounding box center [244, 332] width 251 height 7
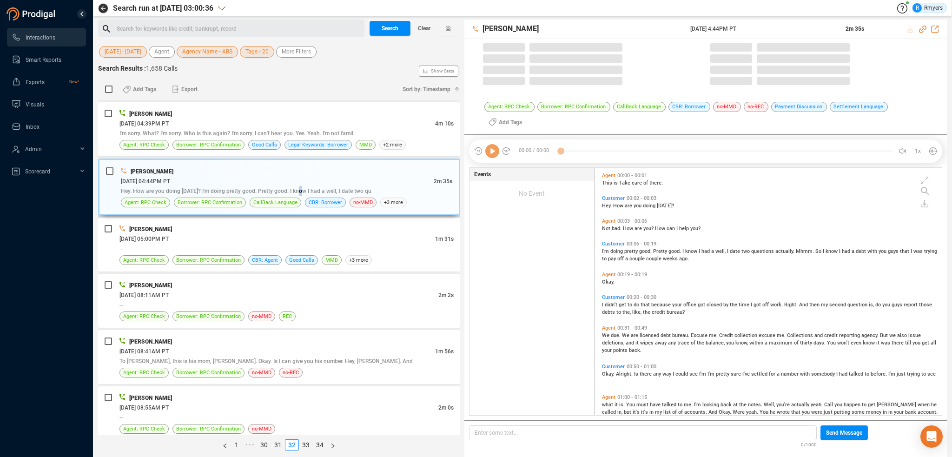
scroll to position [246, 342]
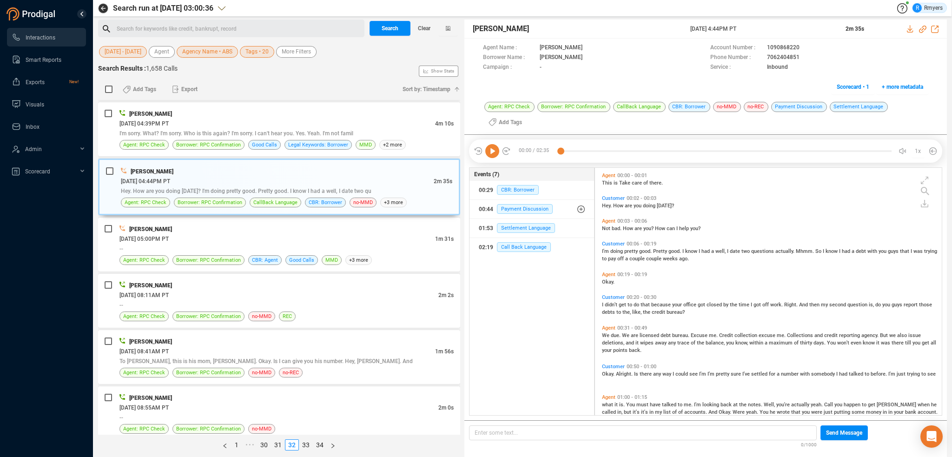
click at [492, 152] on icon at bounding box center [492, 151] width 14 height 14
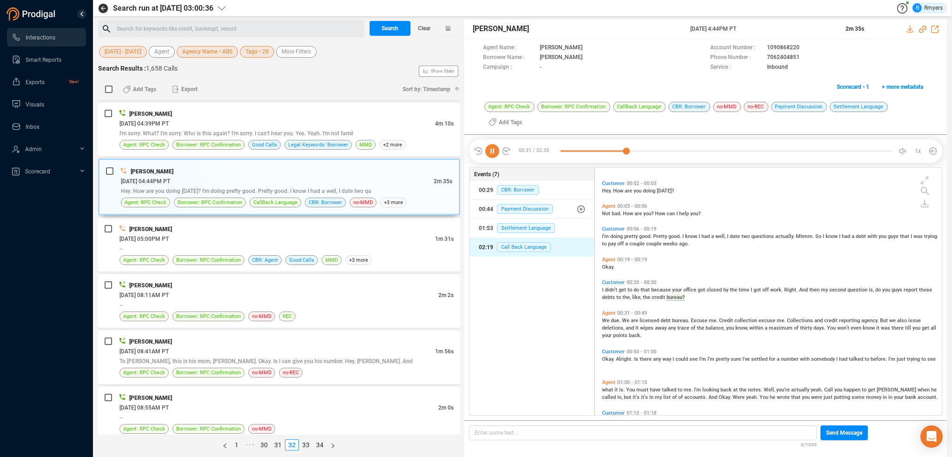
scroll to position [49, 0]
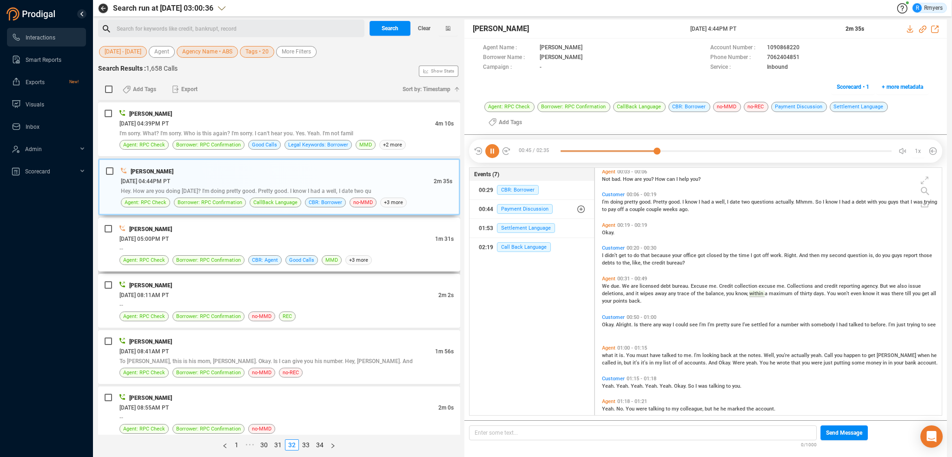
click at [214, 227] on div "[PERSON_NAME]" at bounding box center [286, 229] width 334 height 10
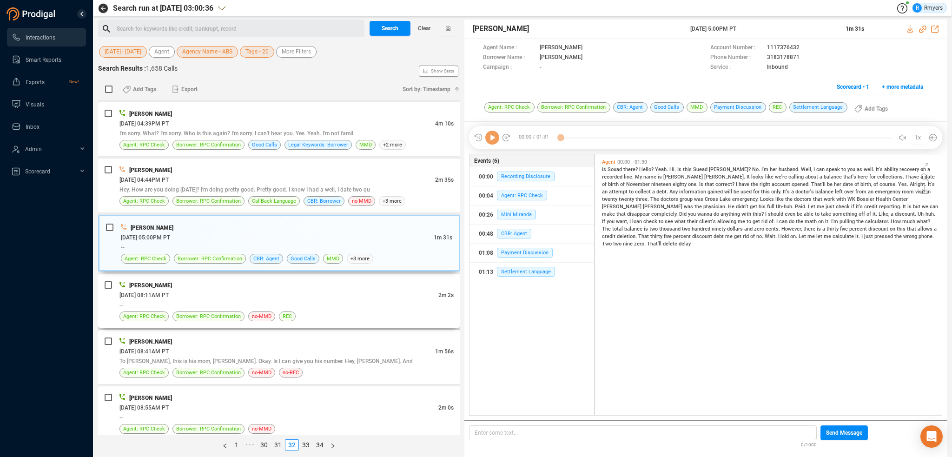
scroll to position [259, 342]
click at [518, 232] on span "CBR: Agent" at bounding box center [514, 234] width 34 height 10
click at [370, 308] on div "TRACI DALE 06/30/2025 @ 08:11AM PT 2m 2s -- Agent: RPC Check Borrower: RPC Conf…" at bounding box center [286, 300] width 334 height 41
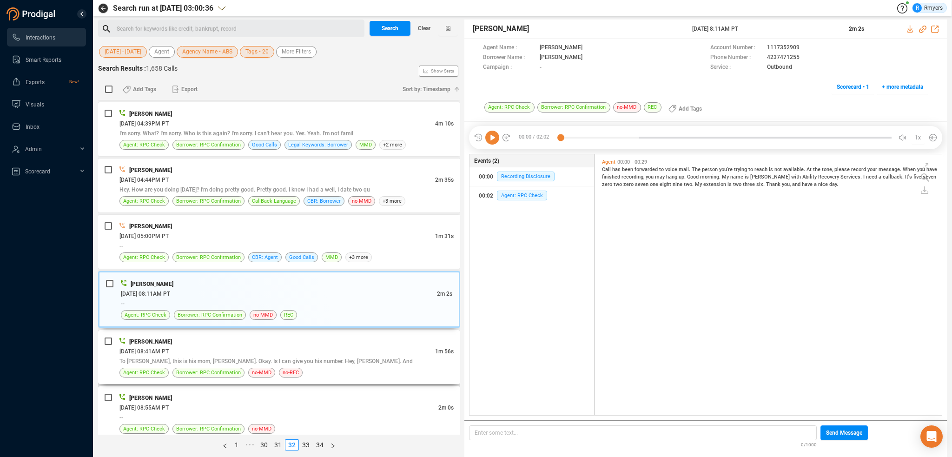
click at [326, 339] on div "Jennifer Price" at bounding box center [286, 342] width 334 height 10
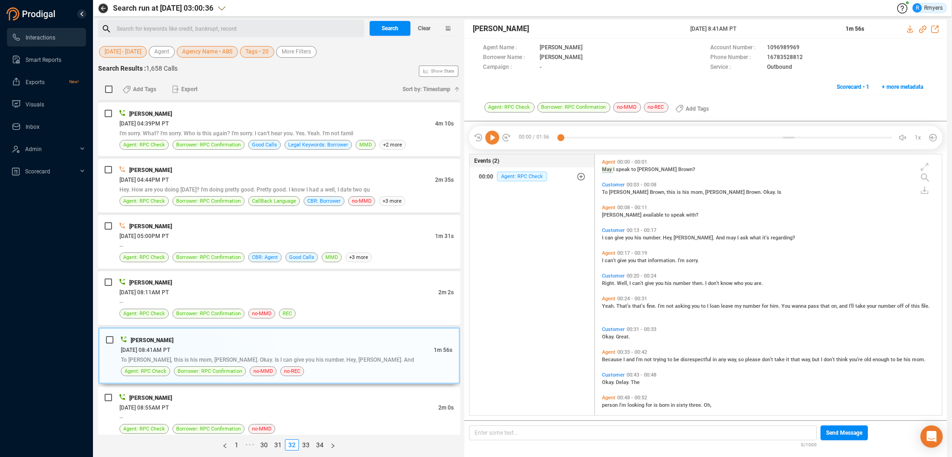
click at [490, 135] on icon at bounding box center [492, 138] width 14 height 14
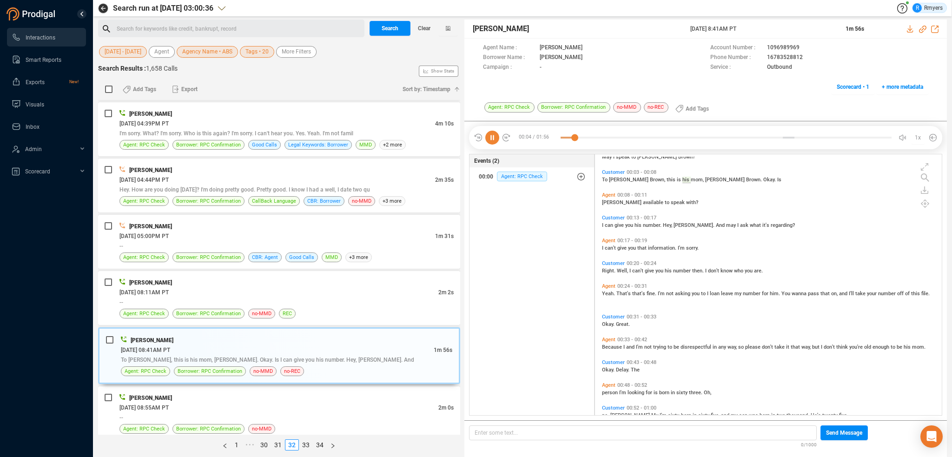
scroll to position [0, 0]
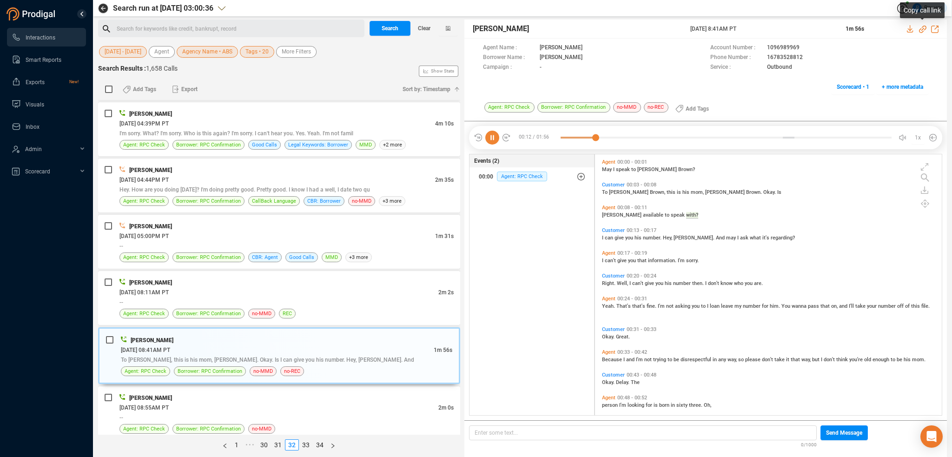
click at [923, 29] on icon at bounding box center [922, 29] width 7 height 7
drag, startPoint x: 922, startPoint y: 27, endPoint x: 916, endPoint y: 31, distance: 6.3
click at [922, 27] on icon at bounding box center [922, 29] width 7 height 7
drag, startPoint x: 688, startPoint y: 28, endPoint x: 774, endPoint y: 29, distance: 86.5
click at [774, 29] on div "Jennifer Price 30 Jun 2025 @ 8:41AM PT 1m 56s" at bounding box center [706, 29] width 483 height 19
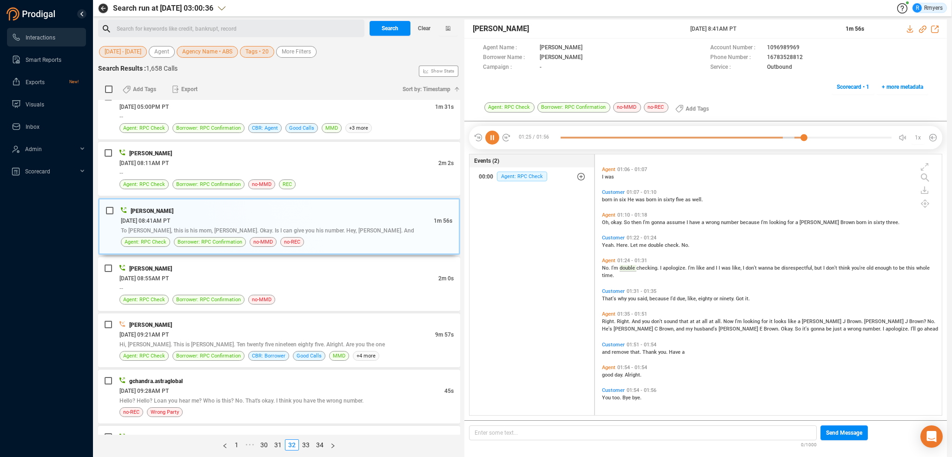
scroll to position [511, 0]
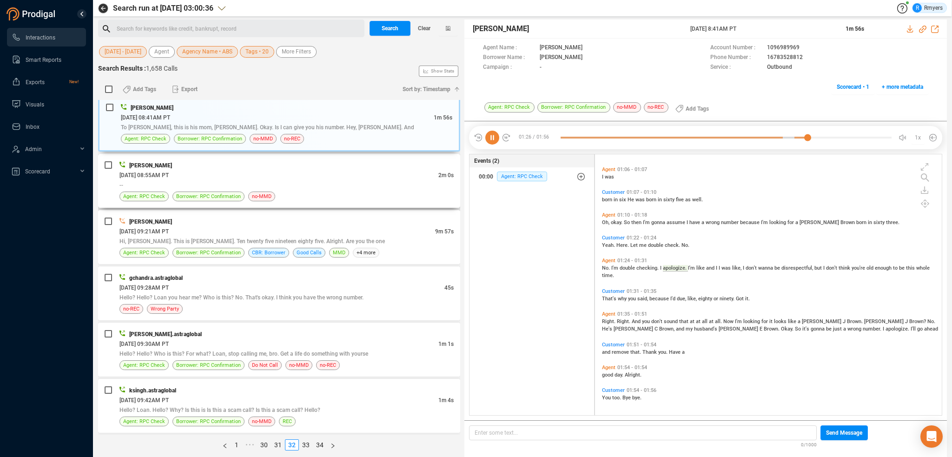
click at [288, 173] on div "06/30/2025 @ 08:55AM PT" at bounding box center [278, 175] width 319 height 10
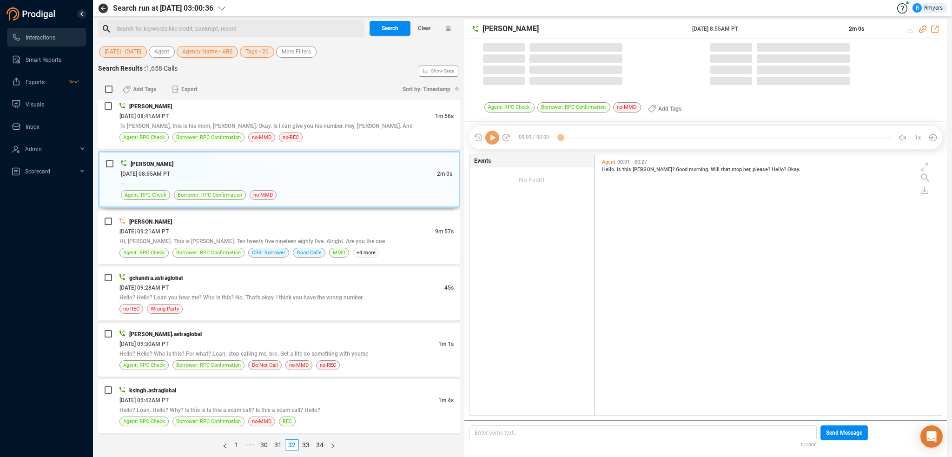
scroll to position [259, 342]
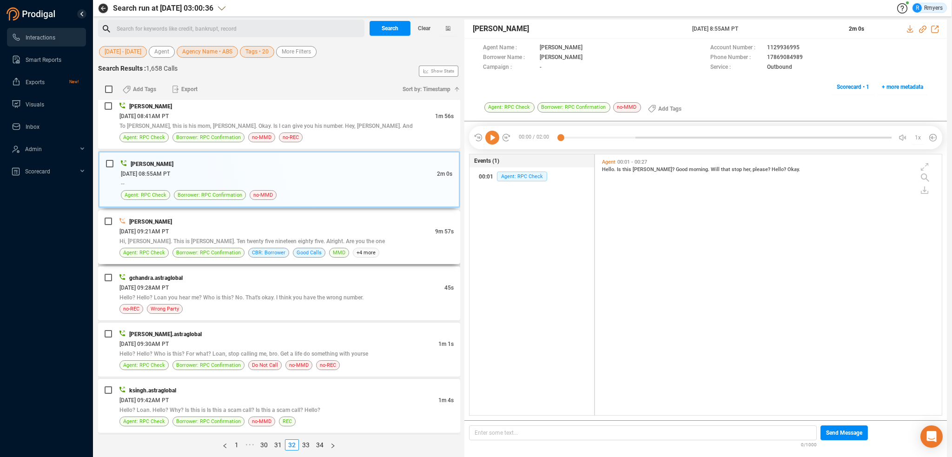
click at [288, 230] on div "06/30/2025 @ 09:21AM PT" at bounding box center [277, 231] width 316 height 10
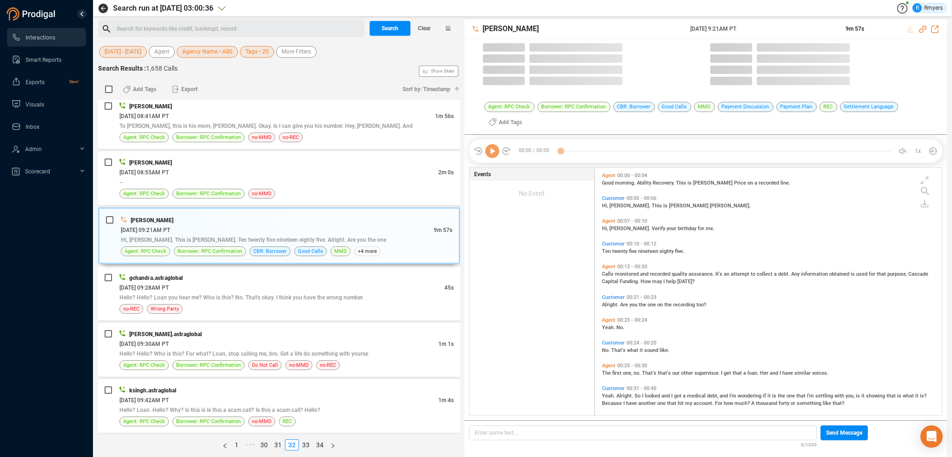
scroll to position [246, 342]
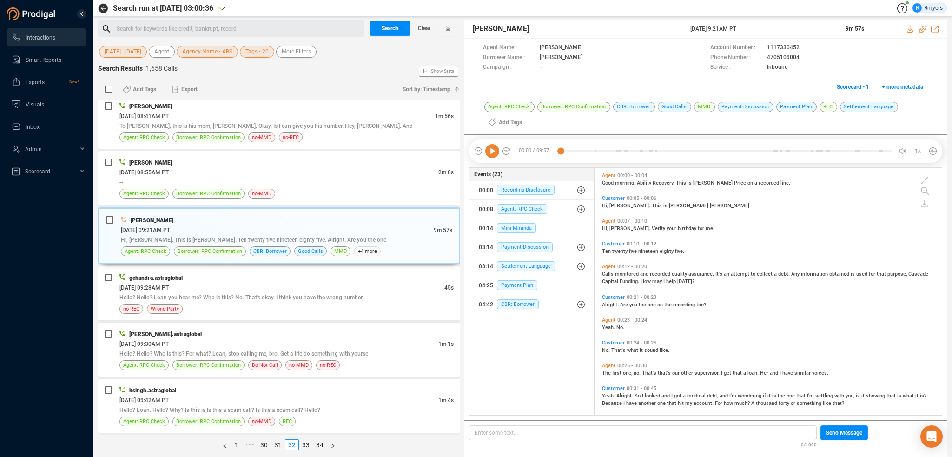
click at [490, 154] on icon at bounding box center [492, 151] width 14 height 14
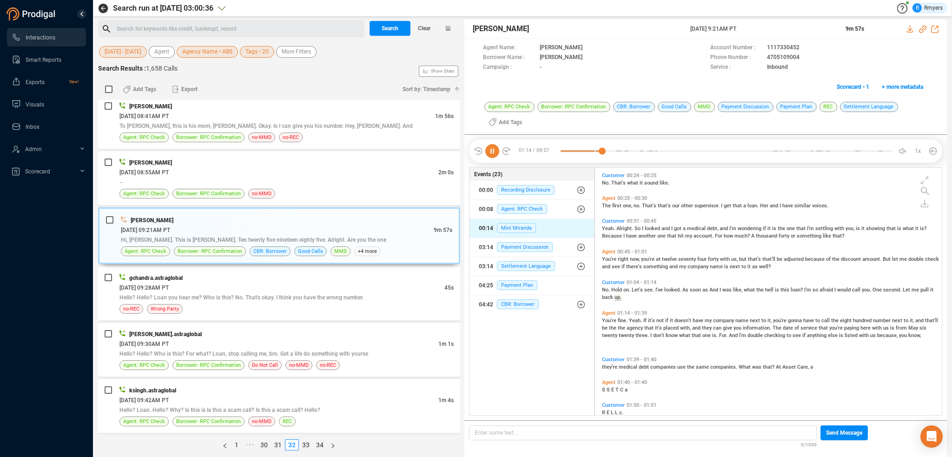
scroll to position [206, 0]
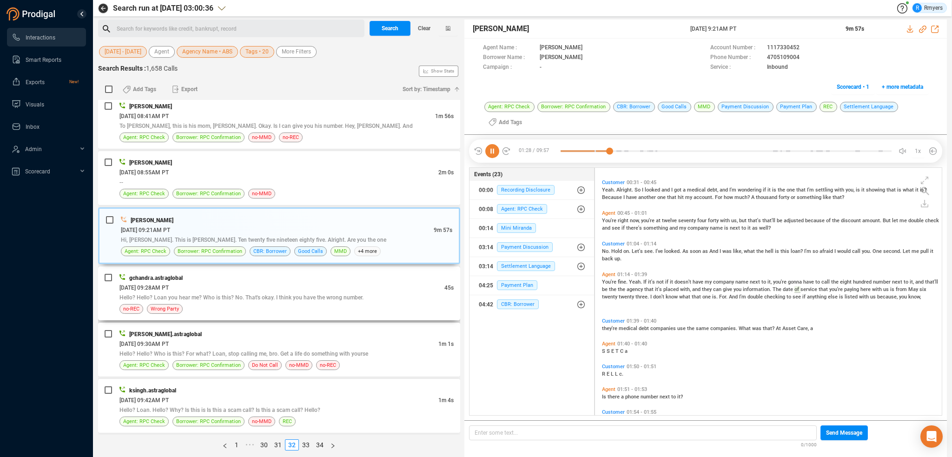
click at [188, 283] on div "06/30/2025 @ 09:28AM PT" at bounding box center [281, 288] width 325 height 10
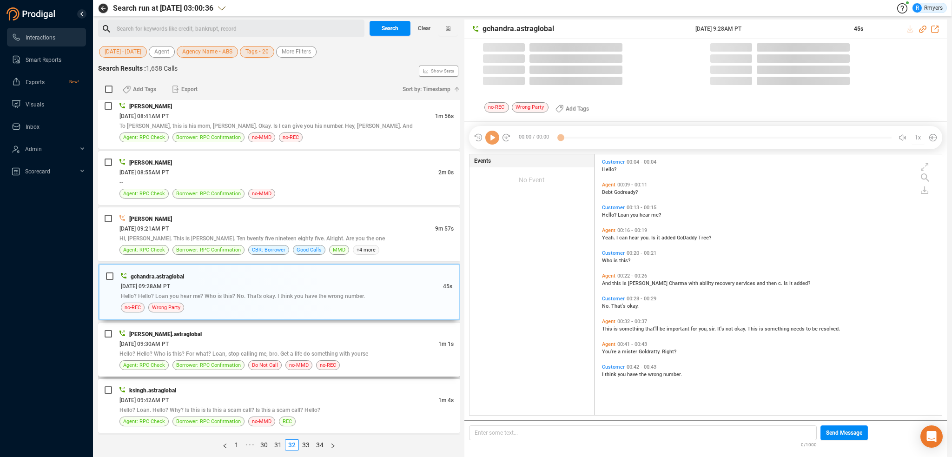
scroll to position [259, 342]
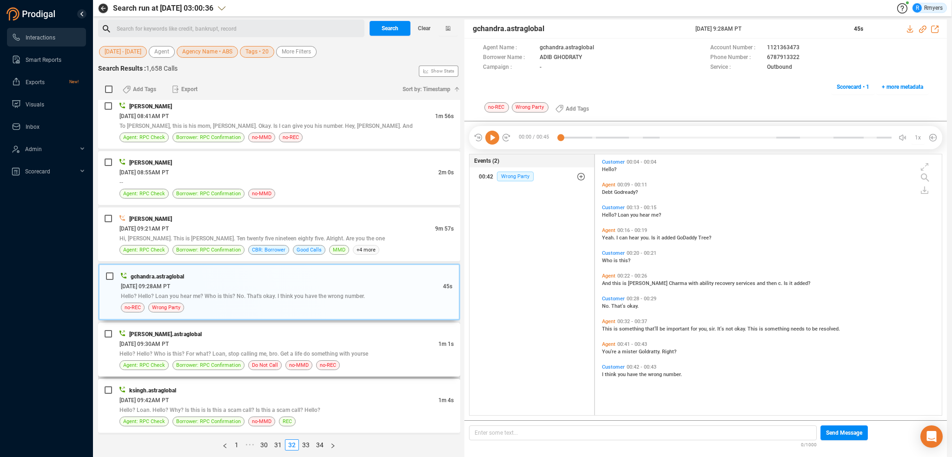
click at [284, 329] on div "[PERSON_NAME].astraglobal" at bounding box center [286, 334] width 334 height 10
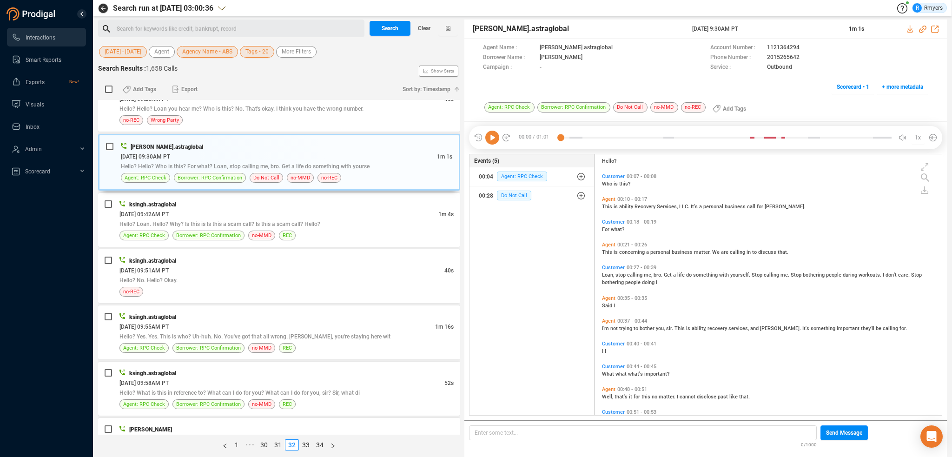
scroll to position [99, 0]
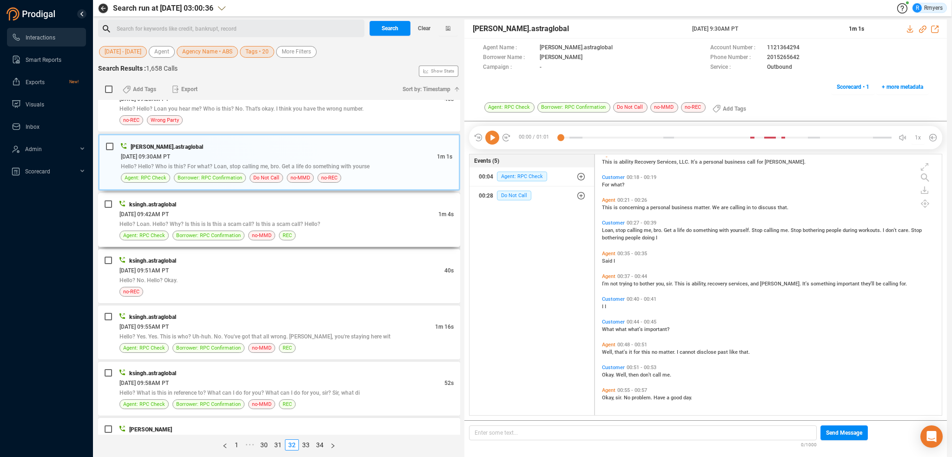
click at [190, 221] on span "Hello? Loan. Hello? Why? Is this is Is this a scam call? Is this a scam call? H…" at bounding box center [219, 224] width 201 height 7
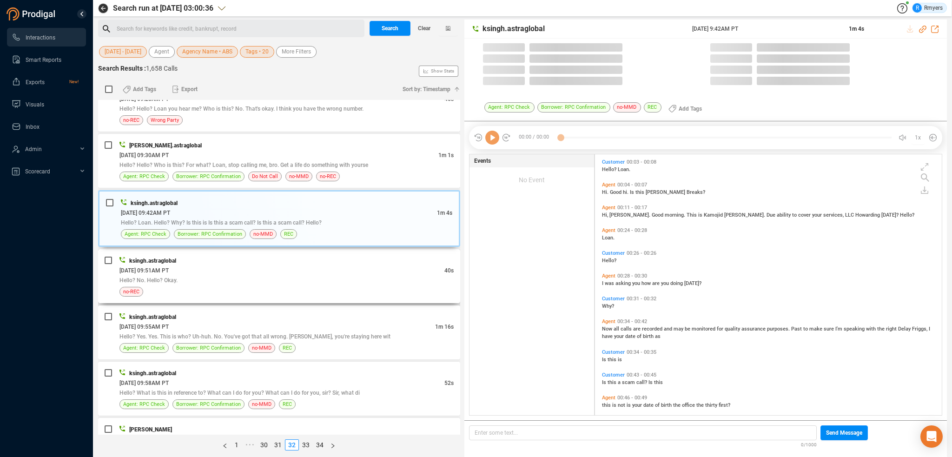
scroll to position [259, 342]
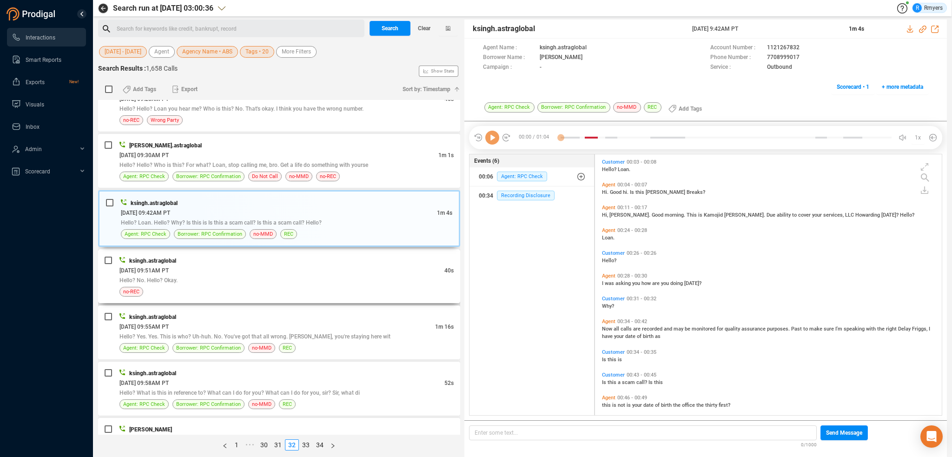
click at [220, 287] on div "no-REC" at bounding box center [286, 292] width 334 height 10
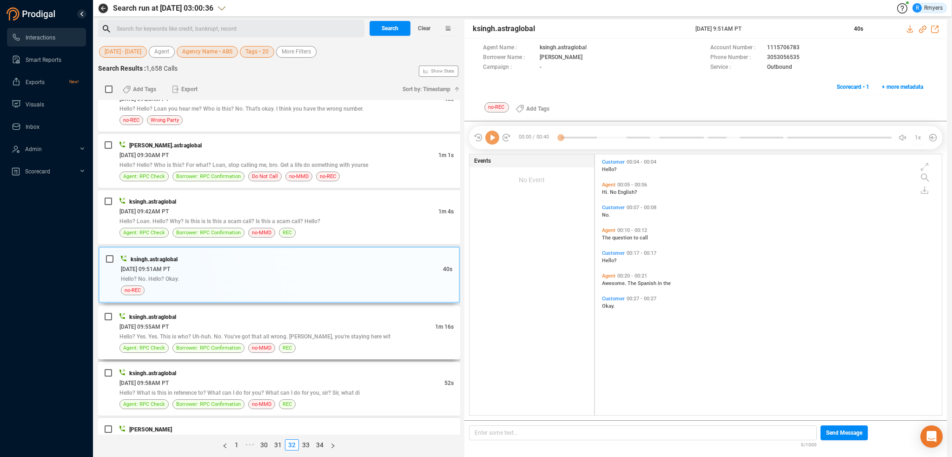
click at [232, 325] on div "06/30/2025 @ 09:55AM PT" at bounding box center [277, 327] width 316 height 10
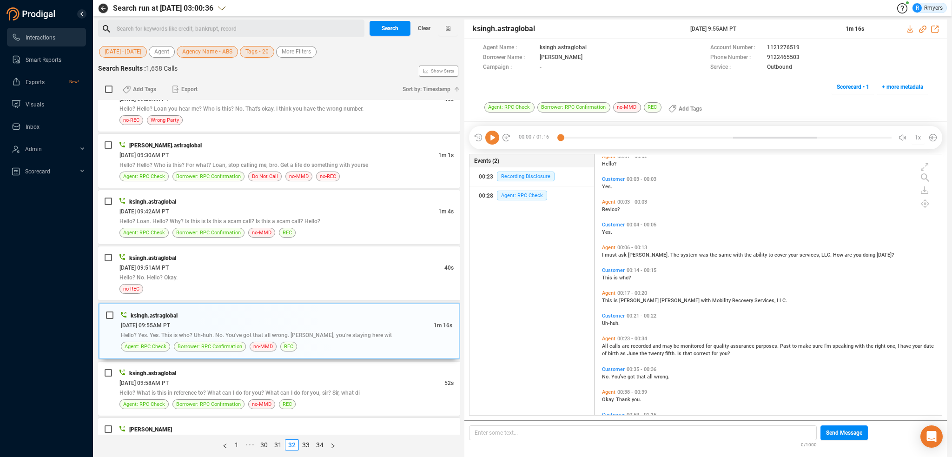
scroll to position [61, 0]
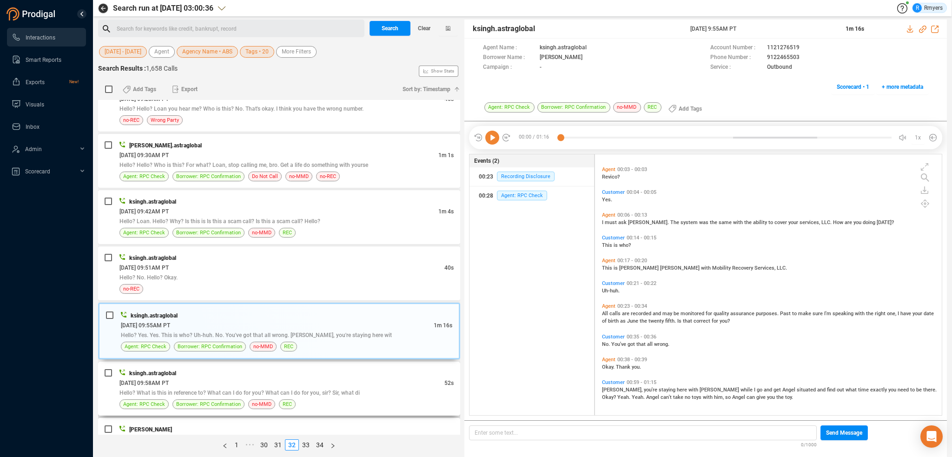
click at [254, 388] on div "Hello? What is this in reference to? What can I do for you? What can I do for y…" at bounding box center [286, 393] width 334 height 10
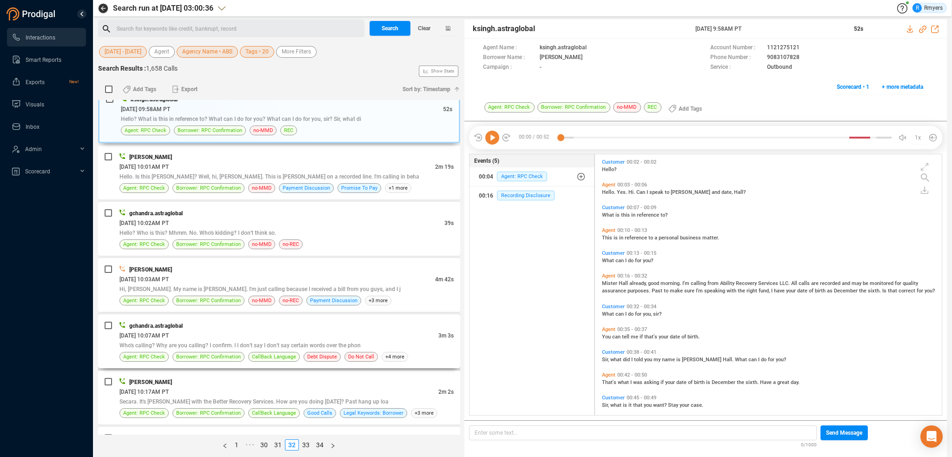
scroll to position [930, 0]
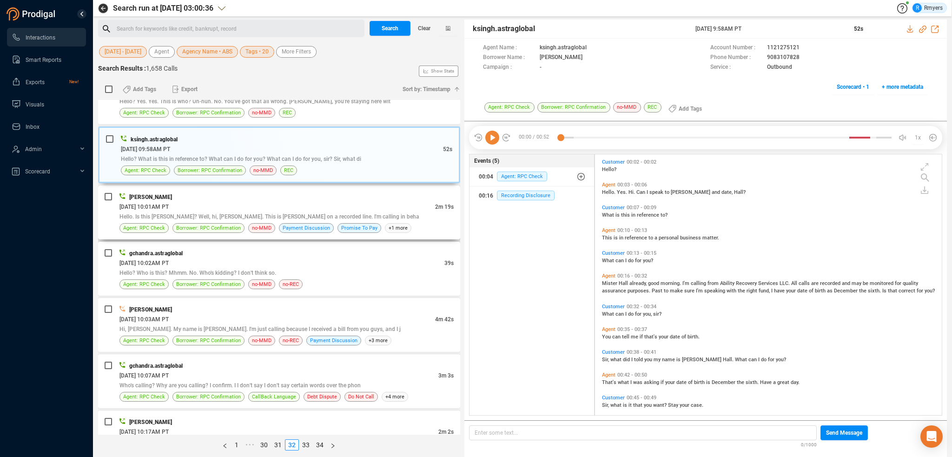
click at [226, 204] on div "06/30/2025 @ 10:01AM PT" at bounding box center [277, 207] width 316 height 10
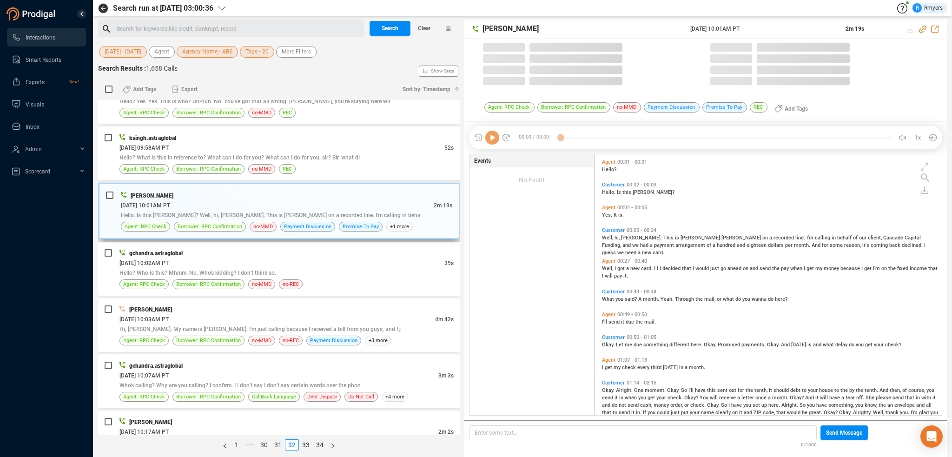
scroll to position [259, 342]
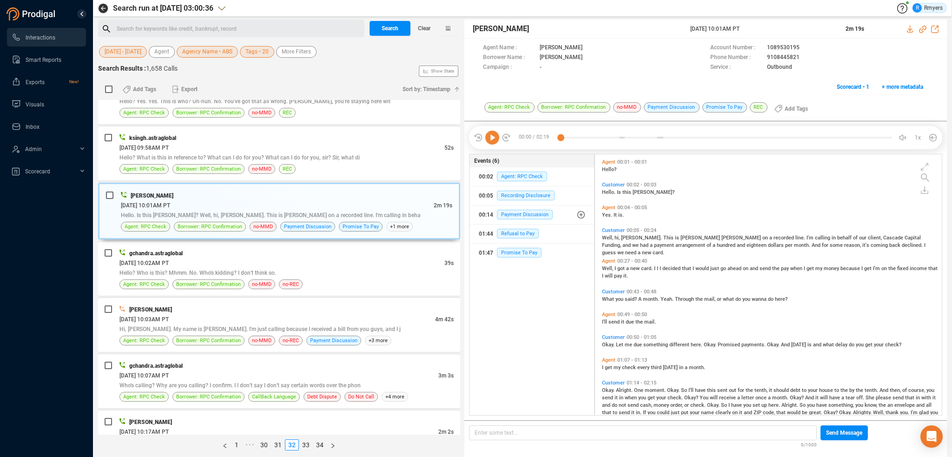
click at [493, 137] on icon at bounding box center [492, 138] width 14 height 14
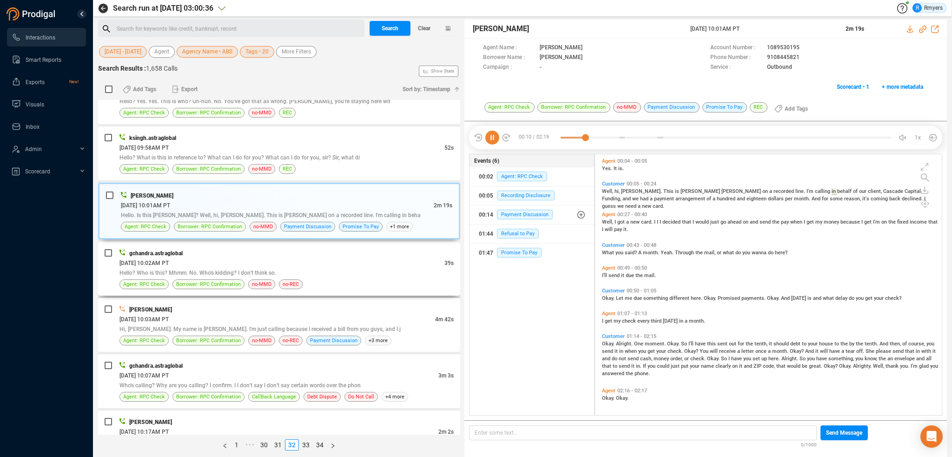
click at [167, 262] on span "06/30/2025 @ 10:02AM PT" at bounding box center [143, 263] width 49 height 7
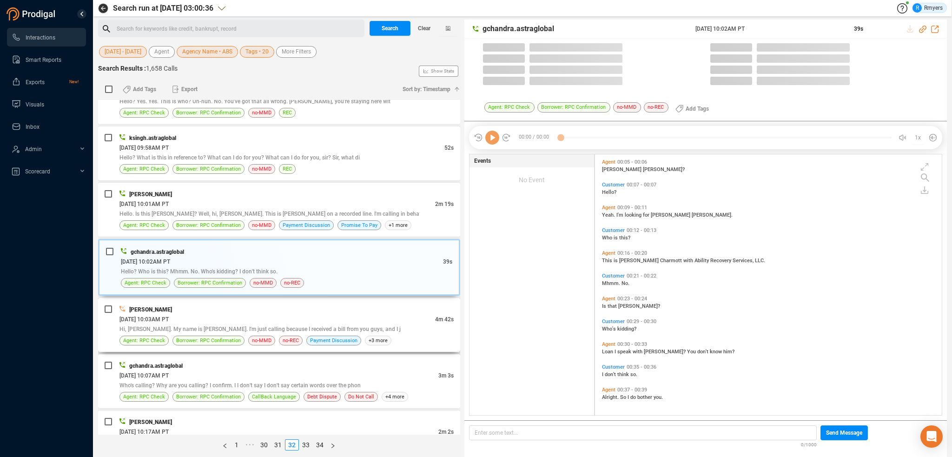
scroll to position [259, 342]
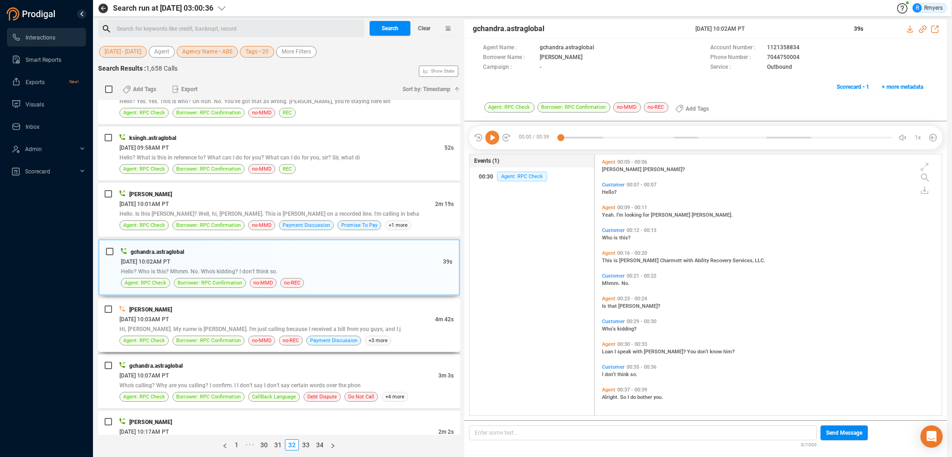
drag, startPoint x: 267, startPoint y: 318, endPoint x: 258, endPoint y: 344, distance: 28.1
click at [267, 319] on div "THOMAS REYNOLDS 06/30/2025 @ 10:03AM PT 4m 42s Hi, Kim. My name is Ashley Brisc…" at bounding box center [286, 325] width 334 height 41
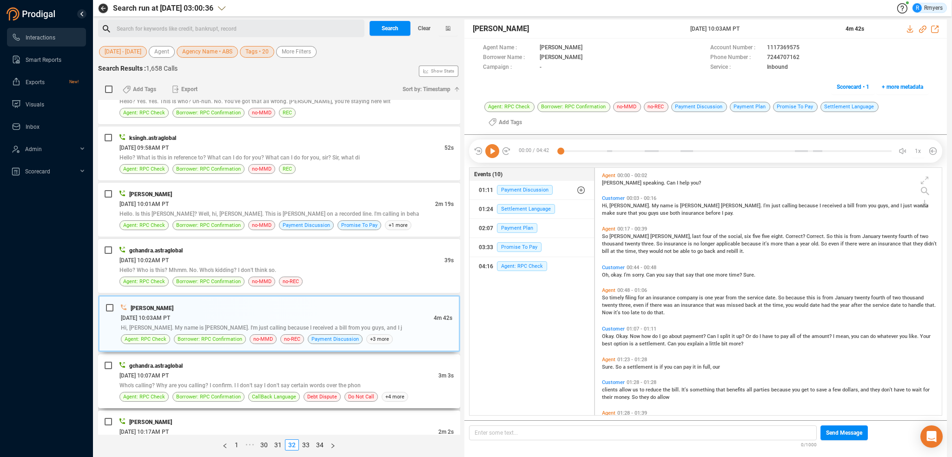
click at [295, 374] on div "06/30/2025 @ 10:07AM PT" at bounding box center [278, 376] width 319 height 10
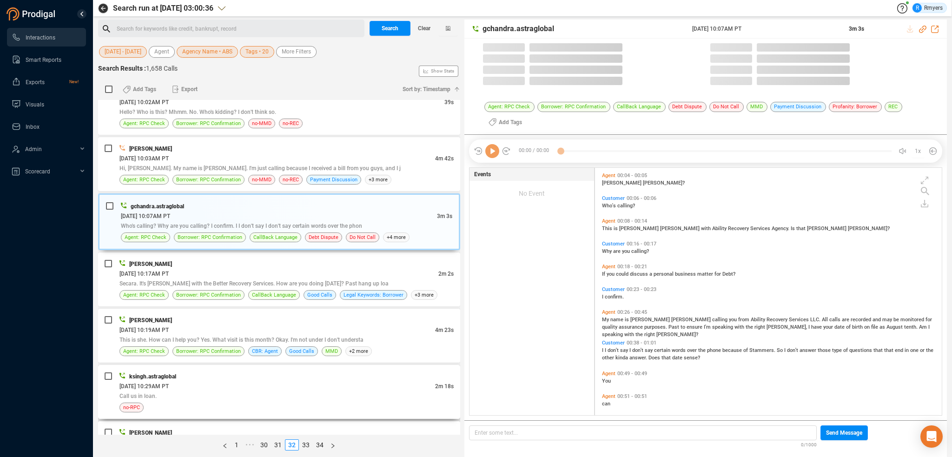
scroll to position [246, 342]
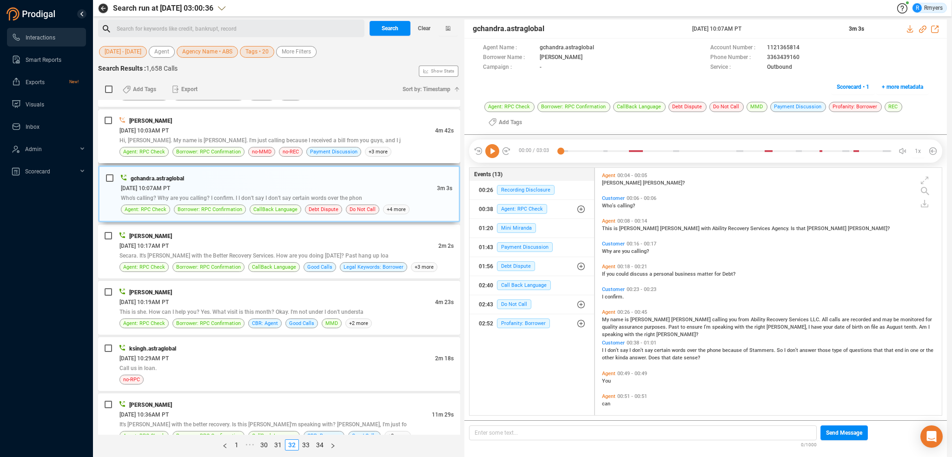
click at [257, 126] on div "06/30/2025 @ 10:03AM PT" at bounding box center [277, 131] width 316 height 10
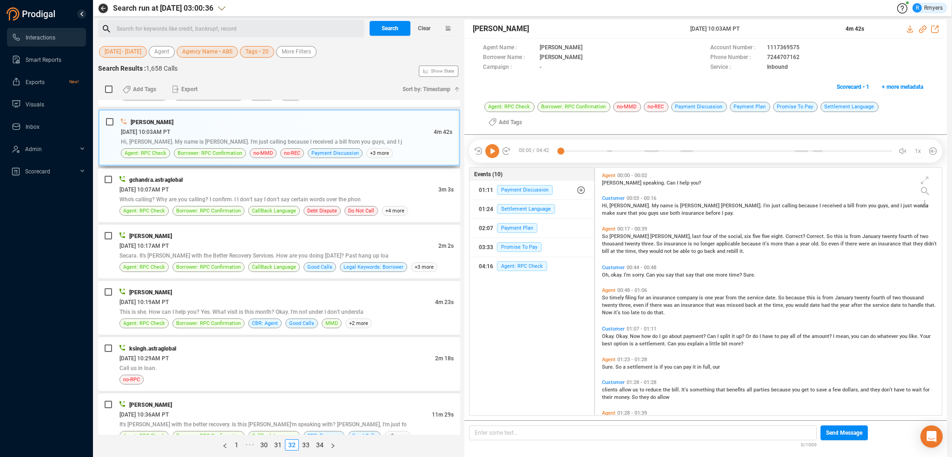
scroll to position [2, 5]
drag, startPoint x: 260, startPoint y: 254, endPoint x: 265, endPoint y: 284, distance: 30.1
click at [260, 255] on div "Secara. It's Tony Davis with the Better Recovery Services. How are you doing to…" at bounding box center [286, 256] width 334 height 10
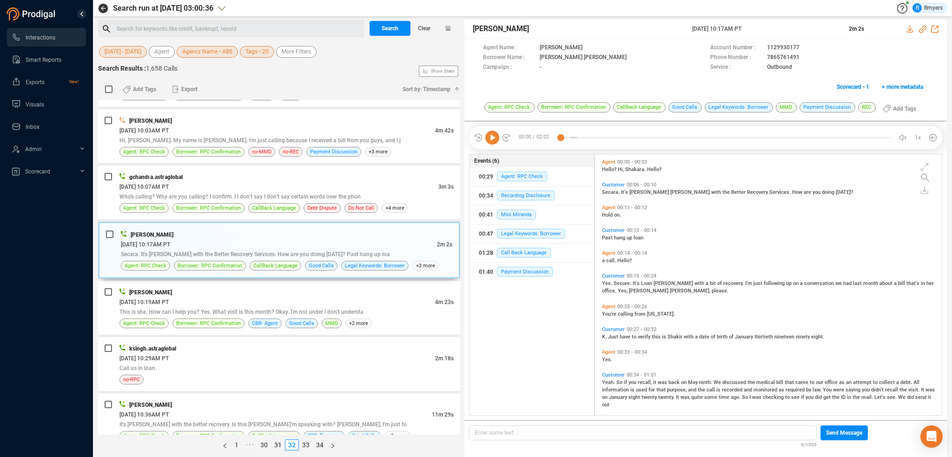
click at [491, 135] on icon at bounding box center [492, 138] width 14 height 14
click at [923, 27] on icon at bounding box center [922, 29] width 7 height 7
click at [922, 28] on icon at bounding box center [922, 29] width 7 height 7
drag, startPoint x: 690, startPoint y: 29, endPoint x: 767, endPoint y: 27, distance: 77.2
click at [767, 27] on div "Tony Davis 30 Jun 2025 @ 10:17AM PT 2m 2s" at bounding box center [706, 29] width 483 height 19
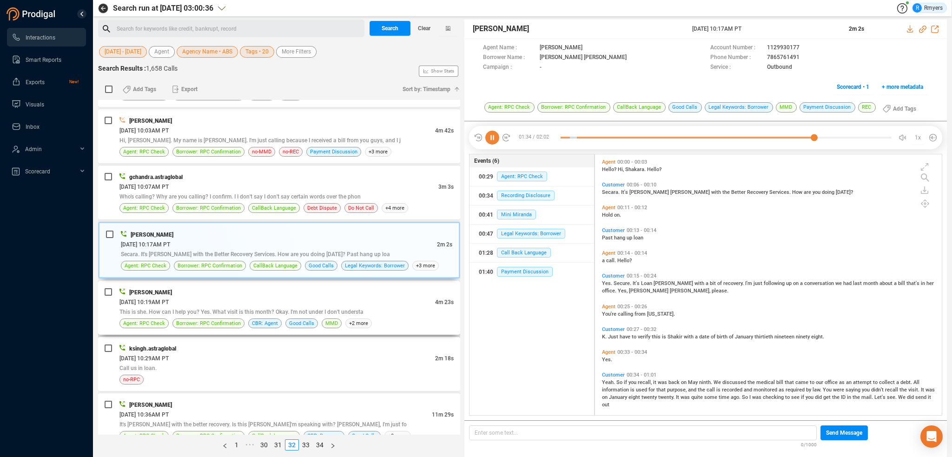
click at [244, 309] on span "This is she. How can I help you? Yes. What visit is this month? Okay. I'm not u…" at bounding box center [241, 312] width 244 height 7
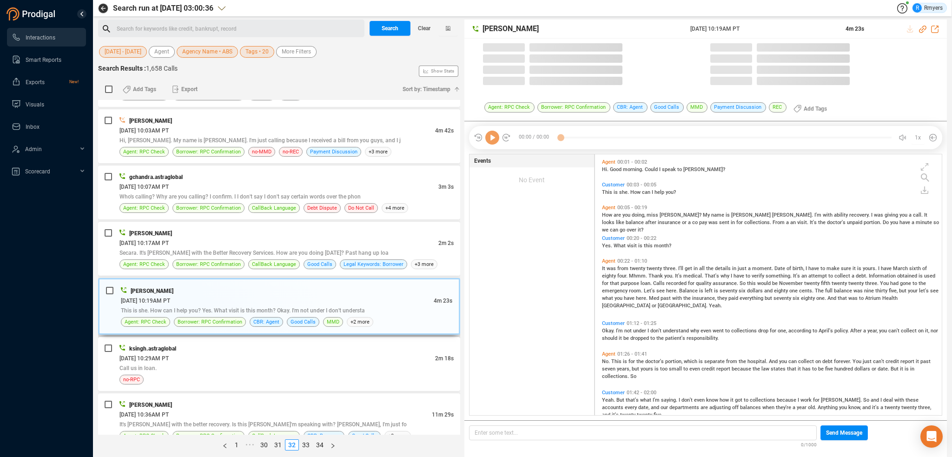
scroll to position [259, 342]
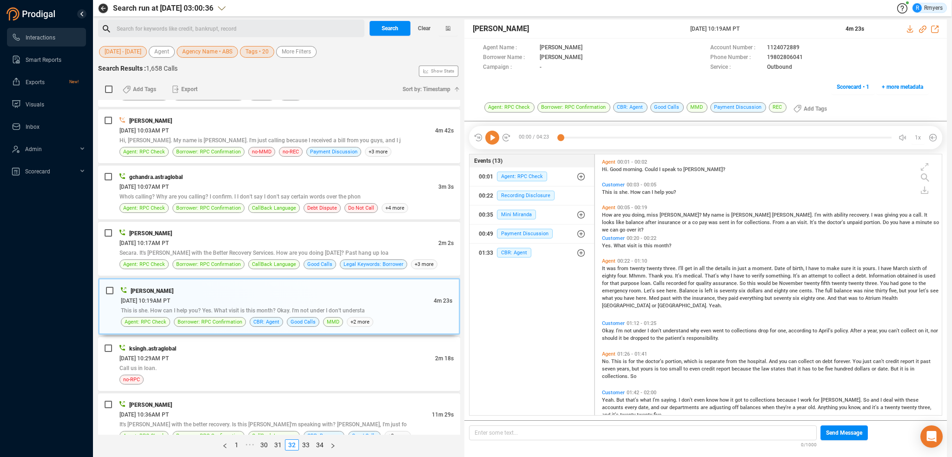
click at [491, 139] on icon at bounding box center [492, 138] width 14 height 14
click at [923, 29] on icon at bounding box center [922, 29] width 7 height 7
drag, startPoint x: 684, startPoint y: 33, endPoint x: 776, endPoint y: 31, distance: 92.1
click at [776, 31] on div "John Tucker 30 Jun 2025 @ 10:19AM PT 4m 23s" at bounding box center [706, 29] width 483 height 19
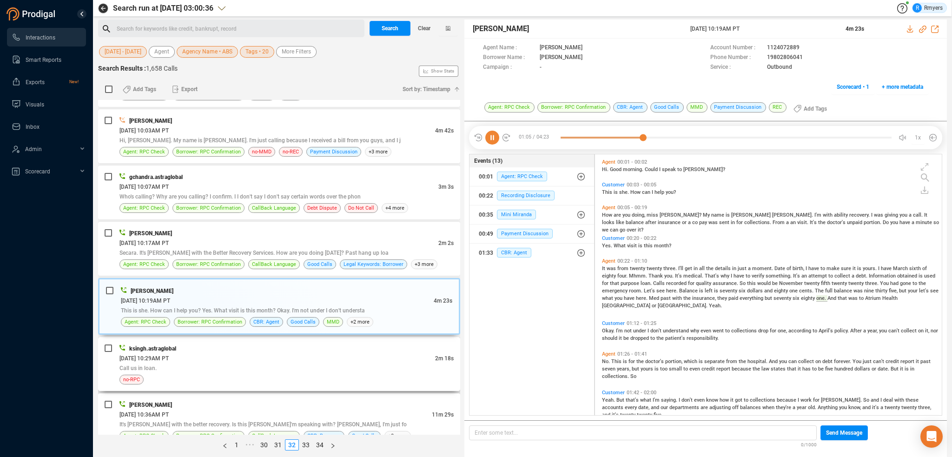
drag, startPoint x: 192, startPoint y: 358, endPoint x: 201, endPoint y: 366, distance: 12.5
click at [192, 358] on div "ksingh.astraglobal 06/30/2025 @ 10:29AM PT 2m 18s Call us in loan. no-RPC" at bounding box center [286, 364] width 334 height 41
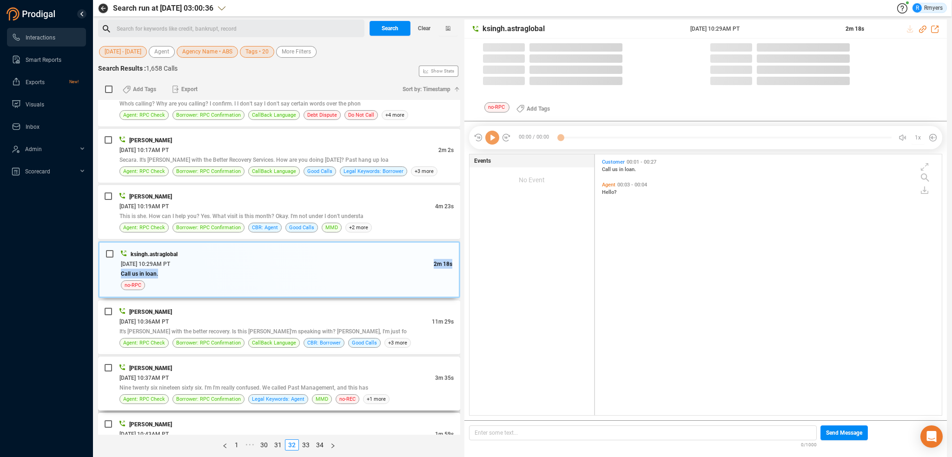
scroll to position [259, 342]
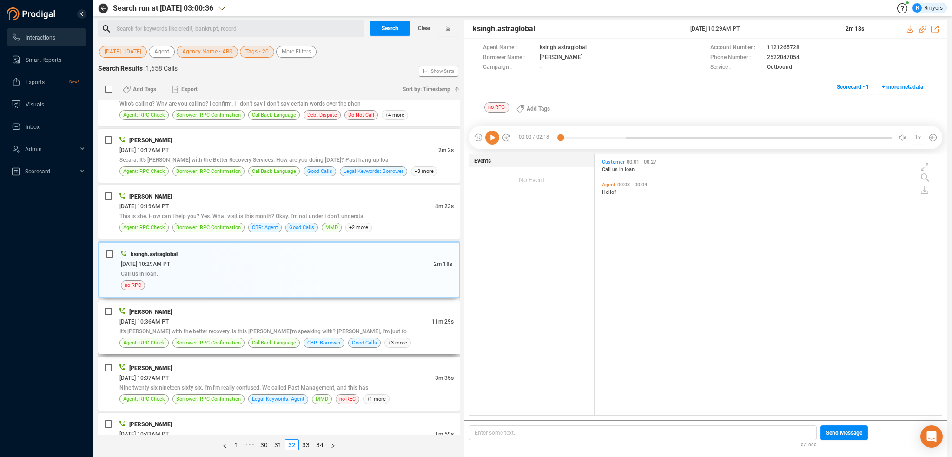
click at [242, 328] on span "It's Tony Davis with the better recovery. Is this Maria Fabela I'm speaking wit…" at bounding box center [262, 331] width 287 height 7
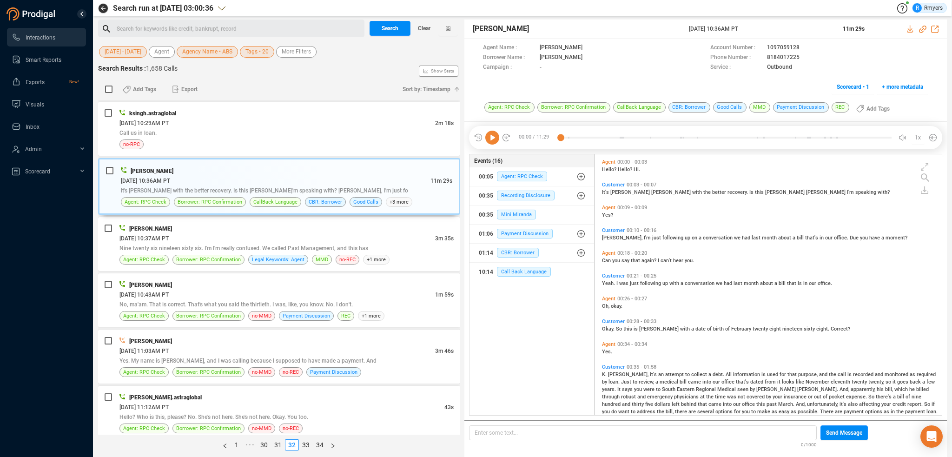
click at [495, 140] on icon at bounding box center [492, 138] width 14 height 14
click at [562, 135] on div at bounding box center [726, 138] width 331 height 14
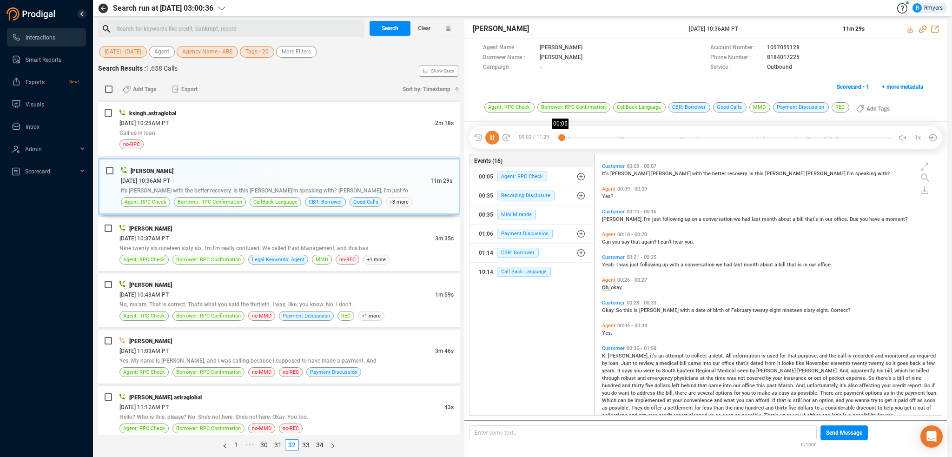
scroll to position [0, 0]
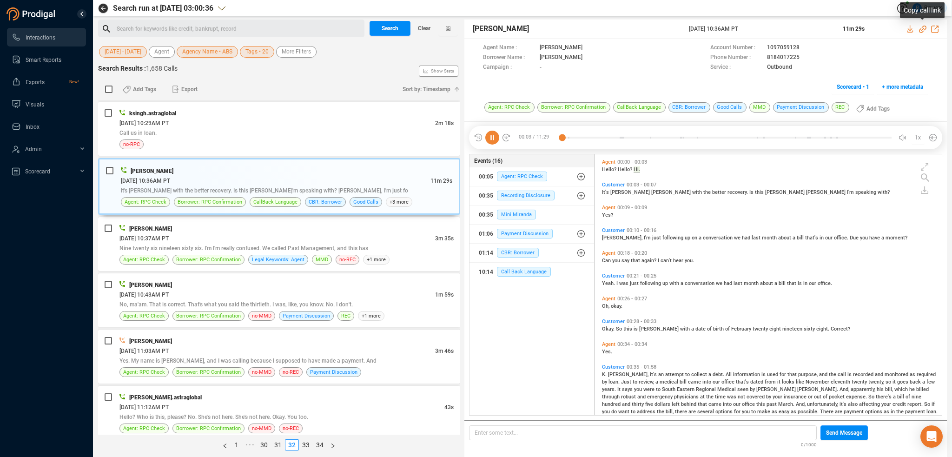
click at [923, 29] on icon at bounding box center [922, 29] width 7 height 7
drag, startPoint x: 762, startPoint y: 28, endPoint x: 767, endPoint y: 28, distance: 5.1
click at [767, 28] on div "Tony Davis 30 Jun 2025 @ 10:36AM PT 11m 29s" at bounding box center [706, 29] width 483 height 19
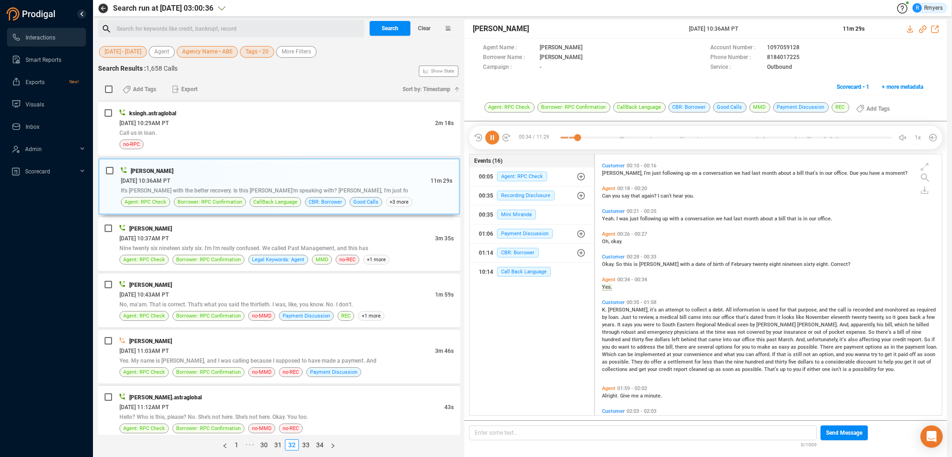
scroll to position [119, 0]
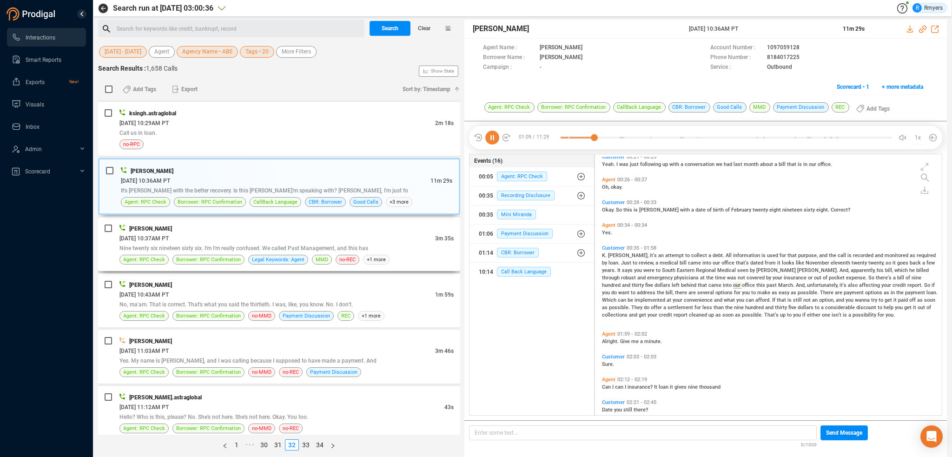
drag, startPoint x: 295, startPoint y: 232, endPoint x: 299, endPoint y: 240, distance: 9.4
click at [299, 233] on div "06/30/2025 @ 10:37AM PT" at bounding box center [277, 238] width 316 height 10
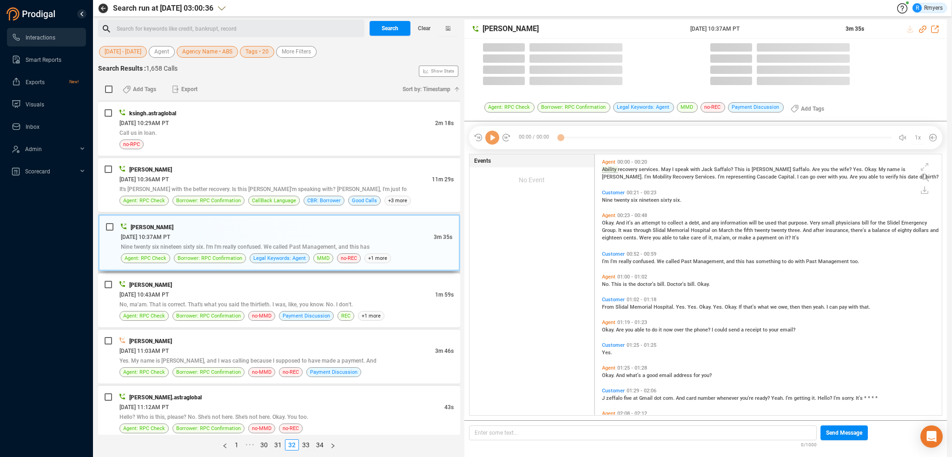
scroll to position [259, 342]
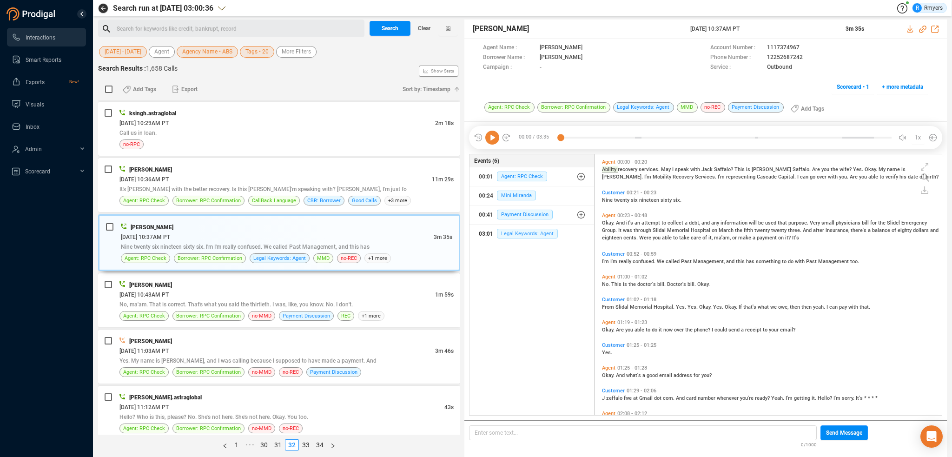
click at [515, 231] on span "Legal Keywords: Agent" at bounding box center [527, 234] width 61 height 10
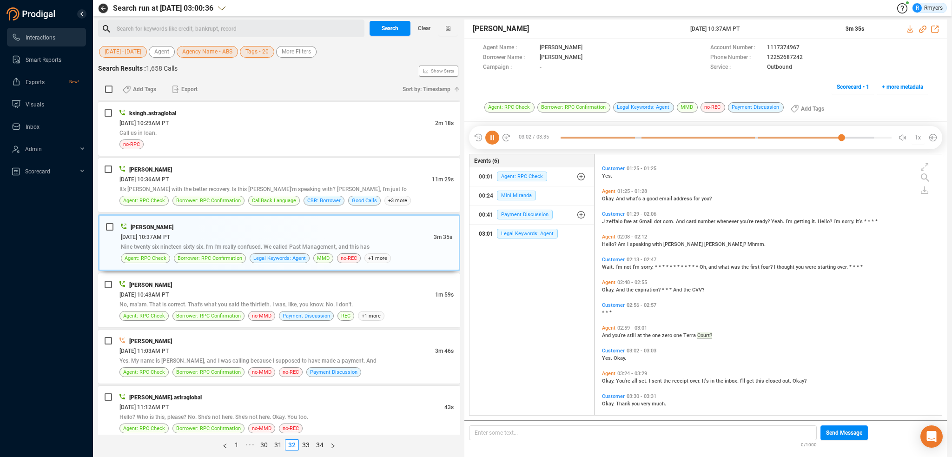
scroll to position [228, 0]
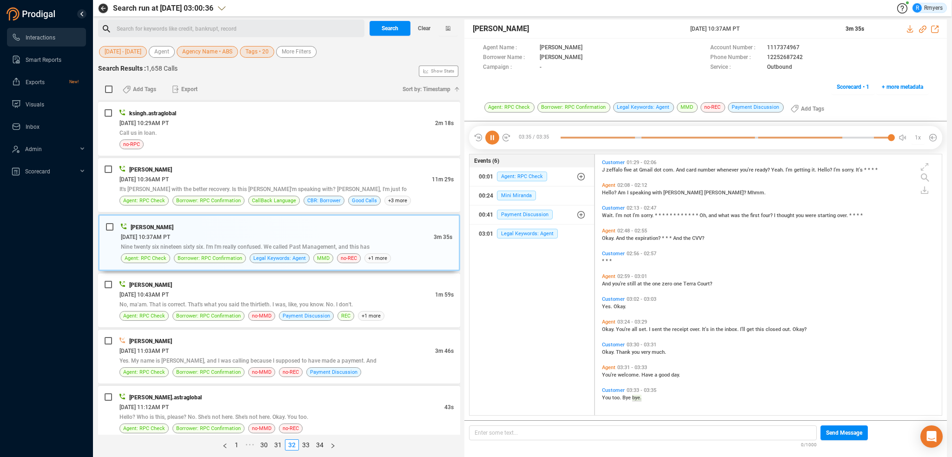
click at [486, 138] on icon at bounding box center [492, 138] width 14 height 14
click at [491, 139] on icon at bounding box center [492, 138] width 14 height 14
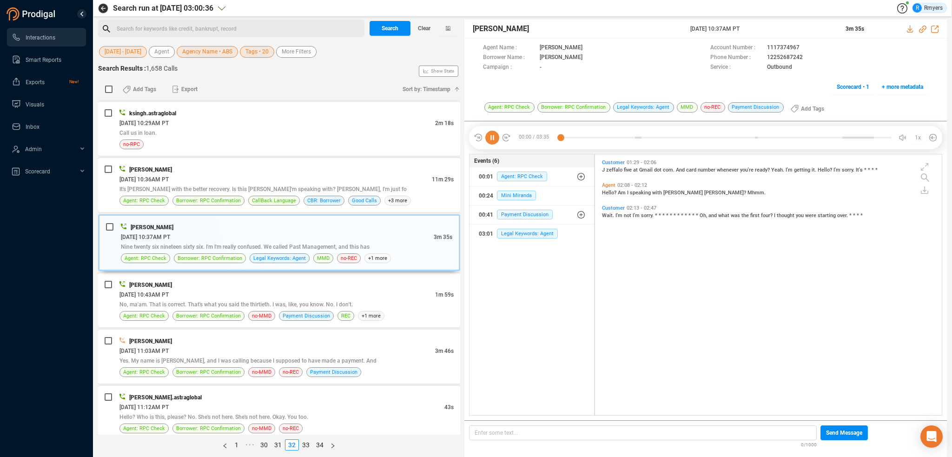
scroll to position [0, 0]
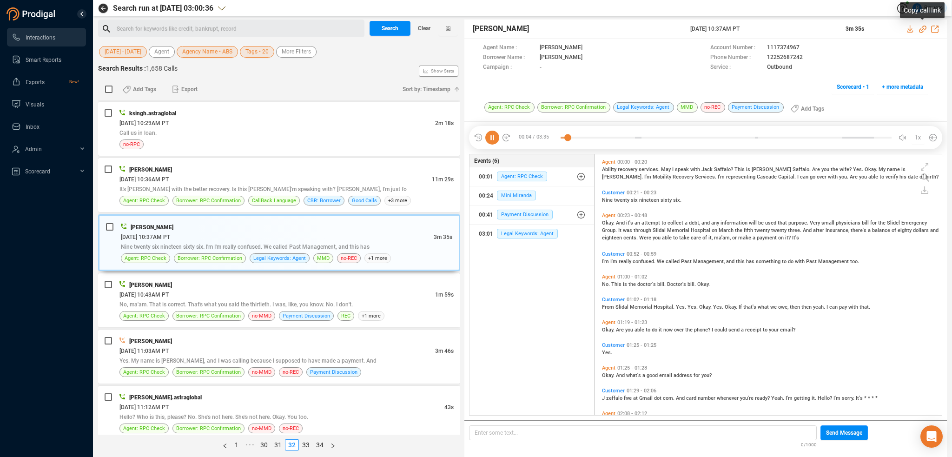
click at [922, 29] on icon at bounding box center [922, 29] width 7 height 7
drag, startPoint x: 690, startPoint y: 30, endPoint x: 760, endPoint y: 31, distance: 69.3
click at [761, 31] on div "Maria Miller 30 Jun 2025 @ 10:37AM PT 3m 35s" at bounding box center [706, 29] width 483 height 19
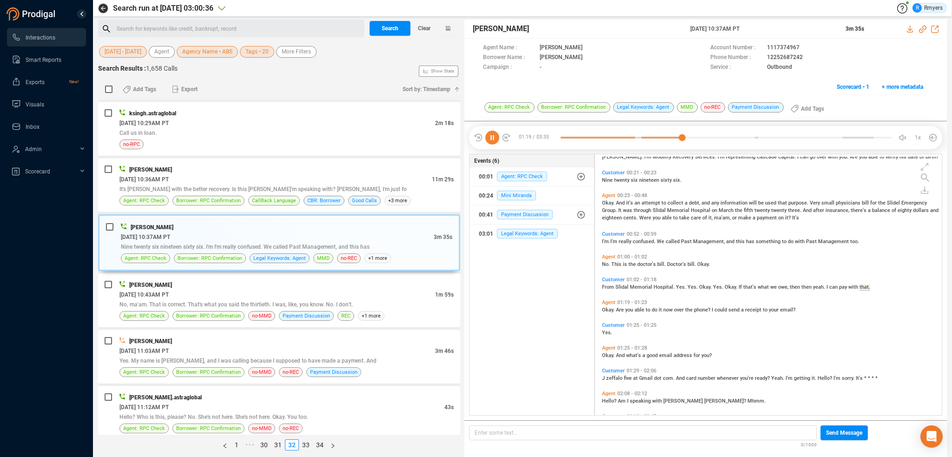
scroll to position [43, 0]
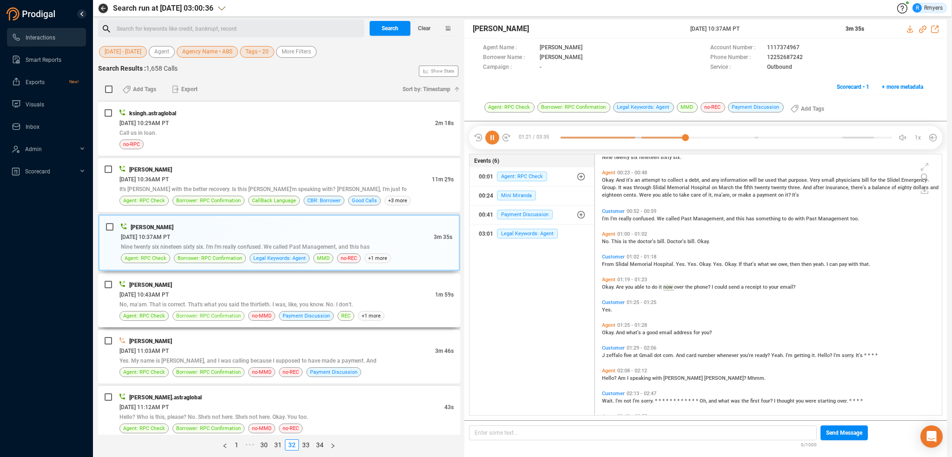
click at [234, 312] on span "Borrower: RPC Confirmation" at bounding box center [208, 316] width 65 height 9
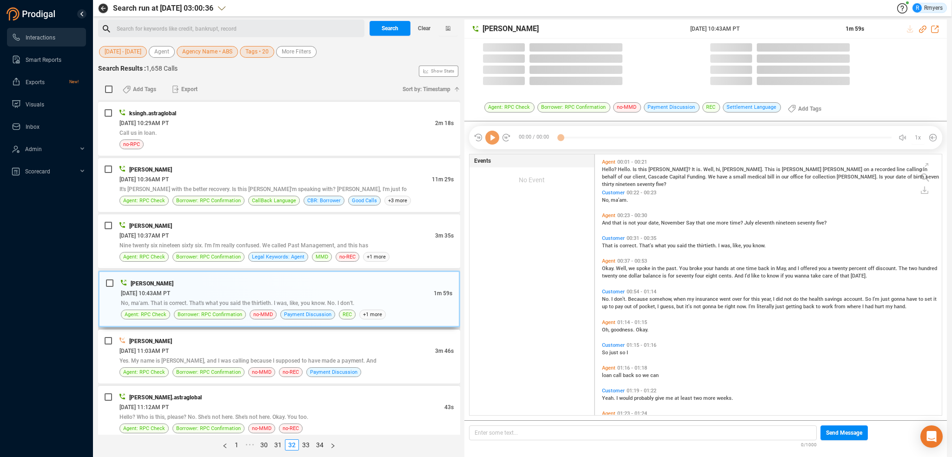
scroll to position [259, 342]
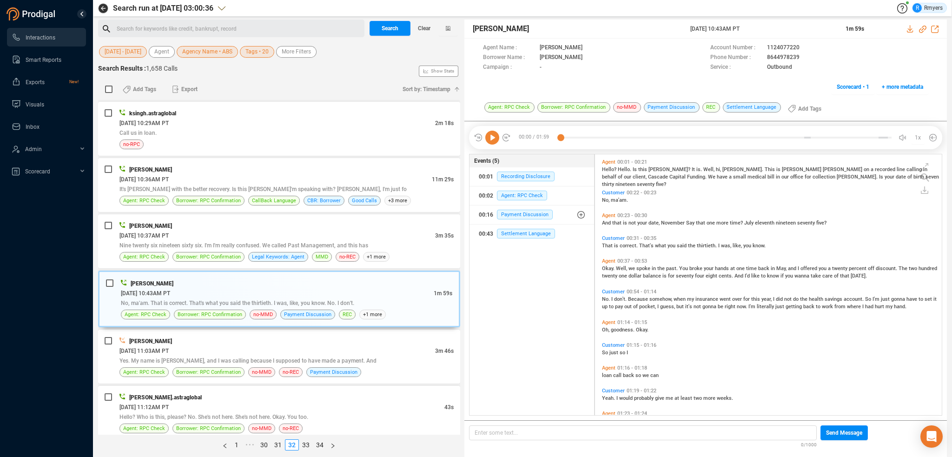
click at [495, 136] on icon at bounding box center [492, 138] width 14 height 14
click at [921, 27] on icon at bounding box center [922, 29] width 7 height 7
drag, startPoint x: 683, startPoint y: 28, endPoint x: 761, endPoint y: 28, distance: 78.1
click at [761, 28] on div "Katie Hopkins 30 Jun 2025 @ 10:43AM PT 1m 59s" at bounding box center [706, 29] width 483 height 19
click at [761, 28] on span "30 Jun 2025 @ 10:43AM PT" at bounding box center [762, 29] width 144 height 8
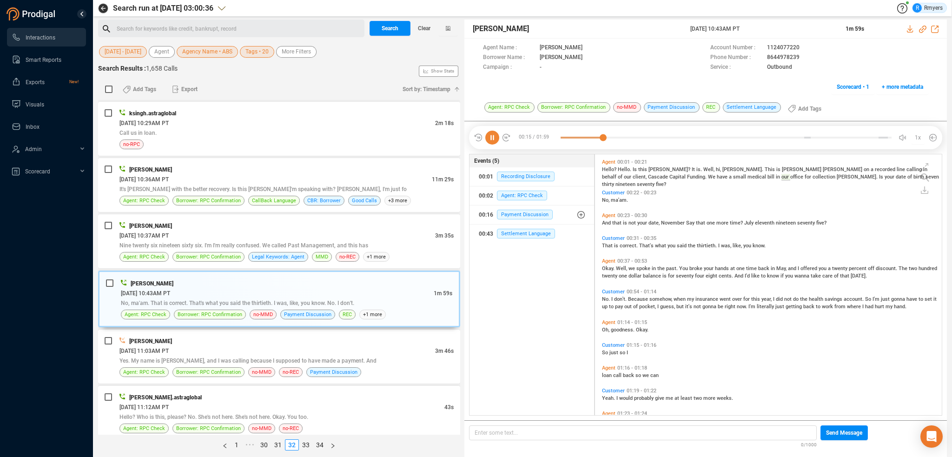
drag, startPoint x: 693, startPoint y: 28, endPoint x: 759, endPoint y: 31, distance: 65.6
click at [759, 31] on span "30 Jun 2025 @ 10:43AM PT" at bounding box center [762, 29] width 144 height 8
click at [669, 26] on span "[PERSON_NAME]" at bounding box center [581, 28] width 216 height 11
drag, startPoint x: 684, startPoint y: 29, endPoint x: 763, endPoint y: 27, distance: 78.2
click at [763, 27] on div "Katie Hopkins 30 Jun 2025 @ 10:43AM PT 1m 59s" at bounding box center [706, 29] width 483 height 19
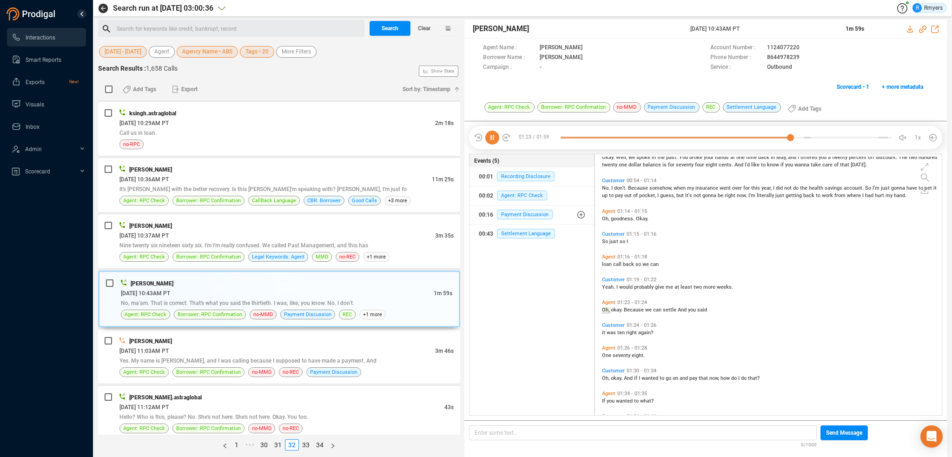
scroll to position [134, 0]
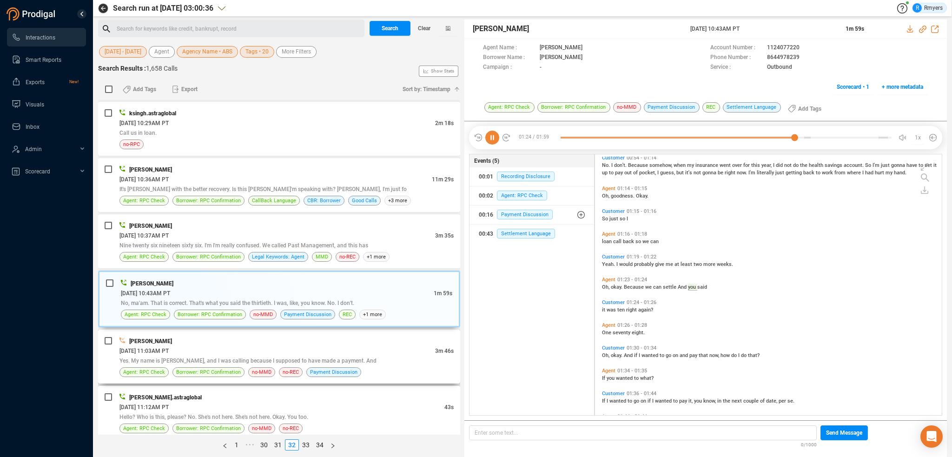
click at [177, 372] on div "John Tucker 06/30/2025 @ 11:03AM PT 3m 46s Yes. My name is Christina Mitchell, …" at bounding box center [279, 357] width 362 height 54
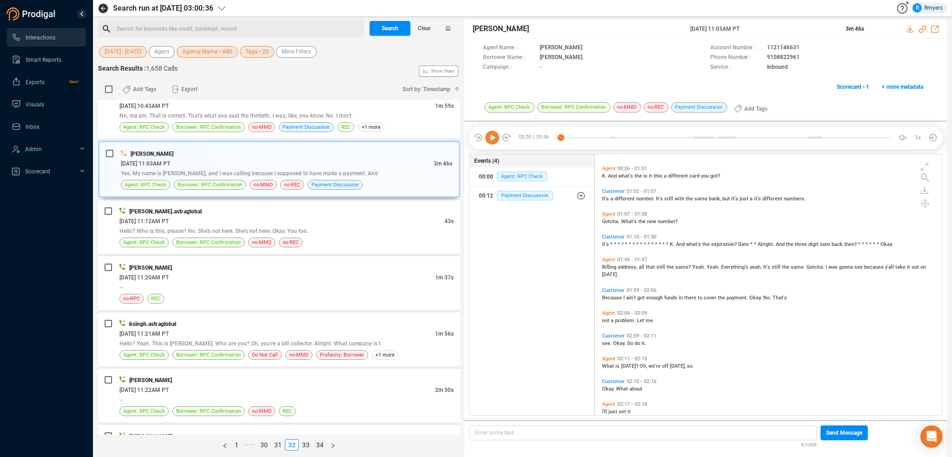
scroll to position [186, 0]
click at [226, 206] on div "[PERSON_NAME].astraglobal" at bounding box center [286, 211] width 334 height 10
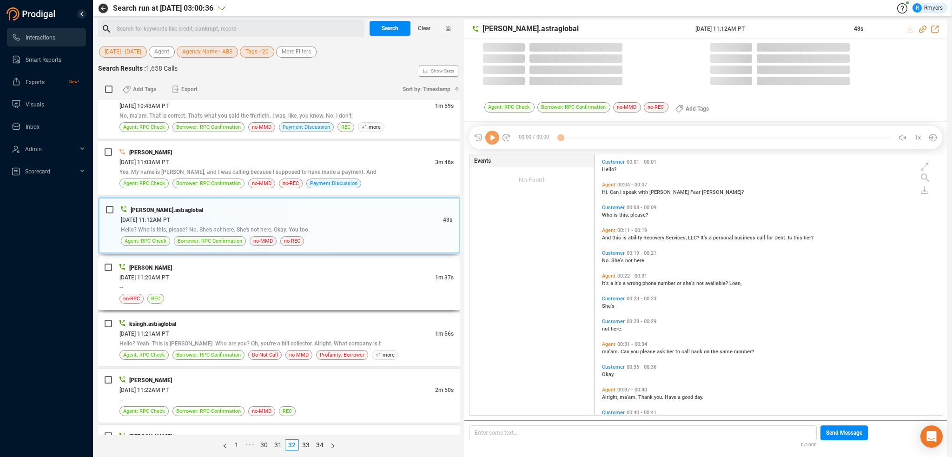
scroll to position [259, 342]
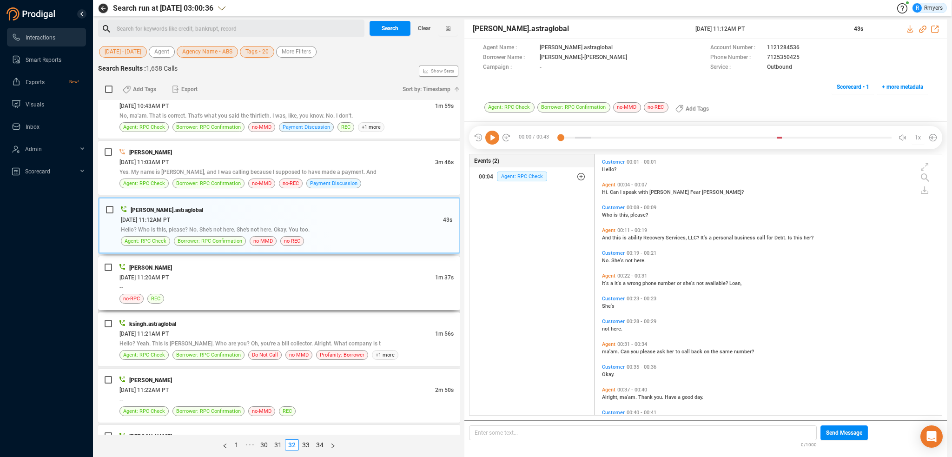
click at [279, 282] on div "--" at bounding box center [286, 287] width 334 height 10
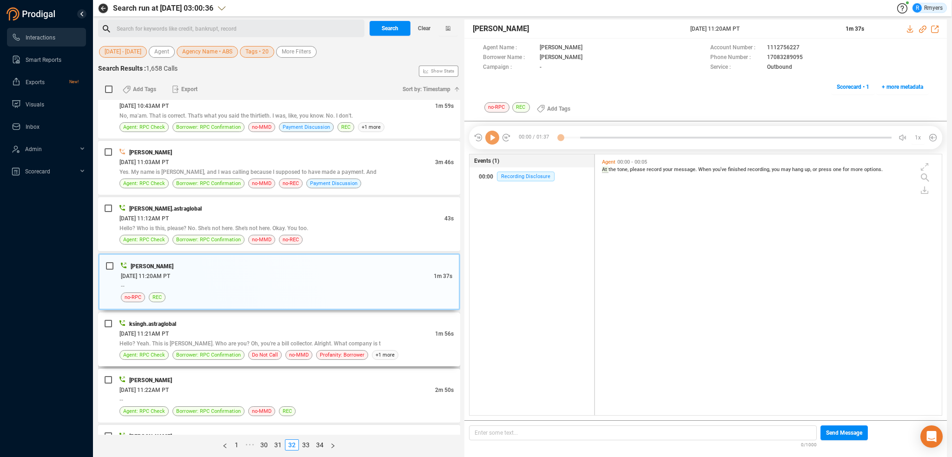
click at [279, 329] on div "06/30/2025 @ 11:21AM PT" at bounding box center [277, 334] width 316 height 10
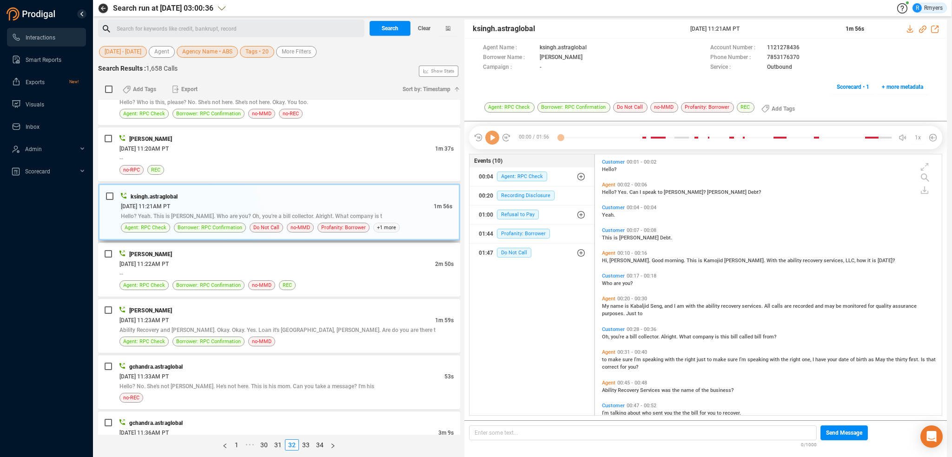
scroll to position [1674, 0]
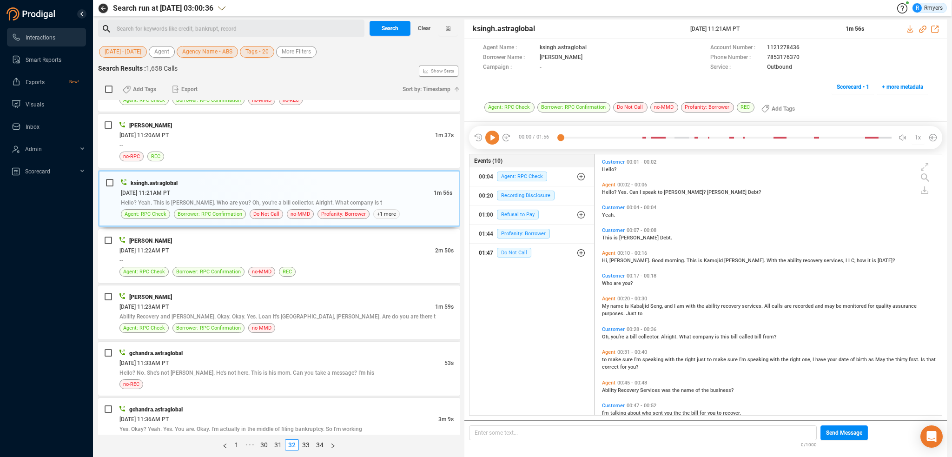
click at [506, 252] on span "Do Not Call" at bounding box center [514, 253] width 34 height 10
click at [511, 269] on span "Do Not Call" at bounding box center [521, 271] width 34 height 10
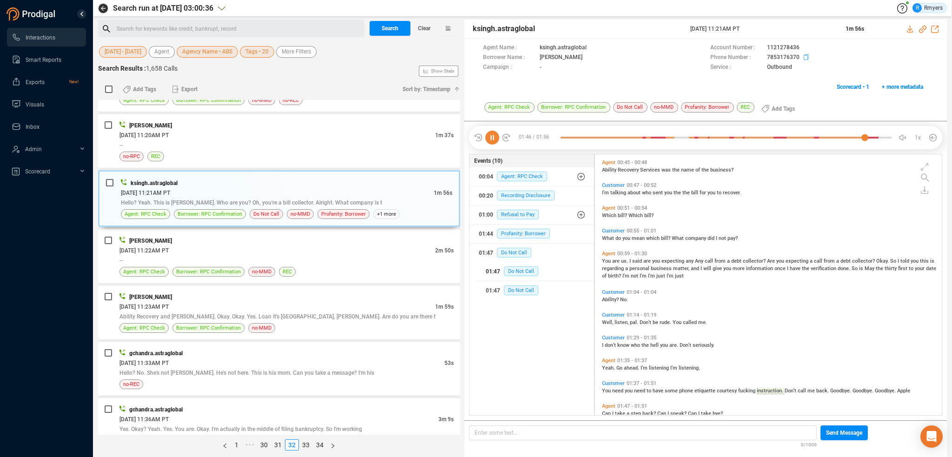
scroll to position [236, 0]
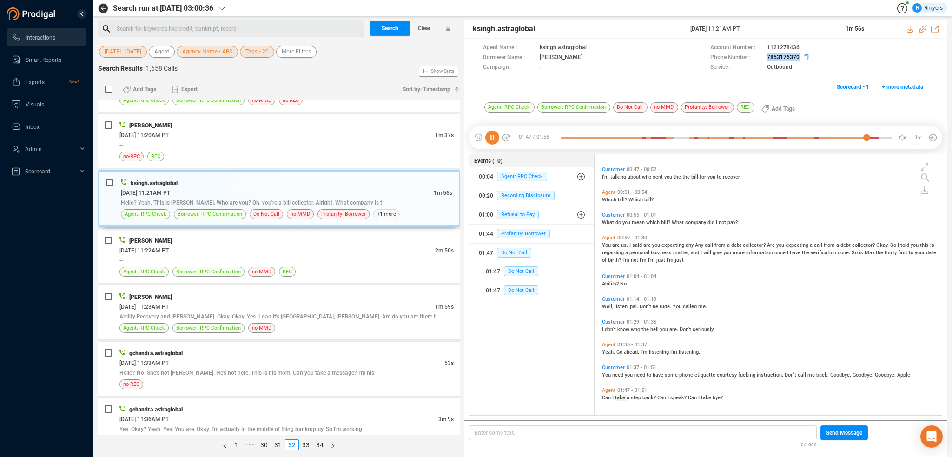
drag, startPoint x: 758, startPoint y: 57, endPoint x: 800, endPoint y: 58, distance: 41.4
click at [800, 58] on div "Phone Number : 7853176370" at bounding box center [819, 58] width 218 height 10
click at [231, 247] on div "06/30/2025 @ 11:22AM PT" at bounding box center [277, 251] width 316 height 10
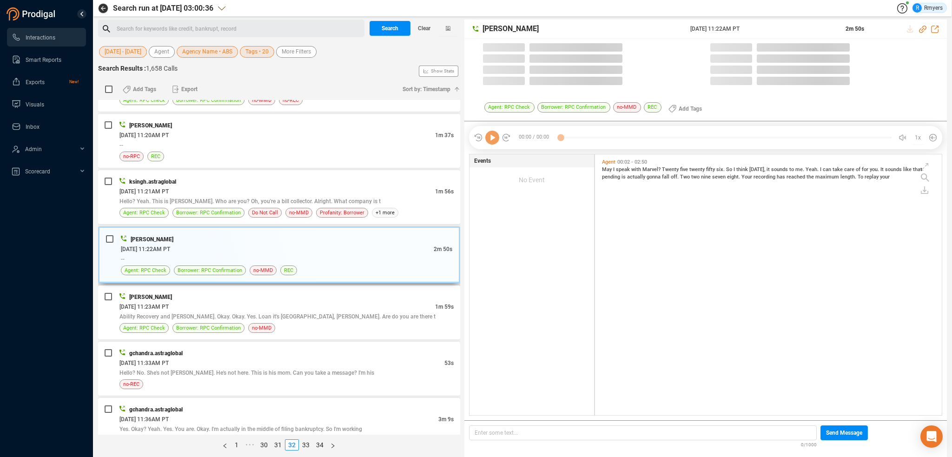
scroll to position [259, 342]
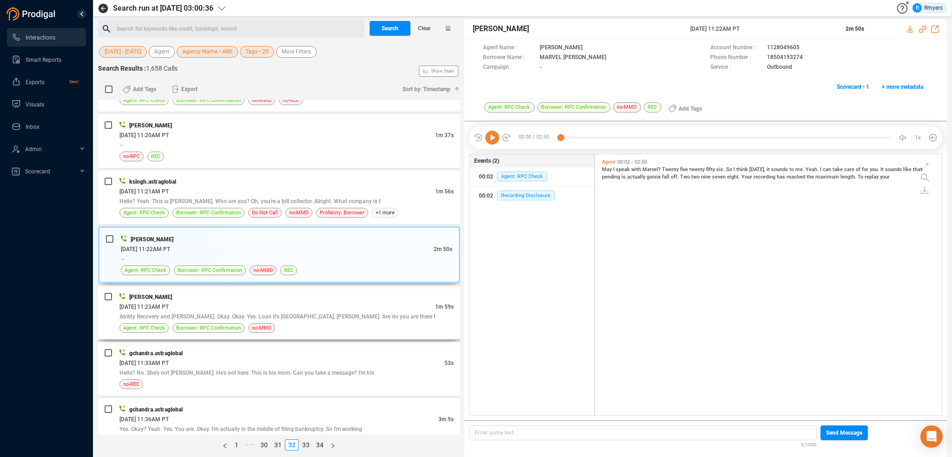
click at [283, 292] on div "Jennifer Price" at bounding box center [286, 297] width 334 height 10
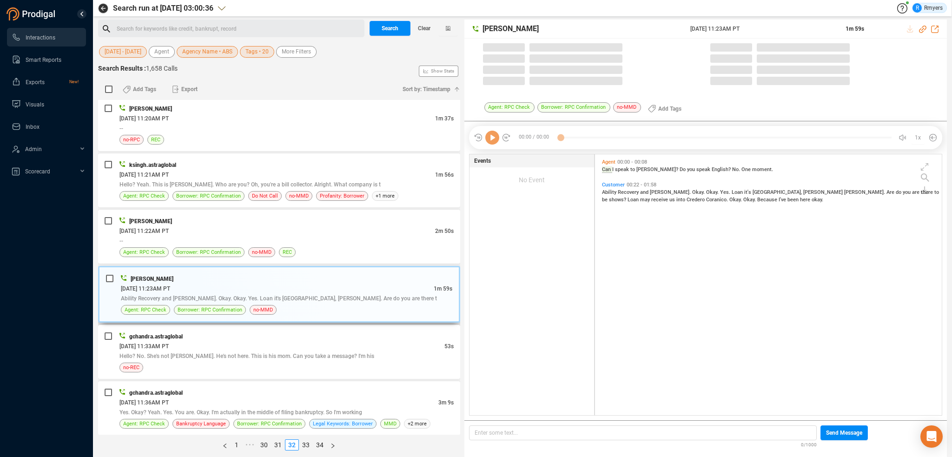
scroll to position [1767, 0]
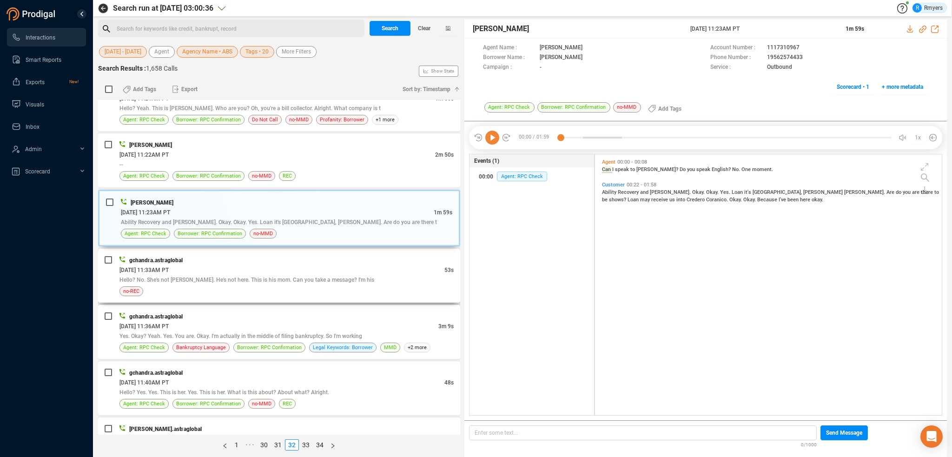
click at [282, 289] on div "gchandra.astraglobal 06/30/2025 @ 11:33AM PT 53s Hello? No. She's not Kirk Ande…" at bounding box center [279, 276] width 362 height 54
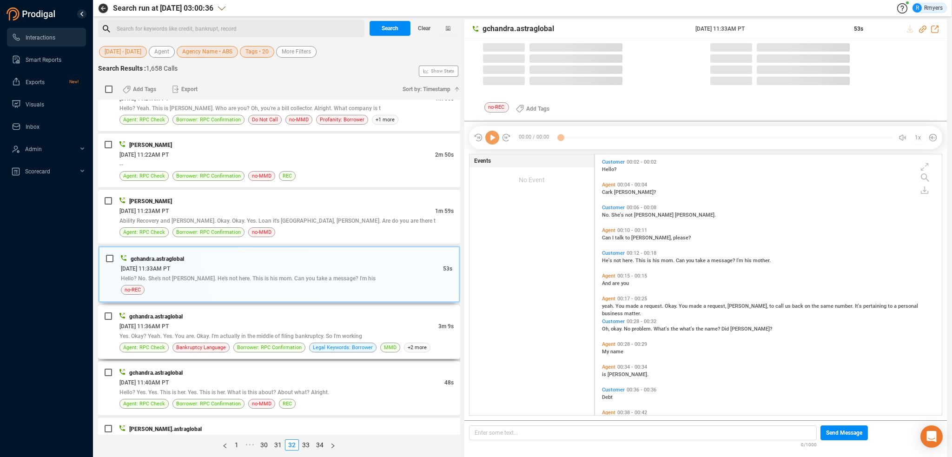
scroll to position [259, 342]
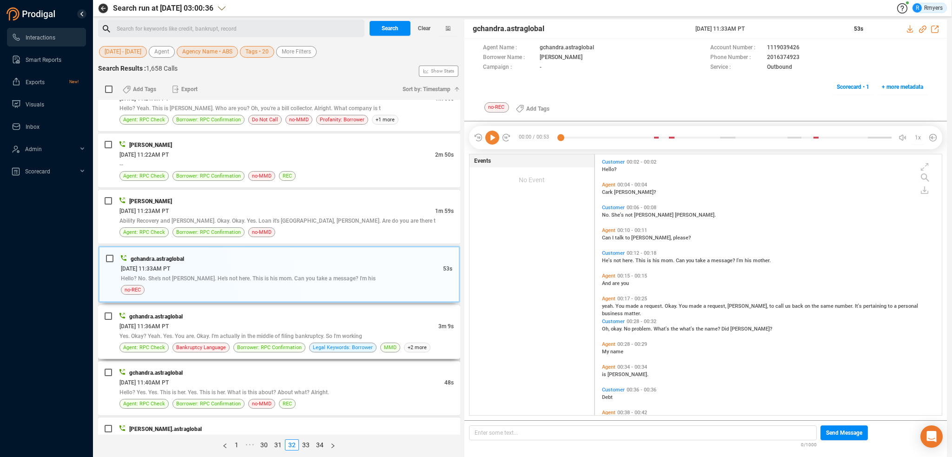
click at [260, 321] on div "06/30/2025 @ 11:36AM PT" at bounding box center [278, 326] width 319 height 10
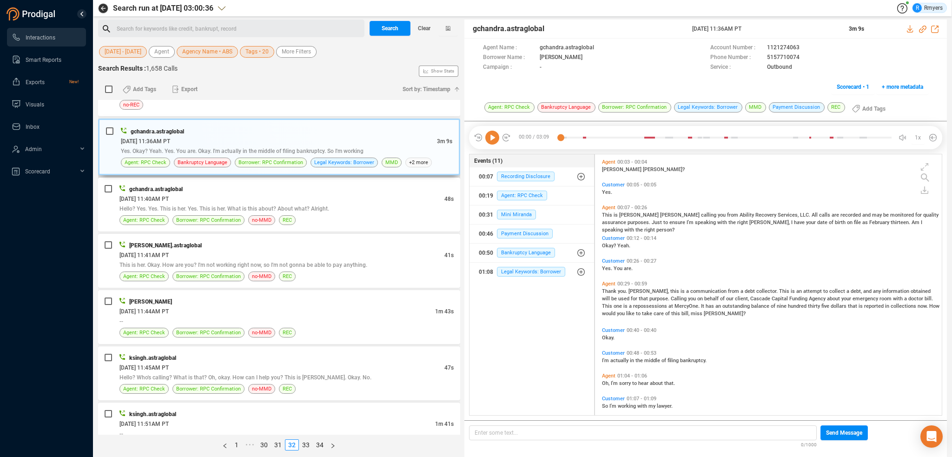
scroll to position [1953, 0]
click at [493, 139] on icon at bounding box center [492, 138] width 14 height 14
click at [521, 258] on div "00:50 Bankruptcy Language" at bounding box center [532, 253] width 106 height 15
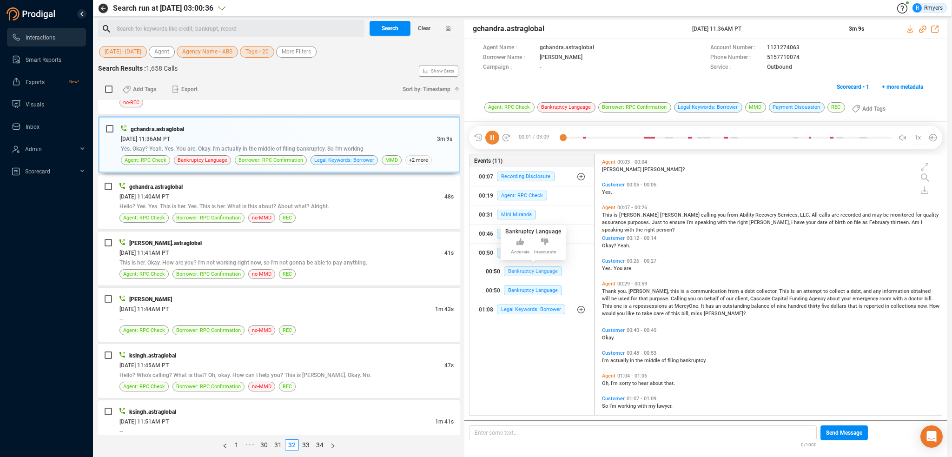
click at [521, 269] on span "Bankruptcy Language" at bounding box center [533, 271] width 58 height 10
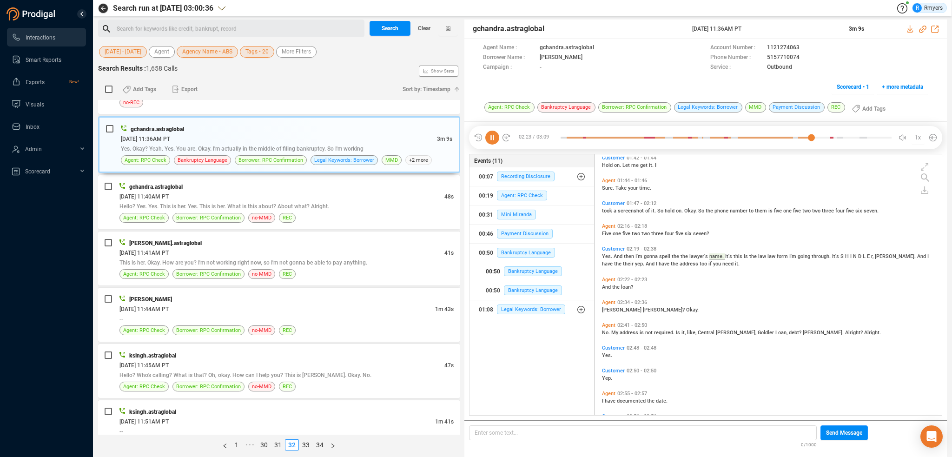
scroll to position [419, 0]
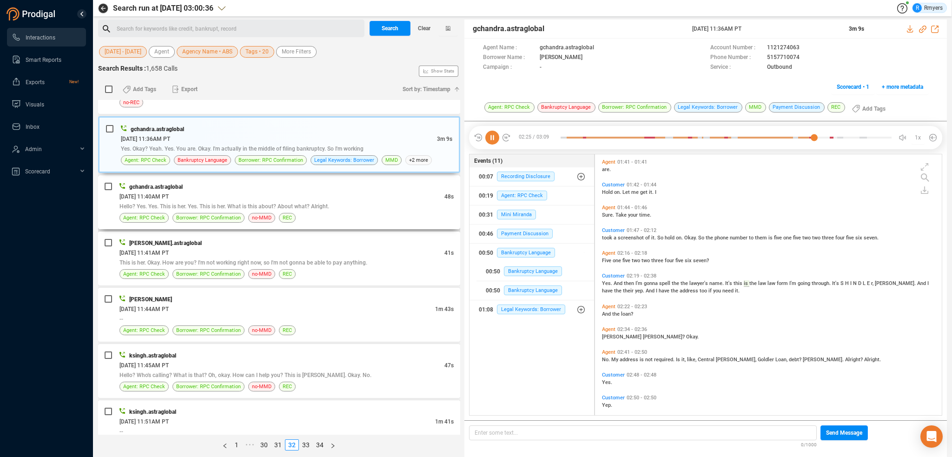
click at [308, 175] on div "gchandra.astraglobal 06/30/2025 @ 11:40AM PT 48s Hello? Yes. Yes. This is her. …" at bounding box center [279, 202] width 362 height 54
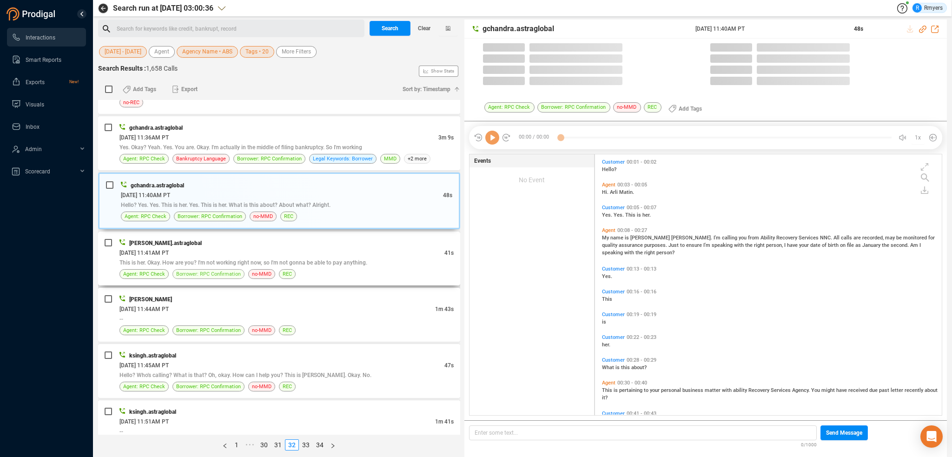
scroll to position [259, 342]
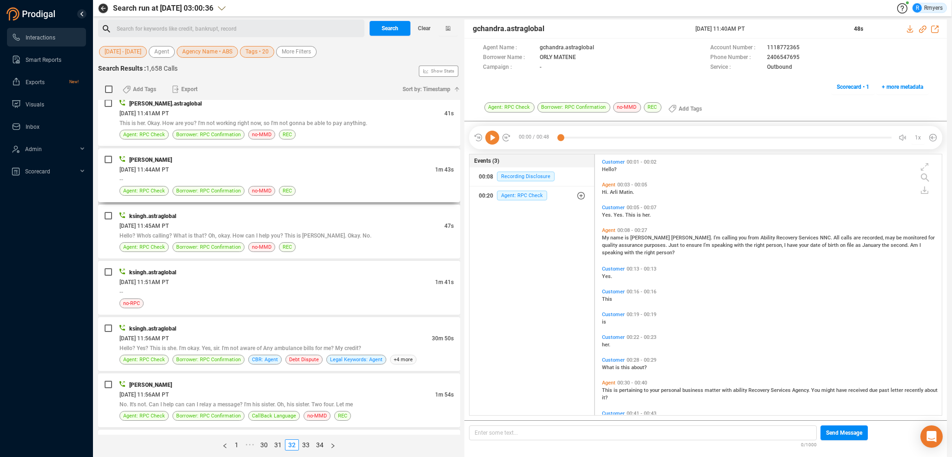
click at [223, 174] on div "--" at bounding box center [286, 179] width 334 height 10
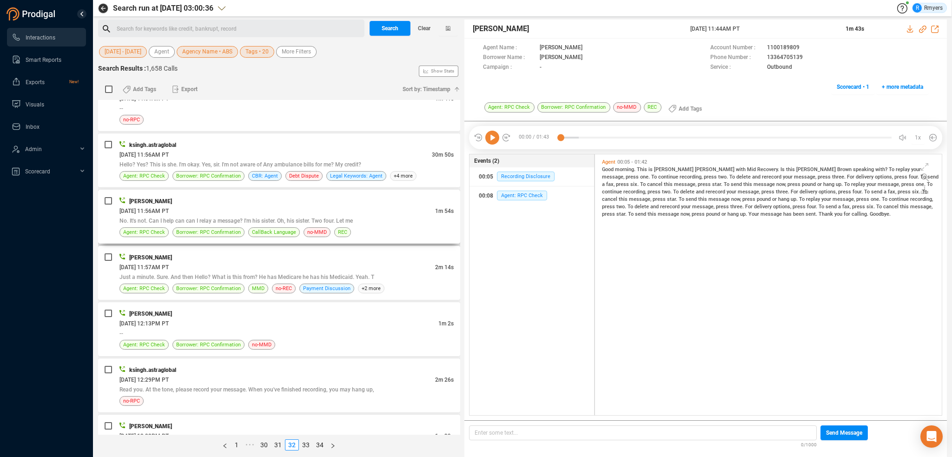
click at [239, 206] on div "06/30/2025 @ 11:56AM PT" at bounding box center [277, 211] width 316 height 10
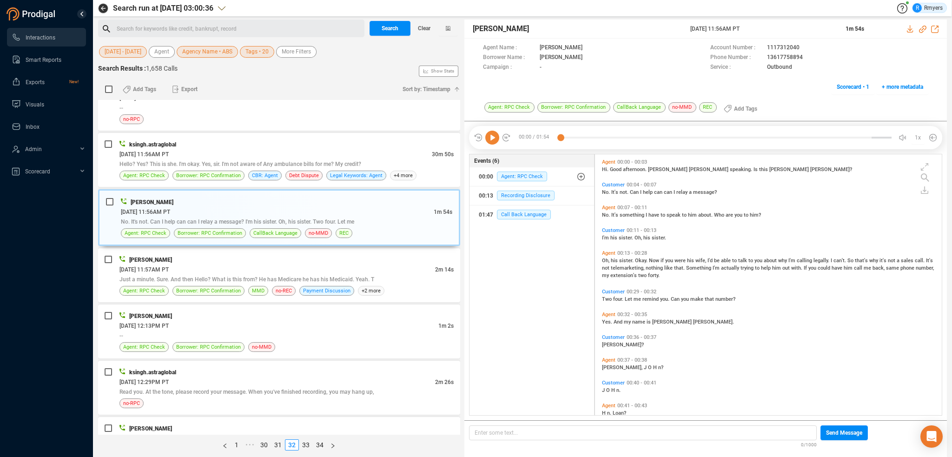
click at [491, 139] on icon at bounding box center [492, 138] width 14 height 14
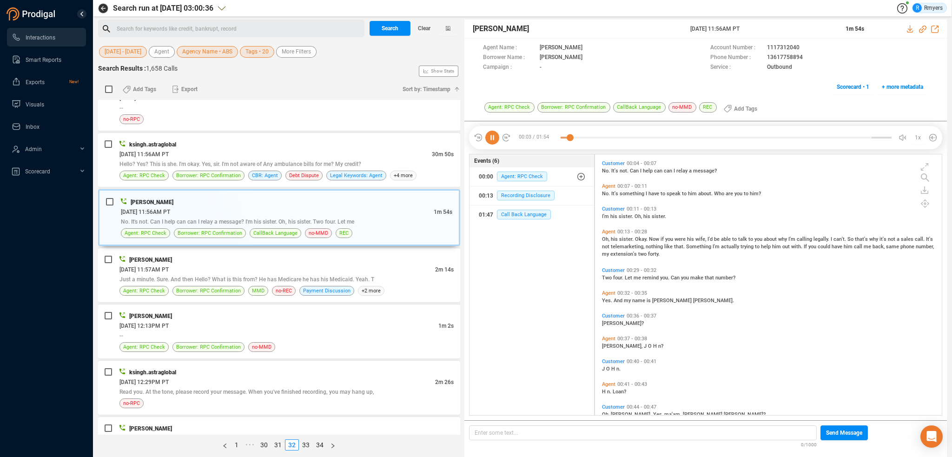
scroll to position [0, 0]
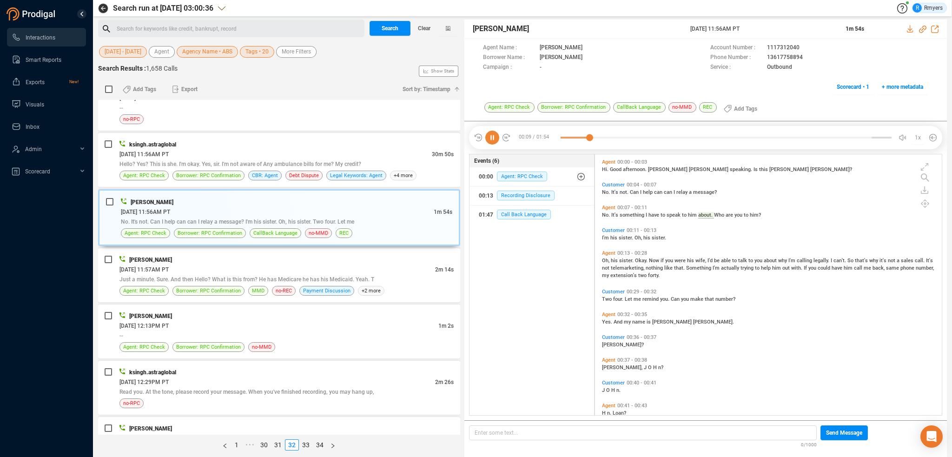
click at [617, 262] on span "his" at bounding box center [615, 261] width 8 height 6
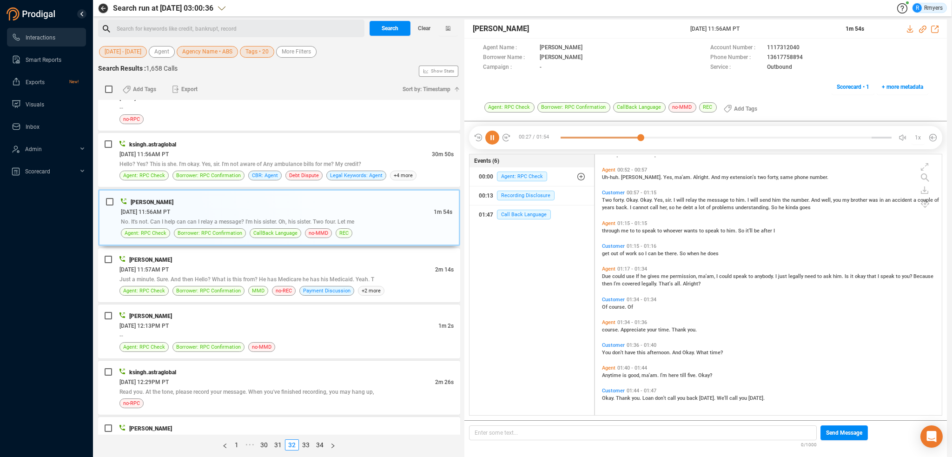
scroll to position [327, 0]
click at [226, 276] on span "Just a minute. Sure. And then Hello? What is this from? He has Medicare he has …" at bounding box center [246, 279] width 255 height 7
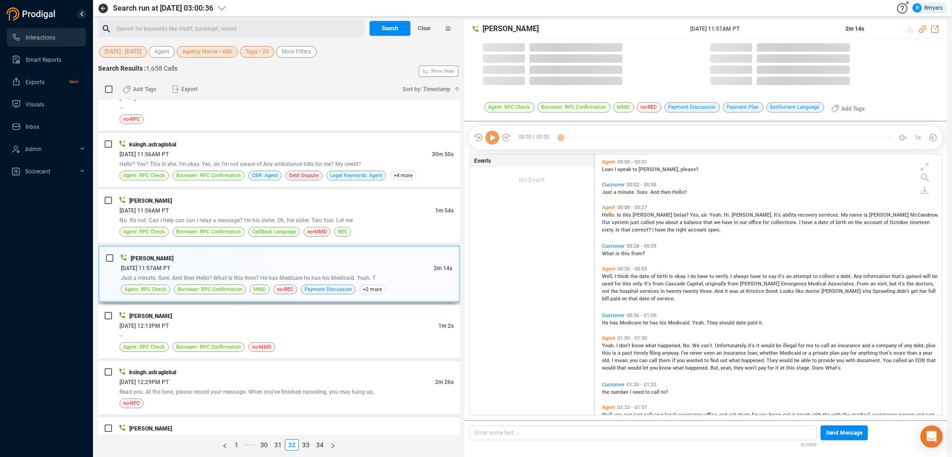
scroll to position [259, 342]
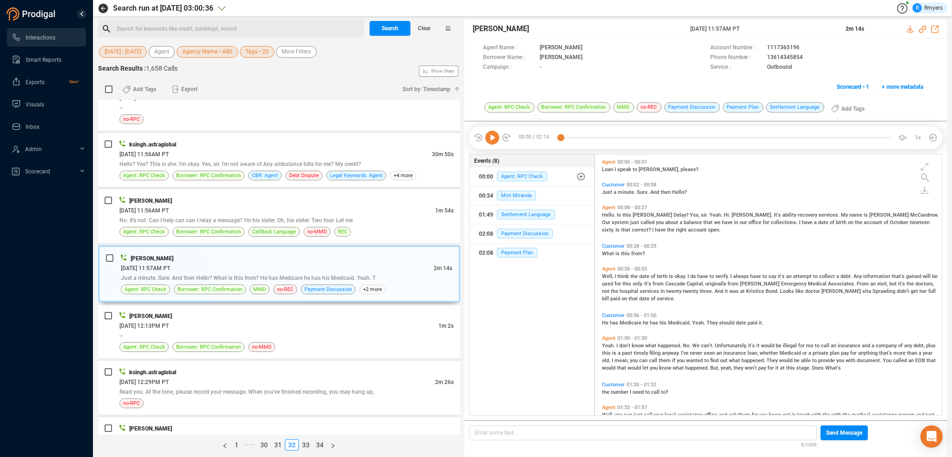
click at [488, 138] on icon at bounding box center [492, 138] width 14 height 14
click at [921, 29] on icon at bounding box center [922, 29] width 7 height 7
drag, startPoint x: 679, startPoint y: 29, endPoint x: 767, endPoint y: 27, distance: 87.9
click at [767, 27] on div "Joe McAndrew 30 Jun 2025 @ 11:57AM PT 2m 14s" at bounding box center [706, 29] width 483 height 19
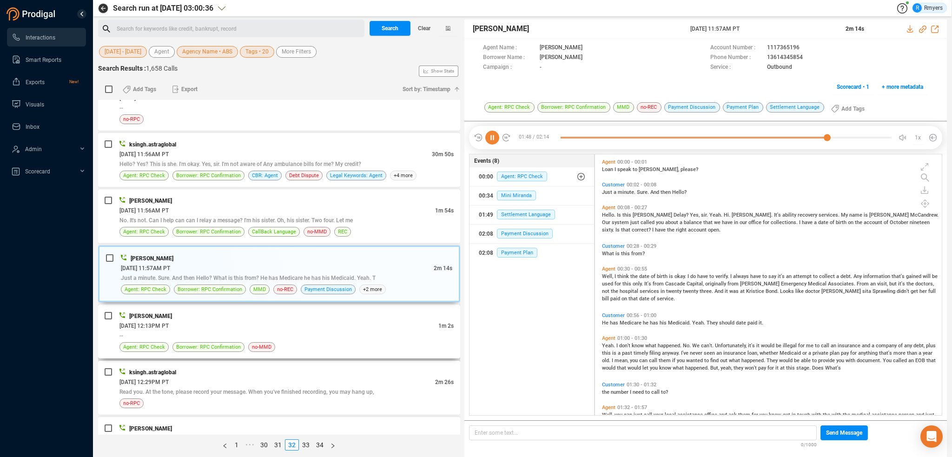
click at [213, 331] on div "--" at bounding box center [286, 336] width 334 height 10
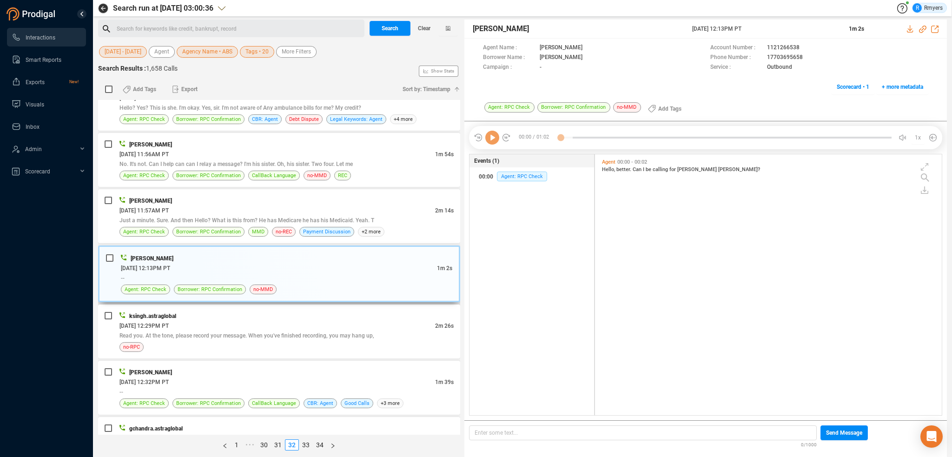
scroll to position [2367, 0]
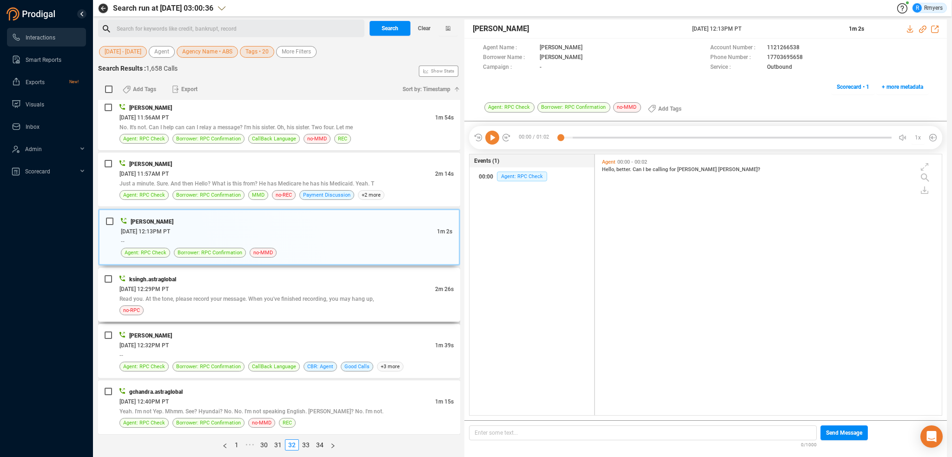
click at [280, 296] on span "Read you. At the tone, please record your message. When you've finished recordi…" at bounding box center [246, 299] width 255 height 7
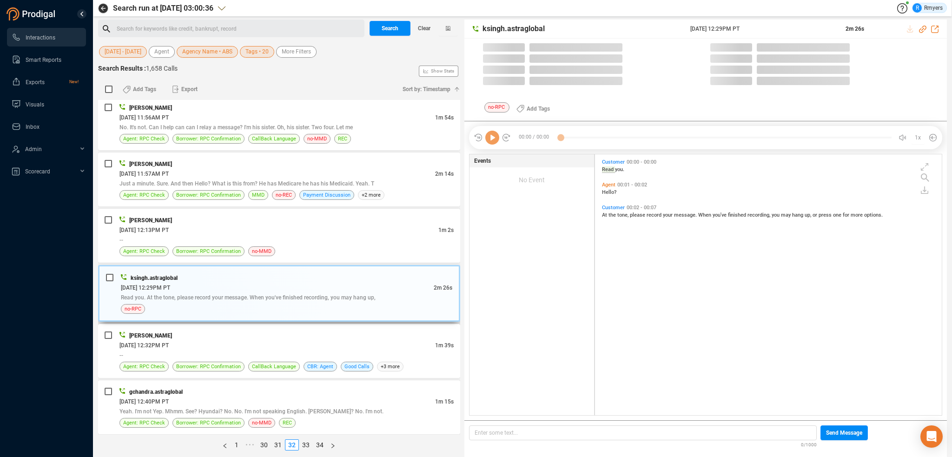
scroll to position [259, 342]
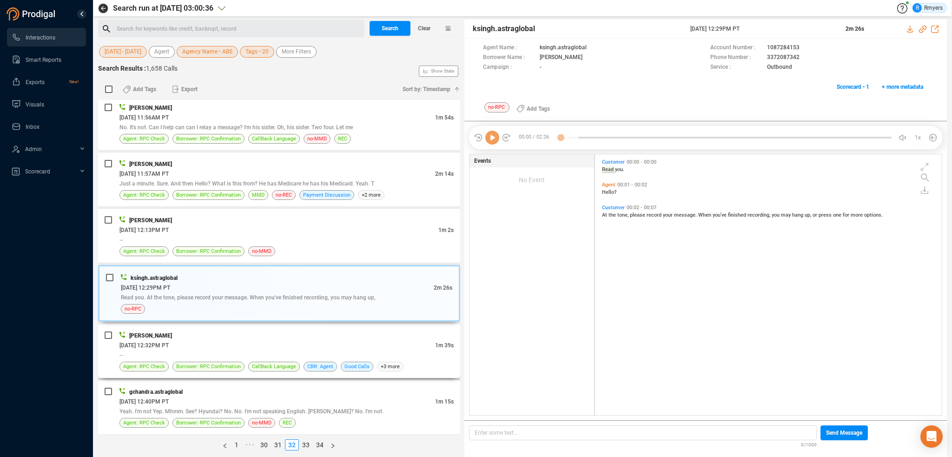
click at [267, 340] on div "06/30/2025 @ 12:32PM PT" at bounding box center [277, 345] width 316 height 10
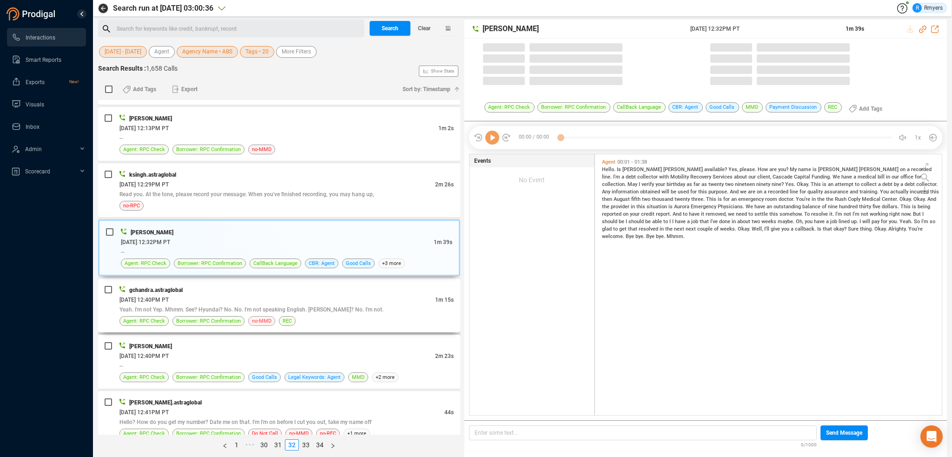
scroll to position [2471, 0]
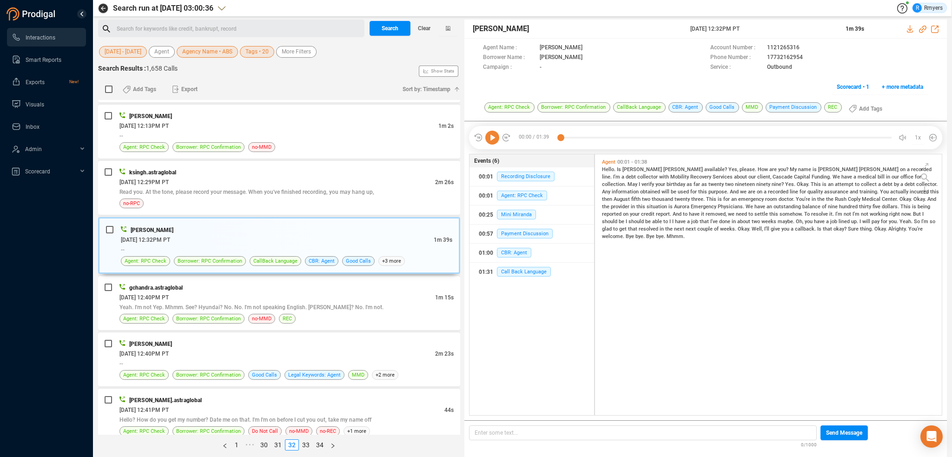
click at [491, 141] on icon at bounding box center [492, 138] width 14 height 14
click at [617, 168] on span "Is" at bounding box center [620, 169] width 6 height 6
click at [923, 28] on icon at bounding box center [922, 29] width 7 height 7
drag, startPoint x: 690, startPoint y: 27, endPoint x: 781, endPoint y: 31, distance: 90.7
click at [781, 31] on div "Katie Hopkins 30 Jun 2025 @ 12:32PM PT 1m 39s" at bounding box center [706, 29] width 483 height 19
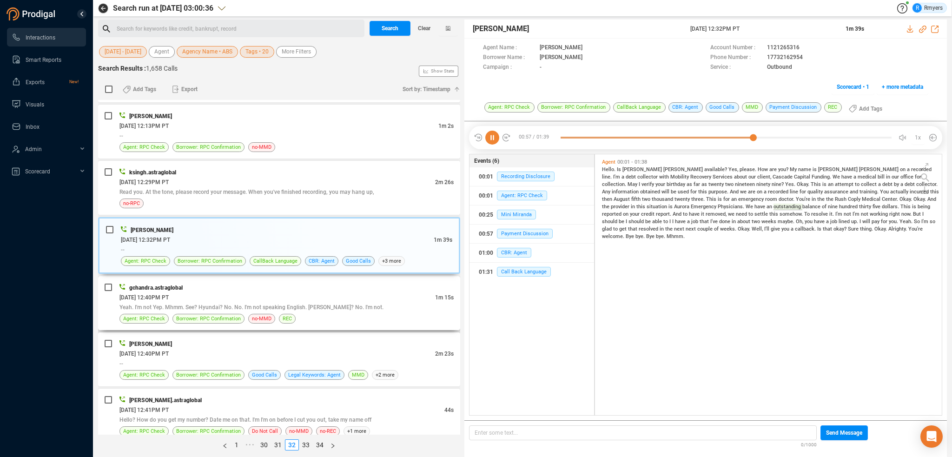
click at [249, 283] on div "gchandra.astraglobal" at bounding box center [286, 288] width 334 height 10
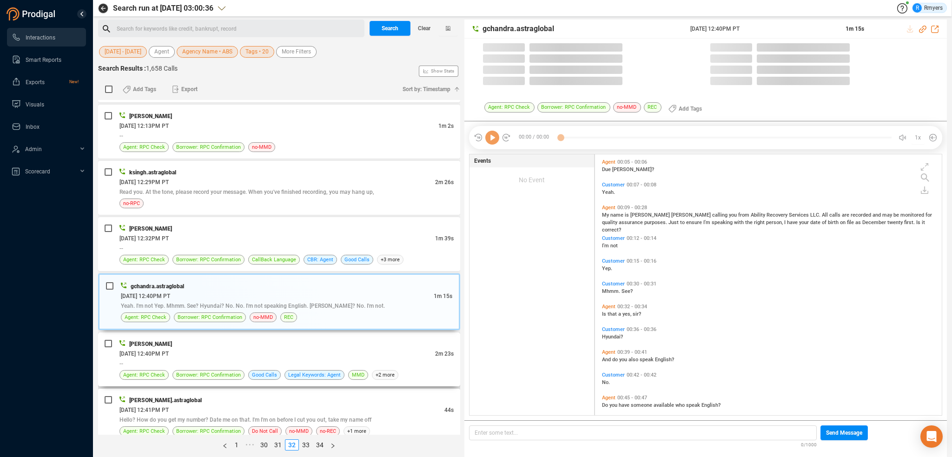
scroll to position [259, 342]
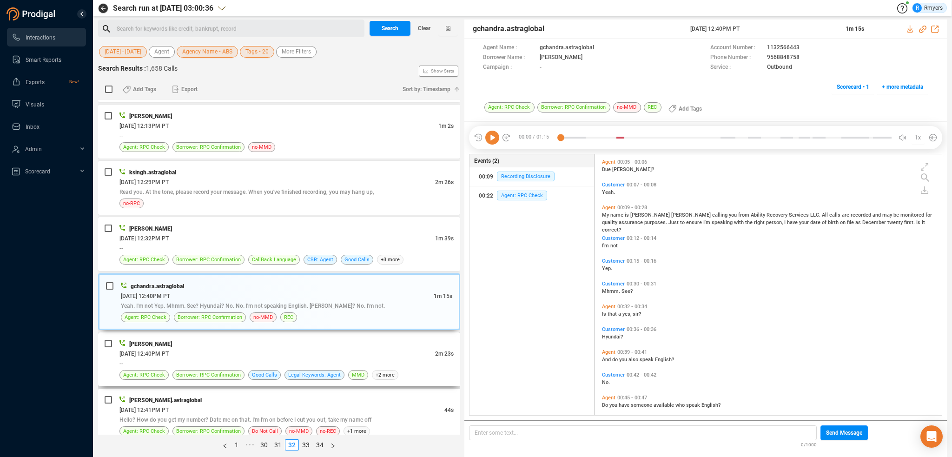
click at [285, 349] on div "06/30/2025 @ 12:40PM PT" at bounding box center [277, 354] width 316 height 10
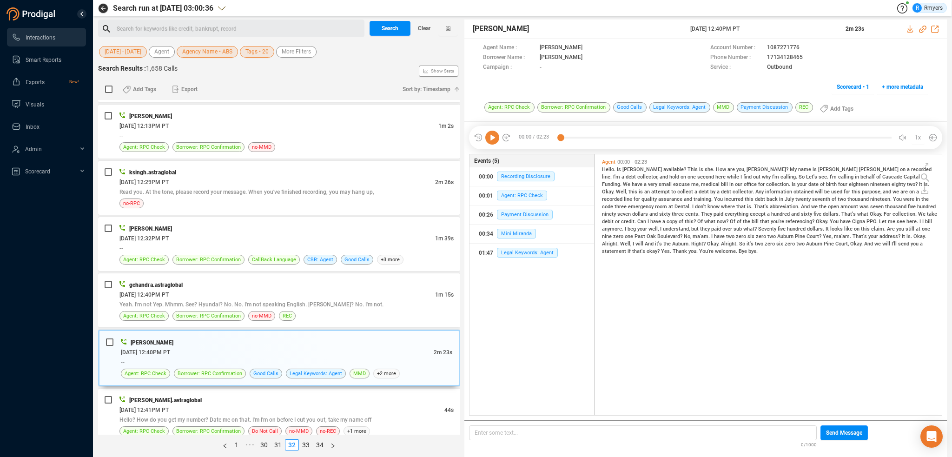
click at [493, 142] on icon at bounding box center [492, 138] width 14 height 14
drag, startPoint x: 923, startPoint y: 28, endPoint x: 906, endPoint y: 34, distance: 17.8
click at [923, 28] on icon at bounding box center [922, 29] width 7 height 7
drag, startPoint x: 680, startPoint y: 29, endPoint x: 763, endPoint y: 29, distance: 83.2
click at [790, 22] on div "Katie Hopkins 30 Jun 2025 @ 12:40PM PT 2m 23s" at bounding box center [706, 29] width 483 height 19
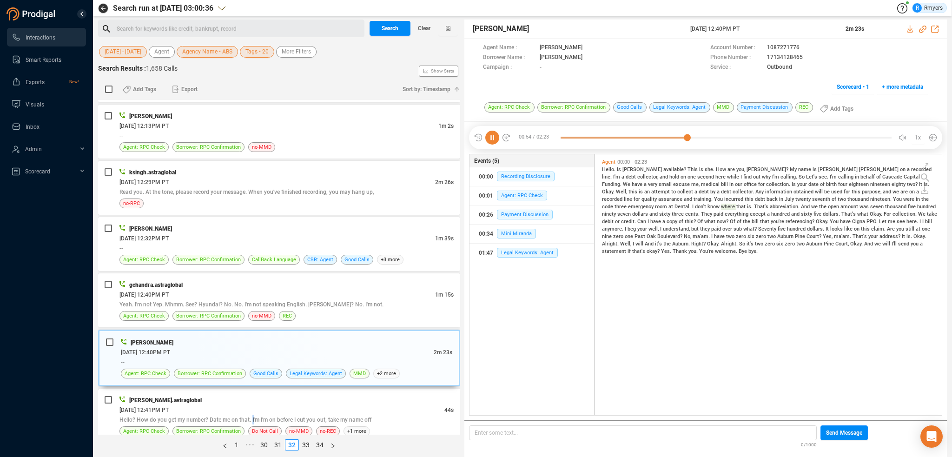
click at [252, 417] on span "Hello? How do you get my number? Date me on that. I'm I'm on before I cut you o…" at bounding box center [245, 420] width 252 height 7
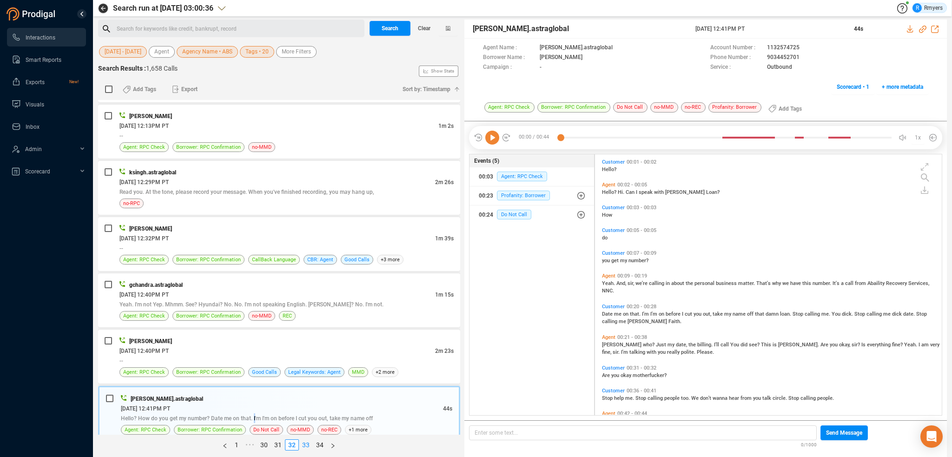
click at [308, 450] on link "33" at bounding box center [305, 445] width 13 height 10
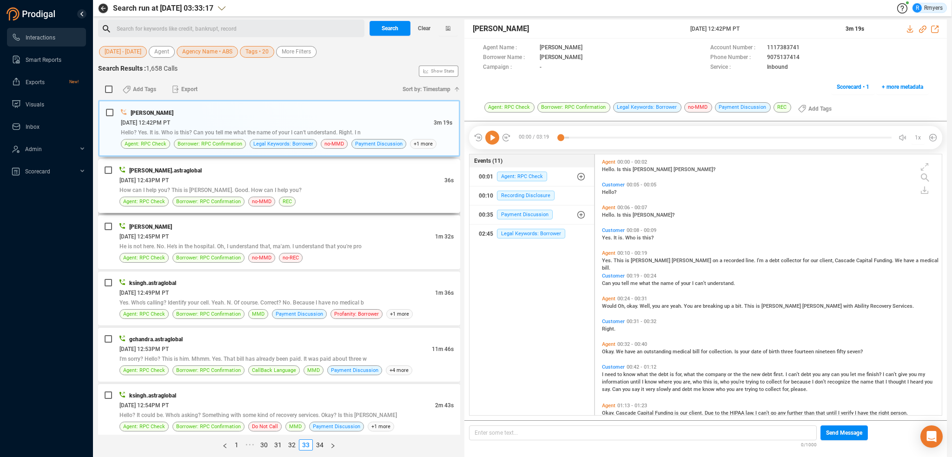
click at [305, 178] on div "[DATE] 12:43PM PT" at bounding box center [281, 180] width 325 height 10
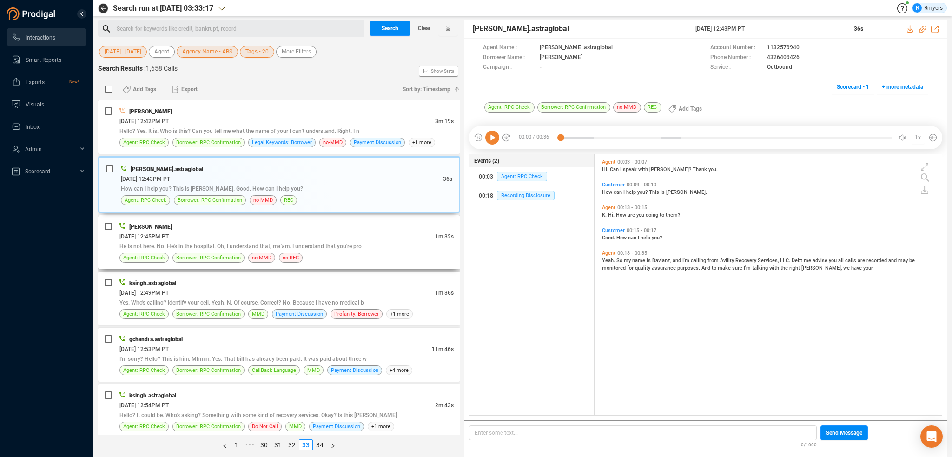
click at [253, 237] on div "[DATE] 12:45PM PT" at bounding box center [277, 237] width 316 height 10
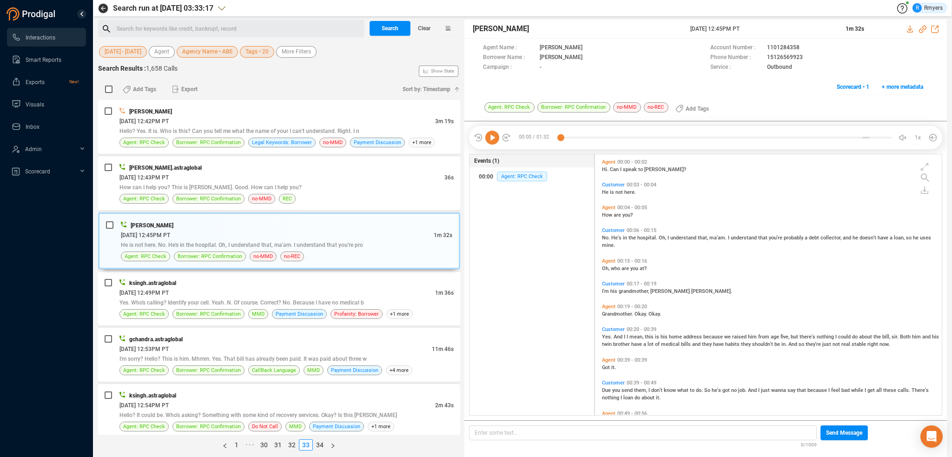
click at [491, 139] on icon at bounding box center [492, 138] width 14 height 14
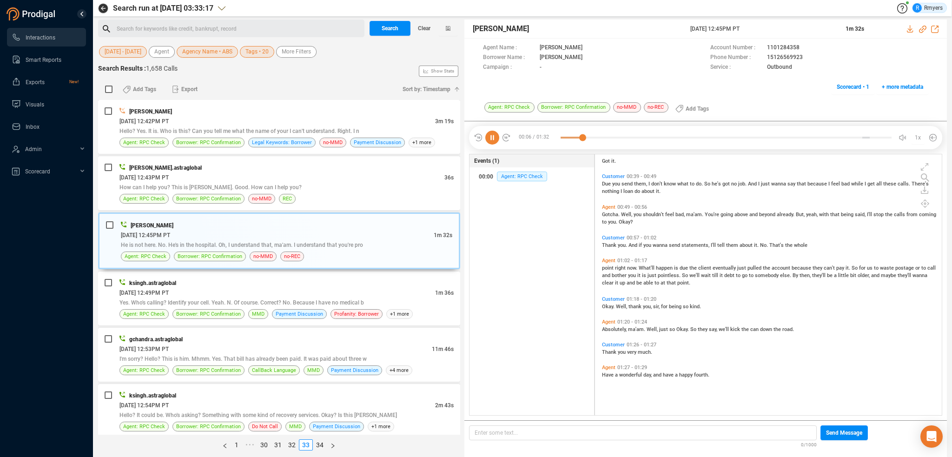
scroll to position [0, 0]
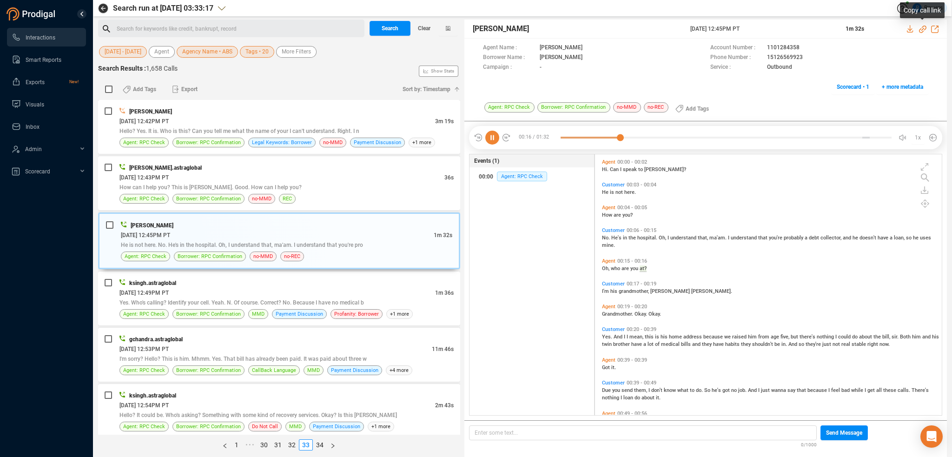
click at [921, 27] on icon at bounding box center [922, 29] width 7 height 7
drag, startPoint x: 688, startPoint y: 26, endPoint x: 766, endPoint y: 25, distance: 78.6
click at [766, 25] on div "John Tucker 30 Jun 2025 @ 12:45PM PT 1m 32s" at bounding box center [706, 29] width 483 height 19
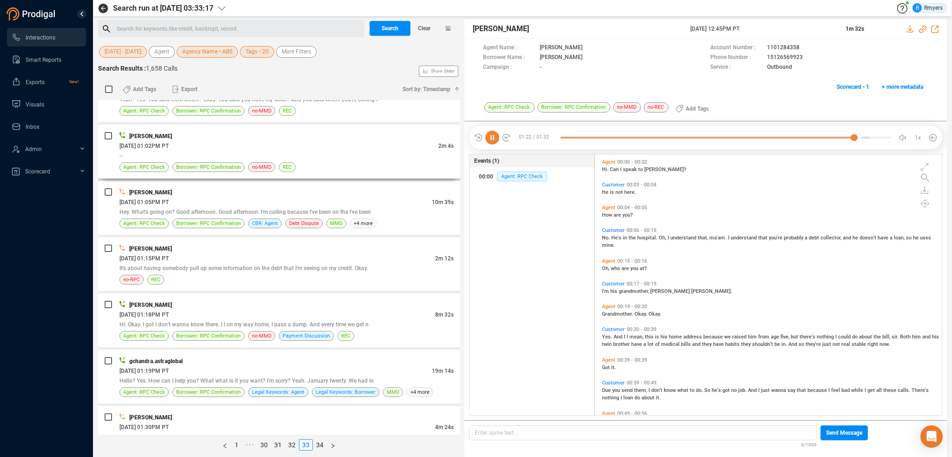
click at [236, 151] on div "--" at bounding box center [286, 156] width 334 height 10
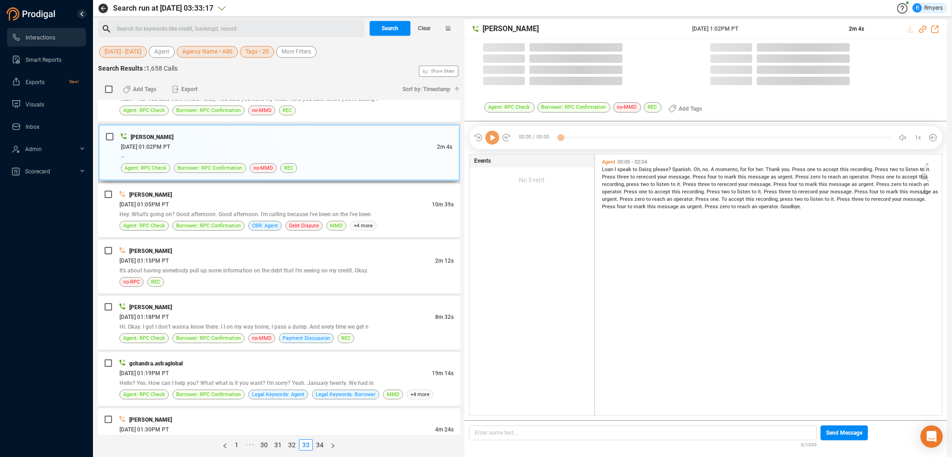
scroll to position [259, 342]
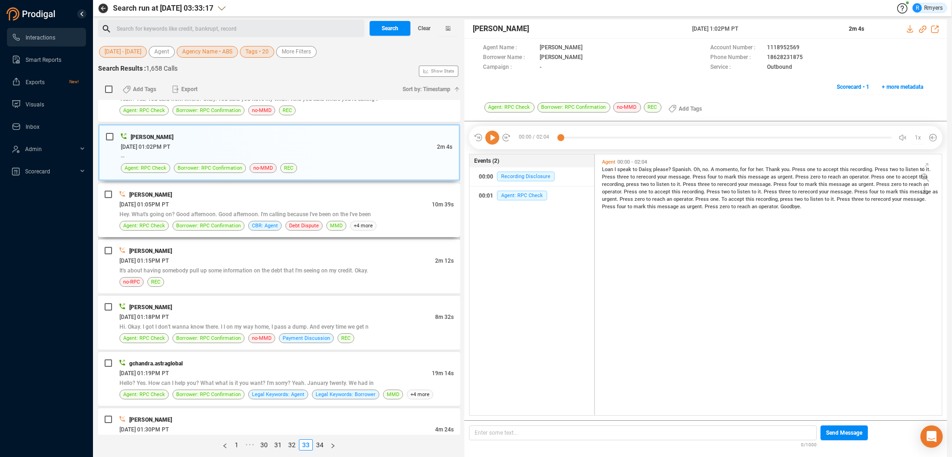
click at [214, 209] on div "Hey. What's going on? Good afternoon. Good afternoon. I'm calling because I've …" at bounding box center [286, 214] width 334 height 10
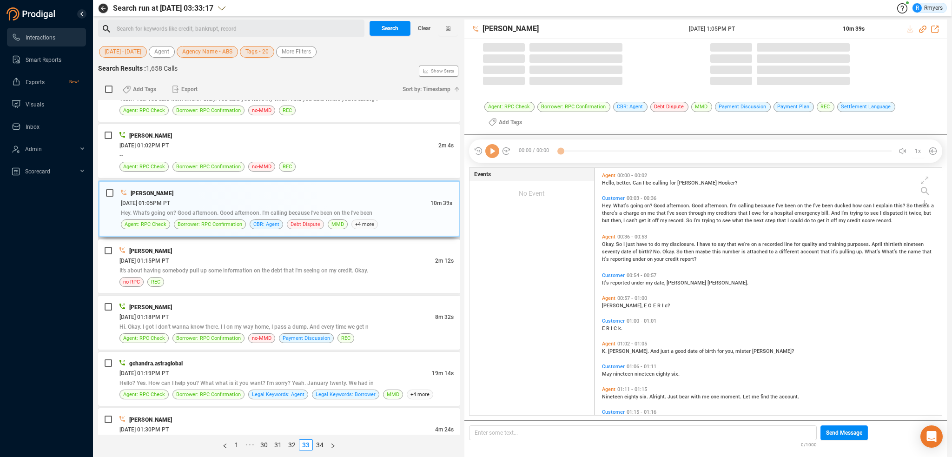
scroll to position [246, 342]
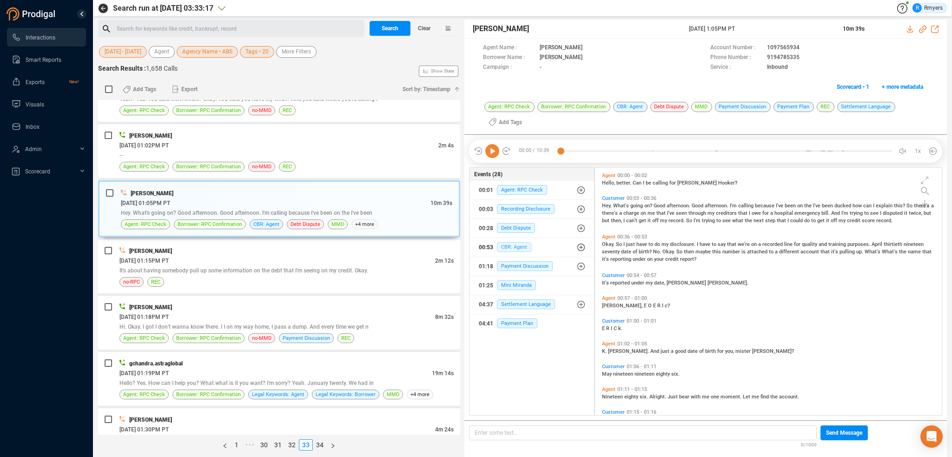
click at [514, 243] on div "00:53 CBR: Agent" at bounding box center [532, 247] width 106 height 15
click at [520, 262] on span "CBR: Agent" at bounding box center [521, 266] width 34 height 10
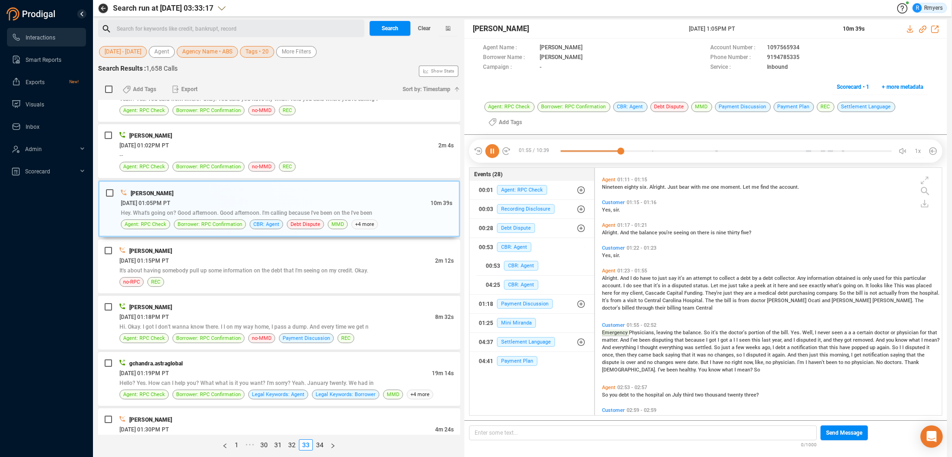
scroll to position [268, 0]
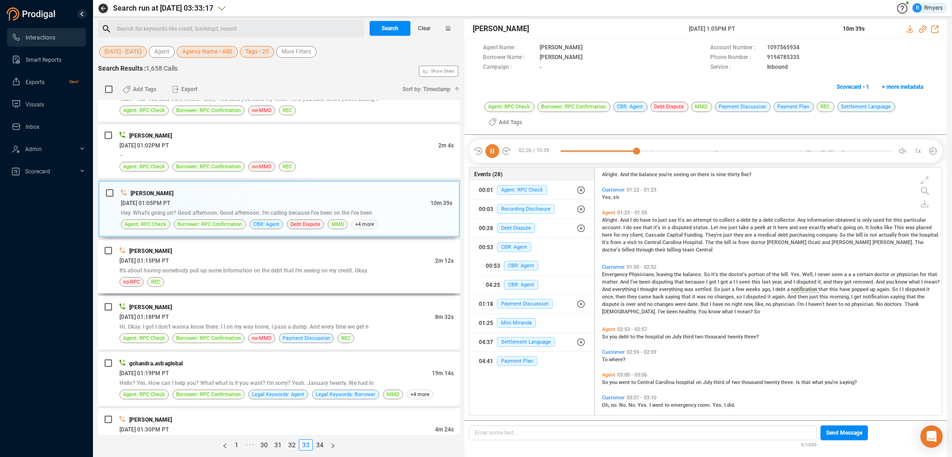
drag, startPoint x: 321, startPoint y: 251, endPoint x: 325, endPoint y: 241, distance: 10.2
click at [325, 242] on div "Kim Ross 06/30/2025 @ 01:15PM PT 2m 12s It's about having somebody pull up some…" at bounding box center [279, 266] width 362 height 54
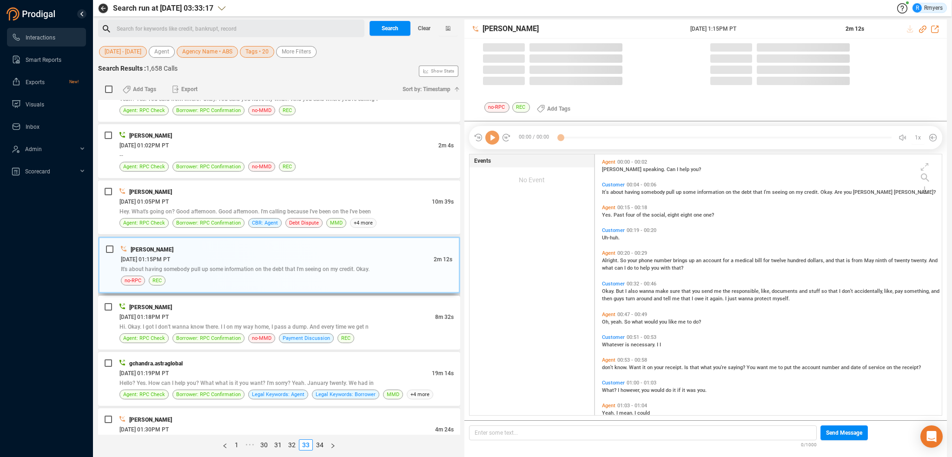
scroll to position [259, 342]
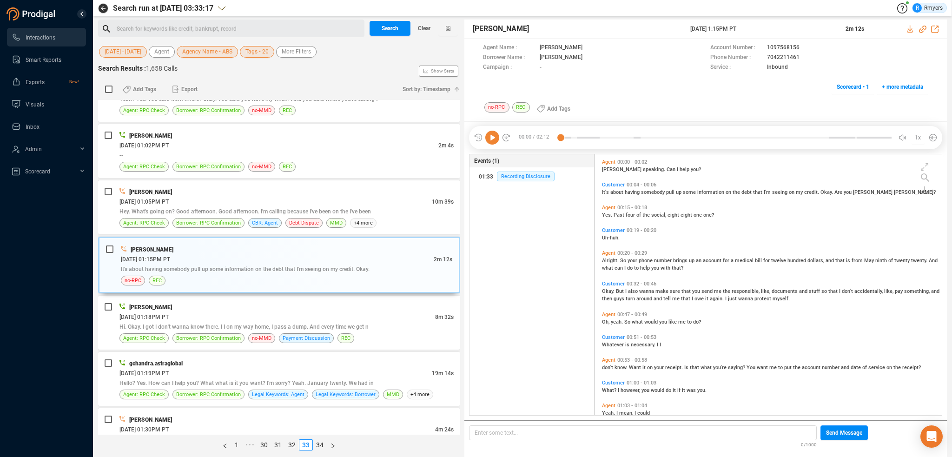
click at [275, 292] on div "THOMAS REYNOLDS 06/30/2025 @ 12:42PM PT 3m 19s Hello? Yes. It is. Who is this? …" at bounding box center [279, 267] width 362 height 335
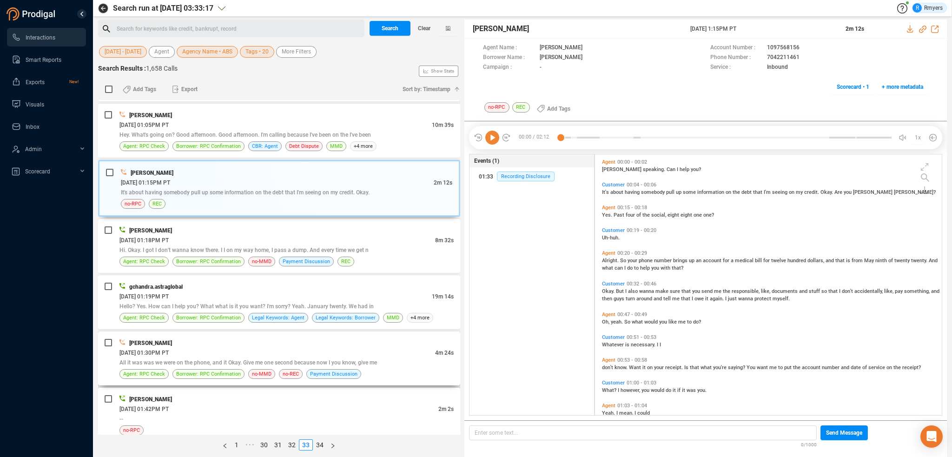
scroll to position [509, 0]
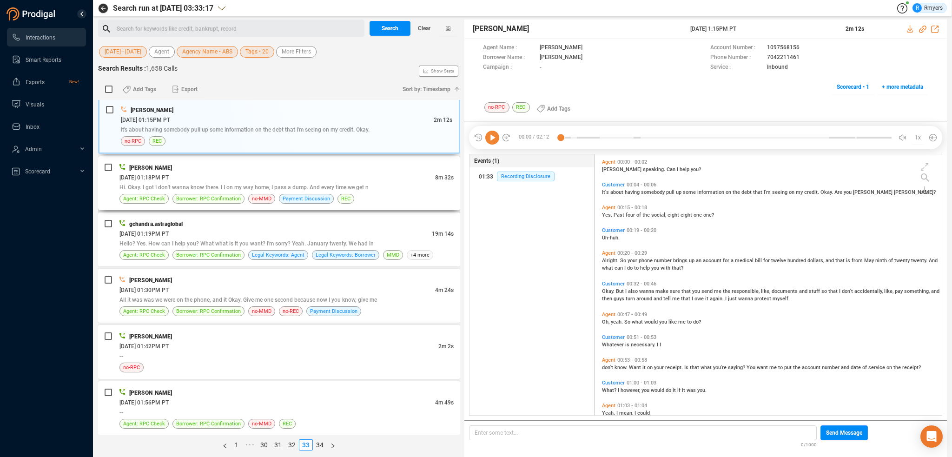
click at [303, 176] on div "[DATE] 01:18PM PT" at bounding box center [277, 178] width 316 height 10
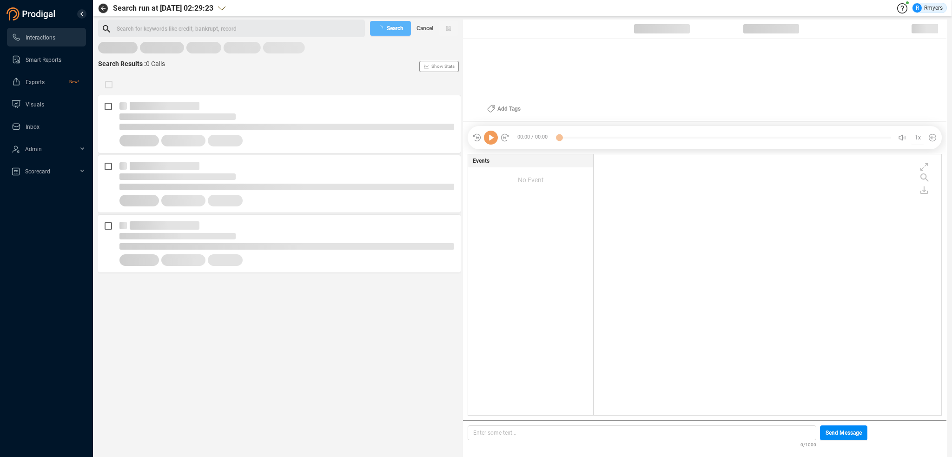
scroll to position [259, 343]
click at [120, 50] on rect at bounding box center [279, 48] width 363 height 13
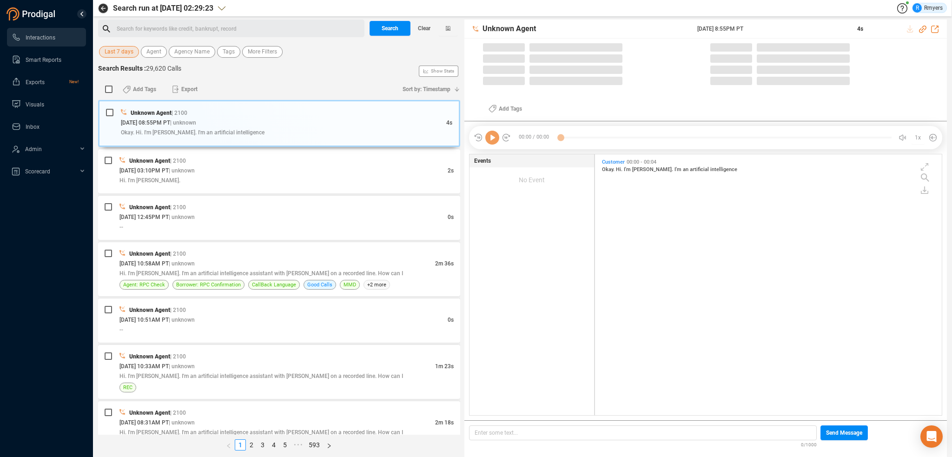
scroll to position [259, 342]
click at [120, 50] on span "Last 7 days" at bounding box center [119, 52] width 29 height 12
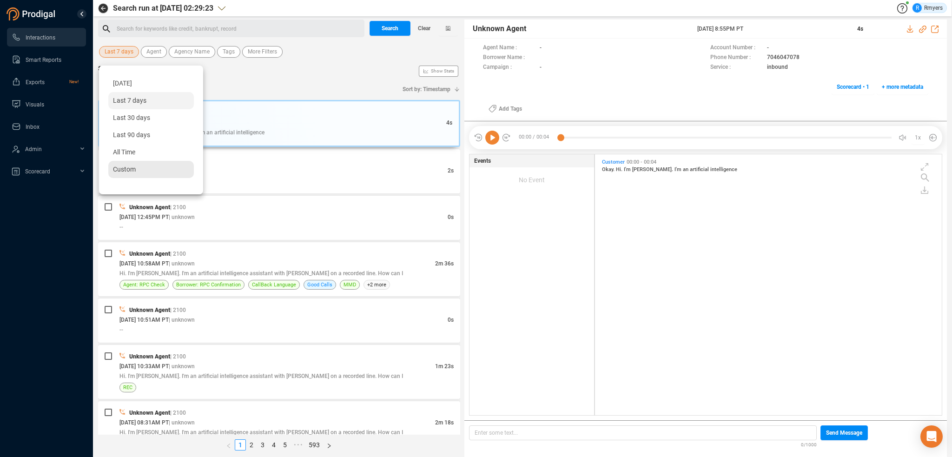
click at [119, 168] on span "Custom" at bounding box center [124, 169] width 23 height 7
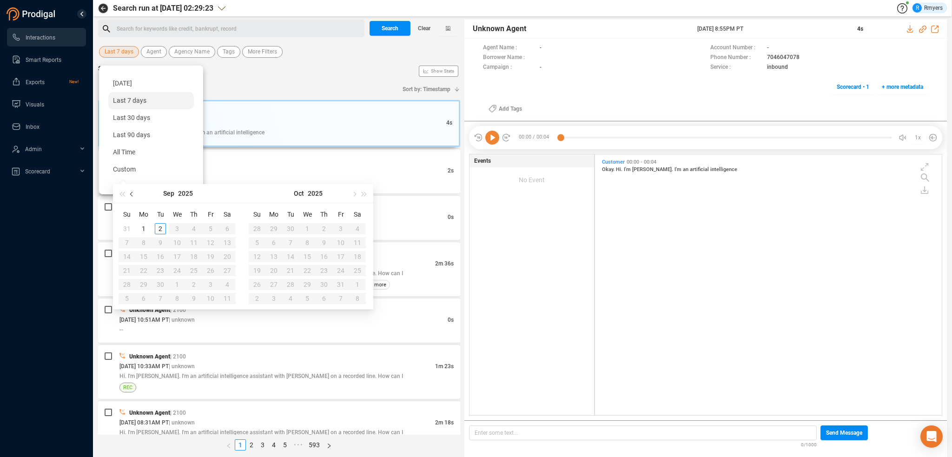
click at [130, 193] on span "button" at bounding box center [132, 194] width 5 height 5
type input "2025-07-27"
click at [132, 197] on button "button" at bounding box center [132, 193] width 10 height 19
type input "2025-06-01"
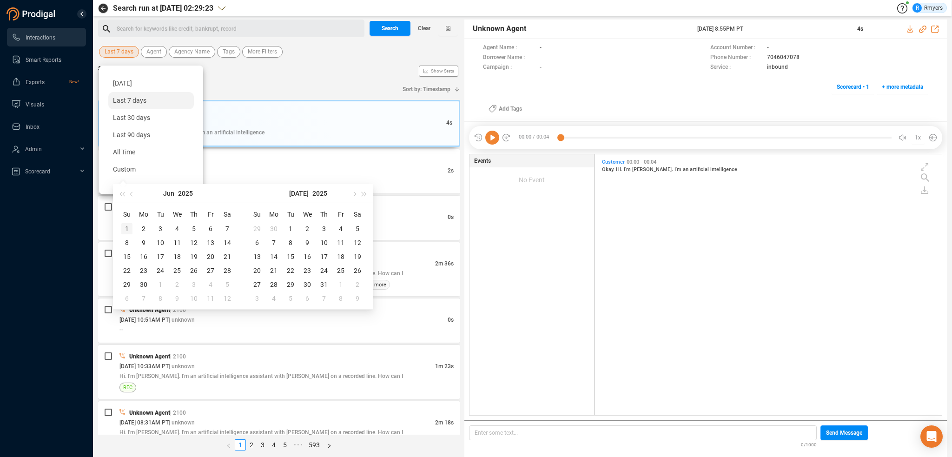
click at [125, 228] on div "1" at bounding box center [126, 228] width 11 height 11
type input "2025-06-28"
type input "2025-07-31"
click at [323, 282] on div "31" at bounding box center [324, 284] width 11 height 11
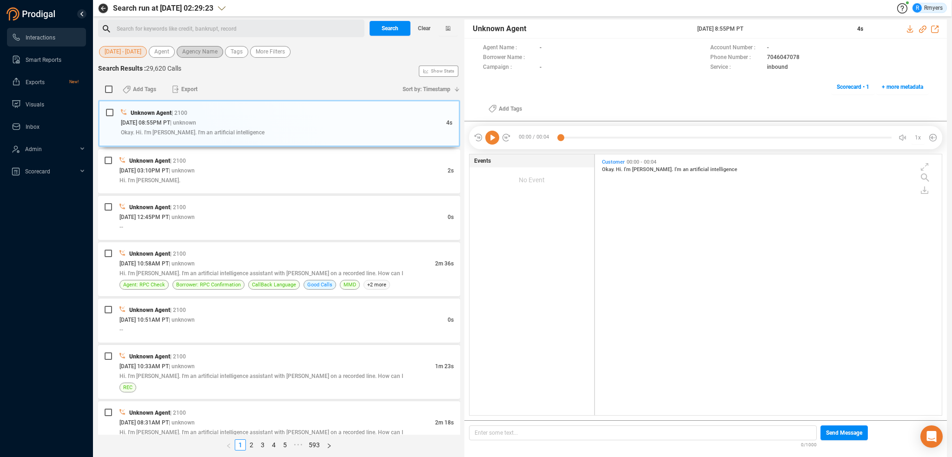
click at [195, 51] on span "Agency Name" at bounding box center [199, 52] width 35 height 12
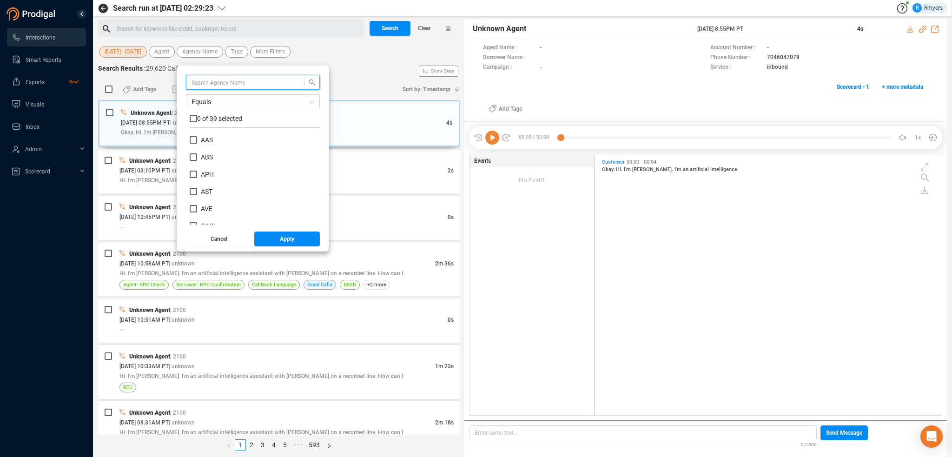
scroll to position [87, 126]
click at [207, 155] on span "ABS" at bounding box center [207, 156] width 12 height 7
click at [197, 155] on input "ABS" at bounding box center [193, 156] width 7 height 7
checkbox input "true"
click at [275, 237] on button "Apply" at bounding box center [287, 239] width 66 height 15
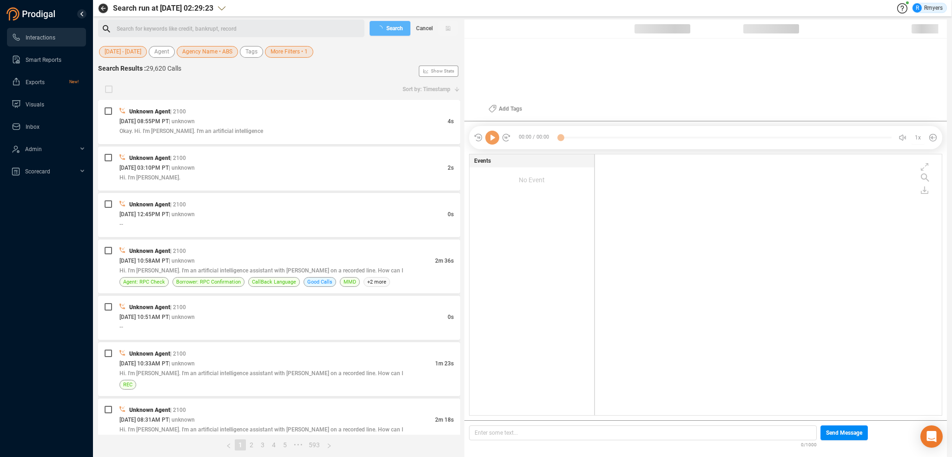
scroll to position [259, 342]
checkbox input "true"
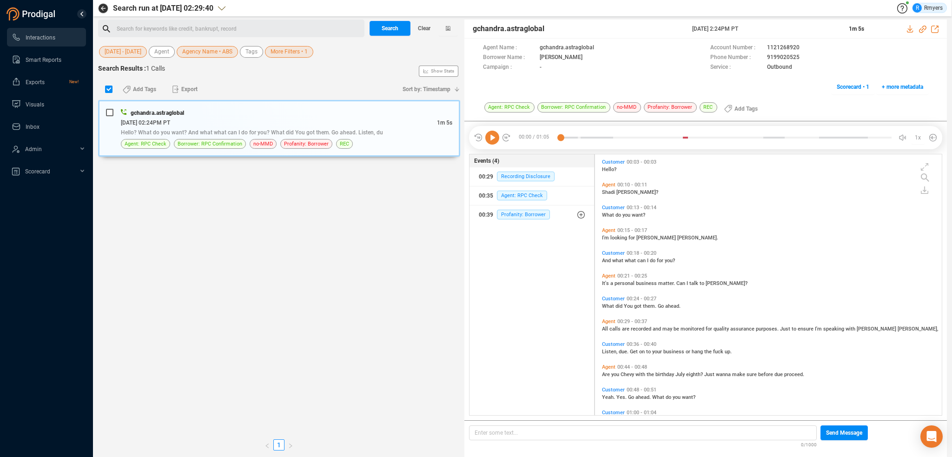
click at [156, 30] on div "Search for keywords like credit, bankrupt, record ﻿" at bounding box center [239, 29] width 245 height 14
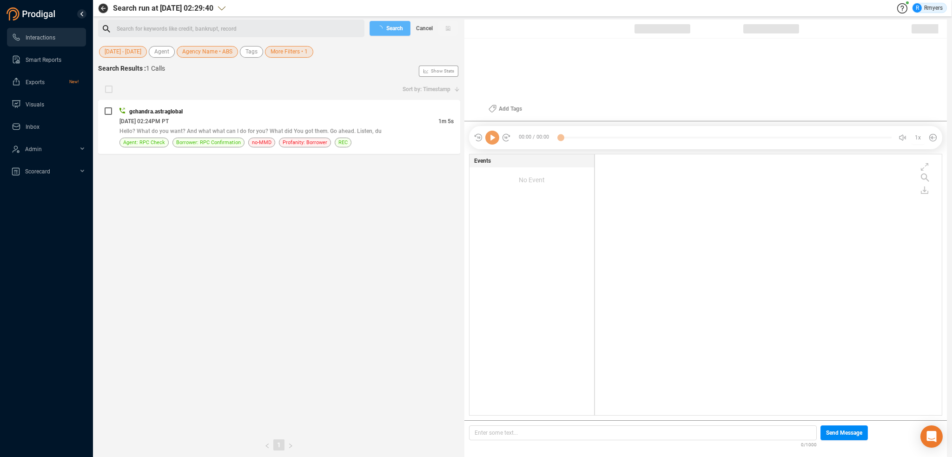
checkbox input "true"
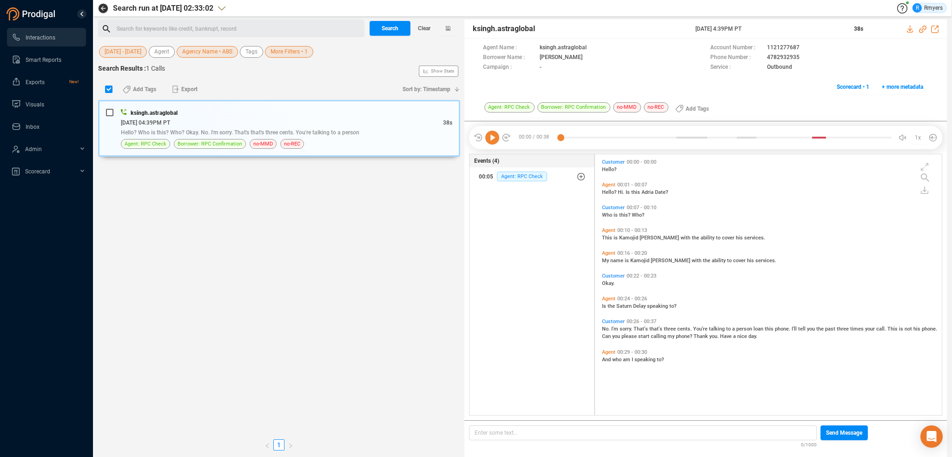
click at [206, 27] on div "Search for keywords like credit, bankrupt, record ﻿" at bounding box center [239, 29] width 245 height 14
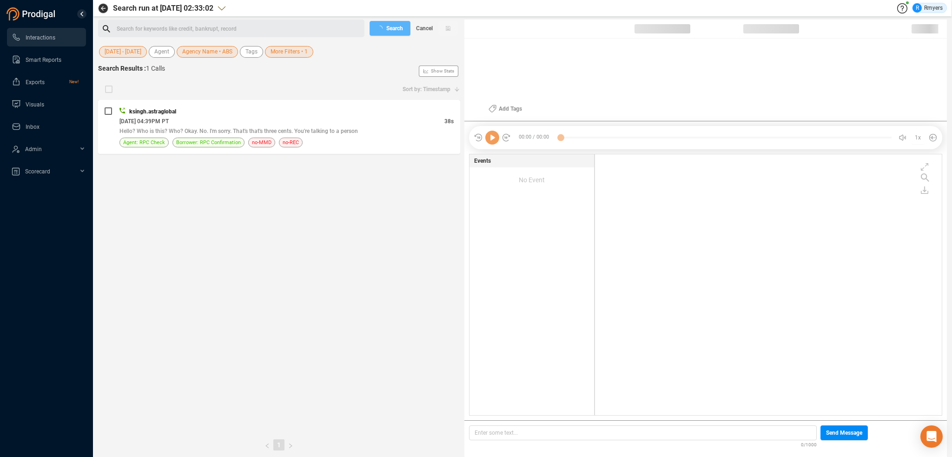
scroll to position [259, 342]
checkbox input "true"
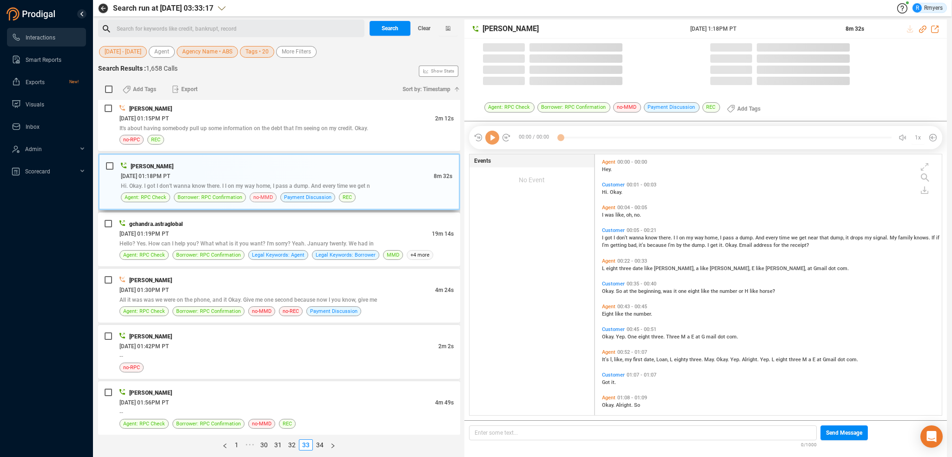
scroll to position [259, 342]
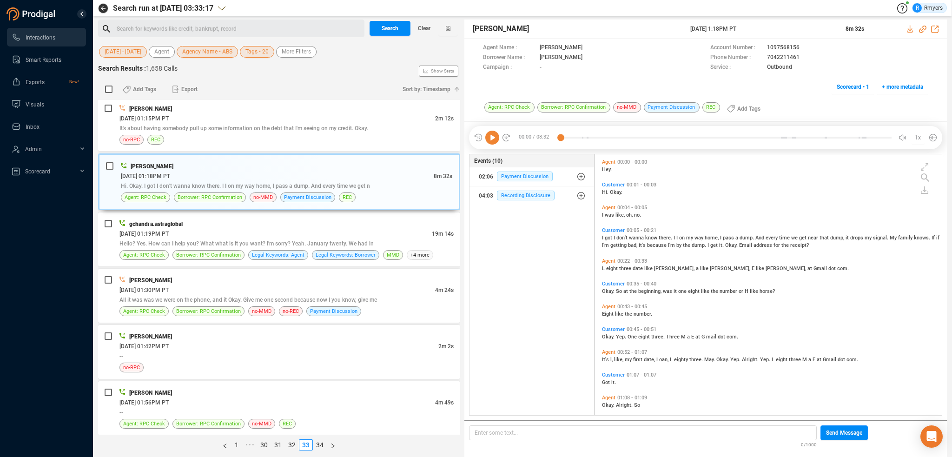
click at [491, 139] on icon at bounding box center [492, 138] width 14 height 14
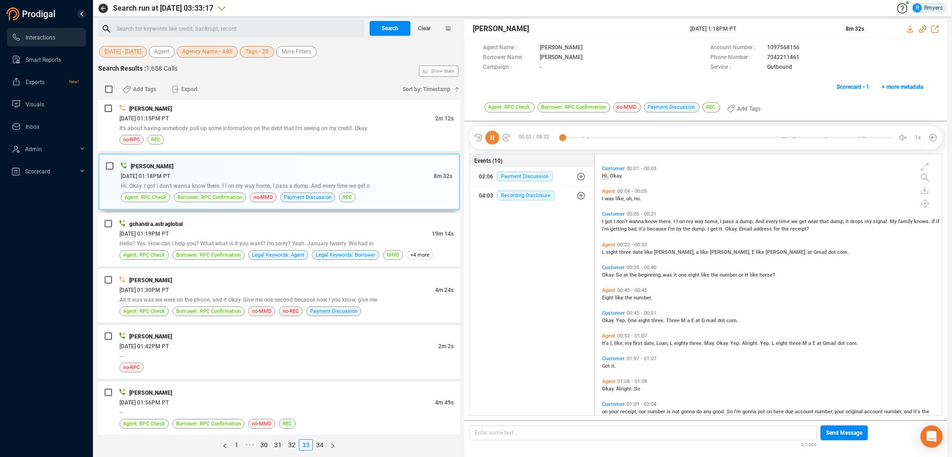
scroll to position [0, 0]
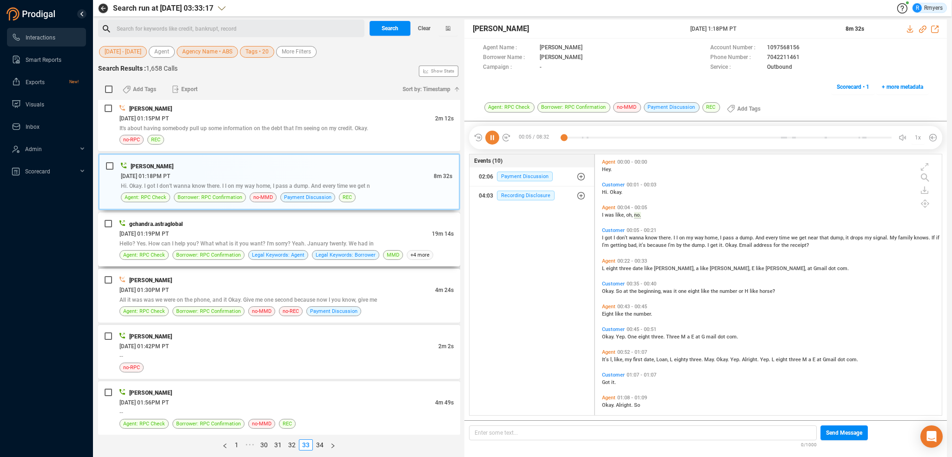
click at [200, 226] on div "gchandra.astraglobal [DATE] 01:19PM PT 19m 14s Hello? Yes. How can I help you? …" at bounding box center [286, 239] width 334 height 41
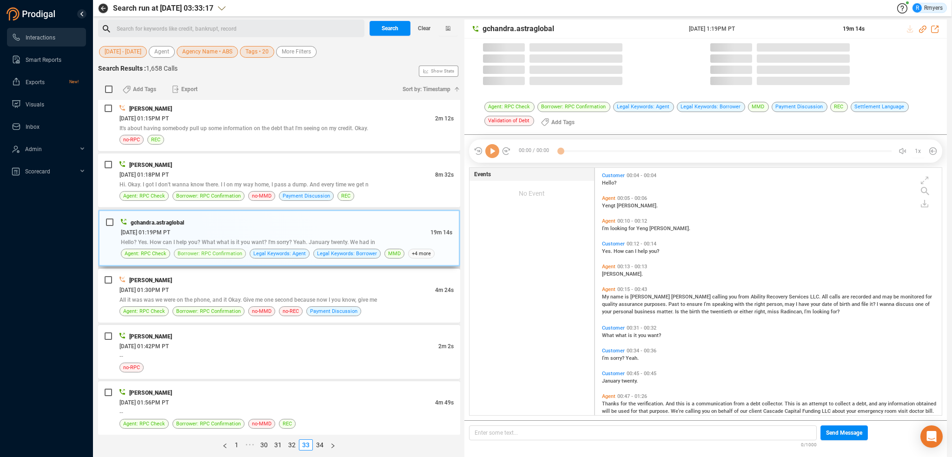
scroll to position [246, 342]
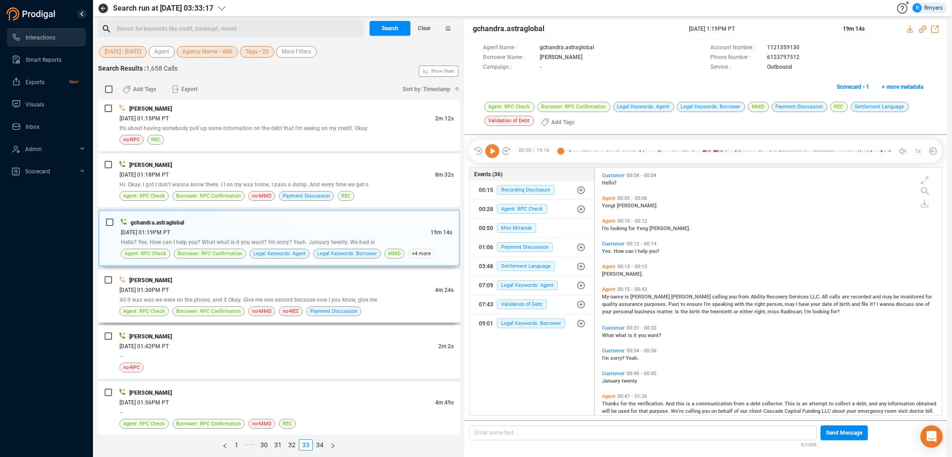
click at [273, 288] on div "[DATE] 01:30PM PT" at bounding box center [277, 290] width 316 height 10
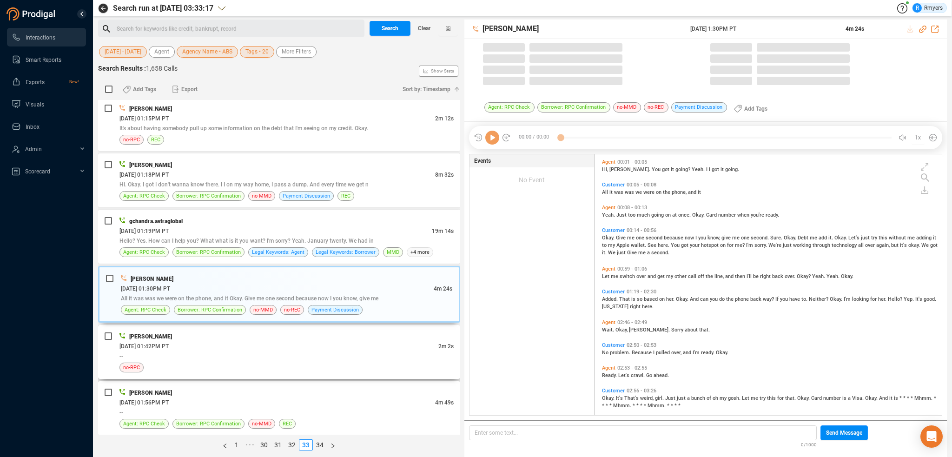
scroll to position [2, 5]
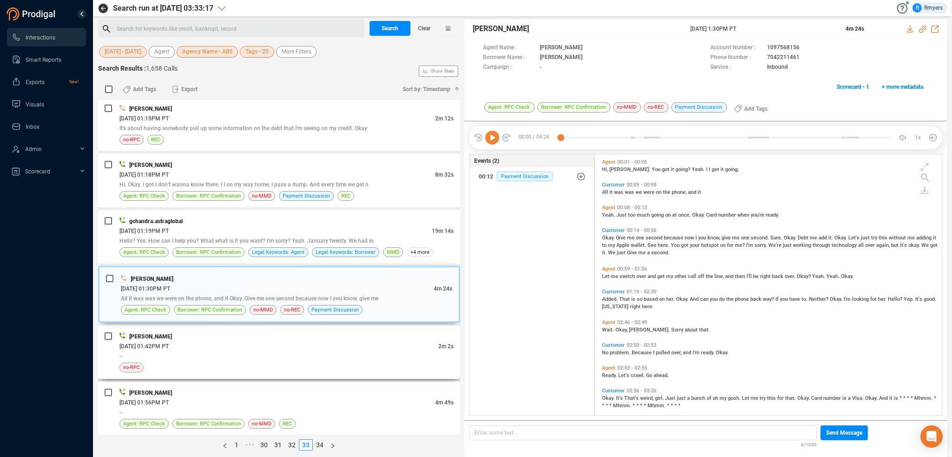
click at [275, 353] on div "--" at bounding box center [286, 356] width 334 height 10
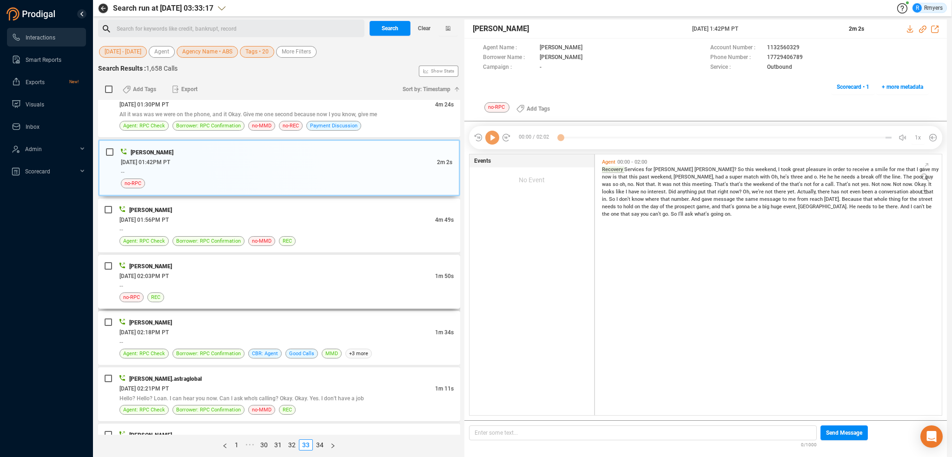
scroll to position [695, 0]
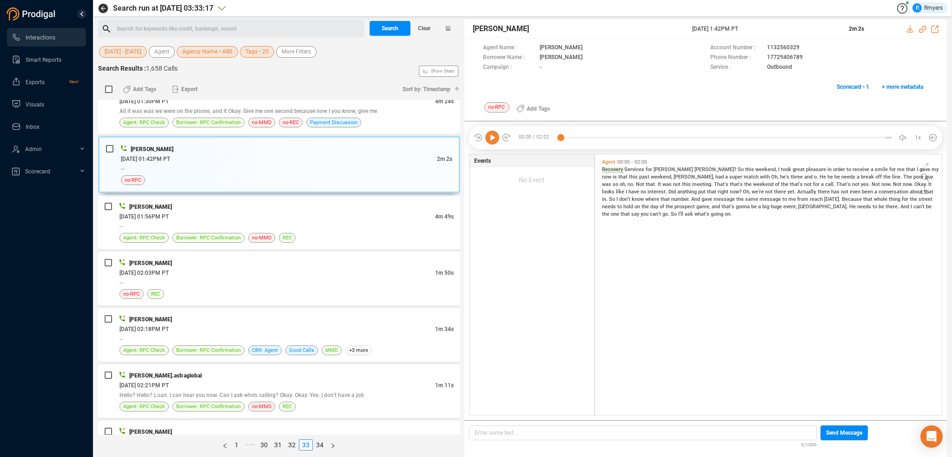
click at [488, 137] on icon at bounding box center [492, 138] width 14 height 14
click at [738, 171] on span "So" at bounding box center [741, 169] width 7 height 6
drag, startPoint x: 734, startPoint y: 171, endPoint x: 740, endPoint y: 171, distance: 6.0
click at [781, 171] on span "took" at bounding box center [787, 169] width 12 height 6
drag, startPoint x: 734, startPoint y: 189, endPoint x: 728, endPoint y: 195, distance: 8.2
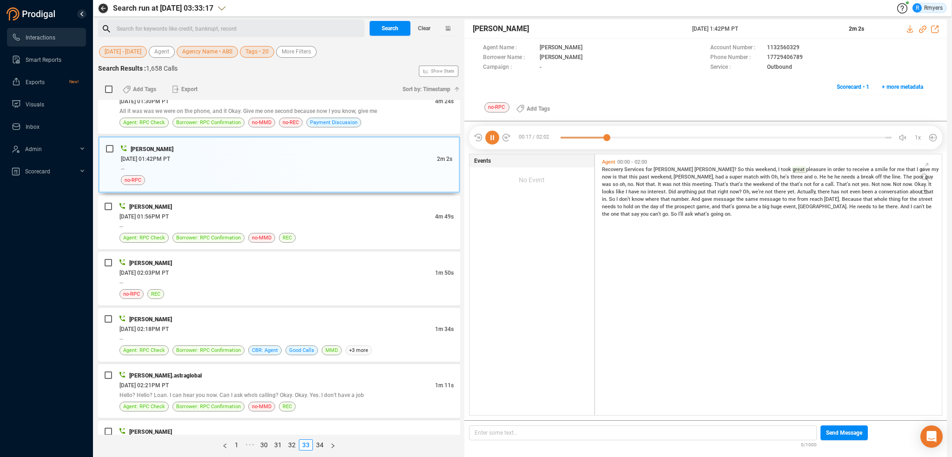
click at [797, 191] on span "Actually," at bounding box center [807, 192] width 20 height 6
drag, startPoint x: 728, startPoint y: 195, endPoint x: 648, endPoint y: 213, distance: 81.6
click at [715, 203] on div "Recovery Services for [PERSON_NAME]? So this weekend, I took great pleasure in …" at bounding box center [771, 191] width 338 height 52
drag, startPoint x: 623, startPoint y: 216, endPoint x: 538, endPoint y: 227, distance: 86.3
click at [587, 154] on div "00:54 / 02:02 00:01 1x Agent Name : [PERSON_NAME] Account Number : 1132560329 B…" at bounding box center [706, 137] width 483 height 33
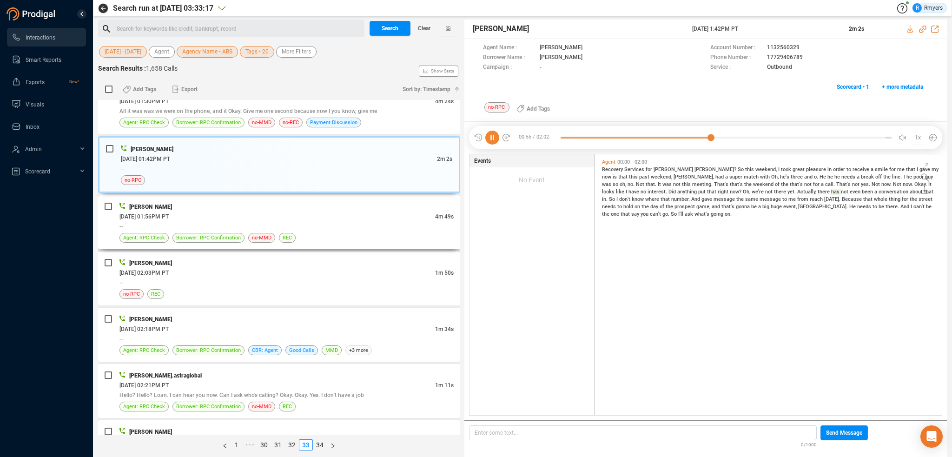
click at [266, 217] on div "[DATE] 01:56PM PT" at bounding box center [277, 217] width 316 height 10
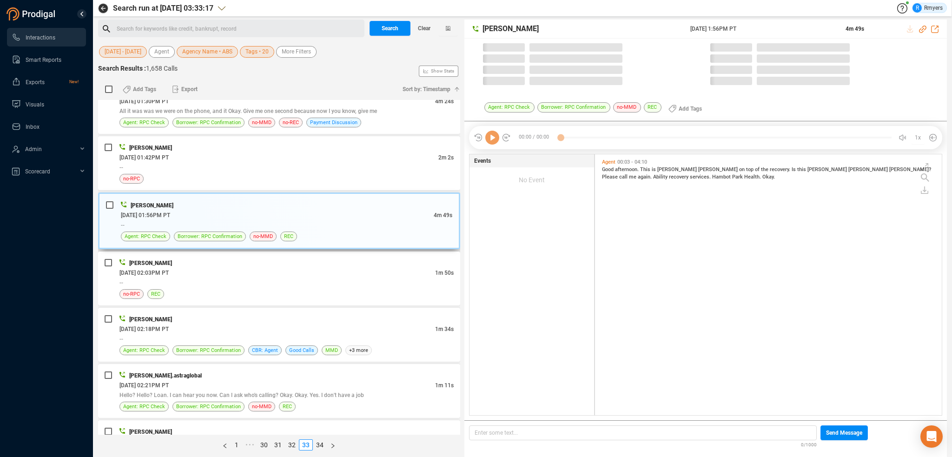
scroll to position [259, 342]
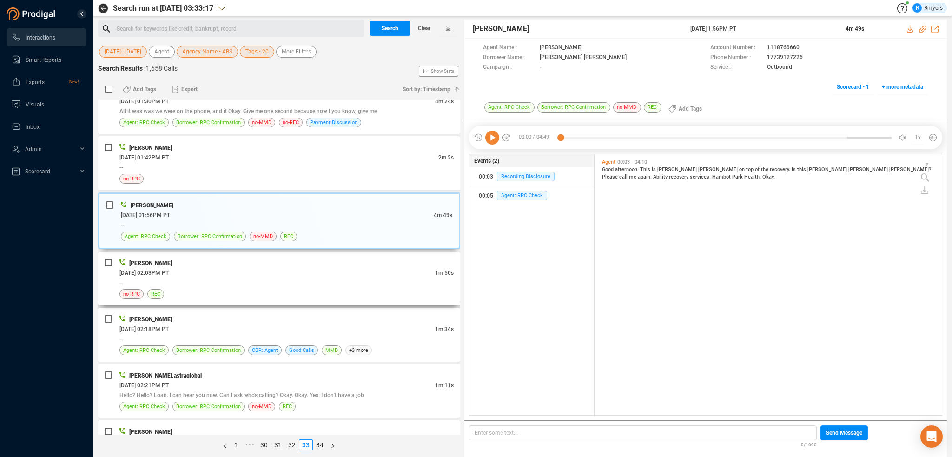
click at [231, 279] on div "--" at bounding box center [286, 283] width 334 height 10
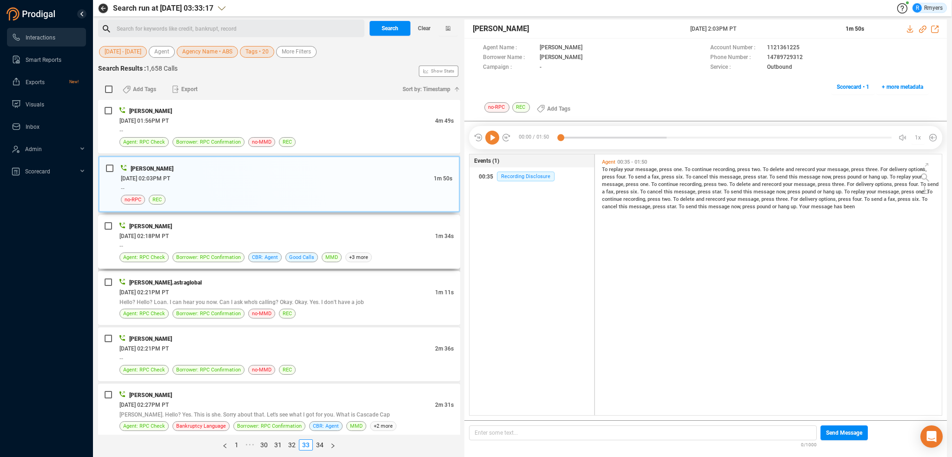
click at [272, 231] on div "[DATE] 02:18PM PT" at bounding box center [277, 236] width 316 height 10
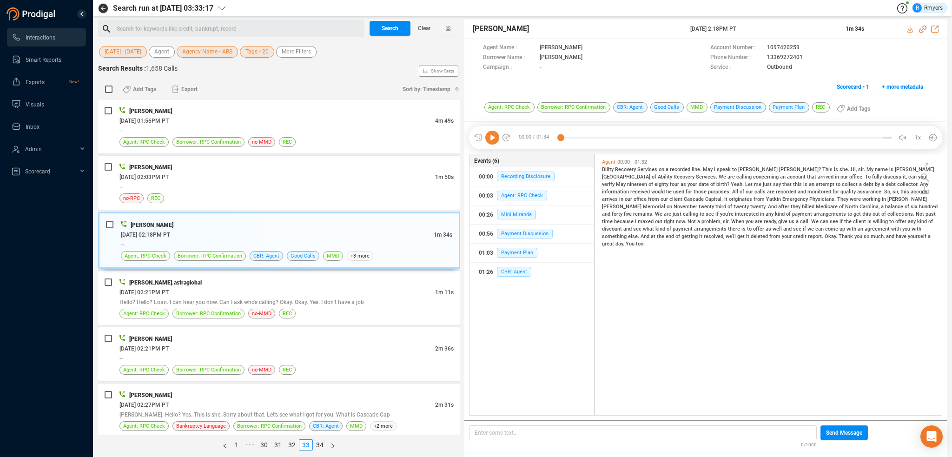
click at [496, 138] on icon at bounding box center [492, 138] width 14 height 14
click at [925, 27] on icon at bounding box center [922, 29] width 7 height 7
drag, startPoint x: 704, startPoint y: 192, endPoint x: 710, endPoint y: 192, distance: 6.0
click at [841, 192] on span "quality" at bounding box center [849, 192] width 17 height 6
drag, startPoint x: 790, startPoint y: 189, endPoint x: 805, endPoint y: 192, distance: 16.1
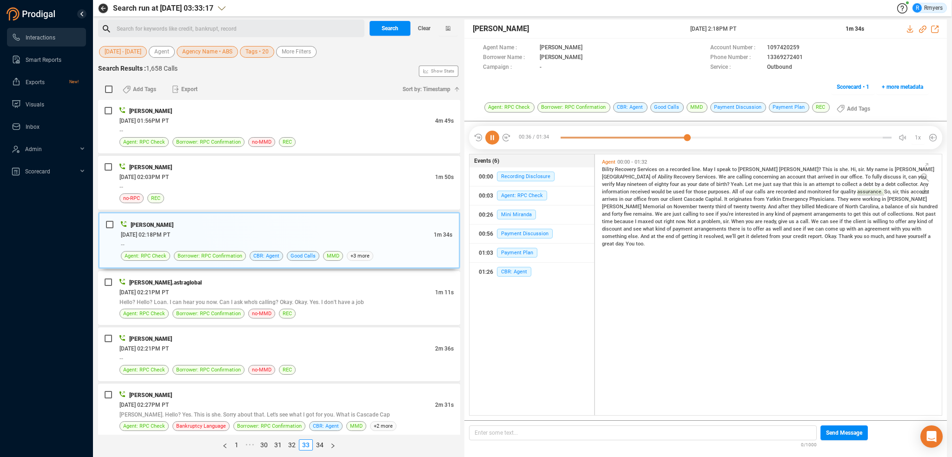
click at [793, 190] on div "Bility Recovery Services on a recorded line. May I speak to [PERSON_NAME]? This…" at bounding box center [771, 206] width 338 height 82
click at [881, 208] on span "a" at bounding box center [883, 207] width 4 height 6
click at [293, 309] on div "Agent: RPC Check Borrower: RPC Confirmation no-MMD REC" at bounding box center [286, 314] width 334 height 10
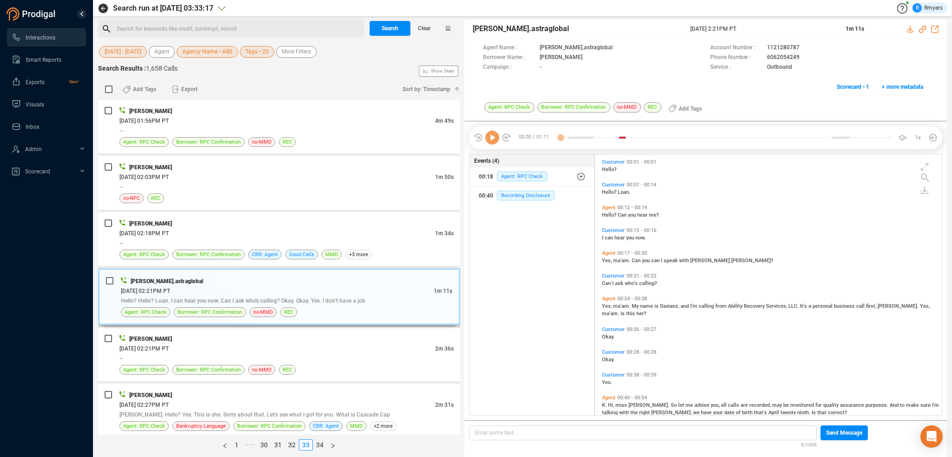
click at [244, 312] on div "Agent: RPC Check Borrower: RPC Confirmation no-MMD REC" at bounding box center [287, 312] width 332 height 10
click at [249, 345] on div "[DATE] 02:21PM PT" at bounding box center [277, 349] width 316 height 10
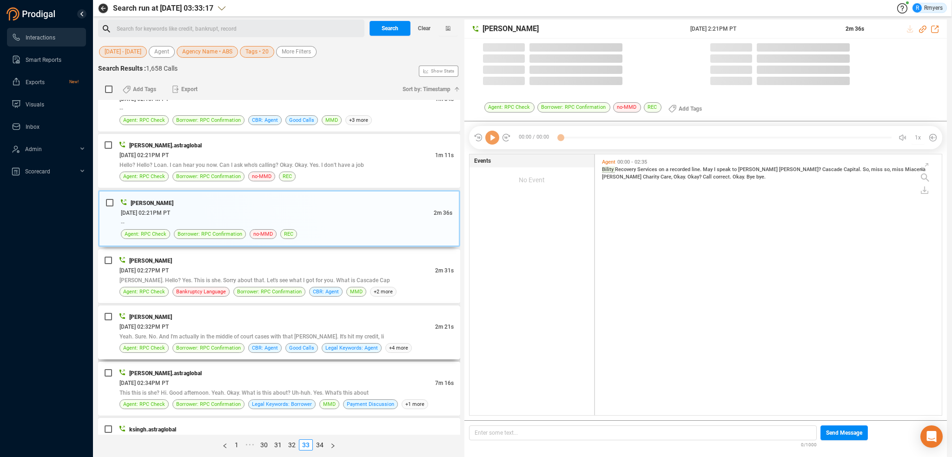
scroll to position [928, 0]
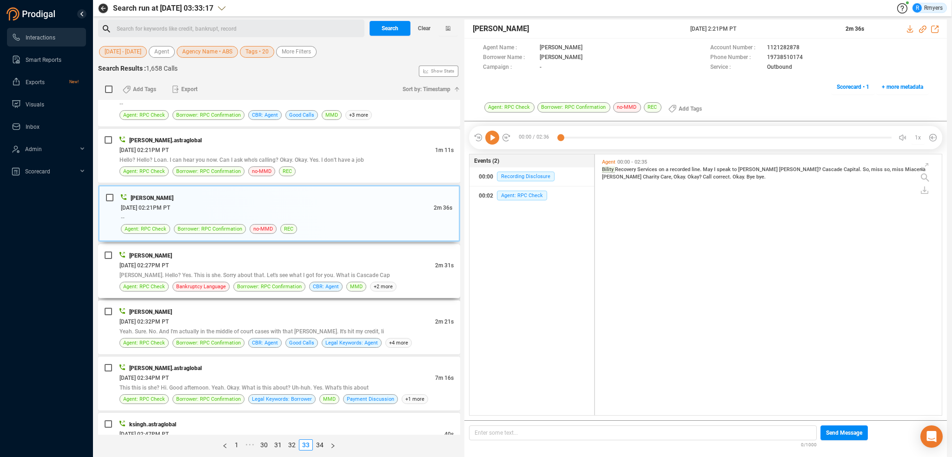
click at [210, 265] on div "[DATE] 02:27PM PT" at bounding box center [277, 265] width 316 height 10
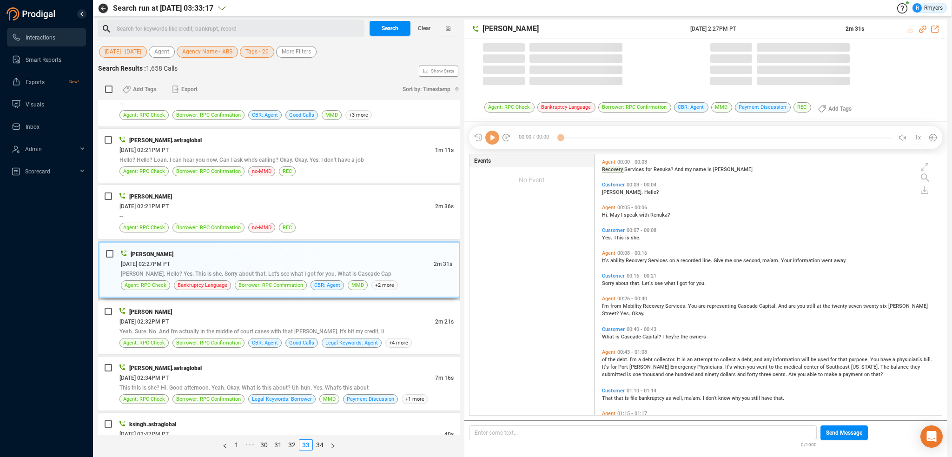
scroll to position [259, 342]
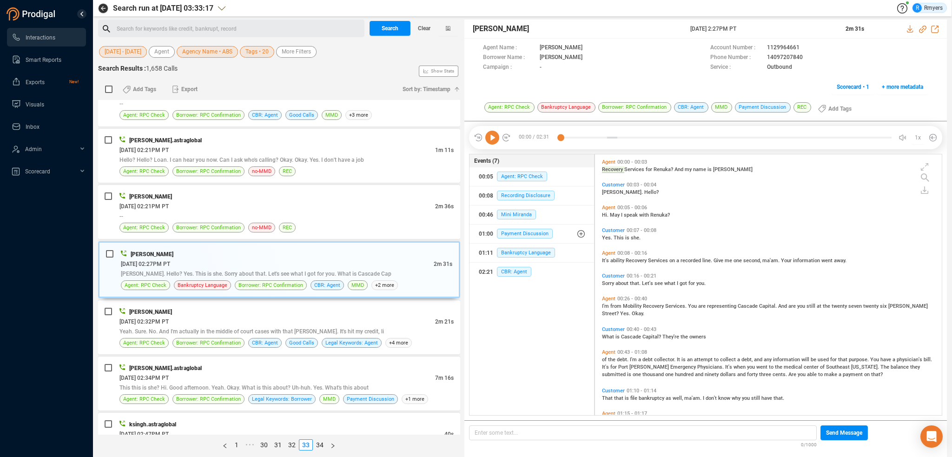
click at [490, 140] on icon at bounding box center [492, 138] width 14 height 14
click at [607, 260] on span "It's" at bounding box center [606, 261] width 8 height 6
click at [614, 306] on span "from" at bounding box center [617, 306] width 13 height 6
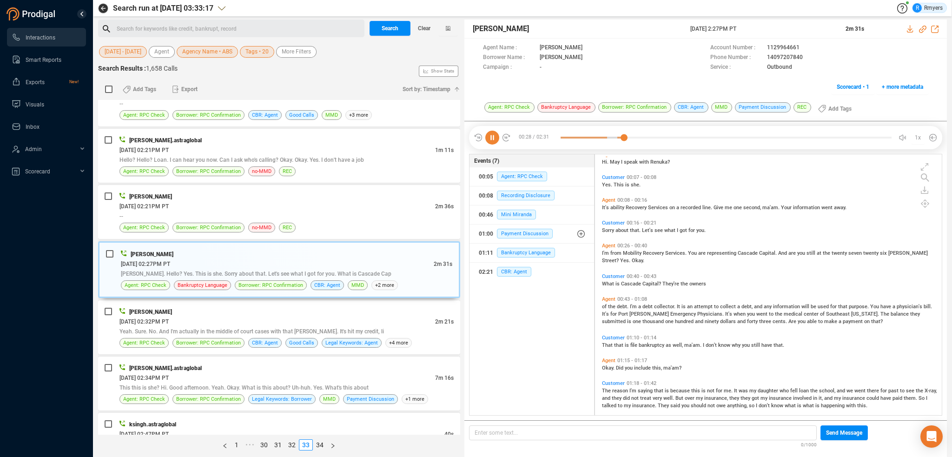
scroll to position [69, 0]
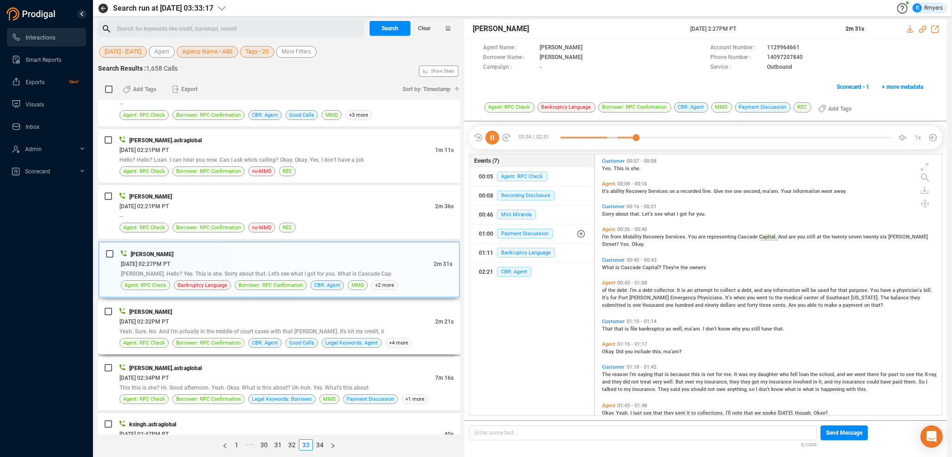
click at [316, 311] on div "[PERSON_NAME]" at bounding box center [286, 312] width 334 height 10
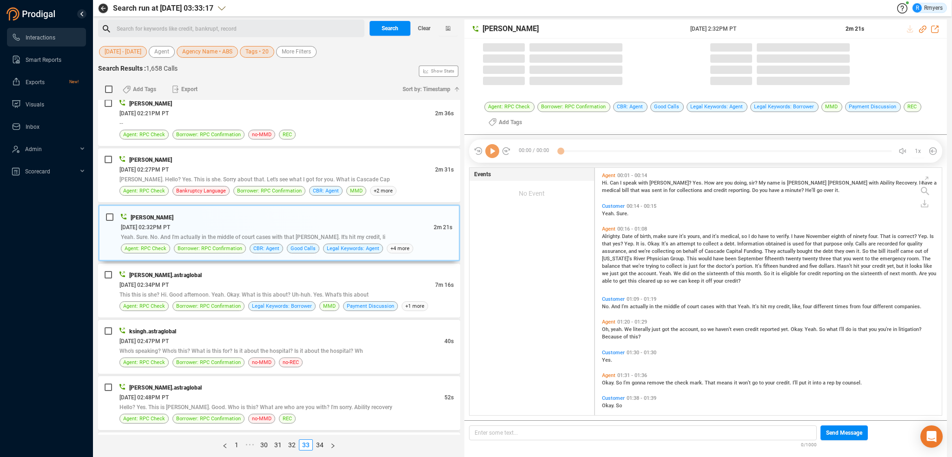
scroll to position [246, 342]
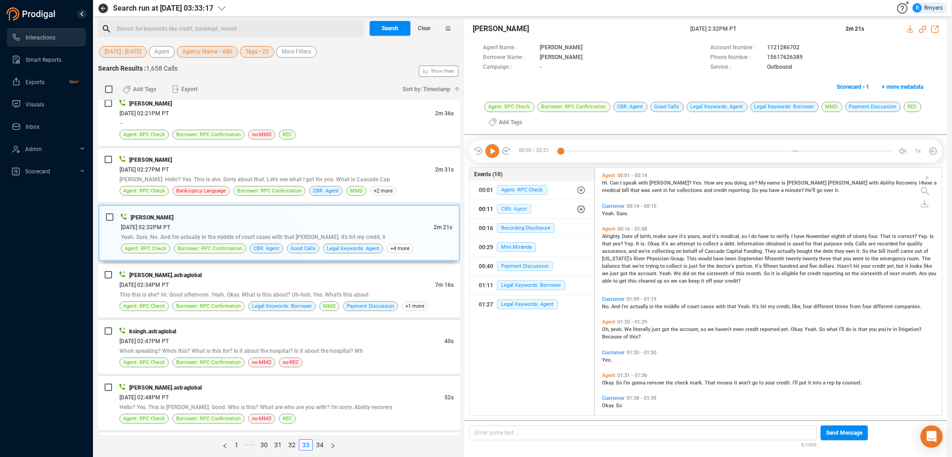
click at [505, 209] on span "CBR: Agent" at bounding box center [514, 209] width 34 height 10
click at [511, 225] on span "CBR: Agent" at bounding box center [521, 228] width 34 height 10
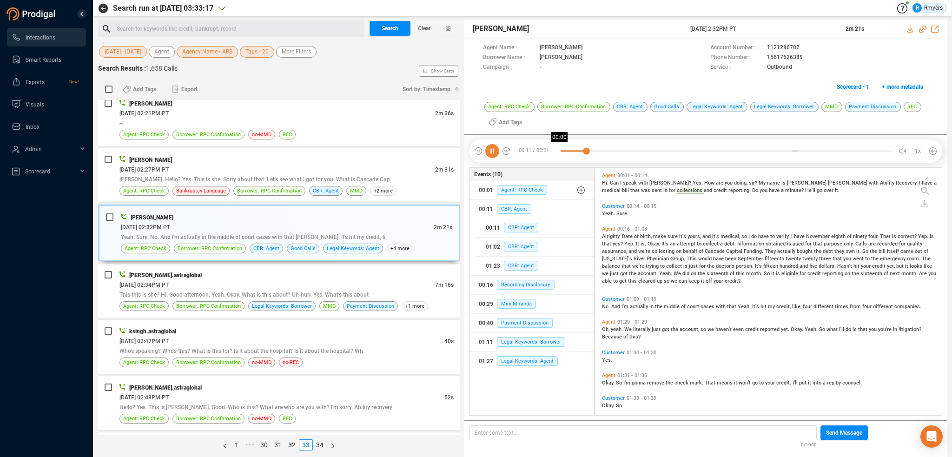
click at [562, 150] on div at bounding box center [726, 151] width 331 height 14
drag, startPoint x: 923, startPoint y: 28, endPoint x: 893, endPoint y: 45, distance: 34.1
click at [923, 28] on icon at bounding box center [922, 29] width 7 height 7
drag, startPoint x: 683, startPoint y: 25, endPoint x: 762, endPoint y: 26, distance: 79.5
click at [762, 26] on div "[PERSON_NAME] [DATE] 2:32PM PT 2m 21s" at bounding box center [706, 29] width 483 height 19
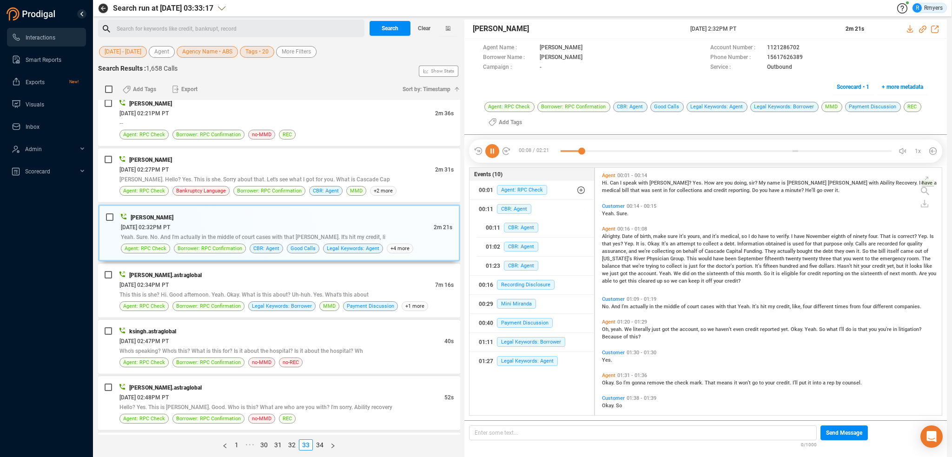
copy div "[DATE] 2:32PM PT"
drag, startPoint x: 224, startPoint y: 305, endPoint x: 226, endPoint y: 291, distance: 14.5
click at [226, 290] on div "[PERSON_NAME].astraglobal [DATE] 02:34PM PT 7m 16s This this is she? Hi. Good a…" at bounding box center [286, 290] width 334 height 41
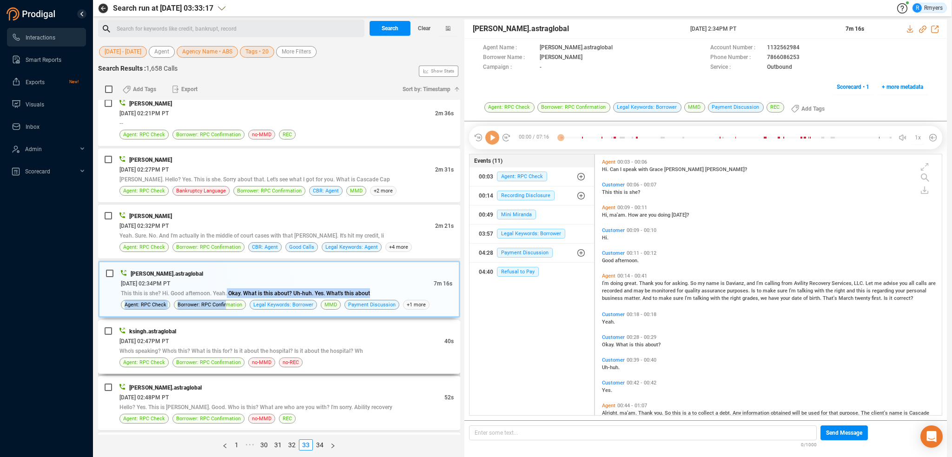
scroll to position [259, 342]
click at [232, 348] on span "Who's speaking? Who's this? What is this for? Is it about the hospital? Is it a…" at bounding box center [241, 351] width 244 height 7
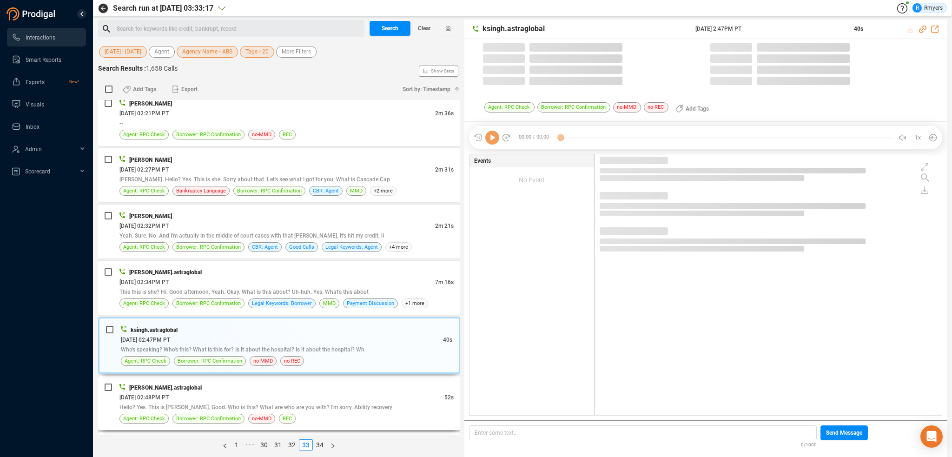
drag, startPoint x: 230, startPoint y: 378, endPoint x: 234, endPoint y: 387, distance: 10.2
click at [231, 383] on div "[PERSON_NAME].astraglobal" at bounding box center [286, 388] width 334 height 10
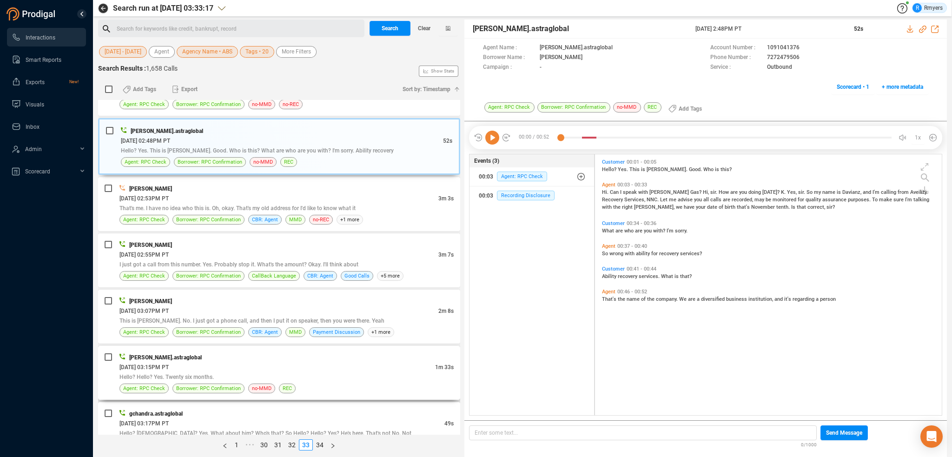
scroll to position [1300, 0]
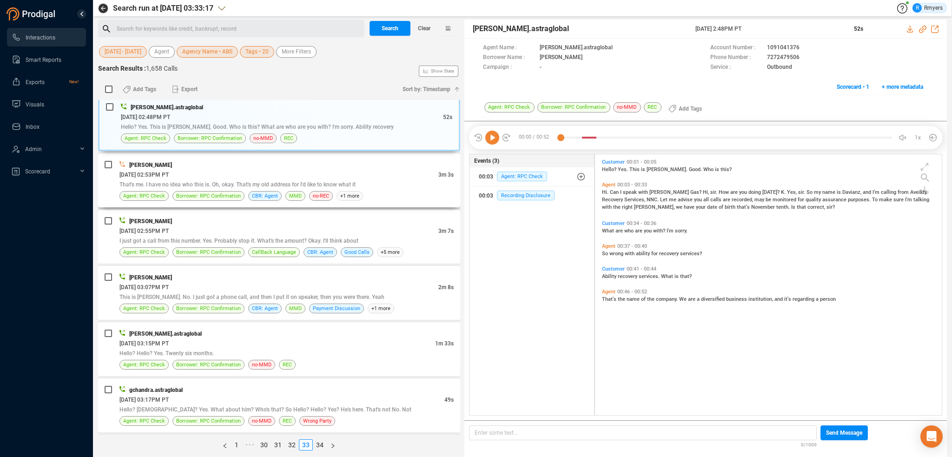
click at [214, 170] on div "[DATE] 02:53PM PT" at bounding box center [278, 175] width 319 height 10
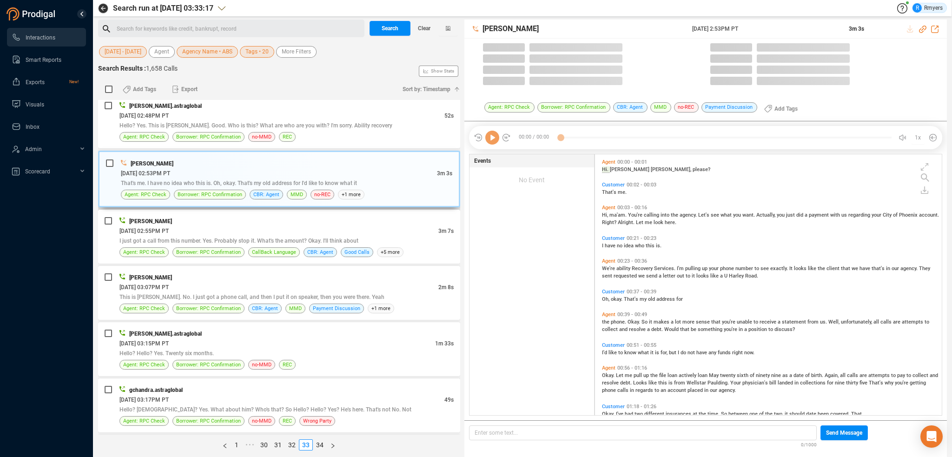
scroll to position [259, 342]
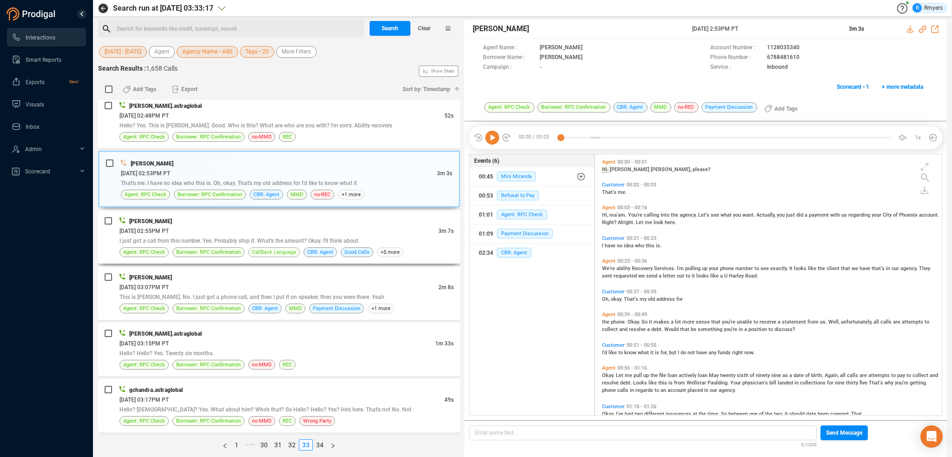
drag, startPoint x: 249, startPoint y: 226, endPoint x: 258, endPoint y: 241, distance: 17.5
click at [251, 230] on div "[PERSON_NAME] [DATE] 02:55PM PT 3m 7s I just got a call from this number. Yes. …" at bounding box center [286, 236] width 334 height 41
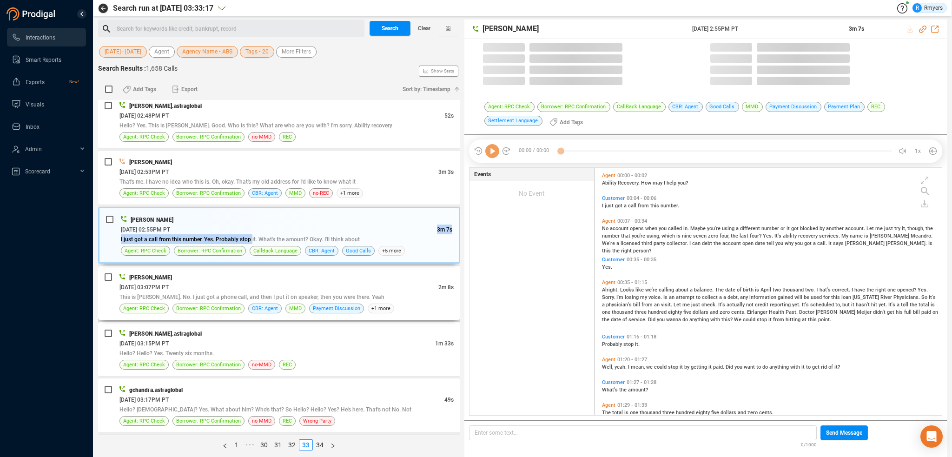
scroll to position [246, 342]
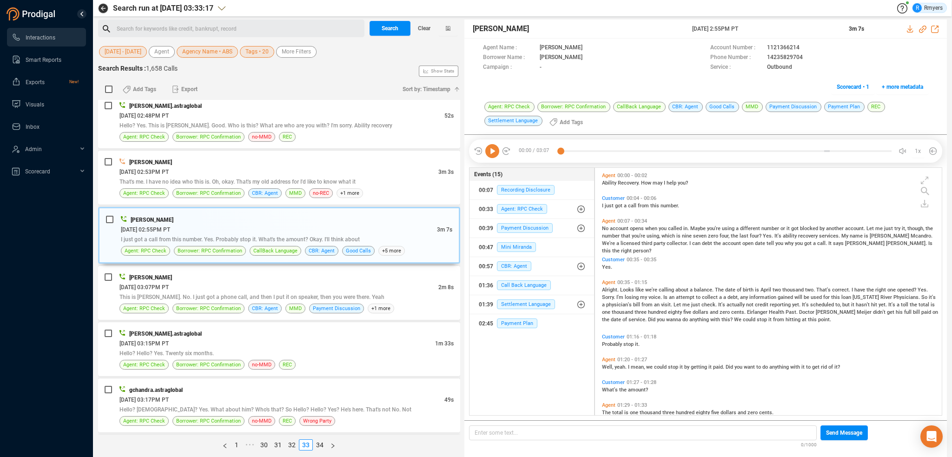
click at [496, 148] on icon at bounding box center [492, 151] width 14 height 14
click at [923, 29] on icon at bounding box center [922, 29] width 7 height 7
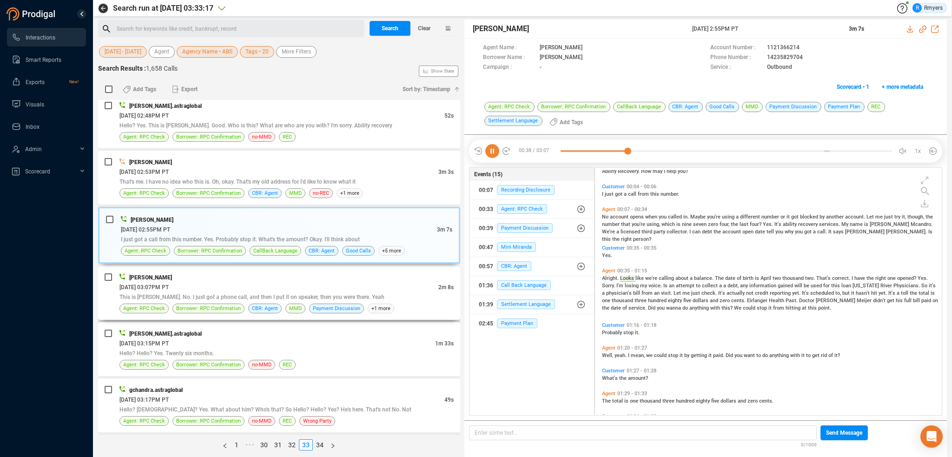
click at [279, 282] on div "[DATE] 03:07PM PT" at bounding box center [278, 287] width 319 height 10
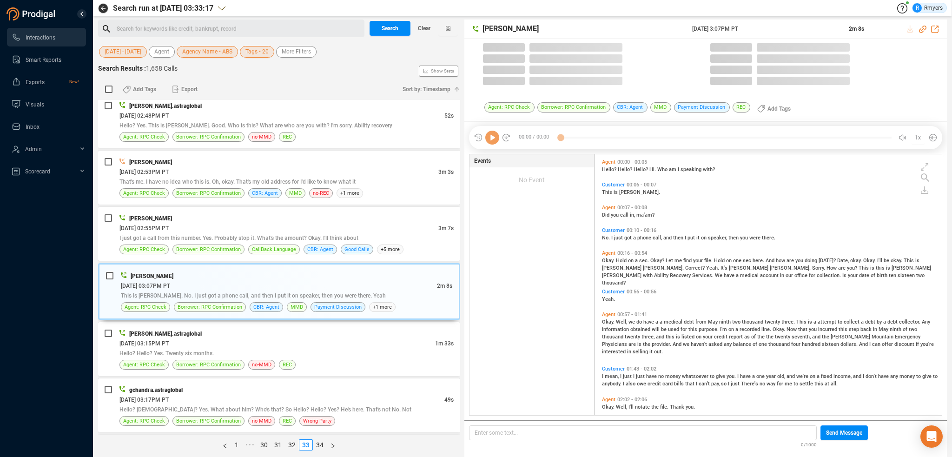
scroll to position [259, 342]
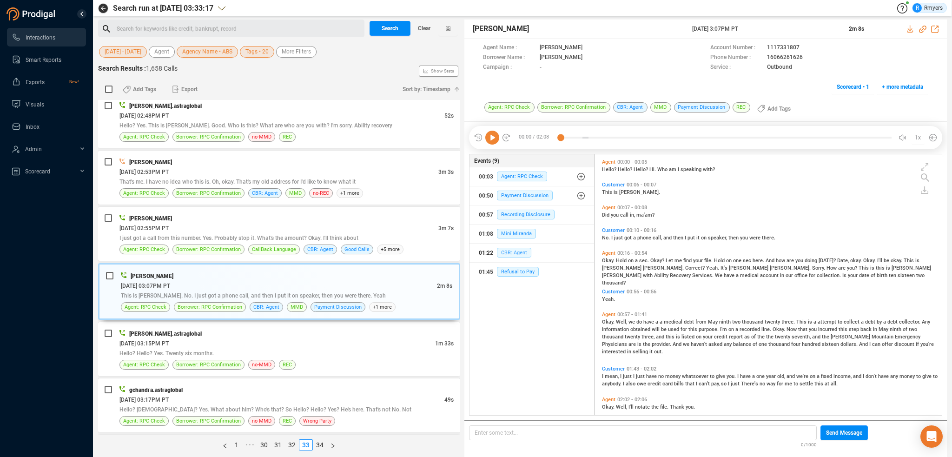
click at [513, 249] on span "CBR: Agent" at bounding box center [514, 253] width 34 height 10
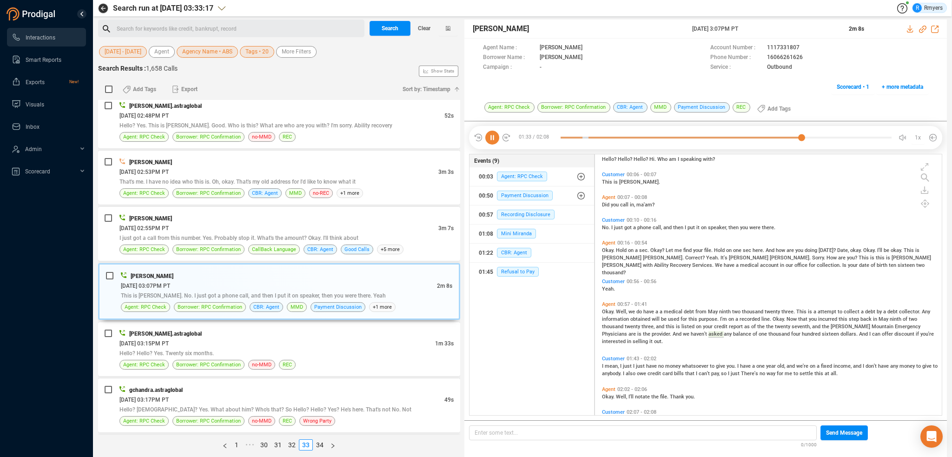
scroll to position [0, 0]
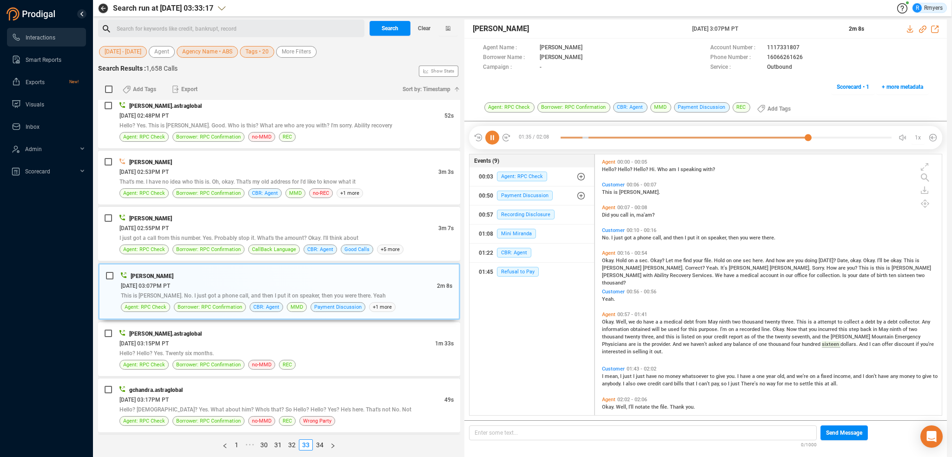
click at [608, 192] on span "This" at bounding box center [608, 192] width 12 height 6
click at [606, 214] on span "Did" at bounding box center [606, 215] width 9 height 6
click at [604, 237] on span "No." at bounding box center [606, 238] width 9 height 6
click at [606, 263] on span "Okay." at bounding box center [609, 261] width 14 height 6
click at [729, 267] on span "[PERSON_NAME]" at bounding box center [749, 268] width 41 height 6
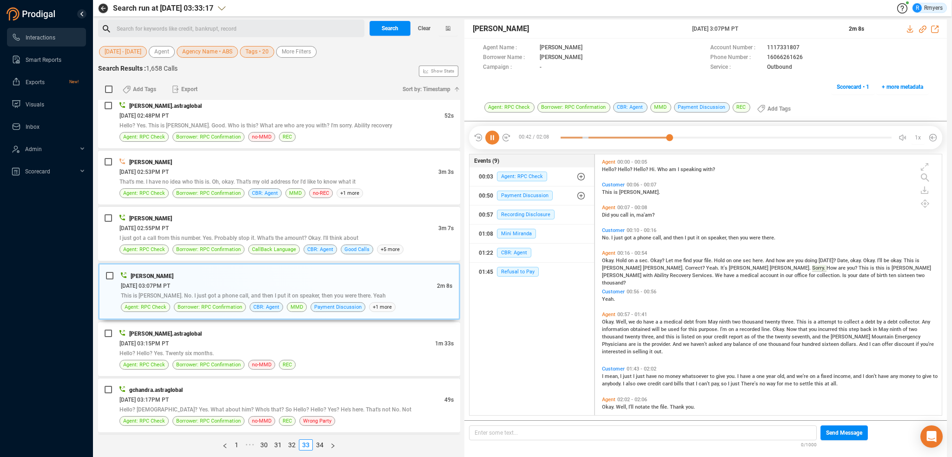
drag, startPoint x: 742, startPoint y: 267, endPoint x: 764, endPoint y: 269, distance: 22.4
click at [859, 267] on span "This" at bounding box center [865, 268] width 12 height 6
click at [922, 27] on icon at bounding box center [922, 29] width 7 height 7
drag, startPoint x: 688, startPoint y: 27, endPoint x: 758, endPoint y: 27, distance: 69.7
click at [763, 29] on div "[PERSON_NAME] [DATE] 3:07PM PT 2m 8s" at bounding box center [706, 29] width 483 height 19
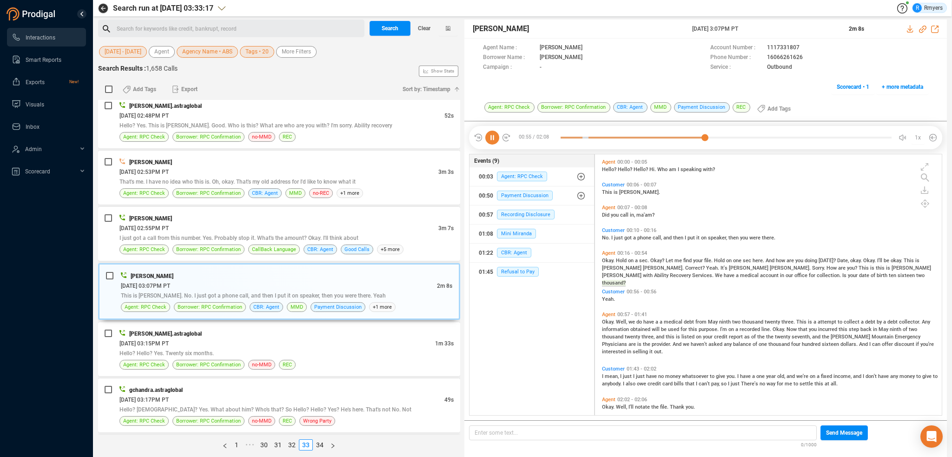
copy div "[DATE] 3:07PM PT"
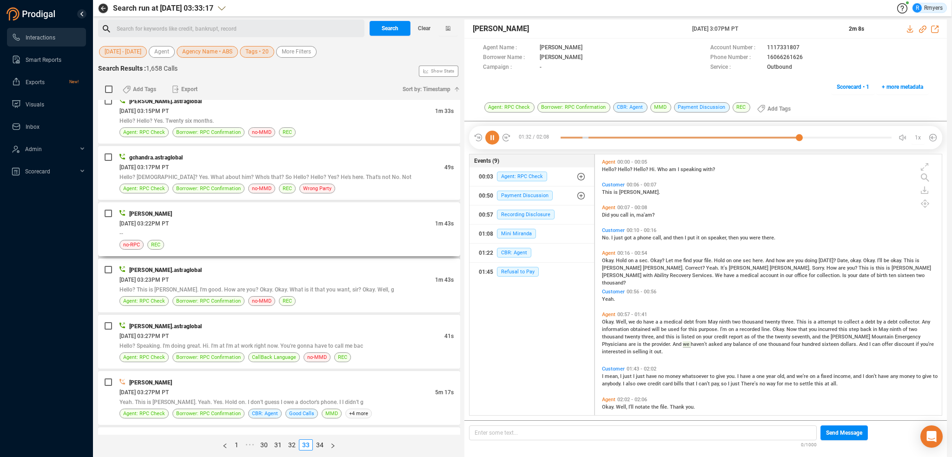
click at [238, 228] on div "--" at bounding box center [286, 233] width 334 height 10
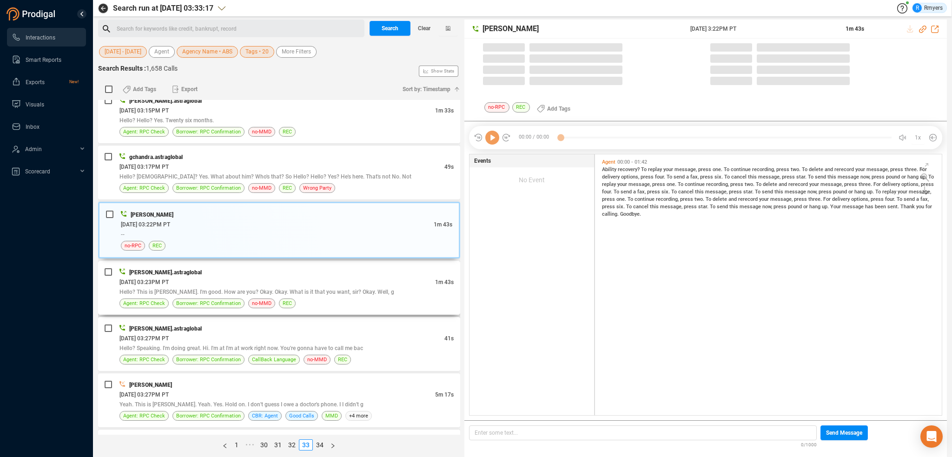
scroll to position [259, 342]
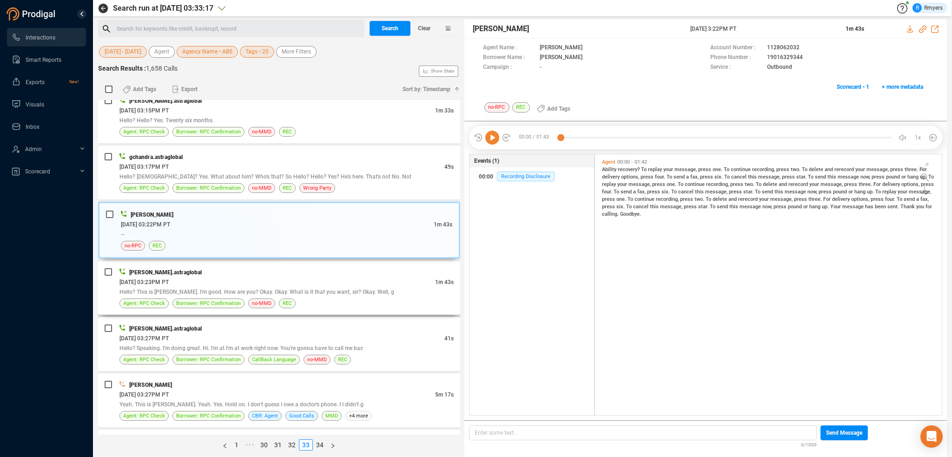
click at [298, 289] on span "Hello? This is [PERSON_NAME]. I'm good. How are you? Okay. Okay. What is it tha…" at bounding box center [256, 292] width 275 height 7
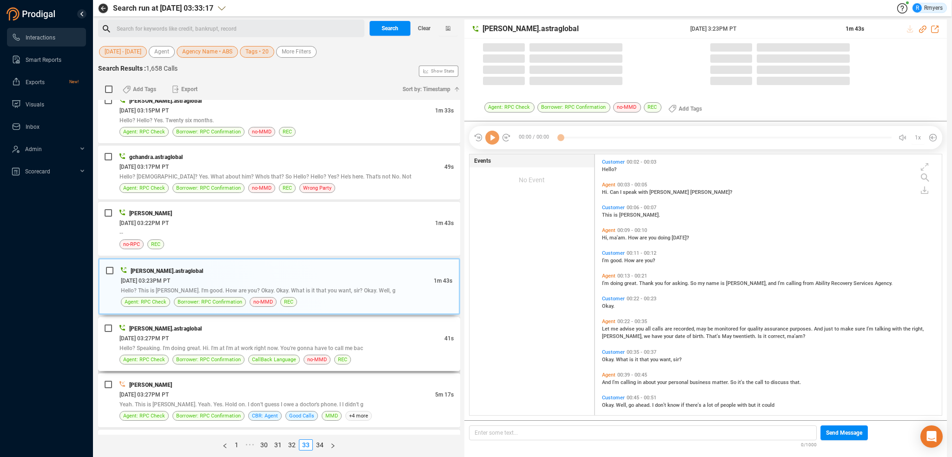
click at [303, 333] on div "[DATE] 03:27PM PT" at bounding box center [281, 338] width 325 height 10
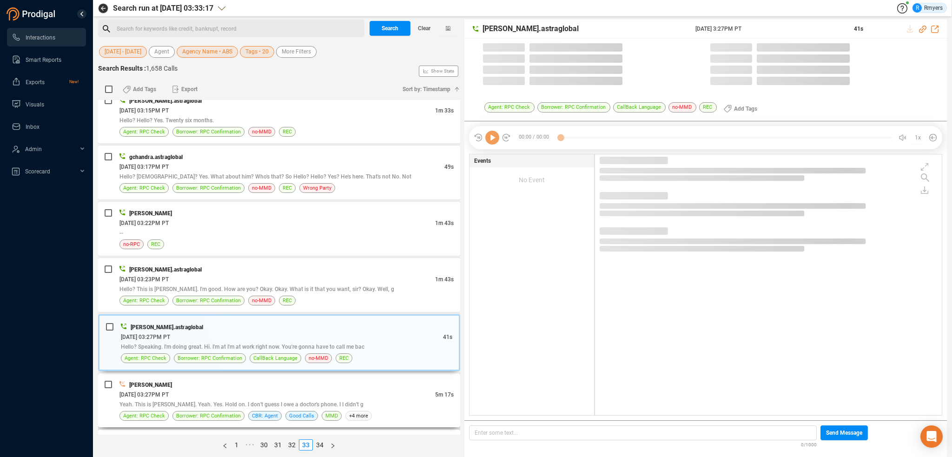
click at [296, 390] on div "[DATE] 03:27PM PT" at bounding box center [277, 395] width 316 height 10
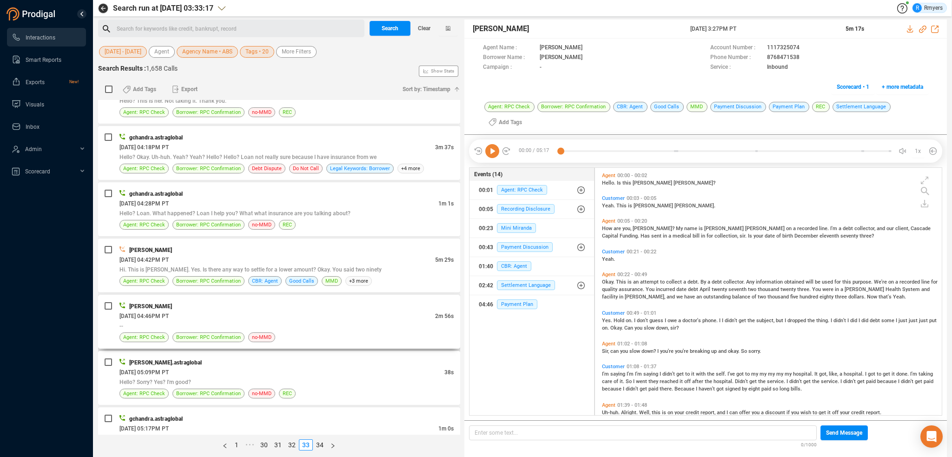
scroll to position [2274, 0]
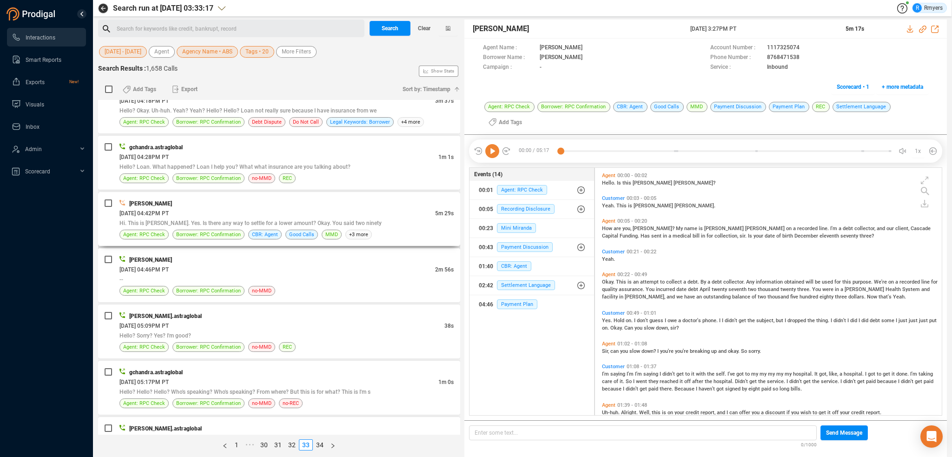
click at [261, 208] on div "[DATE] 04:42PM PT" at bounding box center [277, 213] width 316 height 10
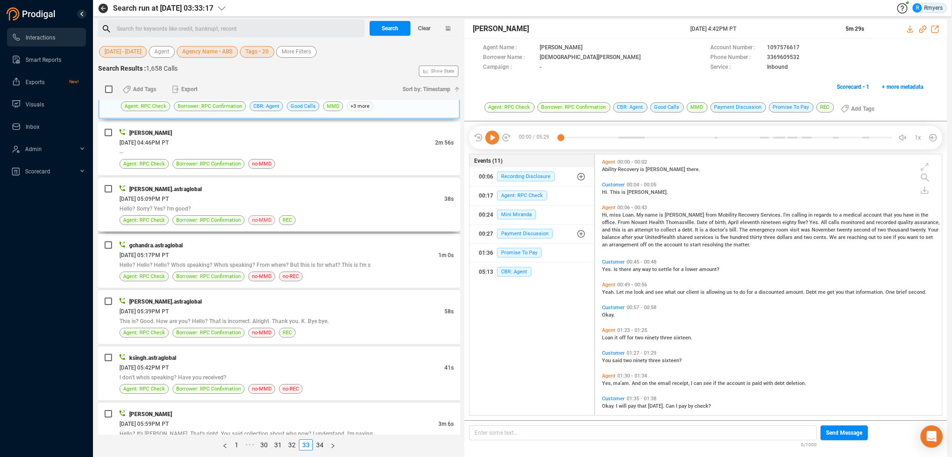
scroll to position [2364, 0]
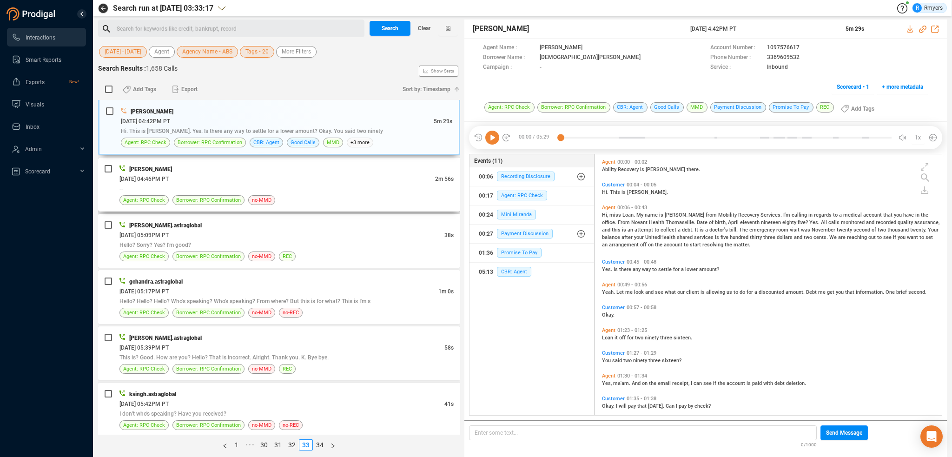
click at [273, 184] on div "--" at bounding box center [286, 189] width 334 height 10
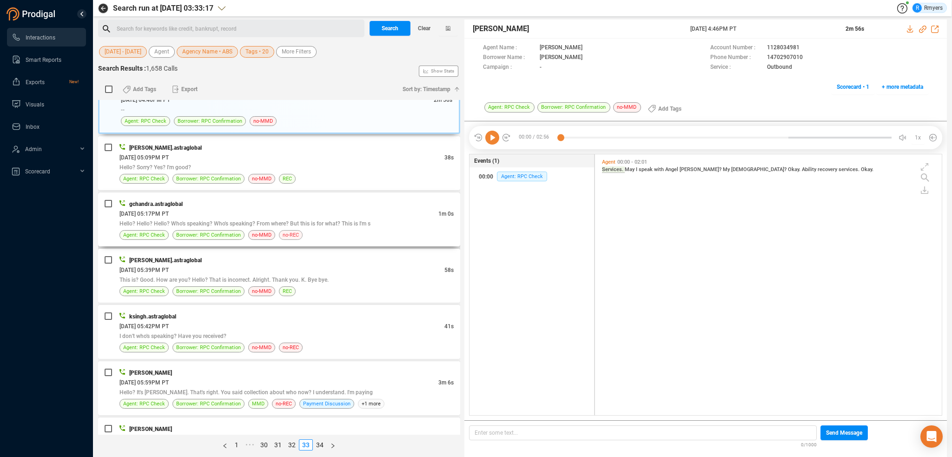
scroll to position [2471, 0]
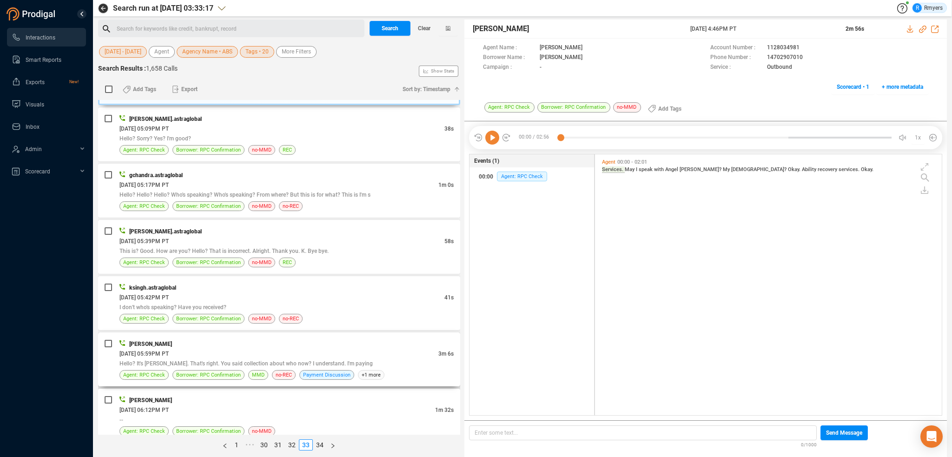
click at [284, 339] on div "[PERSON_NAME]" at bounding box center [286, 344] width 334 height 10
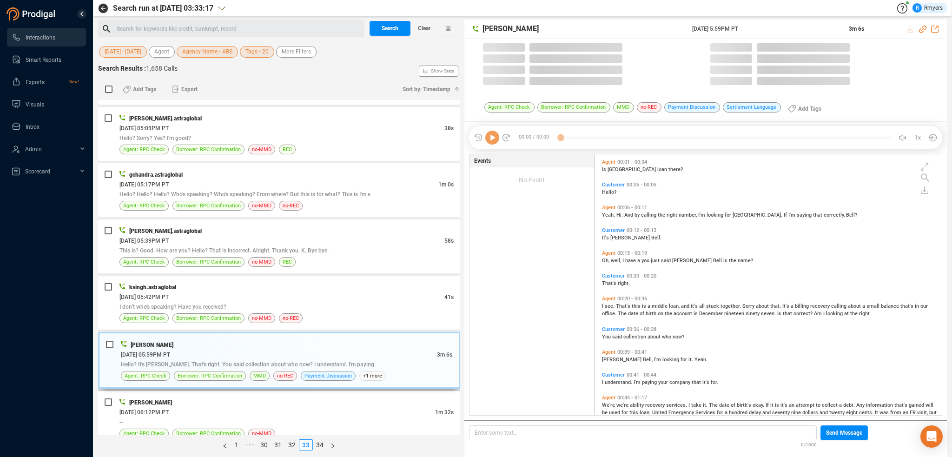
scroll to position [259, 342]
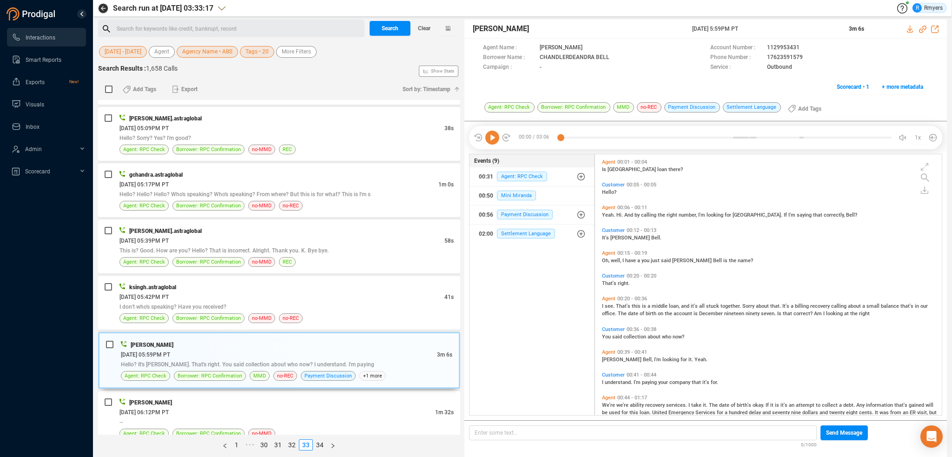
click at [491, 138] on icon at bounding box center [492, 138] width 14 height 14
click at [924, 27] on icon at bounding box center [922, 29] width 7 height 7
drag, startPoint x: 686, startPoint y: 28, endPoint x: 766, endPoint y: 24, distance: 80.1
click at [766, 24] on div "[PERSON_NAME] [DATE] 5:59PM PT 3m 6s" at bounding box center [706, 29] width 483 height 19
copy div "[DATE] 5:59PM PT"
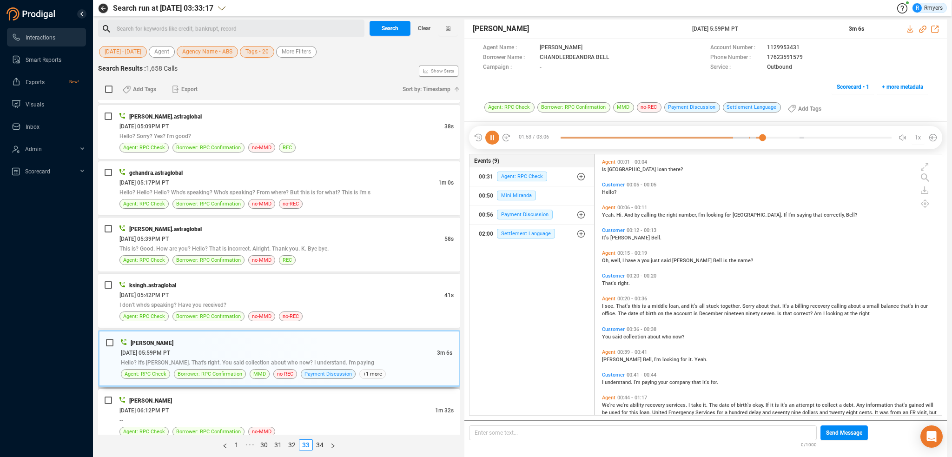
scroll to position [2471, 0]
drag, startPoint x: 216, startPoint y: 402, endPoint x: 230, endPoint y: 405, distance: 14.2
click at [220, 405] on div "[DATE] 06:12PM PT" at bounding box center [277, 410] width 316 height 10
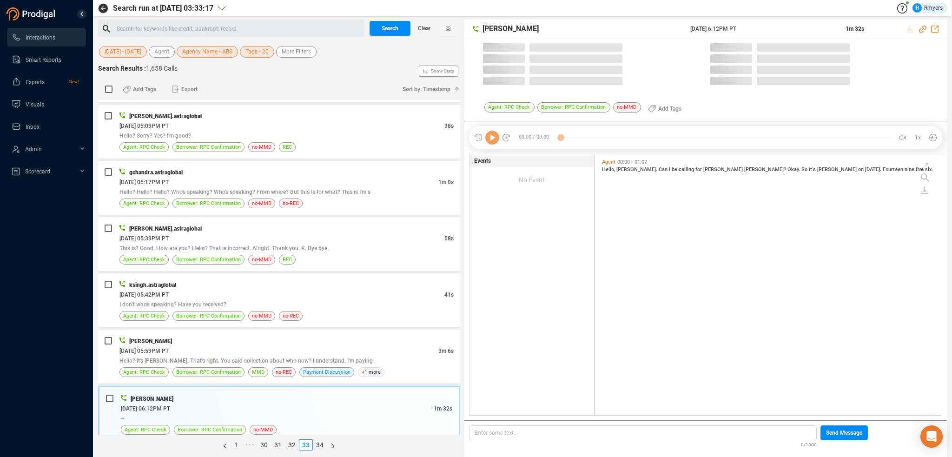
scroll to position [259, 342]
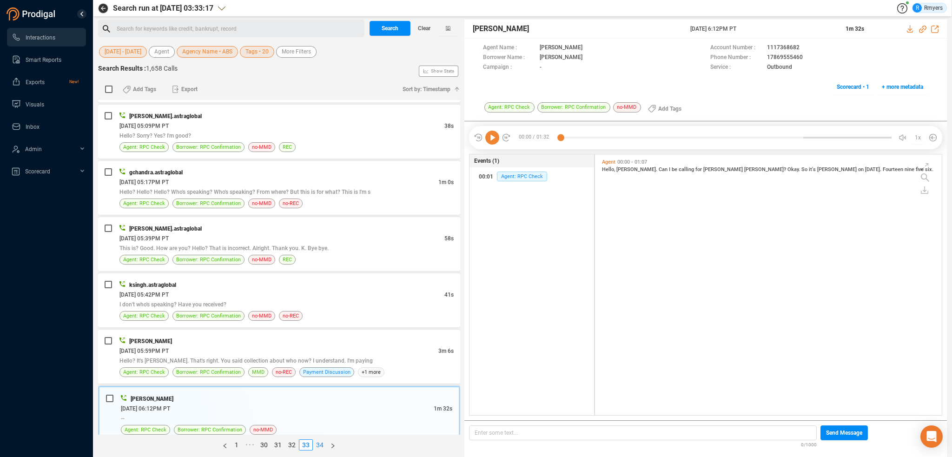
click at [322, 446] on link "34" at bounding box center [319, 445] width 13 height 10
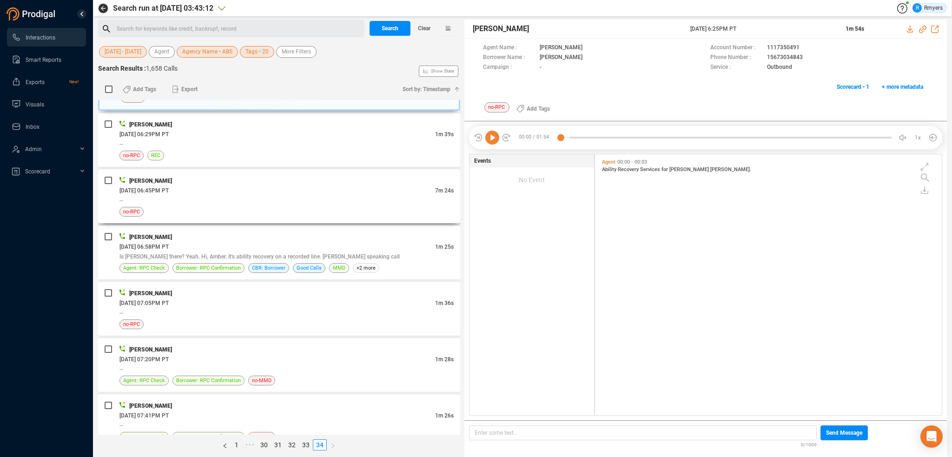
scroll to position [0, 0]
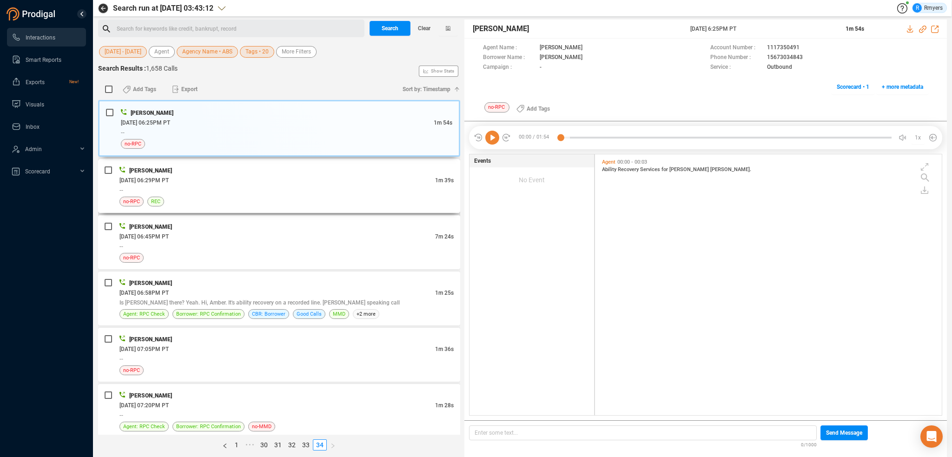
click at [287, 190] on div "--" at bounding box center [286, 190] width 334 height 10
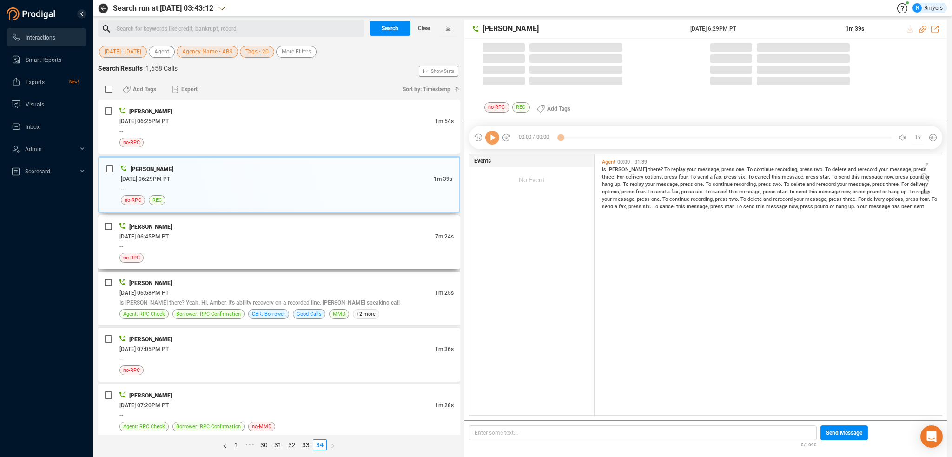
scroll to position [259, 342]
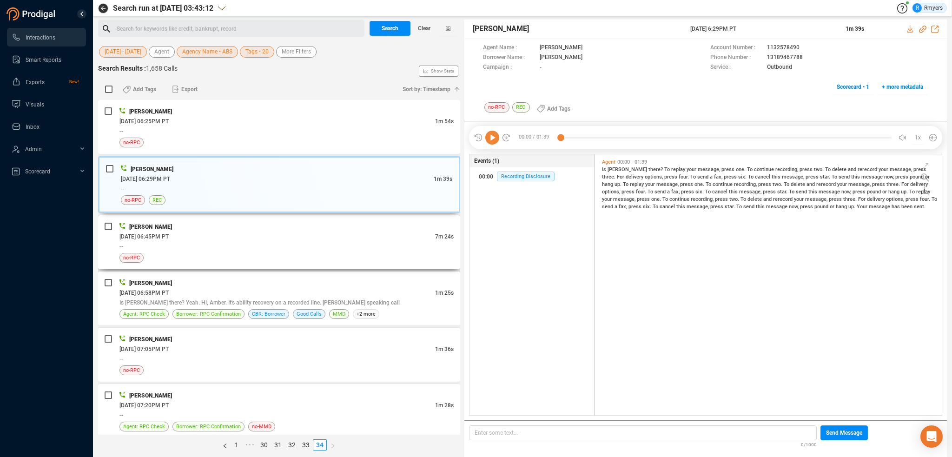
click at [311, 251] on div "[PERSON_NAME] [DATE] 06:45PM PT 7m 24s -- no-RPC" at bounding box center [286, 242] width 334 height 41
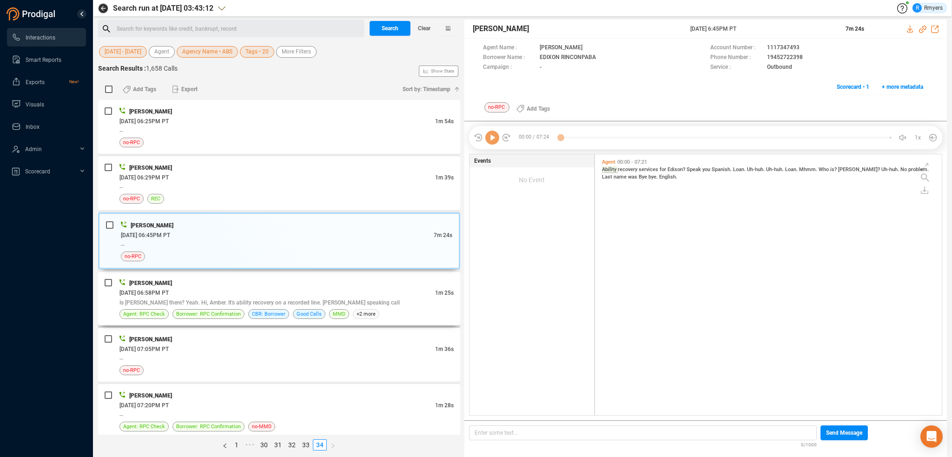
click at [300, 299] on span "Is [PERSON_NAME] there? Yeah. Hi, Amber. It's ability recovery on a recorded li…" at bounding box center [259, 302] width 280 height 7
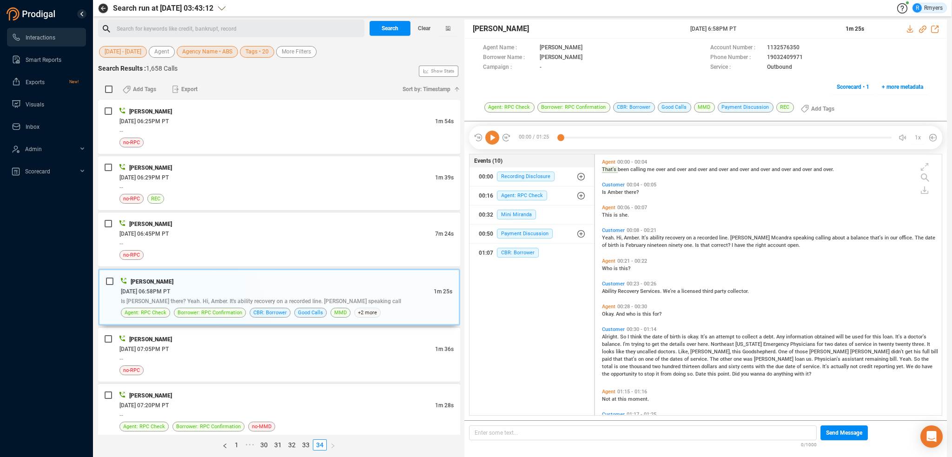
click at [489, 137] on icon at bounding box center [492, 138] width 14 height 14
click at [922, 28] on icon at bounding box center [922, 29] width 7 height 7
drag, startPoint x: 690, startPoint y: 28, endPoint x: 762, endPoint y: 27, distance: 72.1
click at [762, 27] on div "[PERSON_NAME] [DATE] 6:58PM PT 1m 25s" at bounding box center [706, 29] width 483 height 19
copy div "[DATE] 6:58PM PT"
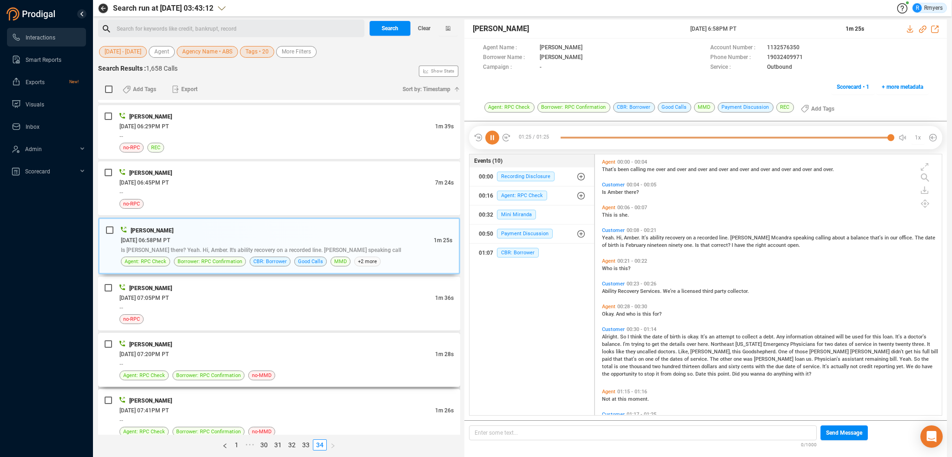
scroll to position [116, 0]
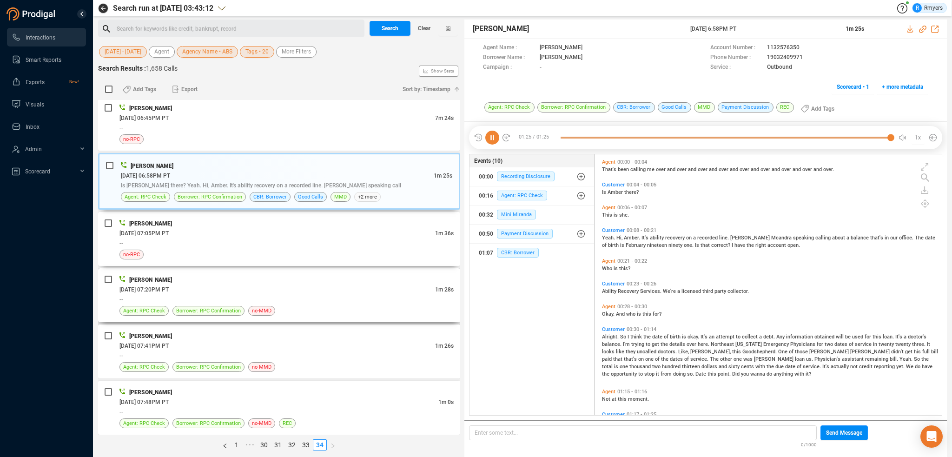
drag, startPoint x: 234, startPoint y: 244, endPoint x: 236, endPoint y: 274, distance: 30.3
click at [234, 244] on div "--" at bounding box center [286, 243] width 334 height 10
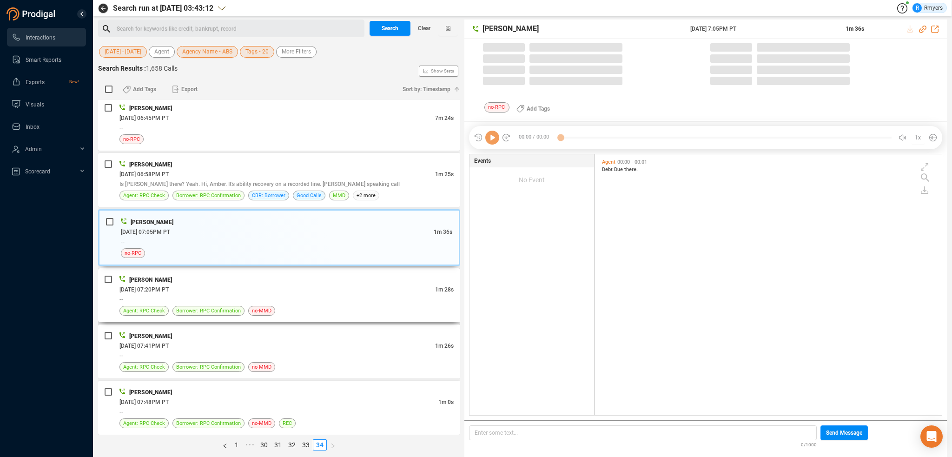
scroll to position [259, 342]
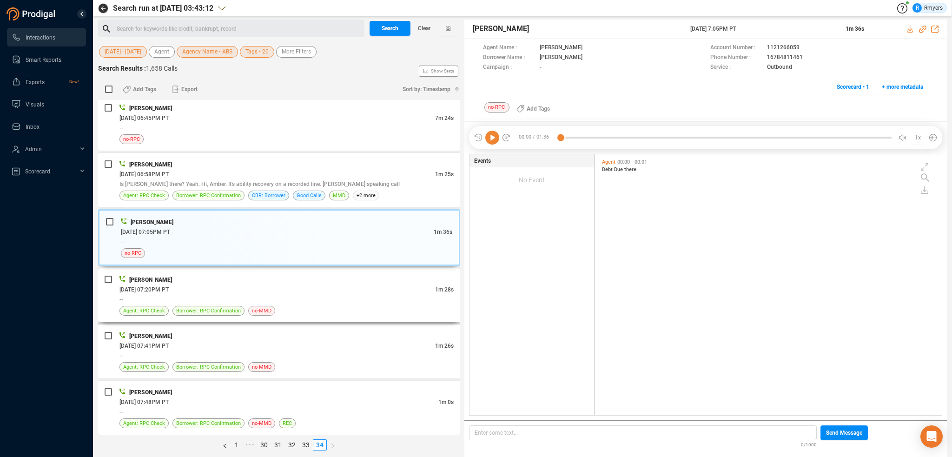
click at [257, 310] on span "no-MMD" at bounding box center [262, 310] width 20 height 9
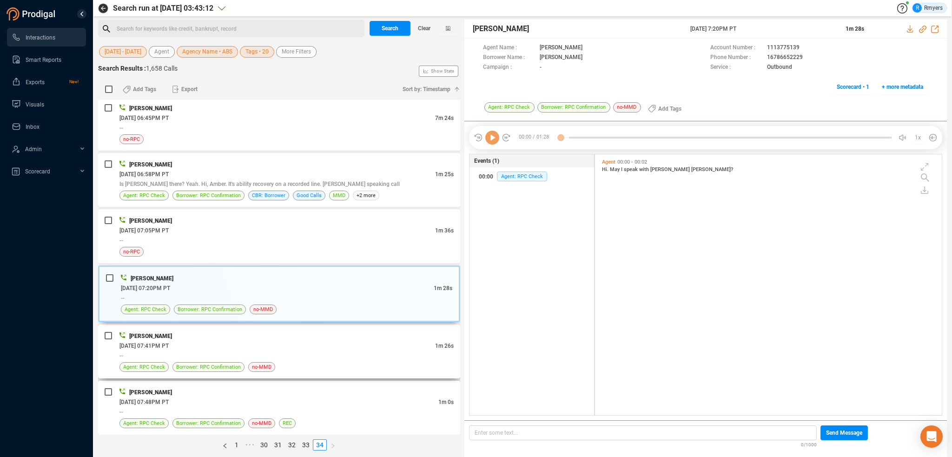
click at [264, 351] on div "--" at bounding box center [286, 356] width 334 height 10
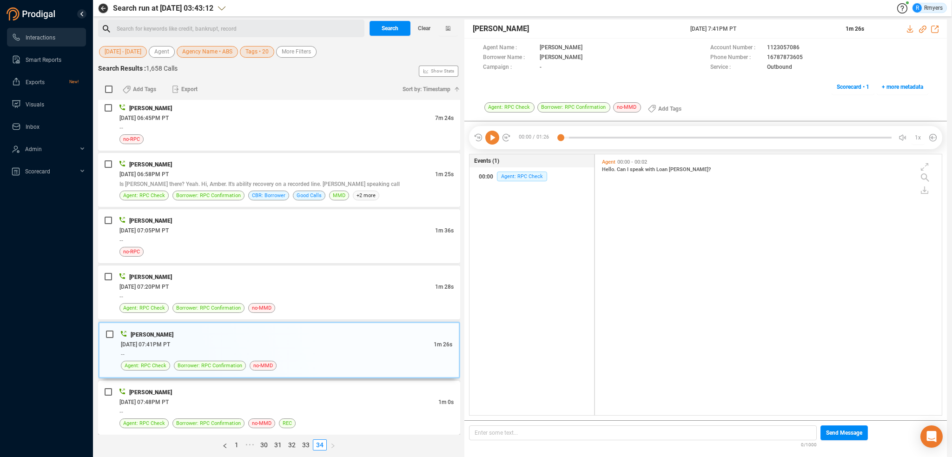
click at [286, 403] on div "[DATE] 07:48PM PT" at bounding box center [278, 402] width 319 height 10
